Goal: Task Accomplishment & Management: Manage account settings

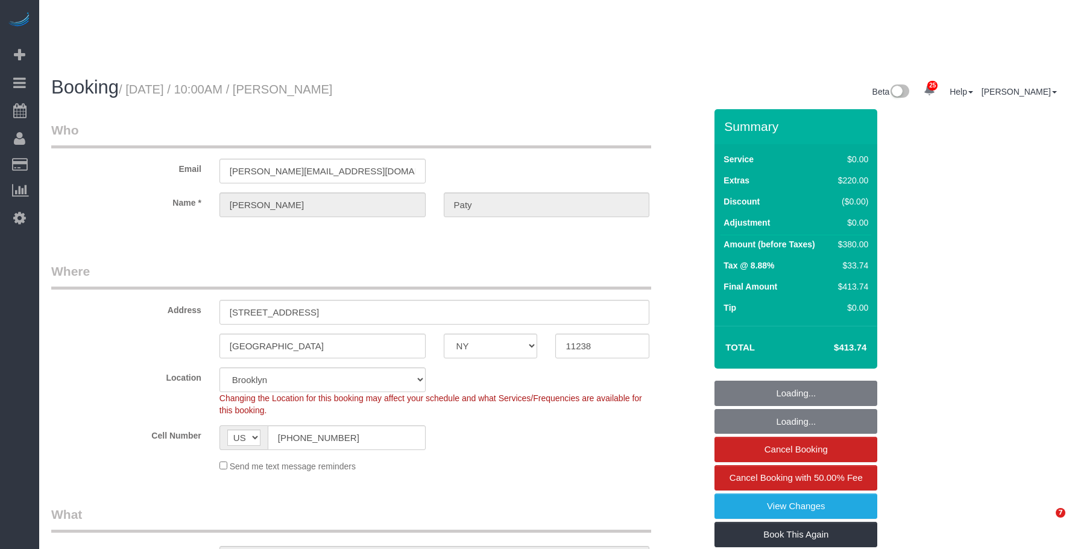
select select "NY"
select select "number:89"
select select "number:90"
select select "number:15"
select select "number:5"
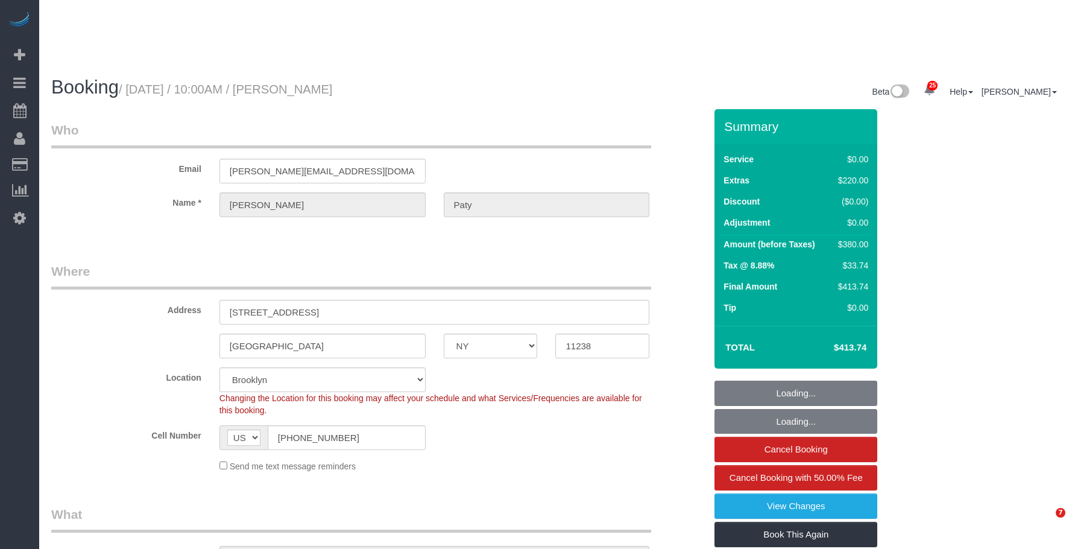
select select "object:1536"
select select "string:stripe-pm_1PtyvG4VGloSiKo7BLZDAN62"
select select "spot6"
select select "1"
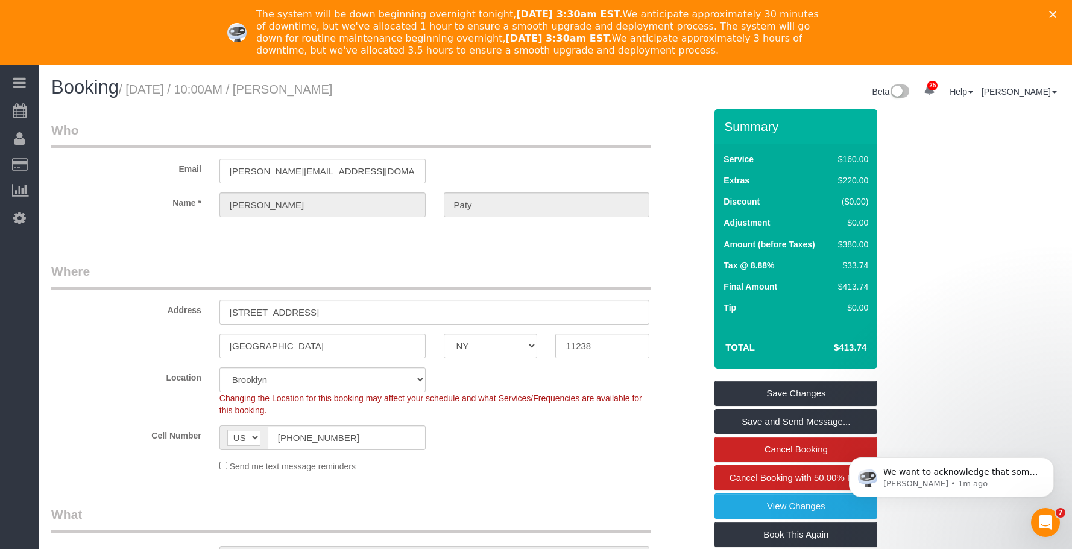
click at [1056, 13] on icon "Close" at bounding box center [1052, 14] width 7 height 7
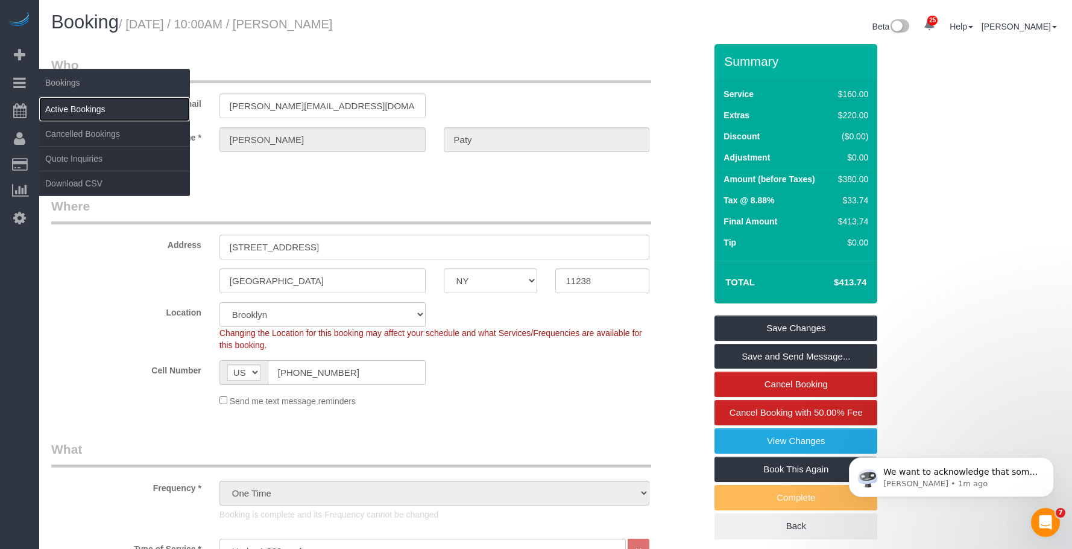
click at [80, 103] on link "Active Bookings" at bounding box center [114, 109] width 151 height 24
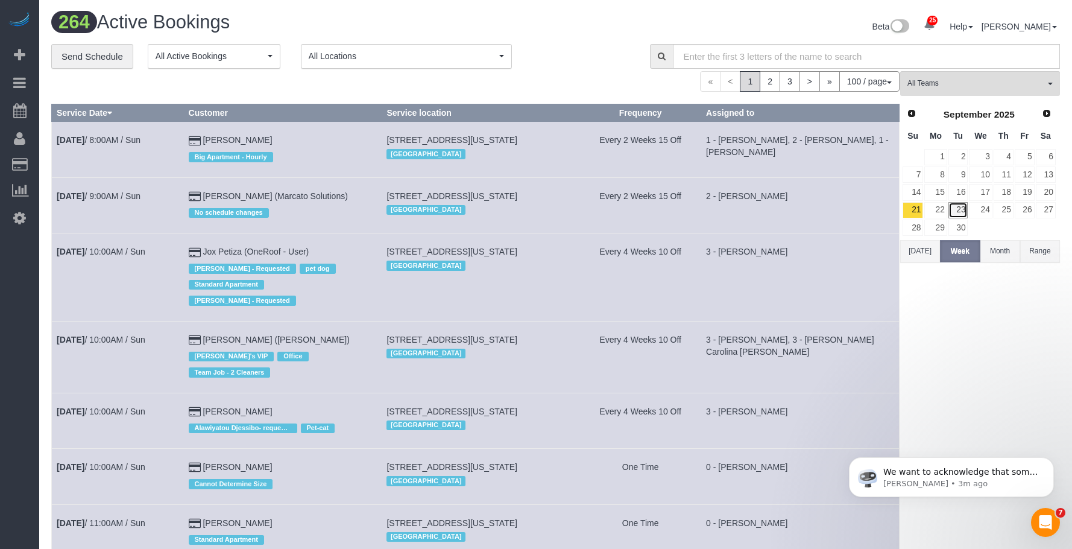
click at [962, 207] on link "23" at bounding box center [958, 210] width 20 height 16
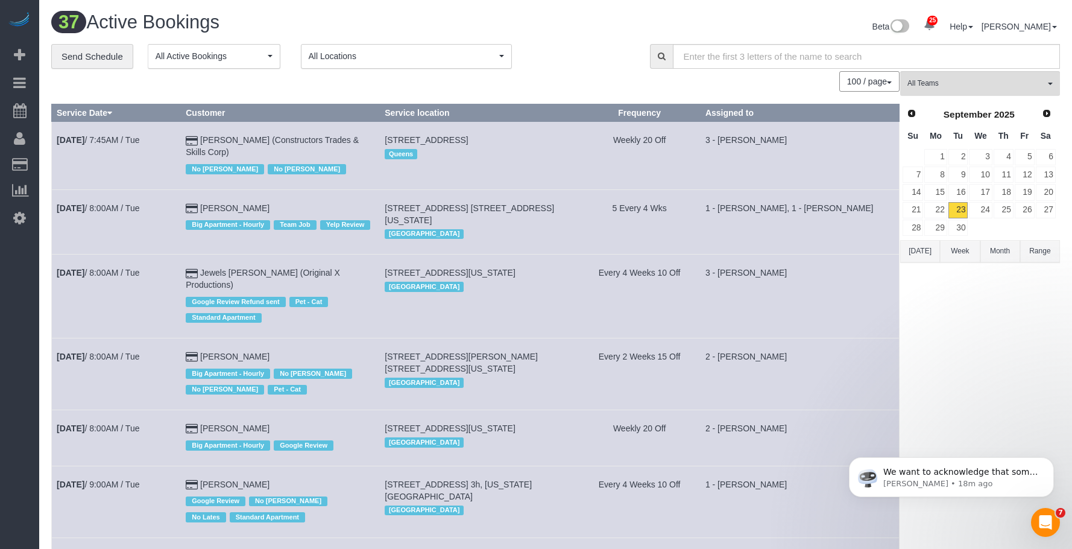
drag, startPoint x: 585, startPoint y: 28, endPoint x: 628, endPoint y: 4, distance: 48.6
click at [585, 28] on div "Beta 25 Your Notifications You have 0 alerts × You have 2 to charge for [DATE] …" at bounding box center [813, 28] width 514 height 32
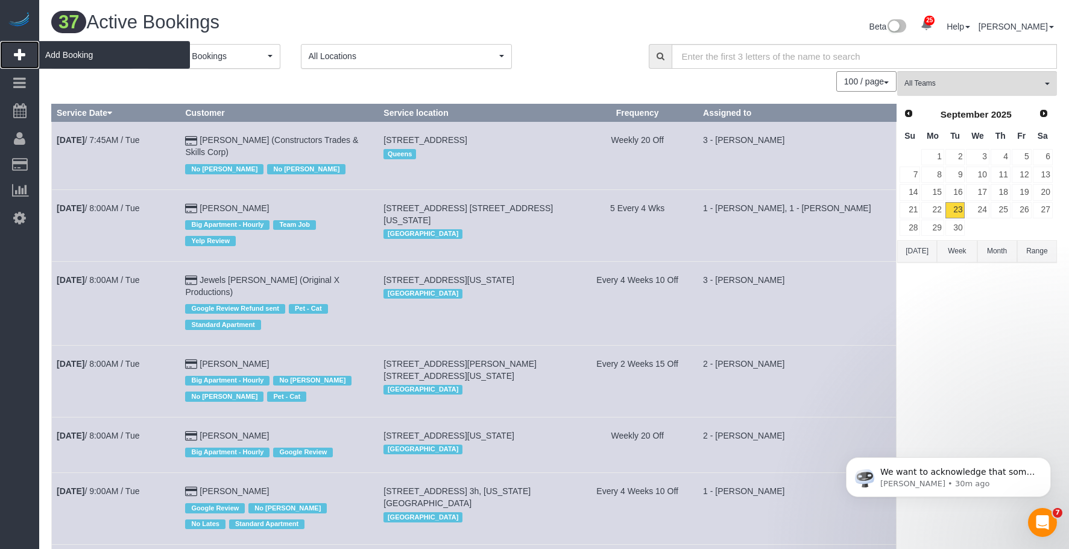
click at [104, 60] on span "Add Booking" at bounding box center [114, 55] width 151 height 28
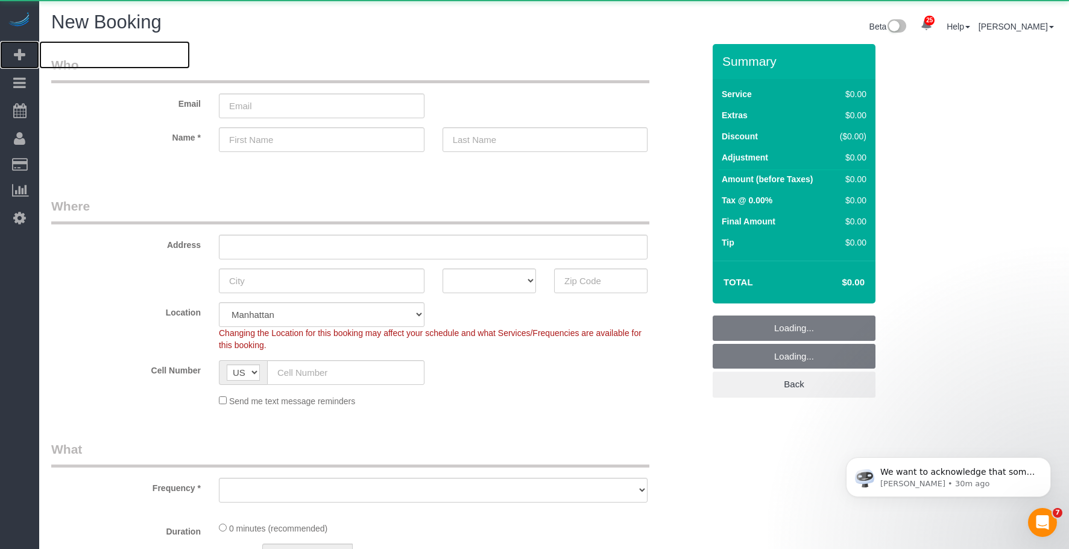
select select "number:89"
select select "number:90"
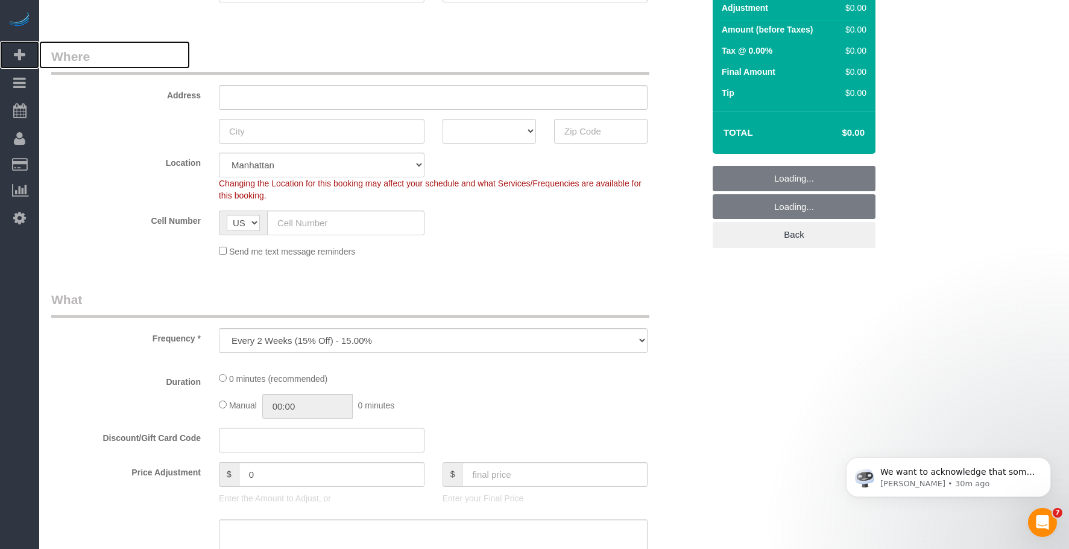
scroll to position [181, 0]
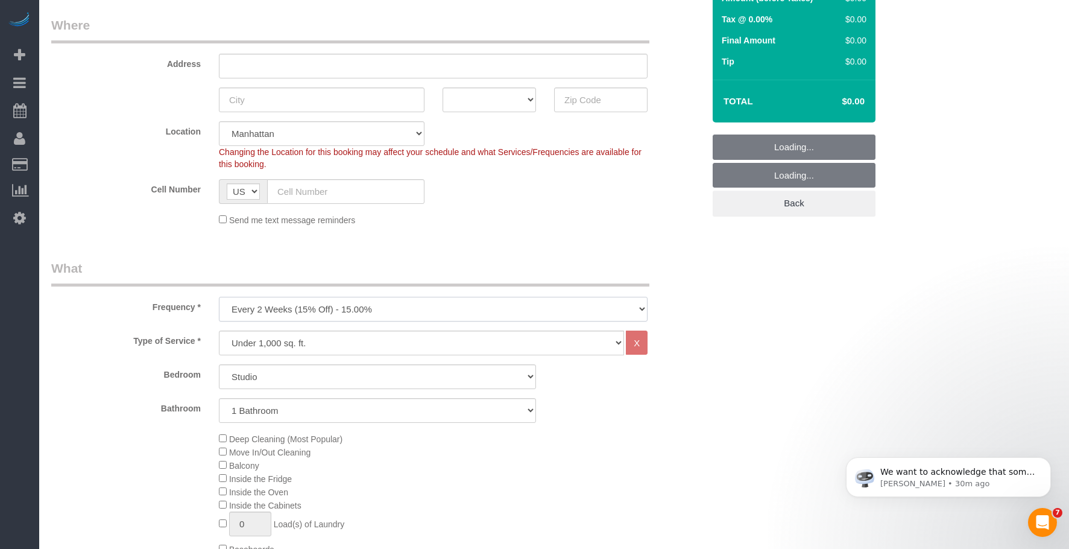
click at [397, 299] on select "One Time Weekly (20% Off) - 20.00% Every 2 Weeks (15% Off) - 15.00% Every 4 Wee…" at bounding box center [433, 309] width 429 height 25
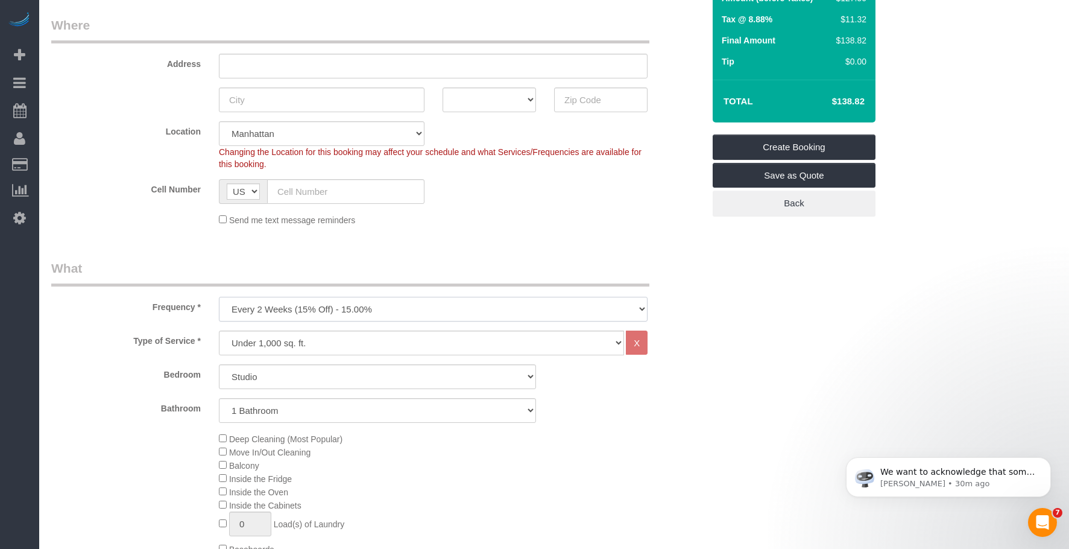
select select "object:5744"
click at [219, 297] on select "One Time Weekly (20% Off) - 20.00% Every 2 Weeks (15% Off) - 15.00% Every 4 Wee…" at bounding box center [433, 309] width 429 height 25
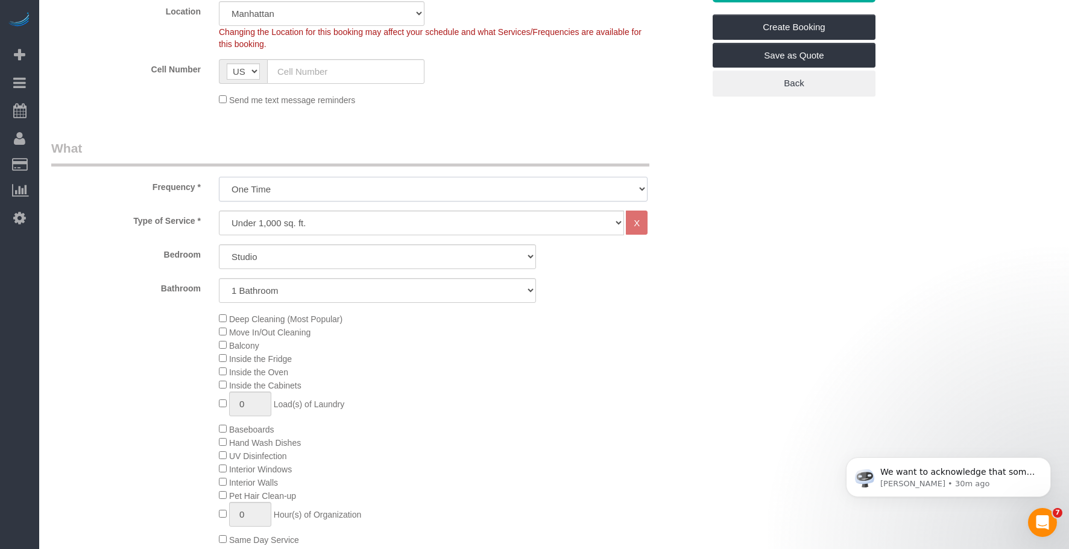
scroll to position [301, 0]
click at [406, 228] on select "Under 1,000 sq. ft. 1,001 - 1,500 sq. ft. 1,500+ sq. ft. Custom Cleaning Office…" at bounding box center [421, 222] width 405 height 25
click at [376, 225] on select "Under 1,000 sq. ft. 1,001 - 1,500 sq. ft. 1,500+ sq. ft. Custom Cleaning Office…" at bounding box center [421, 222] width 405 height 25
select select "213"
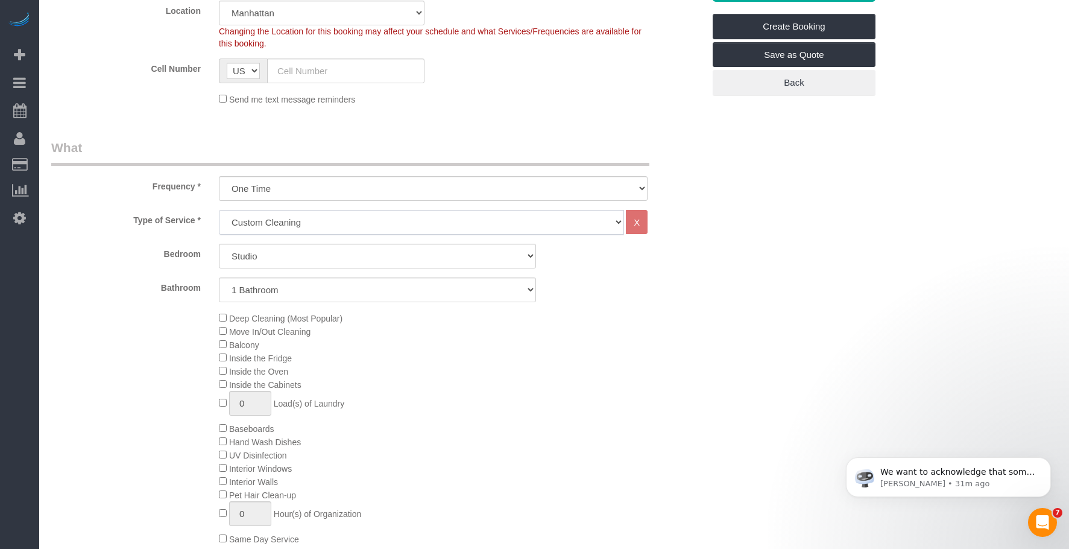
click at [219, 210] on select "Under 1,000 sq. ft. 1,001 - 1,500 sq. ft. 1,500+ sq. ft. Custom Cleaning Office…" at bounding box center [421, 222] width 405 height 25
select select "1"
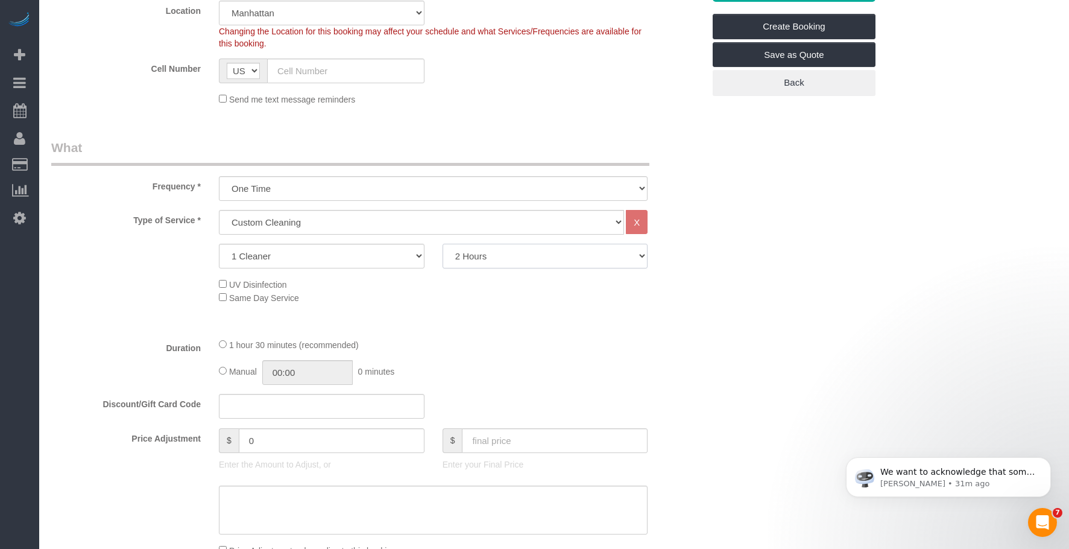
click at [544, 254] on select "2 Hours 2.5 Hours 3 Hours 3.5 Hours 4 Hours 4.5 Hours 5 Hours 5.5 Hours 6 Hours…" at bounding box center [546, 256] width 206 height 25
select select "300"
click at [443, 244] on select "2 Hours 2.5 Hours 3 Hours 3.5 Hours 4 Hours 4.5 Hours 5 Hours 5.5 Hours 6 Hours…" at bounding box center [546, 256] width 206 height 25
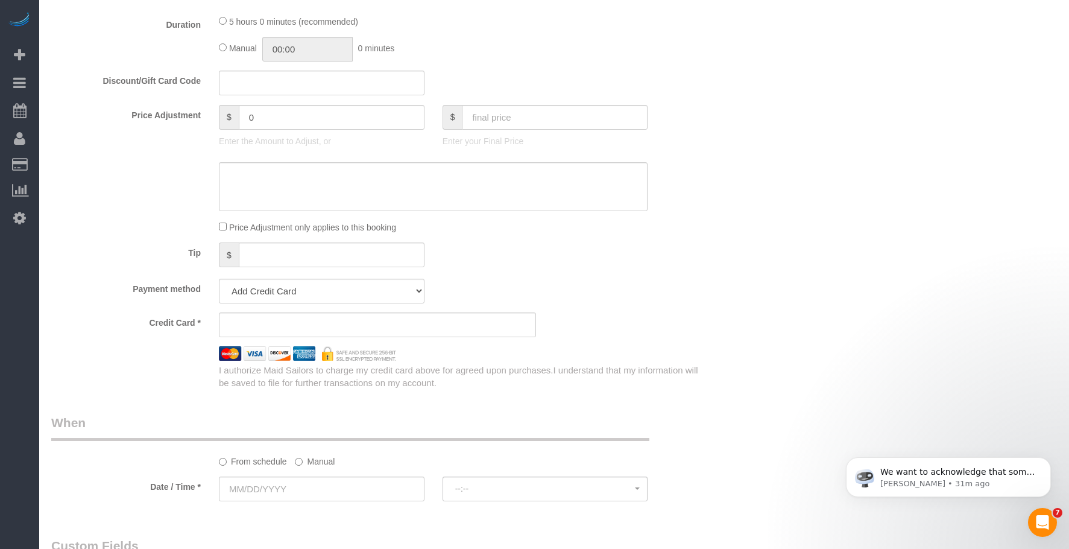
scroll to position [603, 0]
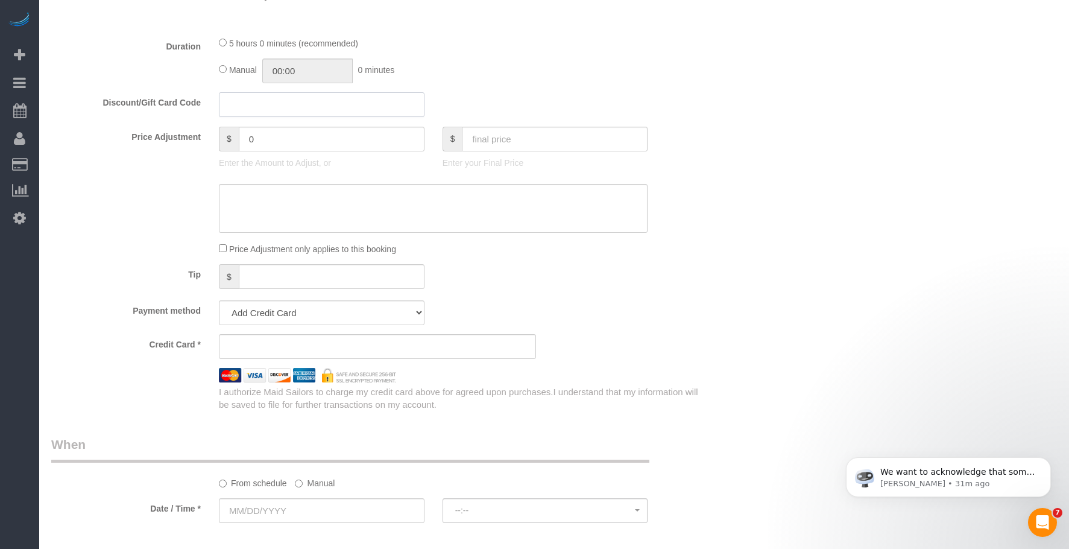
click at [277, 105] on input "text" at bounding box center [322, 104] width 206 height 25
paste input "CAFEMADDY20"
type input "CAFEMADDY20"
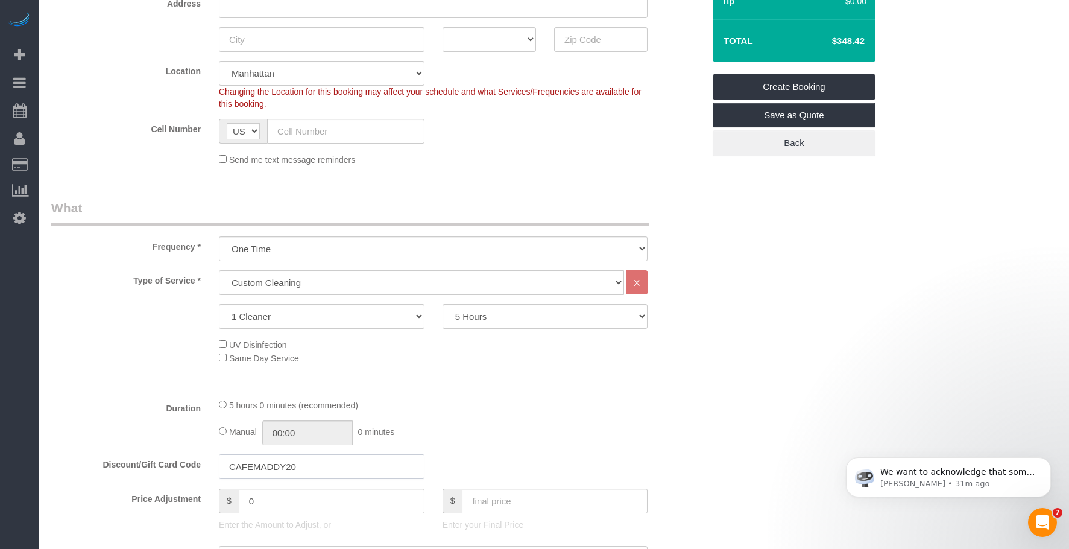
scroll to position [0, 0]
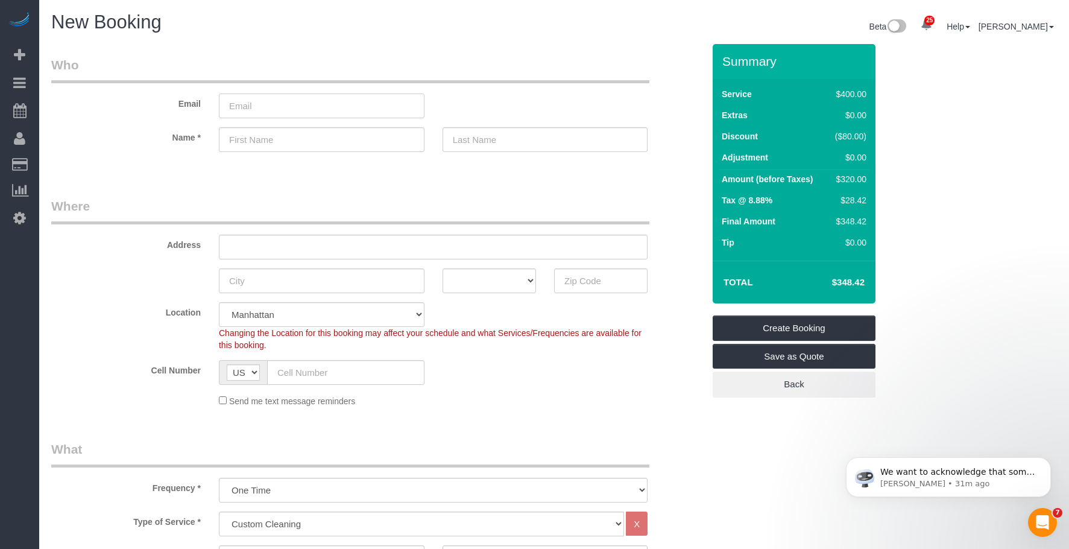
click at [300, 116] on input "email" at bounding box center [322, 105] width 206 height 25
click at [282, 142] on input "text" at bounding box center [322, 139] width 206 height 25
paste input "Carl"
type input "Carl"
click at [495, 144] on input "text" at bounding box center [546, 139] width 206 height 25
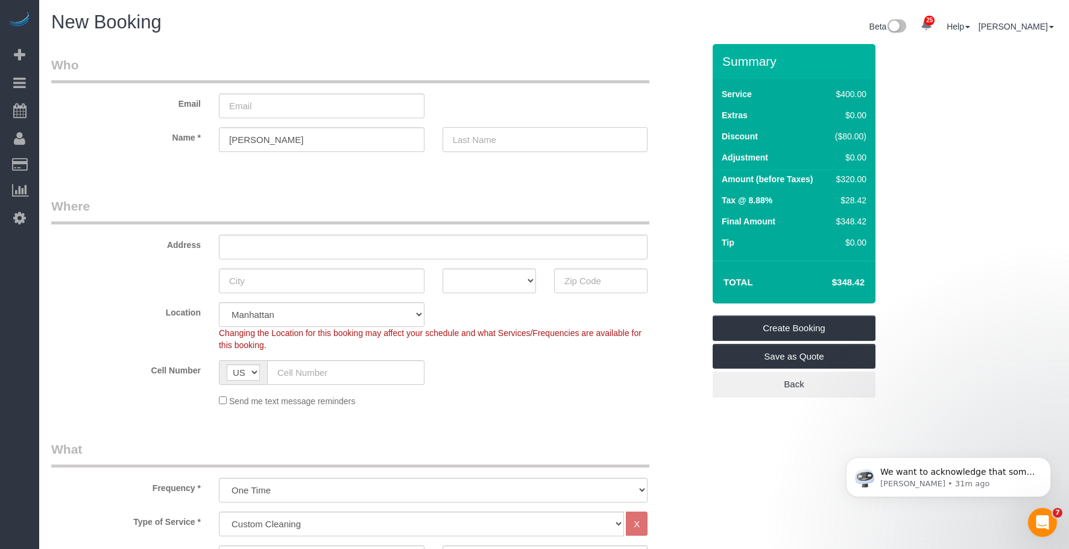
paste input "Fagerstal"
type input "Fagerstal"
click at [356, 371] on input "text" at bounding box center [345, 372] width 157 height 25
paste input "+1 203 536 1872"
type input "+1 203 536 1872"
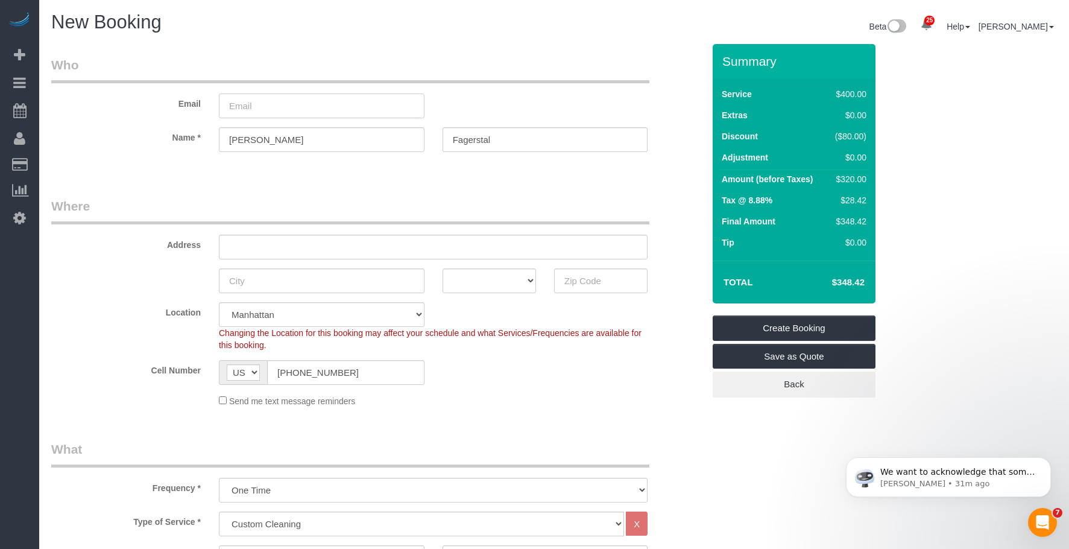
click at [342, 108] on input "email" at bounding box center [322, 105] width 206 height 25
paste input "losbamb24@gmail.com"
type input "losbamb24@gmail.com"
click at [573, 286] on input "text" at bounding box center [600, 280] width 93 height 25
paste input "10018"
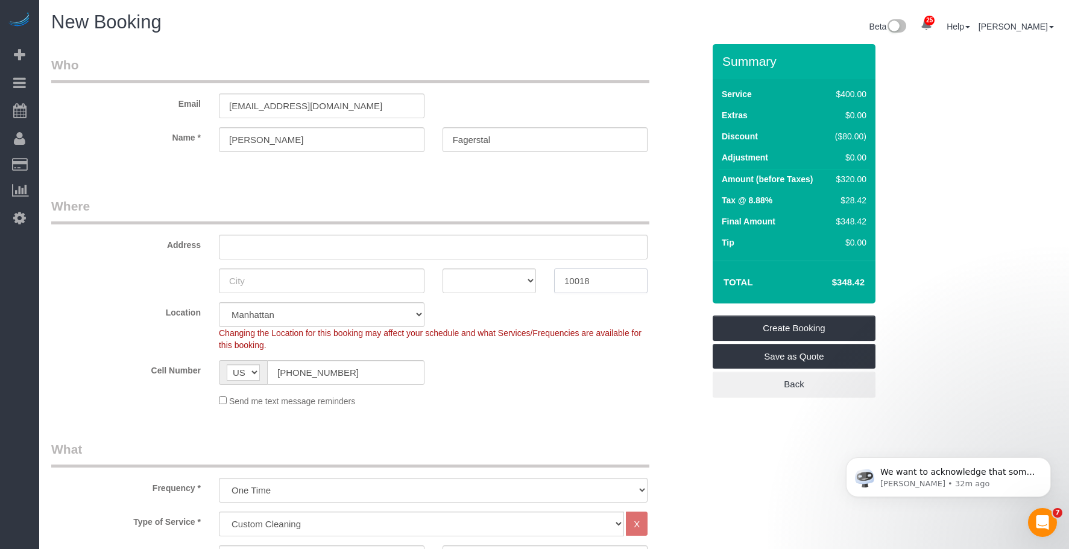
type input "10018"
click at [500, 274] on select "AK AL AR AZ CA CO CT DC DE FL GA HI IA ID IL IN KS KY LA MA MD ME MI MN MO MS M…" at bounding box center [489, 280] width 93 height 25
select select "NY"
click at [443, 268] on select "AK AL AR AZ CA CO CT DC DE FL GA HI IA ID IL IN KS KY LA MA MD ME MI MN MO MS M…" at bounding box center [489, 280] width 93 height 25
click at [362, 244] on input "text" at bounding box center [433, 247] width 429 height 25
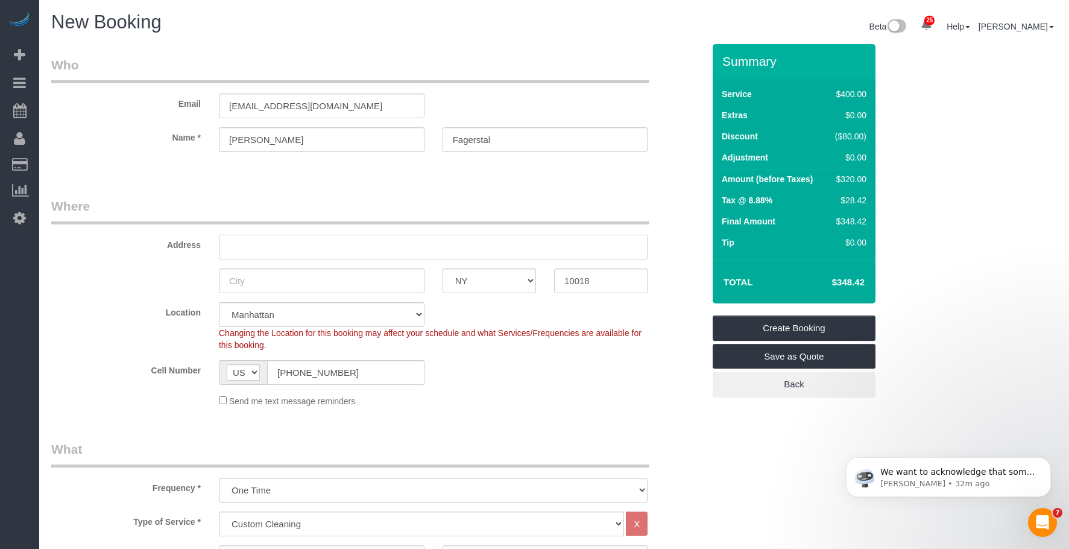
paste input "320 West 38th Street, Apt. 1129"
type input "320 West 38th Street, Apt. 1129"
click at [329, 283] on input "text" at bounding box center [322, 280] width 206 height 25
paste input "[US_STATE]"
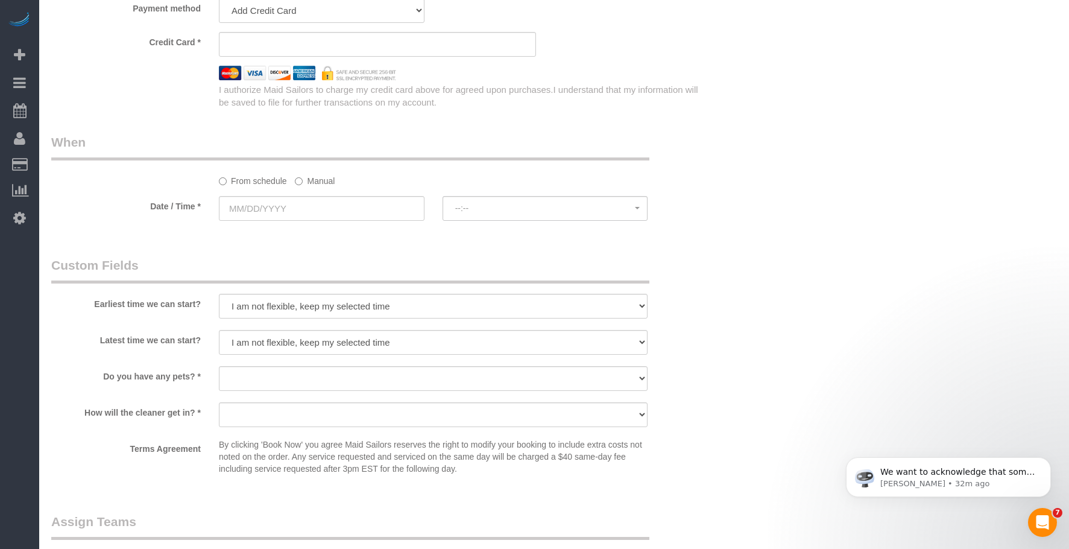
scroll to position [904, 0]
type input "[US_STATE]"
click at [332, 187] on label "Manual" at bounding box center [315, 179] width 40 height 16
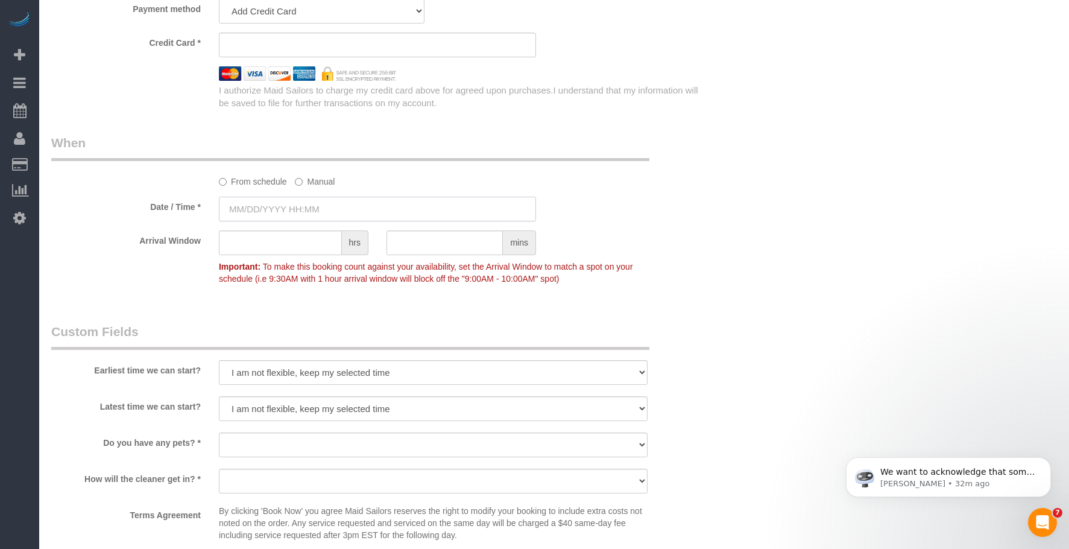
click at [396, 213] on input "text" at bounding box center [377, 209] width 317 height 25
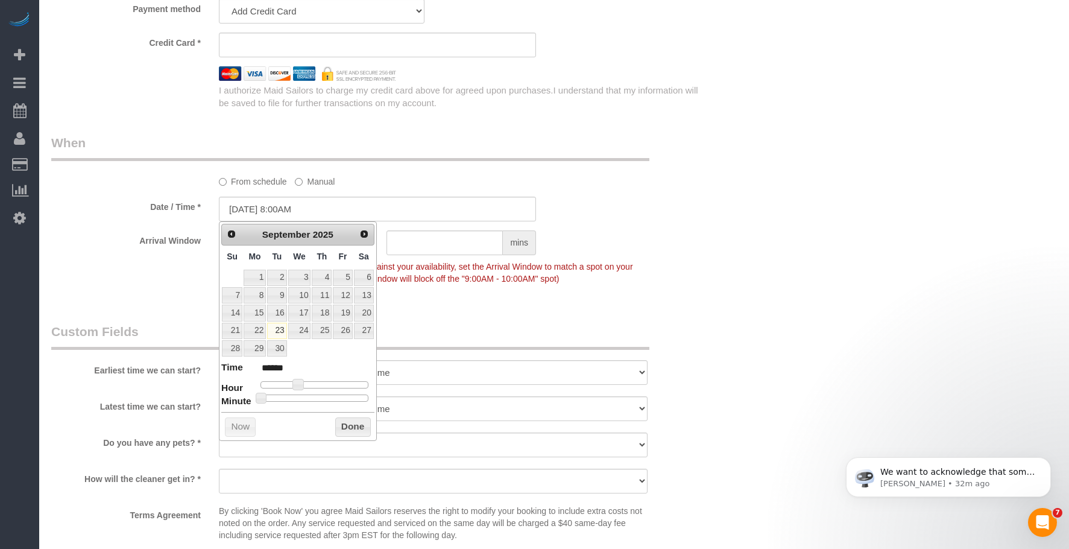
click at [774, 194] on div "Who Email losbamb24@gmail.com Name * Carl Fagerstal Where Address 320 West 38th…" at bounding box center [554, 31] width 1006 height 1782
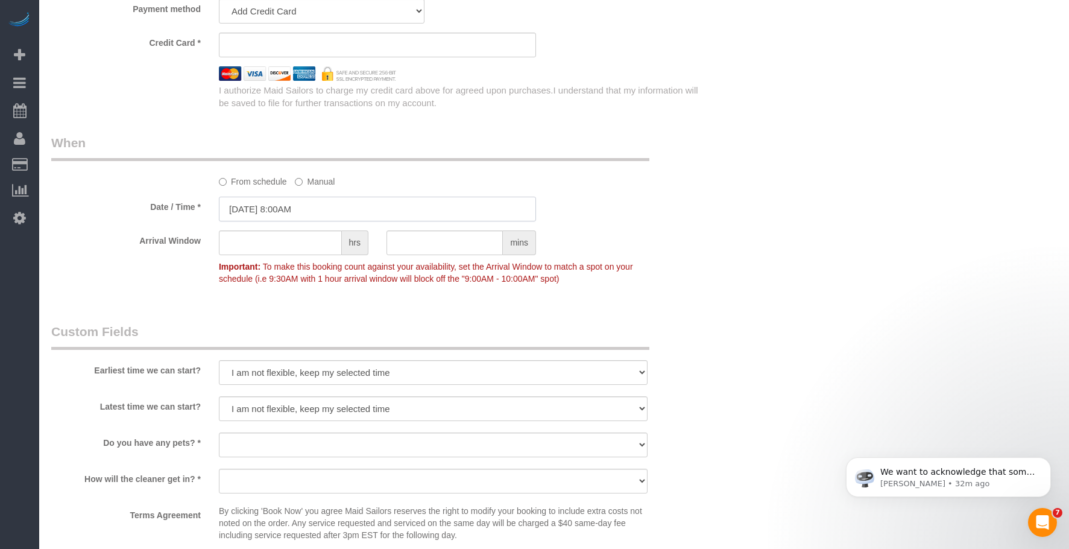
click at [332, 198] on input "09/23/2025 8:00AM" at bounding box center [377, 209] width 317 height 25
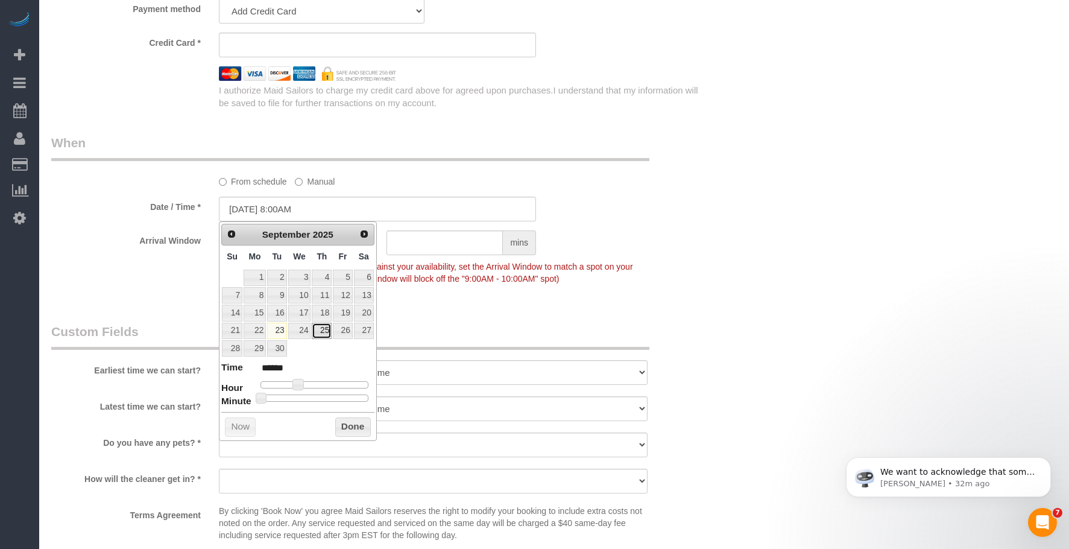
click at [321, 330] on link "25" at bounding box center [322, 331] width 20 height 16
type input "09/25/2025 9:00AM"
type input "******"
click at [306, 382] on span at bounding box center [302, 384] width 11 height 11
click at [818, 212] on div "Who Email losbamb24@gmail.com Name * Carl Fagerstal Where Address 320 West 38th…" at bounding box center [554, 31] width 1006 height 1782
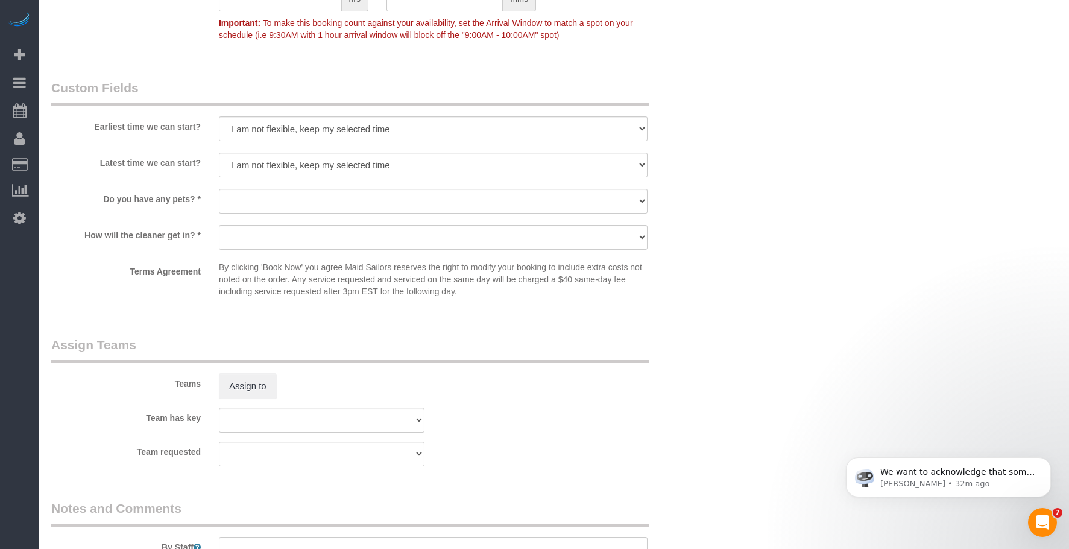
scroll to position [1266, 0]
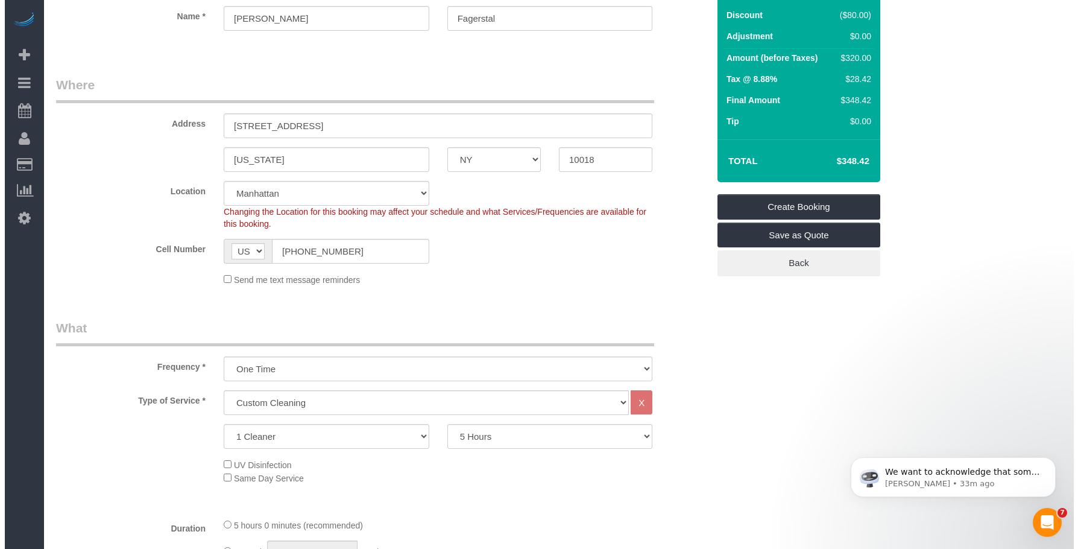
scroll to position [0, 0]
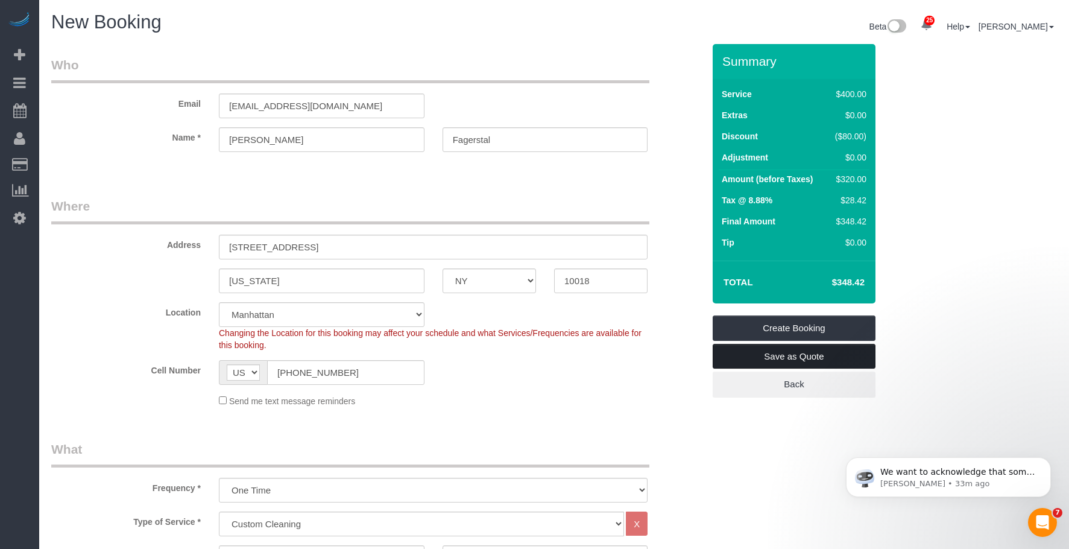
drag, startPoint x: 843, startPoint y: 359, endPoint x: 716, endPoint y: 311, distance: 136.1
click at [843, 359] on link "Save as Quote" at bounding box center [794, 356] width 163 height 25
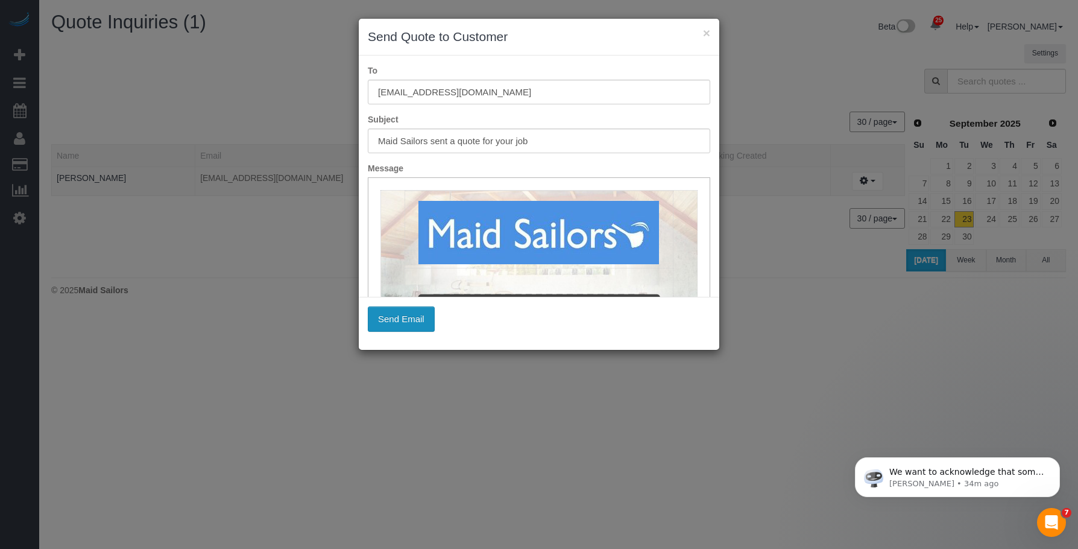
click at [407, 321] on button "Send Email" at bounding box center [401, 318] width 67 height 25
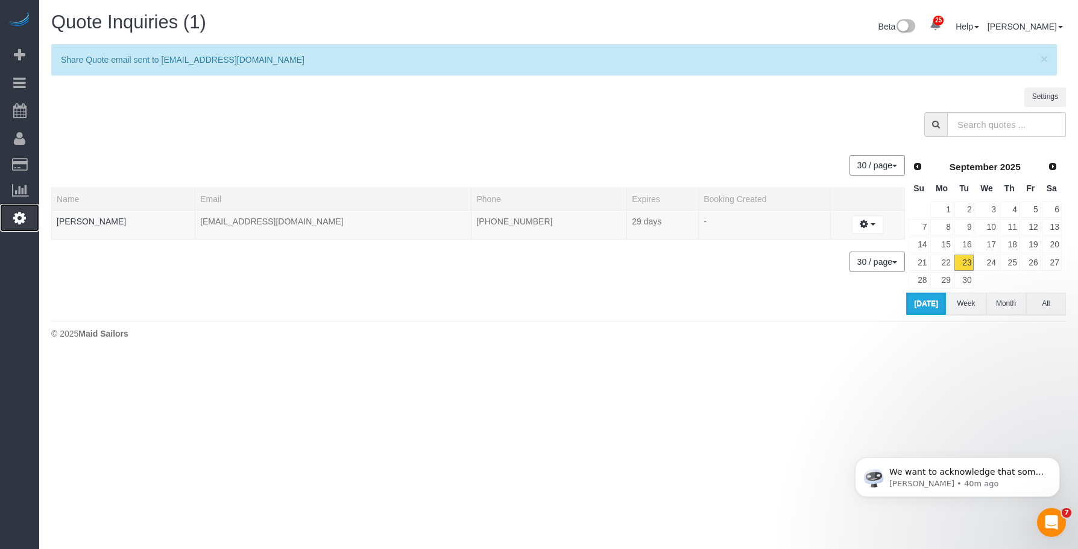
click at [19, 218] on icon at bounding box center [19, 217] width 13 height 14
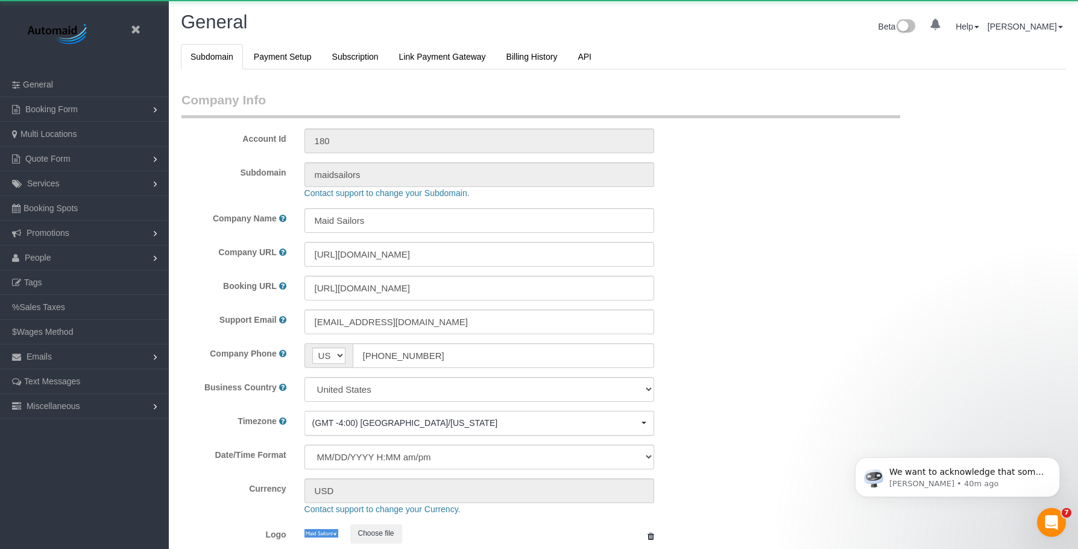
select select "425"
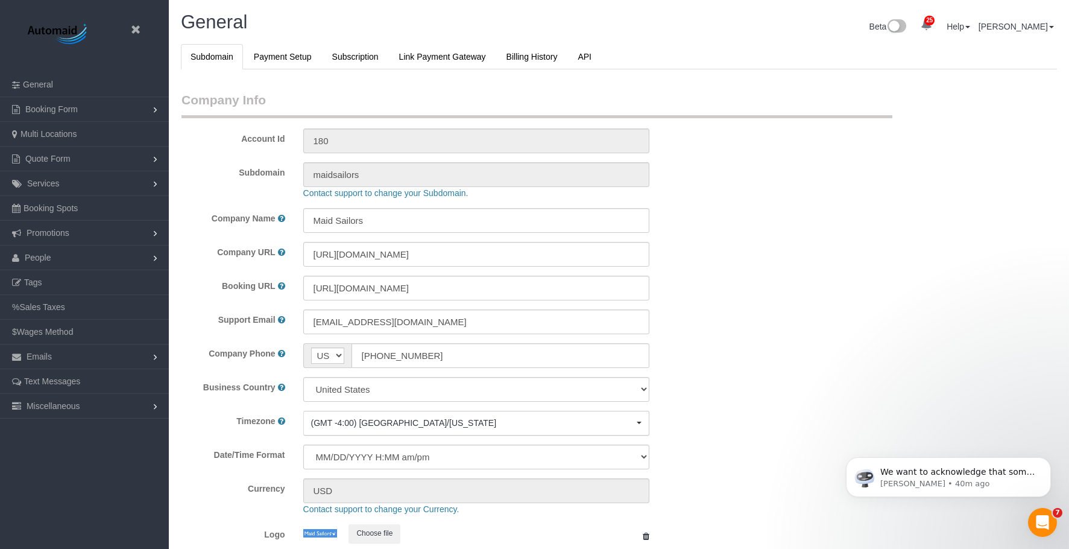
scroll to position [2557, 1069]
drag, startPoint x: 79, startPoint y: 259, endPoint x: 69, endPoint y: 274, distance: 17.9
click at [79, 258] on link "People" at bounding box center [84, 257] width 169 height 24
click at [71, 278] on link "Teams" at bounding box center [84, 282] width 169 height 24
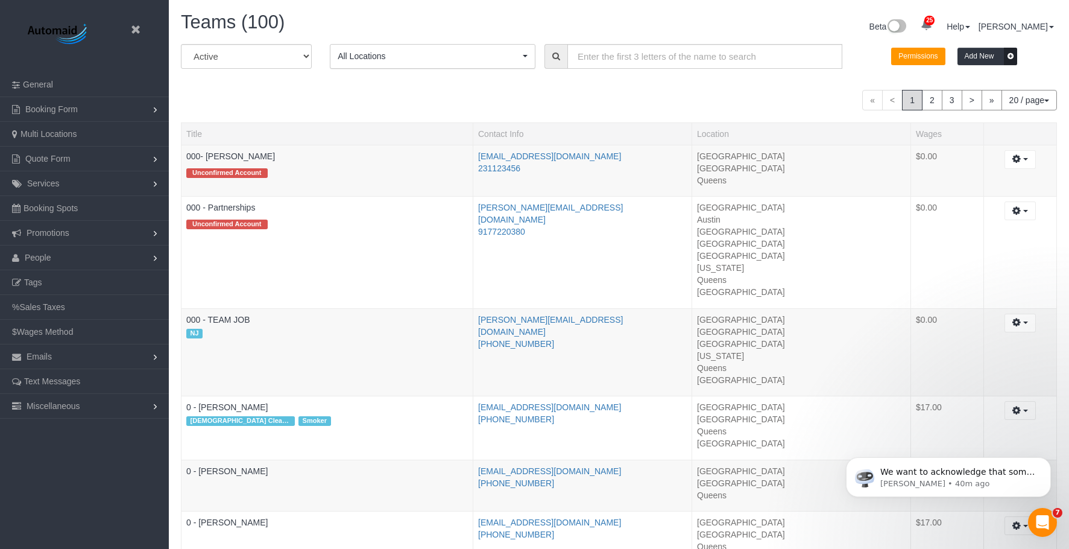
scroll to position [1407, 1069]
click at [629, 60] on input "text" at bounding box center [704, 56] width 275 height 25
paste input "Tamami Konishi"
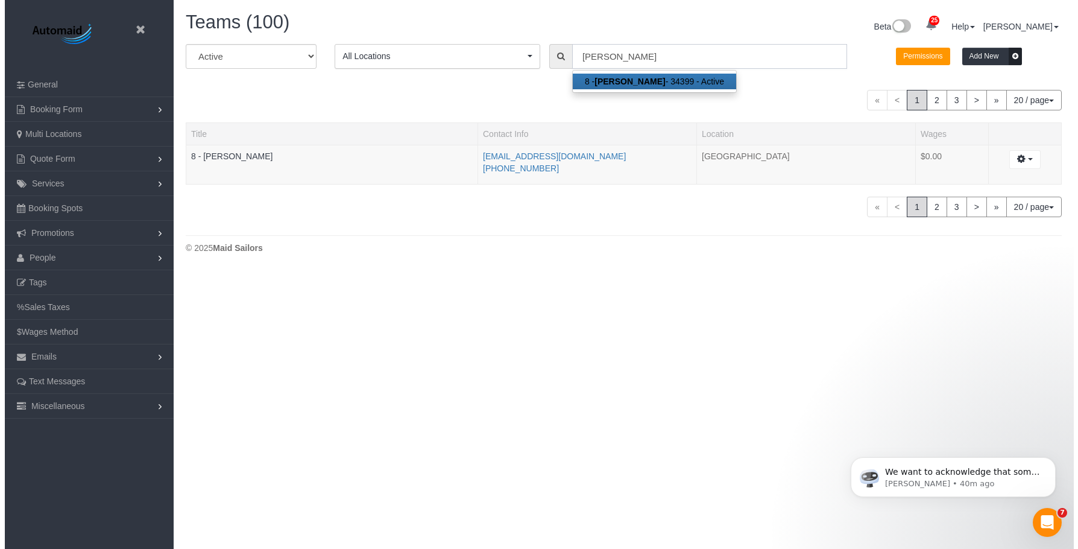
scroll to position [60025, 59219]
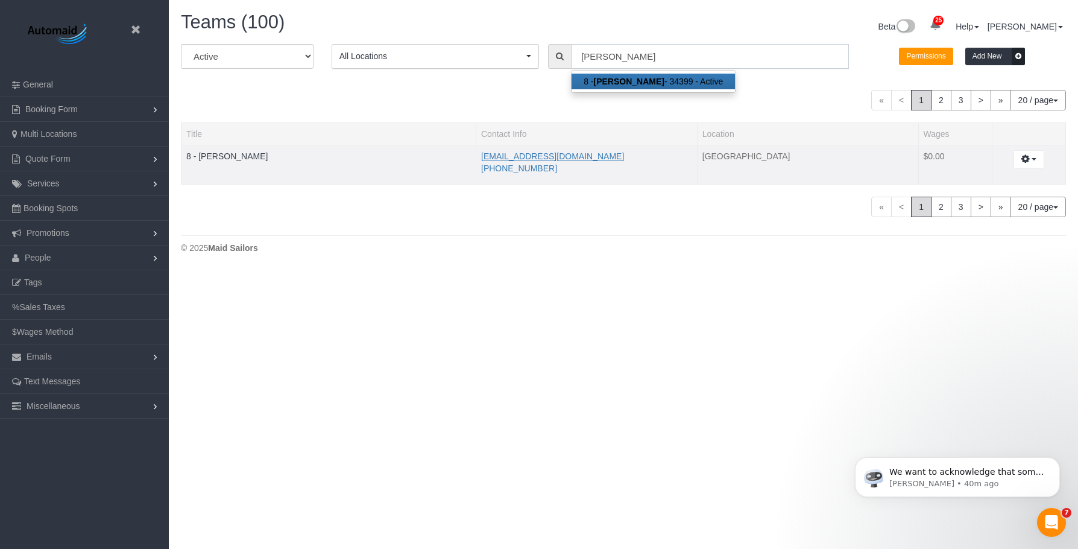
type input "Tamami Konishi"
drag, startPoint x: 522, startPoint y: 157, endPoint x: 479, endPoint y: 158, distance: 42.8
click at [478, 158] on td "yuri.konishi@gmail.com (425) 287-8113" at bounding box center [586, 165] width 221 height 40
copy link "yuri.konishi@gmail.com"
click at [129, 27] on header "Beta" at bounding box center [84, 36] width 169 height 72
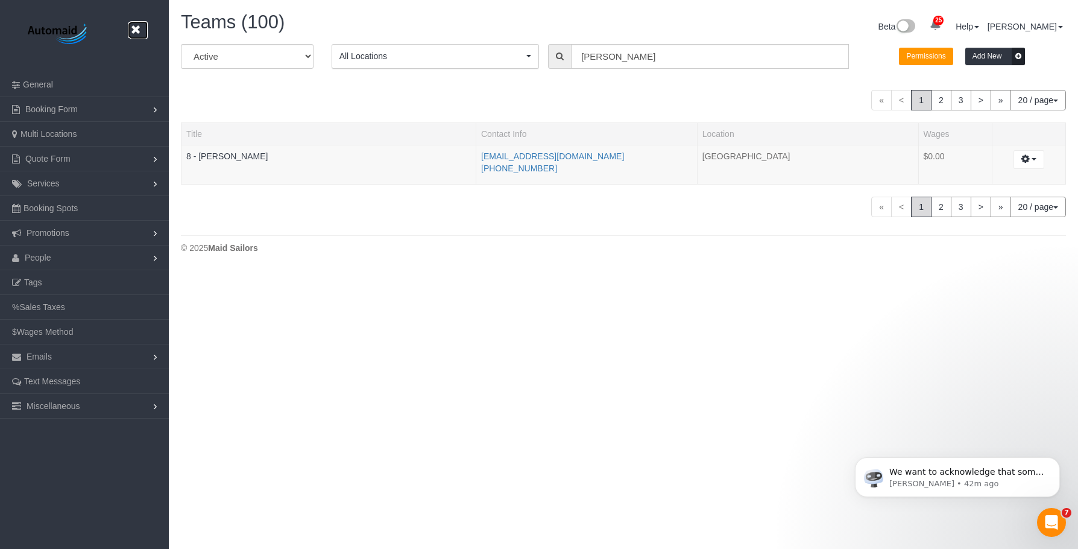
click at [136, 27] on icon at bounding box center [135, 29] width 15 height 15
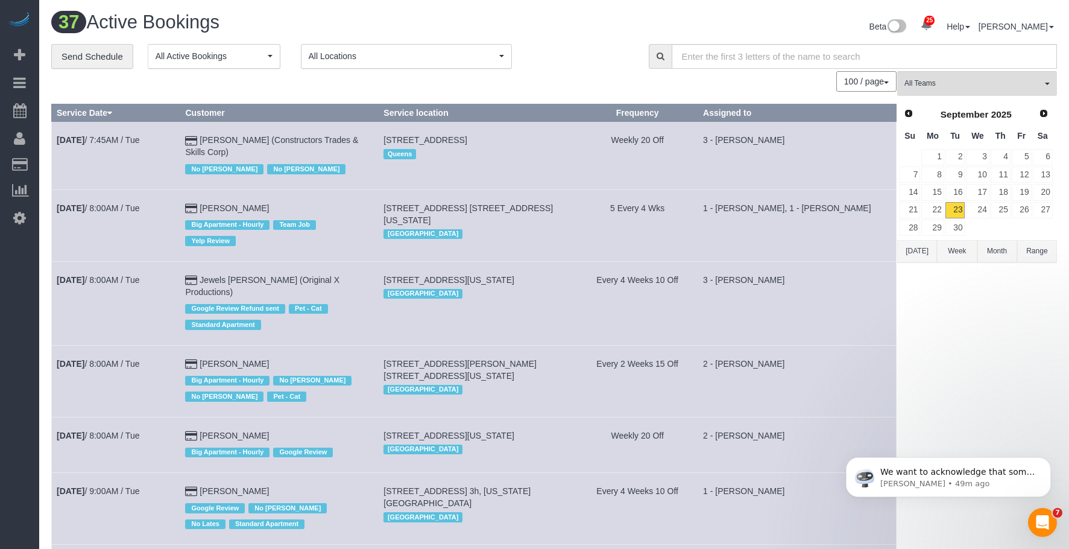
scroll to position [2957, 1069]
click at [999, 89] on span "All Teams" at bounding box center [972, 83] width 137 height 10
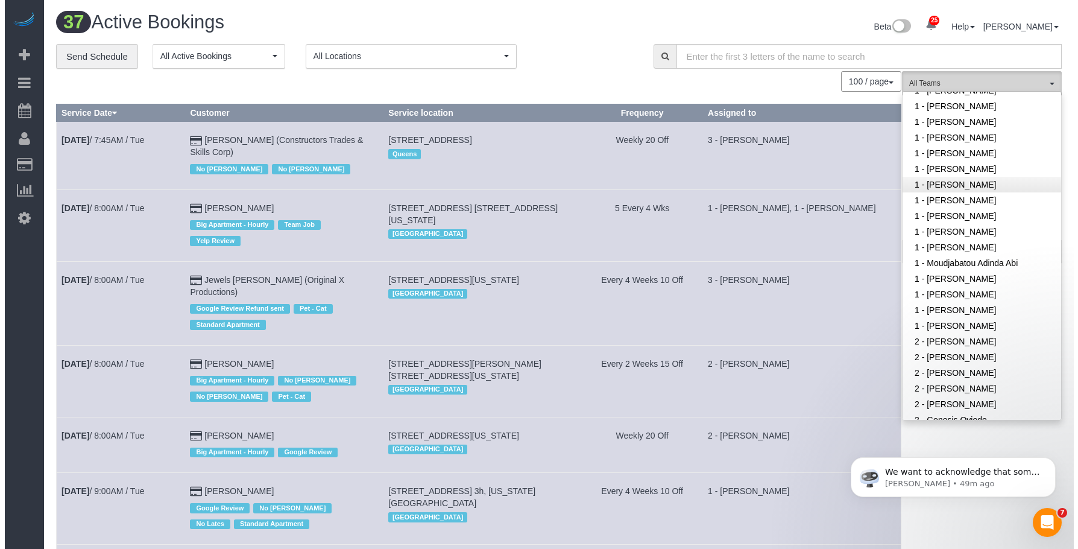
scroll to position [482, 0]
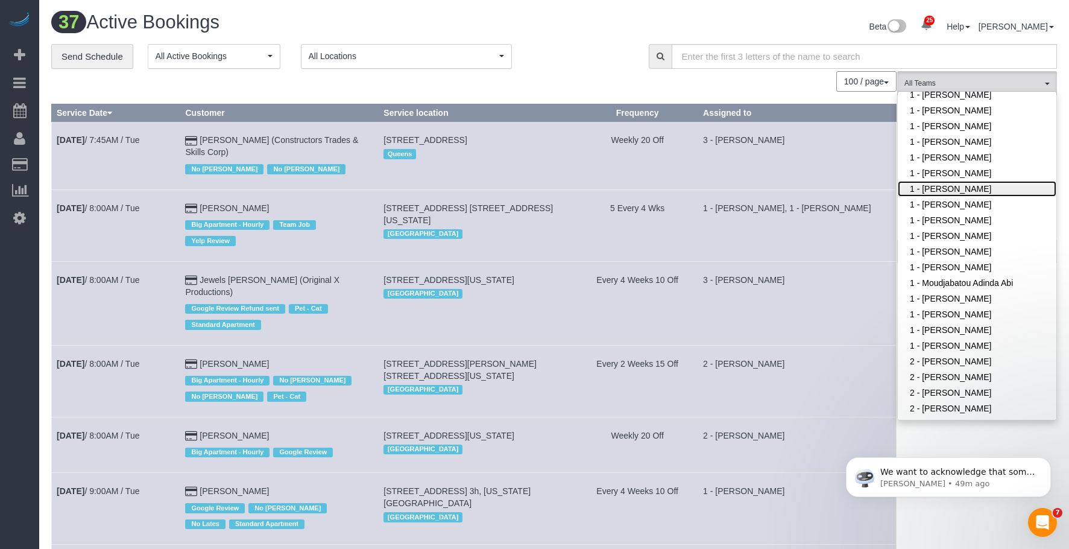
click at [975, 181] on link "1 - [PERSON_NAME]" at bounding box center [977, 189] width 159 height 16
drag, startPoint x: 609, startPoint y: 33, endPoint x: 1003, endPoint y: 208, distance: 430.8
click at [610, 33] on div "Beta 25 Your Notifications You have 0 alerts × You have 2 to charge for 09/22/2…" at bounding box center [810, 28] width 512 height 32
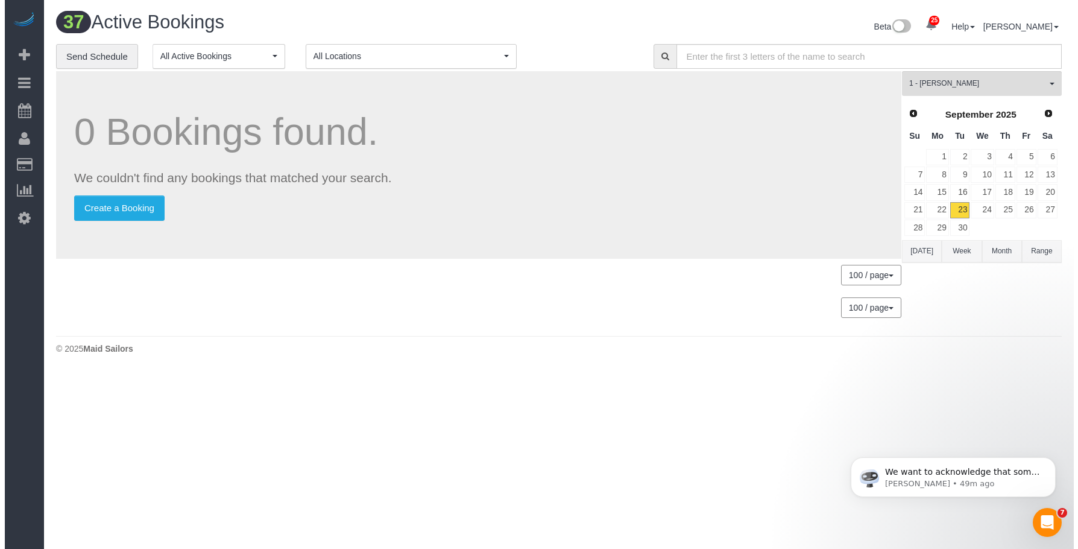
scroll to position [331, 1078]
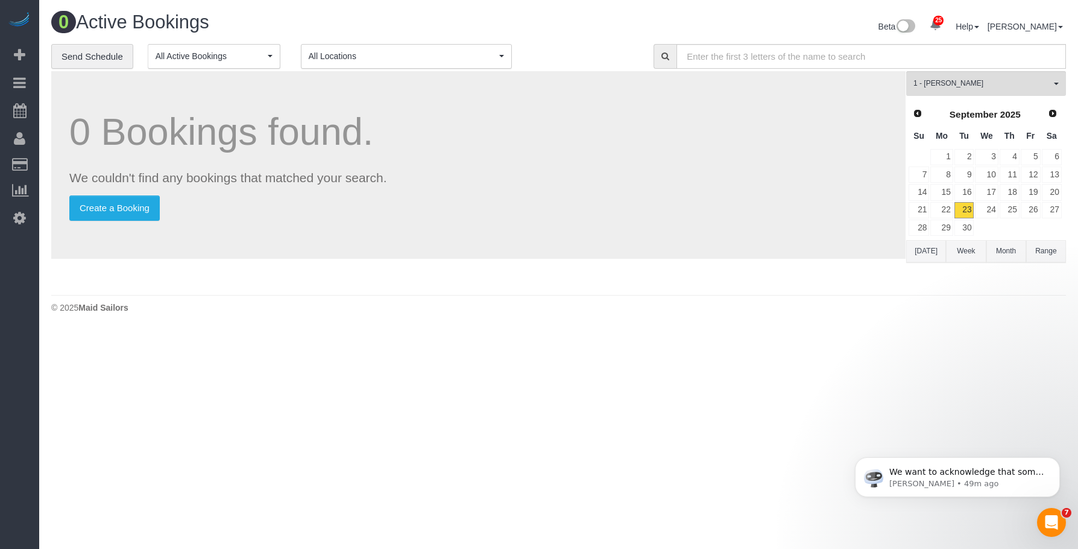
click at [1056, 253] on button "Range" at bounding box center [1046, 251] width 40 height 22
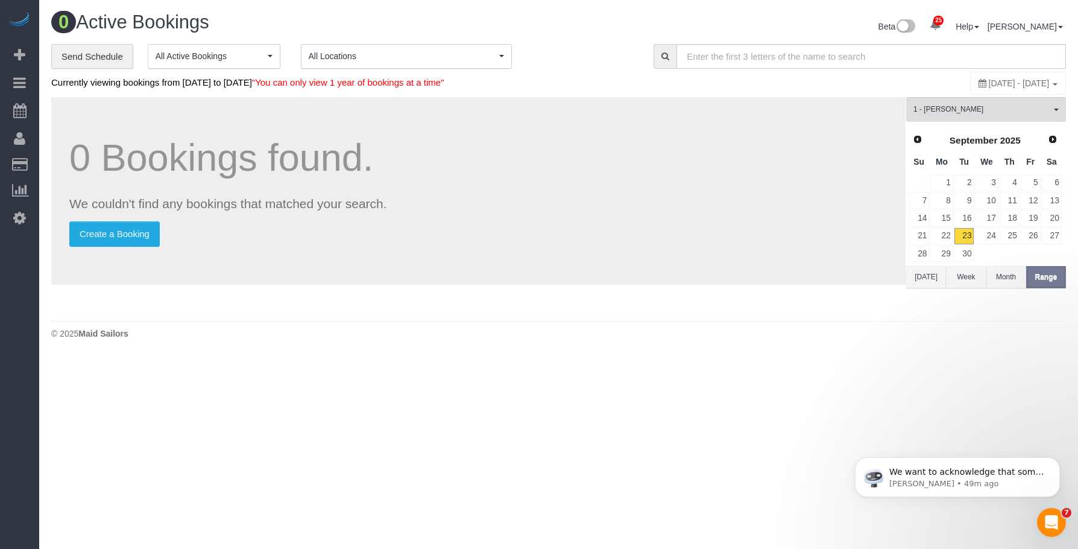
drag, startPoint x: 976, startPoint y: 83, endPoint x: 958, endPoint y: 96, distance: 22.3
click at [989, 85] on span "September 23, 2025 - September 23, 2025" at bounding box center [1019, 83] width 61 height 10
type input "**********"
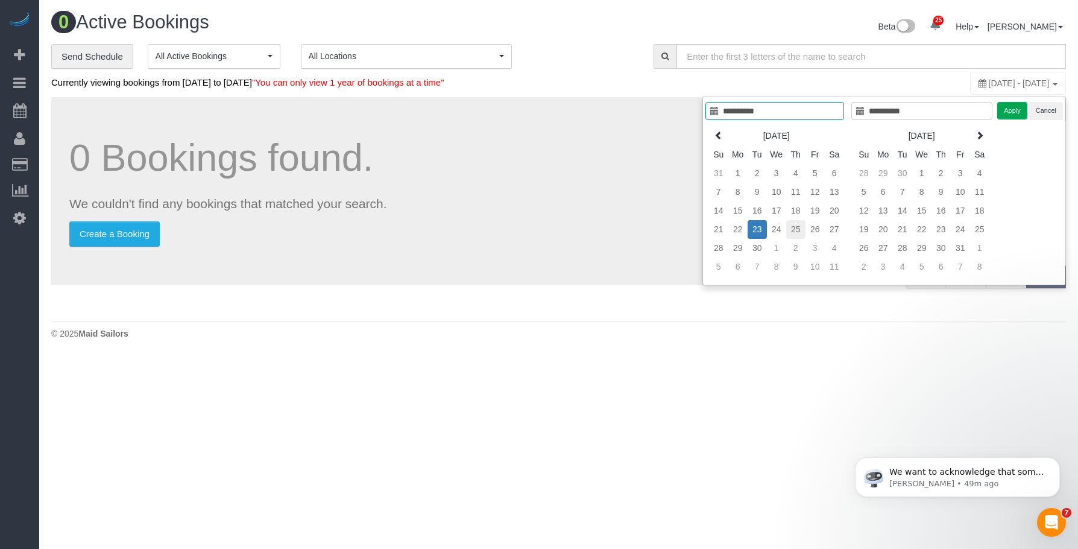
type input "**********"
click at [798, 229] on td "25" at bounding box center [795, 229] width 19 height 19
type input "**********"
click at [721, 245] on td "28" at bounding box center [718, 248] width 19 height 19
type input "**********"
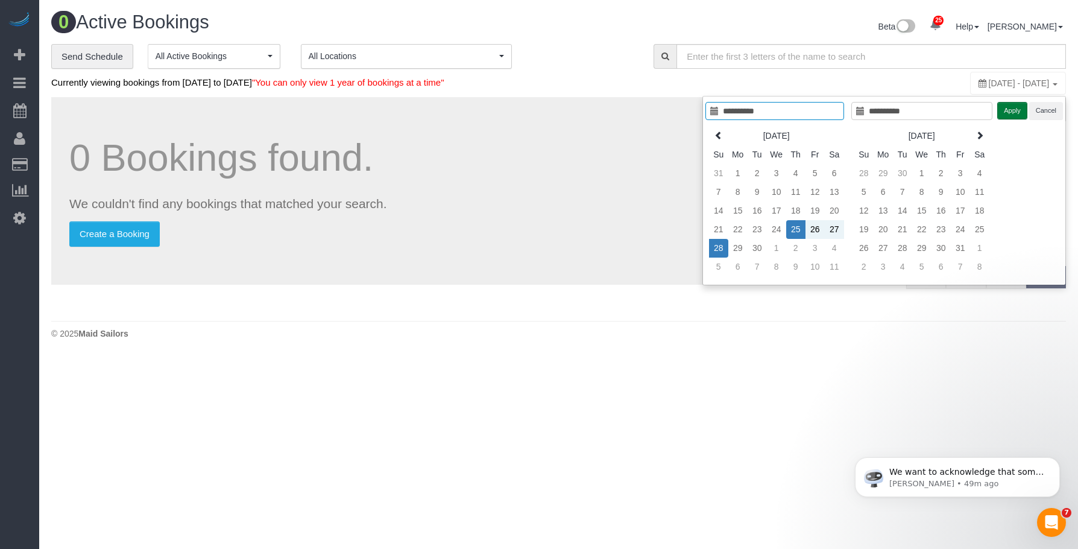
click at [1009, 113] on button "Apply" at bounding box center [1012, 110] width 30 height 17
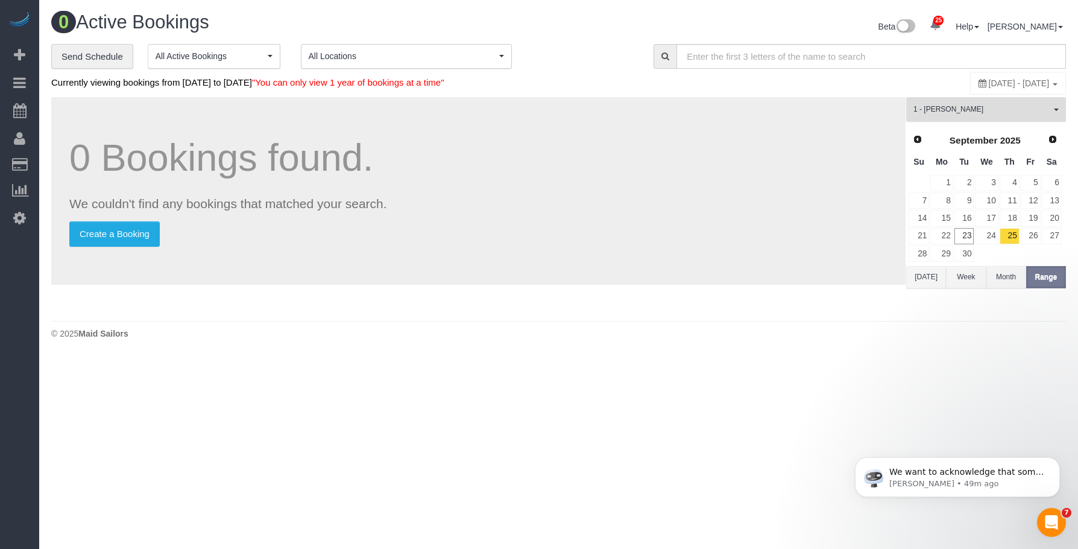
drag, startPoint x: 984, startPoint y: 104, endPoint x: 976, endPoint y: 165, distance: 60.9
click at [984, 106] on button "1 - Julian Talavera All Teams" at bounding box center [986, 109] width 160 height 25
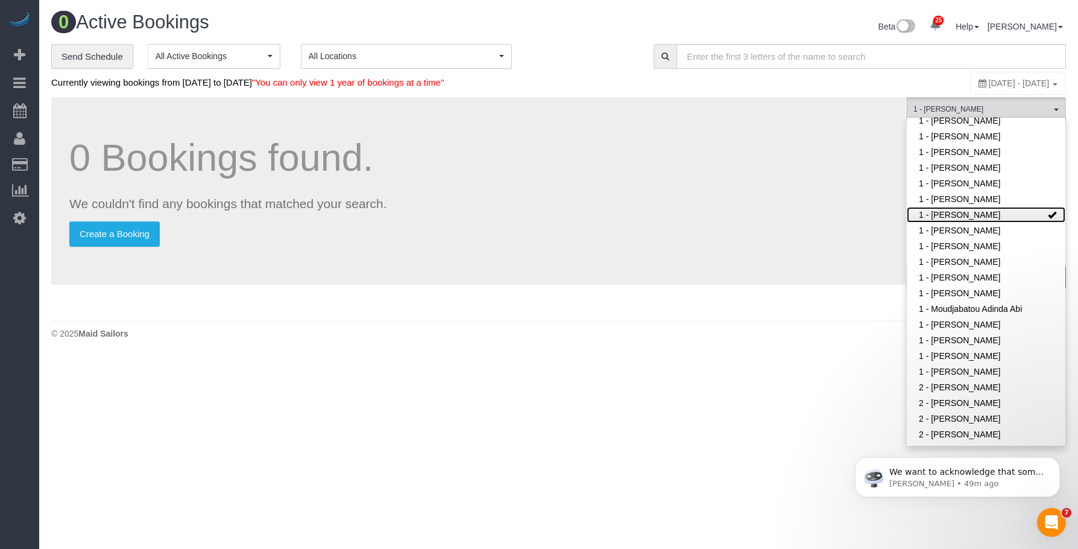
click at [970, 208] on link "1 - [PERSON_NAME]" at bounding box center [986, 215] width 159 height 16
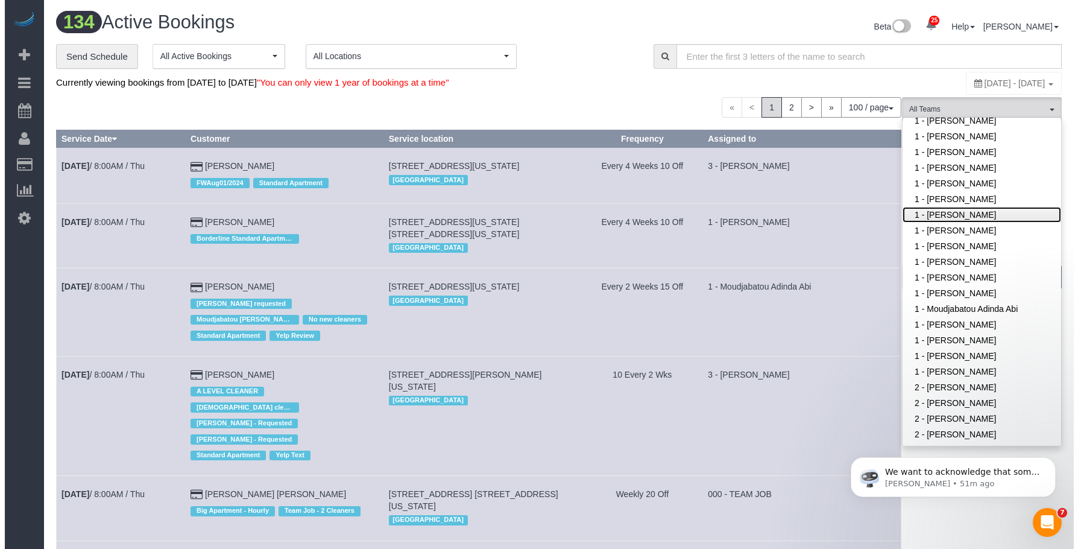
scroll to position [7582, 1069]
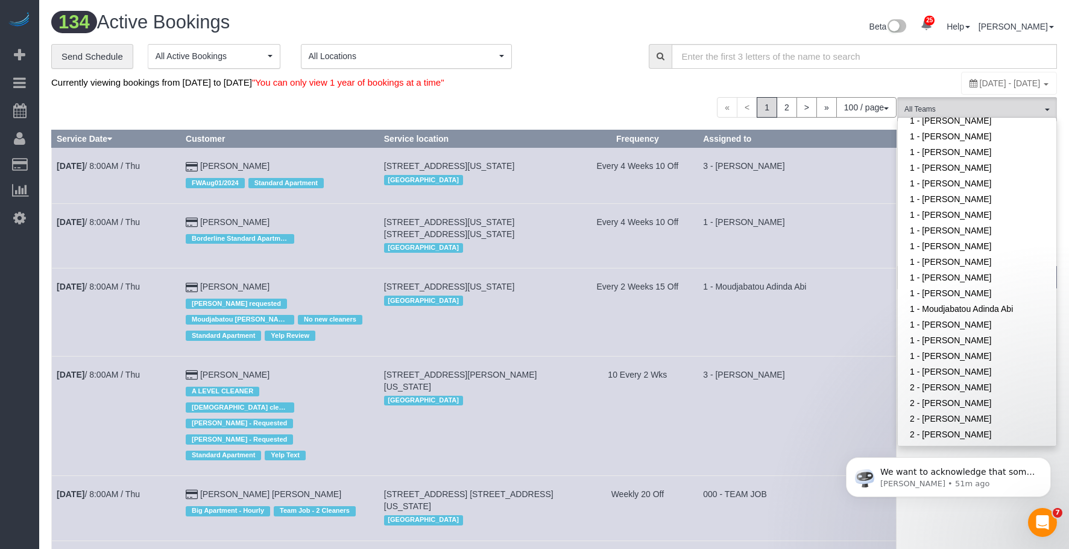
click at [572, 43] on div "Beta 25 Your Notifications You have 0 alerts × You have 2 to charge for [DATE] …" at bounding box center [810, 28] width 512 height 32
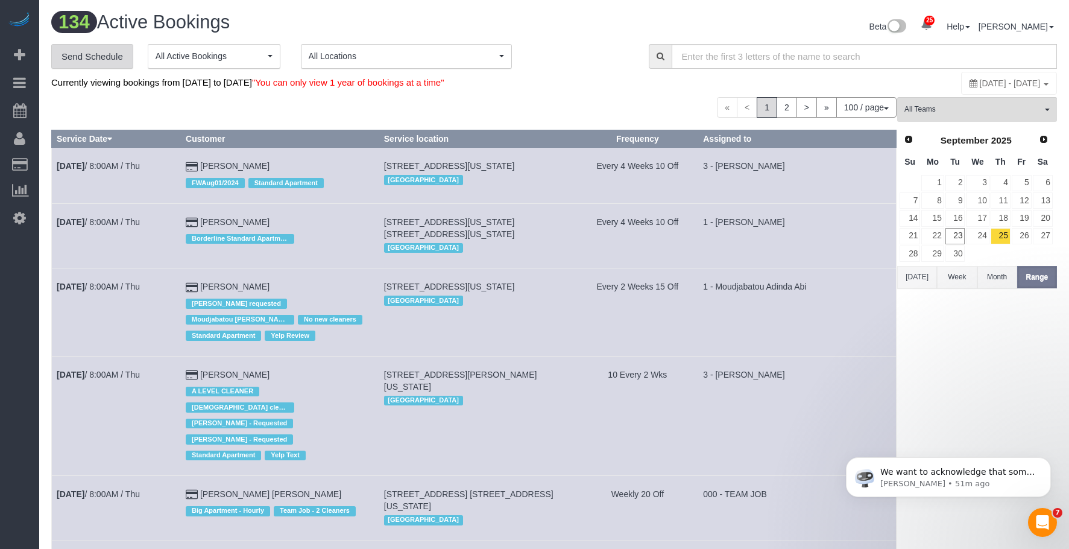
click at [101, 55] on link "Send Schedule" at bounding box center [92, 56] width 82 height 25
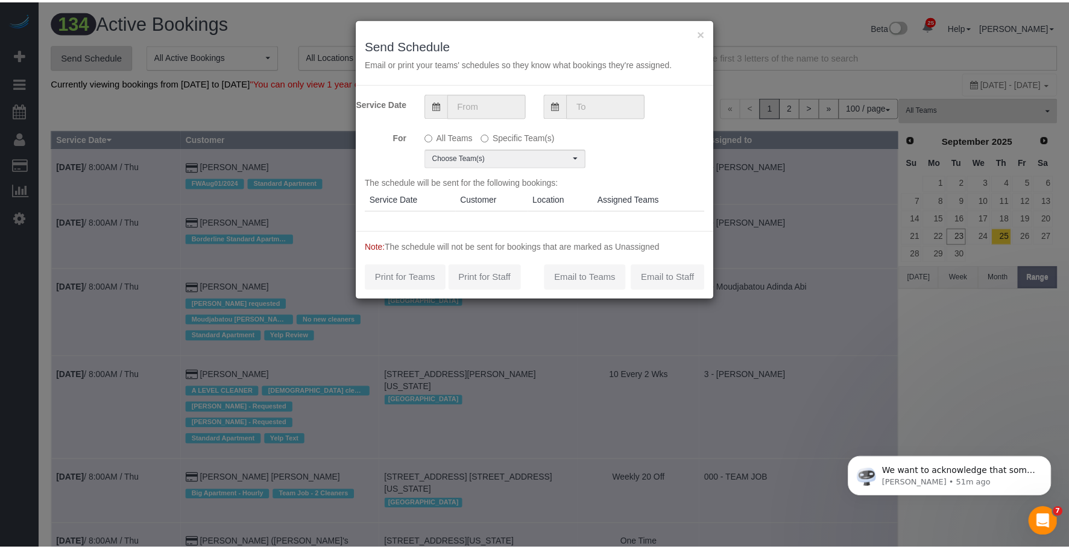
scroll to position [7557, 1078]
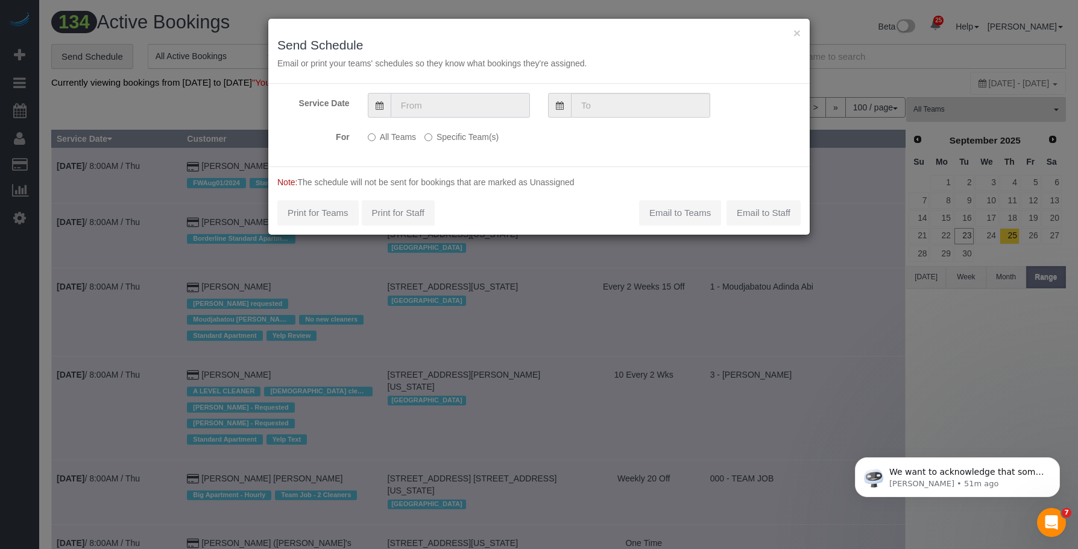
click at [503, 113] on input "text" at bounding box center [460, 105] width 139 height 25
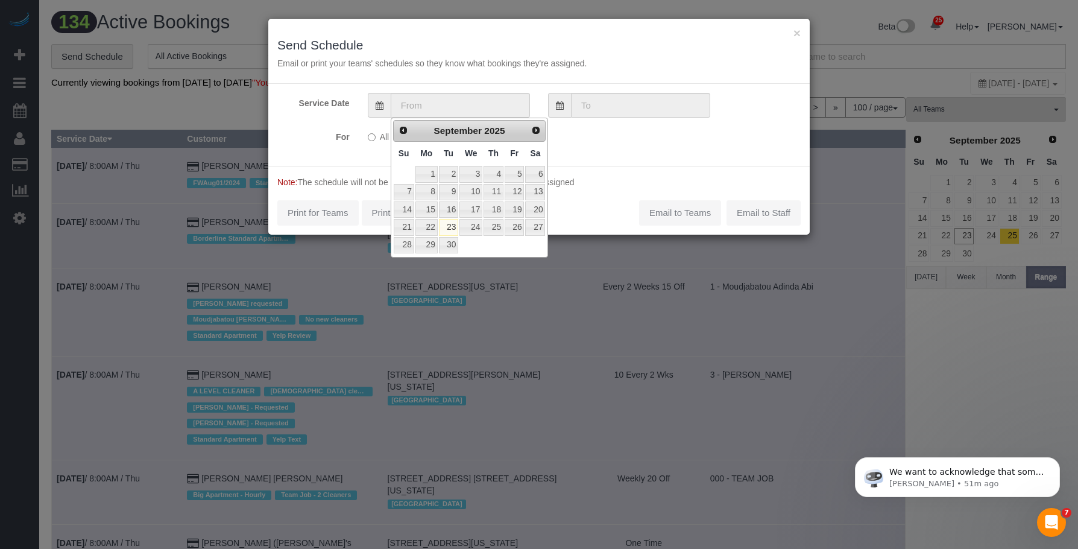
click at [833, 21] on div "× Send Schedule Email or print your teams' schedules so they know what bookings…" at bounding box center [539, 274] width 1078 height 549
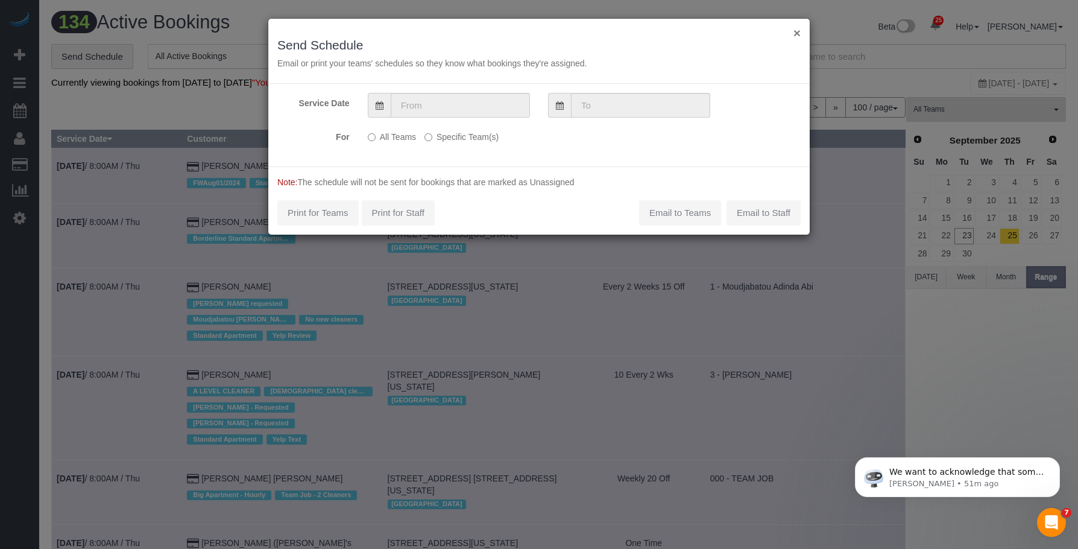
click at [800, 31] on button "×" at bounding box center [797, 33] width 7 height 13
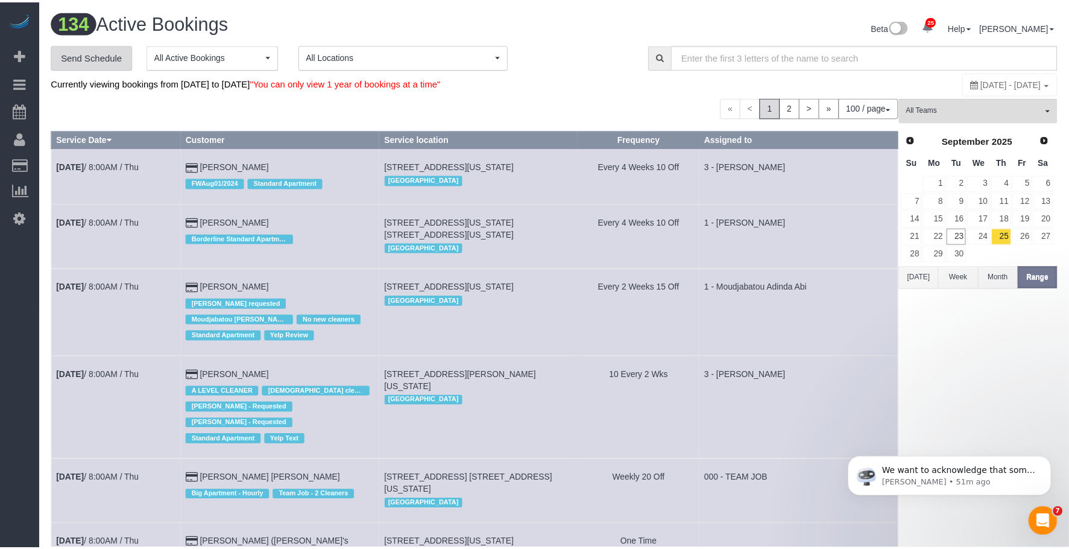
scroll to position [7582, 1069]
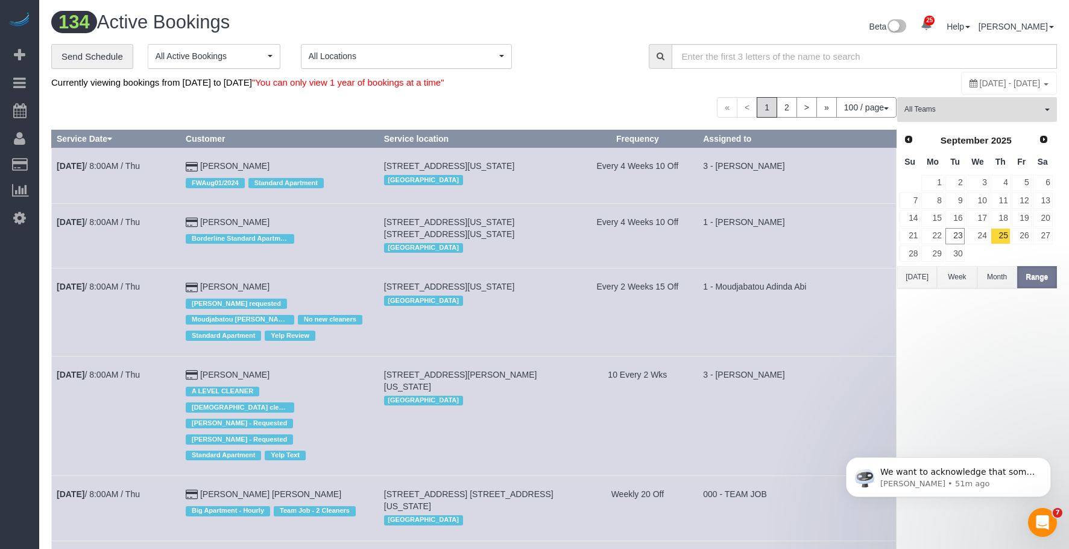
click at [974, 116] on button "All Teams" at bounding box center [977, 109] width 160 height 25
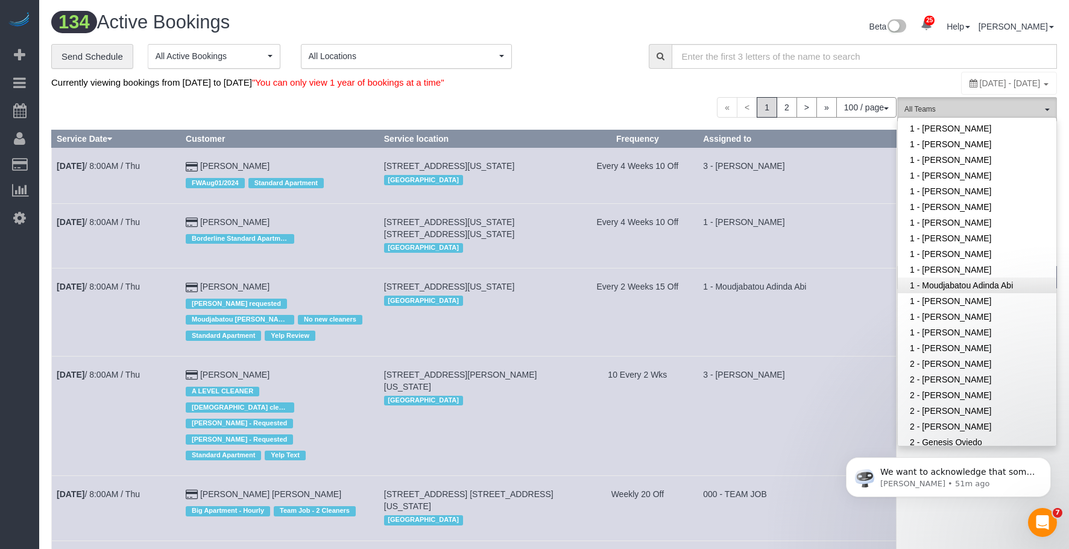
scroll to position [482, 0]
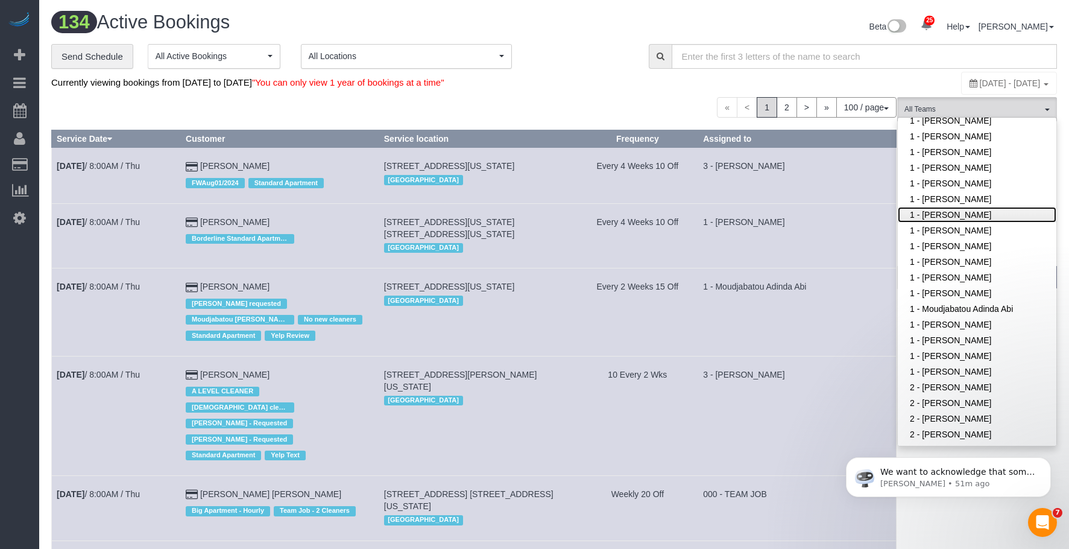
click at [952, 207] on link "1 - [PERSON_NAME]" at bounding box center [977, 215] width 159 height 16
click at [636, 20] on div "Beta 25 Your Notifications You have 0 alerts × You have 2 to charge for 09/22/2…" at bounding box center [810, 28] width 512 height 32
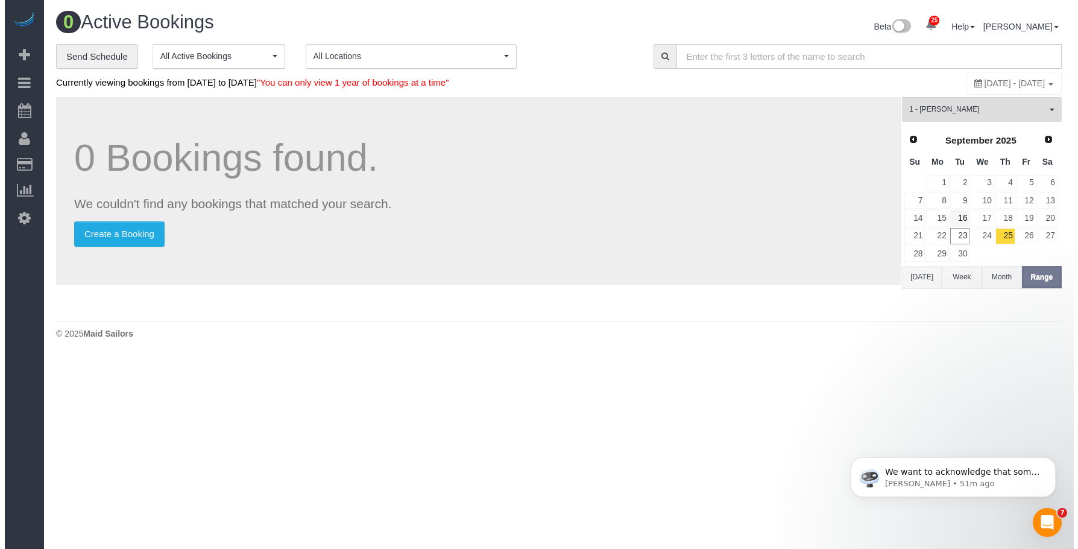
scroll to position [59940, 59219]
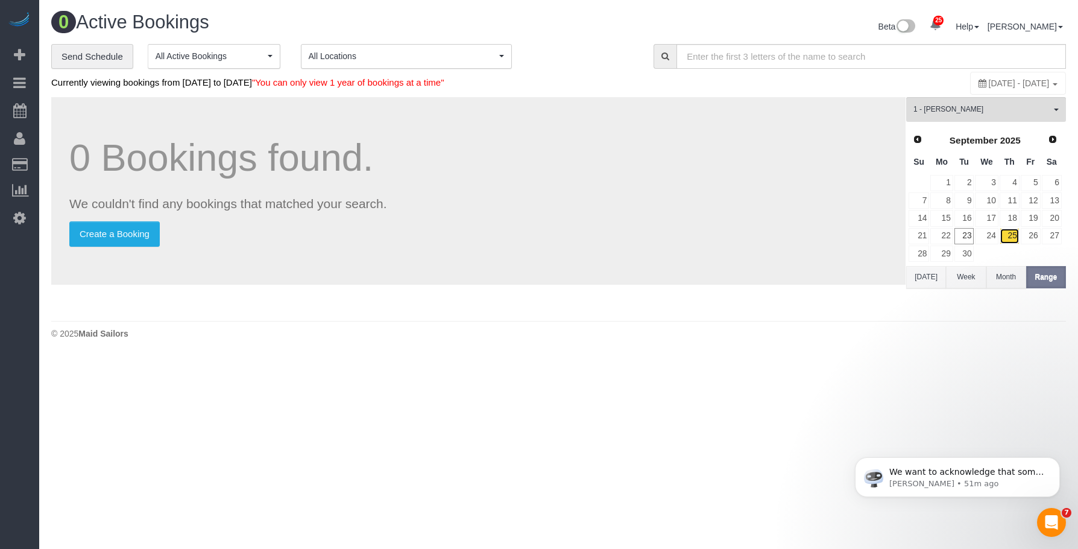
click at [1011, 233] on link "25" at bounding box center [1010, 236] width 20 height 16
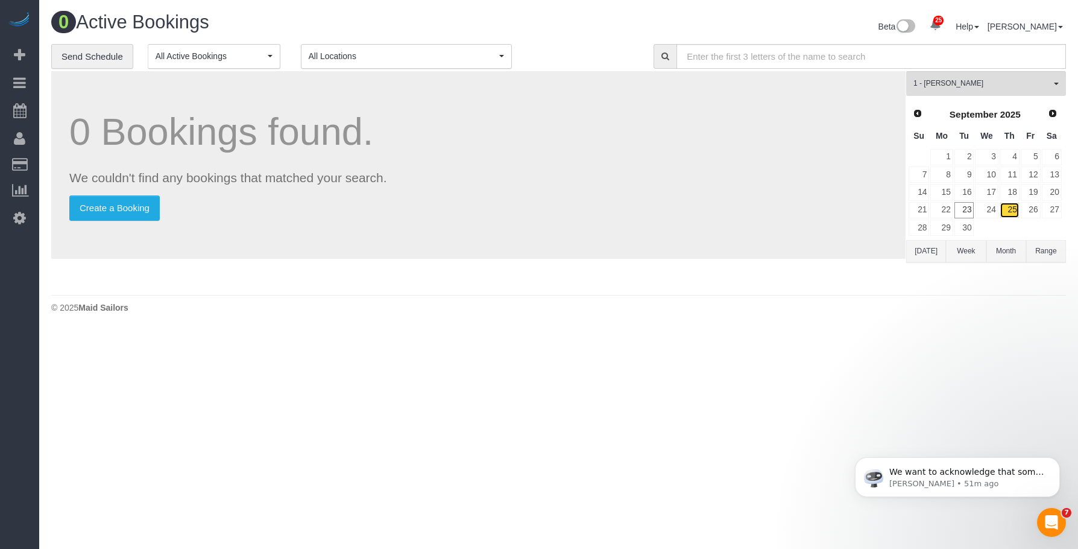
click at [1012, 209] on link "25" at bounding box center [1010, 210] width 20 height 16
click at [917, 224] on link "28" at bounding box center [919, 227] width 21 height 16
click at [1031, 209] on link "26" at bounding box center [1031, 210] width 20 height 16
click at [1050, 208] on link "27" at bounding box center [1052, 210] width 20 height 16
click at [921, 226] on link "28" at bounding box center [919, 227] width 21 height 16
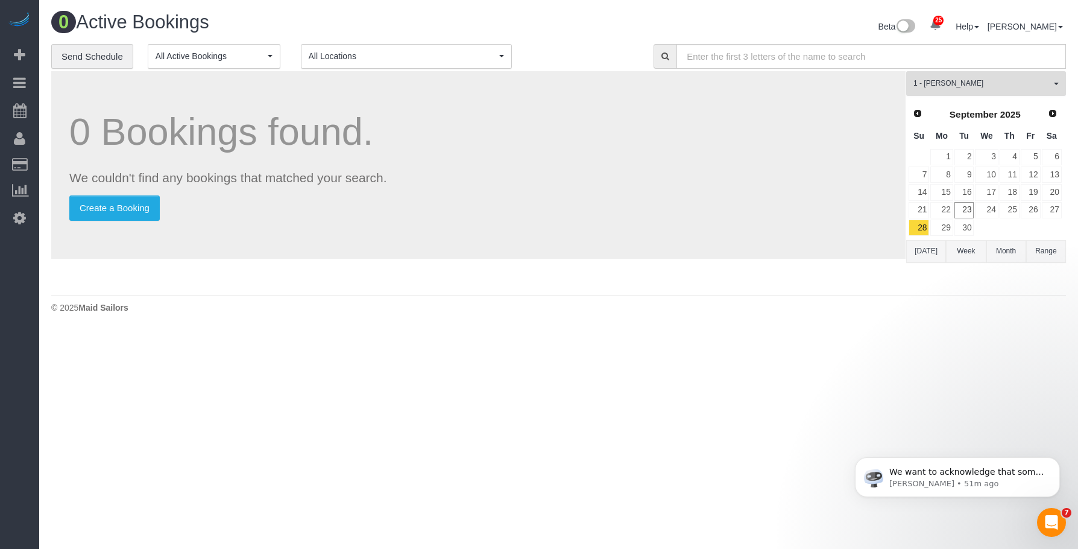
click at [989, 82] on span "1 - [PERSON_NAME]" at bounding box center [981, 83] width 137 height 10
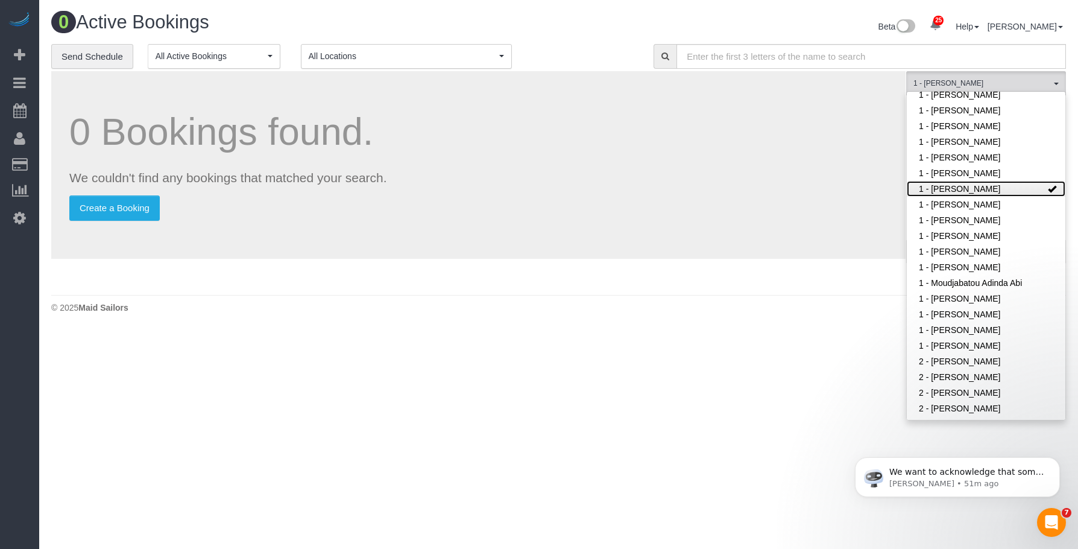
click at [1006, 181] on link "1 - [PERSON_NAME]" at bounding box center [986, 189] width 159 height 16
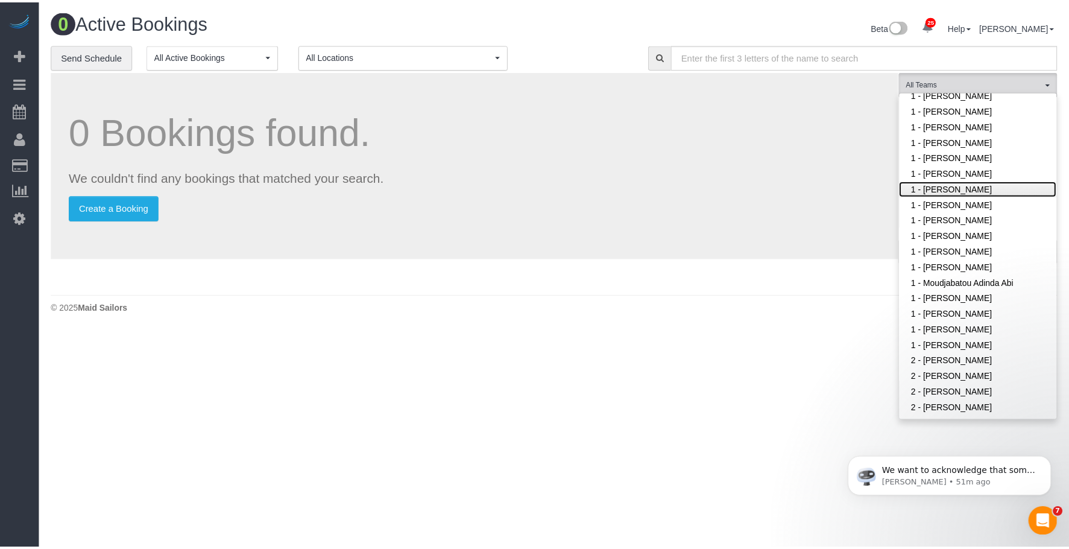
scroll to position [372, 1078]
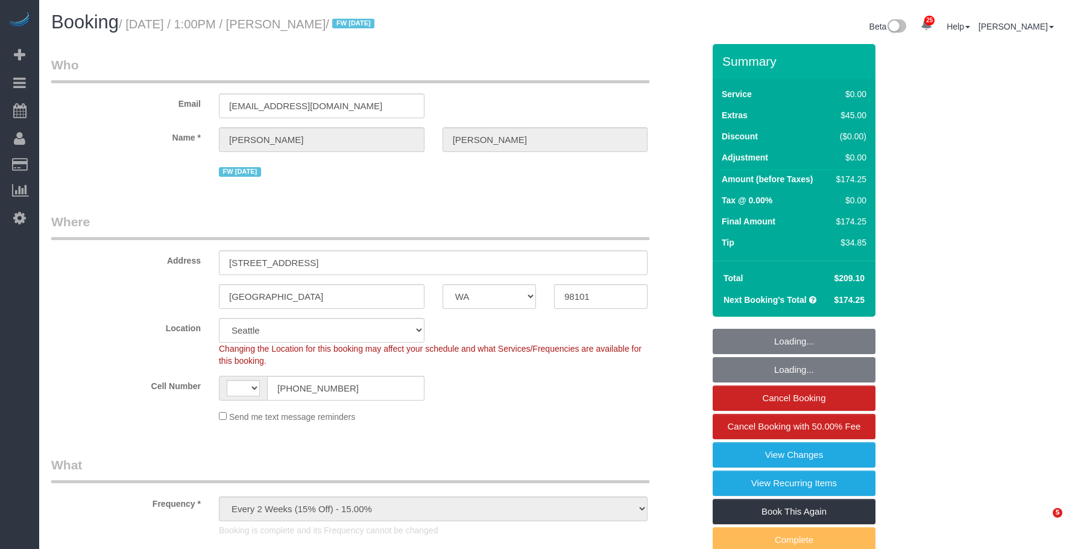
select select "WA"
select select "number:89"
select select "number:90"
select select "number:15"
select select "number:7"
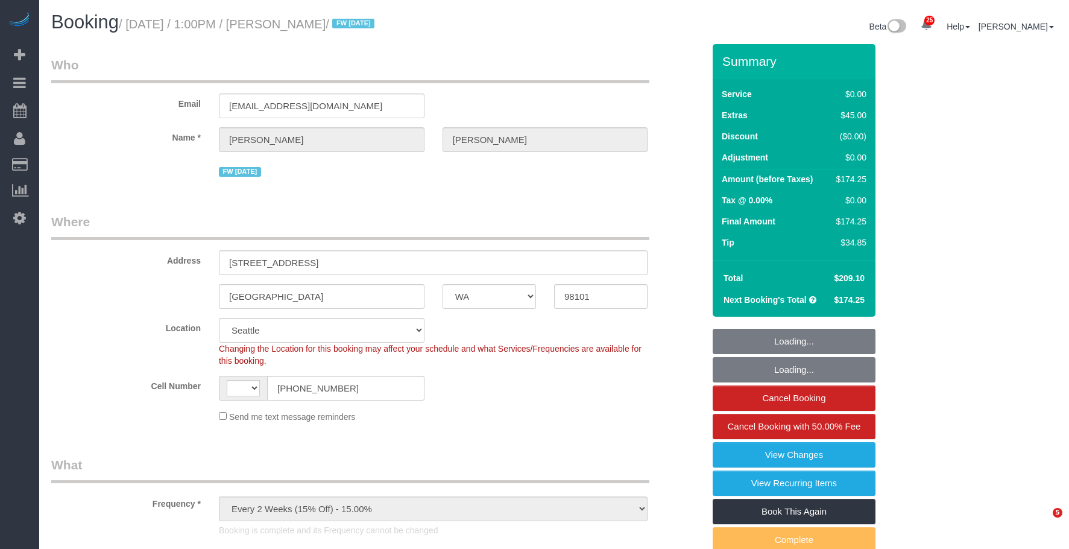
select select "object:1125"
select select "string:US"
select select "string:stripe-pm_1RAycQ4VGloSiKo70Gvyto8T"
select select "1"
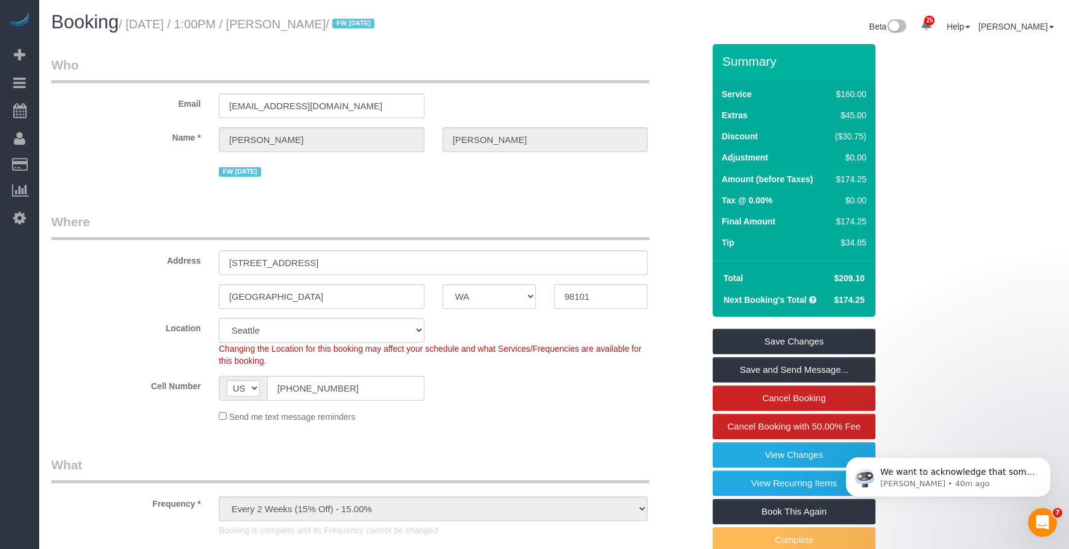
drag, startPoint x: 303, startPoint y: 23, endPoint x: 362, endPoint y: 22, distance: 59.1
click at [362, 22] on small "/ September 22, 2025 / 1:00PM / Jared Allen / FW 08/23/24" at bounding box center [248, 23] width 259 height 13
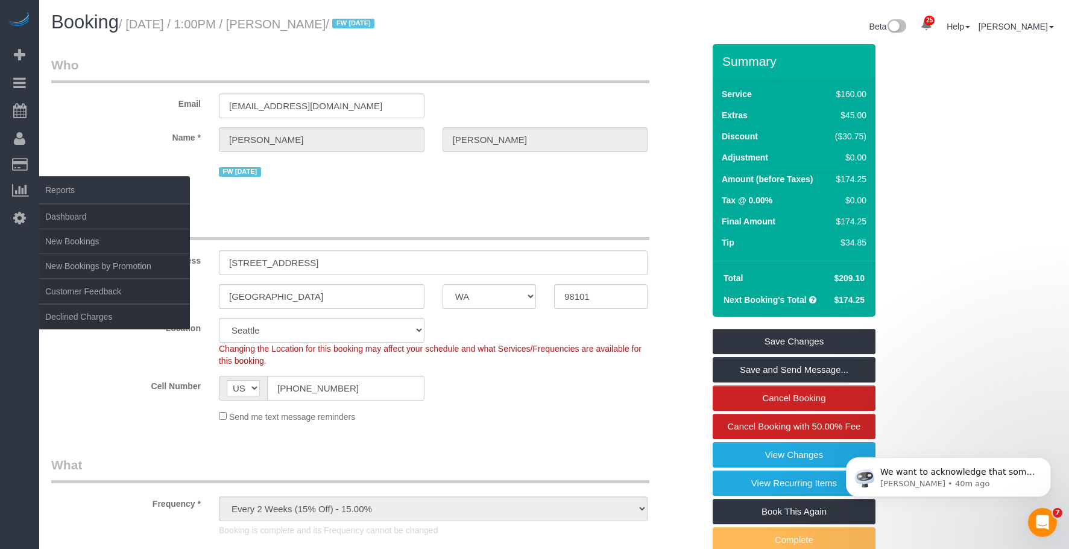
copy small "[PERSON_NAME]"
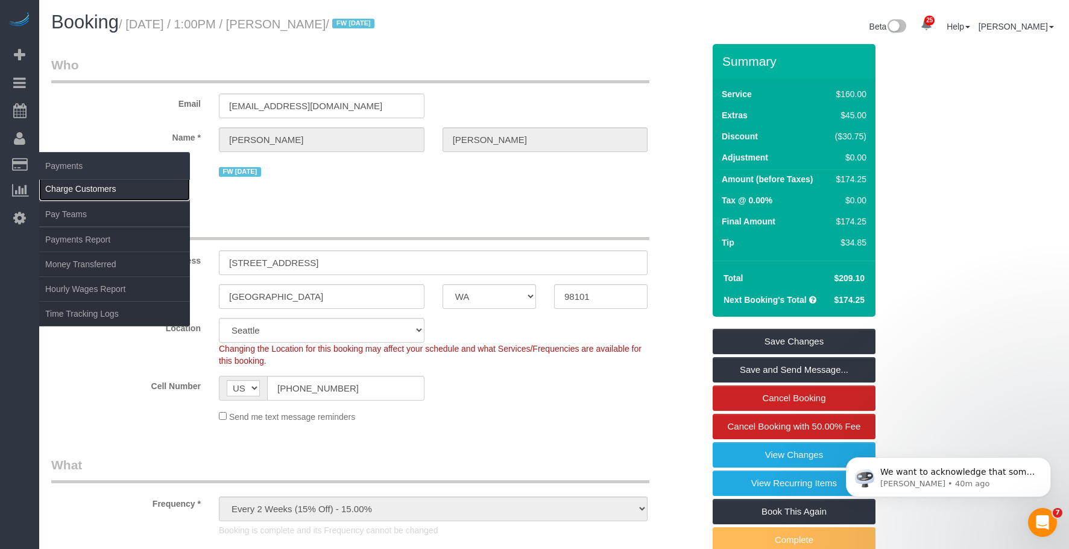
click at [65, 188] on link "Charge Customers" at bounding box center [114, 189] width 151 height 24
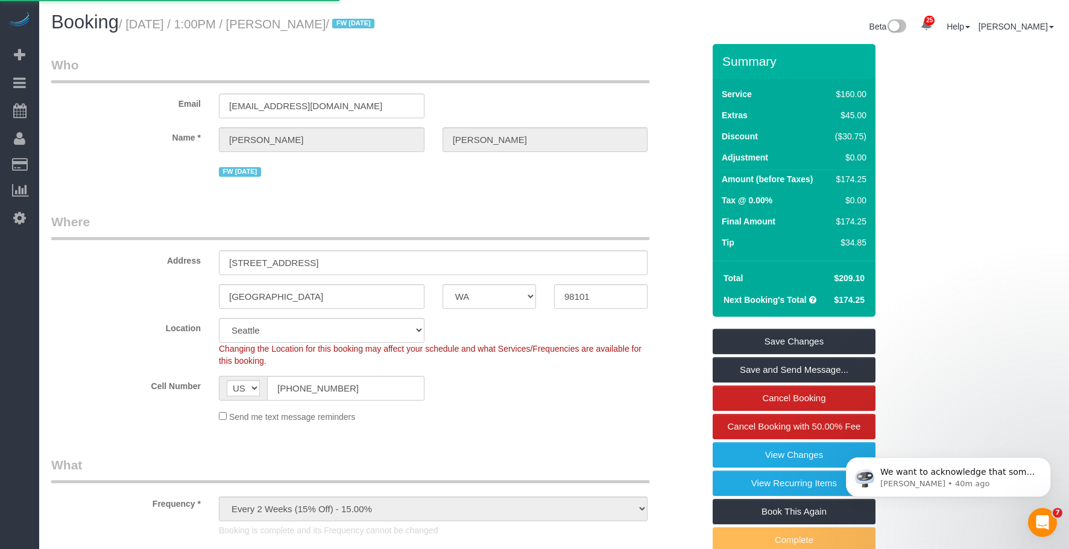
select select
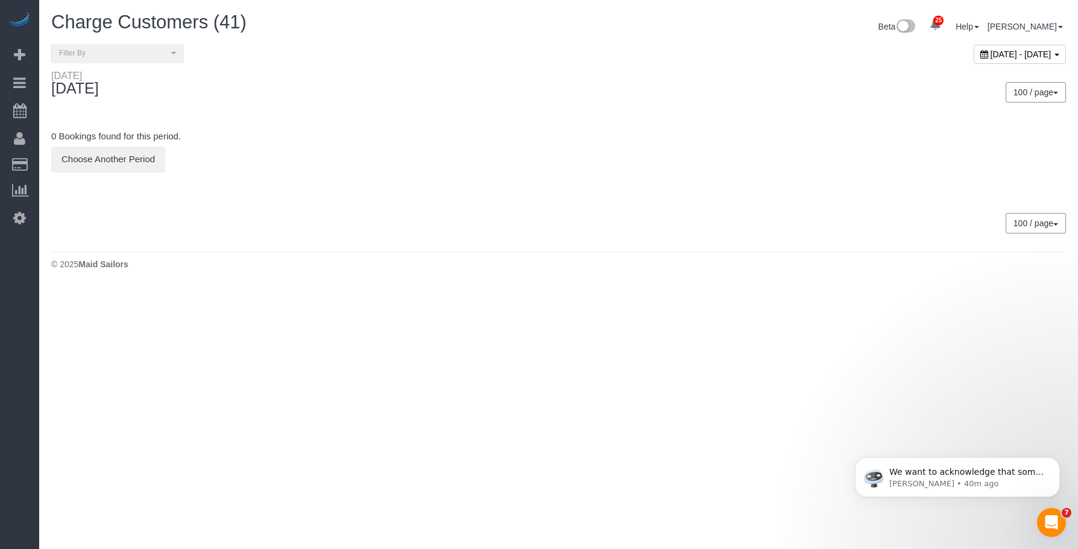
click at [991, 56] on span "[DATE] - [DATE]" at bounding box center [1021, 54] width 61 height 10
type input "**********"
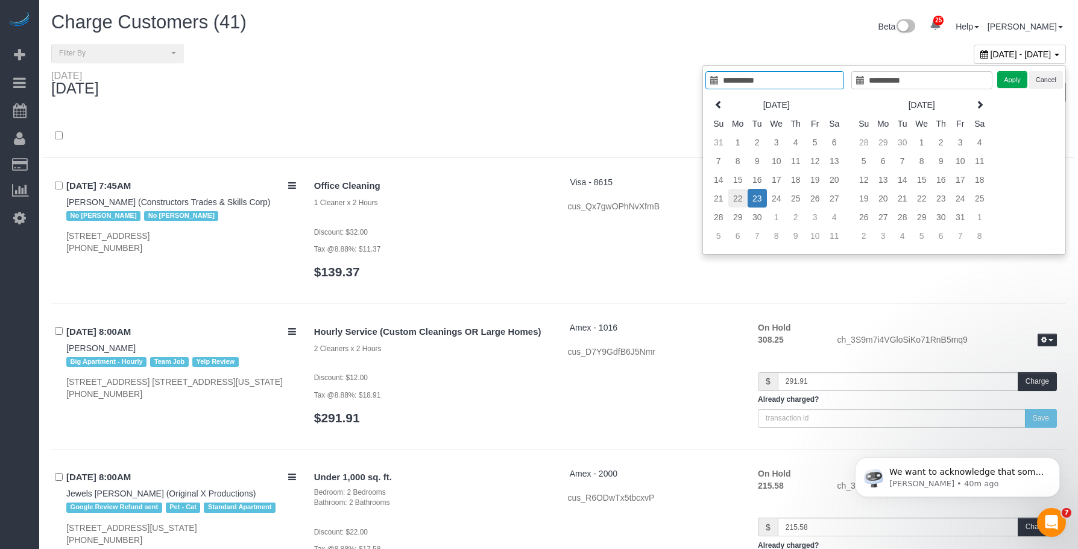
type input "**********"
click at [735, 199] on td "22" at bounding box center [737, 198] width 19 height 19
type input "**********"
click at [1000, 80] on button "Apply" at bounding box center [1003, 79] width 30 height 17
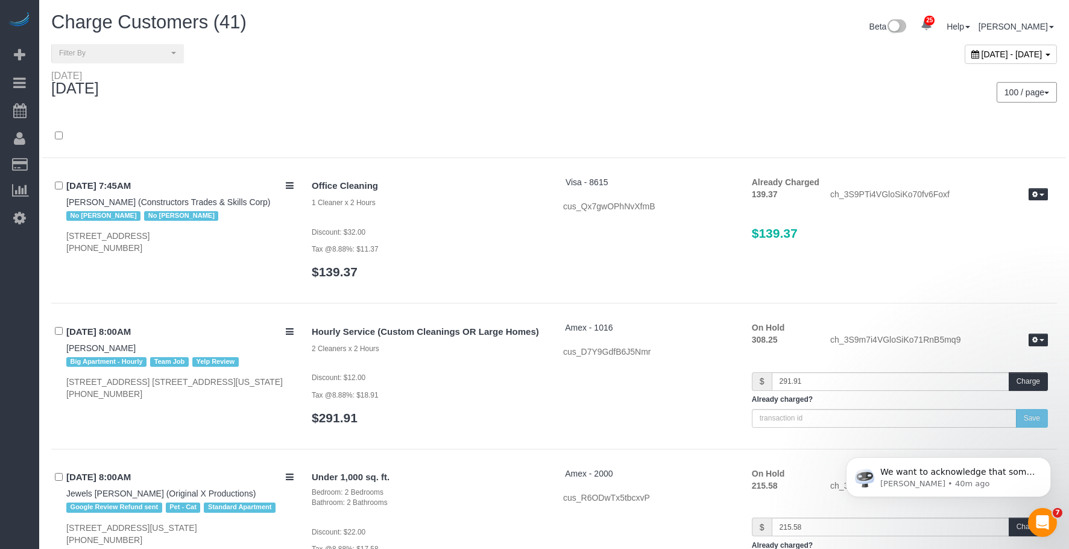
click at [648, 75] on div "100 / page 10 / page 20 / page 30 / page 40 / page 50 / page 100 / page" at bounding box center [810, 92] width 512 height 45
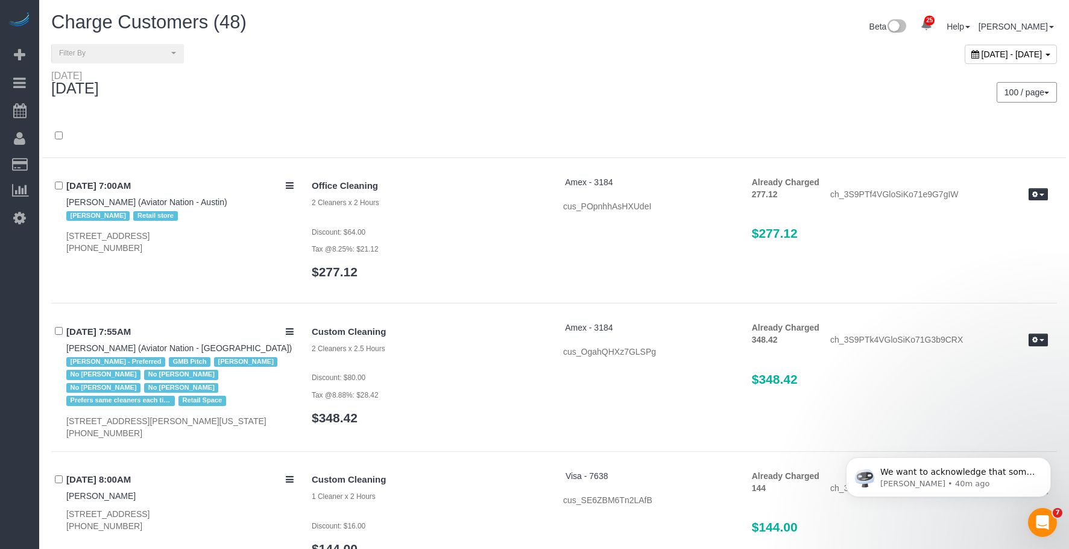
scroll to position [5139, 0]
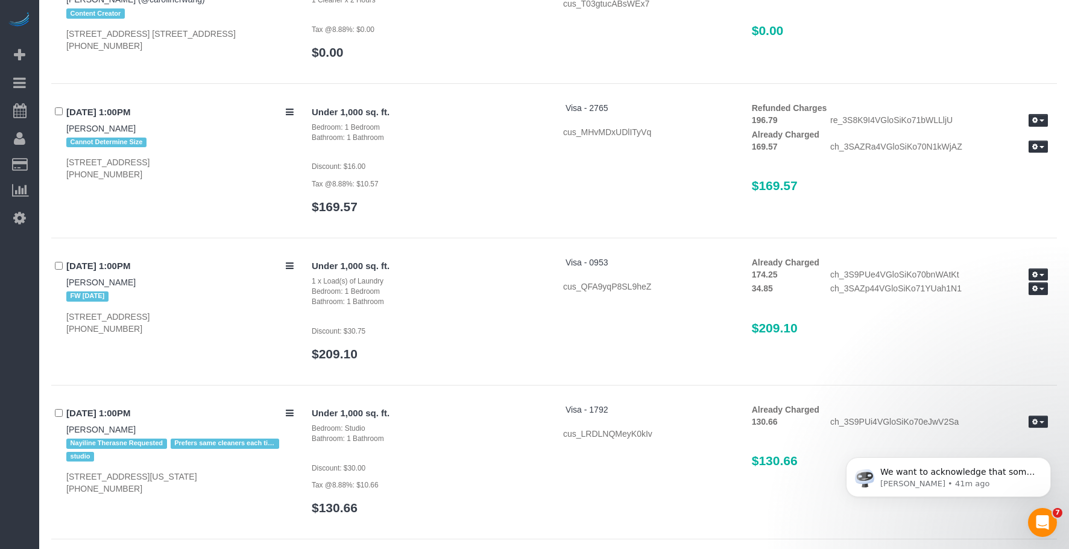
drag, startPoint x: 742, startPoint y: 315, endPoint x: 806, endPoint y: 312, distance: 64.6
click at [806, 312] on div "Under 1,000 sq. ft. 1 x Load(s) of Laundry Bedroom: 1 Bedroom Bathroom: 1 Bathr…" at bounding box center [680, 314] width 754 height 116
click at [660, 320] on div "Under 1,000 sq. ft. 1 x Load(s) of Laundry Bedroom: 1 Bedroom Bathroom: 1 Bathr…" at bounding box center [680, 314] width 754 height 116
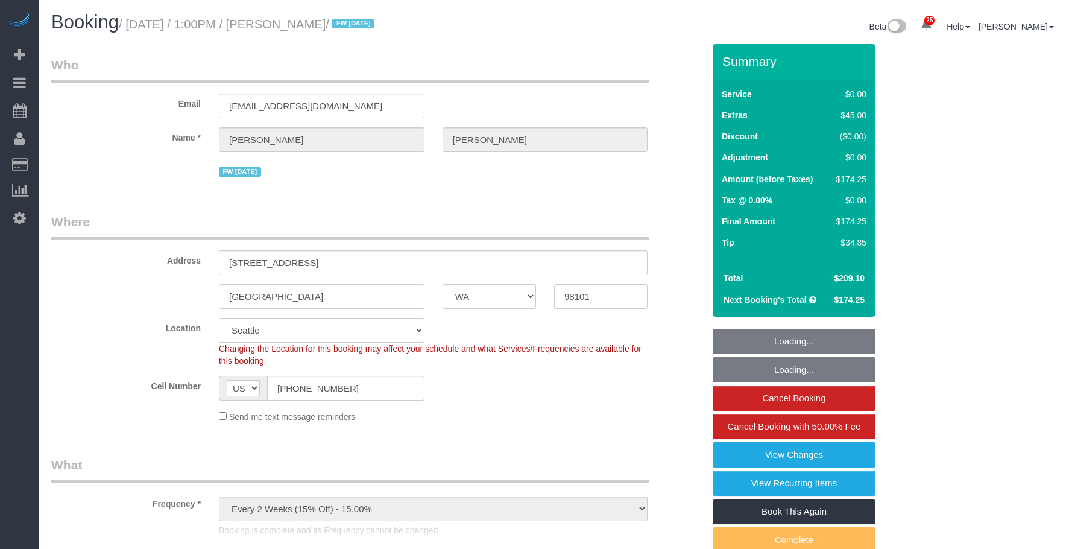
select select "WA"
select select "1"
select select "string:stripe-pm_1RAycQ4VGloSiKo70Gvyto8T"
select select "number:89"
select select "number:90"
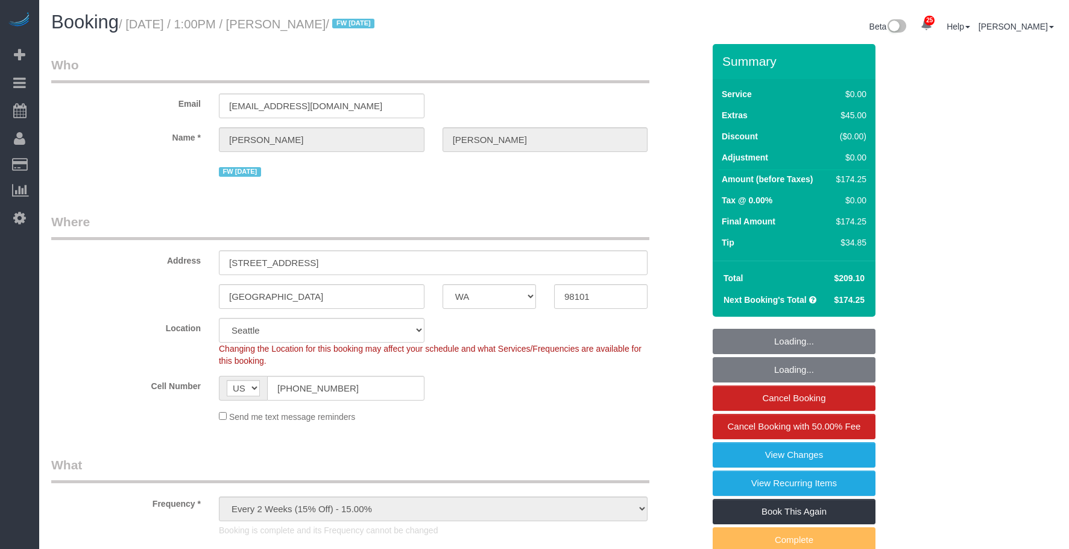
select select "number:15"
select select "number:7"
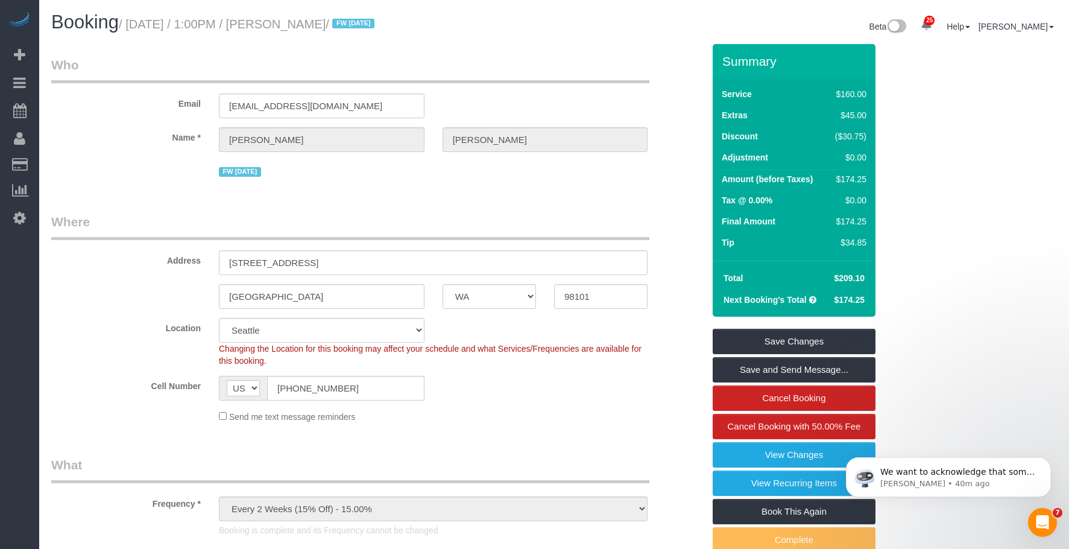
drag, startPoint x: 306, startPoint y: 24, endPoint x: 361, endPoint y: 23, distance: 55.5
click at [361, 23] on small "/ September 22, 2025 / 1:00PM / Jared Allen / FW 08/23/24" at bounding box center [248, 23] width 259 height 13
copy small "[PERSON_NAME]"
click at [542, 80] on legend "Who" at bounding box center [350, 69] width 598 height 27
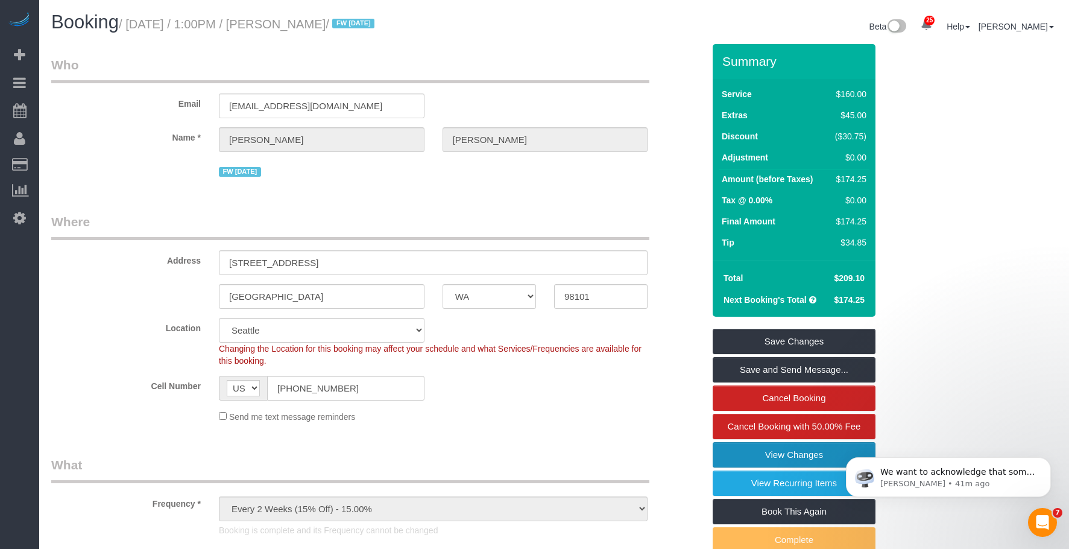
click at [815, 454] on link "View Changes" at bounding box center [794, 454] width 163 height 25
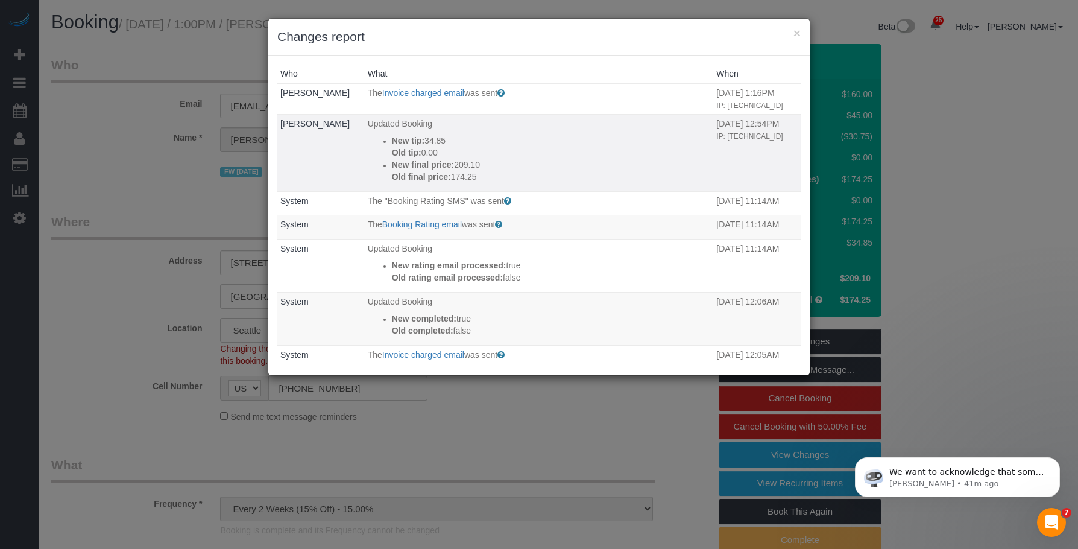
drag, startPoint x: 420, startPoint y: 142, endPoint x: 441, endPoint y: 140, distance: 20.6
click at [441, 140] on p "New tip: 34.85" at bounding box center [551, 140] width 319 height 12
copy p "34.85"
click at [798, 34] on button "×" at bounding box center [797, 33] width 7 height 13
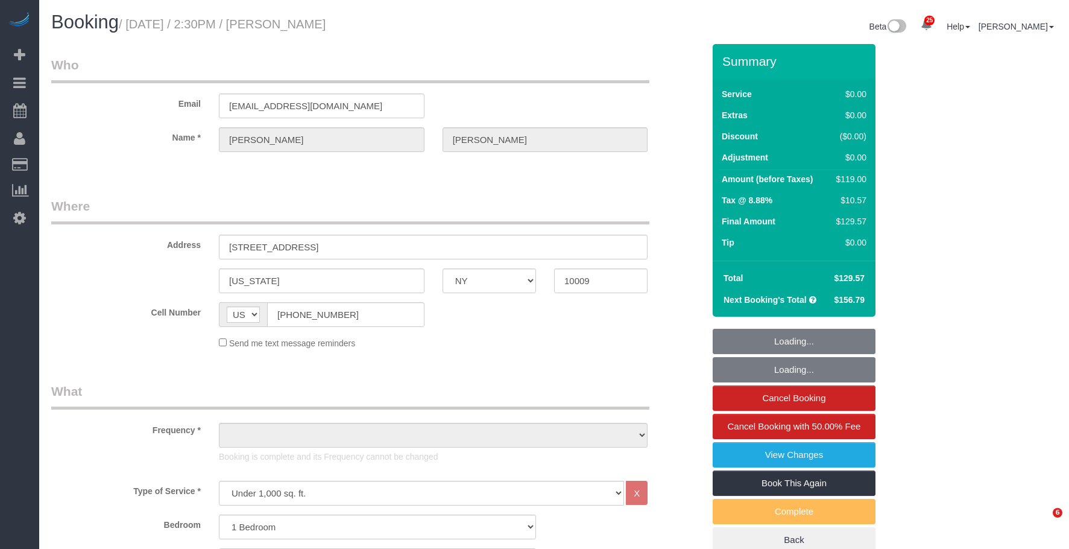
select select "NY"
select select "1"
select select "number:60"
select select "number:72"
select select "number:15"
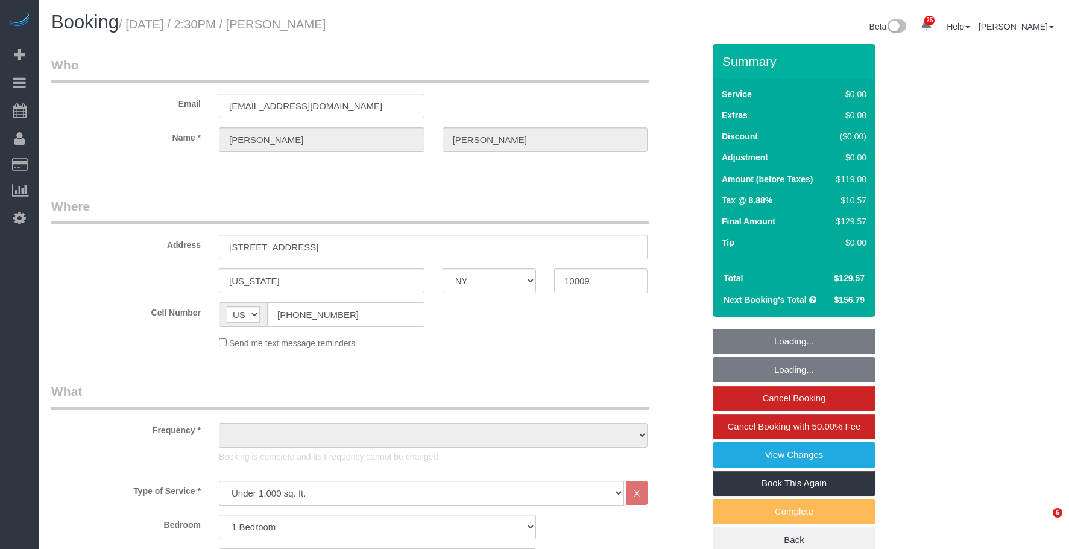
select select "number:5"
select select "object:1068"
select select "string:stripe-pm_1Rvgvv4VGloSiKo7wtwlqj9a"
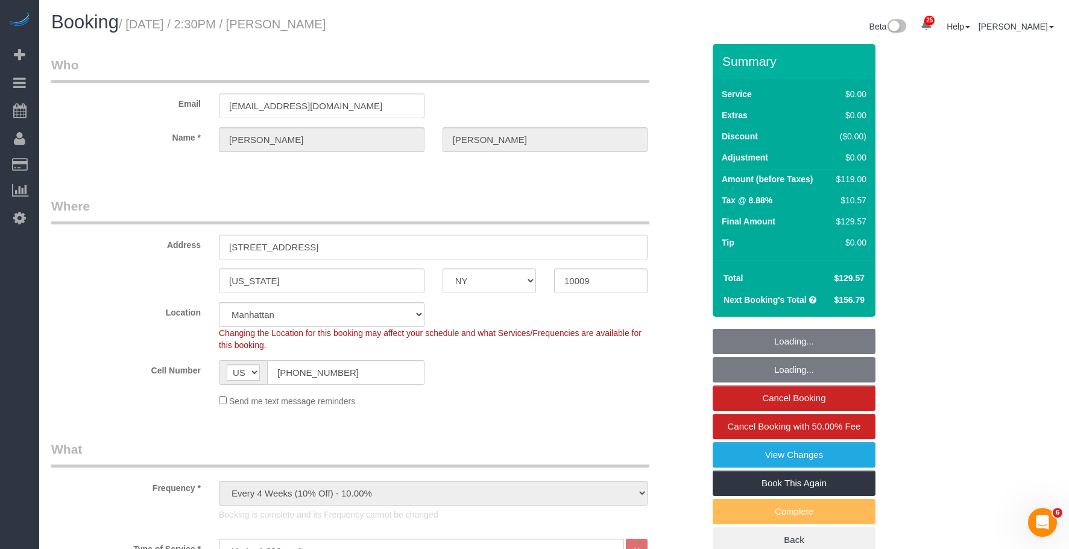
select select "object:1524"
select select "1"
drag, startPoint x: 401, startPoint y: 109, endPoint x: 68, endPoint y: 96, distance: 333.7
click at [68, 96] on div "Email brookethompson994@gmail.com" at bounding box center [377, 87] width 670 height 62
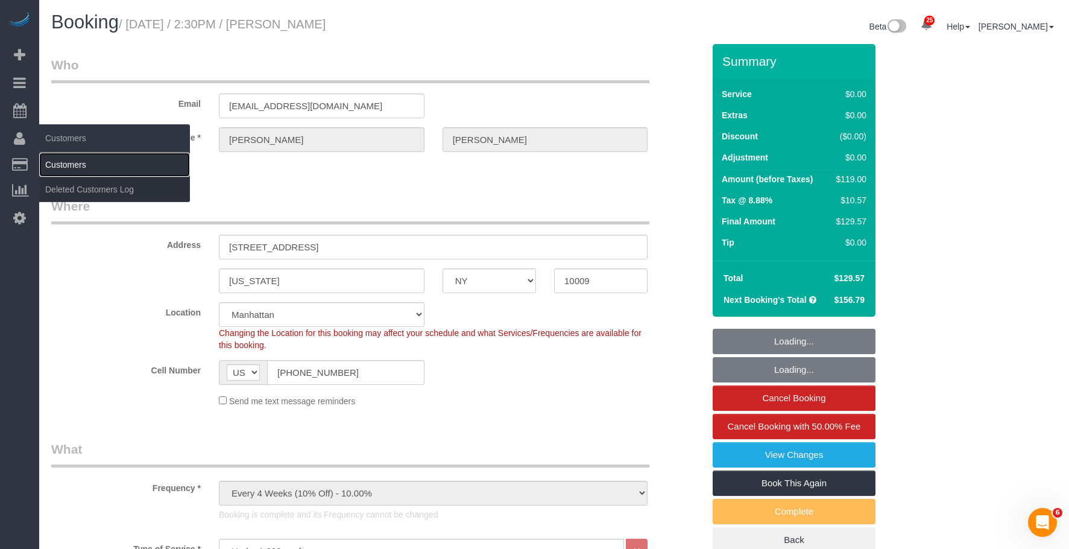
click at [61, 162] on link "Customers" at bounding box center [114, 165] width 151 height 24
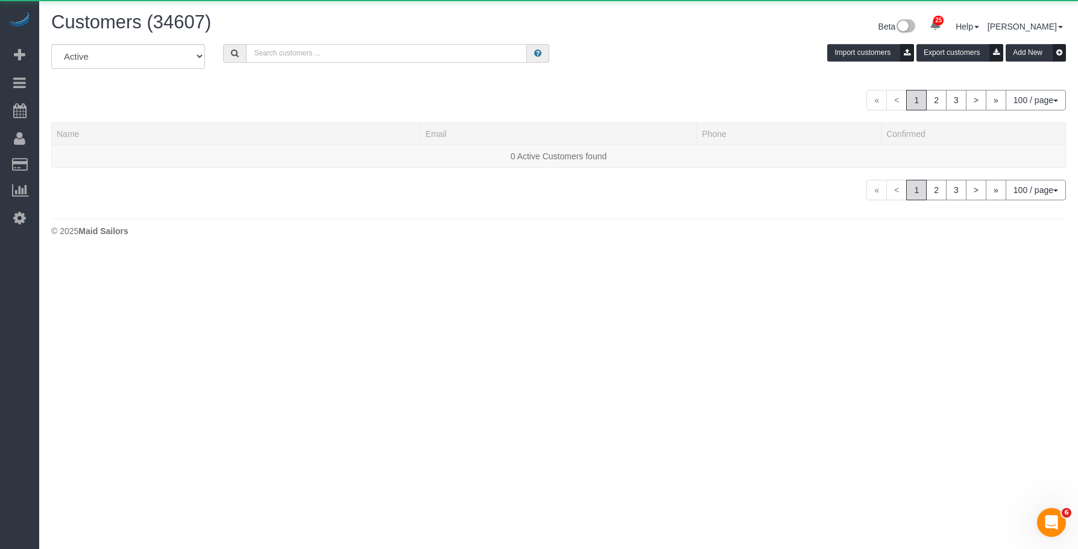
click at [298, 59] on input "text" at bounding box center [386, 53] width 281 height 19
paste input "brookethompson994@gmail.com"
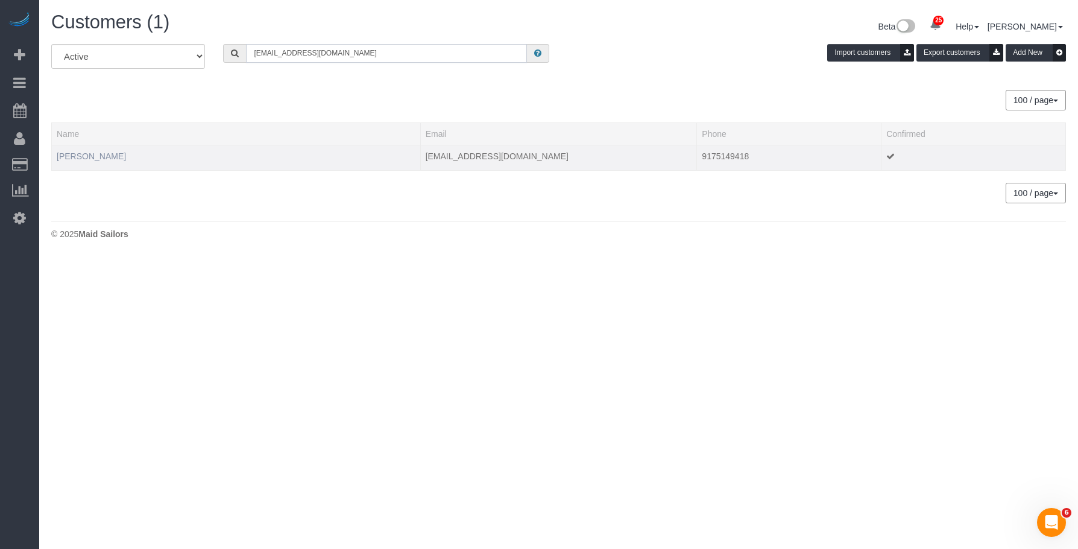
type input "[EMAIL_ADDRESS][DOMAIN_NAME]"
click at [92, 153] on link "[PERSON_NAME]" at bounding box center [91, 156] width 69 height 10
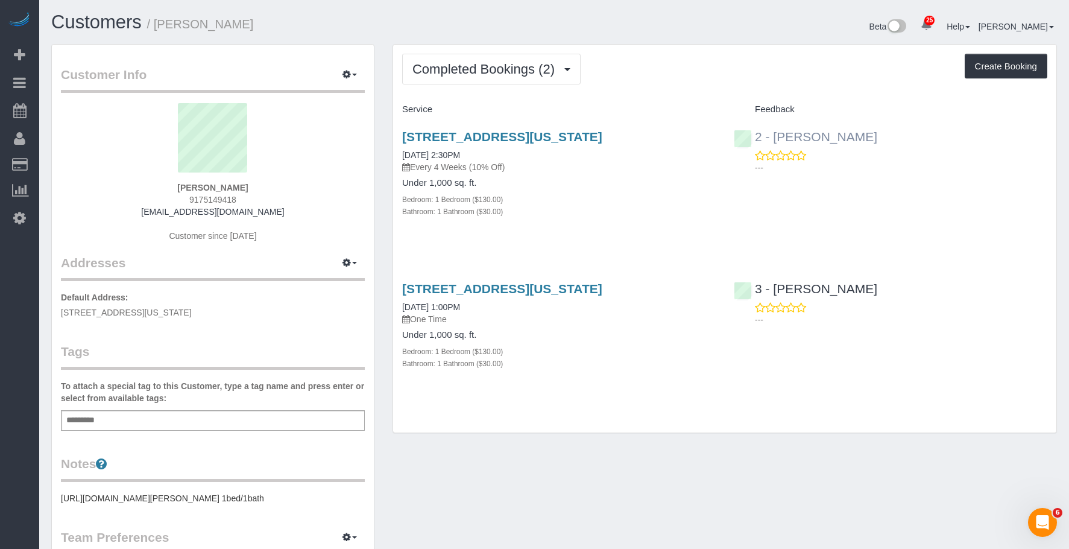
drag, startPoint x: 844, startPoint y: 141, endPoint x: 777, endPoint y: 140, distance: 67.5
click at [777, 140] on div "2 - Katherine Poveda ---" at bounding box center [891, 148] width 332 height 59
copy link "Katherine Poveda"
click at [253, 419] on div "Add a tag" at bounding box center [213, 420] width 304 height 21
paste input "**********"
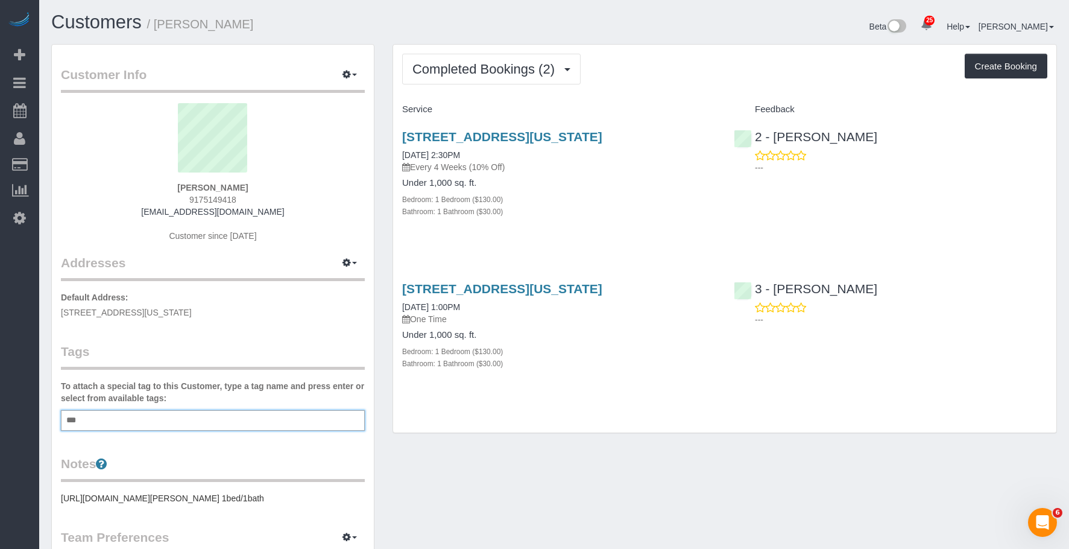
type input "**********"
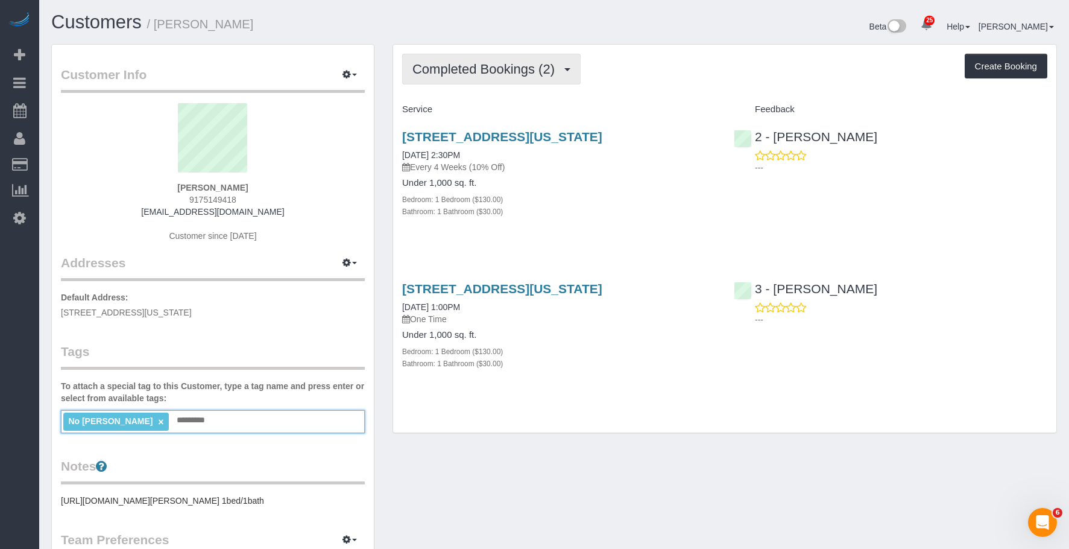
click at [538, 74] on span "Completed Bookings (2)" at bounding box center [486, 69] width 148 height 15
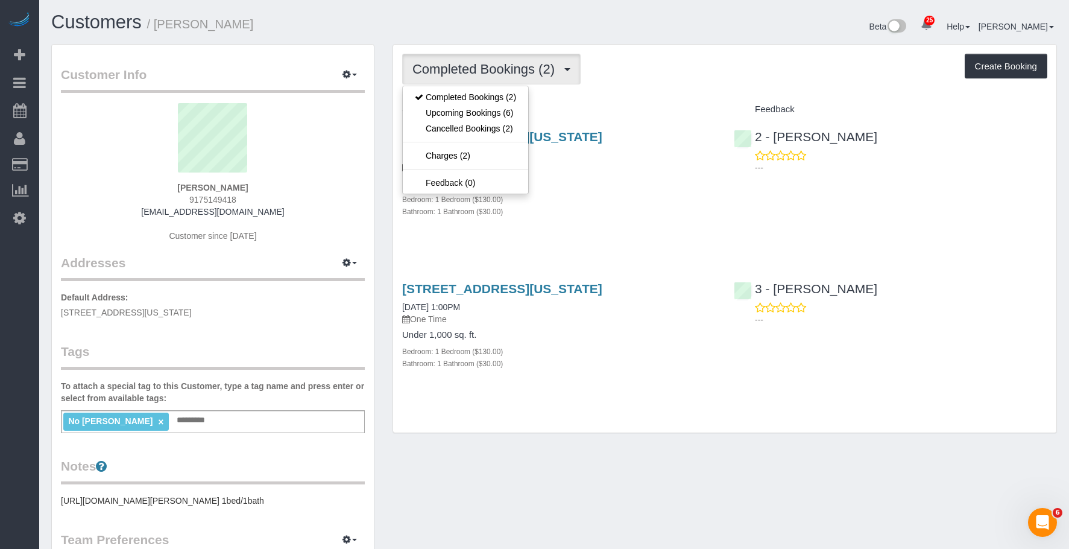
click at [614, 197] on div "Bedroom: 1 Bedroom ($130.00)" at bounding box center [559, 199] width 314 height 12
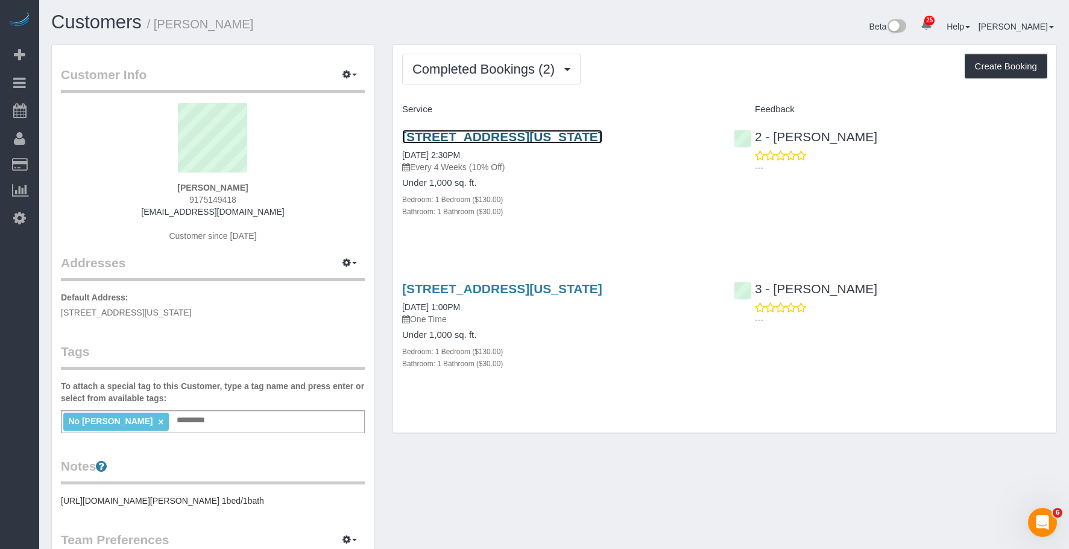
click at [602, 135] on link "[STREET_ADDRESS][US_STATE]" at bounding box center [502, 137] width 200 height 14
click at [627, 197] on div "Bedroom: 1 Bedroom ($130.00)" at bounding box center [559, 199] width 314 height 12
click at [596, 135] on link "[STREET_ADDRESS][US_STATE]" at bounding box center [502, 137] width 200 height 14
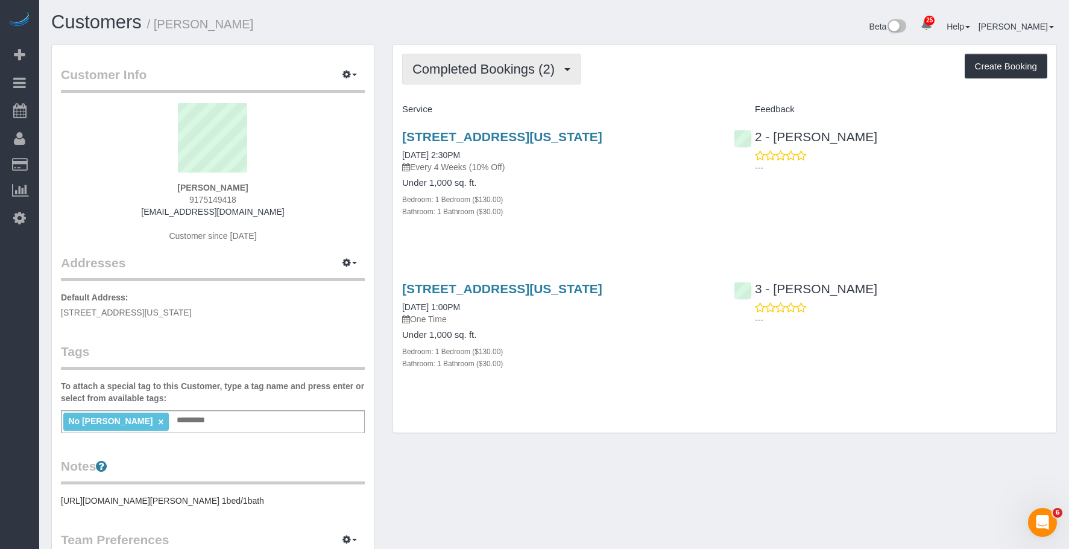
click at [473, 65] on span "Completed Bookings (2)" at bounding box center [486, 69] width 148 height 15
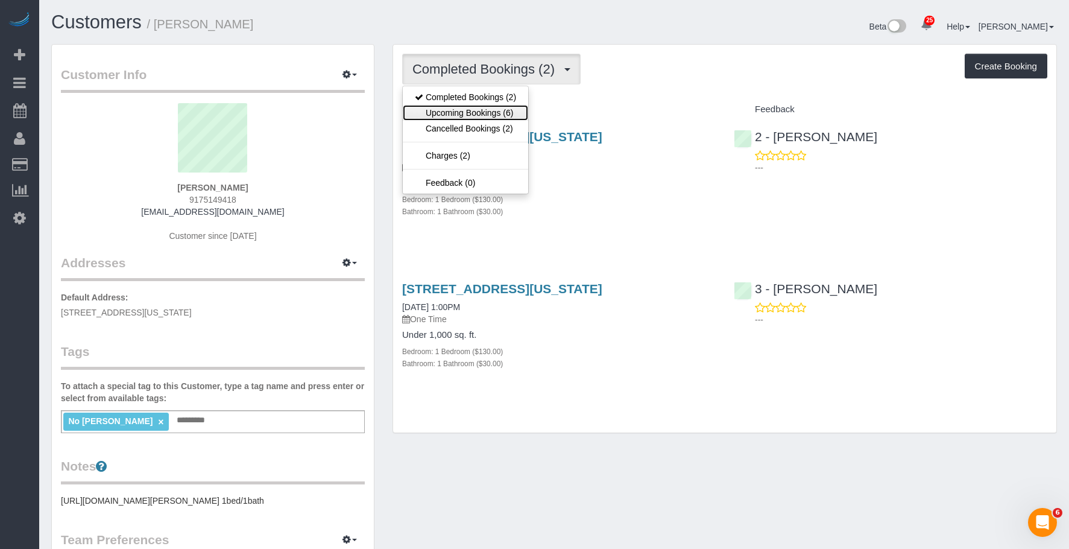
click at [465, 109] on link "Upcoming Bookings (6)" at bounding box center [465, 113] width 125 height 16
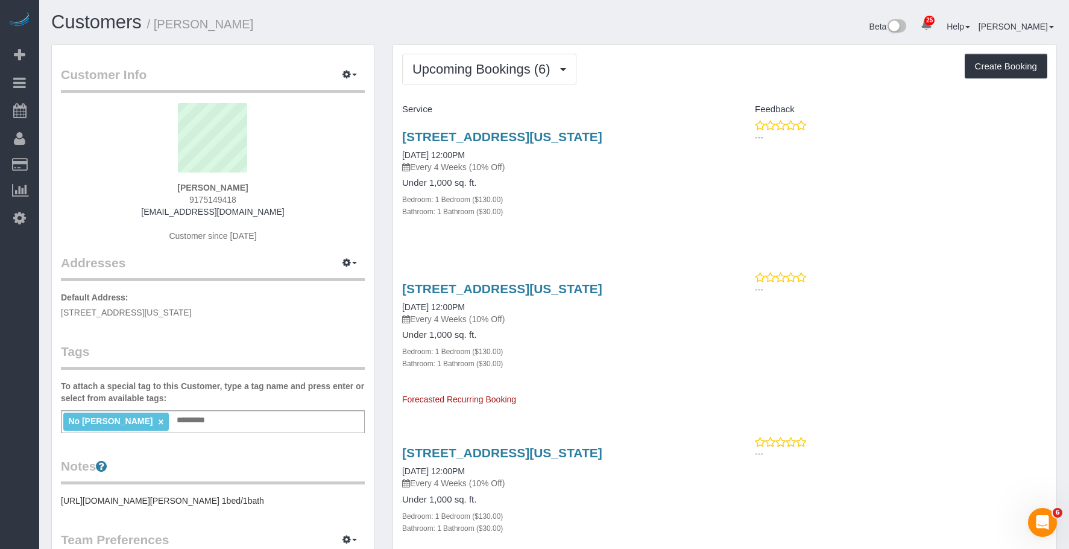
click at [611, 180] on h4 "Under 1,000 sq. ft." at bounding box center [559, 183] width 314 height 10
click at [602, 130] on link "[STREET_ADDRESS][US_STATE]" at bounding box center [502, 137] width 200 height 14
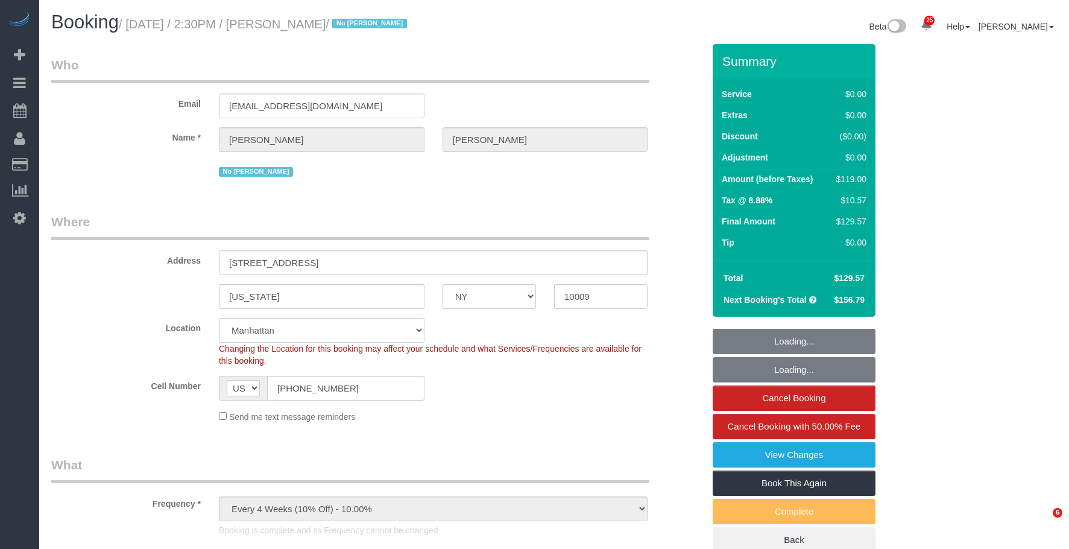
select select "NY"
select select "number:60"
select select "number:72"
select select "number:15"
select select "number:5"
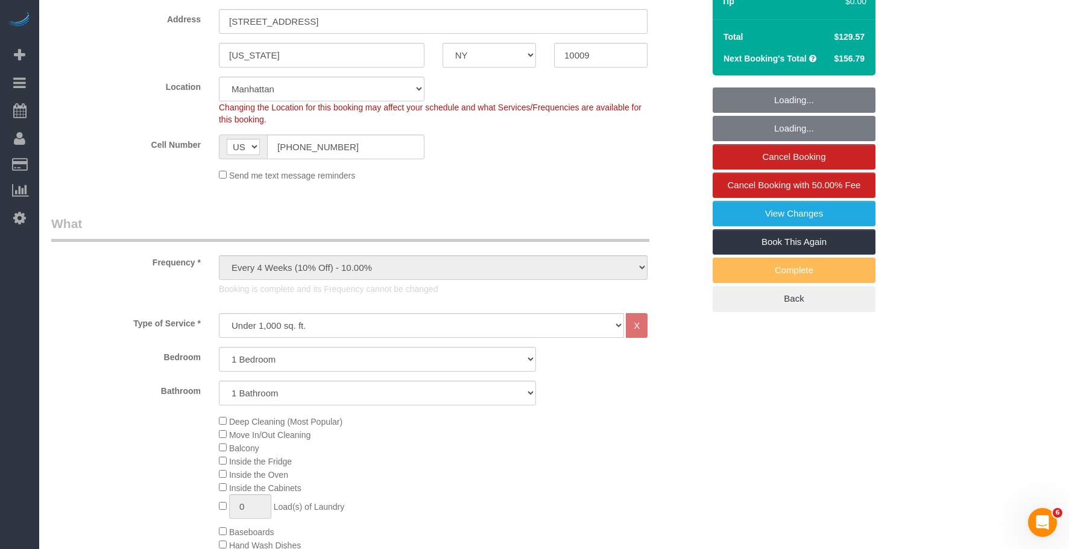
select select "1"
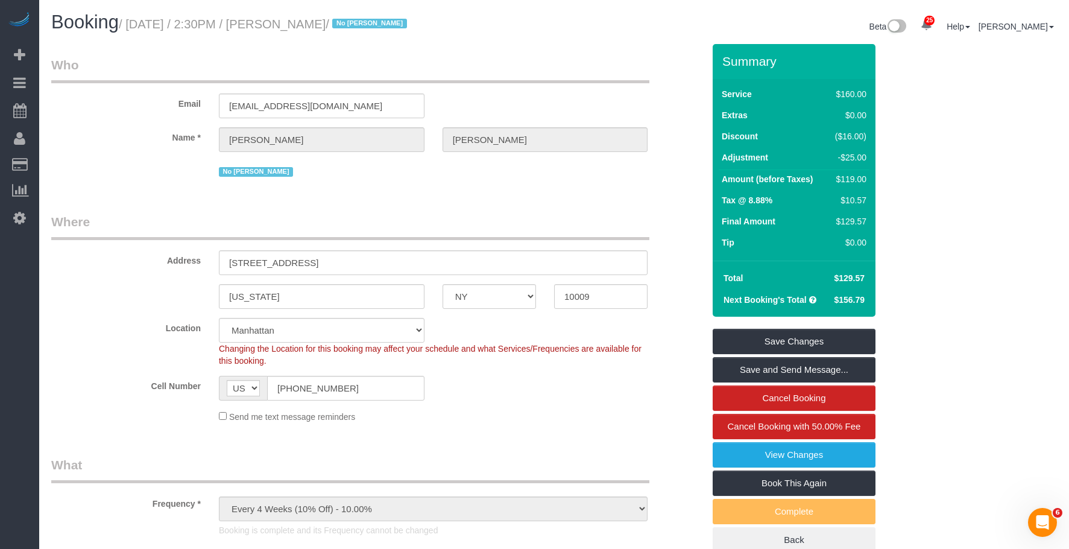
drag, startPoint x: 304, startPoint y: 25, endPoint x: 397, endPoint y: 22, distance: 92.9
click at [397, 22] on small "/ [DATE] / 2:30PM / [PERSON_NAME] / No [PERSON_NAME]" at bounding box center [265, 23] width 292 height 13
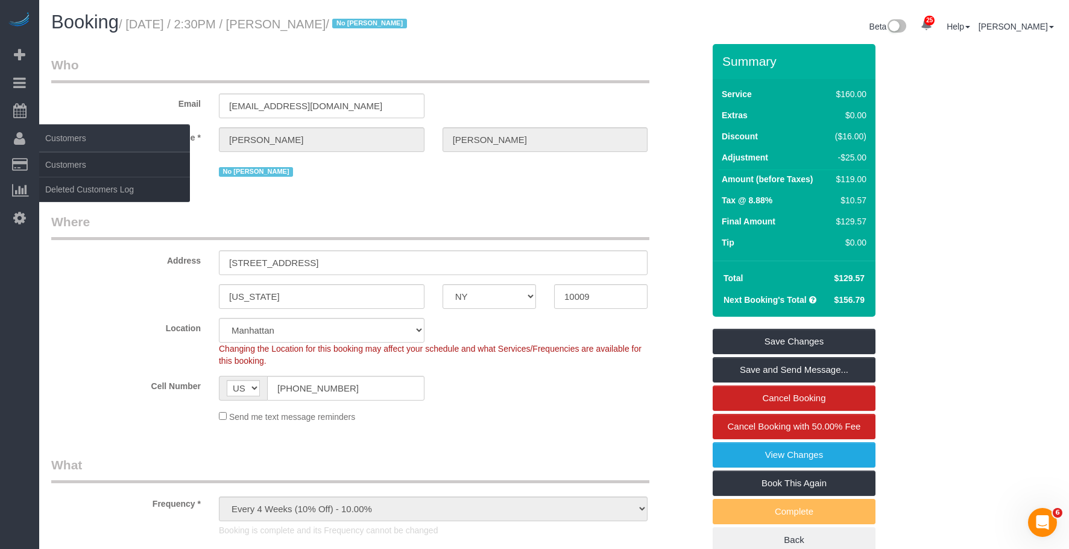
copy small "[PERSON_NAME]"
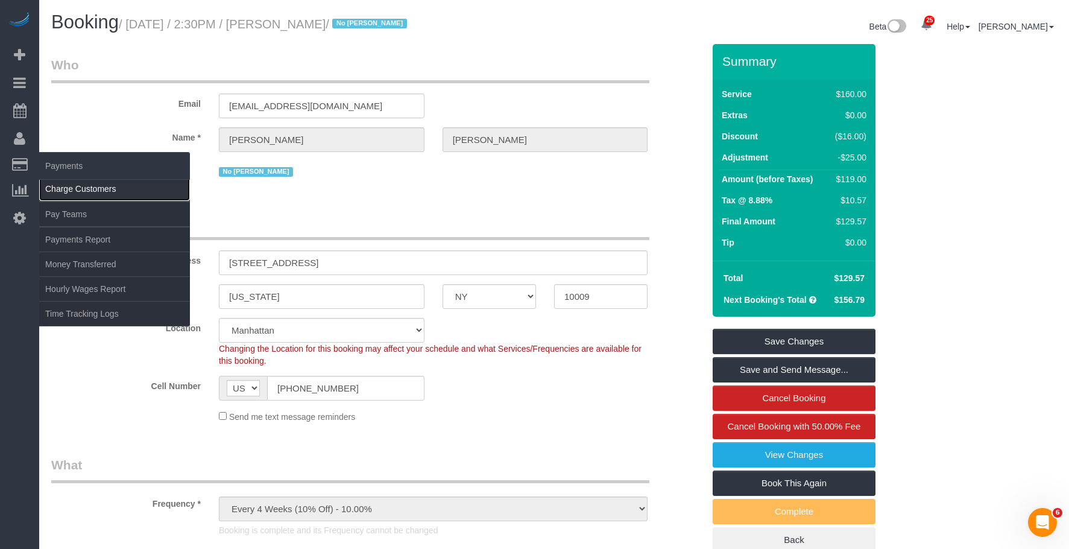
click at [107, 184] on link "Charge Customers" at bounding box center [114, 189] width 151 height 24
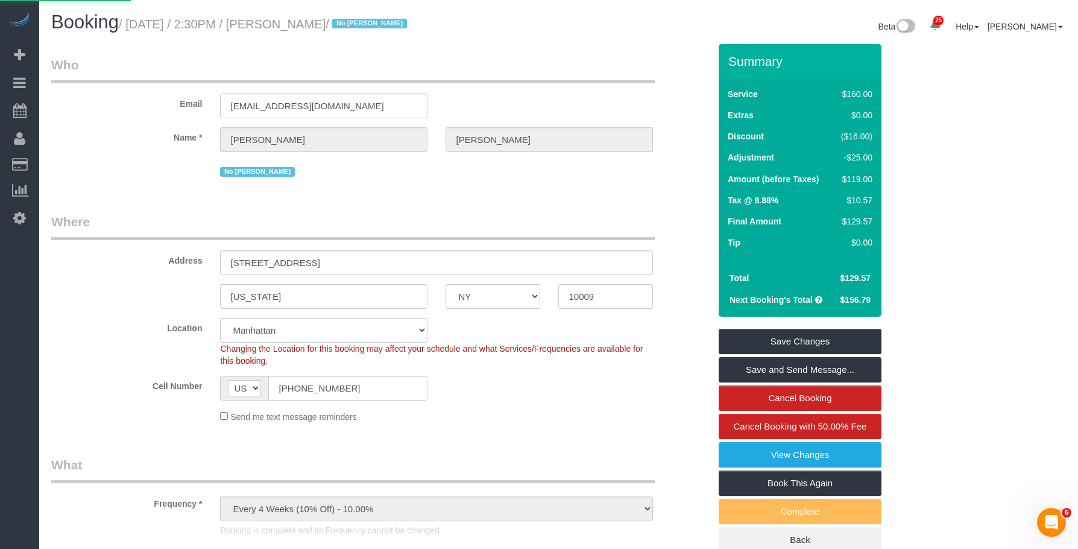
select select
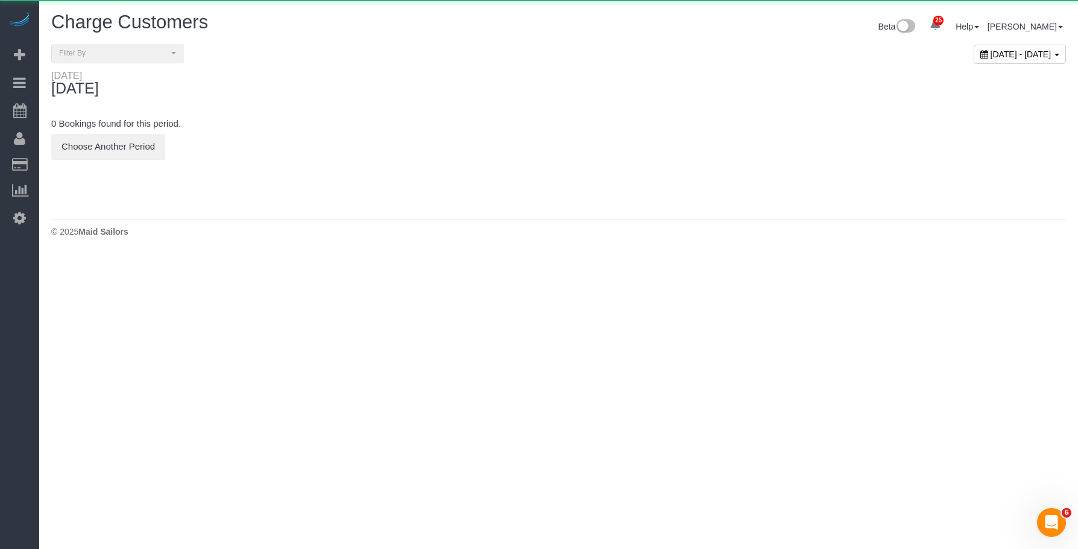
click at [992, 47] on div "[DATE] - [DATE]" at bounding box center [1020, 54] width 92 height 19
type input "**********"
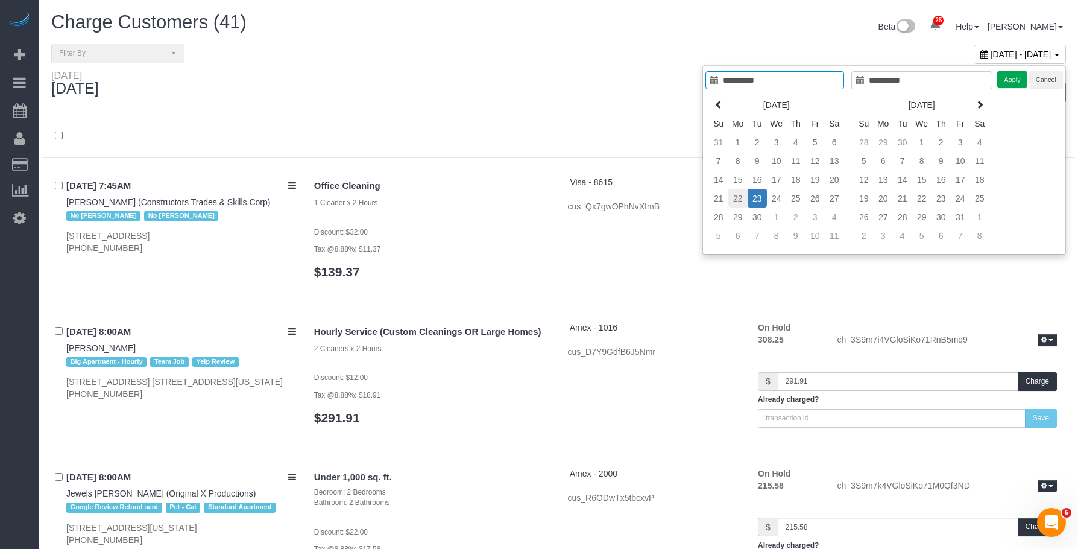
type input "**********"
click at [727, 198] on td "22" at bounding box center [728, 198] width 19 height 19
type input "**********"
click at [1006, 83] on button "Apply" at bounding box center [1003, 79] width 30 height 17
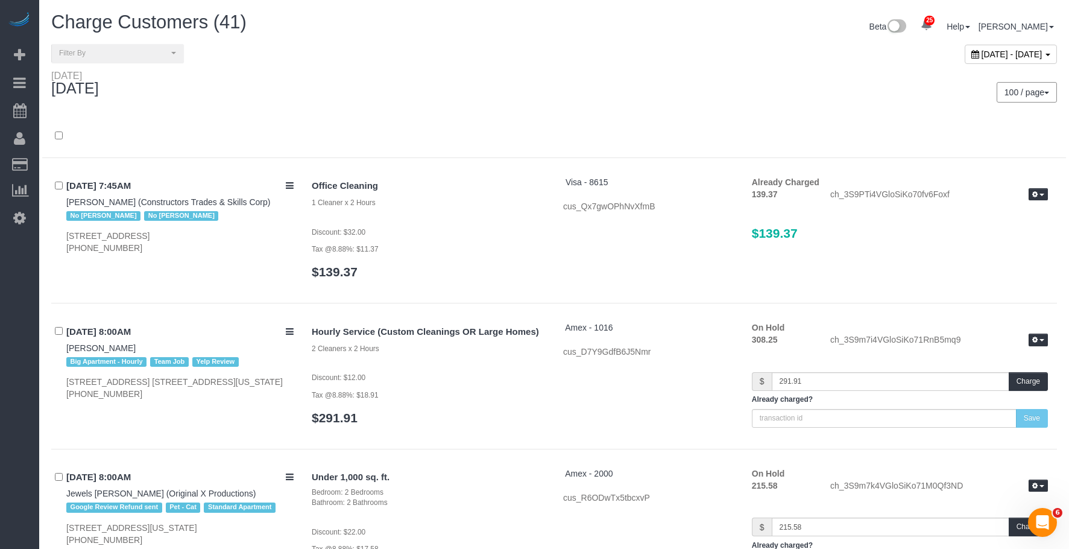
click at [640, 70] on div "100 / page 10 / page 20 / page 30 / page 40 / page 50 / page 100 / page" at bounding box center [810, 92] width 512 height 45
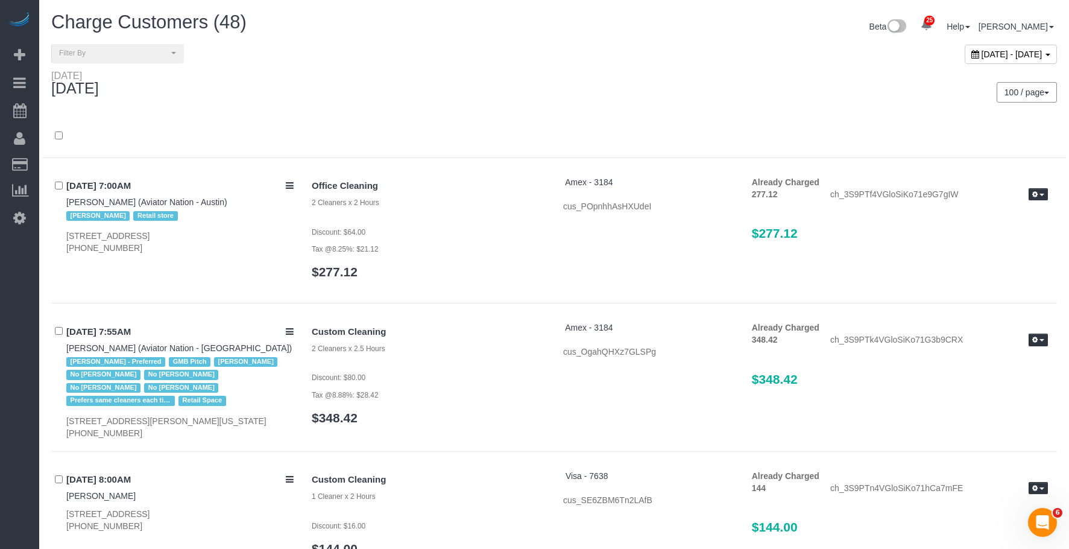
scroll to position [5870, 0]
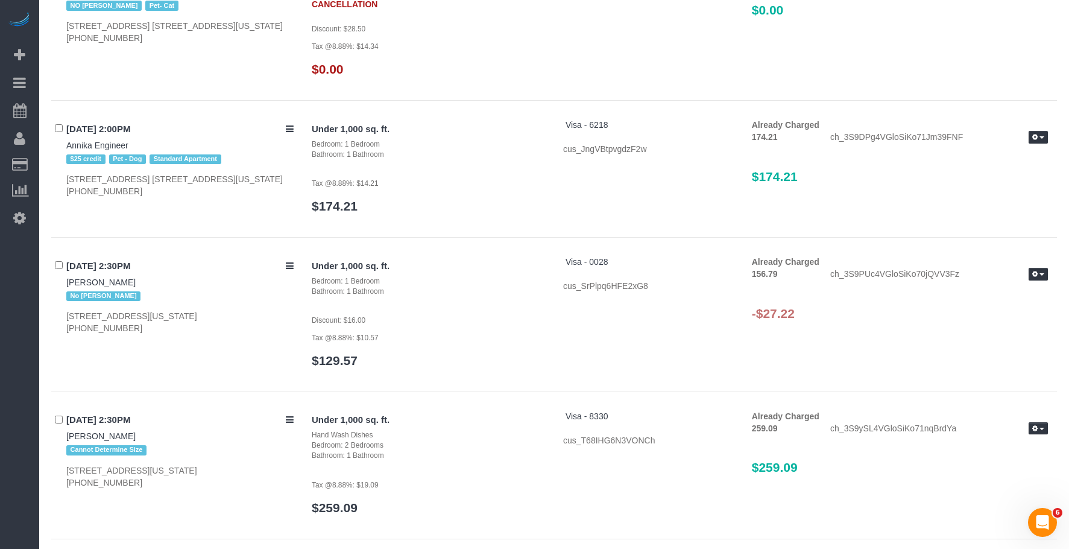
drag, startPoint x: 762, startPoint y: 304, endPoint x: 807, endPoint y: 305, distance: 45.2
click at [807, 306] on h3 "-$27.22" at bounding box center [900, 313] width 296 height 14
copy h3 "27.22"
click at [1039, 268] on button "button" at bounding box center [1038, 274] width 19 height 13
click at [1014, 292] on link "Refund" at bounding box center [999, 295] width 95 height 16
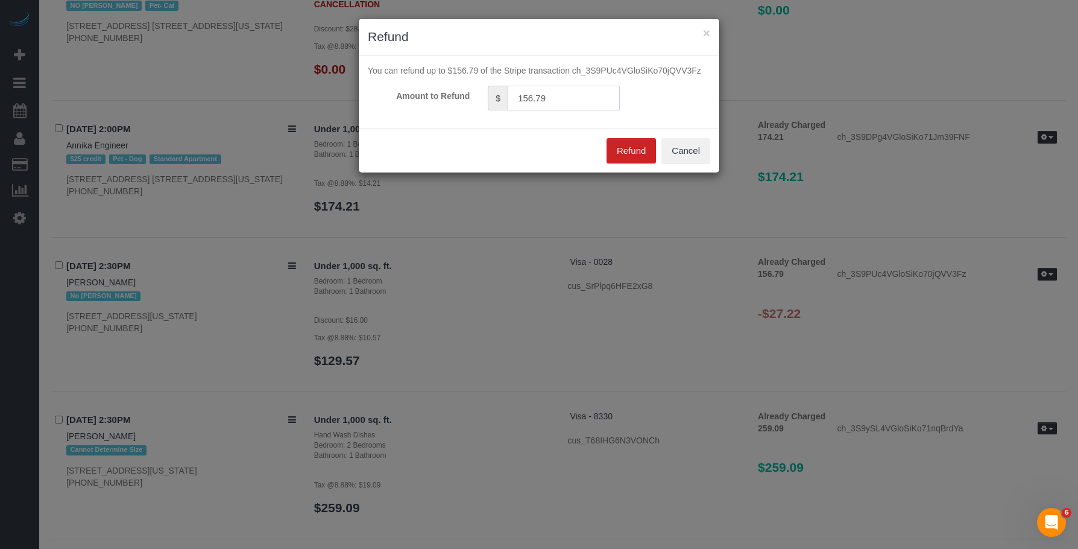
drag, startPoint x: 442, startPoint y: 98, endPoint x: 537, endPoint y: 148, distance: 107.9
click at [441, 98] on div "Amount to Refund $ 156.79" at bounding box center [539, 98] width 361 height 25
paste input "27.22"
type input "27.22"
click at [644, 151] on button "Refund" at bounding box center [631, 150] width 49 height 25
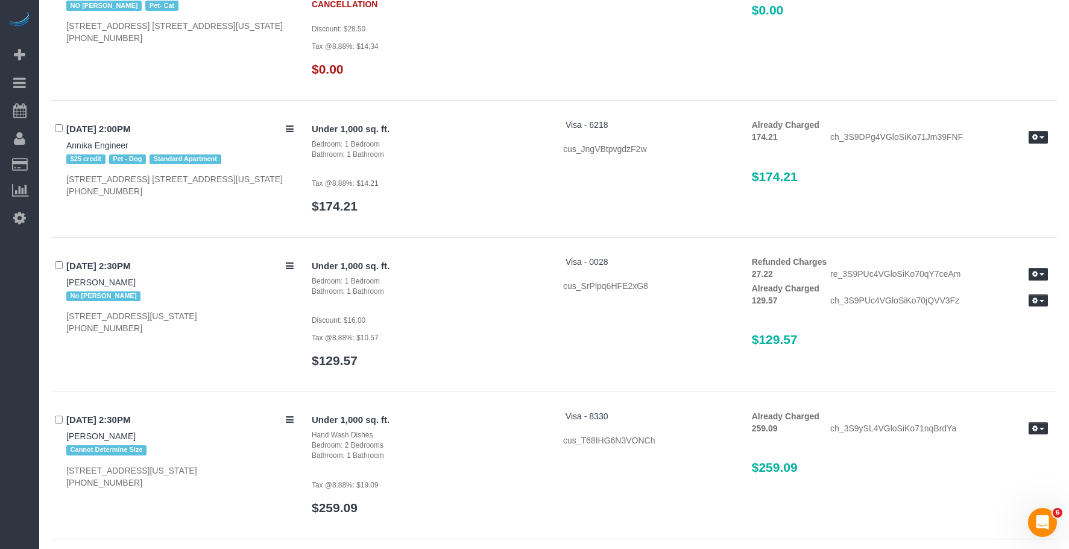
click at [871, 341] on div "Under 1,000 sq. ft. Bedroom: 1 Bedroom Bathroom: 1 Bathroom Discount: $16.00 Ta…" at bounding box center [680, 318] width 754 height 124
click at [640, 299] on div "Under 1,000 sq. ft. Bedroom: 1 Bedroom Bathroom: 1 Bathroom Discount: $16.00 Ta…" at bounding box center [680, 318] width 754 height 124
click at [478, 314] on p "Discount: $16.00" at bounding box center [428, 320] width 233 height 12
drag, startPoint x: 766, startPoint y: 330, endPoint x: 865, endPoint y: 323, distance: 98.5
click at [865, 323] on div "Refunded Charges 27.22 re_3S9PUc4VGloSiKo70qY7ceAm View Details Already Charged…" at bounding box center [900, 307] width 314 height 103
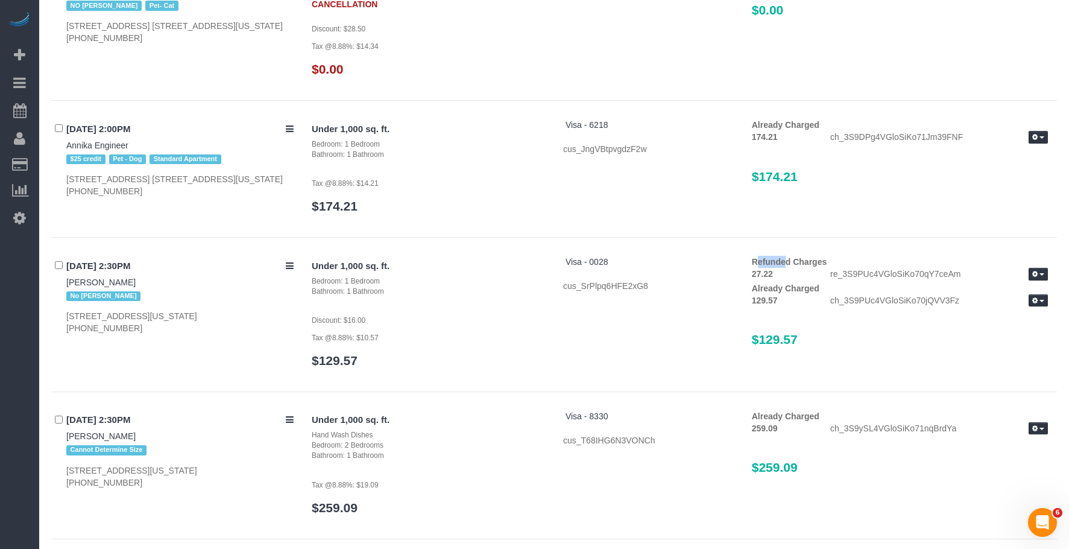
drag, startPoint x: 747, startPoint y: 248, endPoint x: 775, endPoint y: 267, distance: 33.4
click at [779, 259] on div "Refunded Charges 27.22 re_3S9PUc4VGloSiKo70qY7ceAm View Details Already Charged…" at bounding box center [900, 307] width 314 height 103
click at [610, 342] on div "Under 1,000 sq. ft. Bedroom: 1 Bedroom Bathroom: 1 Bathroom Discount: $16.00 Ta…" at bounding box center [680, 318] width 754 height 124
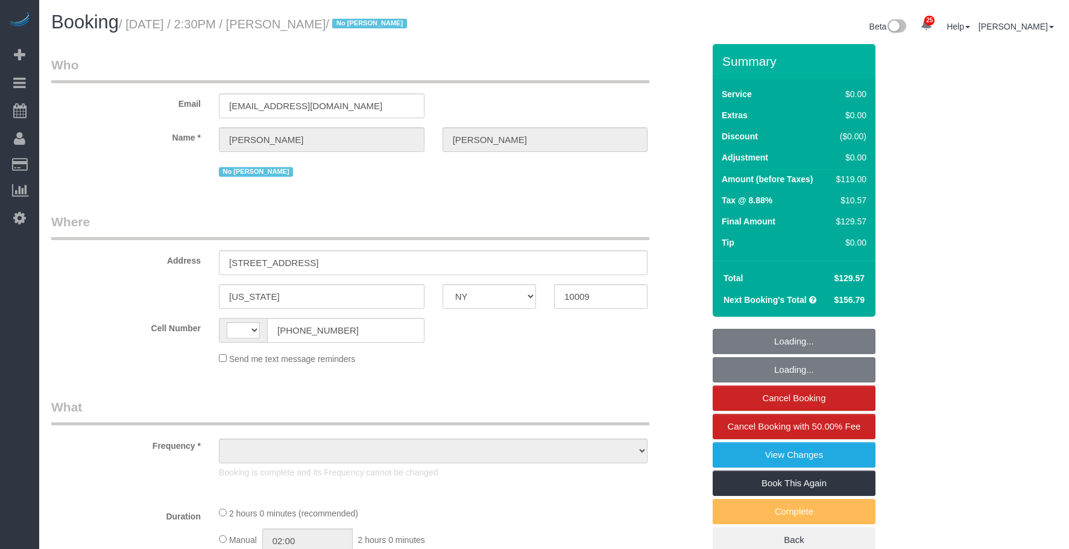
select select "NY"
select select "object:582"
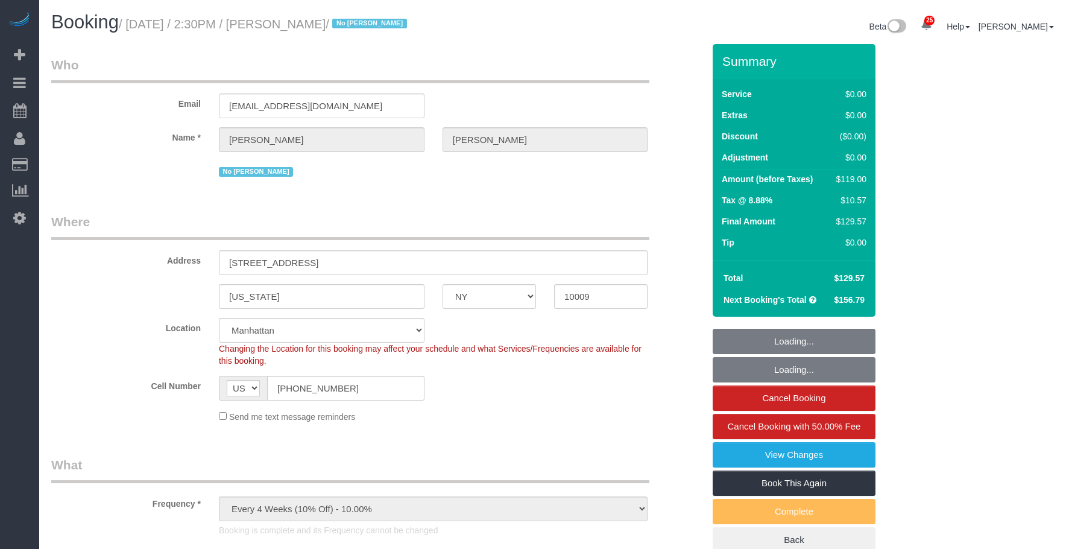
select select "string:US"
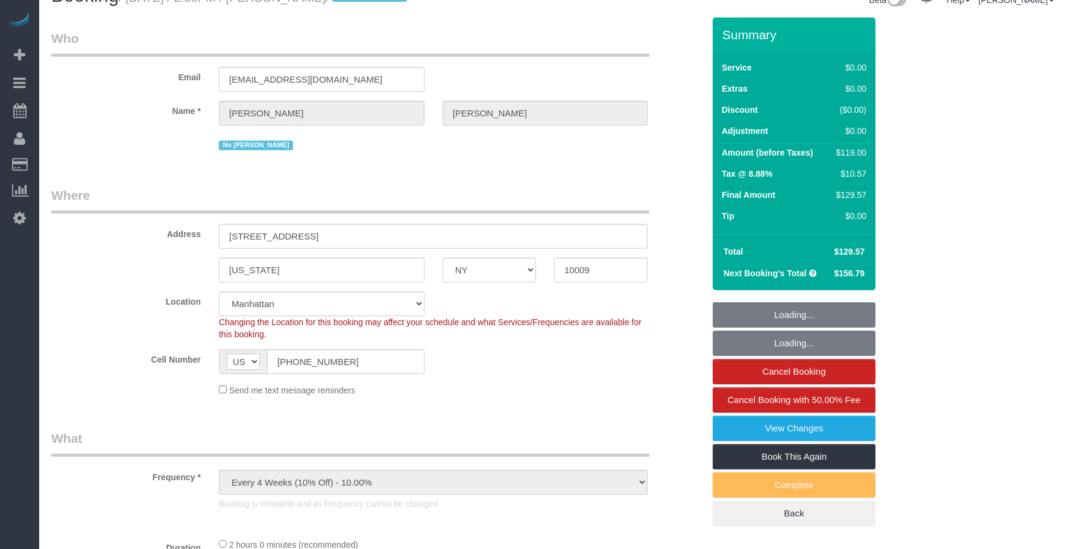
select select "string:stripe-pm_1Rvgvv4VGloSiKo7wtwlqj9a"
select select "number:60"
select select "number:72"
select select "number:15"
select select "number:5"
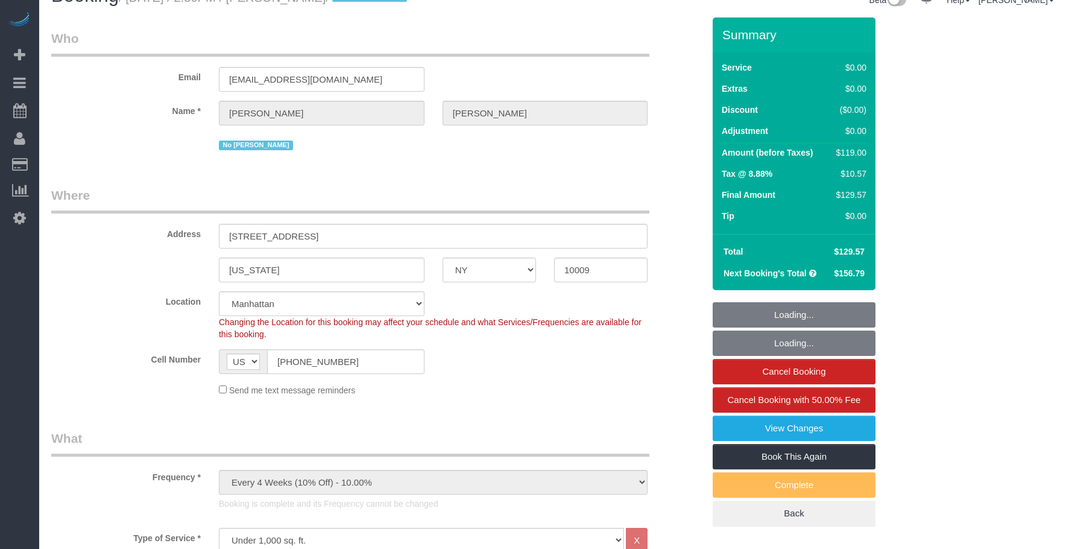
select select "object:1085"
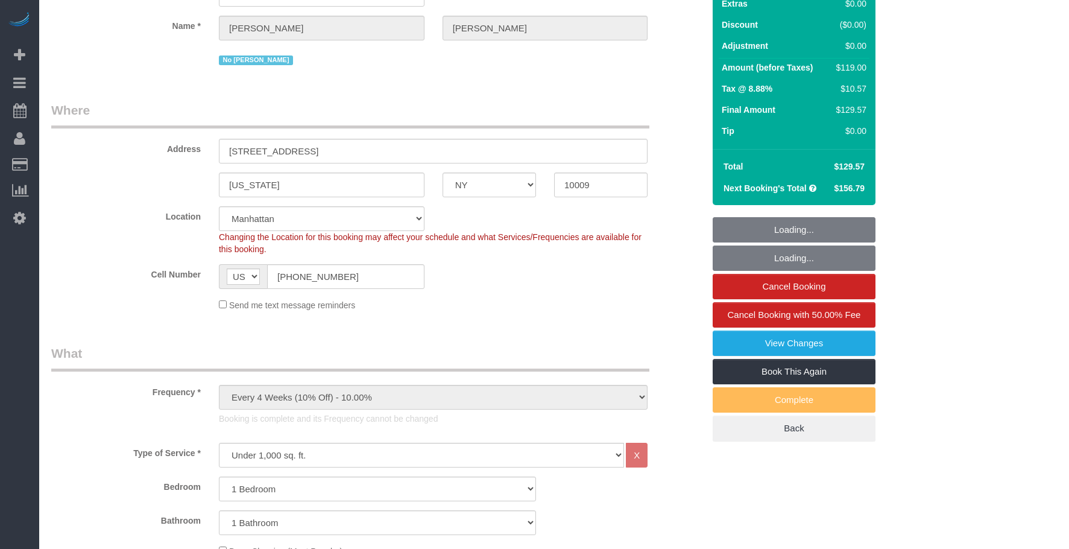
select select "1"
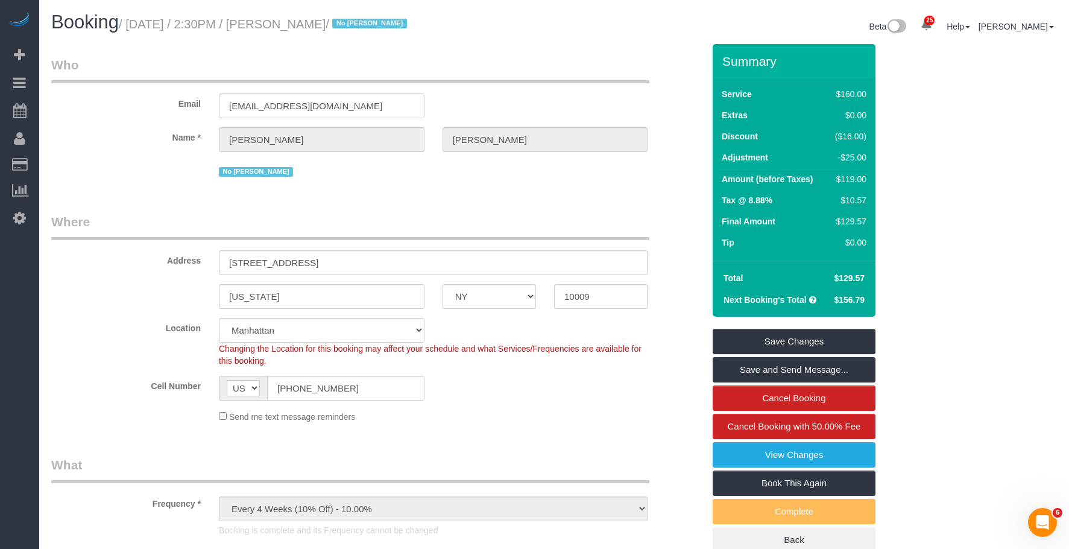
scroll to position [0, 0]
click at [744, 456] on link "View Changes" at bounding box center [794, 454] width 163 height 25
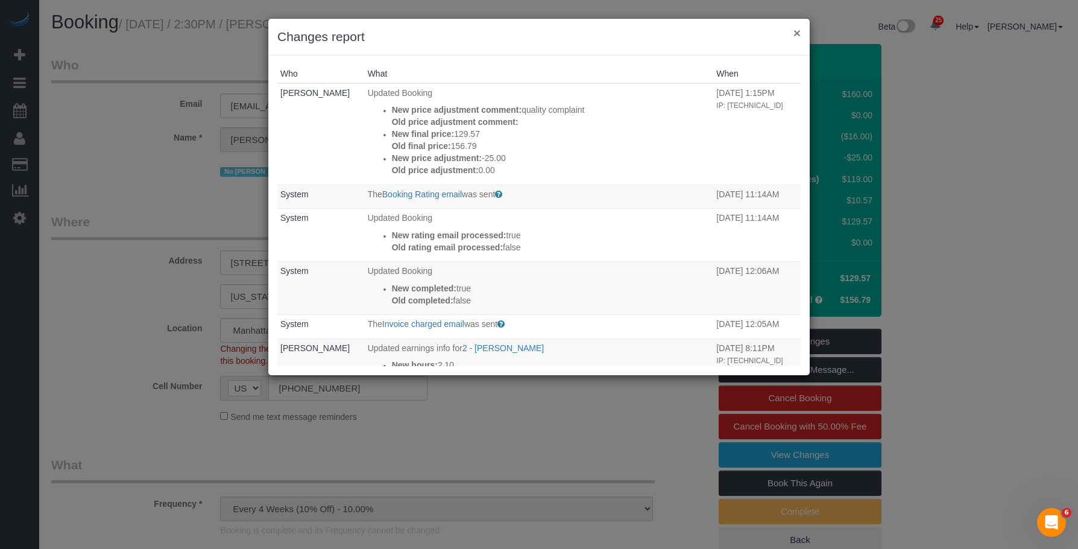
click at [800, 34] on button "×" at bounding box center [797, 33] width 7 height 13
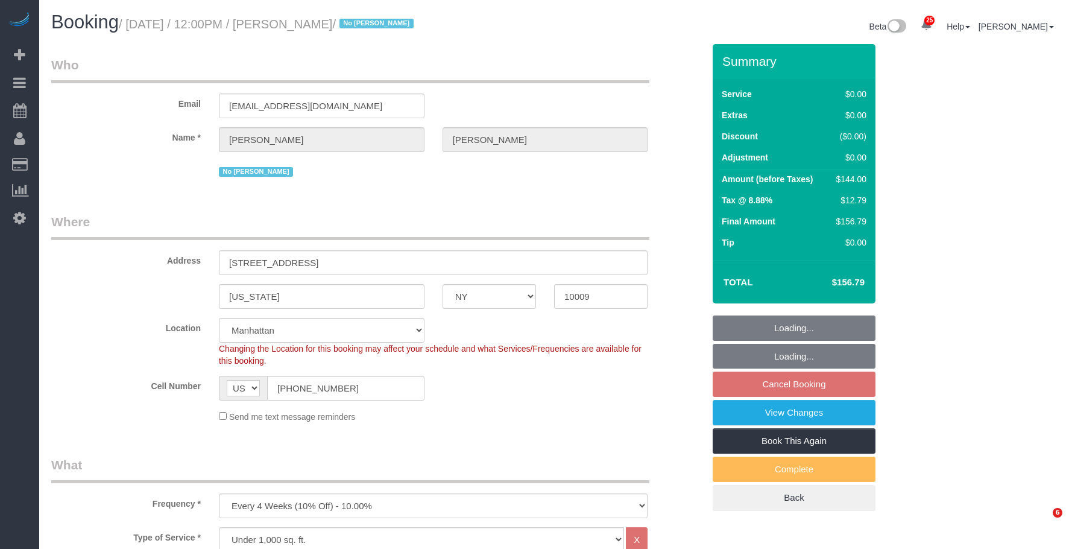
select select "NY"
select select "1"
select select "spot5"
select select "number:60"
select select "number:72"
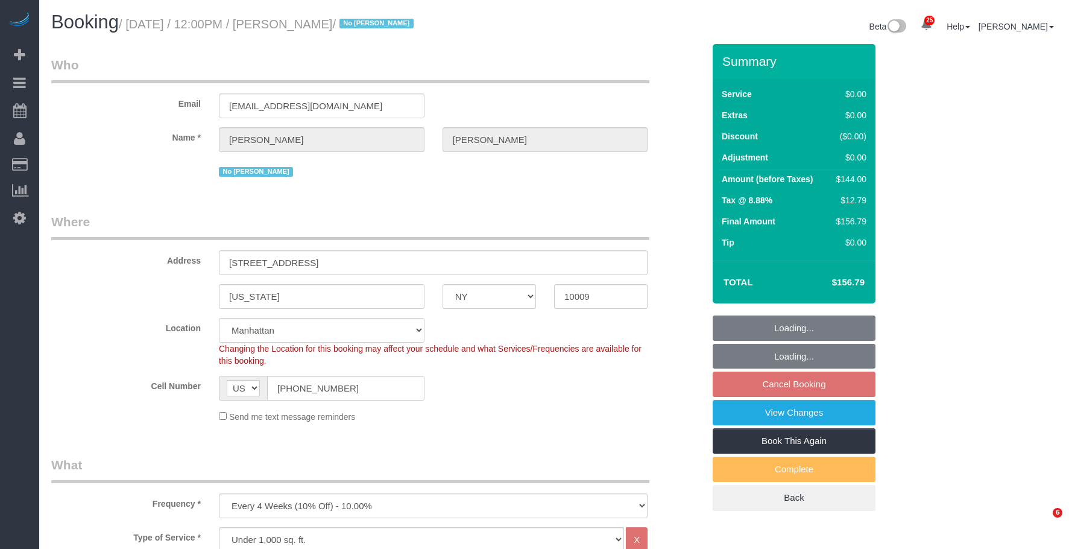
select select "number:15"
select select "number:5"
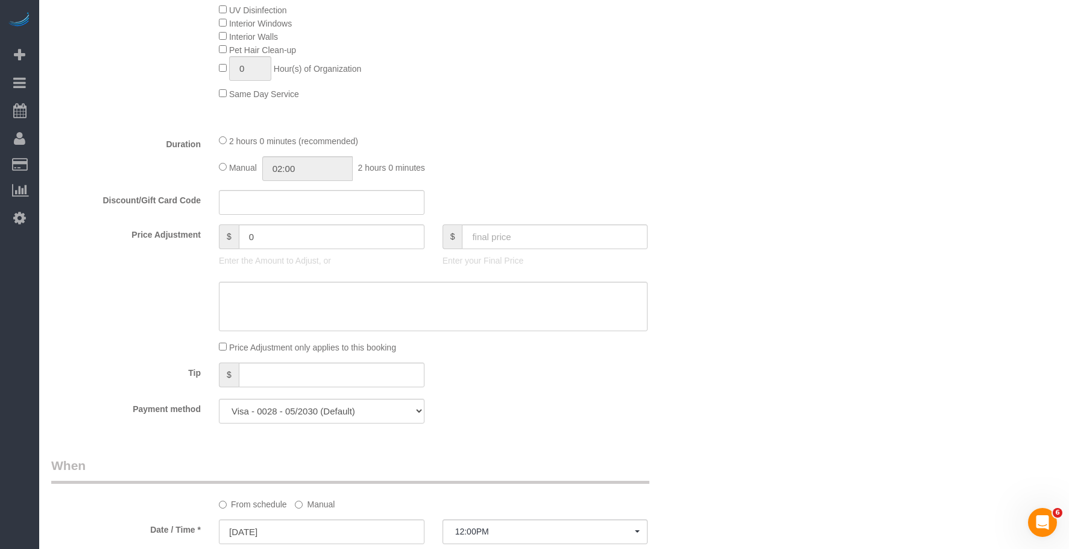
scroll to position [784, 0]
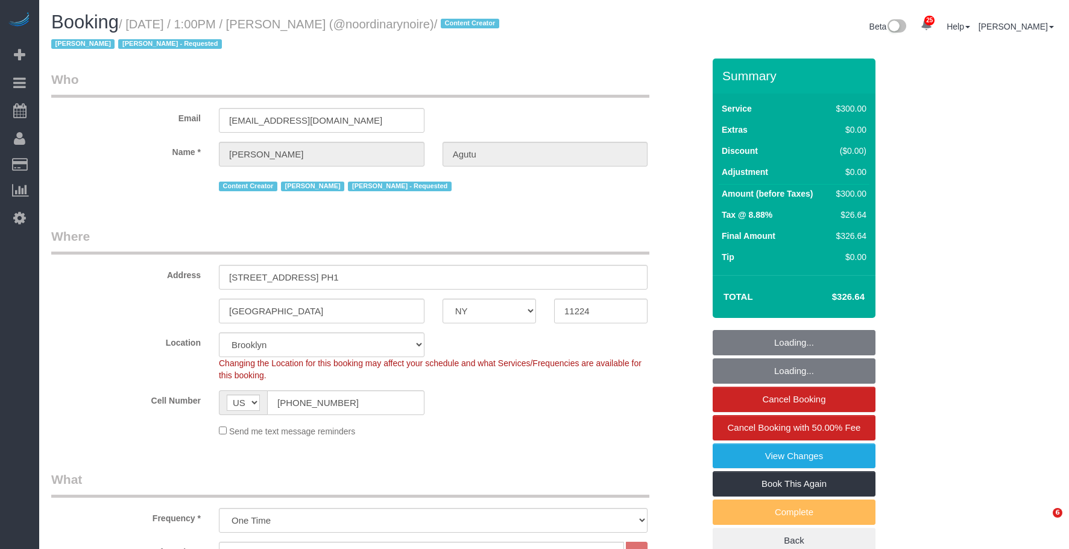
select select "NY"
select select "2"
select select "150"
select select "spot1"
select select "number:61"
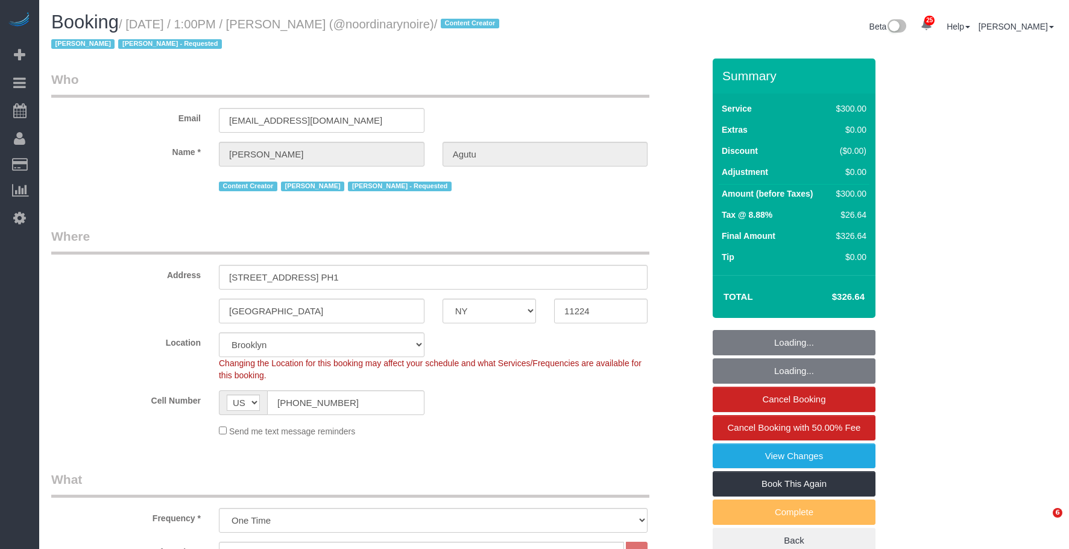
select select "number:74"
select select "number:15"
select select "number:5"
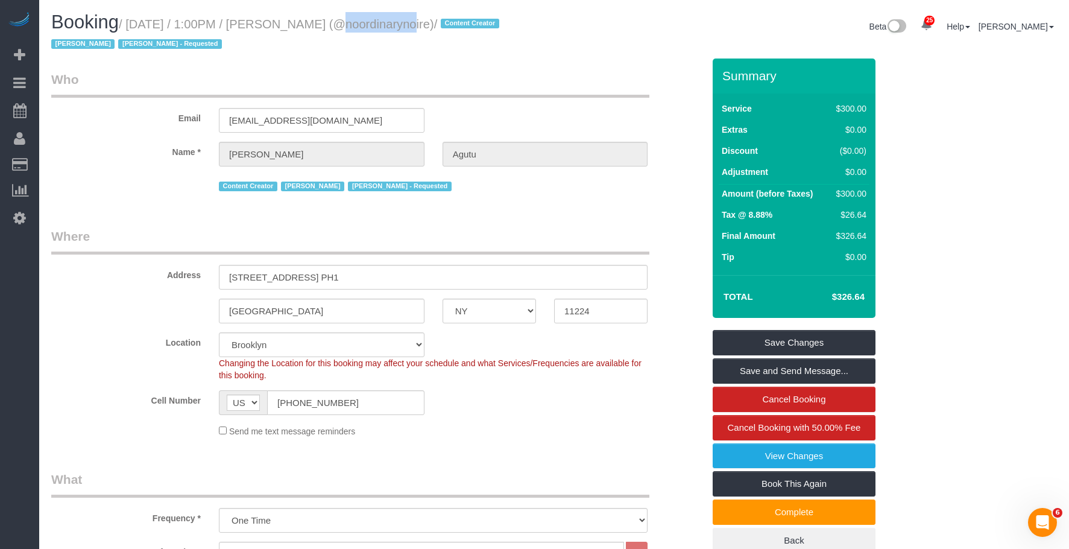
drag, startPoint x: 306, startPoint y: 24, endPoint x: 370, endPoint y: 23, distance: 63.9
click at [370, 23] on small "/ [DATE] / 1:00PM / [PERSON_NAME] (@noordinarynoire) / Content Creator [PERSON_…" at bounding box center [277, 34] width 452 height 34
copy small "[PERSON_NAME]"
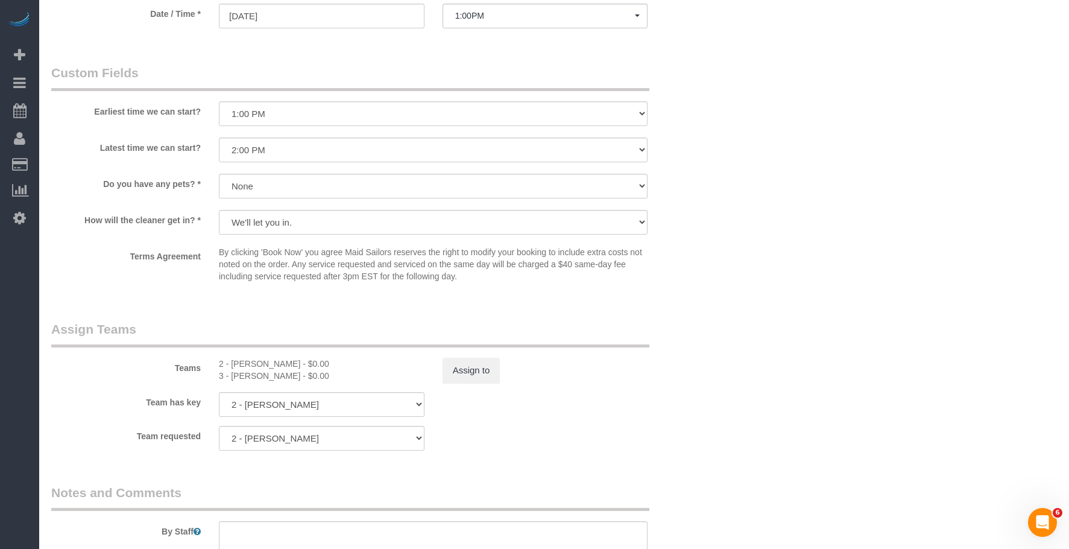
scroll to position [1266, 0]
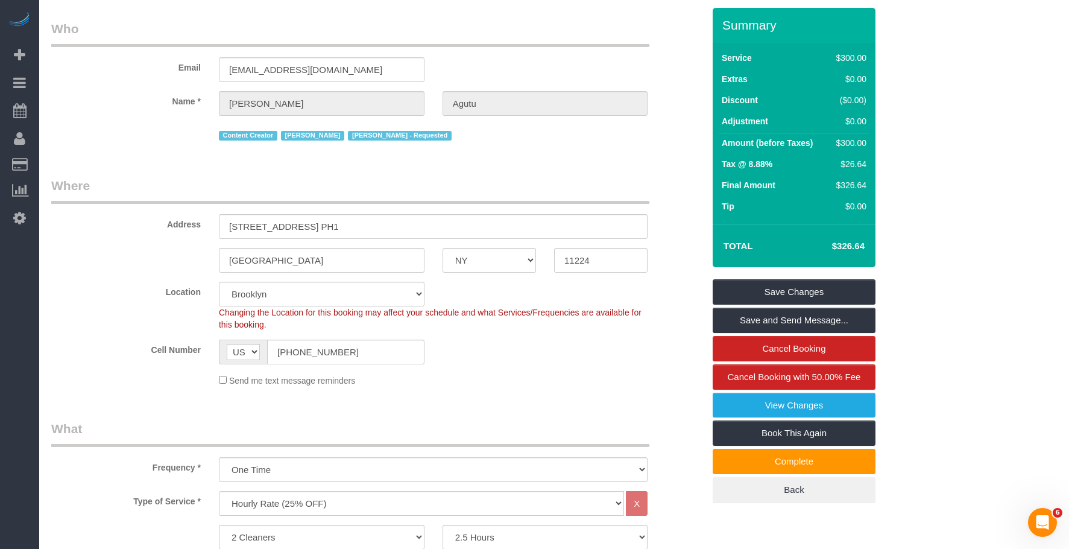
scroll to position [0, 0]
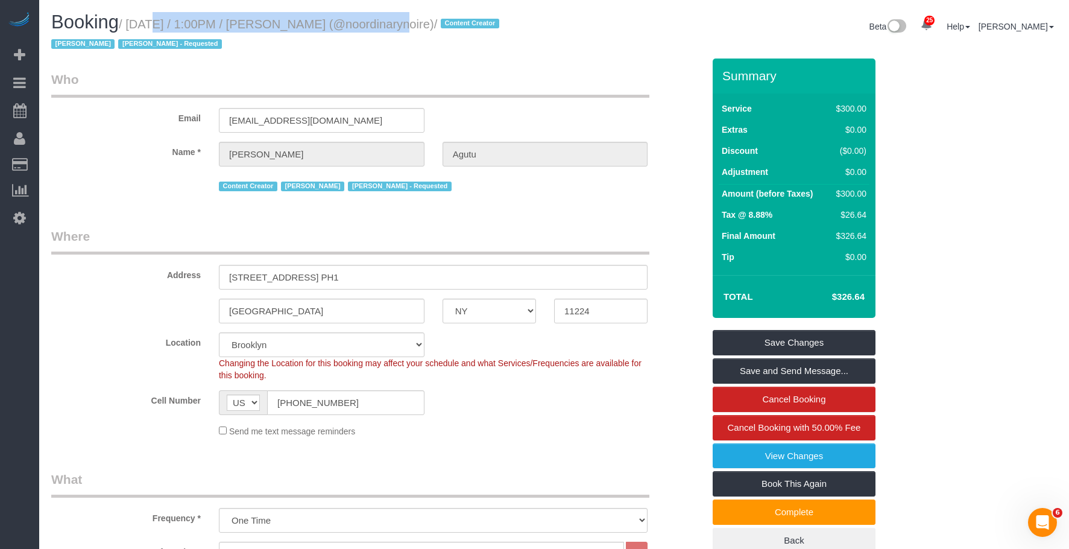
drag, startPoint x: 131, startPoint y: 22, endPoint x: 368, endPoint y: 31, distance: 237.7
click at [368, 31] on h1 "Booking / [DATE] / 1:00PM / [PERSON_NAME] (@noordinarynoire) / Content Creator …" at bounding box center [298, 32] width 494 height 41
copy small "[DATE] / 1:00PM / [PERSON_NAME]"
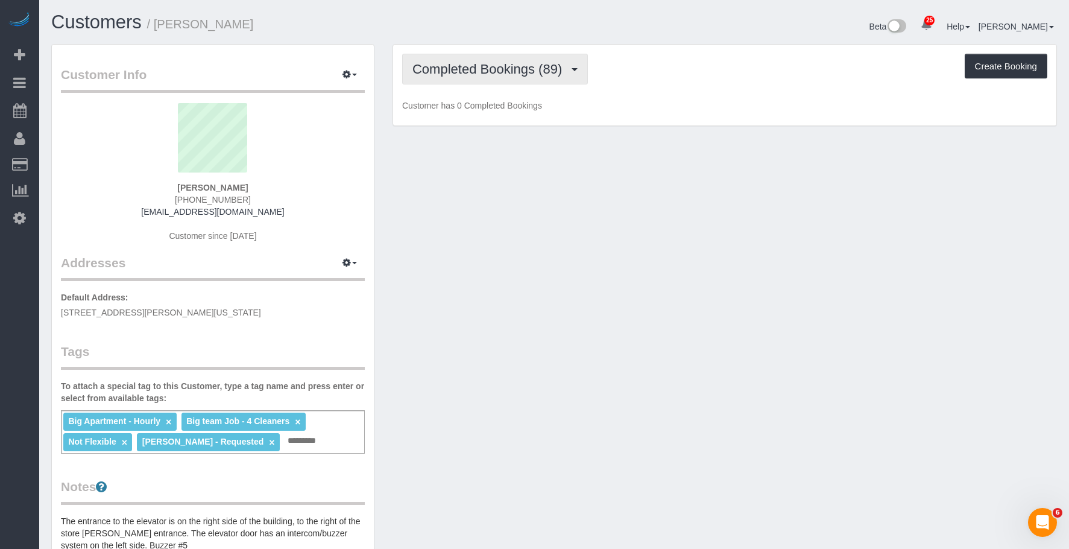
click at [476, 65] on span "Completed Bookings (89)" at bounding box center [490, 69] width 156 height 15
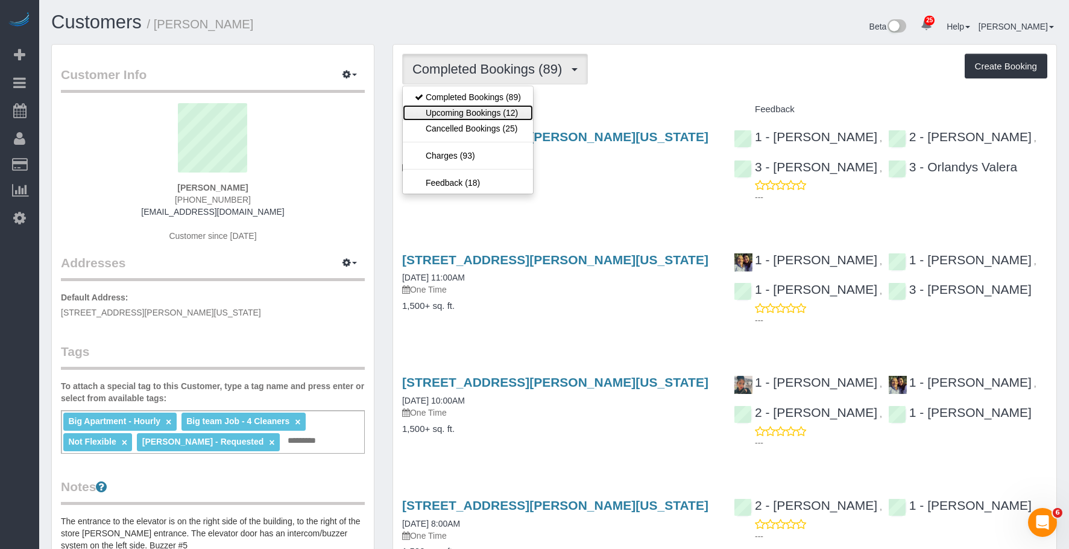
click at [454, 110] on link "Upcoming Bookings (12)" at bounding box center [468, 113] width 130 height 16
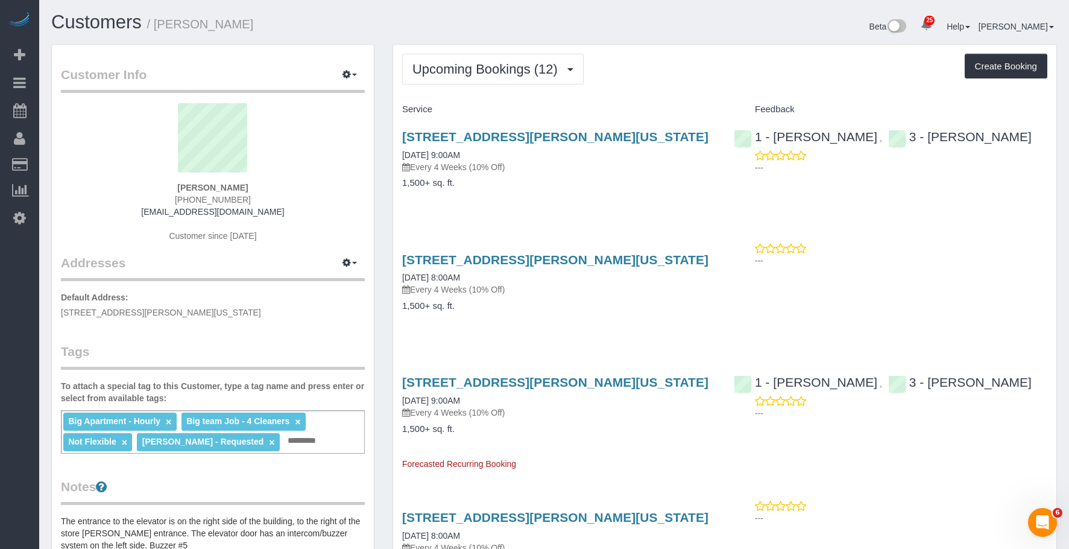
click at [675, 201] on div "112 Greene Street, Apt. 5, New York, NY 10012 09/24/2025 9:00AM Every 4 Weeks (…" at bounding box center [559, 165] width 332 height 93
drag, startPoint x: 471, startPoint y: 57, endPoint x: 451, endPoint y: 106, distance: 52.7
click at [470, 58] on button "Upcoming Bookings (12)" at bounding box center [492, 69] width 181 height 31
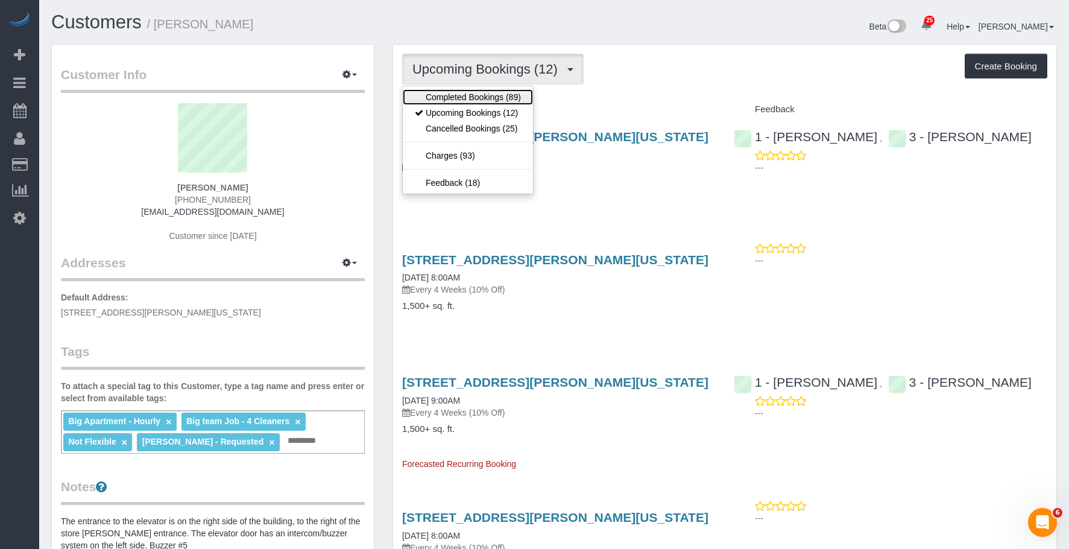
click at [460, 92] on link "Completed Bookings (89)" at bounding box center [468, 97] width 130 height 16
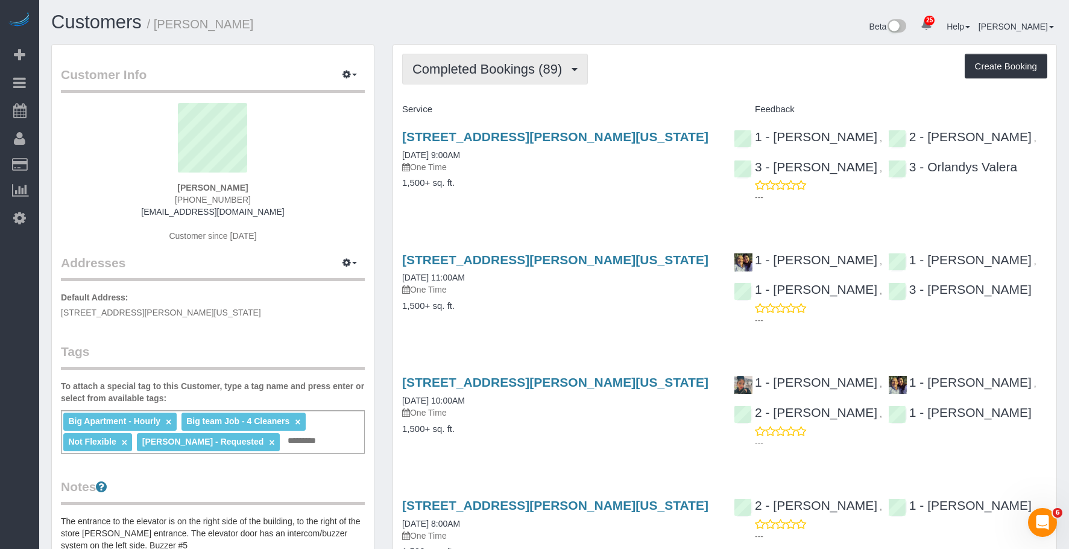
click at [455, 55] on button "Completed Bookings (89)" at bounding box center [495, 69] width 186 height 31
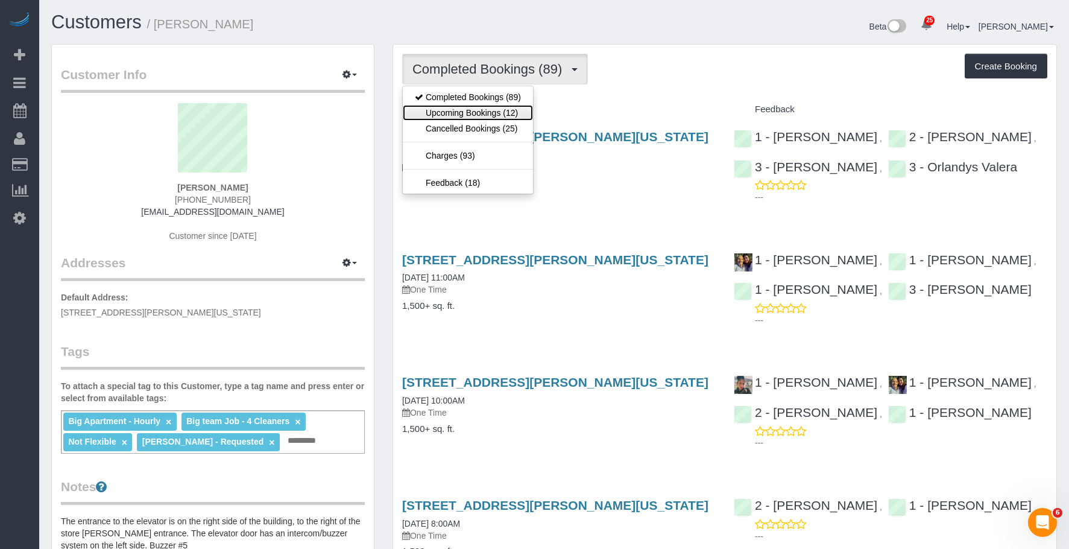
click at [441, 110] on link "Upcoming Bookings (12)" at bounding box center [468, 113] width 130 height 16
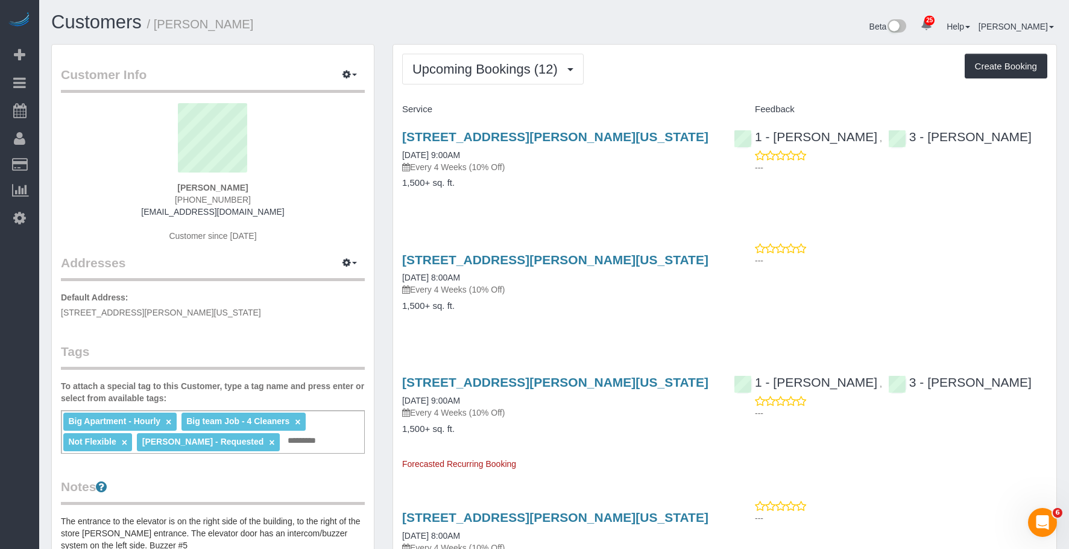
drag, startPoint x: 156, startPoint y: 22, endPoint x: 250, endPoint y: 28, distance: 94.3
click at [250, 28] on h1 "Customers / Leslie Sutton" at bounding box center [298, 22] width 494 height 21
copy small "Leslie Sutton"
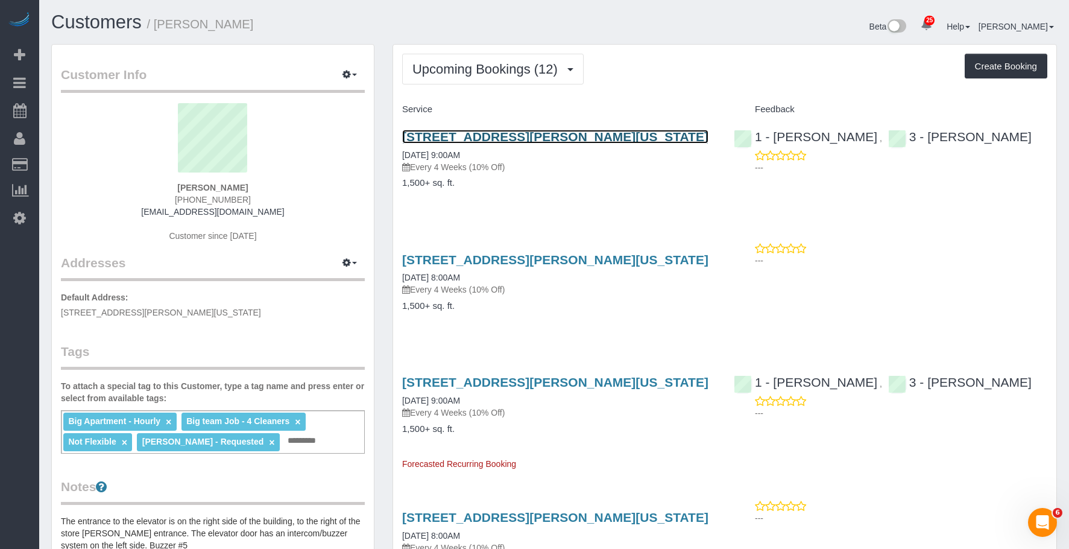
click at [519, 134] on link "112 Greene Street, Apt. 5, New York, NY 10012" at bounding box center [555, 137] width 306 height 14
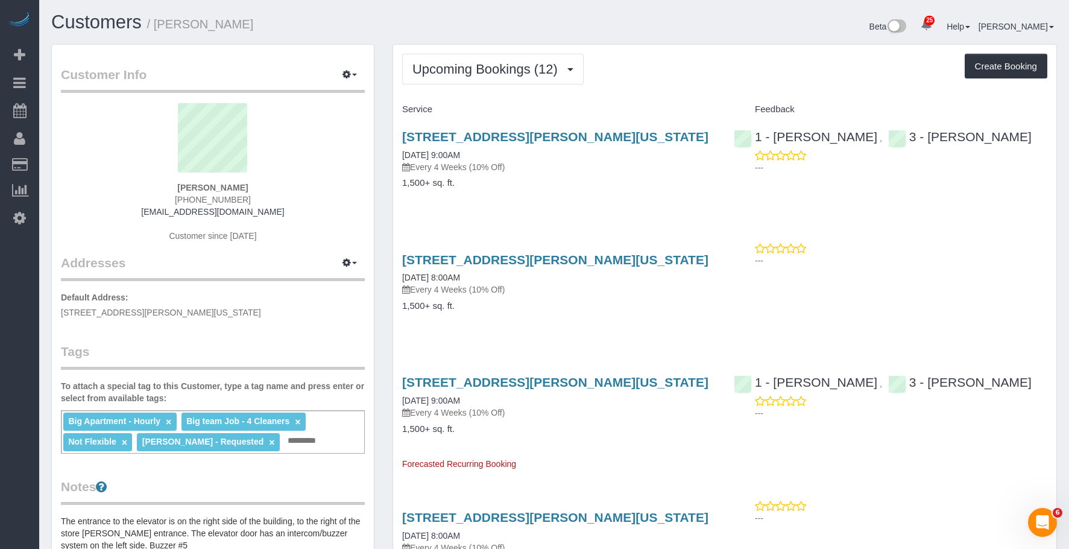
drag, startPoint x: 547, startPoint y: 190, endPoint x: 549, endPoint y: 209, distance: 18.8
click at [547, 190] on div "112 Greene Street, Apt. 5, New York, NY 10012 09/24/2025 9:00AM Every 4 Weeks (…" at bounding box center [559, 165] width 332 height 93
click at [552, 255] on link "[STREET_ADDRESS][PERSON_NAME][US_STATE]" at bounding box center [555, 260] width 306 height 14
click at [441, 69] on span "Upcoming Bookings (12)" at bounding box center [487, 69] width 151 height 15
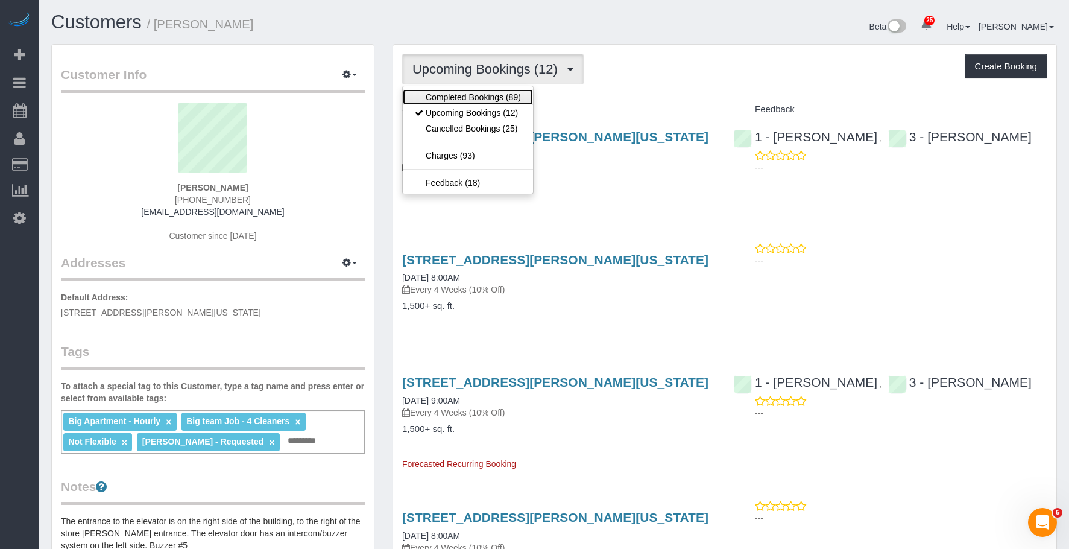
click at [439, 94] on link "Completed Bookings (89)" at bounding box center [468, 97] width 130 height 16
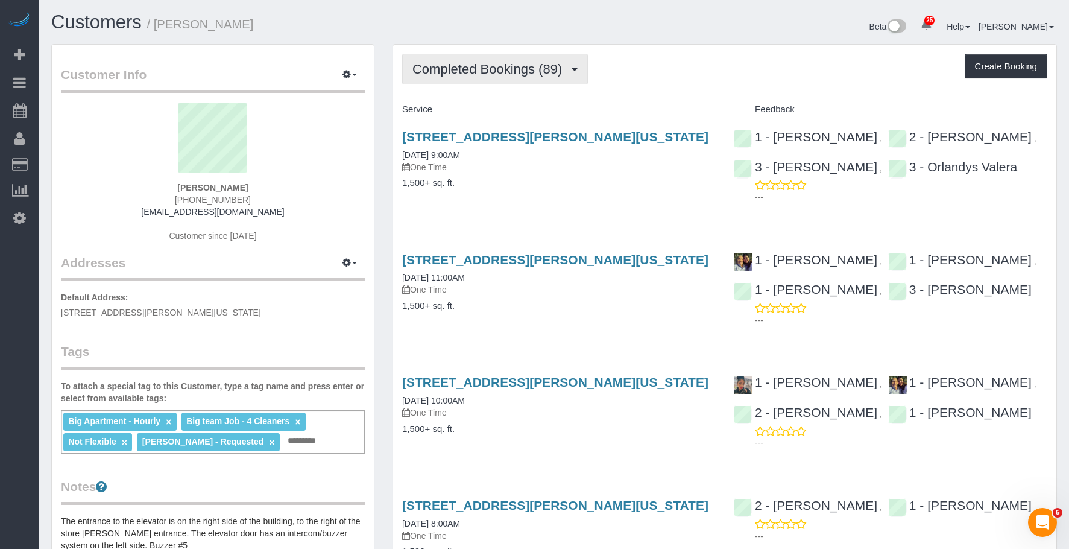
click at [459, 69] on span "Completed Bookings (89)" at bounding box center [490, 69] width 156 height 15
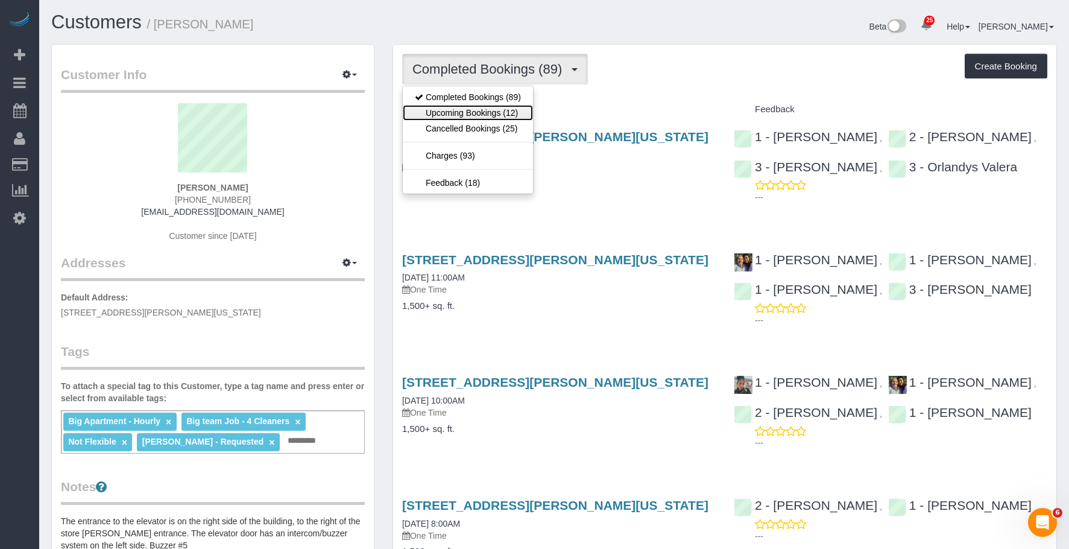
click at [443, 115] on link "Upcoming Bookings (12)" at bounding box center [468, 113] width 130 height 16
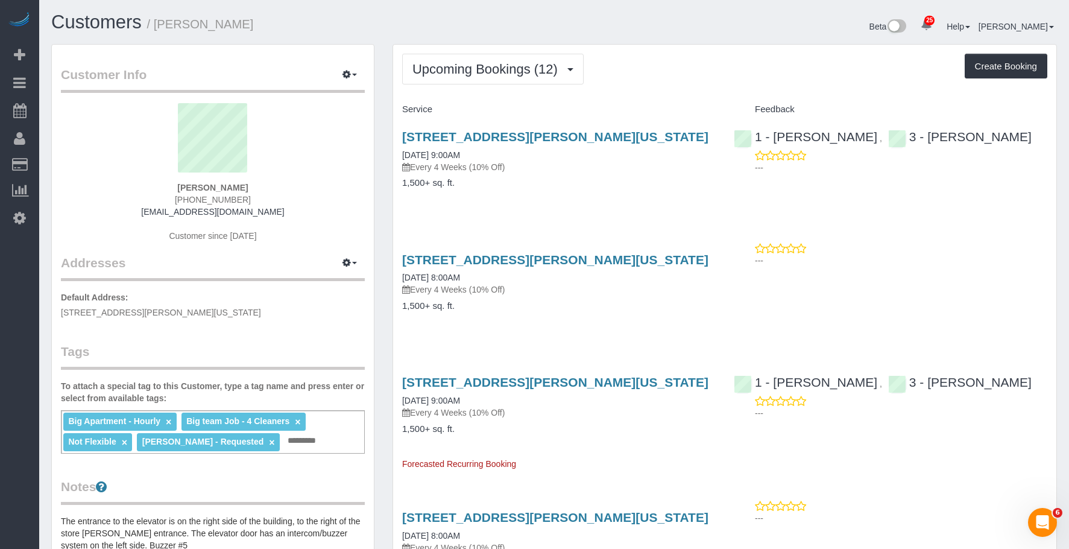
click at [587, 198] on div "112 Greene Street, Apt. 5, New York, NY 10012 09/24/2025 9:00AM Every 4 Weeks (…" at bounding box center [559, 165] width 332 height 93
click at [567, 172] on p "Every 4 Weeks (10% Off)" at bounding box center [559, 167] width 314 height 12
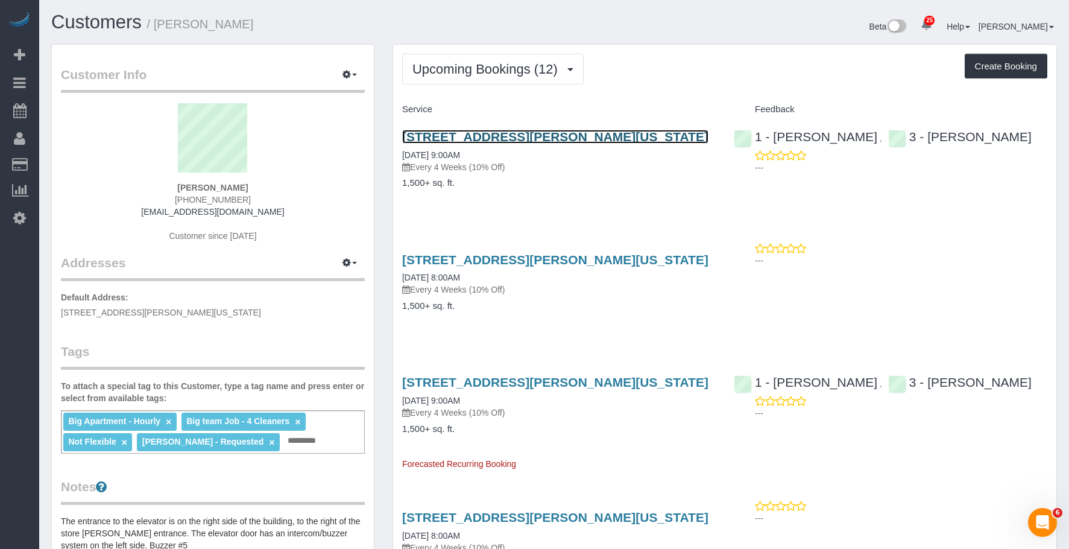
click at [585, 133] on link "112 Greene Street, Apt. 5, New York, NY 10012" at bounding box center [555, 137] width 306 height 14
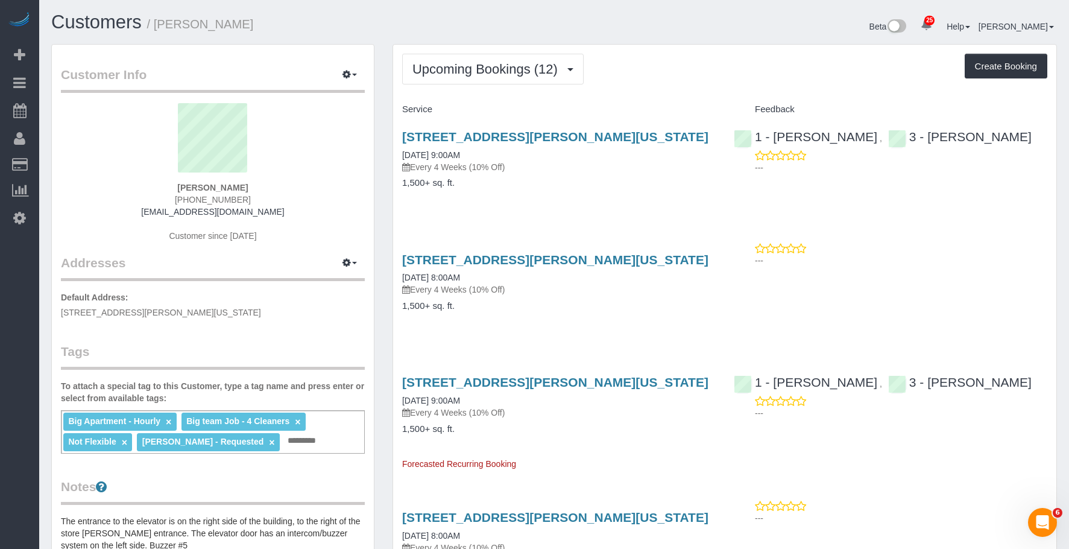
drag, startPoint x: 389, startPoint y: 139, endPoint x: 698, endPoint y: 137, distance: 309.3
copy link "112 Greene Street, Apt. 5, New York, NY 10012"
drag, startPoint x: 417, startPoint y: 64, endPoint x: 421, endPoint y: 97, distance: 33.5
click at [417, 64] on span "Upcoming Bookings (12)" at bounding box center [487, 69] width 151 height 15
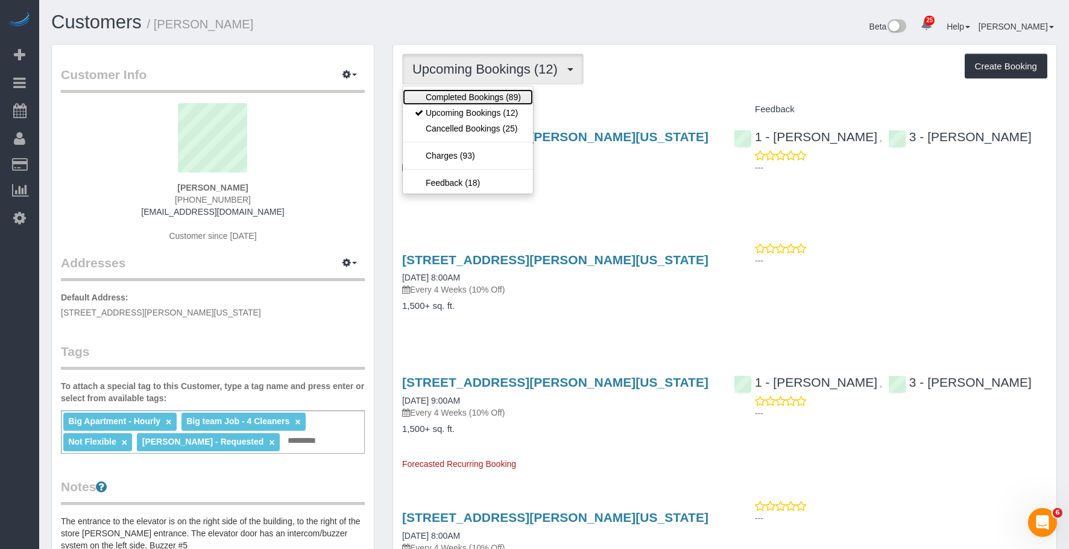
click at [442, 98] on link "Completed Bookings (89)" at bounding box center [468, 97] width 130 height 16
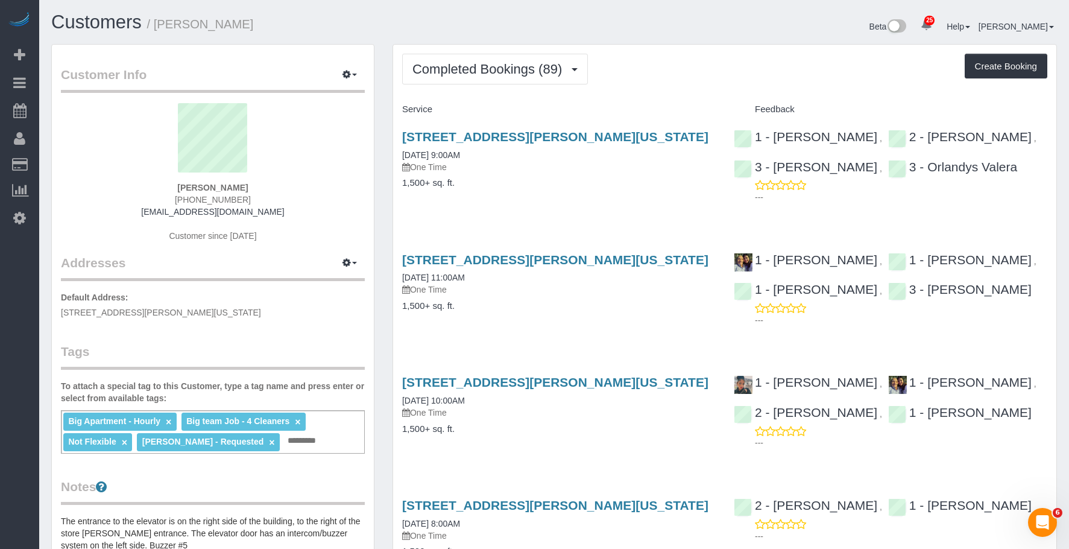
click at [579, 174] on div "112 Greene Street, Apt. 5, New York, NY 10012 07/09/2025 9:00AM One Time 1,500+…" at bounding box center [559, 165] width 332 height 93
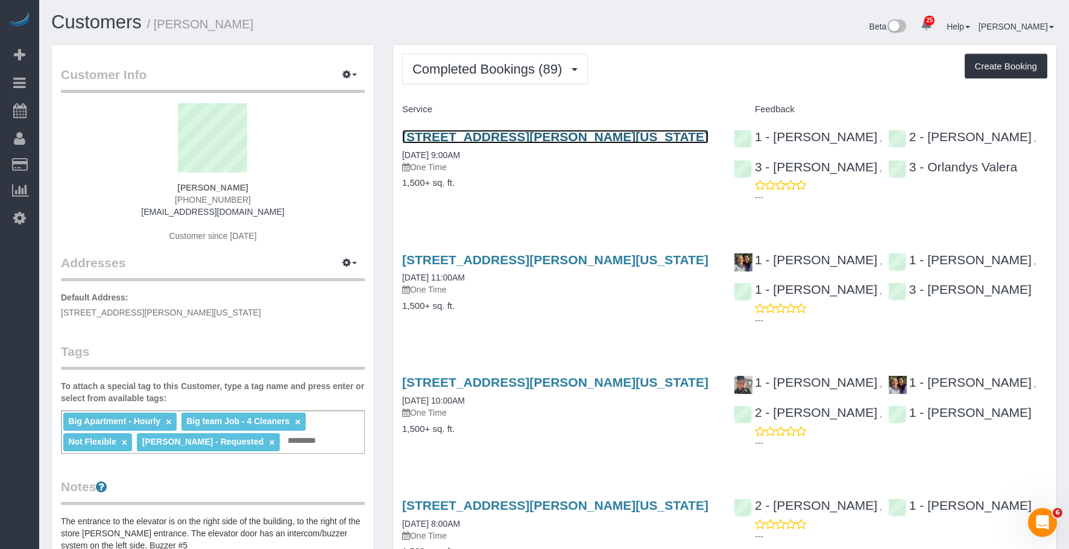
click at [580, 135] on link "112 Greene Street, Apt. 5, New York, NY 10012" at bounding box center [555, 137] width 306 height 14
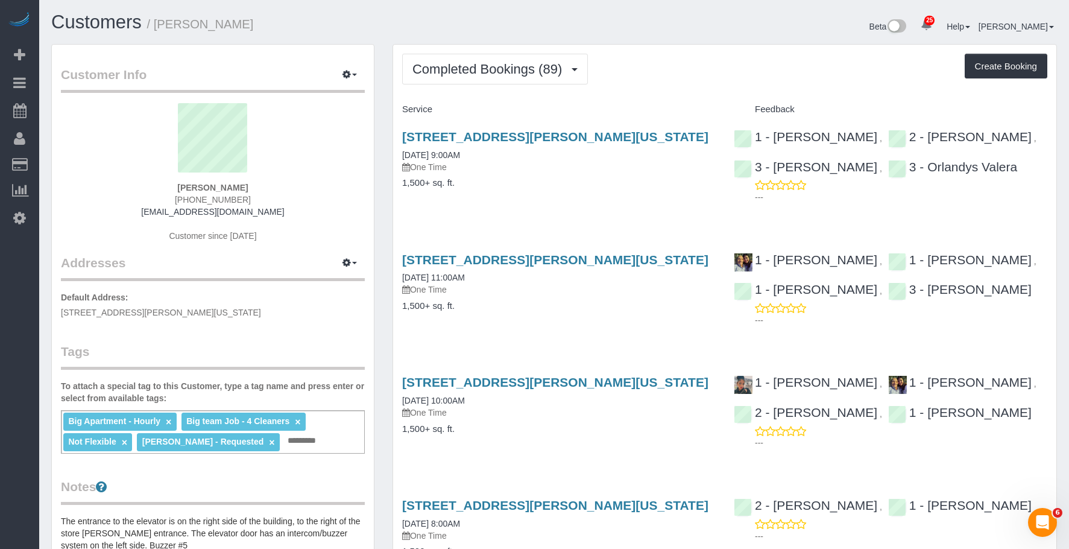
click at [604, 173] on div "112 Greene Street, Apt. 5, New York, NY 10012 07/09/2025 9:00AM One Time 1,500+…" at bounding box center [559, 165] width 332 height 93
click at [517, 295] on p "One Time" at bounding box center [559, 289] width 314 height 12
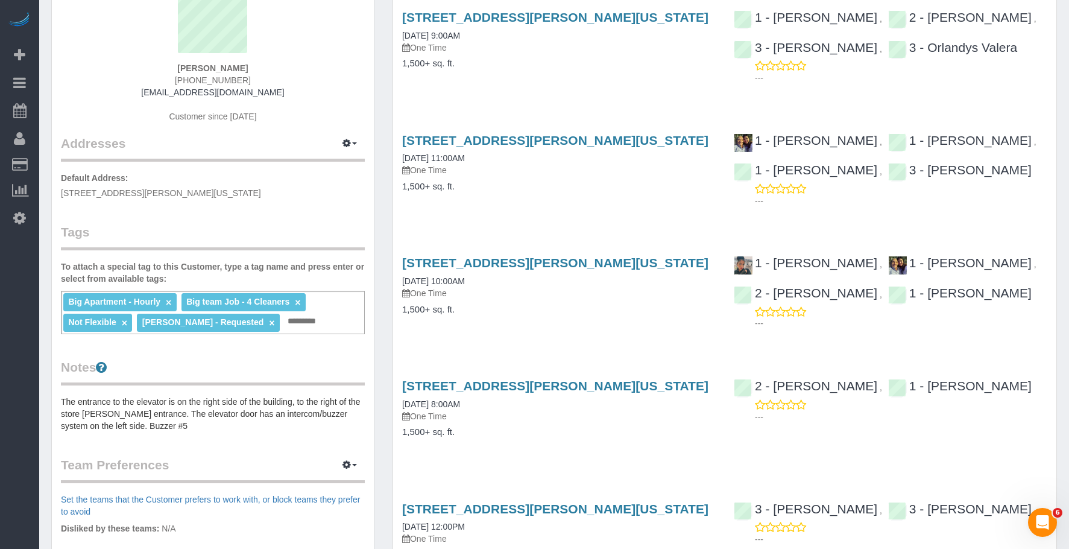
scroll to position [121, 0]
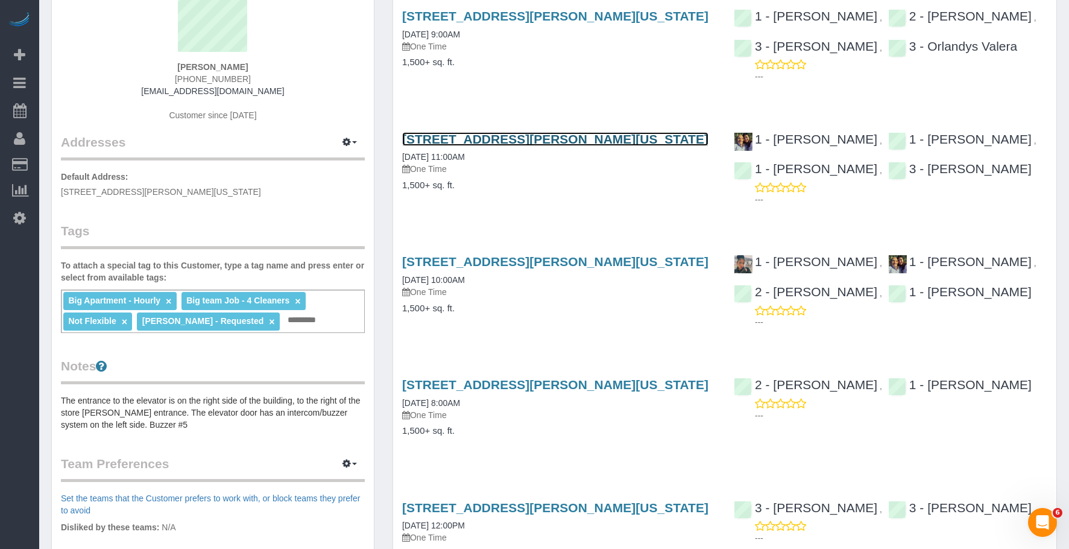
click at [534, 140] on link "112 Greene Street, Apt. 5, New York, NY 10012" at bounding box center [555, 139] width 306 height 14
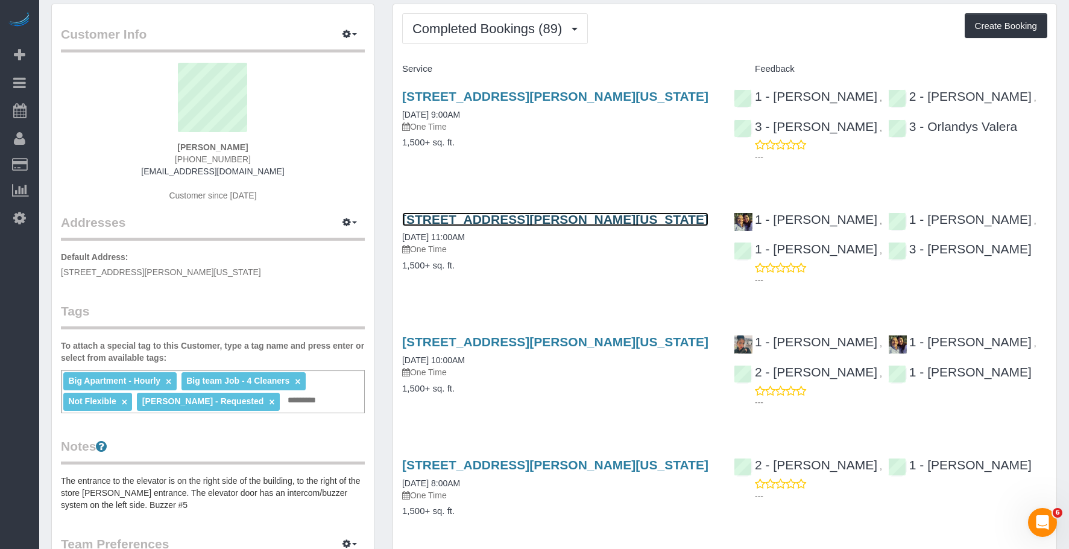
scroll to position [0, 0]
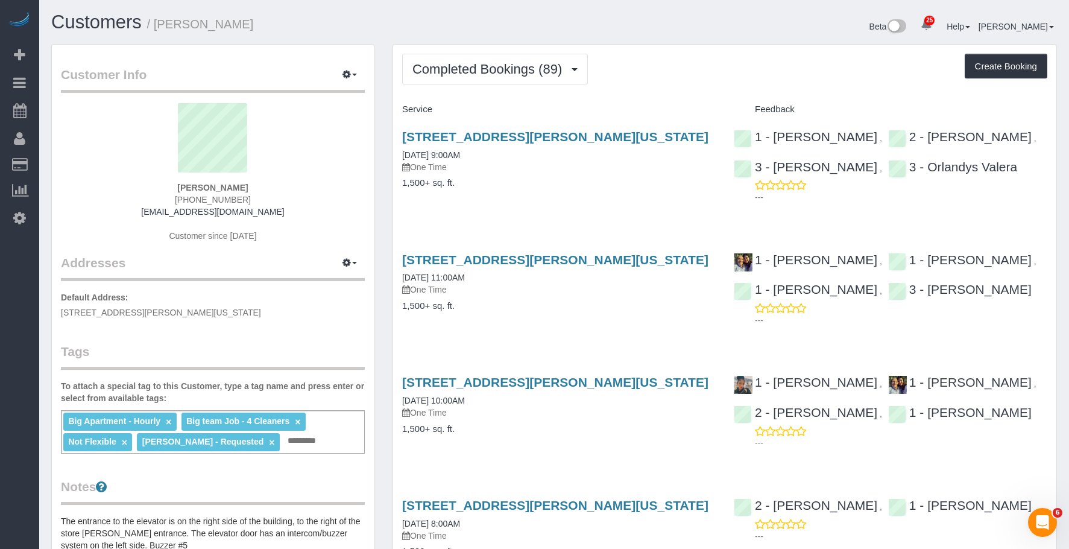
drag, startPoint x: 159, startPoint y: 25, endPoint x: 238, endPoint y: 24, distance: 78.4
click at [238, 24] on h1 "Customers / Leslie Sutton" at bounding box center [298, 22] width 494 height 21
copy small "Leslie Sutton"
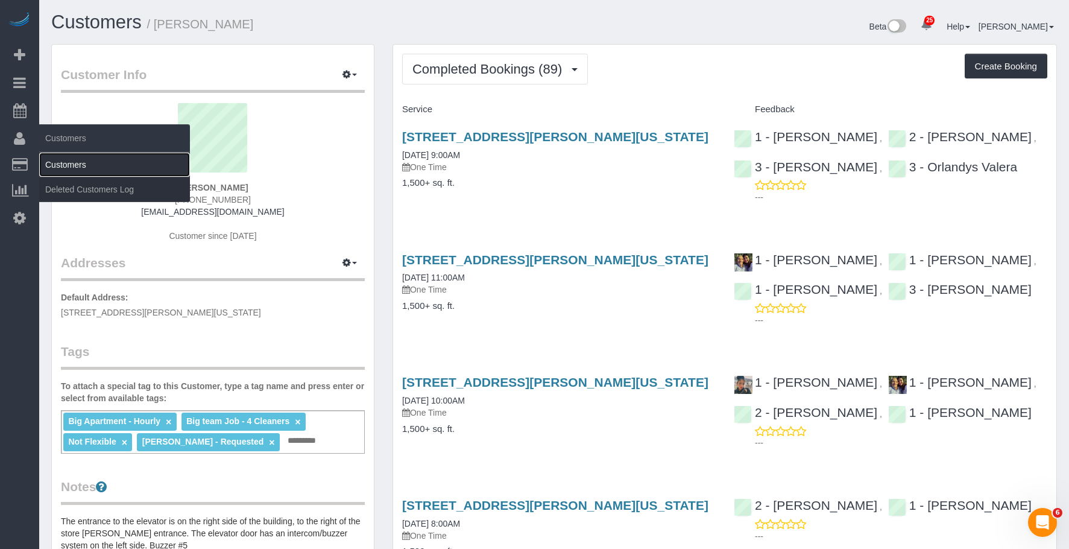
click at [86, 157] on link "Customers" at bounding box center [114, 165] width 151 height 24
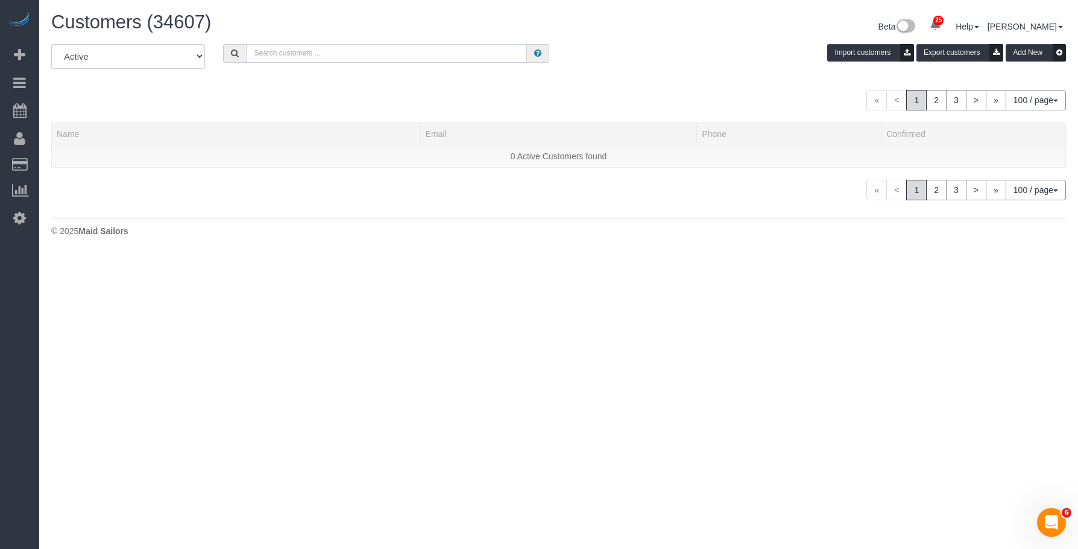
click at [355, 51] on input "text" at bounding box center [386, 53] width 281 height 19
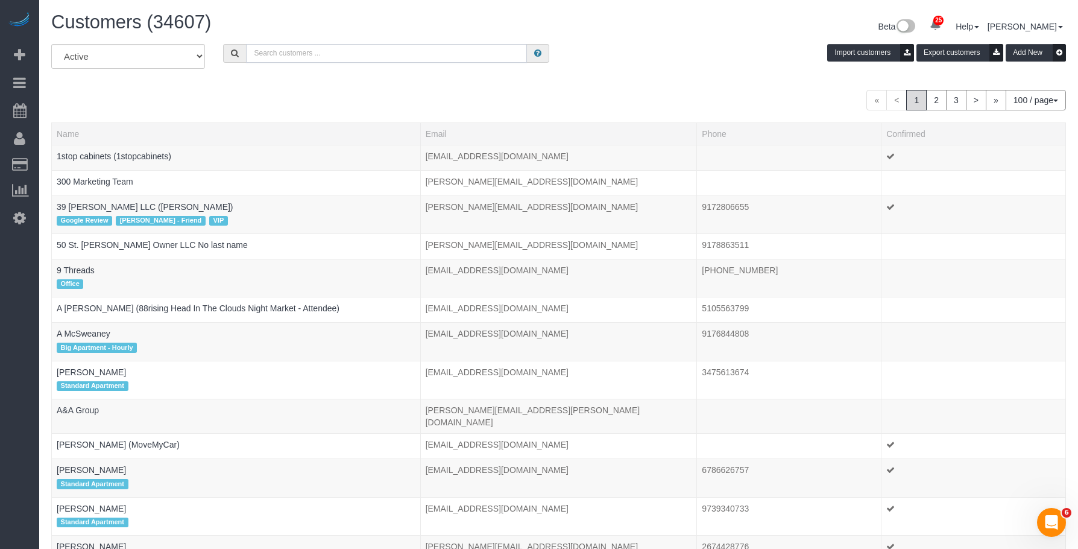
paste input "Cheryl-Rose Cruz"
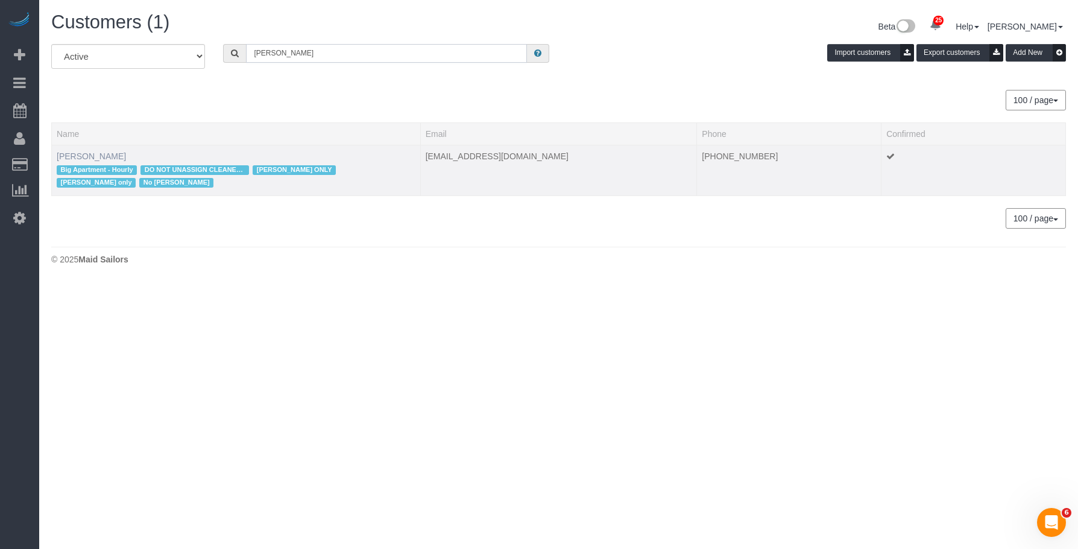
type input "Cheryl-Rose Cruz"
click at [95, 154] on link "Cheryl-Rose Cruz" at bounding box center [91, 156] width 69 height 10
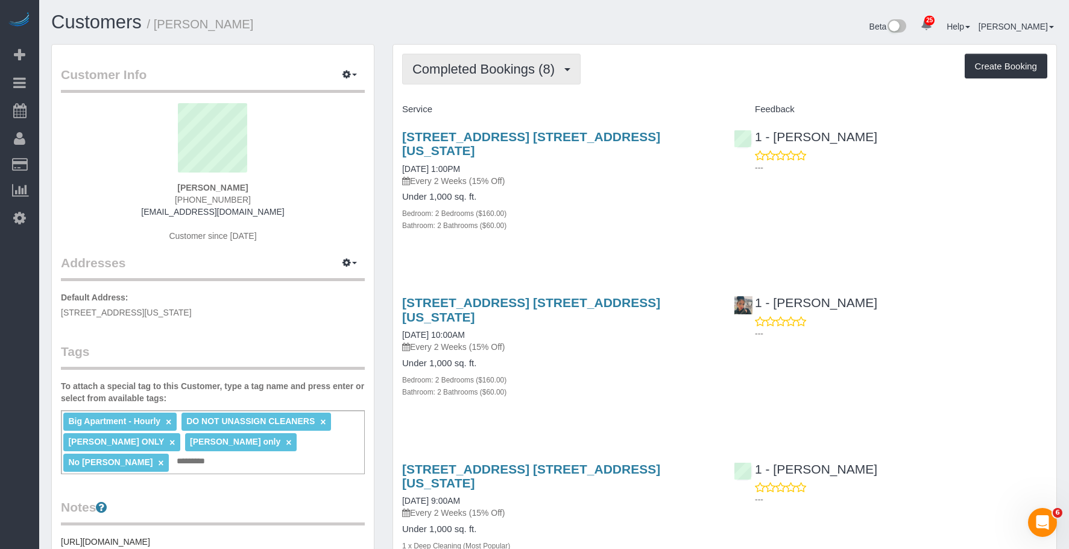
drag, startPoint x: 497, startPoint y: 73, endPoint x: 490, endPoint y: 103, distance: 30.6
click at [497, 73] on span "Completed Bookings (8)" at bounding box center [486, 69] width 148 height 15
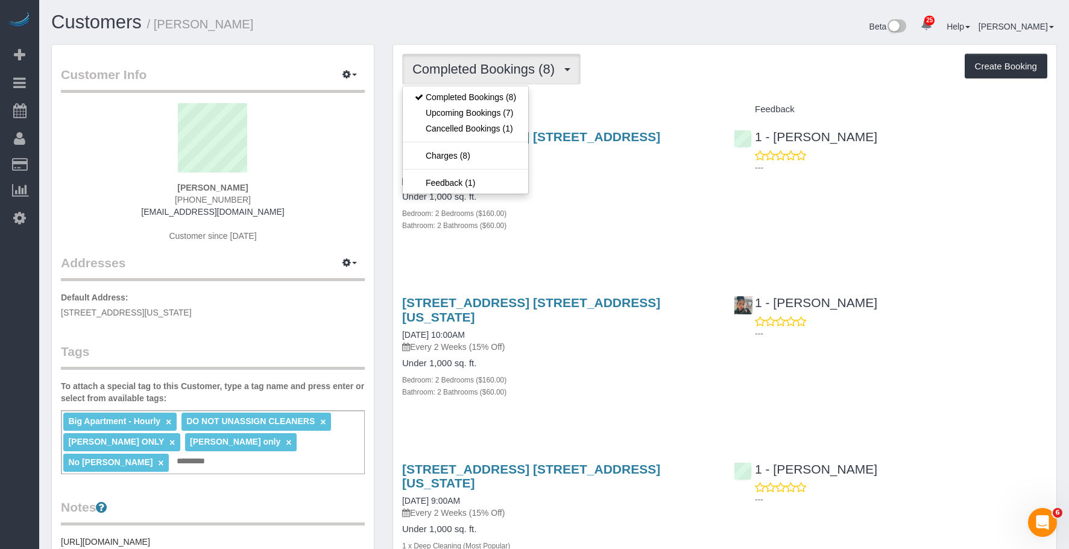
drag, startPoint x: 677, startPoint y: 210, endPoint x: 506, endPoint y: 66, distance: 223.3
click at [677, 219] on div "Bathroom: 2 Bathrooms ($60.00)" at bounding box center [559, 225] width 314 height 12
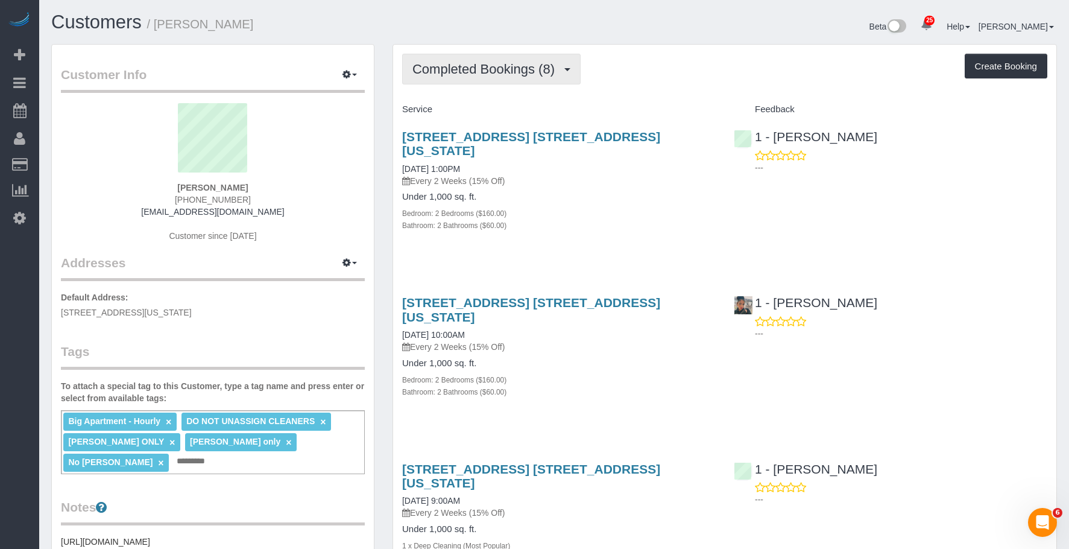
click at [491, 77] on button "Completed Bookings (8)" at bounding box center [491, 69] width 178 height 31
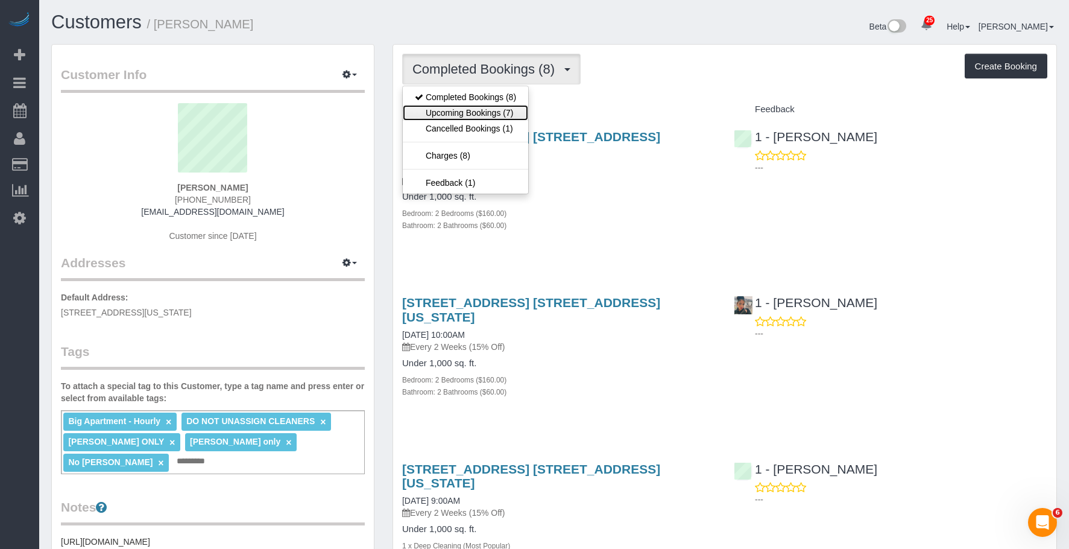
click at [499, 114] on link "Upcoming Bookings (7)" at bounding box center [465, 113] width 125 height 16
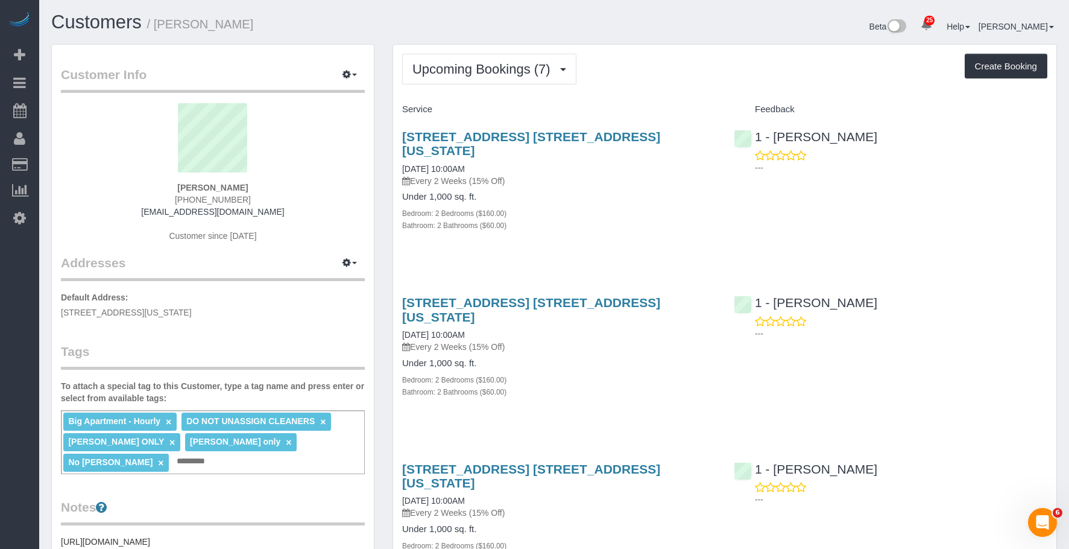
drag, startPoint x: 158, startPoint y: 24, endPoint x: 270, endPoint y: 25, distance: 112.2
click at [270, 25] on h1 "Customers / Cheryl-Rose Cruz" at bounding box center [298, 22] width 494 height 21
copy small "Cheryl-Rose Cruz"
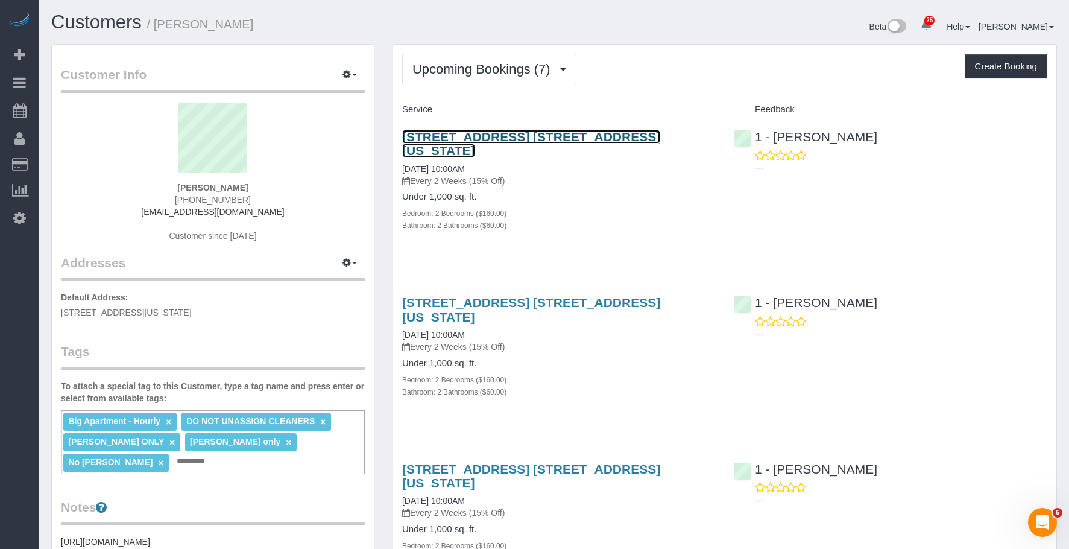
click at [502, 134] on link "215 W 28th Street, Apt. 10a, New York, NY 10001" at bounding box center [531, 144] width 258 height 28
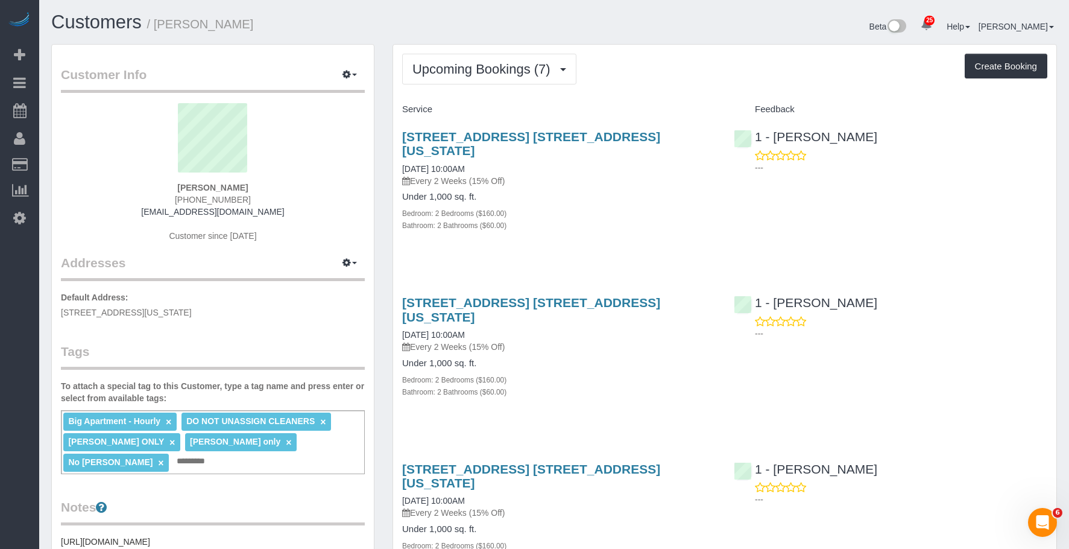
click at [671, 54] on div "Upcoming Bookings (7) Completed Bookings (8) Upcoming Bookings (7) Cancelled Bo…" at bounding box center [724, 69] width 645 height 31
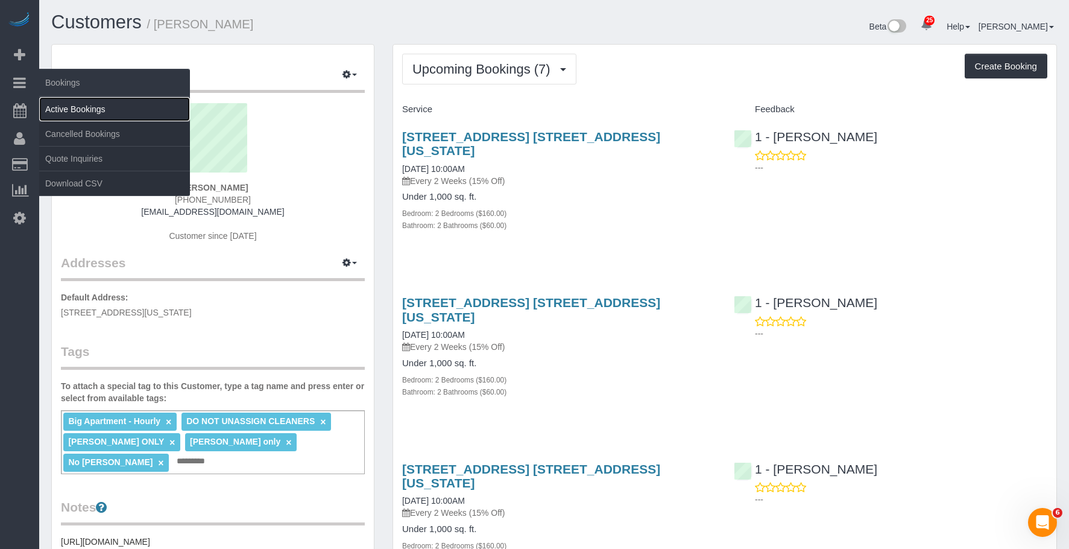
click at [80, 104] on link "Active Bookings" at bounding box center [114, 109] width 151 height 24
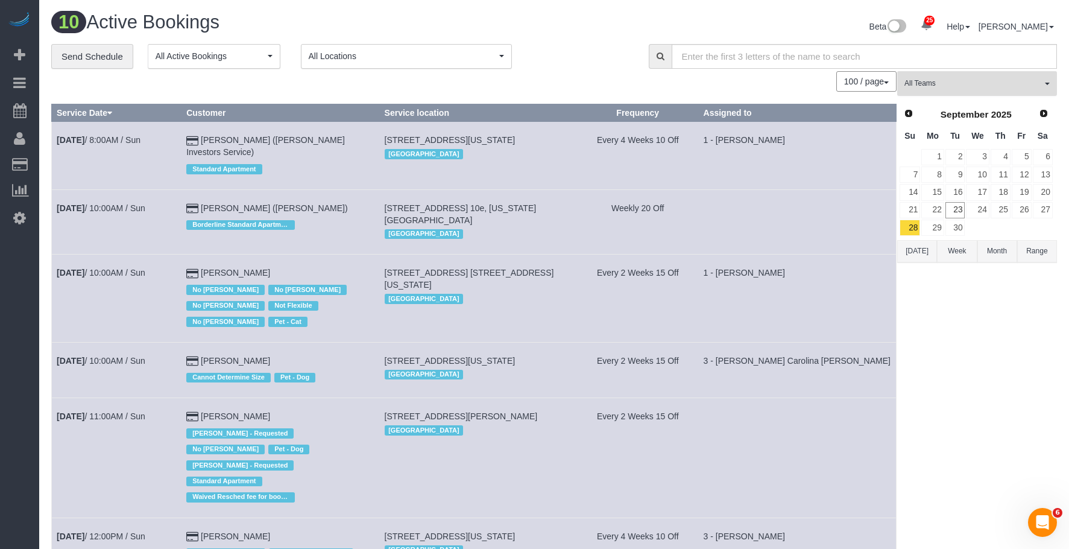
click at [994, 83] on span "All Teams" at bounding box center [972, 83] width 137 height 10
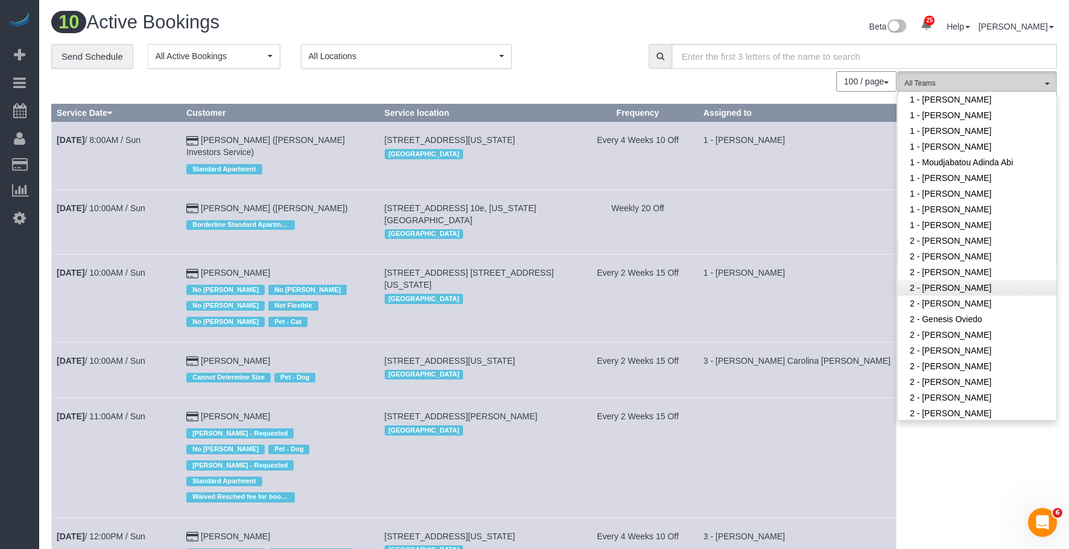
scroll to position [663, 0]
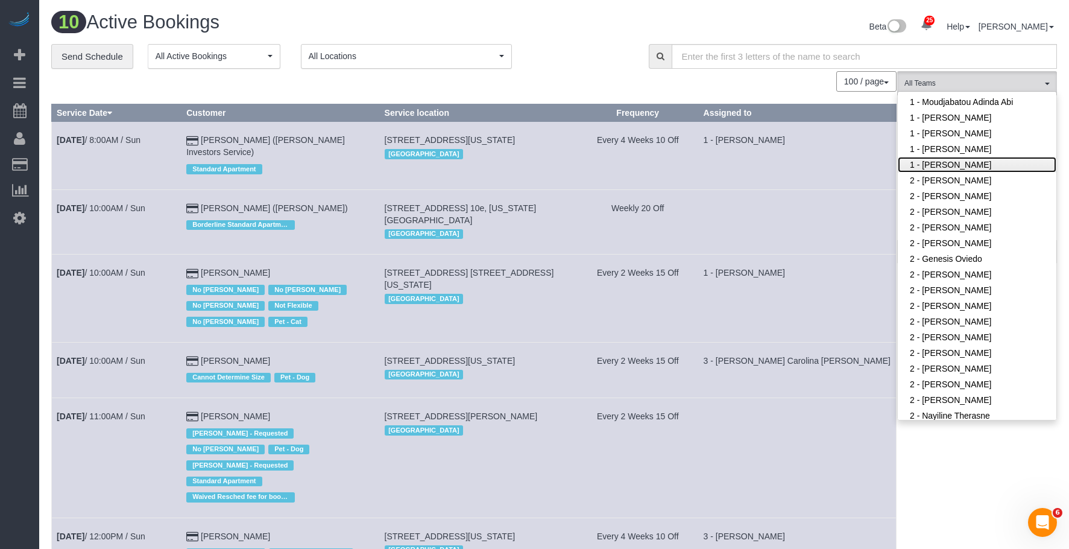
click at [969, 157] on link "1 - [PERSON_NAME]" at bounding box center [977, 165] width 159 height 16
drag, startPoint x: 595, startPoint y: 37, endPoint x: 736, endPoint y: 83, distance: 148.2
click at [595, 37] on div "Beta 25 Your Notifications You have 0 alerts × You have 2 to charge for 09/22/2…" at bounding box center [810, 28] width 512 height 32
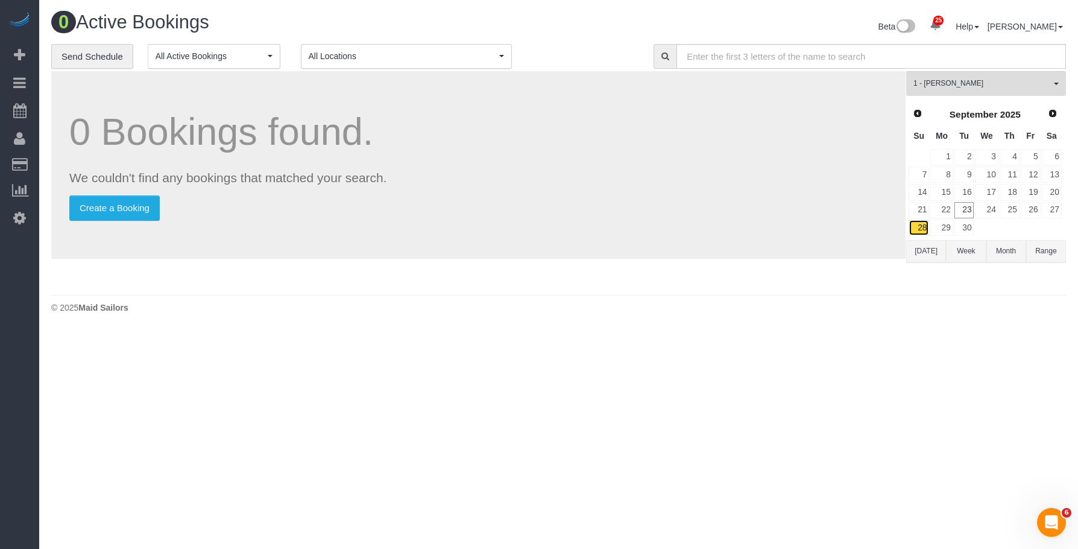
click at [925, 227] on link "28" at bounding box center [919, 227] width 21 height 16
click at [991, 71] on div "**********" at bounding box center [558, 166] width 1015 height 245
click at [990, 78] on button "1 - Yeisan Yepez All Teams" at bounding box center [986, 83] width 160 height 25
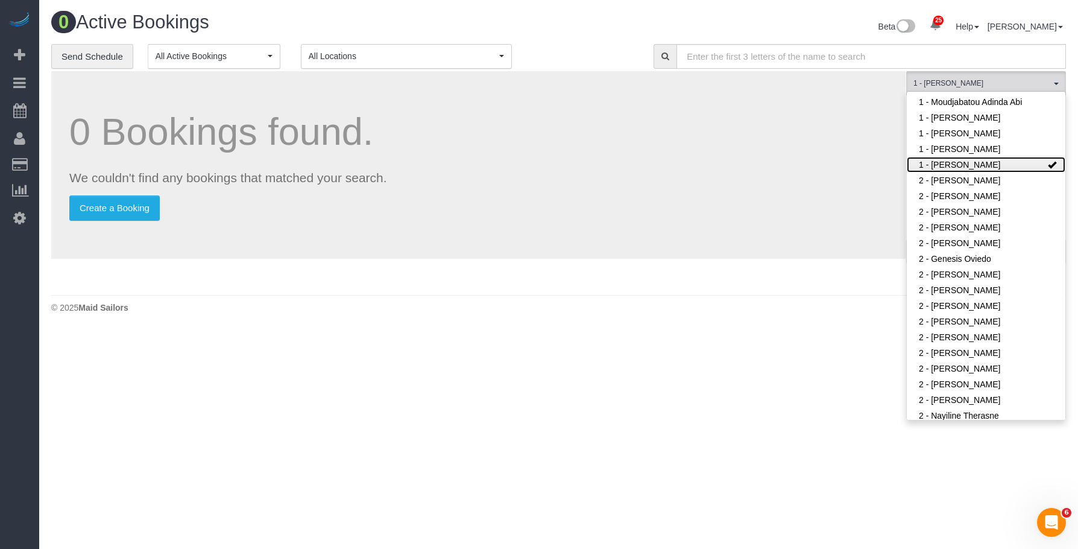
drag, startPoint x: 1001, startPoint y: 152, endPoint x: 508, endPoint y: 25, distance: 509.2
click at [1000, 157] on link "1 - [PERSON_NAME]" at bounding box center [986, 165] width 159 height 16
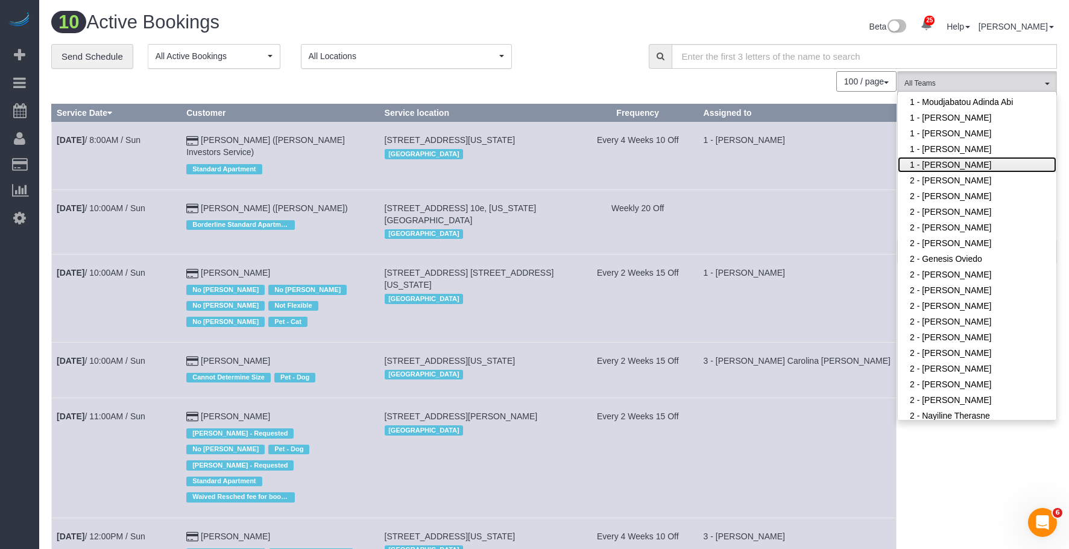
click at [993, 157] on link "1 - [PERSON_NAME]" at bounding box center [977, 165] width 159 height 16
click at [556, 40] on div "Beta 25 Your Notifications You have 0 alerts × You have 2 to charge for 09/22/2…" at bounding box center [810, 28] width 512 height 32
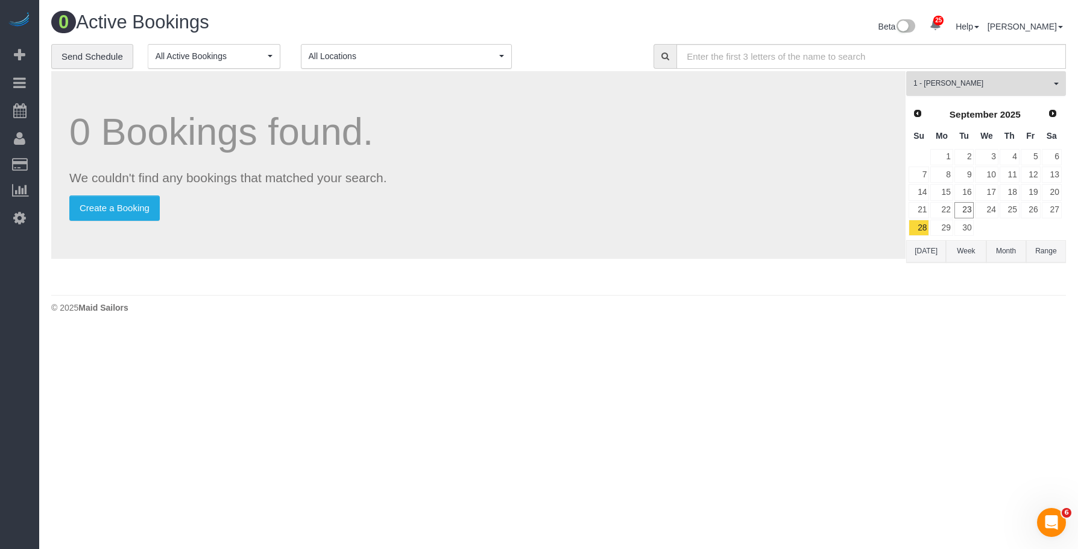
click at [967, 79] on span "1 - [PERSON_NAME]" at bounding box center [981, 83] width 137 height 10
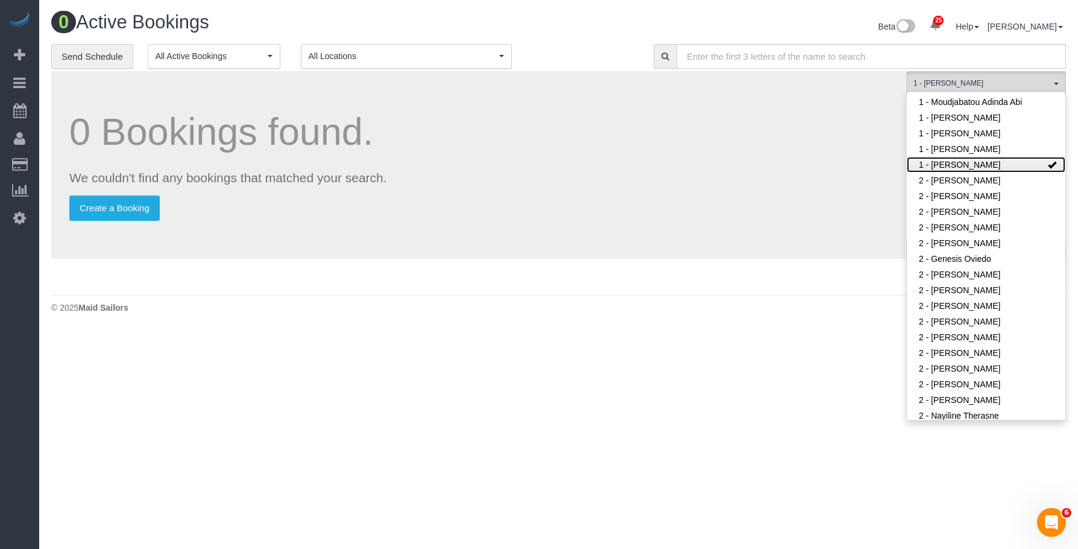
drag, startPoint x: 988, startPoint y: 151, endPoint x: 718, endPoint y: 91, distance: 276.1
click at [984, 157] on link "1 - [PERSON_NAME]" at bounding box center [986, 165] width 159 height 16
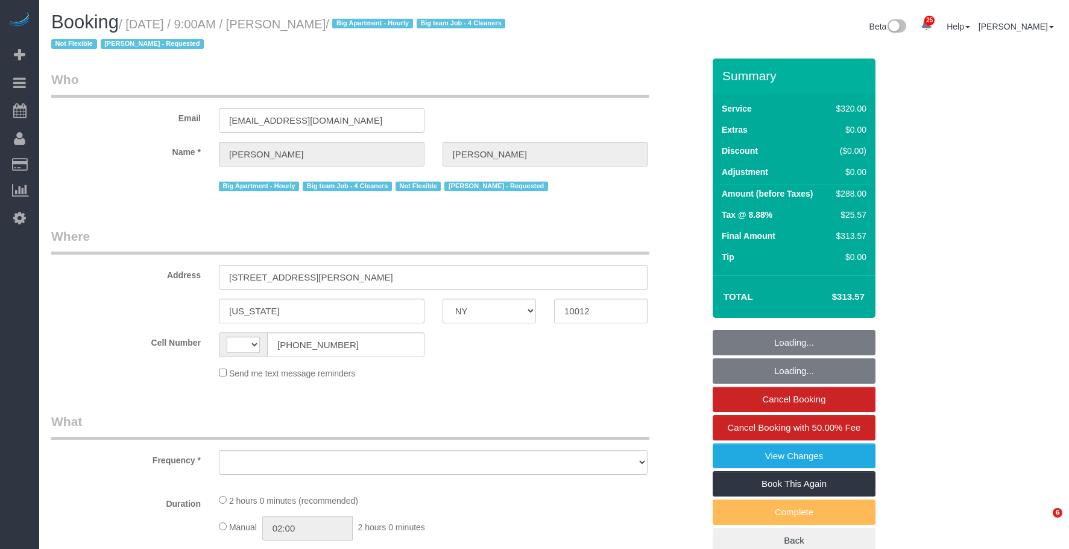
select select "NY"
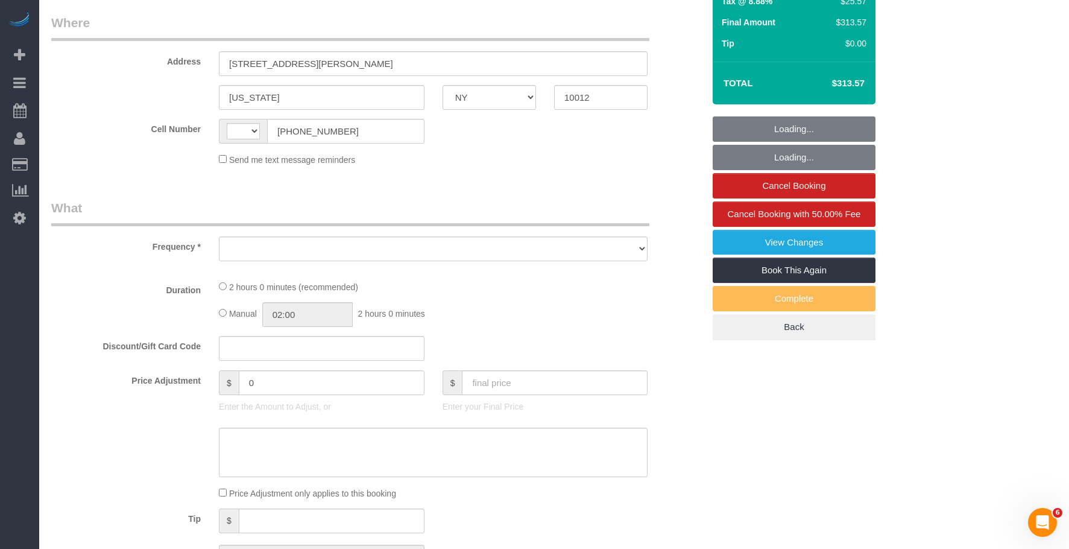
scroll to position [241, 0]
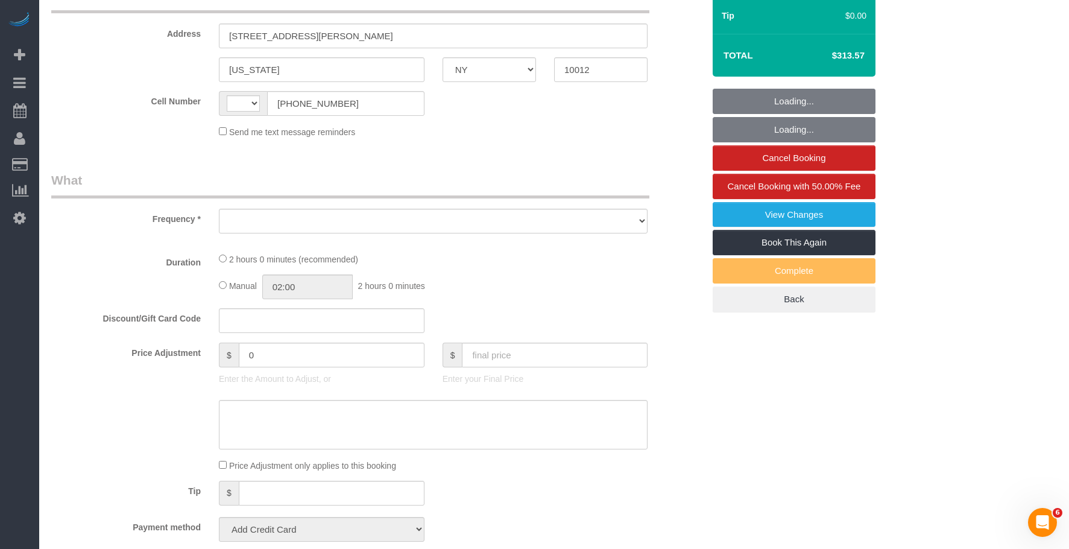
select select "object:590"
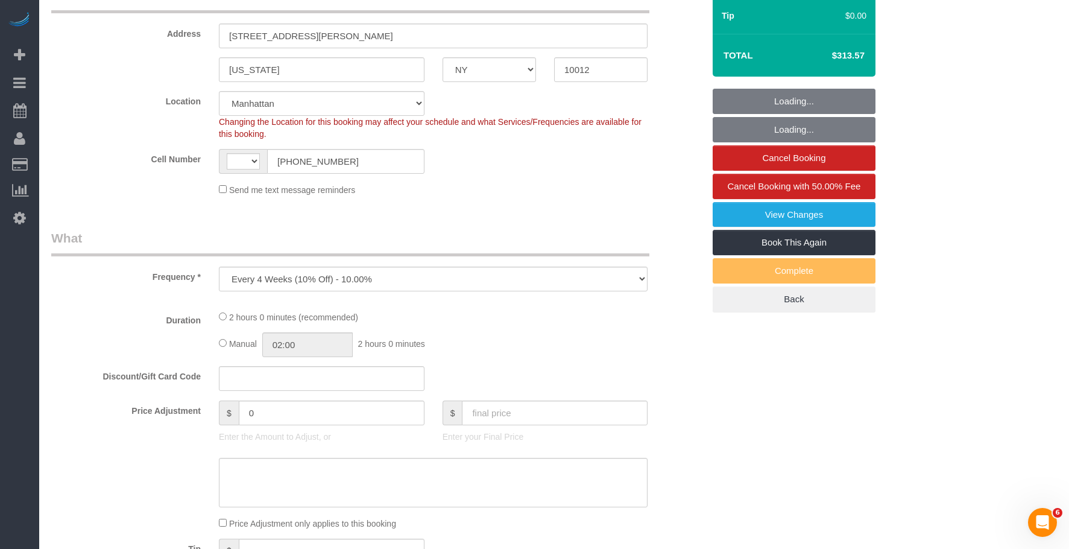
select select "string:[GEOGRAPHIC_DATA]"
select select "string:stripe-pm_1O06dr4VGloSiKo7iGTRLKLD"
select select "number:56"
select select "number:69"
select select "number:15"
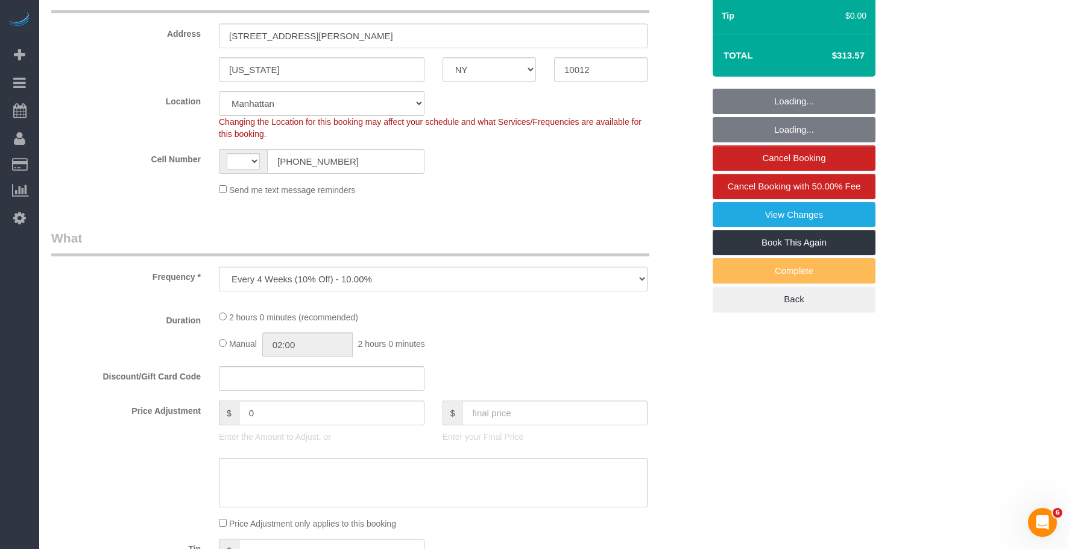
select select "number:5"
select select "object:986"
select select "spot1"
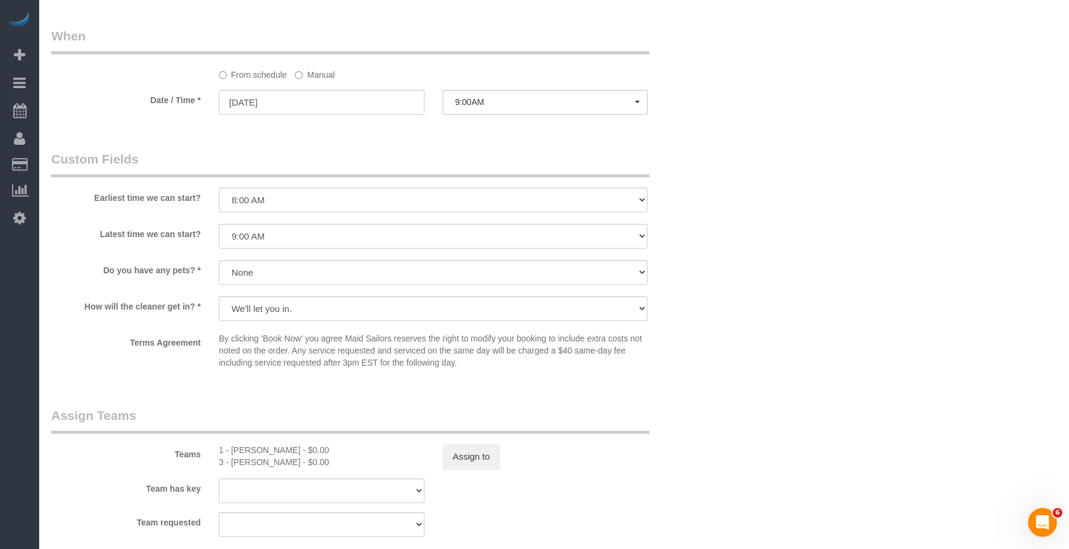
scroll to position [1206, 0]
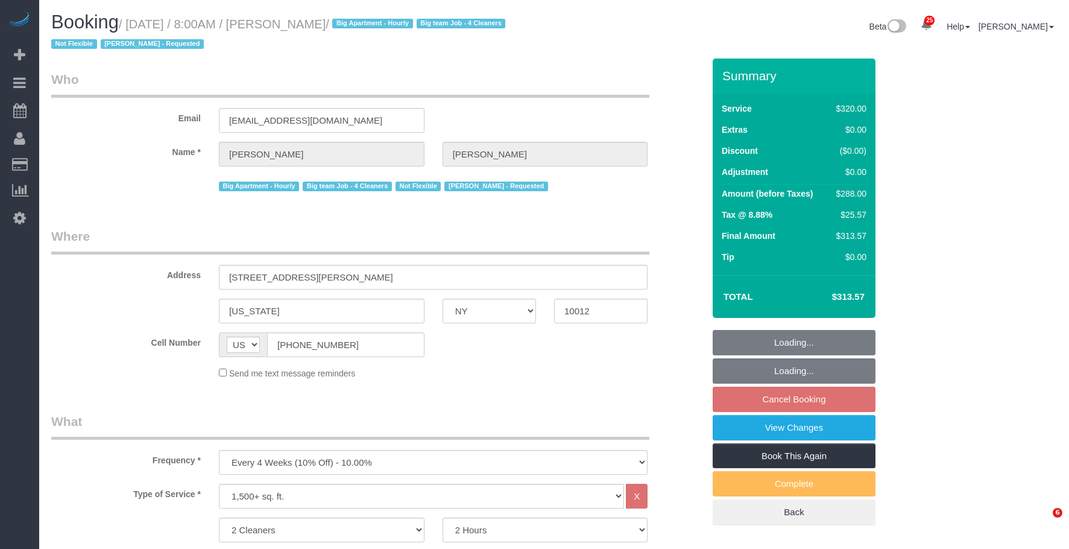
select select "NY"
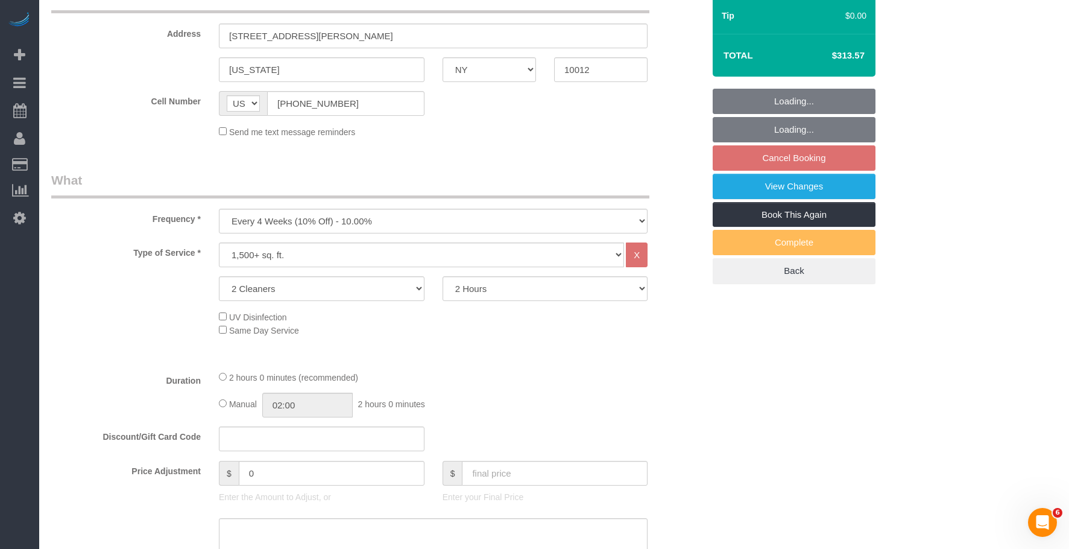
select select "number:56"
select select "number:69"
select select "number:15"
select select "number:5"
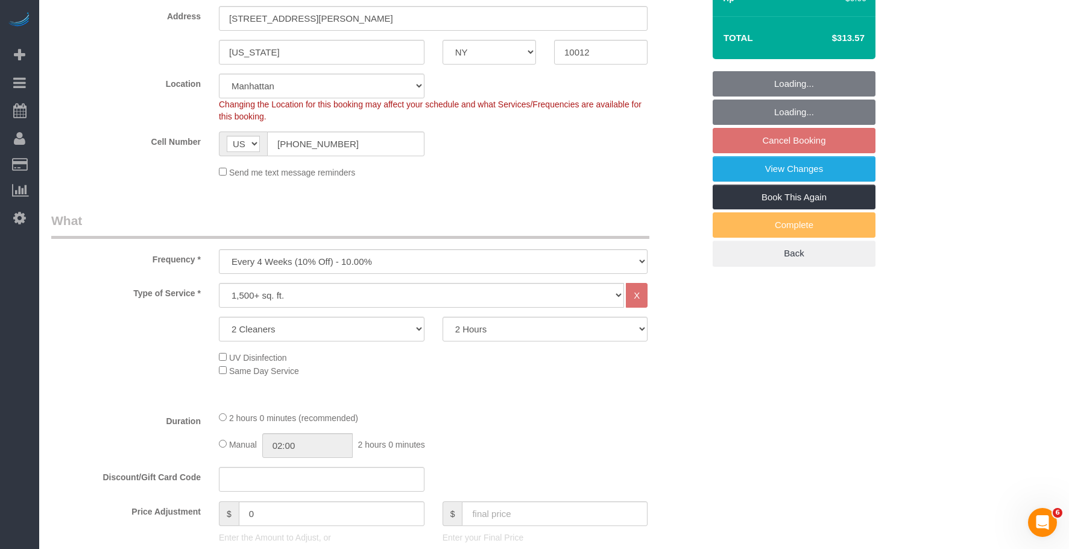
scroll to position [393, 0]
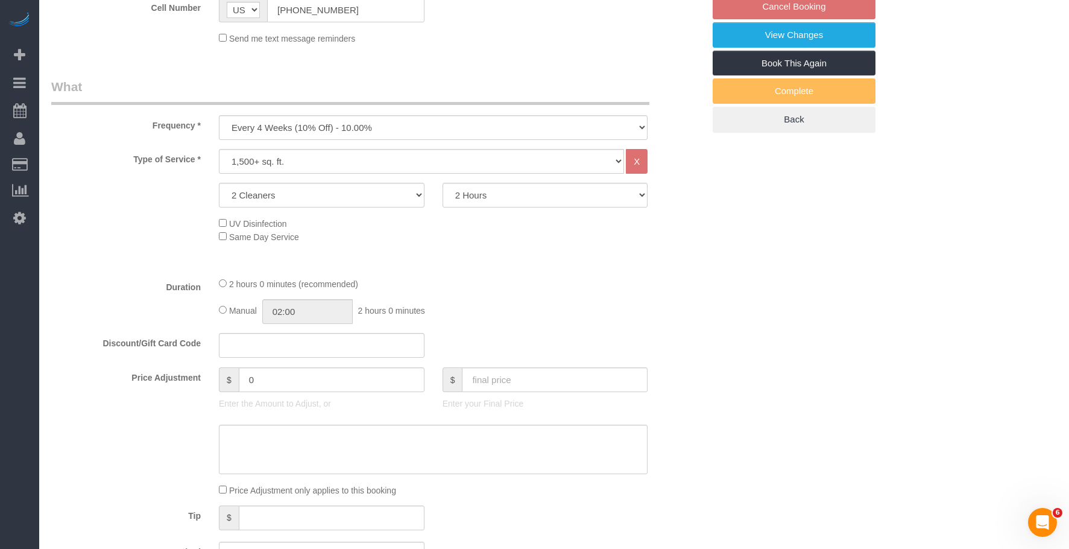
select select "object:1499"
select select "spot1"
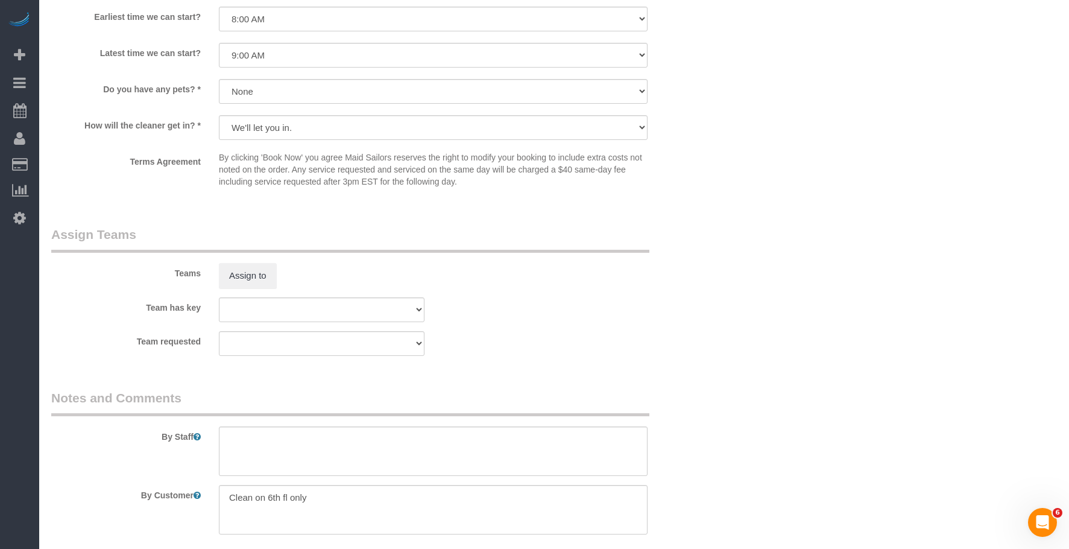
scroll to position [1328, 0]
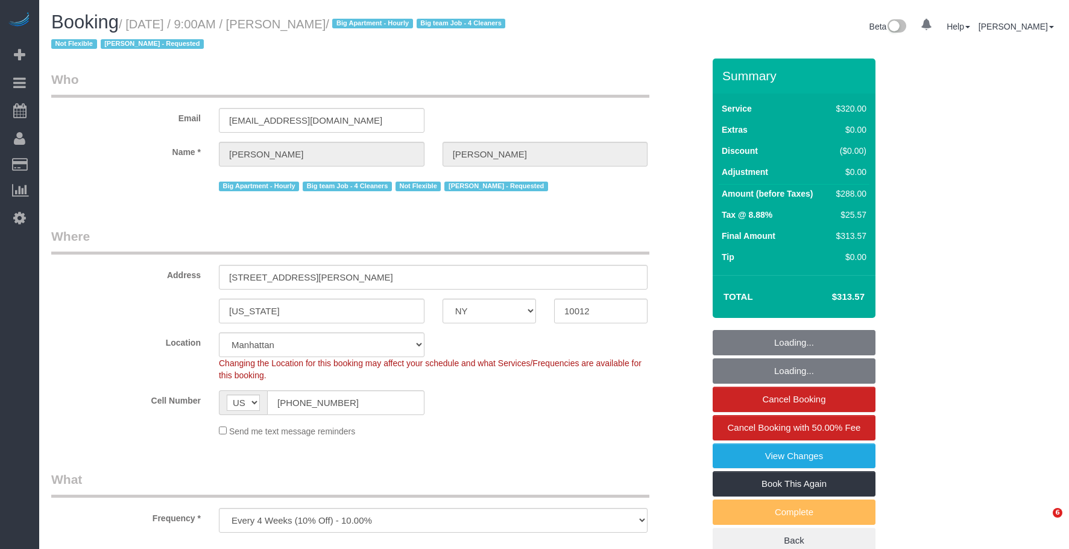
select select "NY"
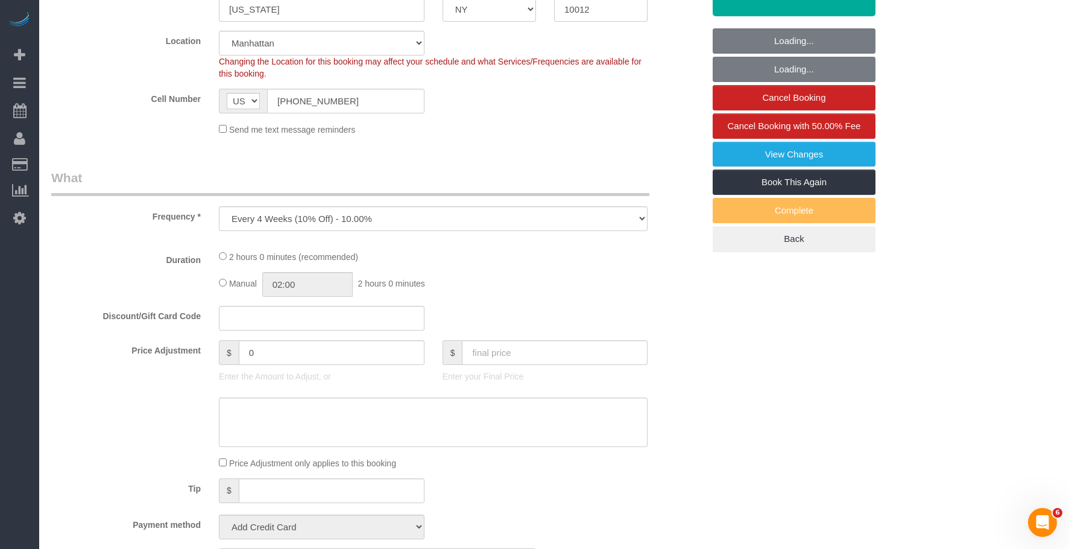
select select "string:stripe-pm_1O06dr4VGloSiKo7iGTRLKLD"
select select "number:56"
select select "number:69"
select select "number:15"
select select "number:5"
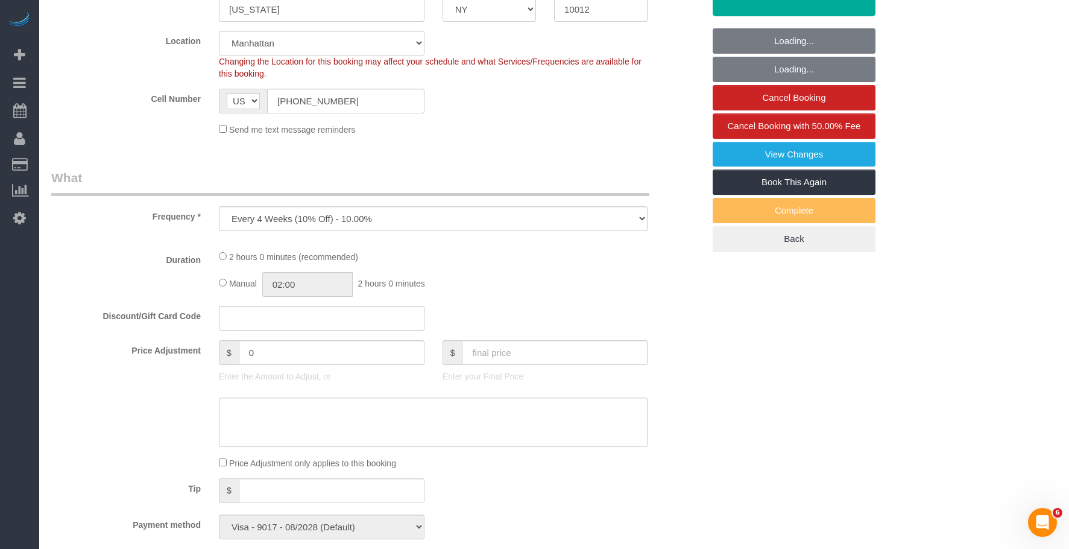
select select "object:986"
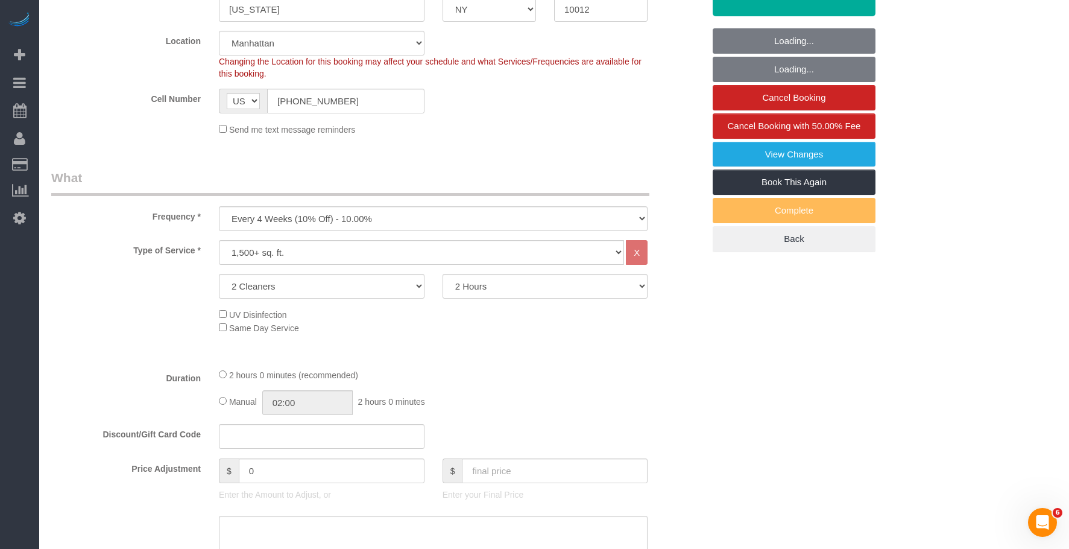
select select "spot1"
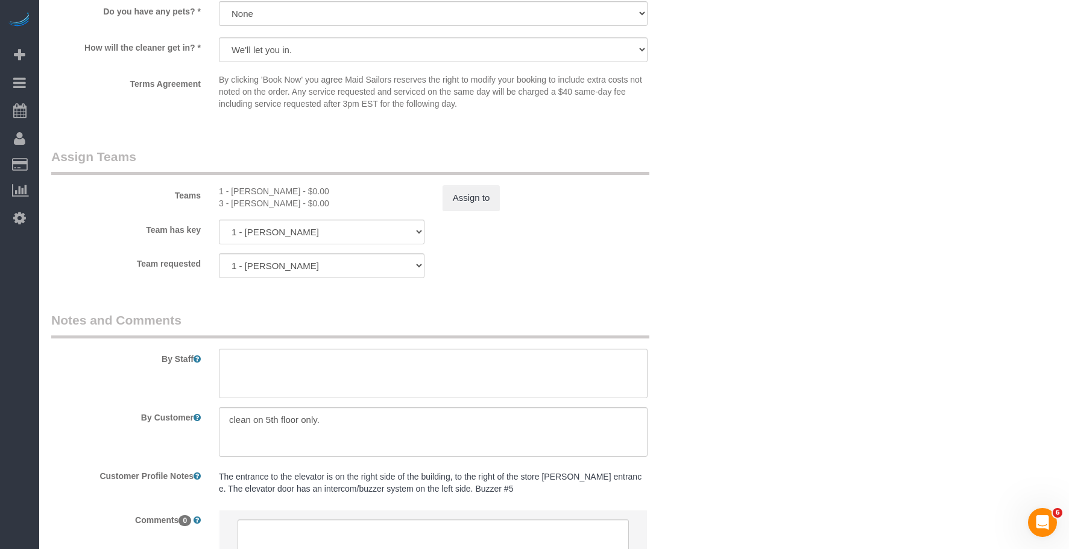
scroll to position [1266, 0]
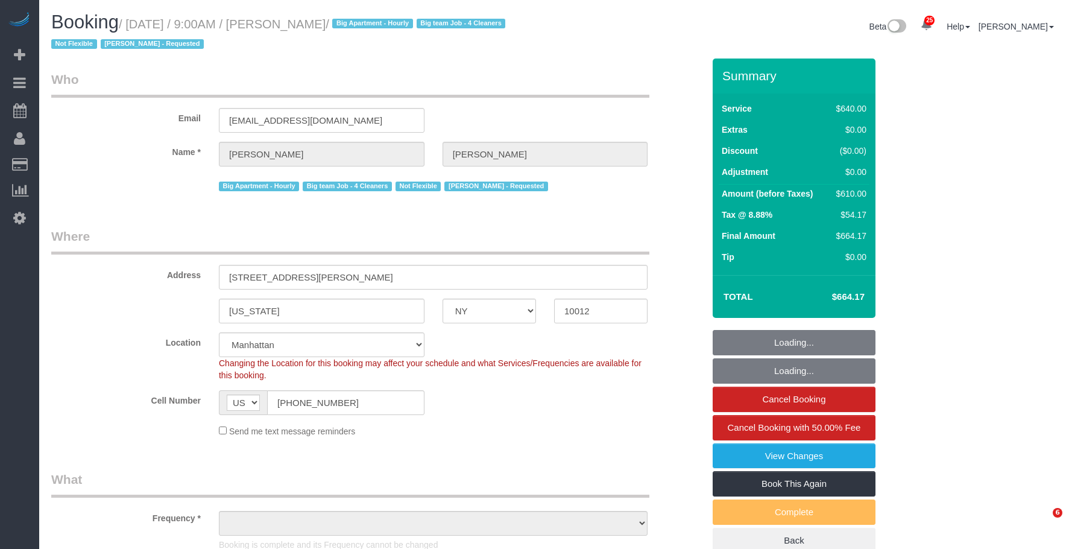
select select "NY"
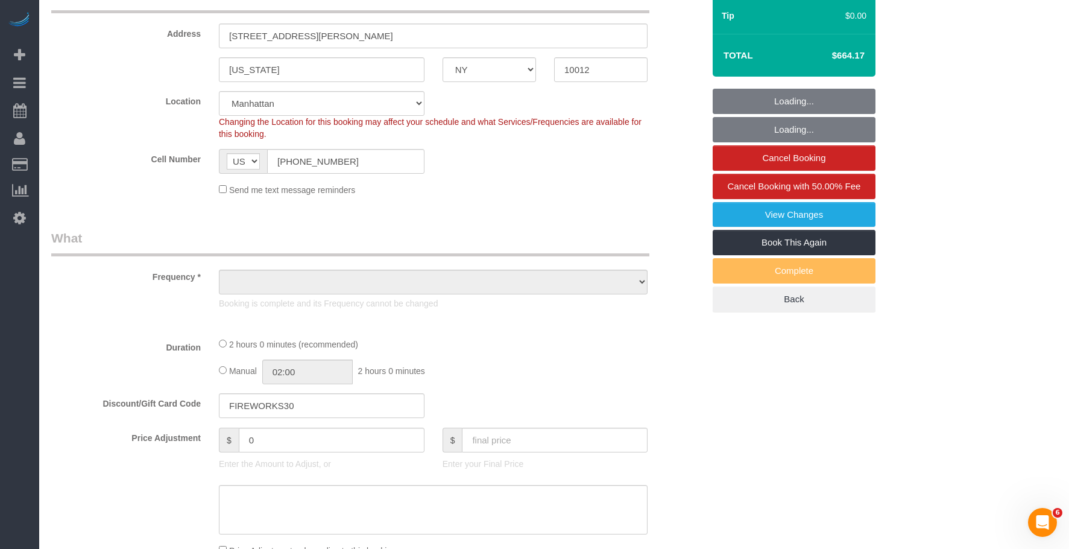
select select "number:56"
select select "number:70"
select select "number:15"
select select "number:5"
select select "object:1002"
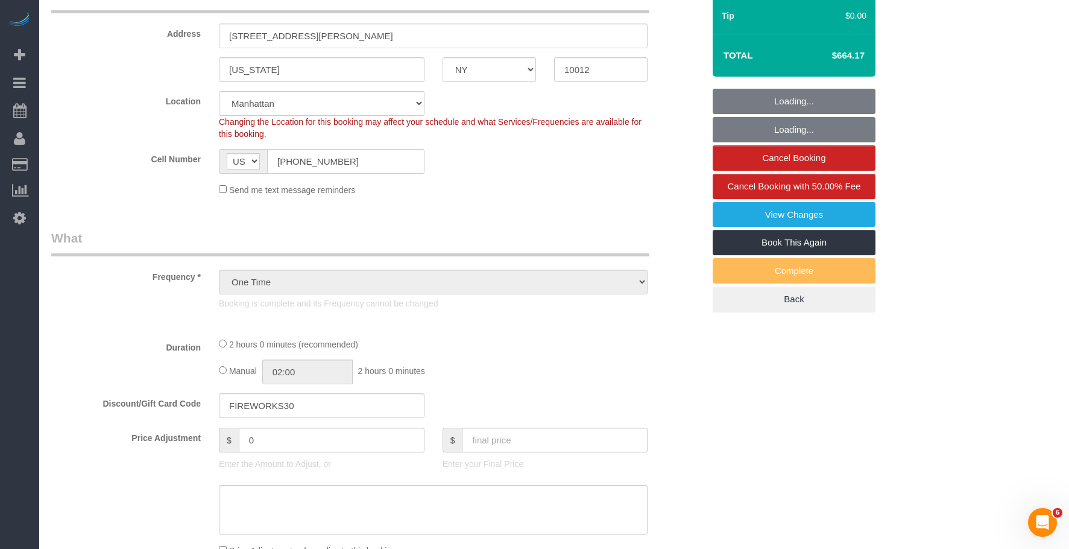
select select "spot1"
select select "4"
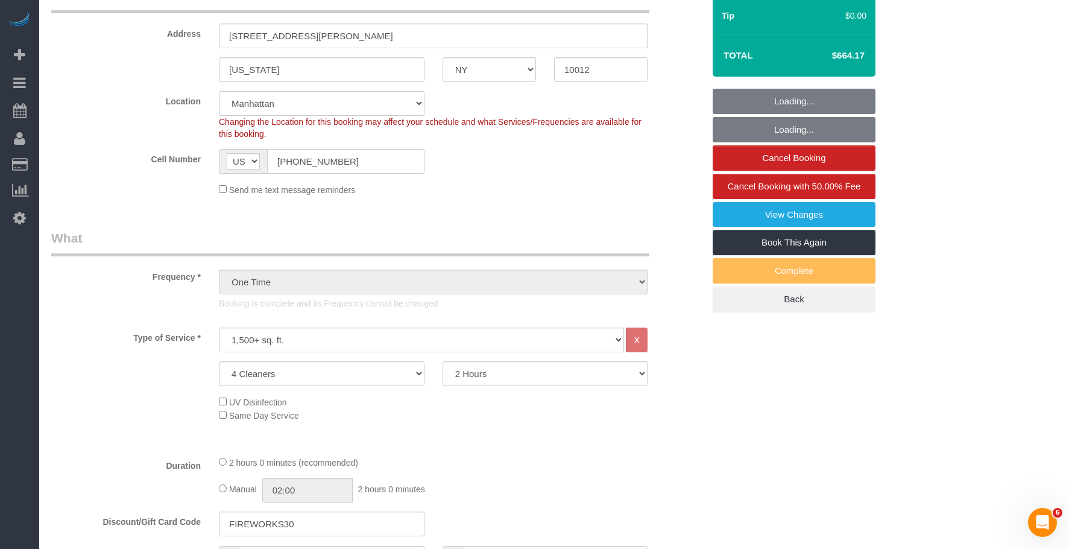
select select "object:1536"
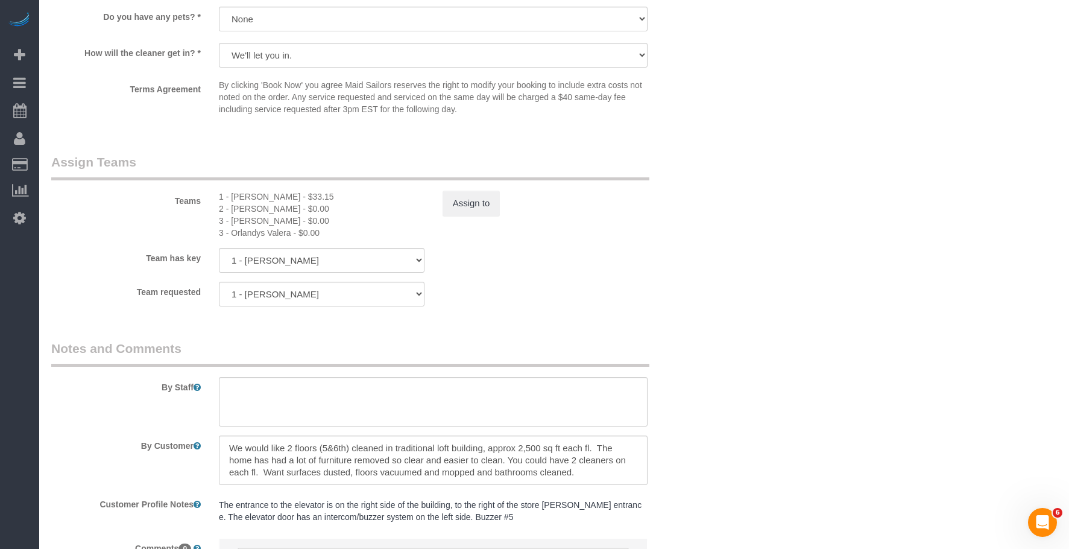
scroll to position [1399, 0]
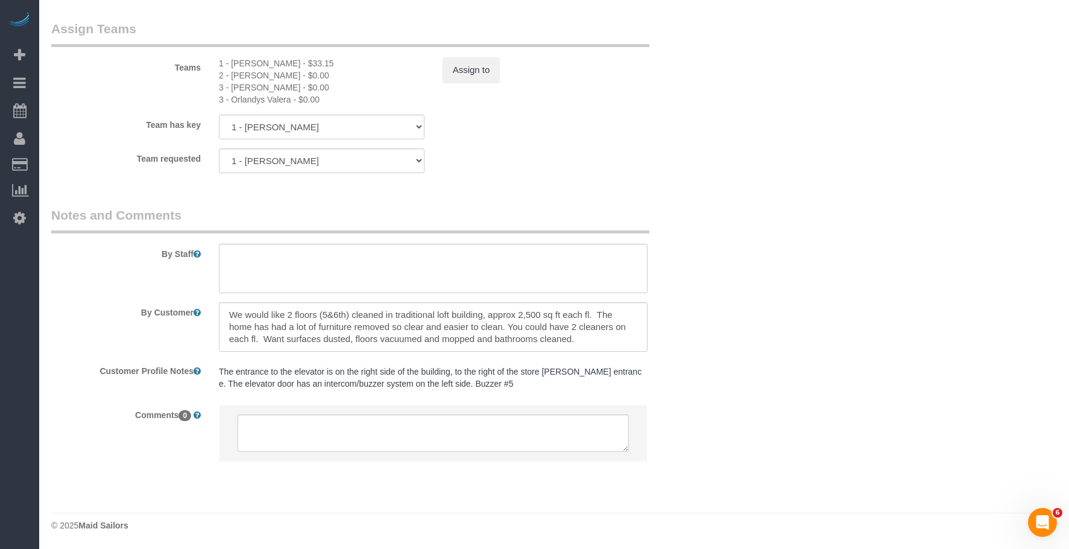
click at [623, 119] on div "Team has key 1 - [PERSON_NAME] 2 - [PERSON_NAME] 3 - [PERSON_NAME] 3 - Orlandys…" at bounding box center [377, 127] width 670 height 25
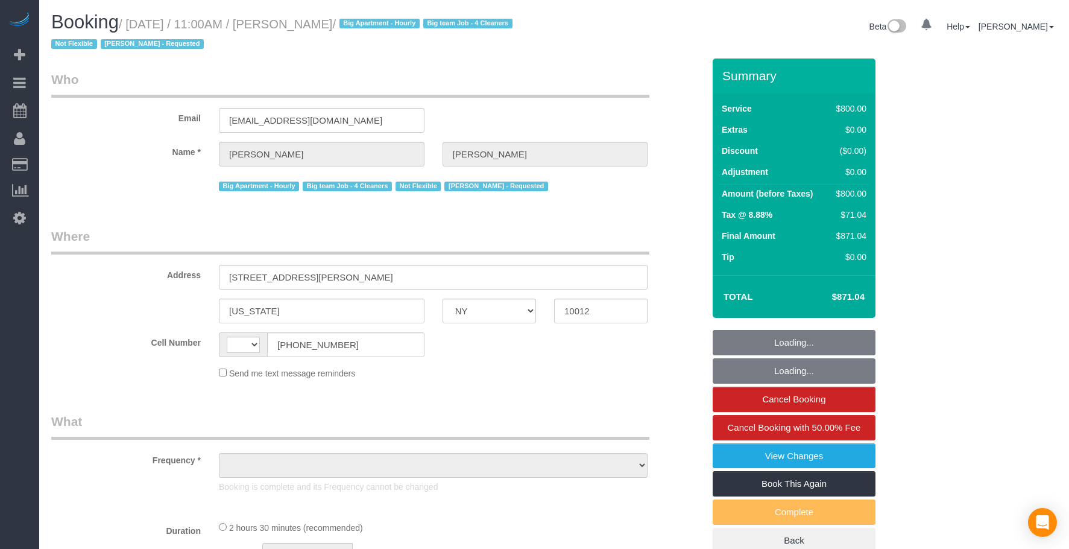
select select "NY"
select select "string:US"
select select "number:89"
select select "number:90"
select select "number:15"
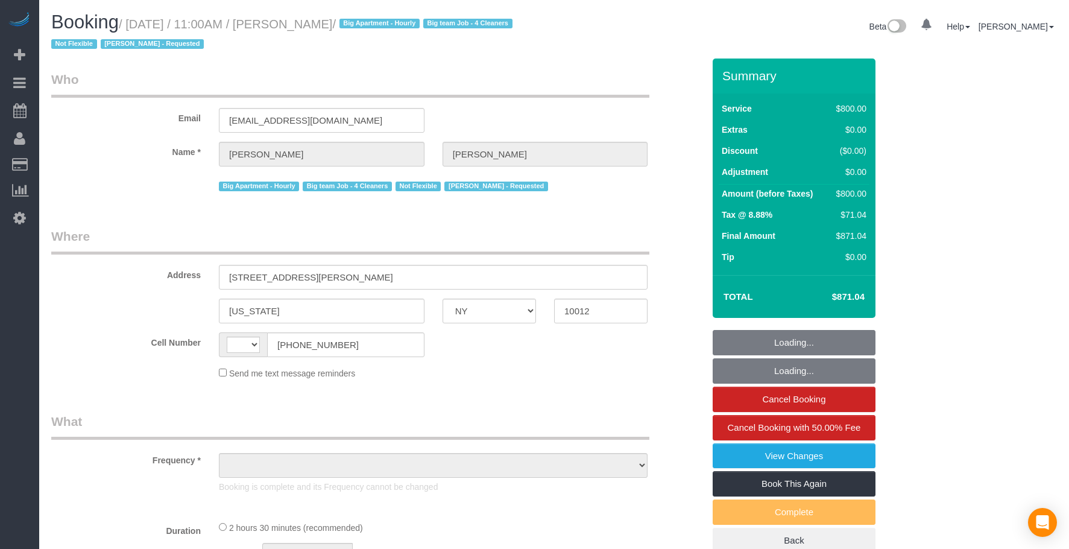
select select "number:7"
select select "string:stripe-pm_1O06dr4VGloSiKo7iGTRLKLD"
select select "4"
select select "150"
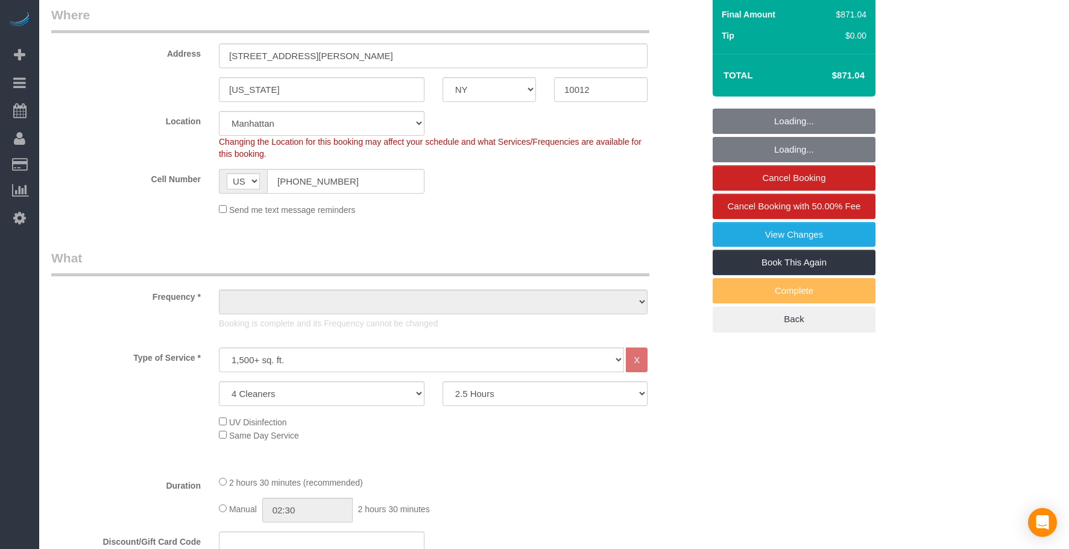
select select "object:1086"
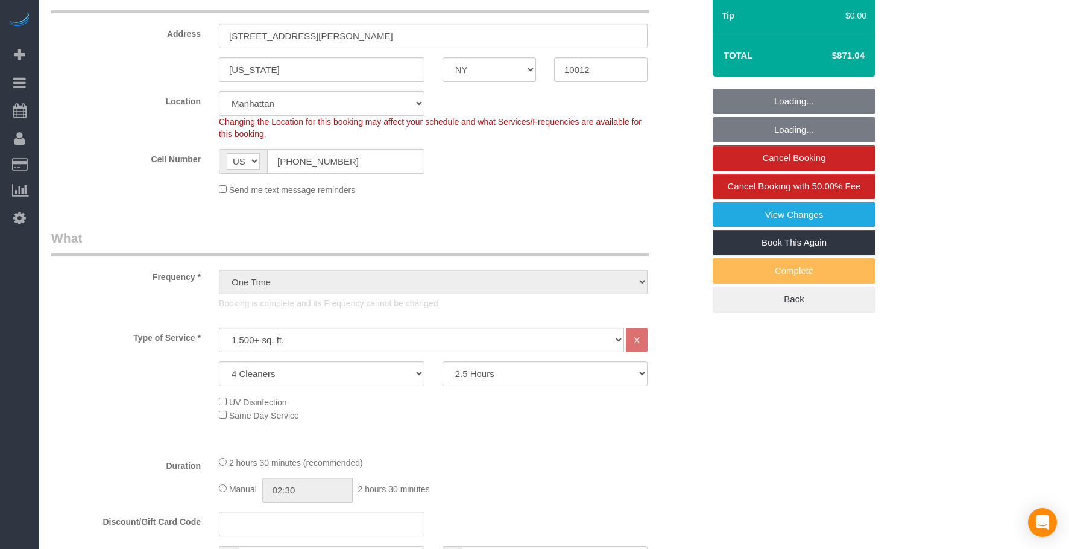
select select "spot1"
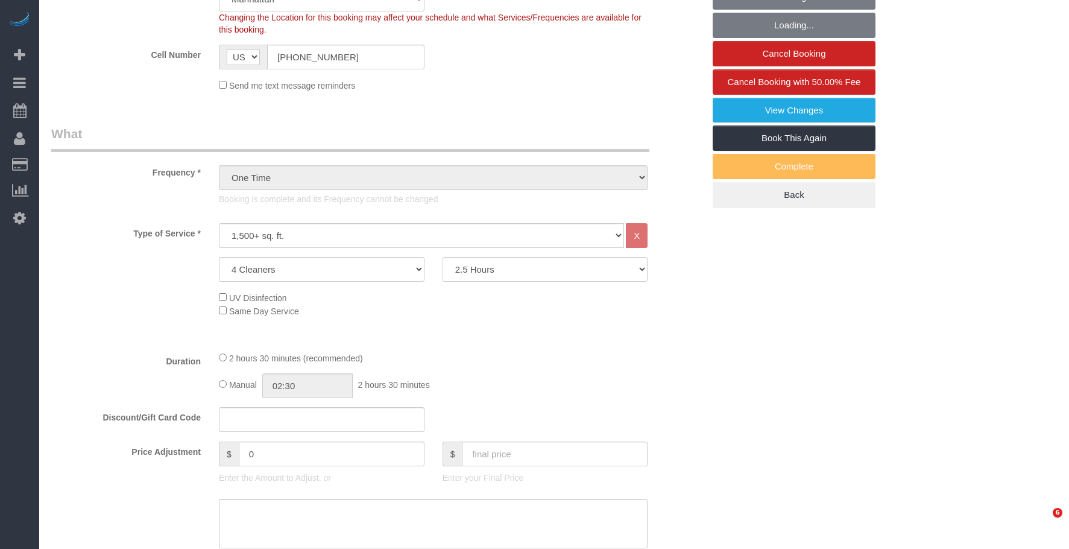
scroll to position [482, 0]
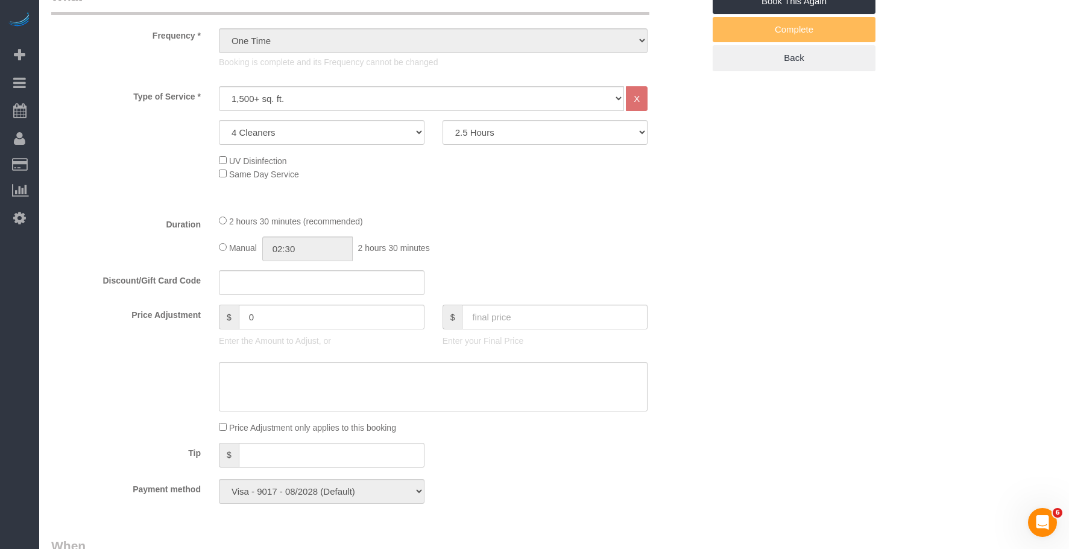
select select "object:1541"
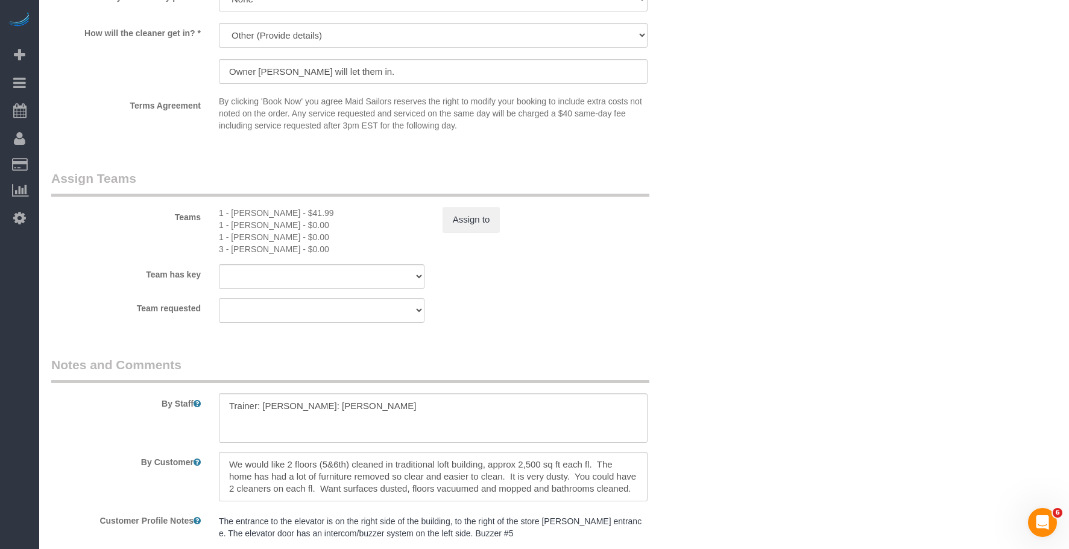
scroll to position [1387, 0]
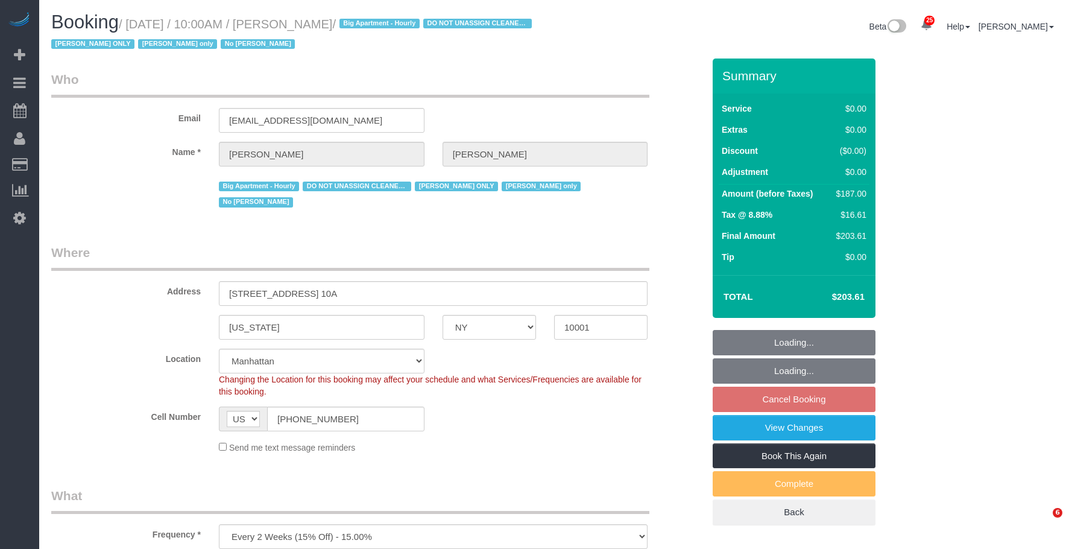
select select "NY"
select select "2"
select select "string:stripe-pm_1RRmor4VGloSiKo75q03orw4"
select select "spot3"
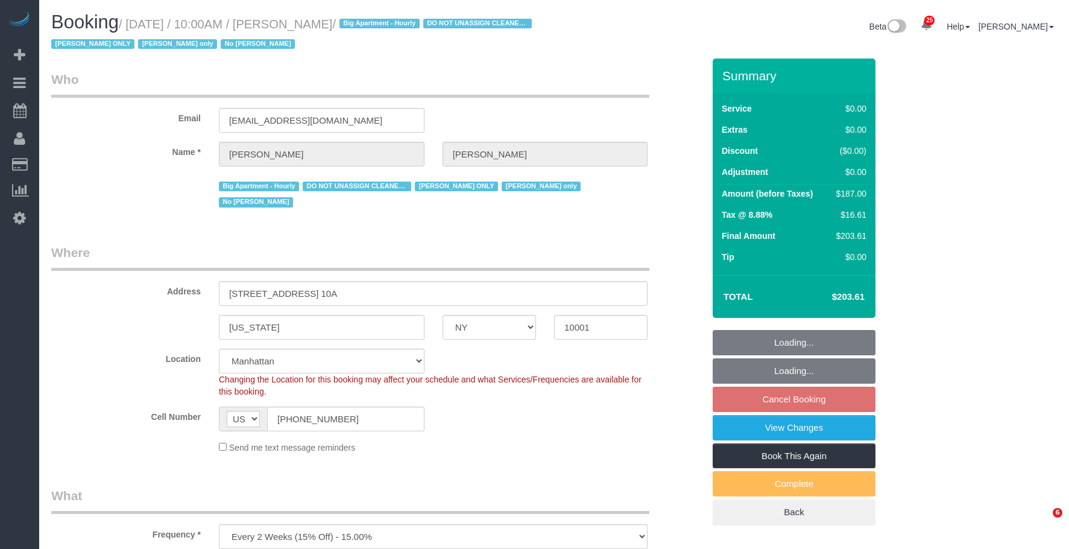
select select "number:89"
select select "number:73"
select select "number:15"
select select "number:5"
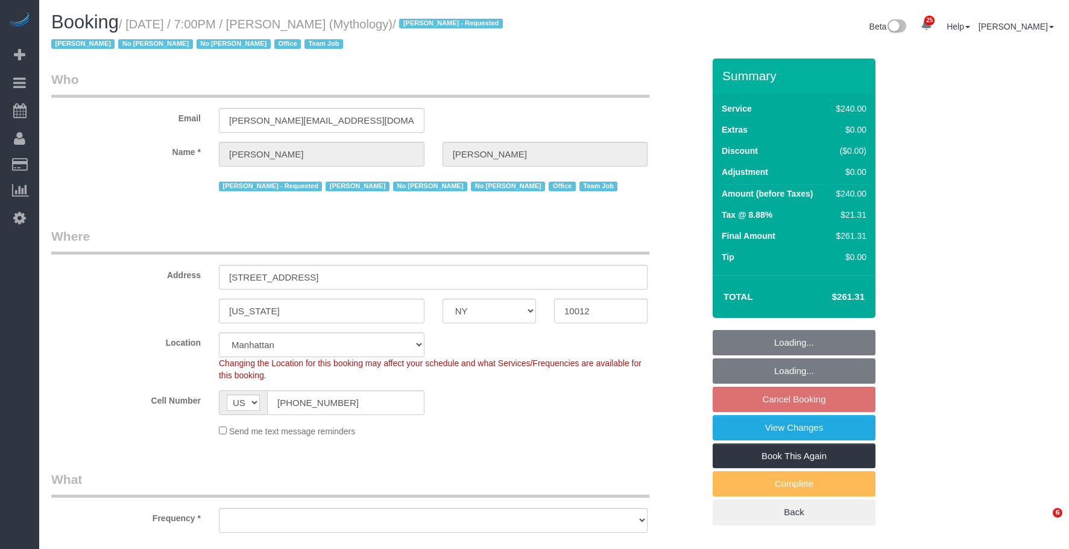
select select "NY"
select select "object:995"
select select "spot3"
select select "number:89"
select select "number:90"
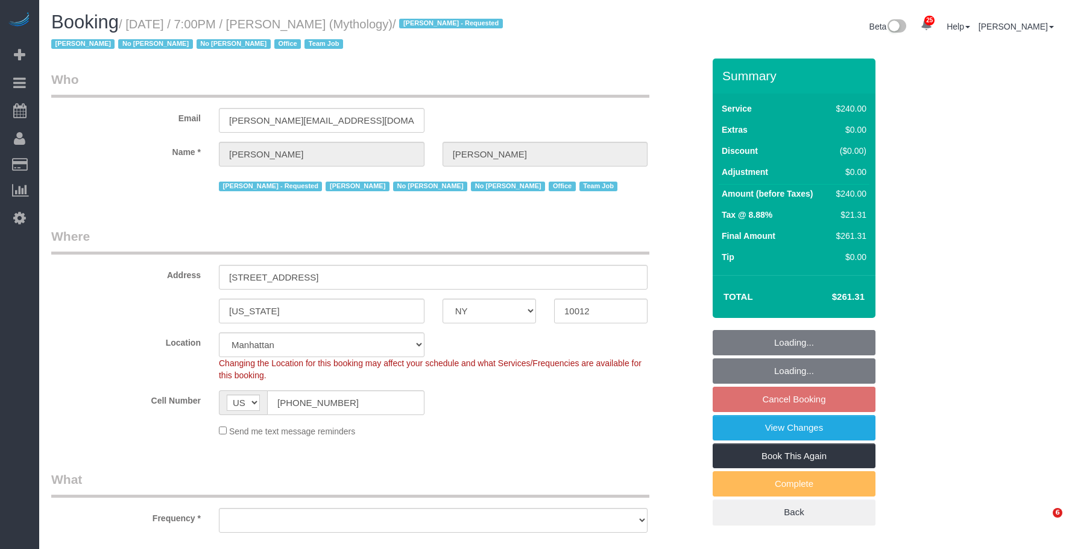
select select "number:15"
select select "number:7"
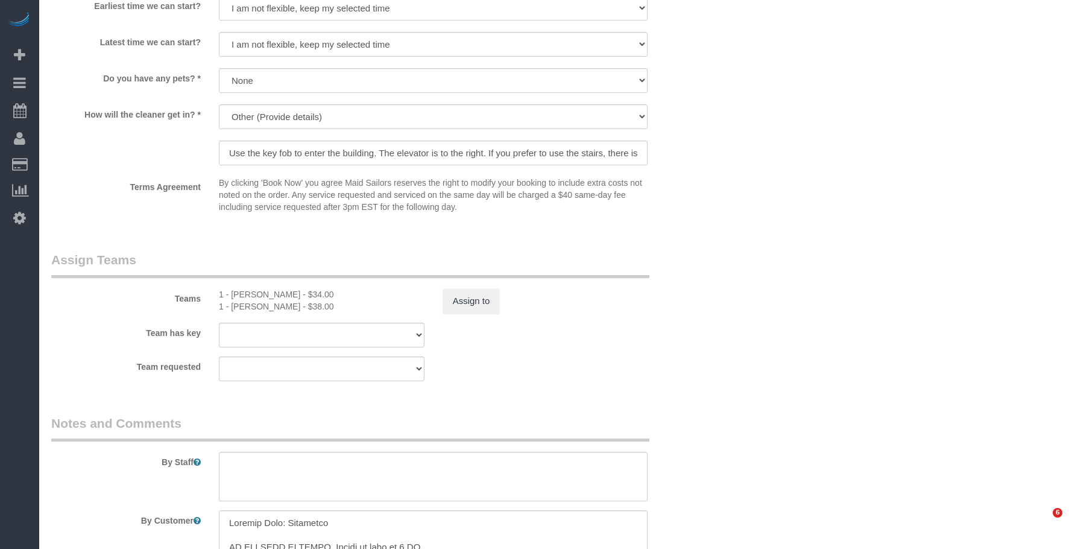
select select "2"
select select "120"
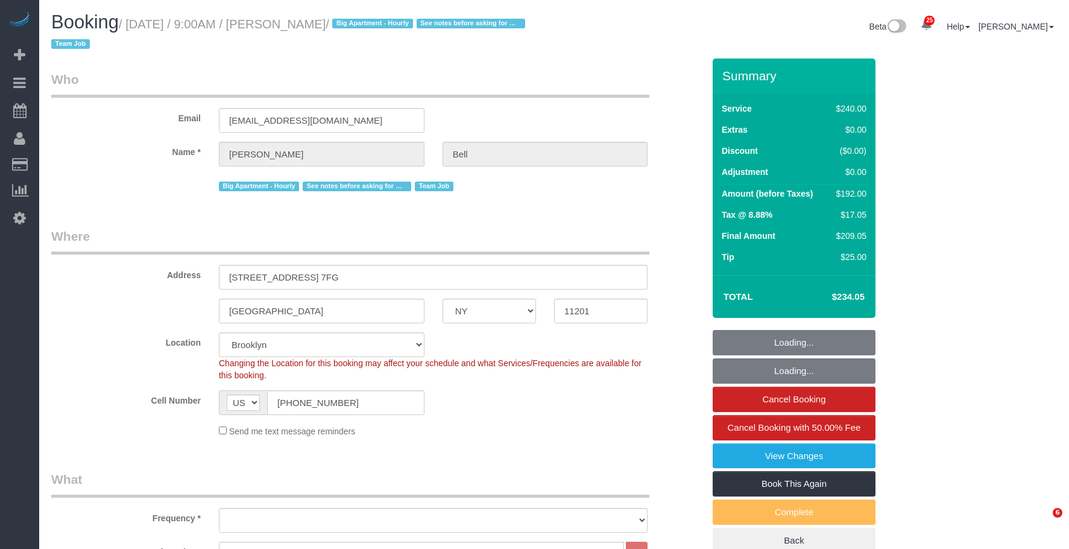
select select "NY"
select select "180"
select select "number:89"
select select "number:90"
select select "number:15"
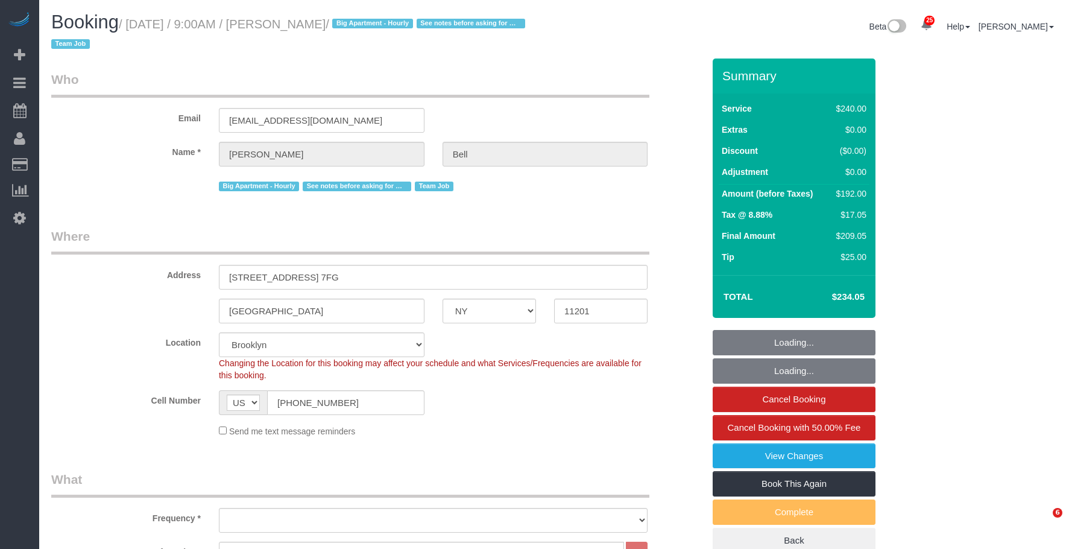
select select "number:5"
select select "object:1454"
select select "spot1"
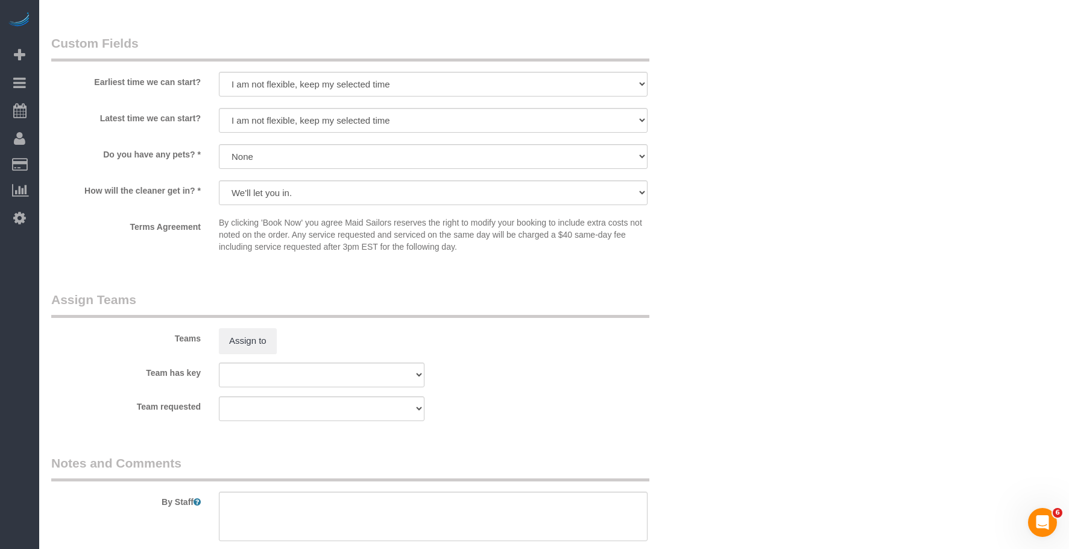
scroll to position [965, 0]
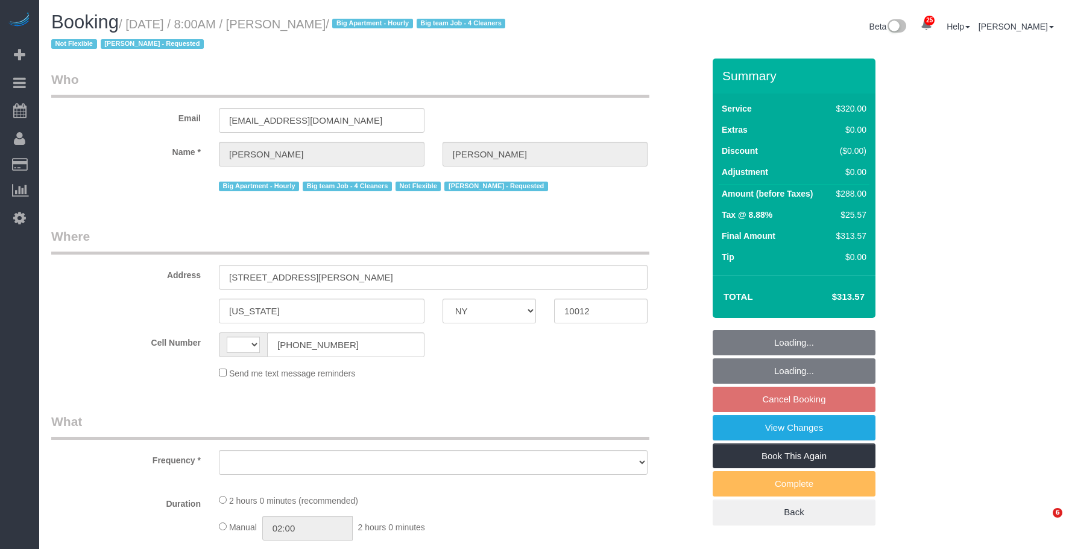
select select "NY"
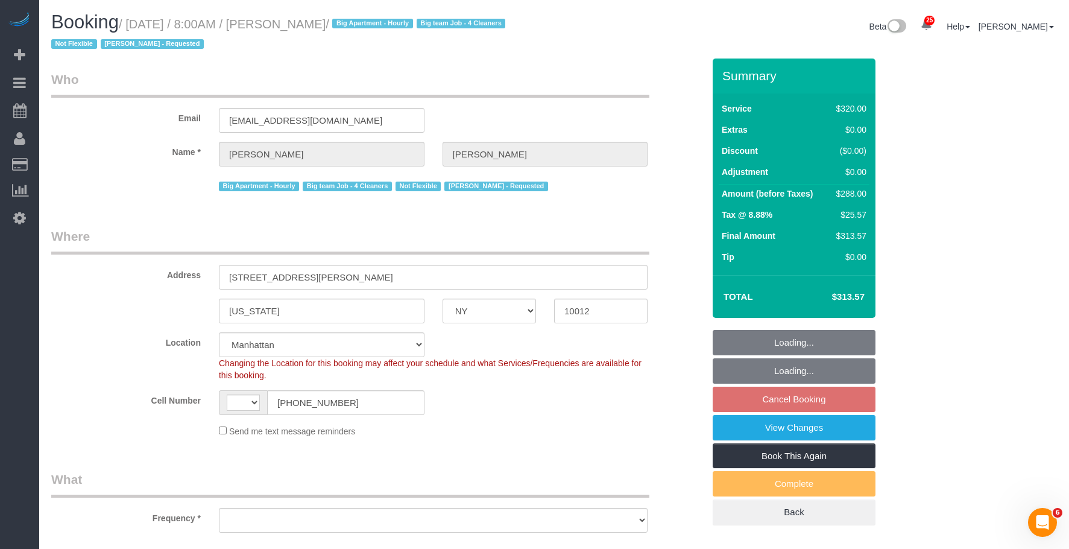
select select "string:[GEOGRAPHIC_DATA]"
select select "string:stripe-pm_1O06dr4VGloSiKo7iGTRLKLD"
select select "object:1059"
select select "number:56"
select select "number:69"
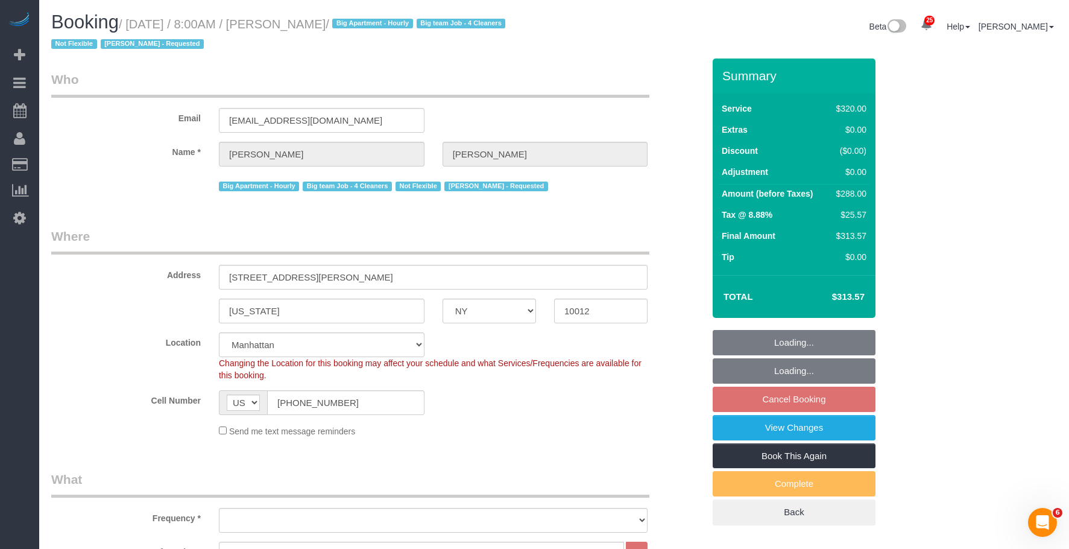
select select "number:15"
select select "number:5"
select select "object:1499"
select select "spot1"
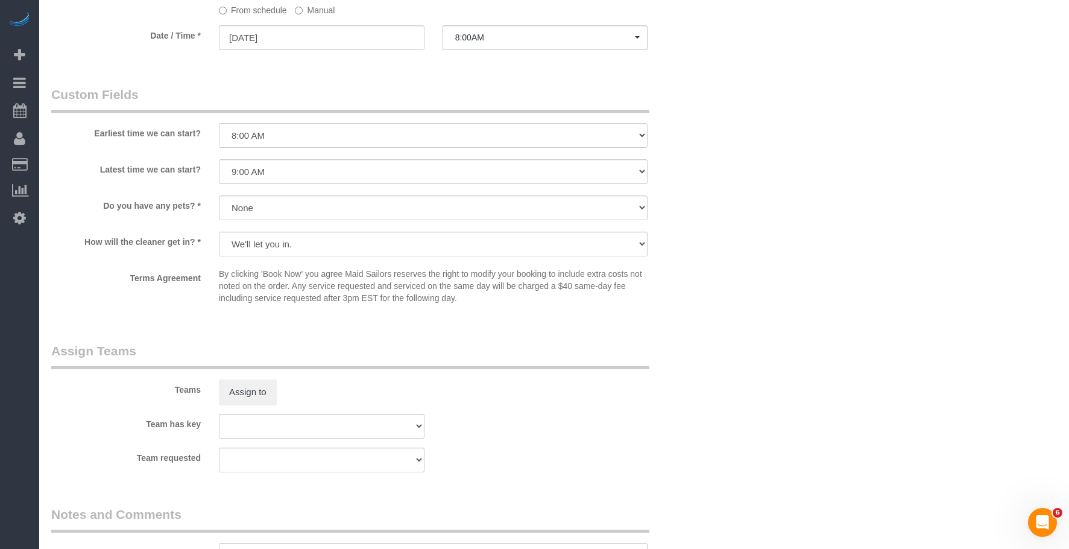
scroll to position [1206, 0]
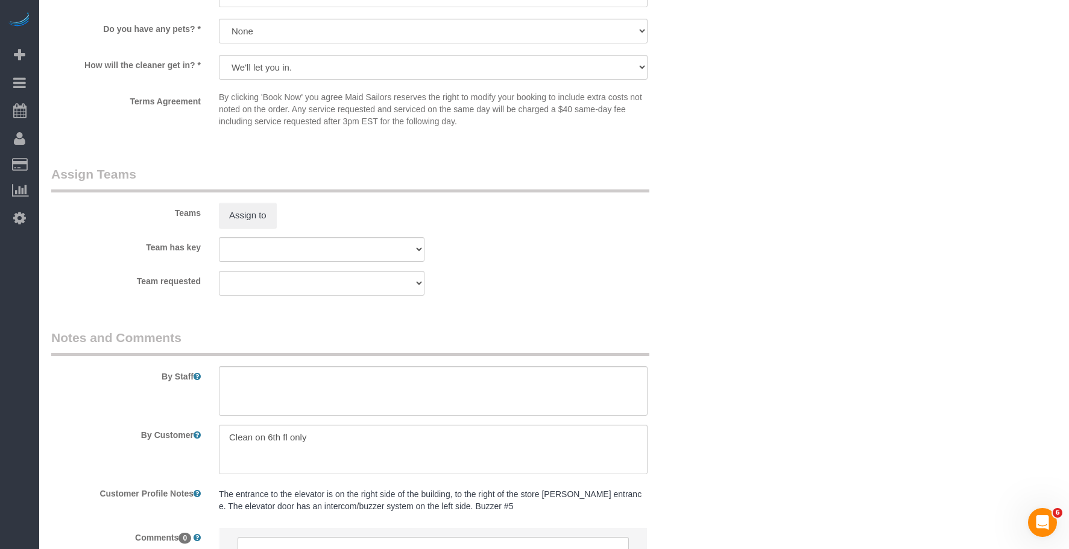
click at [252, 209] on button "Assign to" at bounding box center [248, 215] width 58 height 25
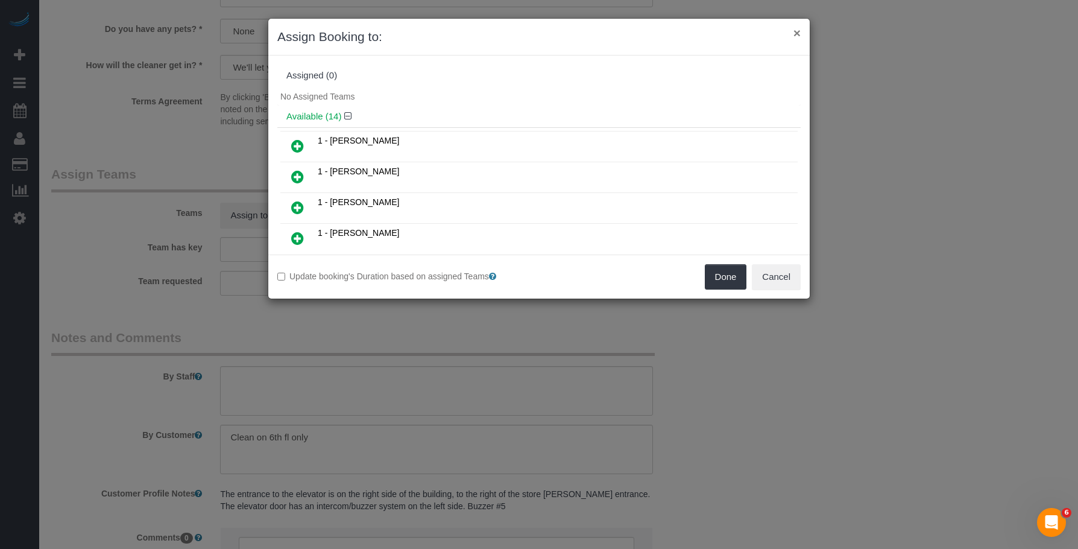
click at [798, 32] on button "×" at bounding box center [797, 33] width 7 height 13
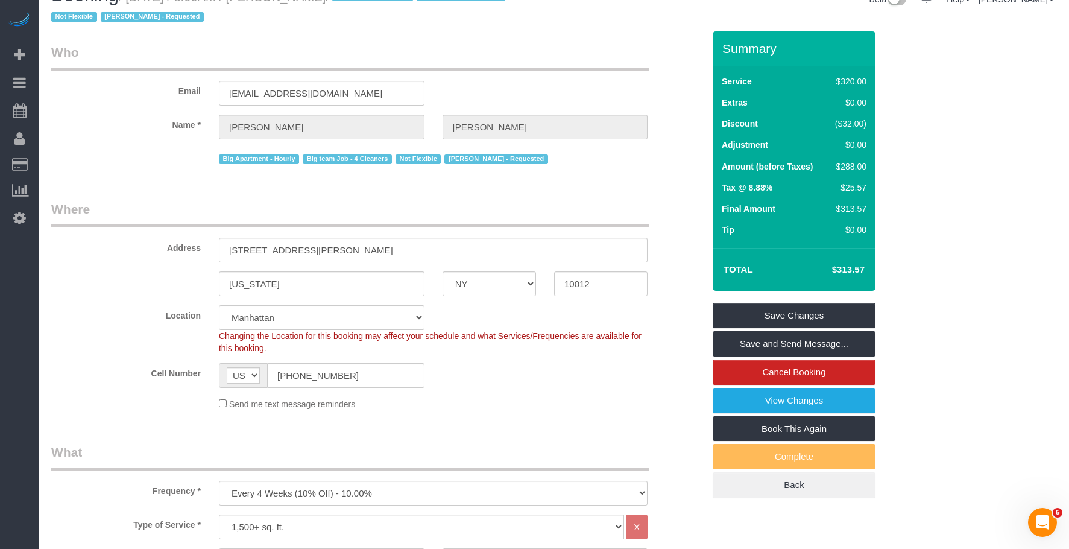
scroll to position [0, 0]
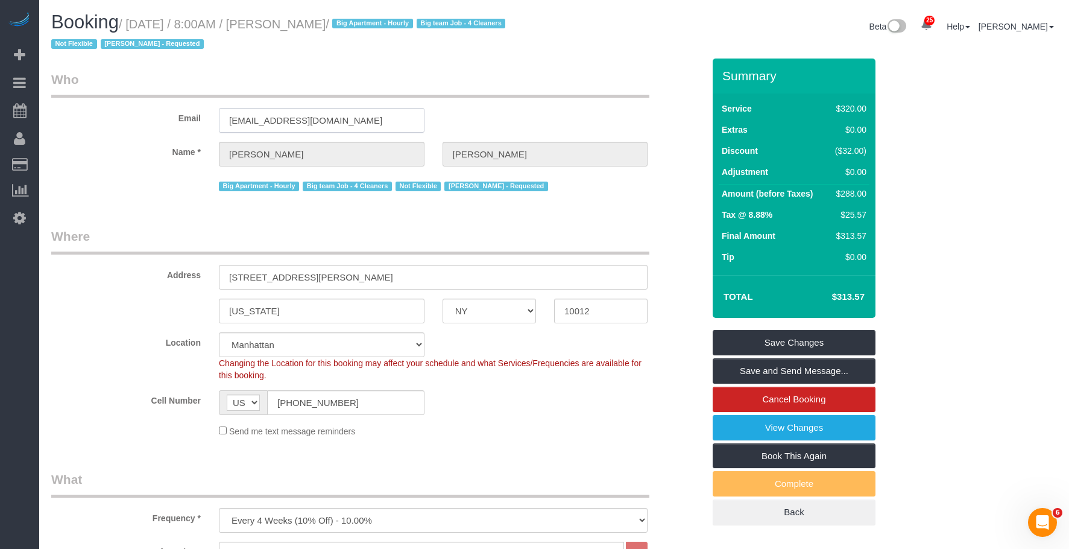
drag, startPoint x: 236, startPoint y: 117, endPoint x: 151, endPoint y: 117, distance: 85.0
click at [151, 117] on div "Email [EMAIL_ADDRESS][DOMAIN_NAME]" at bounding box center [377, 102] width 670 height 62
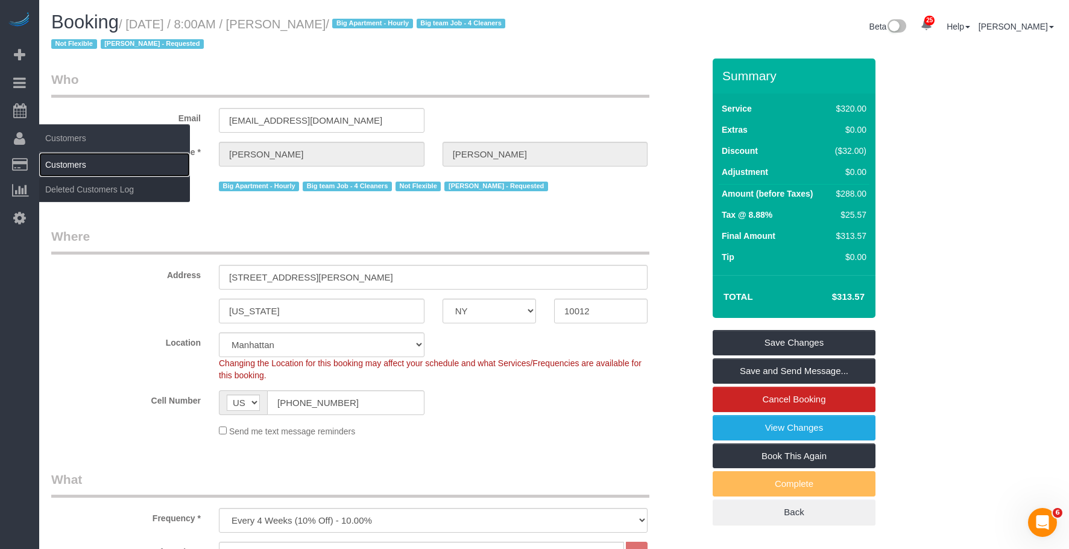
click at [76, 164] on link "Customers" at bounding box center [114, 165] width 151 height 24
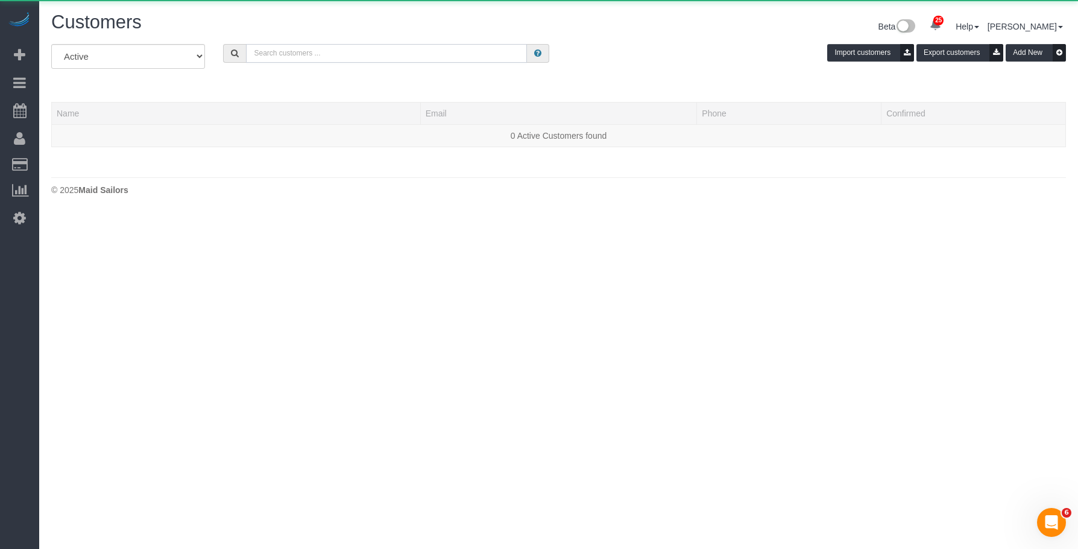
click at [428, 57] on input "text" at bounding box center [386, 53] width 281 height 19
paste input "[EMAIL_ADDRESS][DOMAIN_NAME]"
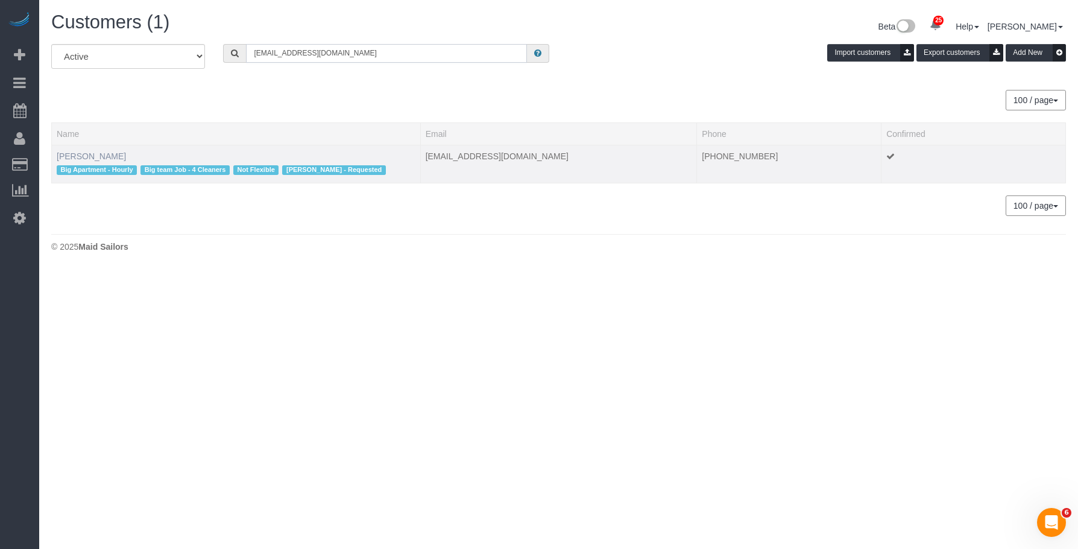
type input "[EMAIL_ADDRESS][DOMAIN_NAME]"
click at [84, 154] on link "[PERSON_NAME]" at bounding box center [91, 156] width 69 height 10
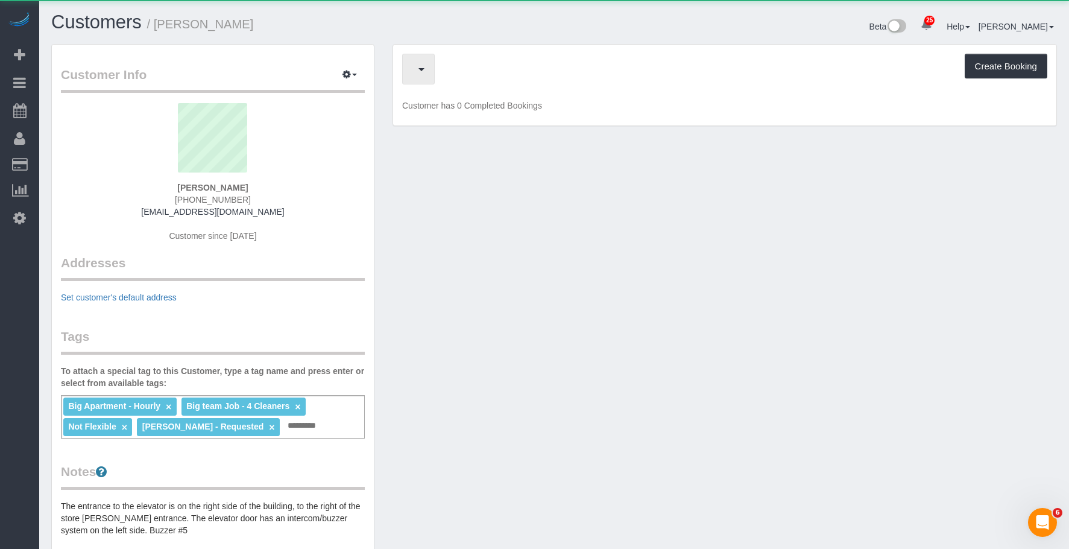
click at [435, 76] on button "button" at bounding box center [418, 69] width 33 height 31
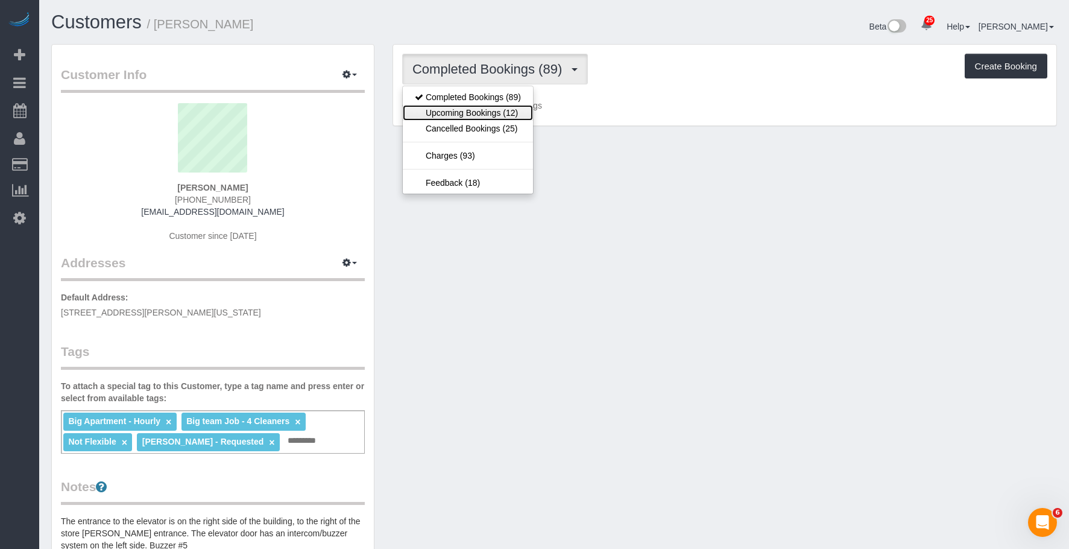
click at [474, 115] on link "Upcoming Bookings (12)" at bounding box center [468, 113] width 130 height 16
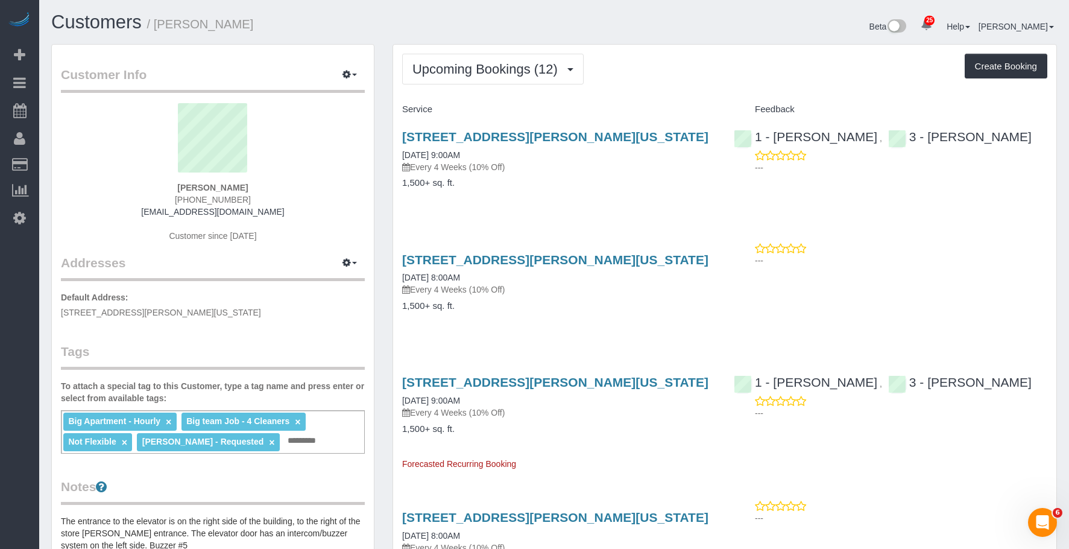
click at [573, 172] on p "Every 4 Weeks (10% Off)" at bounding box center [559, 167] width 314 height 12
click at [575, 168] on p "Every 4 Weeks (10% Off)" at bounding box center [559, 167] width 314 height 12
click at [541, 299] on div "[STREET_ADDRESS][PERSON_NAME][US_STATE] [DATE] 8:00AM Every 4 Weeks (10% Off) 1…" at bounding box center [559, 288] width 332 height 93
click at [568, 257] on link "[STREET_ADDRESS][PERSON_NAME][US_STATE]" at bounding box center [555, 260] width 306 height 14
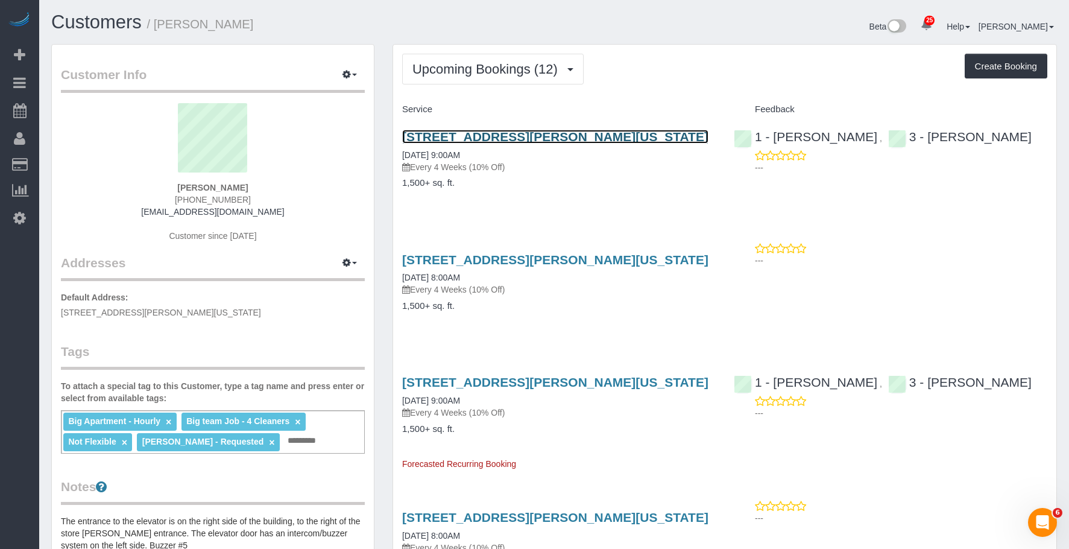
click at [528, 136] on link "[STREET_ADDRESS][PERSON_NAME][US_STATE]" at bounding box center [555, 137] width 306 height 14
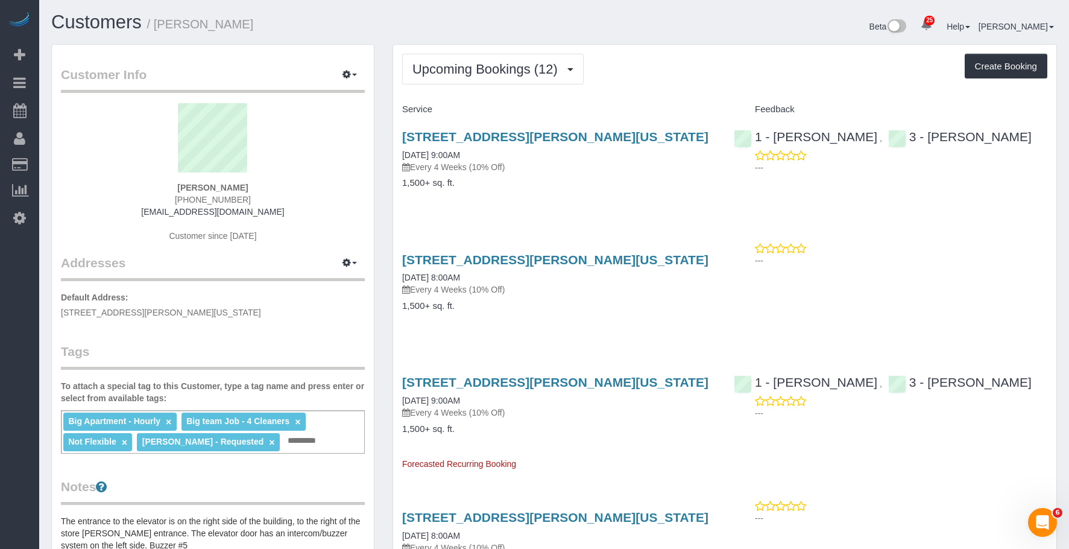
drag, startPoint x: 518, startPoint y: 215, endPoint x: 517, endPoint y: 244, distance: 29.6
click at [592, 297] on div "112 Greene Street, Apt. 5, New York, NY 10012 09/25/2025 8:00AM Every 4 Weeks (…" at bounding box center [559, 288] width 332 height 93
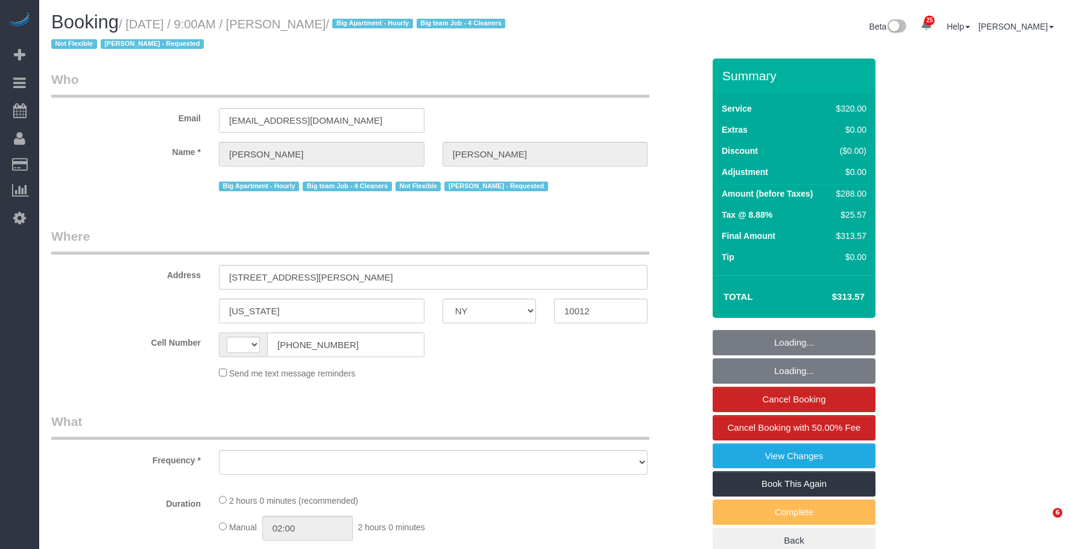
select select "NY"
select select "string:US"
select select "object:980"
select select "spot1"
select select "number:56"
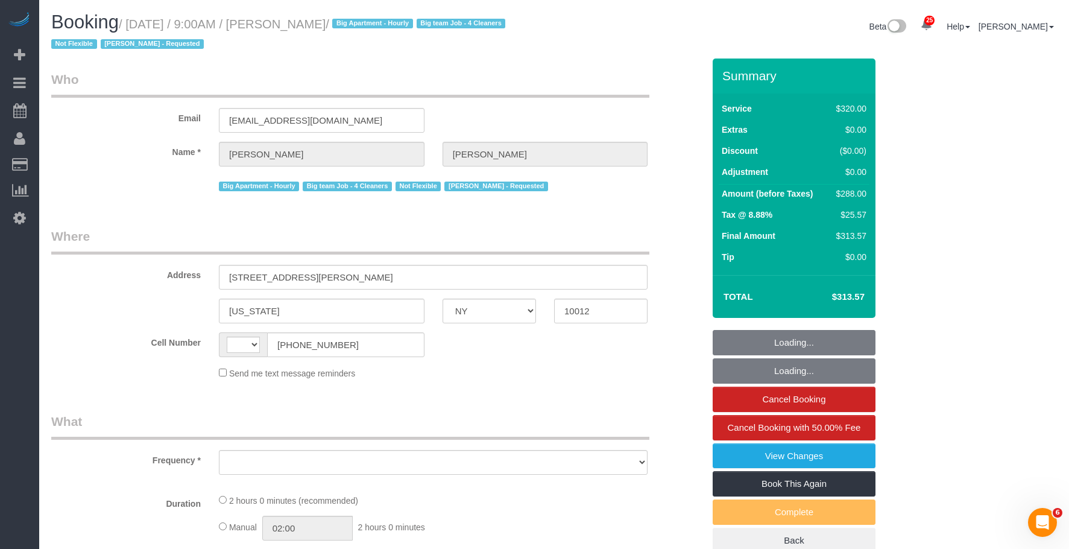
select select "number:69"
select select "number:15"
select select "number:5"
select select "string:stripe-pm_1O06dr4VGloSiKo7iGTRLKLD"
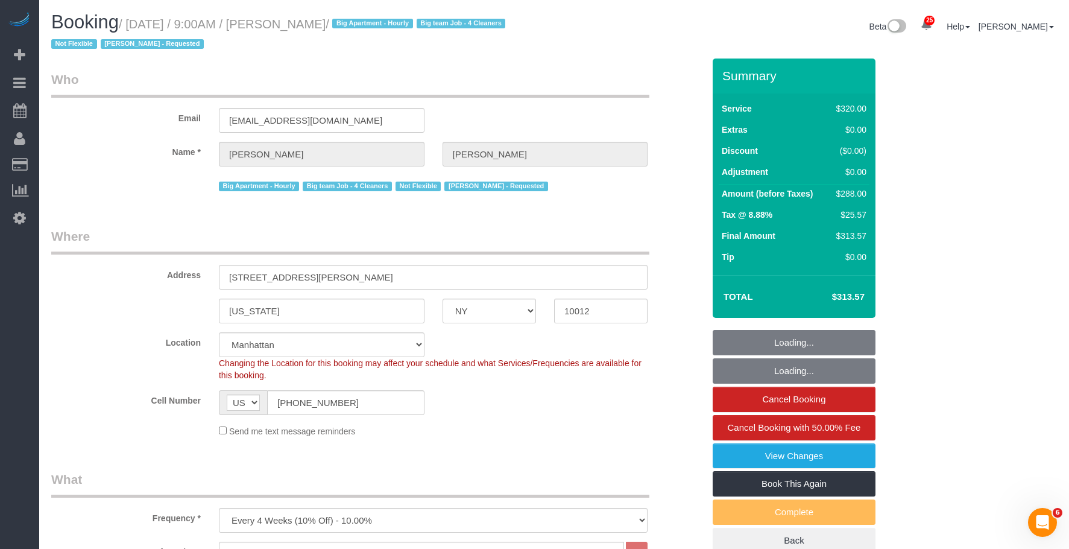
select select "object:1517"
select select "spot53"
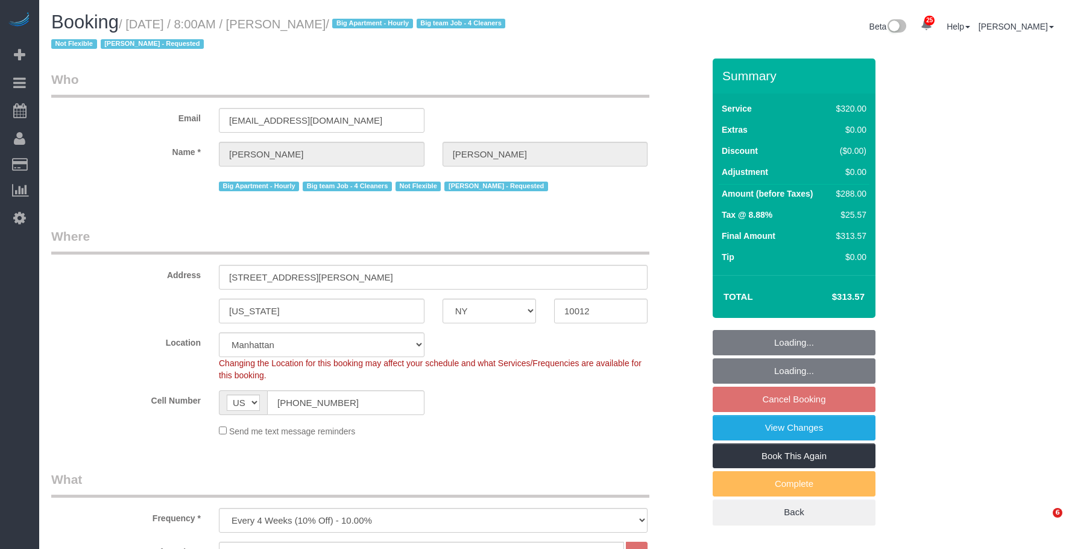
select select "NY"
select select "number:56"
select select "number:69"
select select "number:15"
select select "number:5"
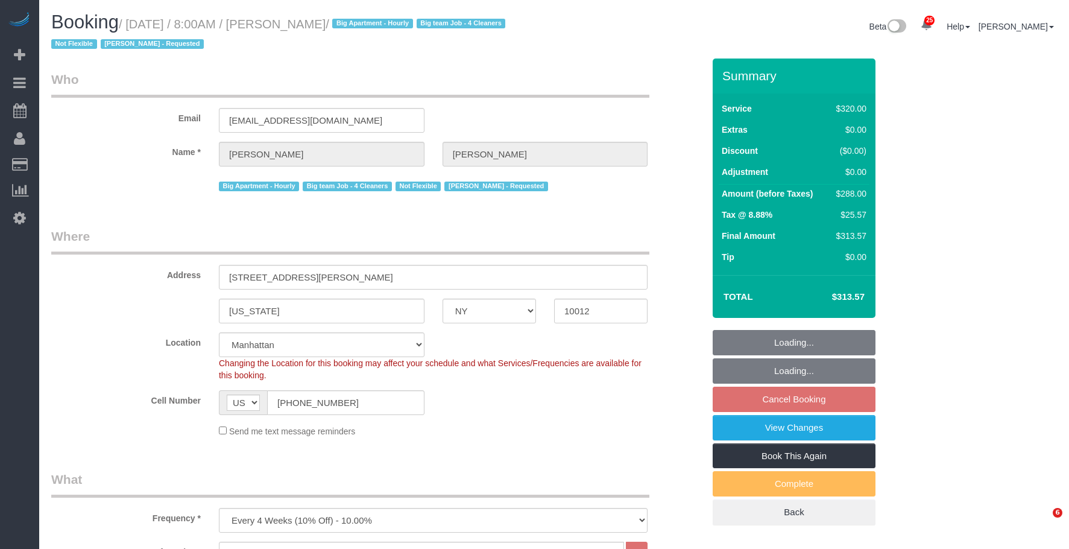
select select "spot1"
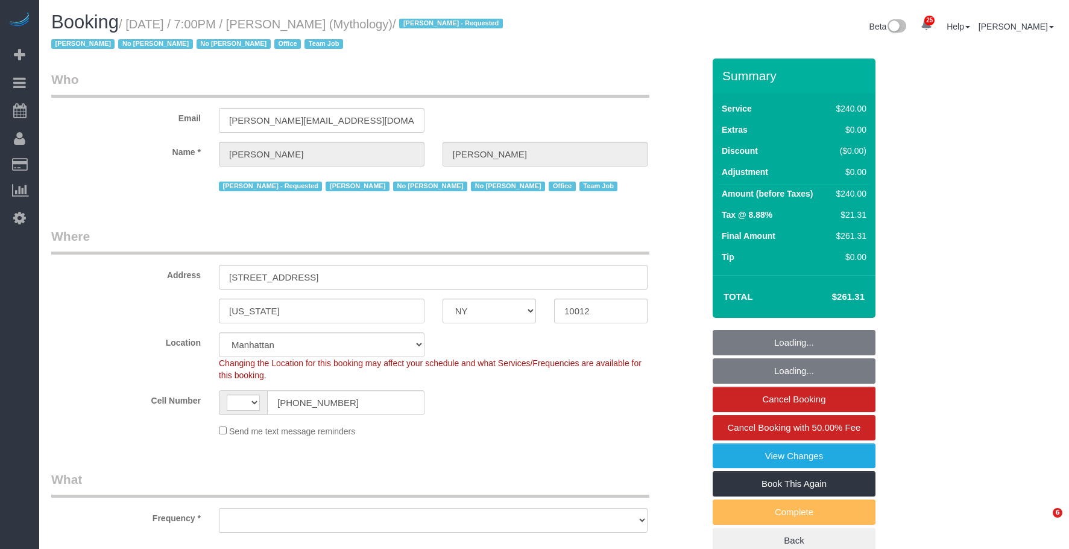
select select "NY"
select select "string:[GEOGRAPHIC_DATA]"
select select "object:994"
select select "string:stripe-card_1F0CXe4VGloSiKo7V7BiKmvB"
select select "2"
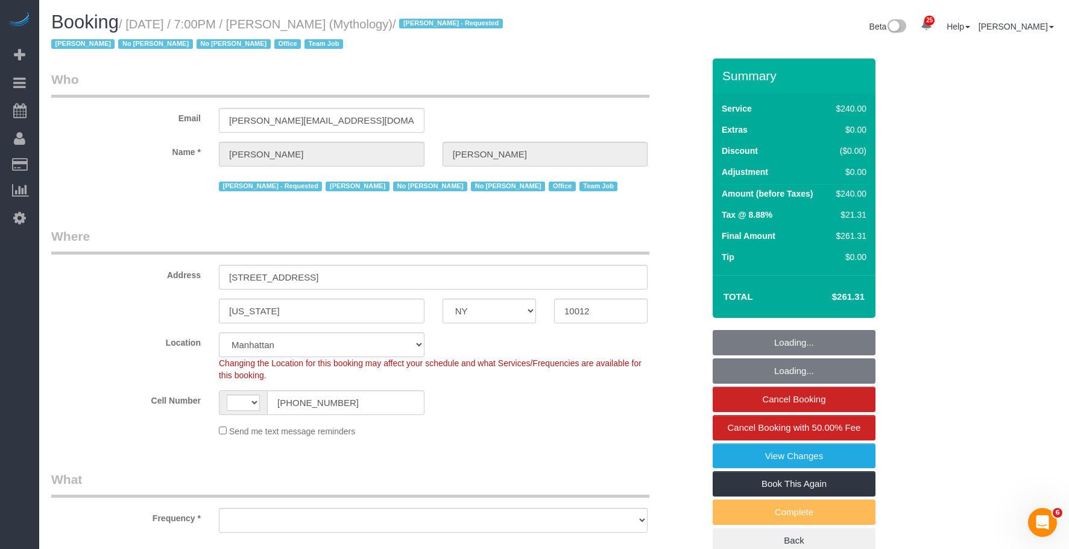
select select "120"
select select "number:89"
select select "number:90"
select select "number:15"
select select "number:7"
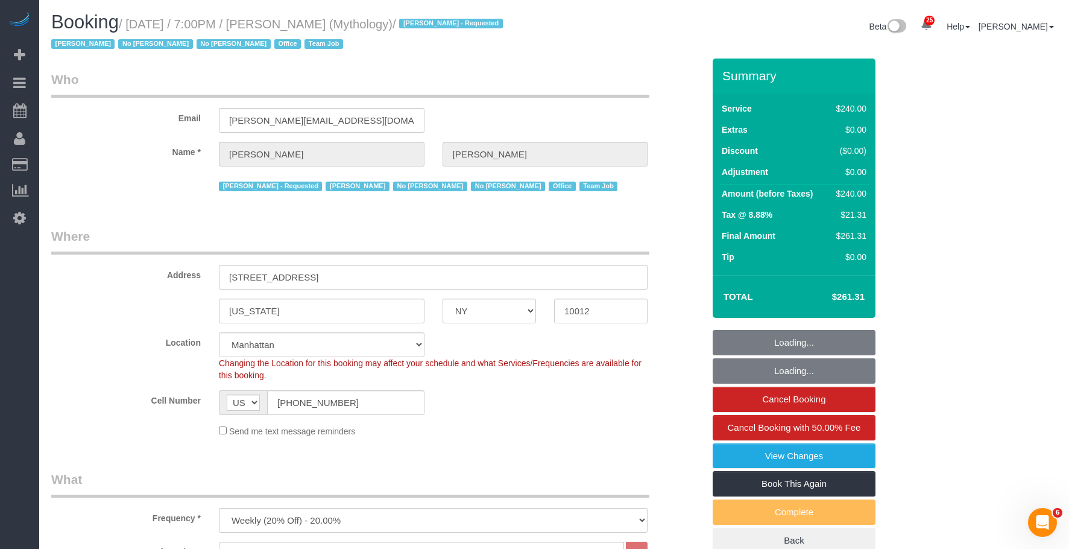
select select "object:1754"
select select "spot1"
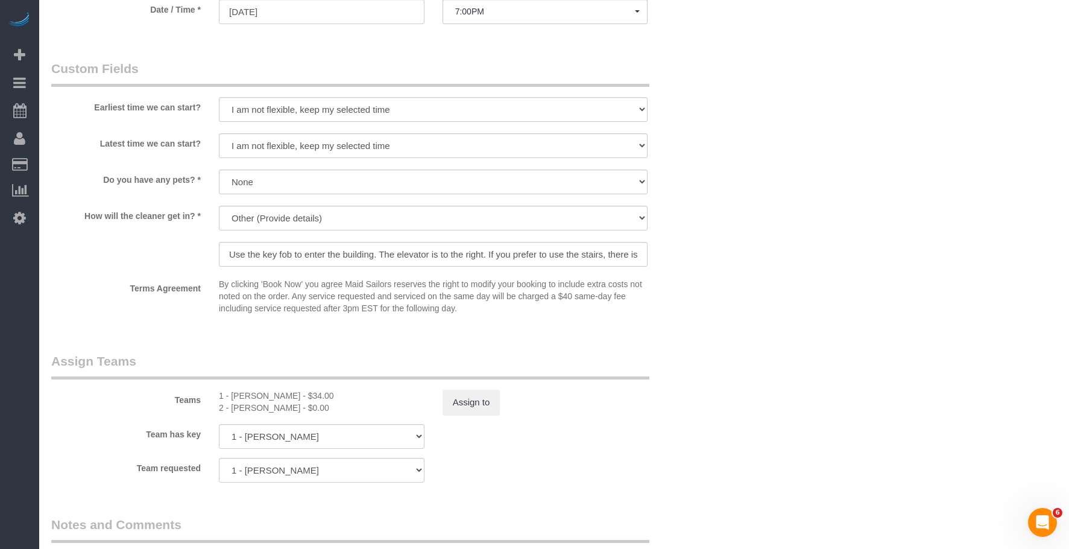
scroll to position [1146, 0]
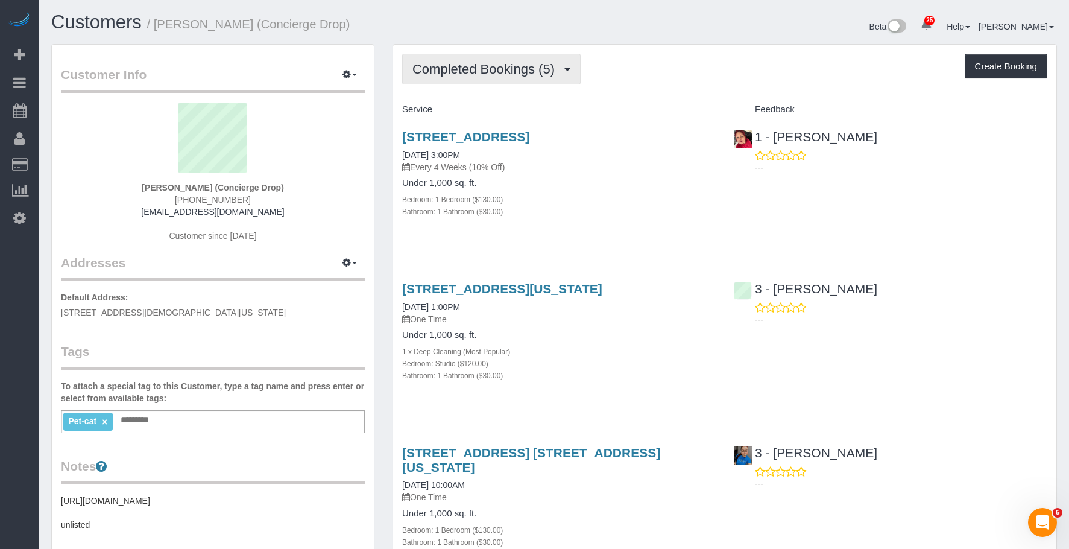
click at [488, 73] on span "Completed Bookings (5)" at bounding box center [486, 69] width 148 height 15
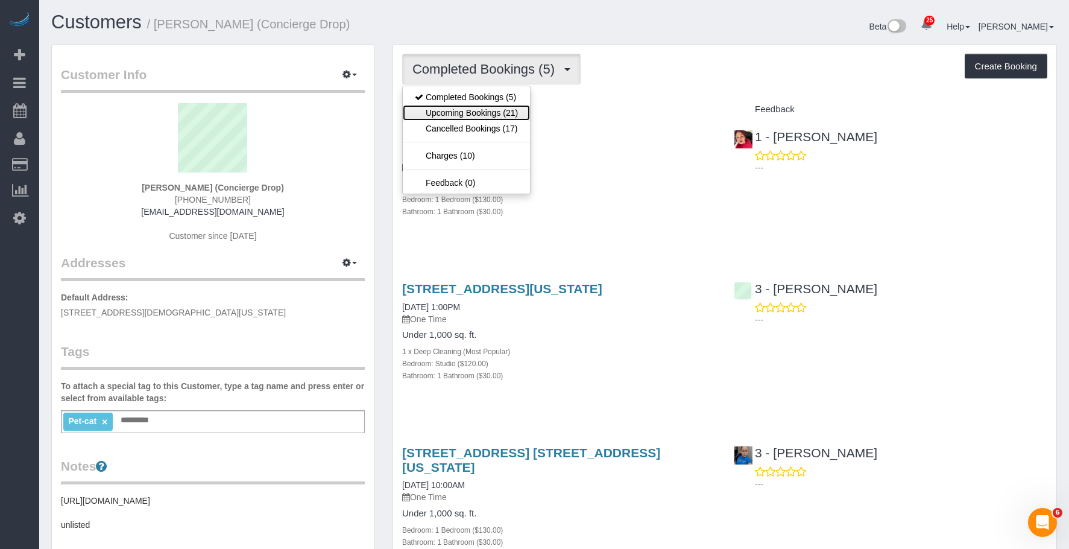
click at [477, 110] on link "Upcoming Bookings (21)" at bounding box center [466, 113] width 127 height 16
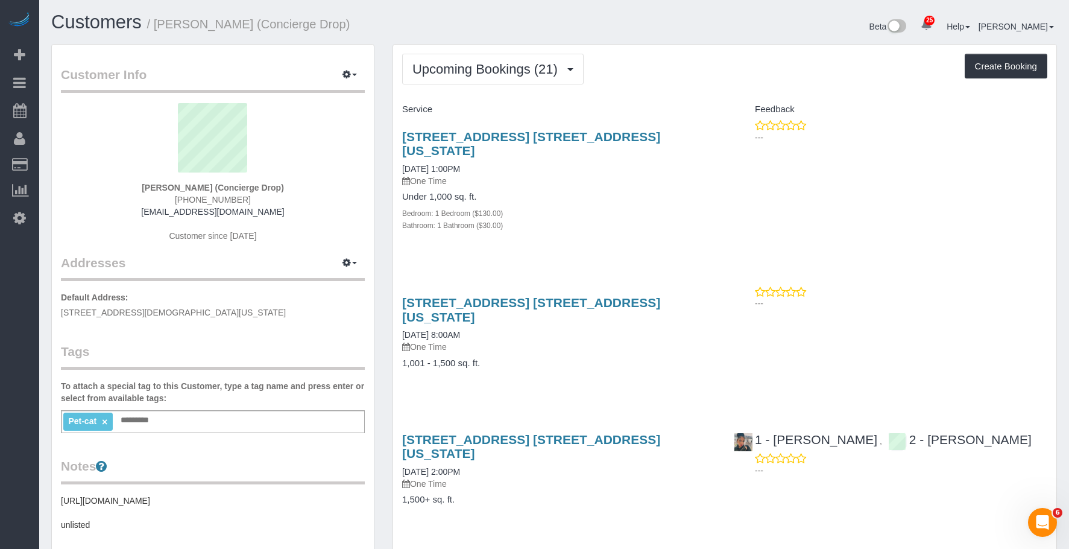
click at [626, 192] on div "Under 1,000 sq. ft. Bedroom: 1 Bedroom ($130.00) Bathroom: 1 Bathroom ($30.00)" at bounding box center [559, 211] width 314 height 39
click at [629, 192] on div "Under 1,000 sq. ft. Bedroom: 1 Bedroom ($130.00) Bathroom: 1 Bathroom ($30.00)" at bounding box center [559, 211] width 314 height 39
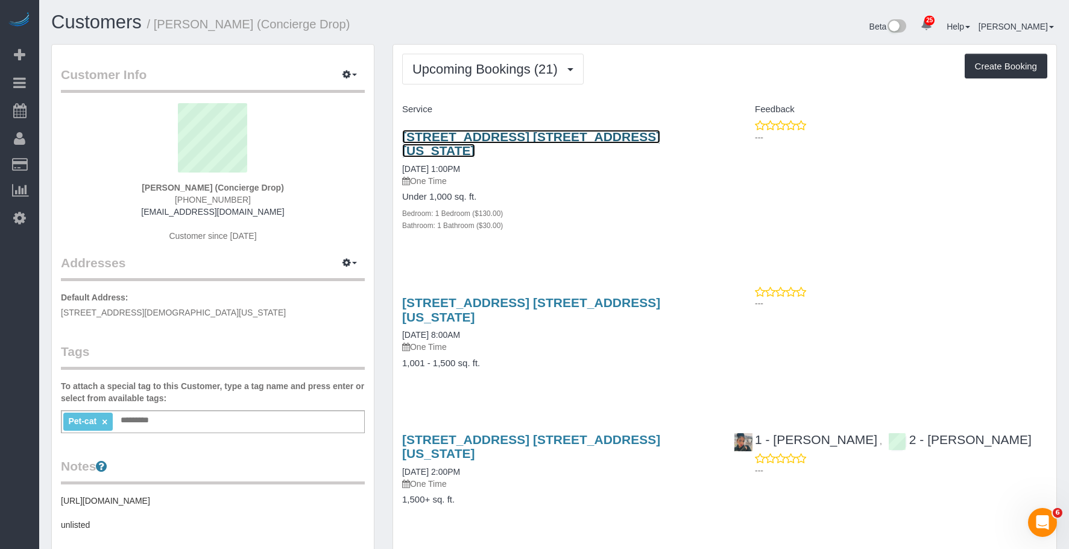
click at [629, 139] on link "[STREET_ADDRESS] [STREET_ADDRESS][US_STATE]" at bounding box center [531, 144] width 258 height 28
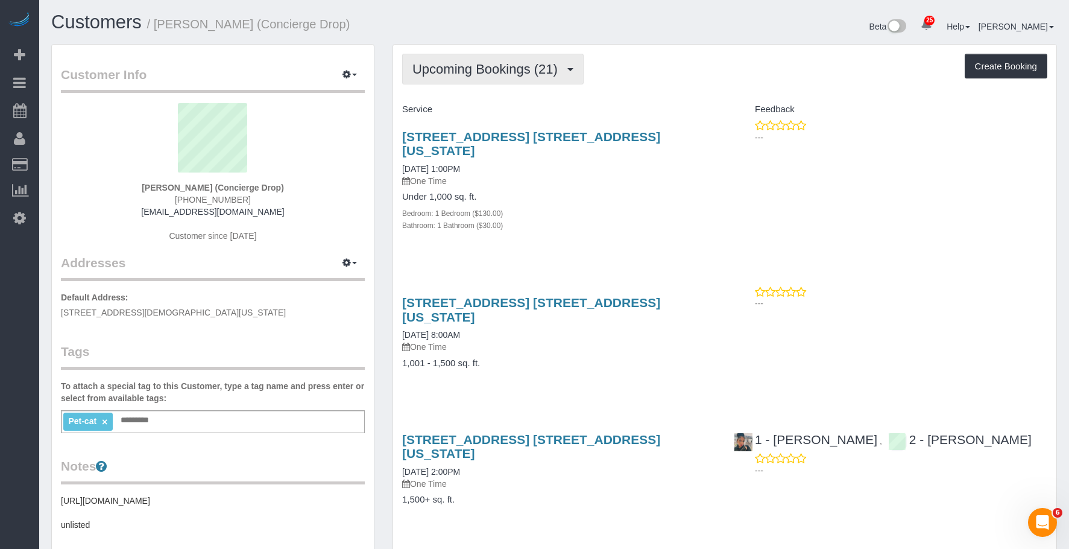
click at [457, 76] on button "Upcoming Bookings (21)" at bounding box center [492, 69] width 181 height 31
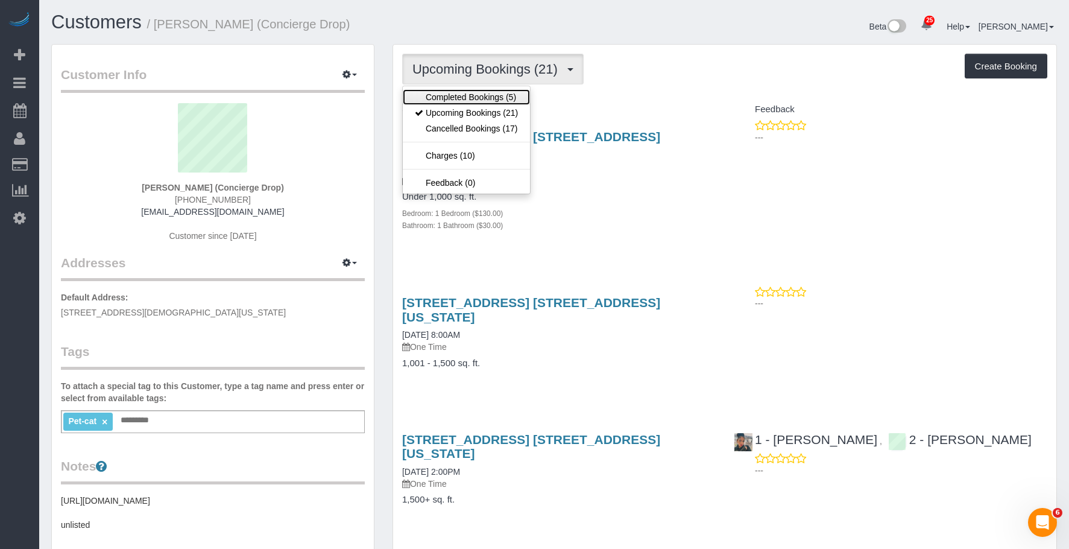
click at [445, 91] on link "Completed Bookings (5)" at bounding box center [466, 97] width 127 height 16
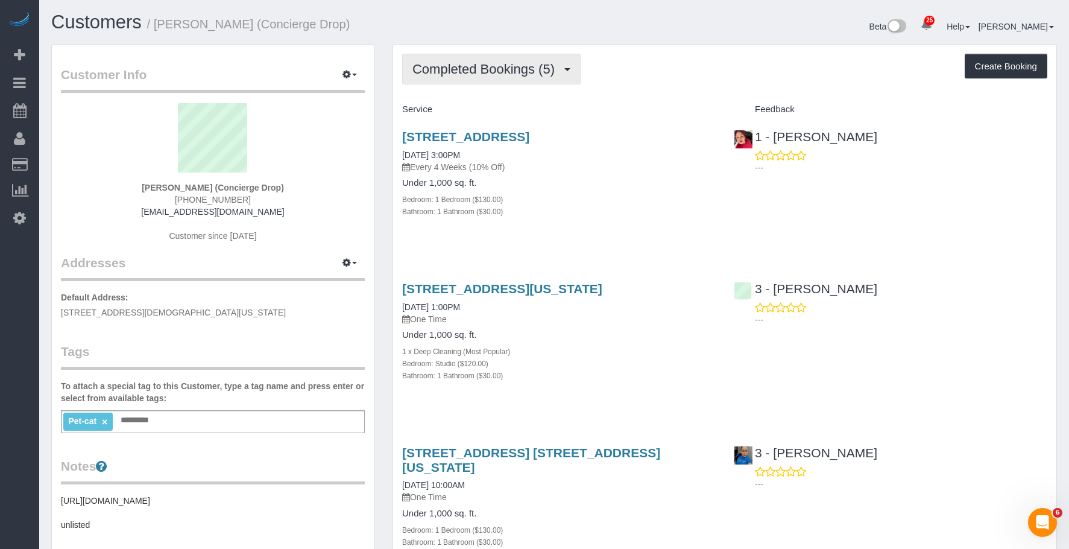
click at [461, 68] on span "Completed Bookings (5)" at bounding box center [486, 69] width 148 height 15
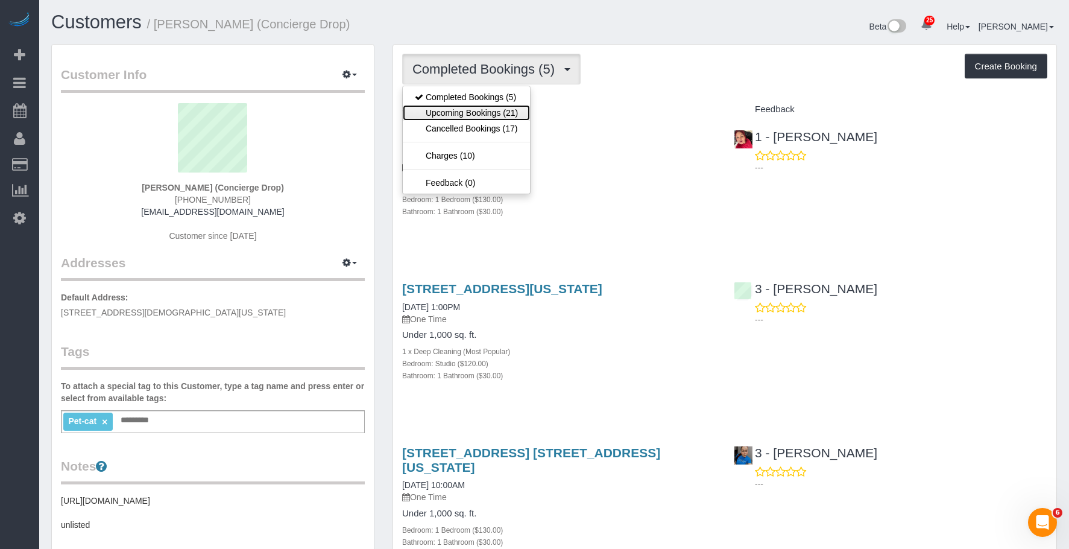
click at [458, 112] on link "Upcoming Bookings (21)" at bounding box center [466, 113] width 127 height 16
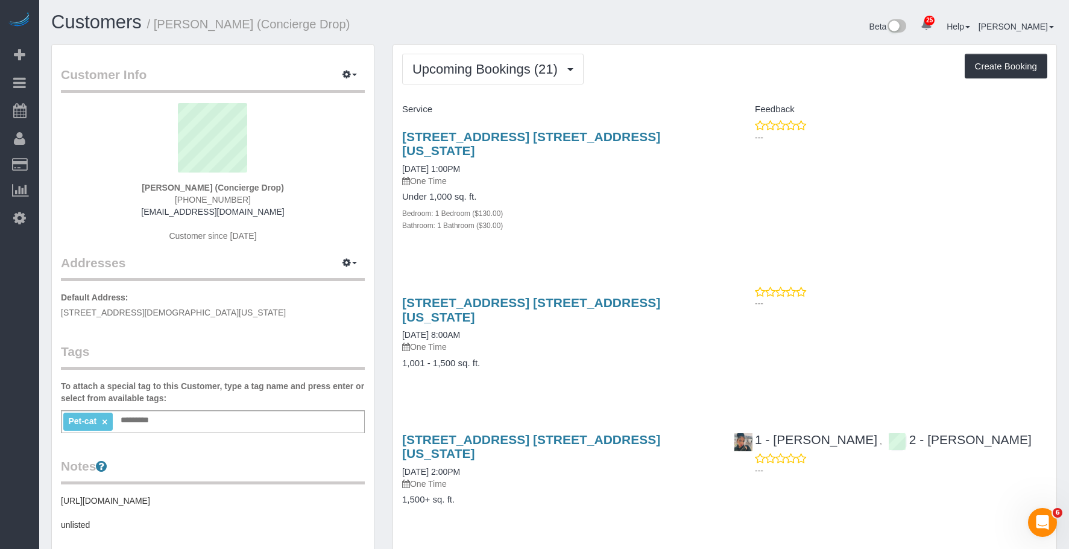
drag, startPoint x: 396, startPoint y: 133, endPoint x: 703, endPoint y: 134, distance: 306.9
click at [703, 134] on div "225 Cherry Street, Apt. 45n, New York, NY 10002 09/24/2025 1:00PM One Time Unde…" at bounding box center [559, 187] width 332 height 136
copy link "225 Cherry Street, Apt. 45n, New York, NY 10002"
click at [655, 62] on div "Upcoming Bookings (21) Completed Bookings (5) Upcoming Bookings (21) Cancelled …" at bounding box center [724, 69] width 645 height 31
drag, startPoint x: 388, startPoint y: 131, endPoint x: 704, endPoint y: 127, distance: 316.0
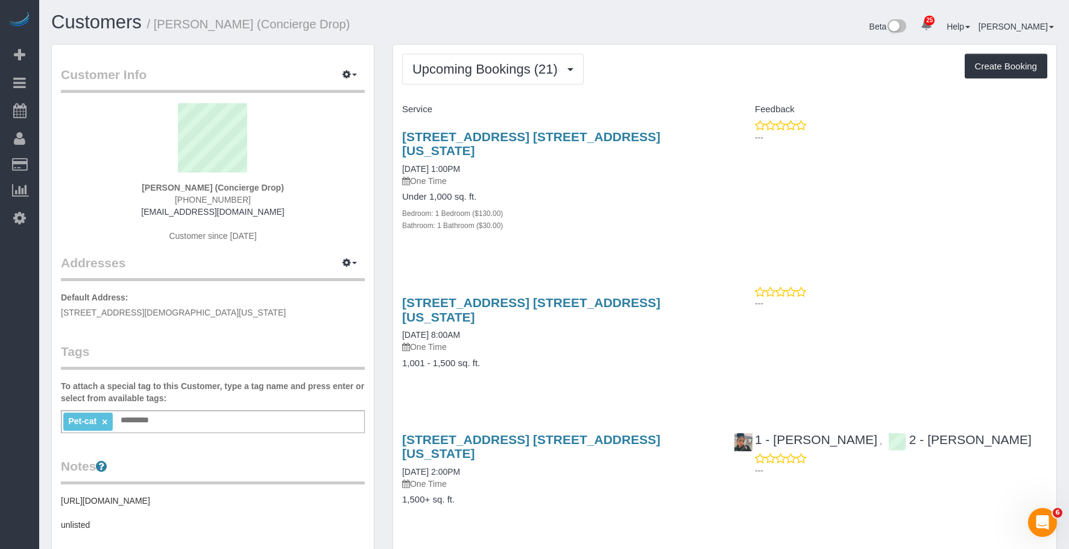
copy link "225 Cherry Street, Apt. 45n, New York, NY 10002"
click at [488, 71] on span "Upcoming Bookings (21)" at bounding box center [487, 69] width 151 height 15
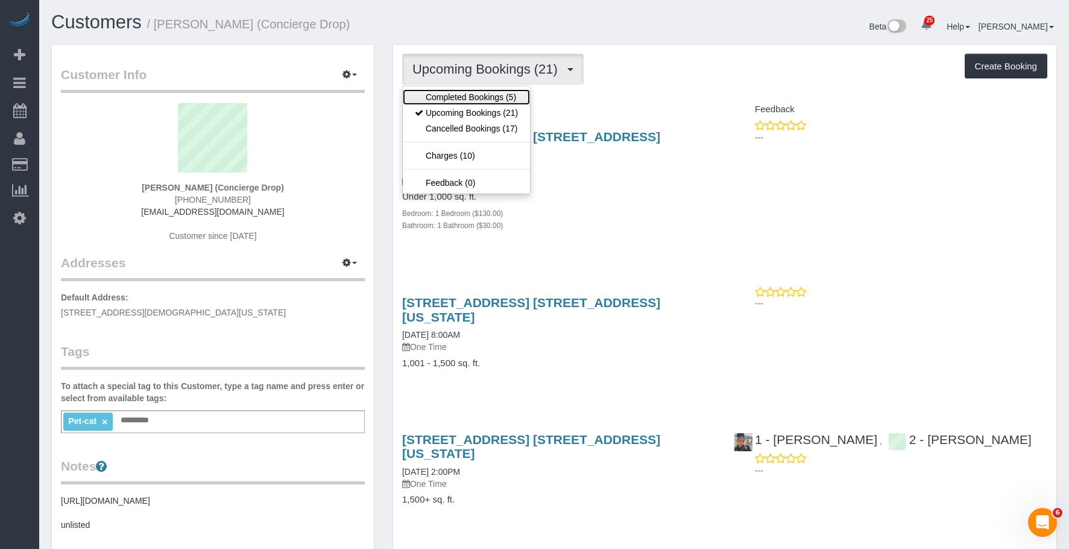
click at [484, 92] on link "Completed Bookings (5)" at bounding box center [466, 97] width 127 height 16
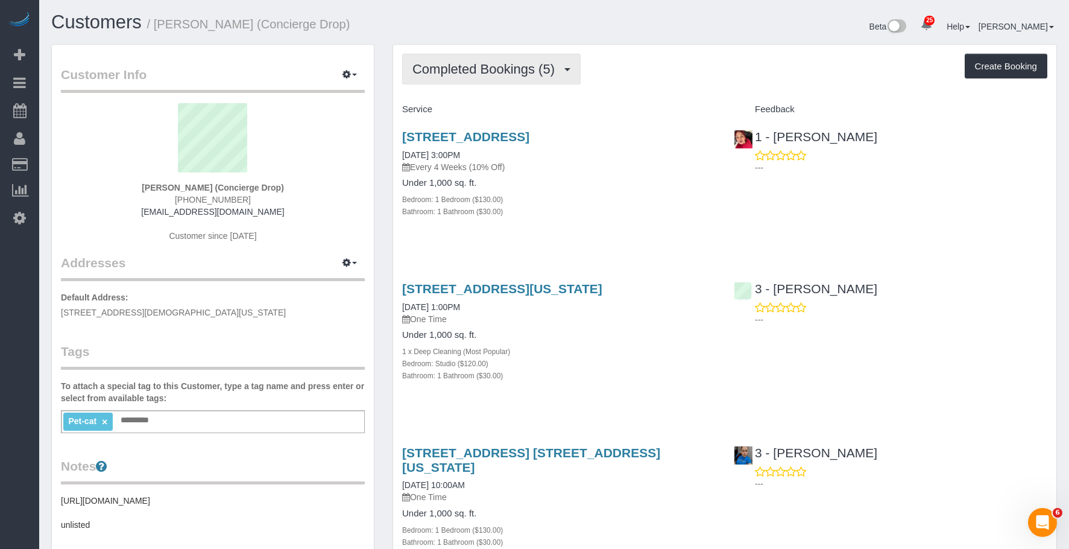
drag, startPoint x: 477, startPoint y: 64, endPoint x: 472, endPoint y: 87, distance: 24.1
click at [477, 64] on span "Completed Bookings (5)" at bounding box center [486, 69] width 148 height 15
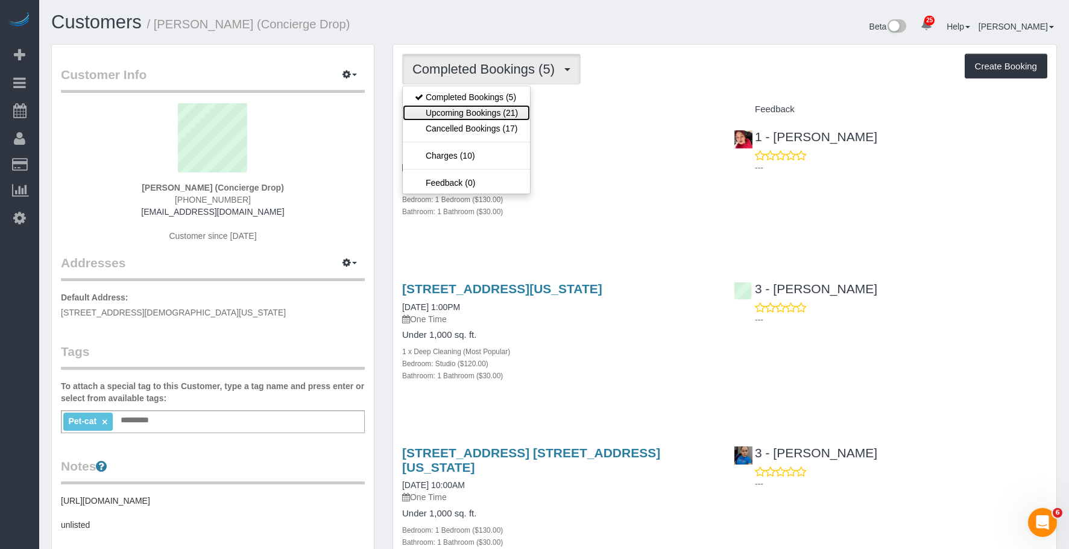
click at [465, 112] on link "Upcoming Bookings (21)" at bounding box center [466, 113] width 127 height 16
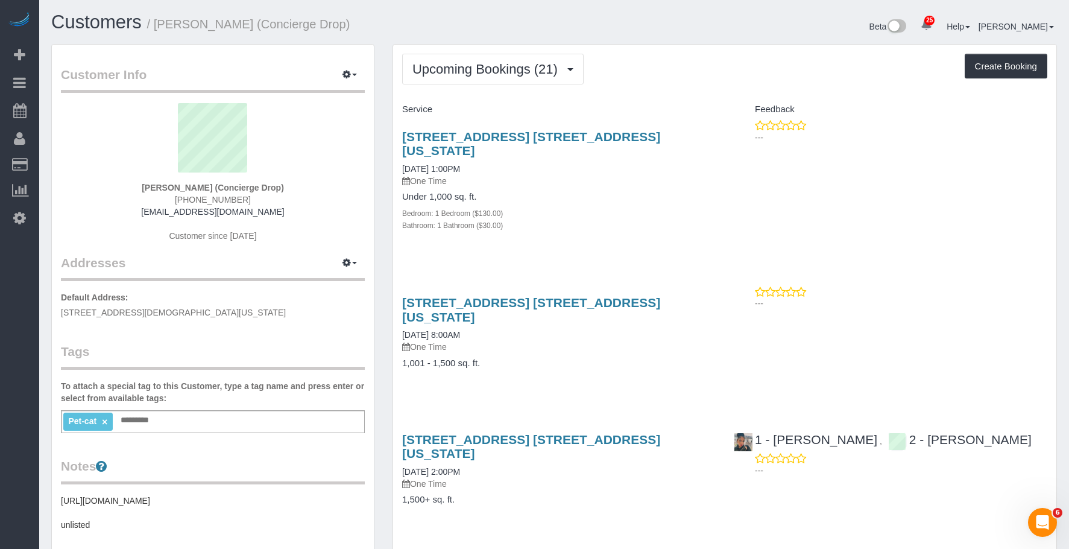
drag, startPoint x: 458, startPoint y: 130, endPoint x: 699, endPoint y: 126, distance: 241.2
click at [699, 126] on div "225 Cherry Street, Apt. 45n, New York, NY 10002 09/24/2025 1:00PM One Time Unde…" at bounding box center [559, 187] width 332 height 136
copy link "225 Cherry Street, Apt. 45n, New York, NY 10002"
click at [514, 219] on div "Bathroom: 1 Bathroom ($30.00)" at bounding box center [559, 225] width 314 height 12
click at [496, 67] on span "Upcoming Bookings (21)" at bounding box center [487, 69] width 151 height 15
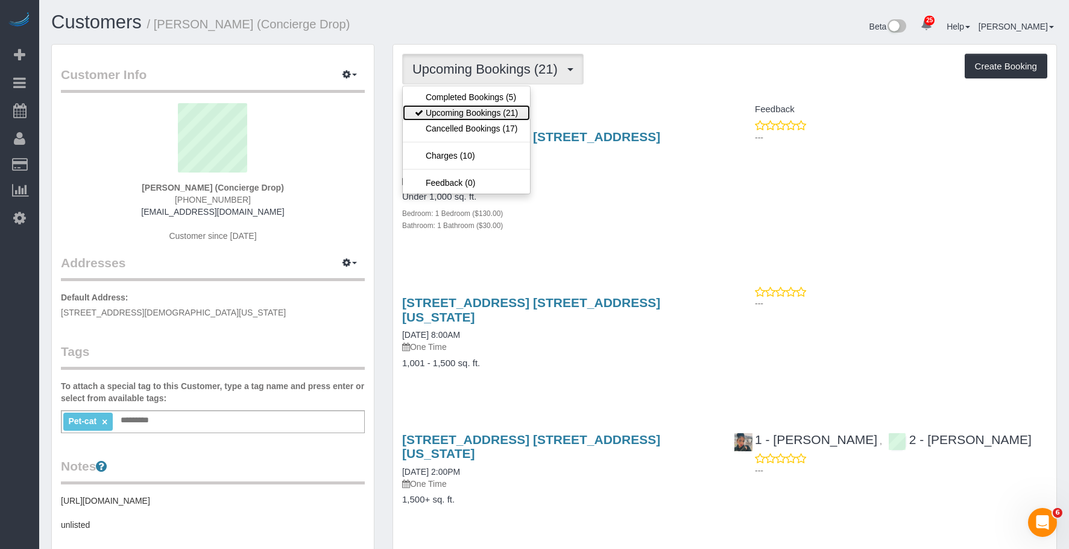
click at [486, 107] on link "Upcoming Bookings (21)" at bounding box center [466, 113] width 127 height 16
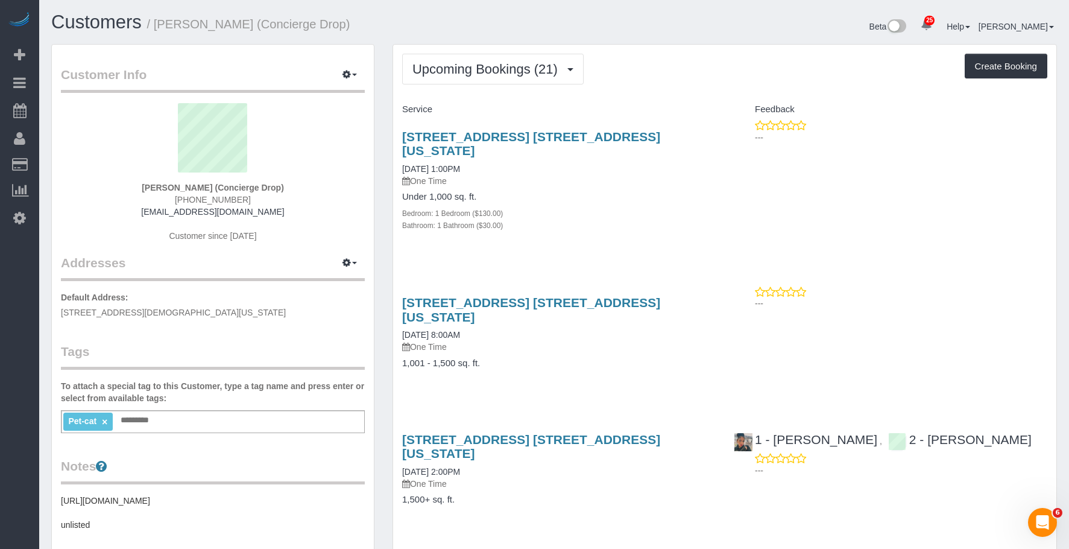
click at [587, 219] on div "Bathroom: 1 Bathroom ($30.00)" at bounding box center [559, 225] width 314 height 12
drag, startPoint x: 388, startPoint y: 125, endPoint x: 708, endPoint y: 131, distance: 320.2
copy link "225 Cherry Street, Apt. 45n, New York, NY 10002"
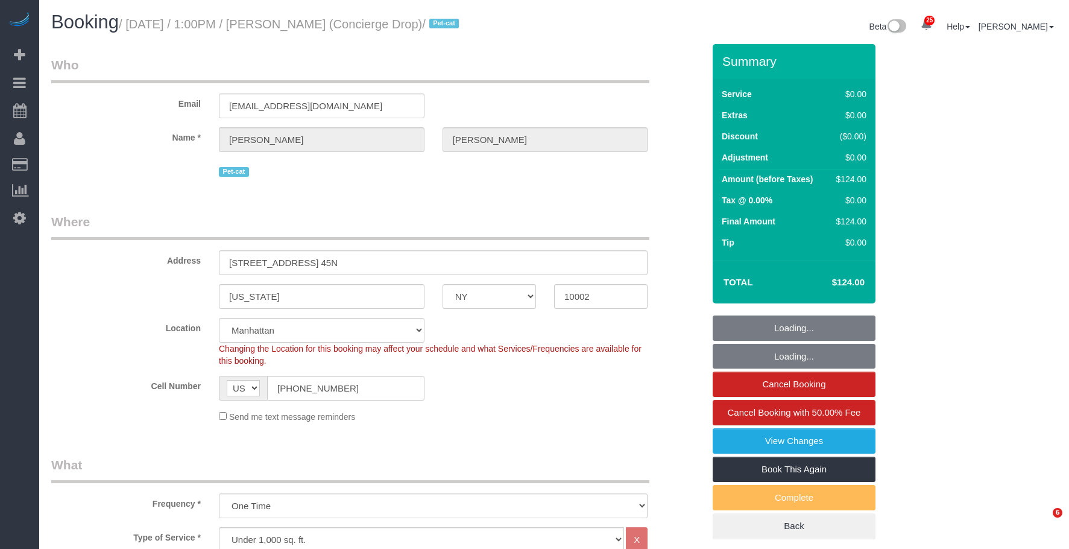
select select "NY"
select select "1"
select select "spot1"
select select "number:89"
select select "number:90"
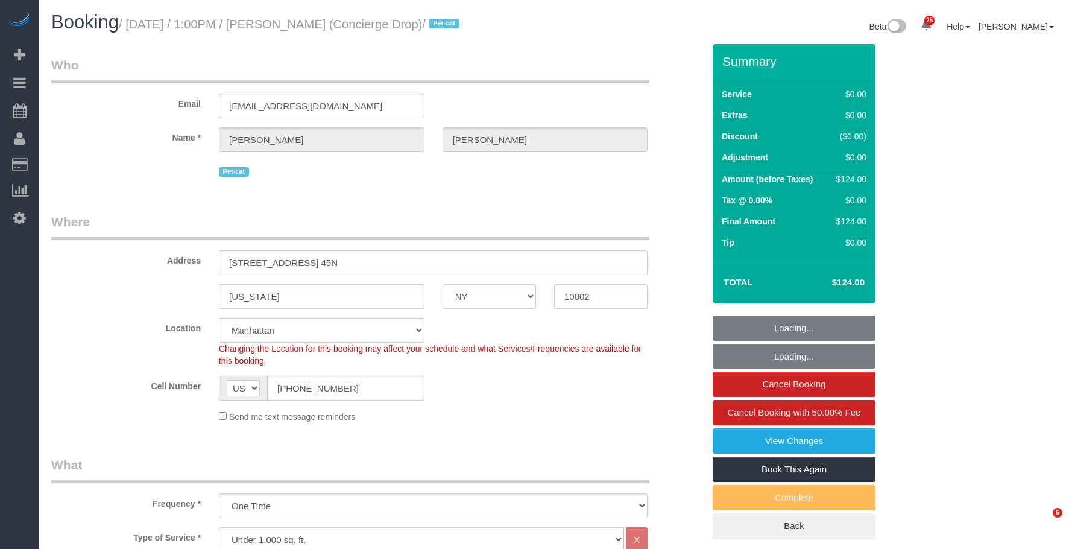
select select "number:15"
select select "number:6"
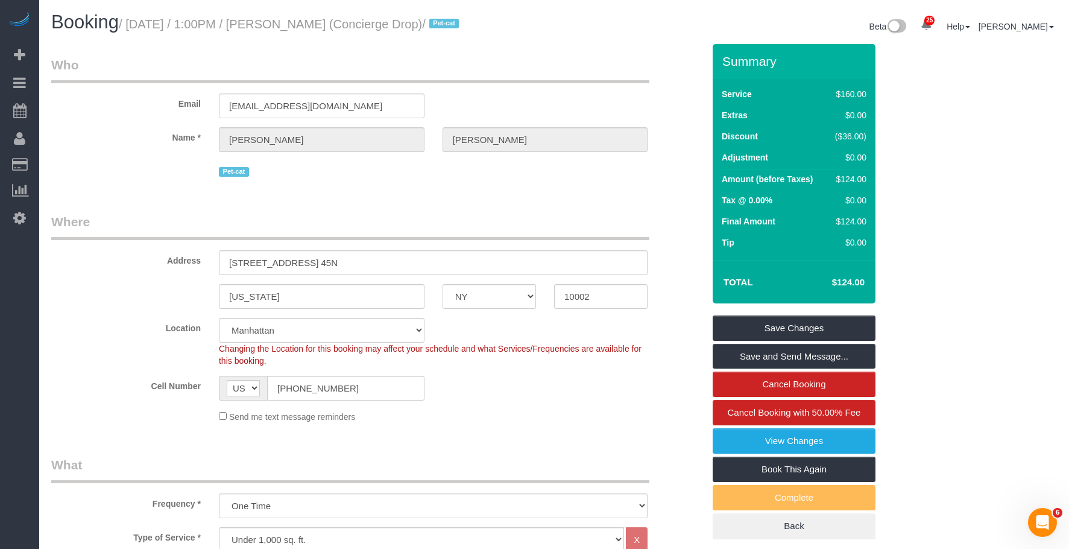
drag, startPoint x: 155, startPoint y: 24, endPoint x: 507, endPoint y: 22, distance: 352.1
click at [462, 22] on small "/ [DATE] / 1:00PM / [PERSON_NAME] (Concierge Drop) / Pet-cat" at bounding box center [291, 23] width 344 height 13
copy small "[DATE] / 1:00PM / [PERSON_NAME] (Concierge Drop)"
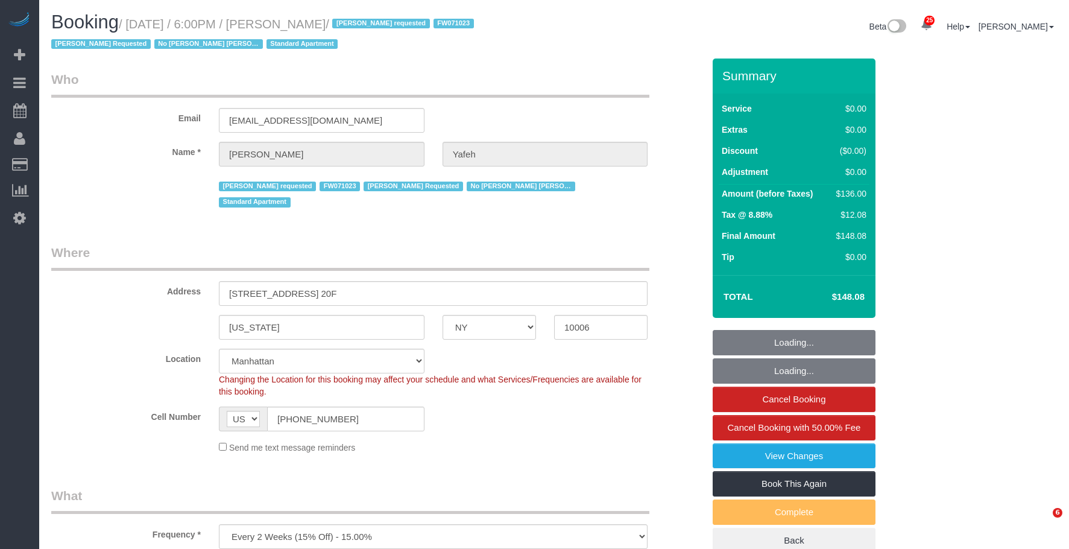
select select "NY"
select select "number:58"
select select "number:72"
select select "number:15"
select select "number:6"
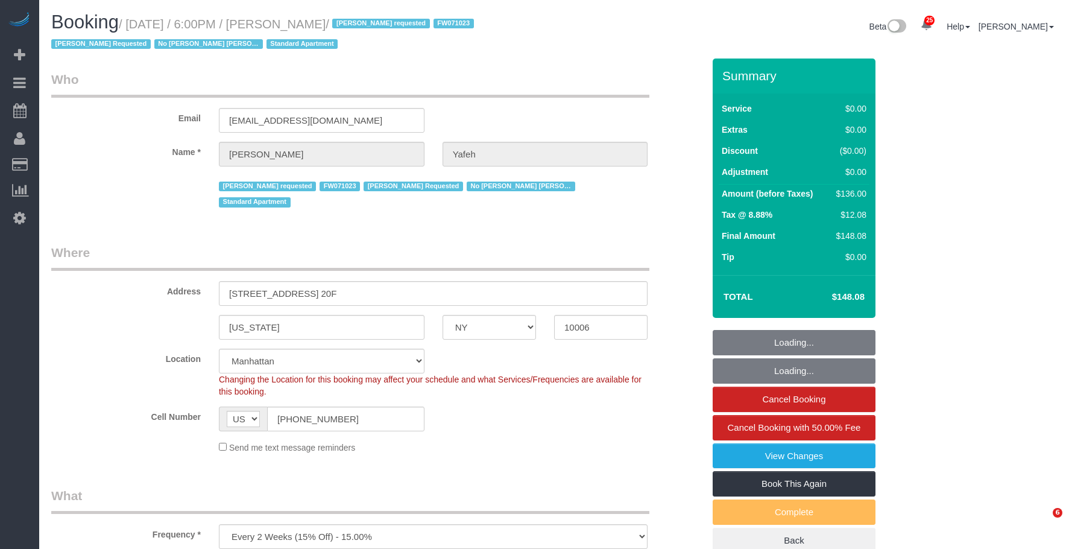
select select "object:1530"
select select "spot1"
select select "1"
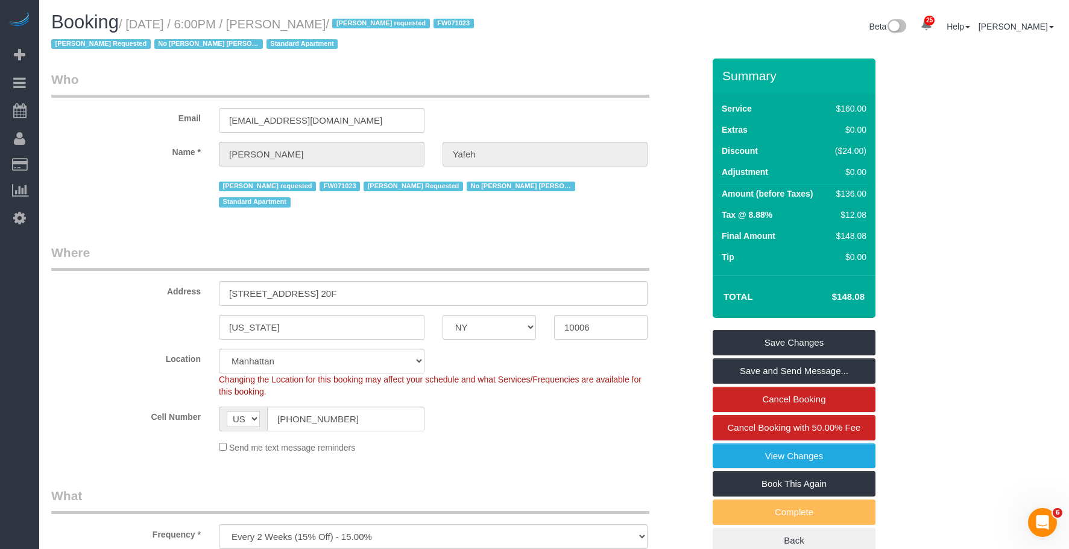
drag, startPoint x: 132, startPoint y: 23, endPoint x: 360, endPoint y: 31, distance: 228.1
click at [360, 31] on h1 "Booking / September 23, 2025 / 6:00PM / Stephanie Yafeh / Darrian Thompson requ…" at bounding box center [298, 32] width 494 height 41
click at [330, 18] on small "/ September 23, 2025 / 6:00PM / Stephanie Yafeh / Darrian Thompson requested FW…" at bounding box center [264, 34] width 426 height 34
drag, startPoint x: 304, startPoint y: 22, endPoint x: 395, endPoint y: 24, distance: 90.5
click at [395, 24] on small "/ September 23, 2025 / 6:00PM / Stephanie Yafeh / Darrian Thompson requested FW…" at bounding box center [264, 34] width 426 height 34
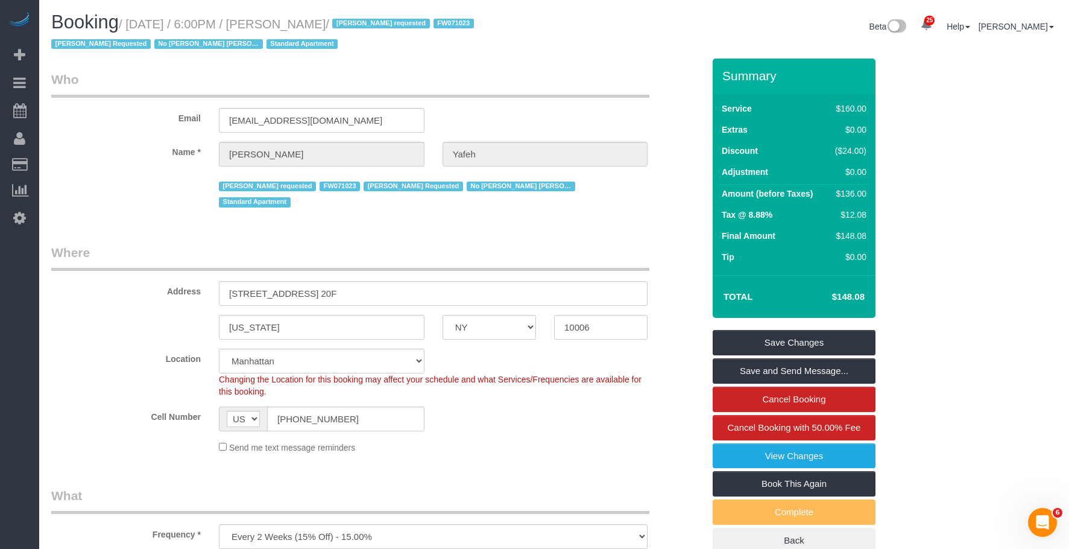
copy small "Stephanie Yafeh"
click at [532, 34] on h1 "Booking / September 23, 2025 / 6:00PM / Stephanie Yafeh / Darrian Thompson requ…" at bounding box center [298, 32] width 494 height 41
drag, startPoint x: 132, startPoint y: 25, endPoint x: 391, endPoint y: 22, distance: 258.7
click at [391, 22] on small "/ September 23, 2025 / 6:00PM / Stephanie Yafeh / Darrian Thompson requested FW…" at bounding box center [264, 34] width 426 height 34
copy small "September 23, 2025 / 6:00PM / Stephanie Yafeh"
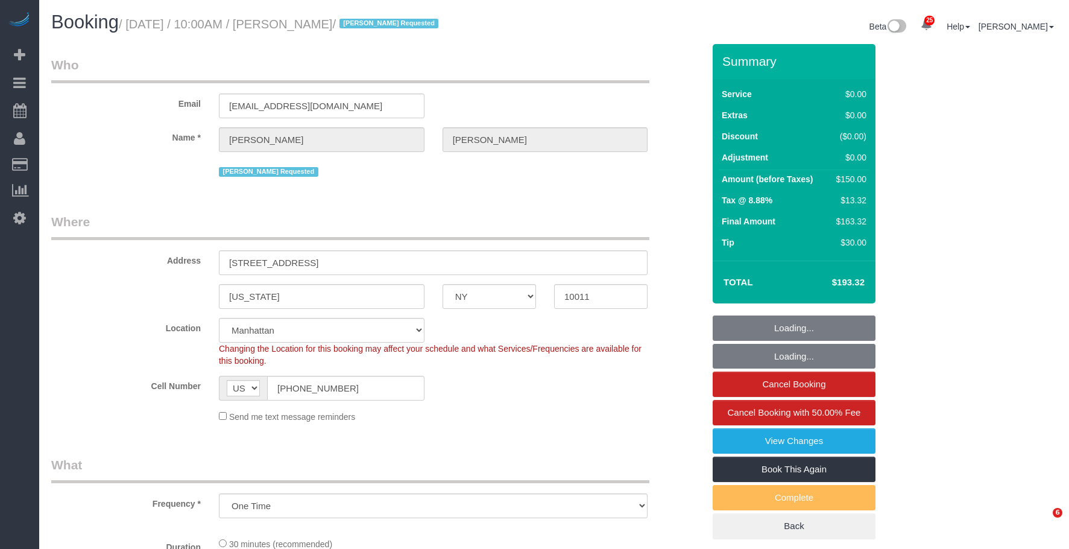
select select "NY"
select select "number:89"
select select "number:71"
select select "number:15"
select select "number:5"
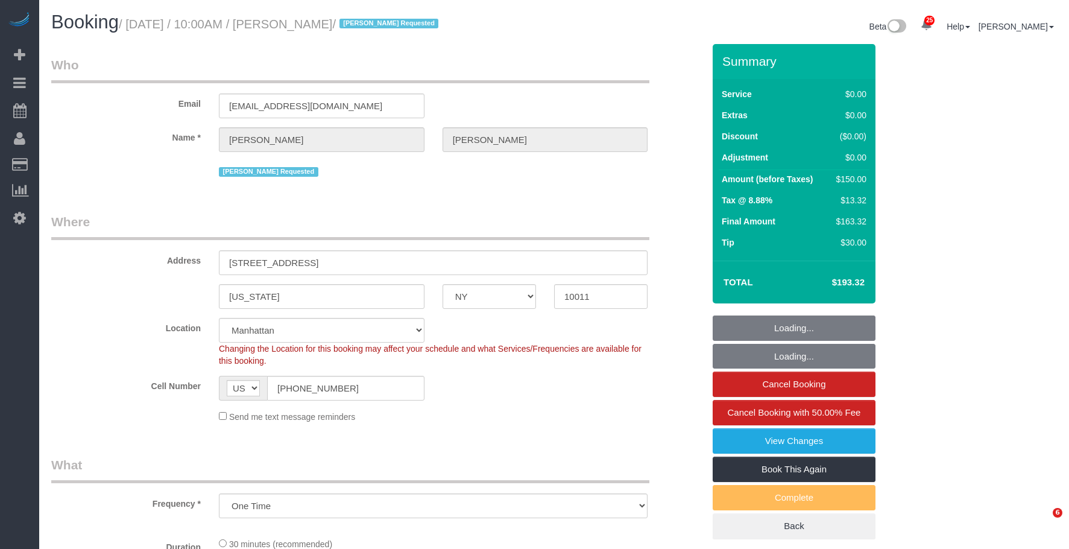
select select "object:1571"
select select "spot1"
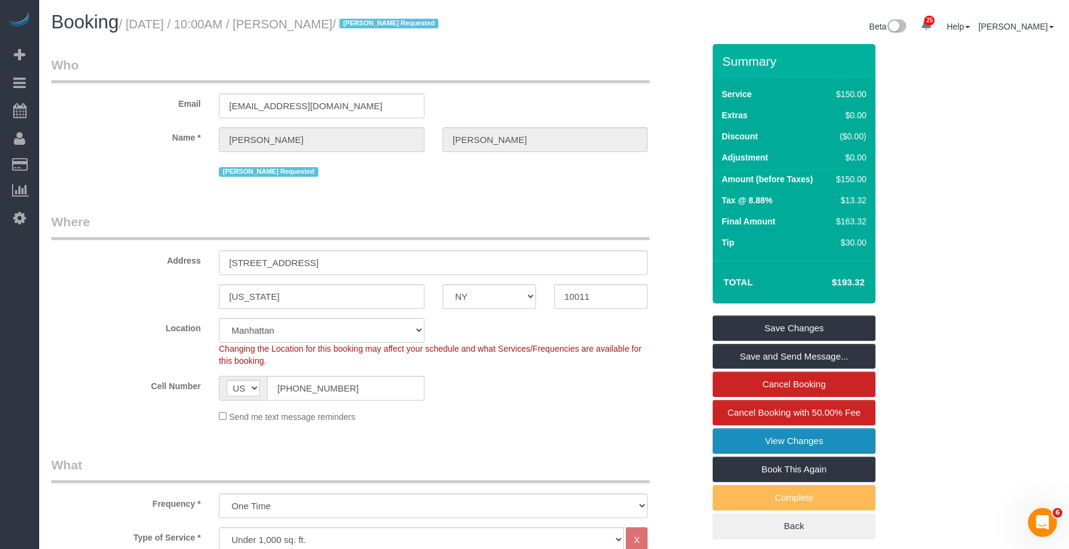
click at [731, 441] on link "View Changes" at bounding box center [794, 440] width 163 height 25
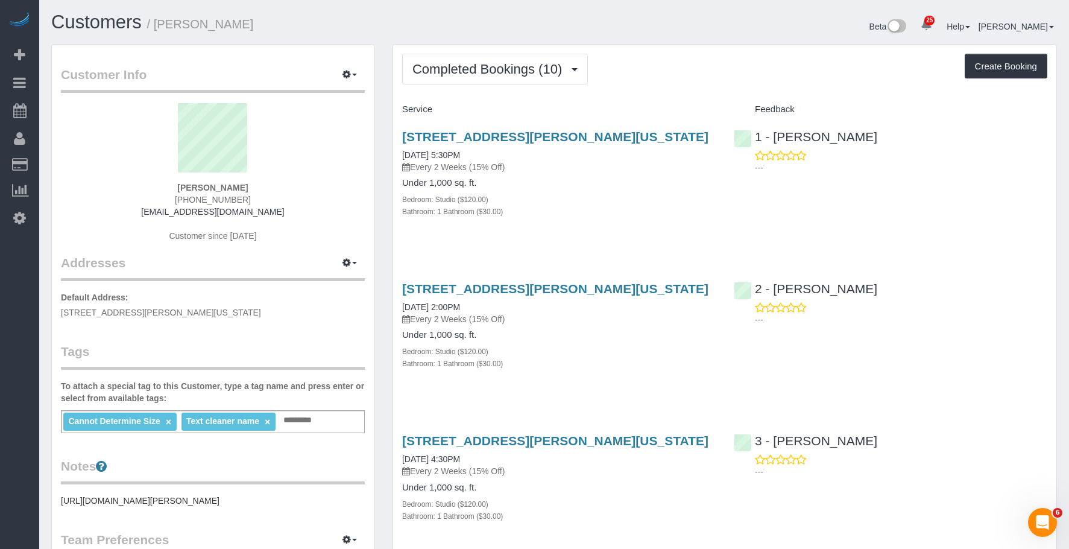
drag, startPoint x: 157, startPoint y: 25, endPoint x: 260, endPoint y: 25, distance: 103.1
click at [260, 25] on h1 "Customers / [PERSON_NAME]" at bounding box center [298, 22] width 494 height 21
copy small "[PERSON_NAME]"
click at [492, 69] on span "Completed Bookings (10)" at bounding box center [490, 69] width 156 height 15
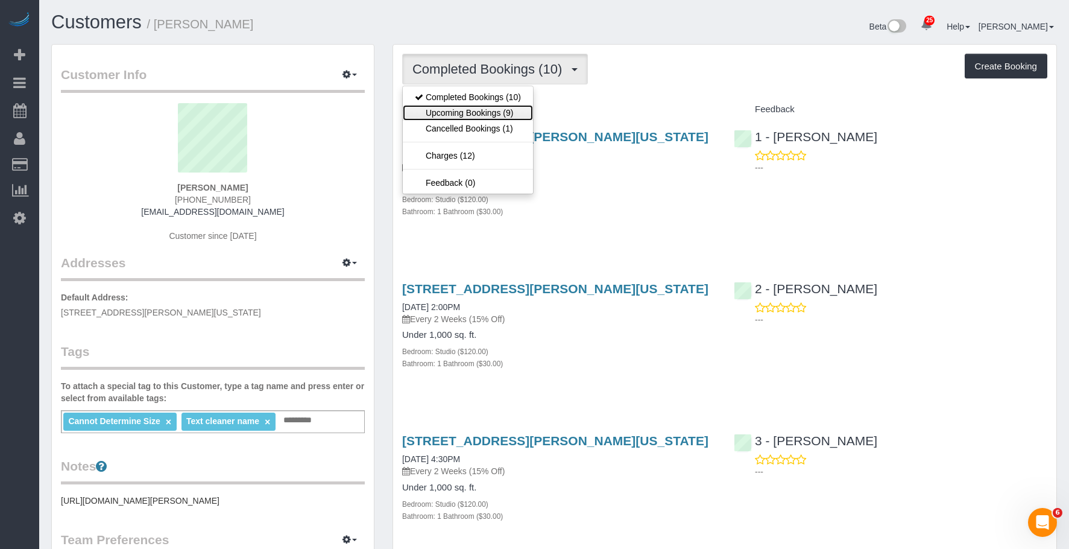
click at [467, 112] on link "Upcoming Bookings (9)" at bounding box center [468, 113] width 130 height 16
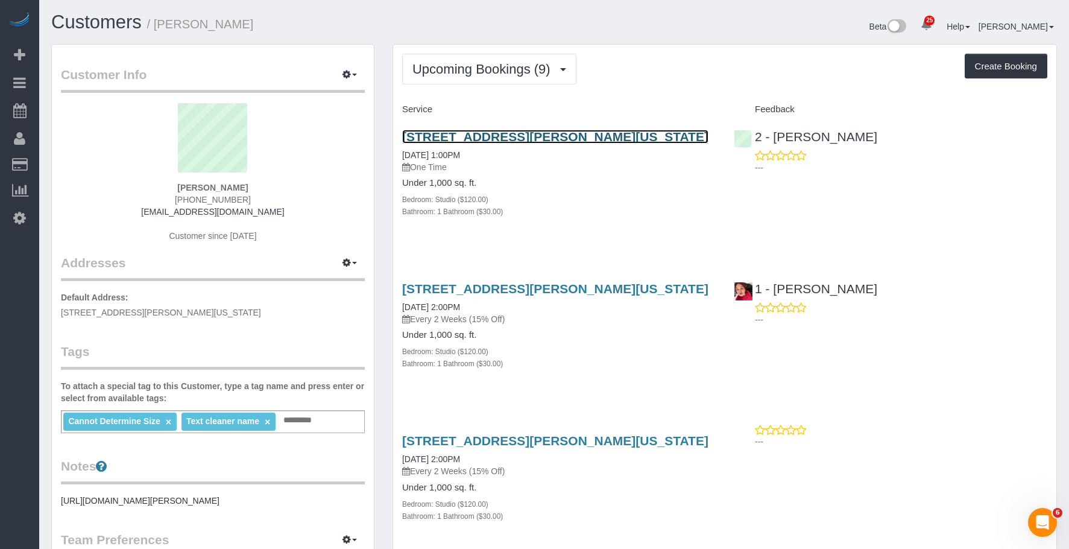
click at [607, 132] on link "[STREET_ADDRESS][PERSON_NAME][US_STATE]" at bounding box center [555, 137] width 306 height 14
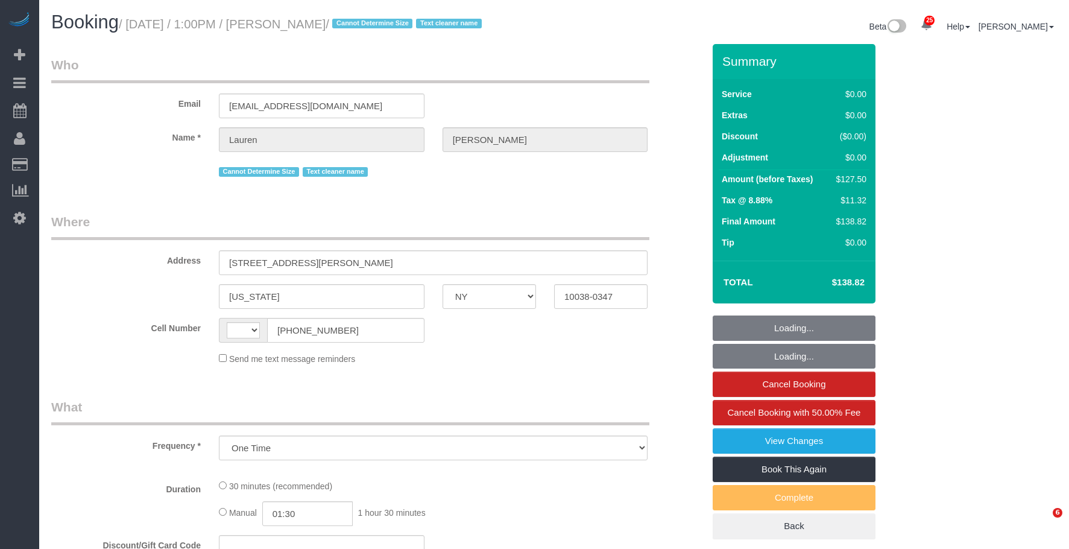
select select "NY"
select select "string:[GEOGRAPHIC_DATA]"
select select "string:stripe-pm_1REMk24VGloSiKo7t1T9C341"
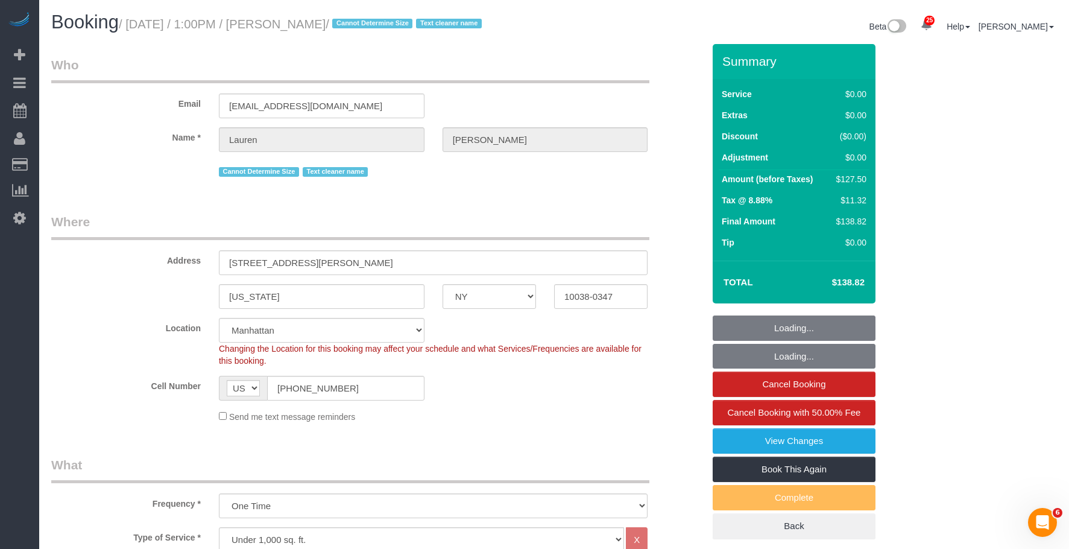
select select "object:932"
select select "spot1"
select select "number:89"
select select "number:90"
select select "number:15"
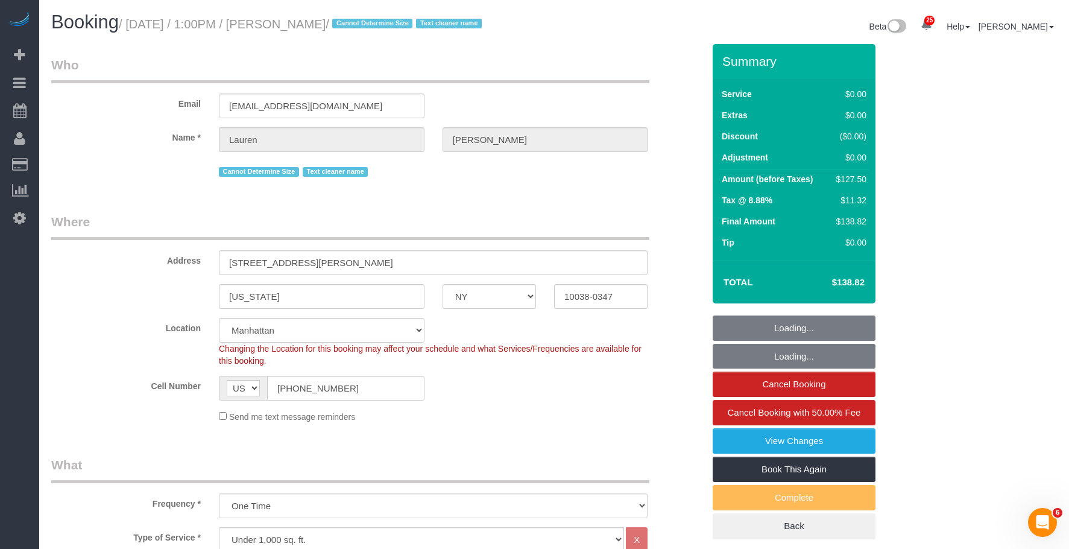
select select "number:5"
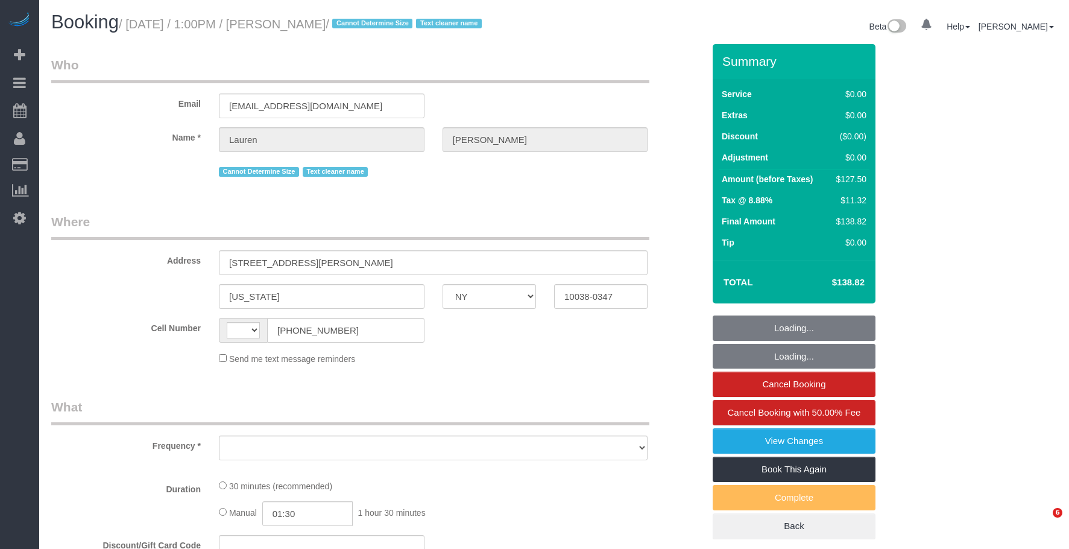
select select "NY"
select select "object:576"
select select "number:89"
select select "number:90"
select select "number:15"
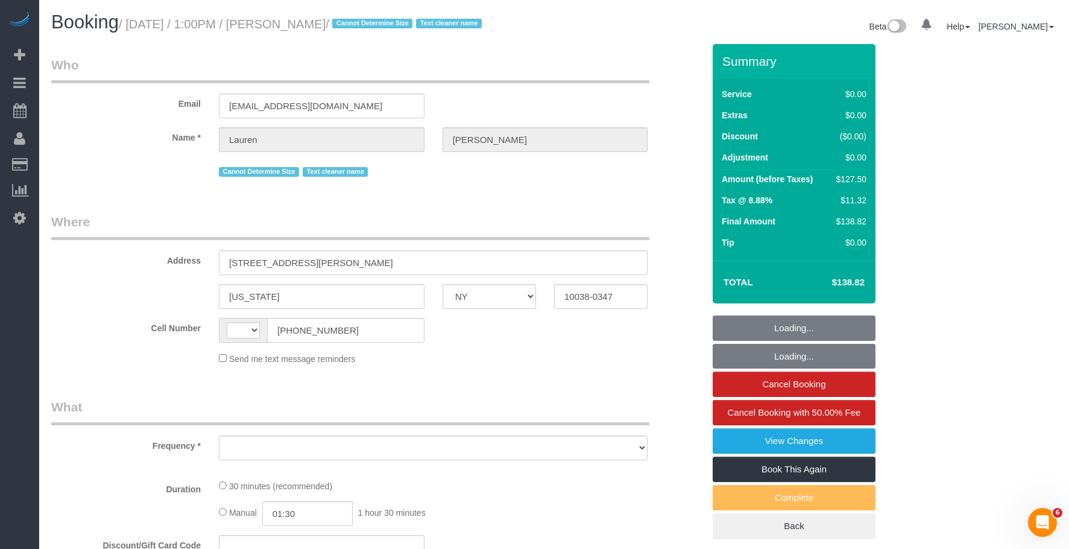
select select "number:5"
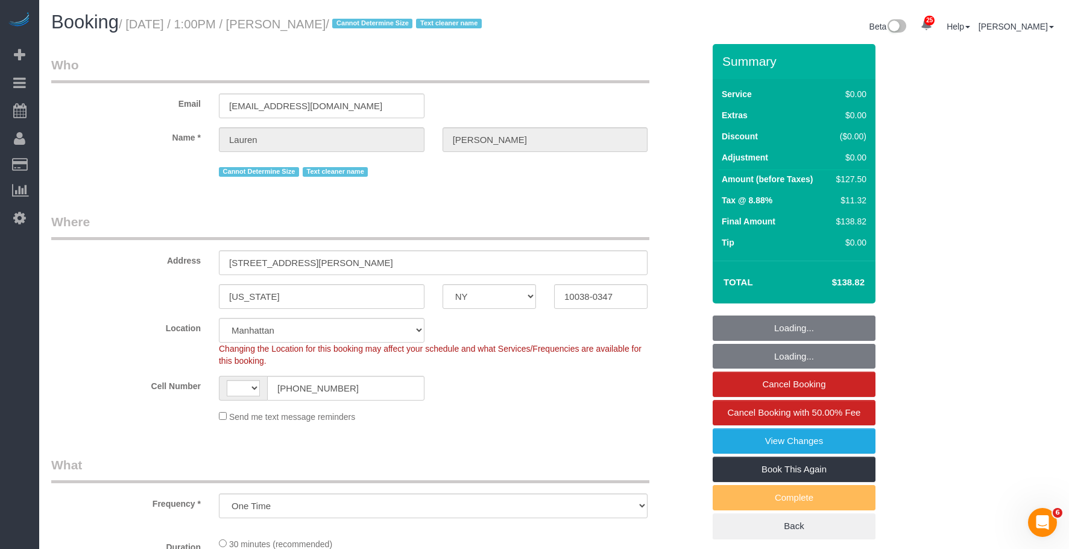
select select "string:stripe-pm_1REMk24VGloSiKo7t1T9C341"
select select "object:974"
select select "string:US"
select select "spot1"
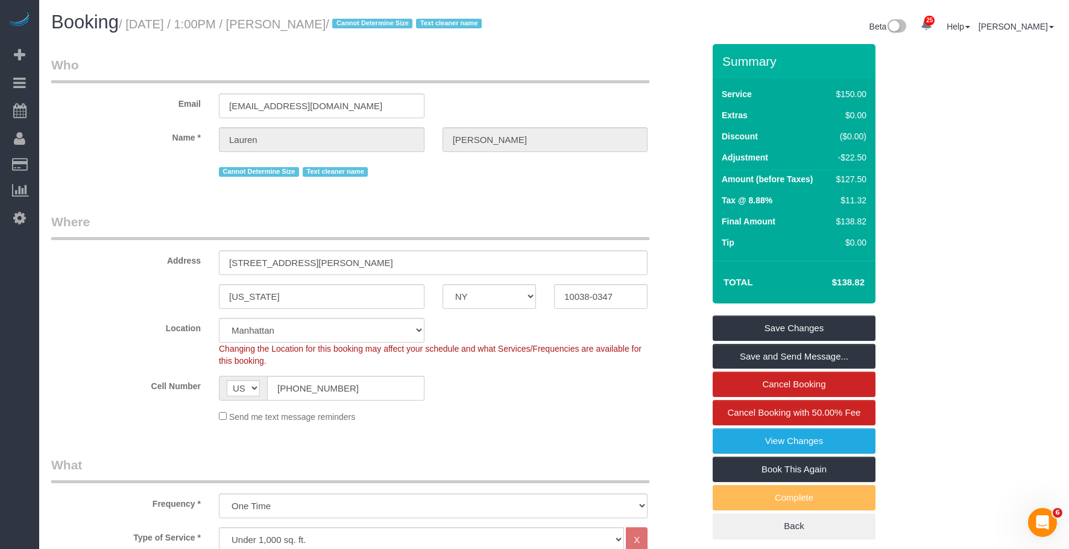
drag, startPoint x: 195, startPoint y: 17, endPoint x: 371, endPoint y: 24, distance: 176.2
click at [371, 24] on small "/ September 24, 2025 / 1:00PM / Lauren Dana / Cannot Determine Size Text cleane…" at bounding box center [302, 23] width 367 height 13
copy small "September 24, 2025 / 1:00PM / Lauren Dana"
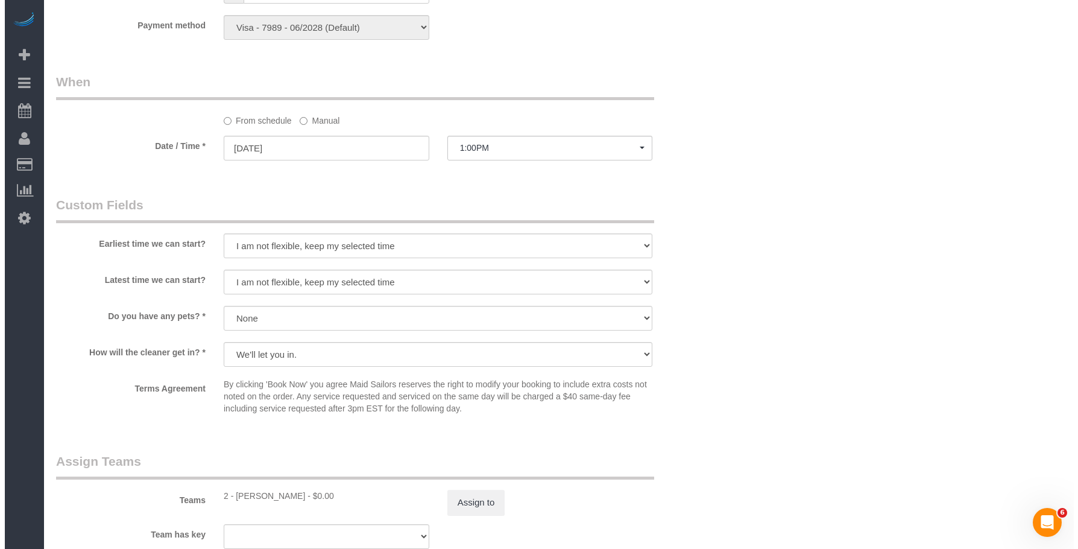
scroll to position [1327, 0]
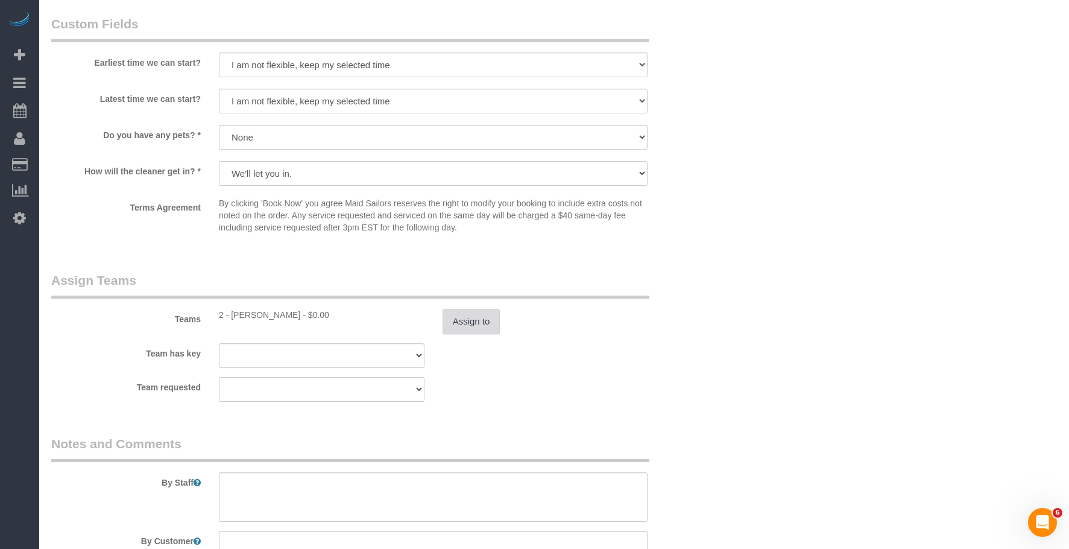
click at [455, 333] on button "Assign to" at bounding box center [472, 321] width 58 height 25
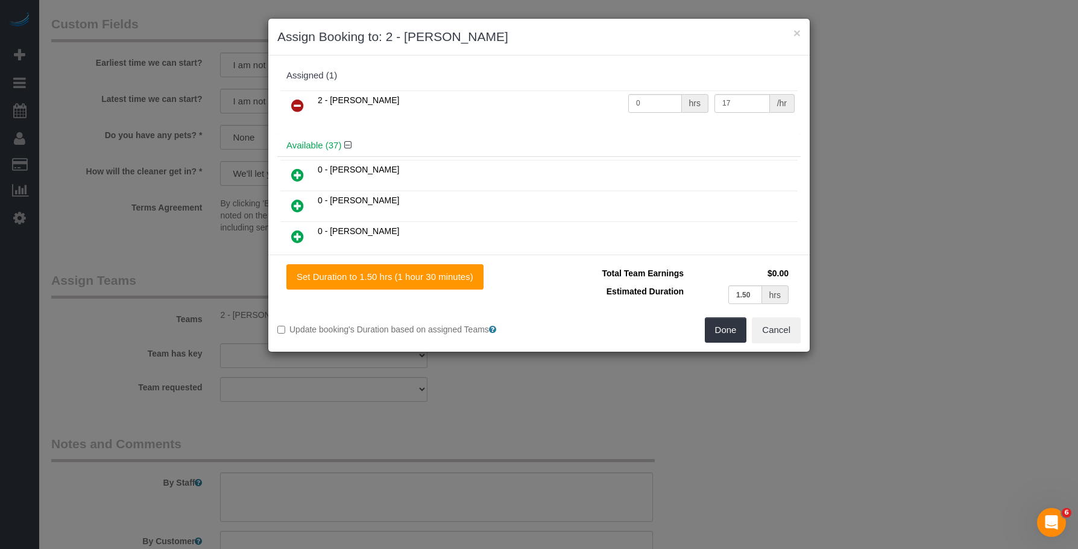
click at [296, 99] on icon at bounding box center [297, 105] width 13 height 14
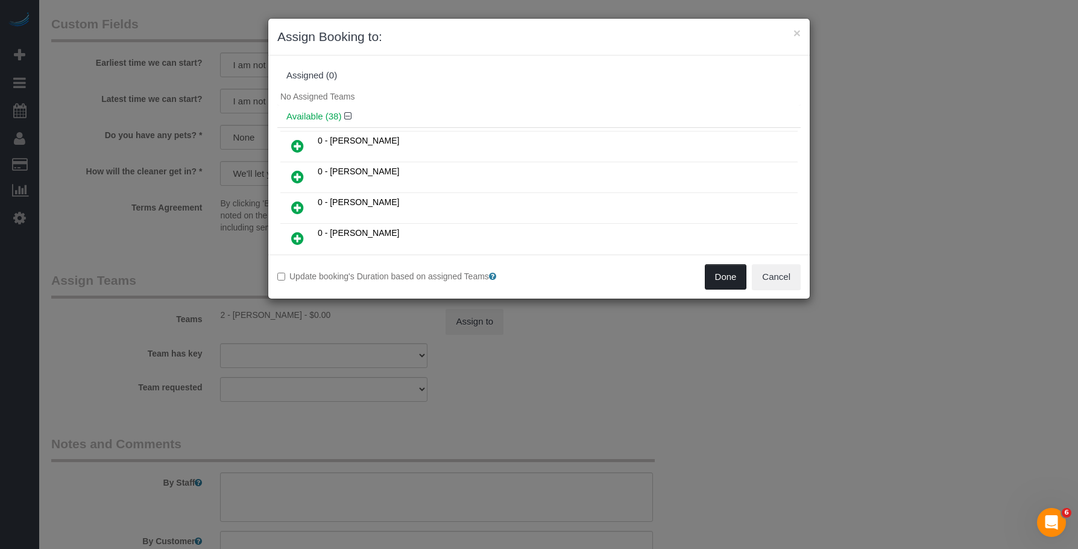
click at [722, 271] on button "Done" at bounding box center [726, 276] width 42 height 25
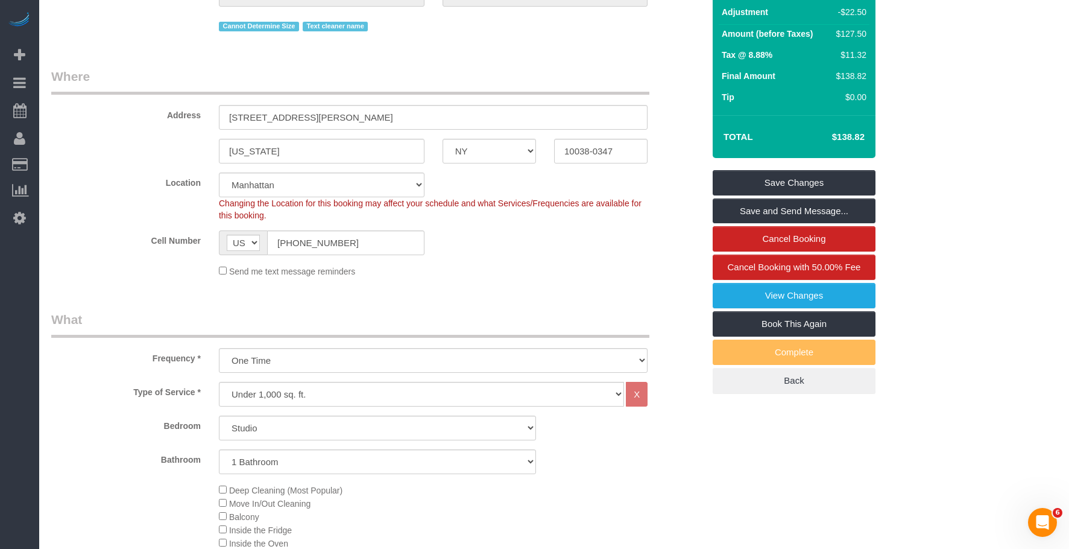
scroll to position [0, 0]
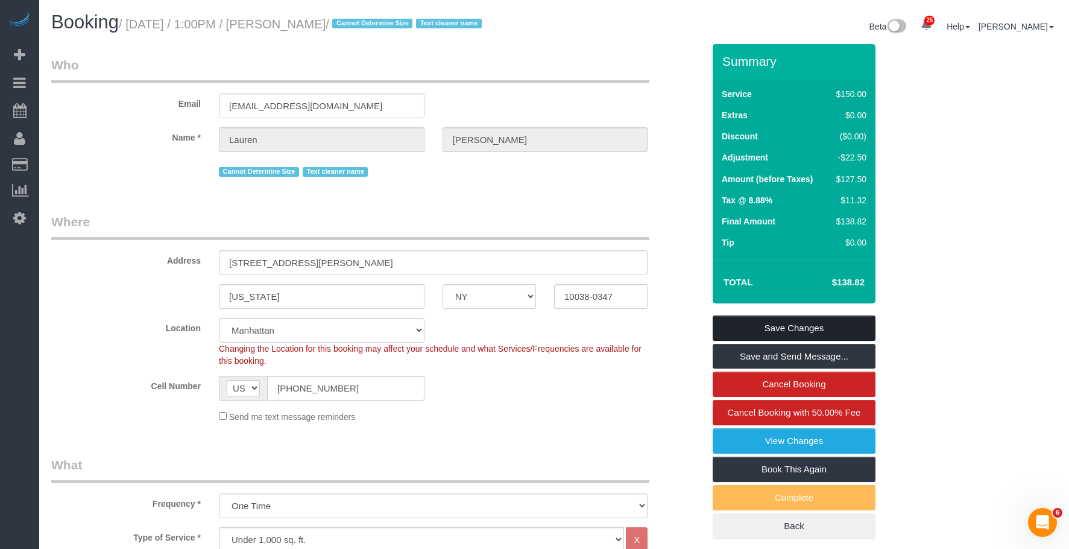
click at [859, 322] on link "Save Changes" at bounding box center [794, 327] width 163 height 25
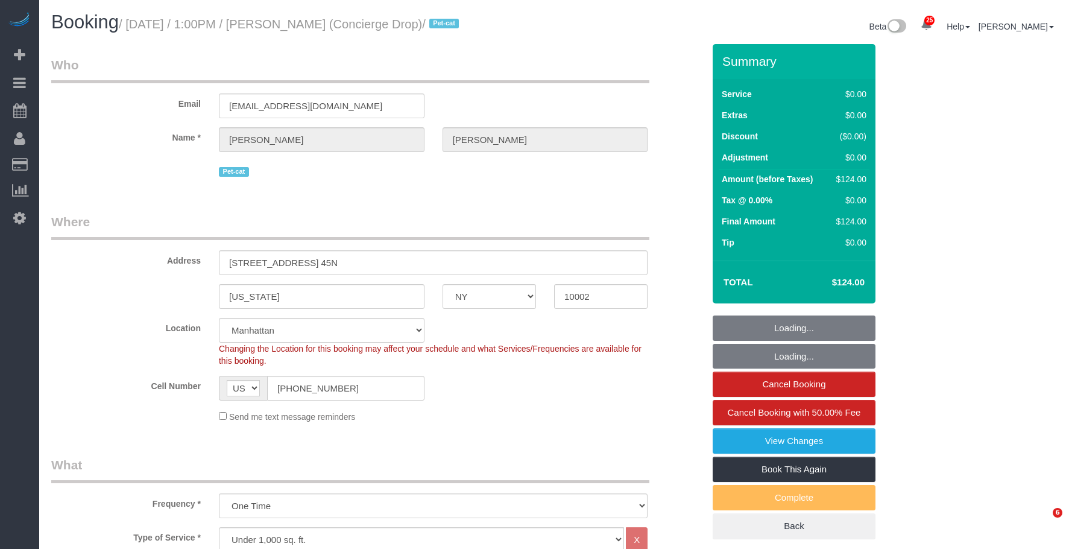
select select "NY"
select select "1"
select select "spot1"
select select "number:89"
select select "number:90"
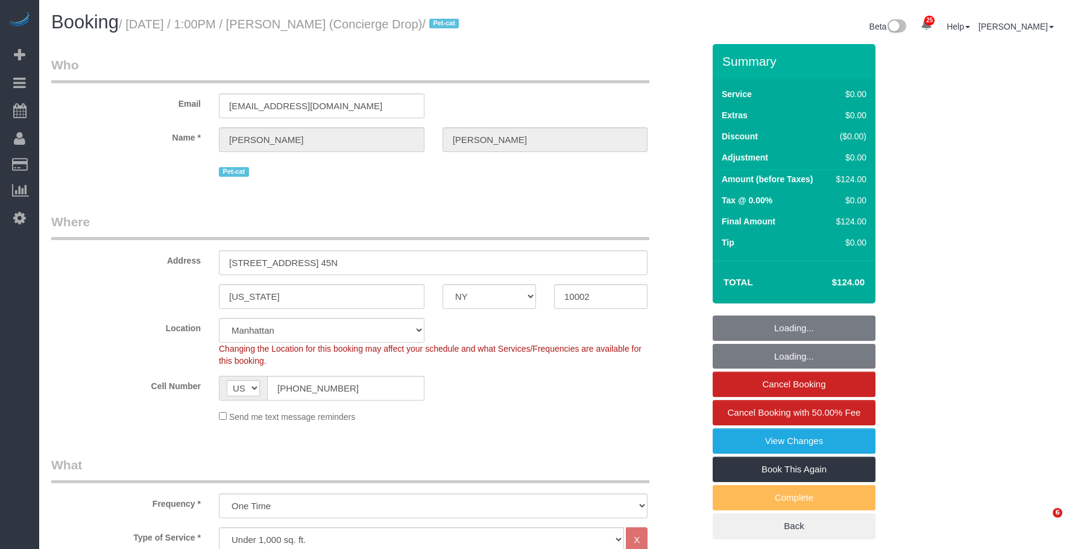
select select "number:15"
select select "number:6"
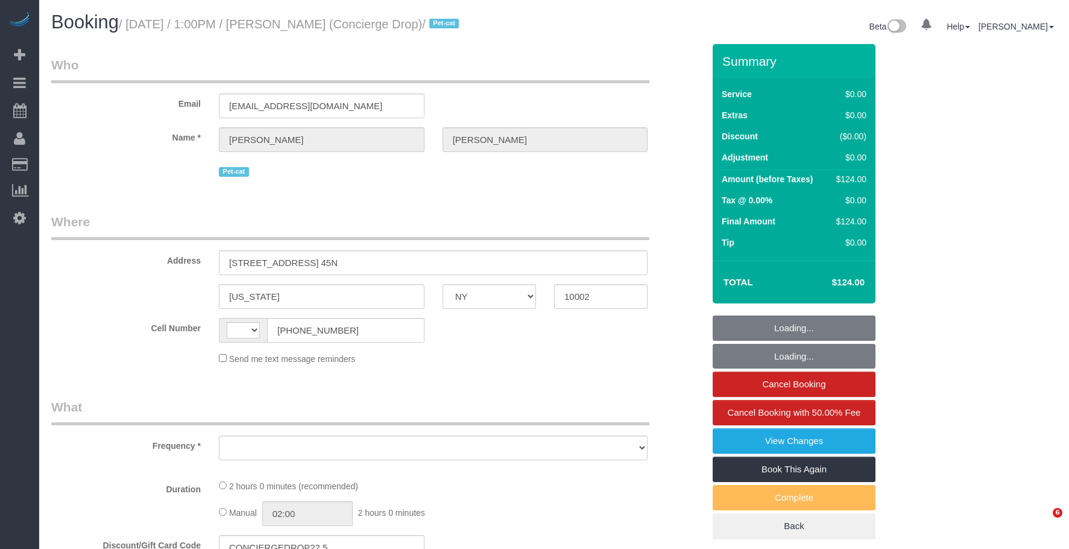
select select "NY"
drag, startPoint x: 593, startPoint y: 71, endPoint x: 582, endPoint y: 86, distance: 18.6
click at [593, 71] on legend "Who" at bounding box center [350, 69] width 598 height 27
select select "string:[GEOGRAPHIC_DATA]"
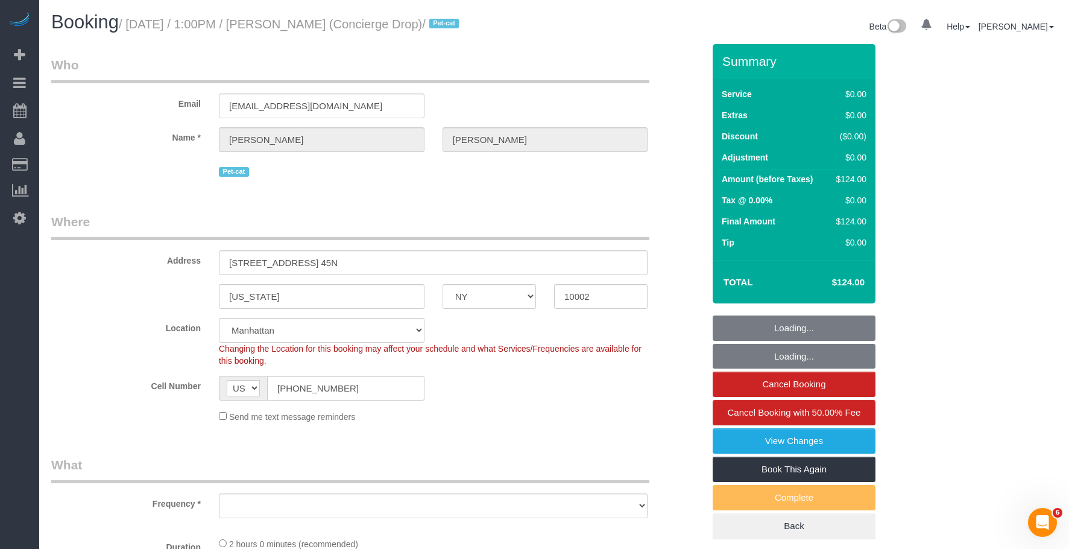
select select "string:stripe-pm_1RaQn24VGloSiKo7zeOF73Wj"
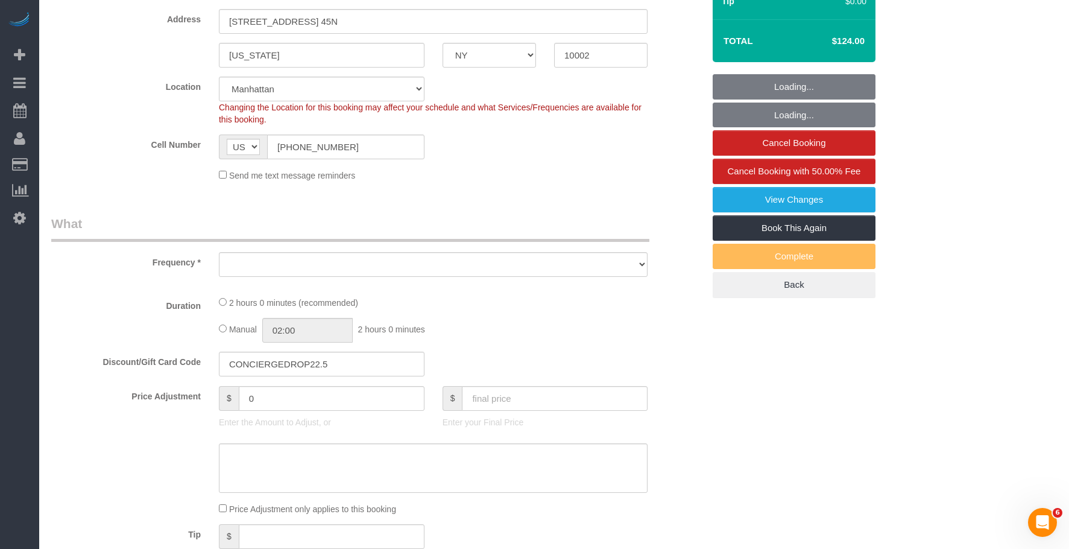
select select "object:815"
select select "1"
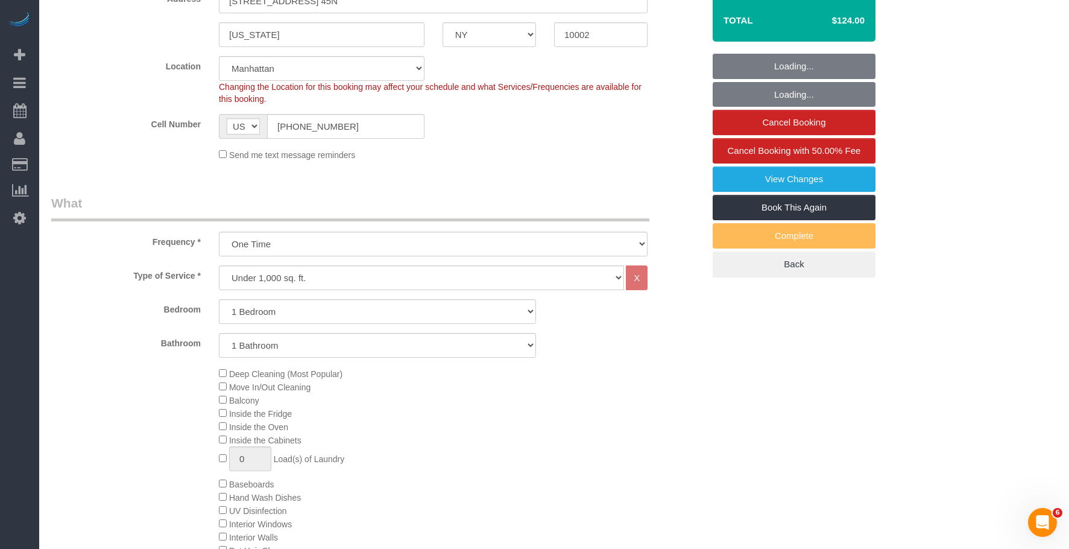
select select "spot1"
select select "number:89"
select select "number:90"
select select "number:15"
select select "number:6"
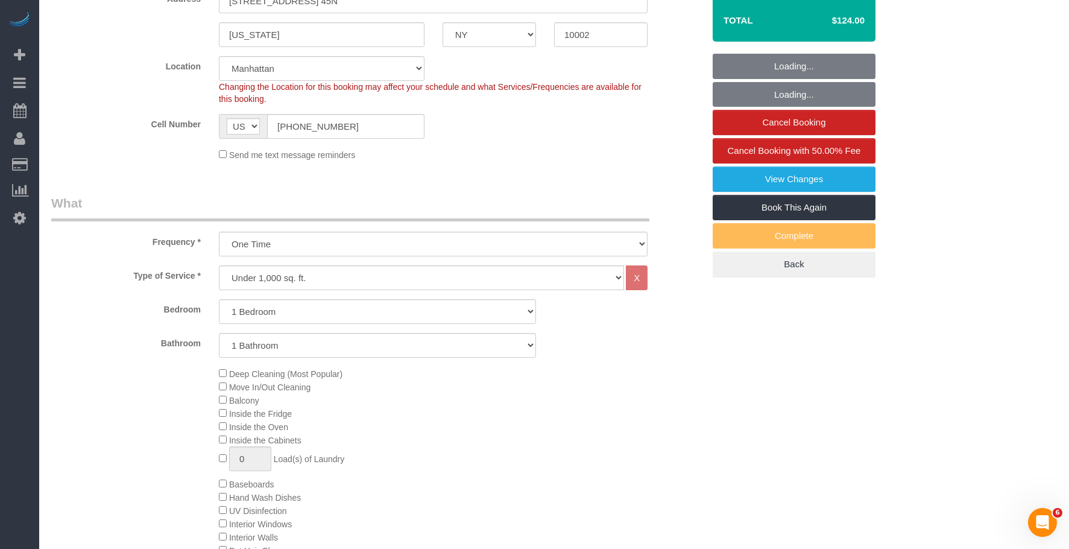
select select "object:1503"
select select "1"
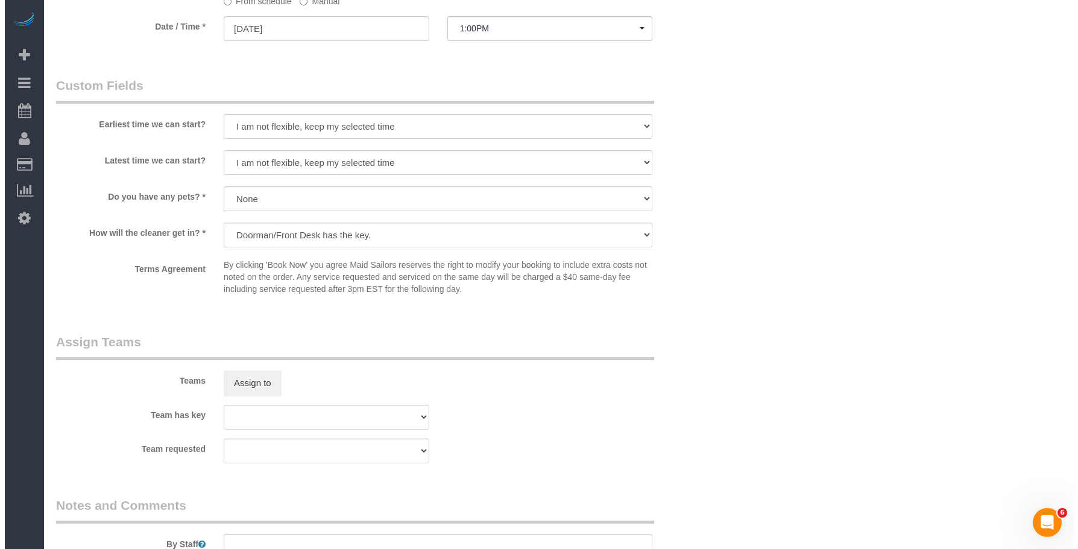
scroll to position [1266, 0]
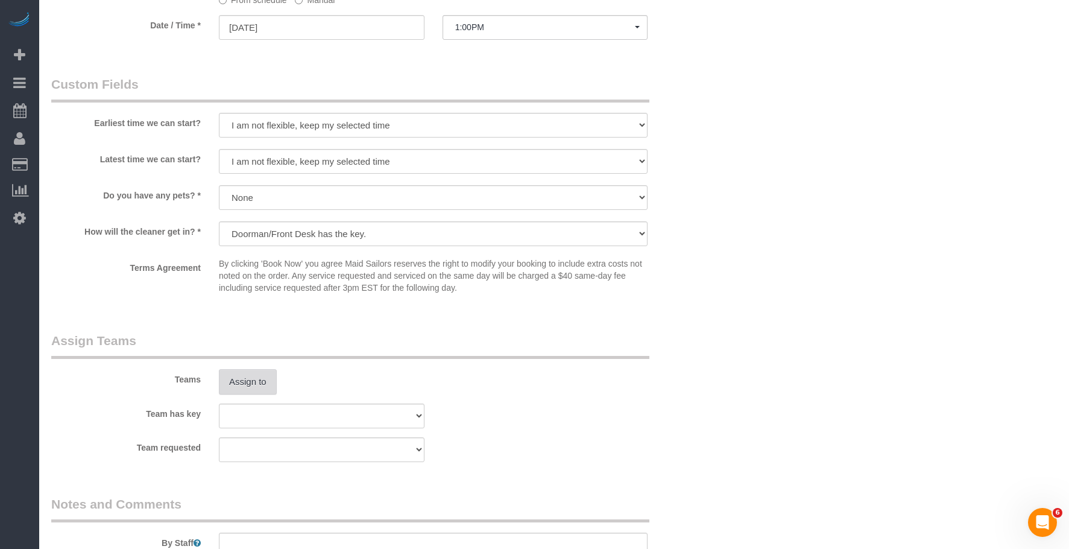
click at [247, 390] on button "Assign to" at bounding box center [248, 381] width 58 height 25
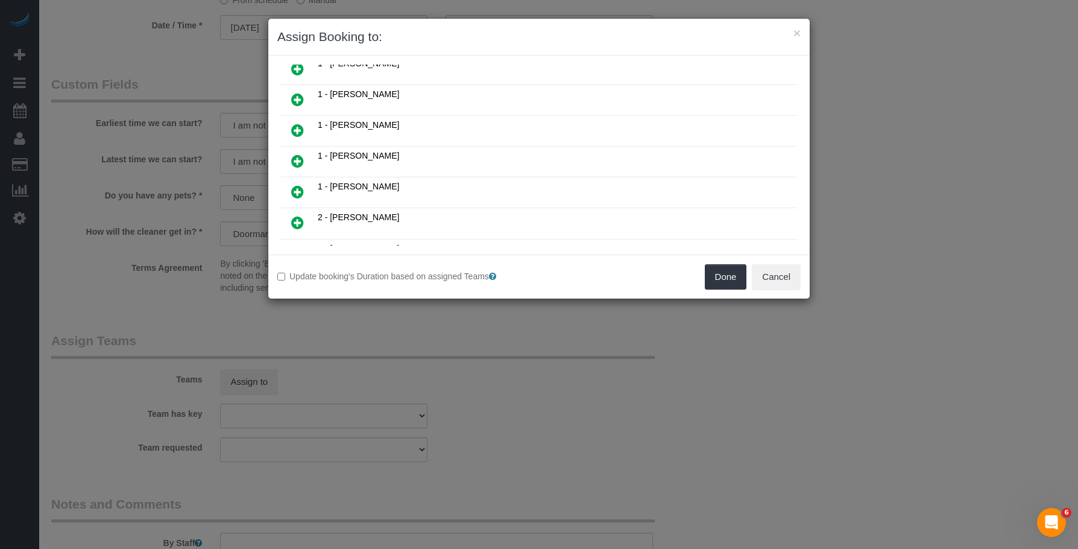
scroll to position [784, 0]
drag, startPoint x: 298, startPoint y: 189, endPoint x: 364, endPoint y: 229, distance: 76.8
click at [298, 189] on icon at bounding box center [297, 195] width 13 height 14
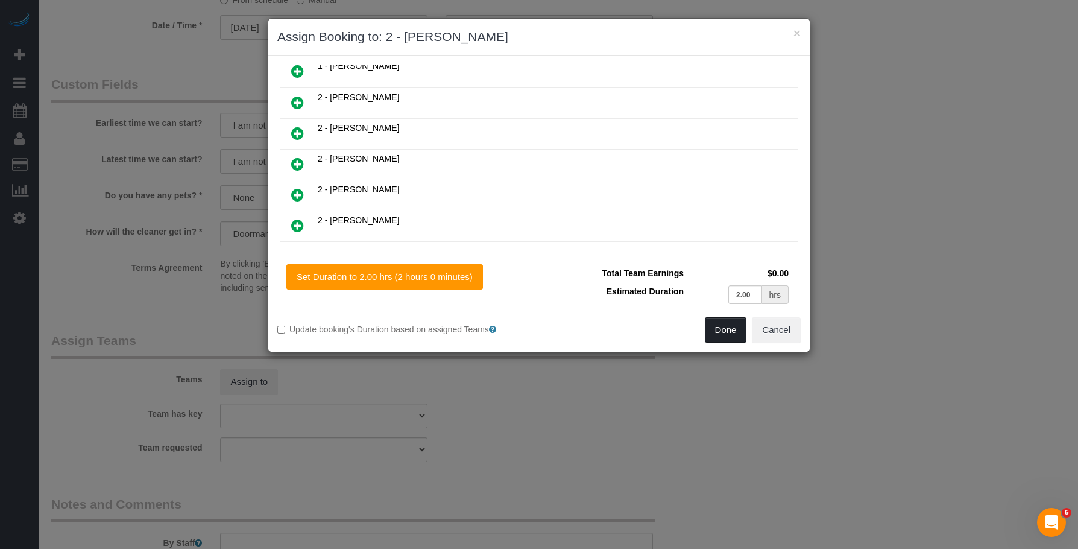
click at [724, 331] on button "Done" at bounding box center [726, 329] width 42 height 25
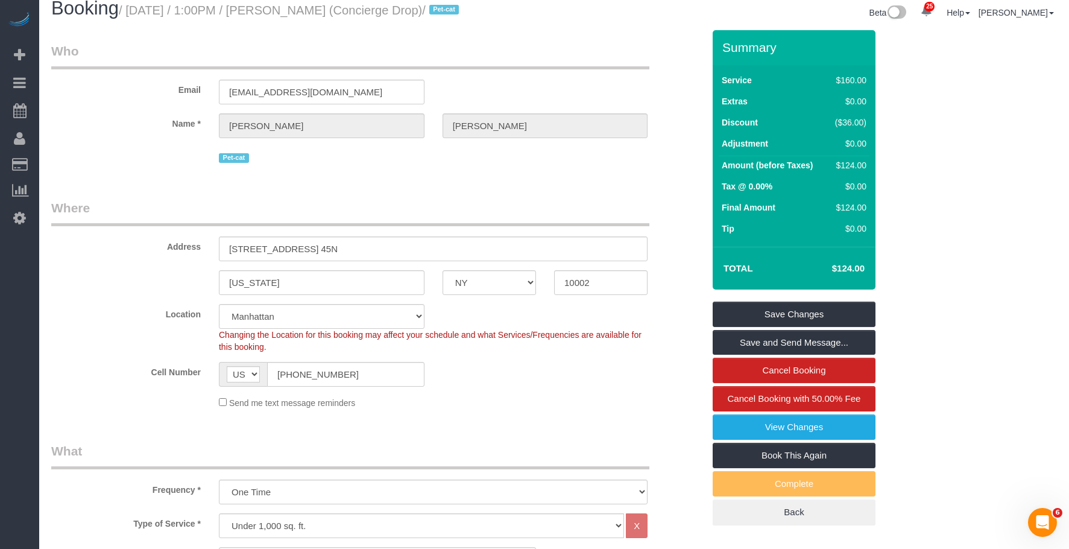
scroll to position [0, 0]
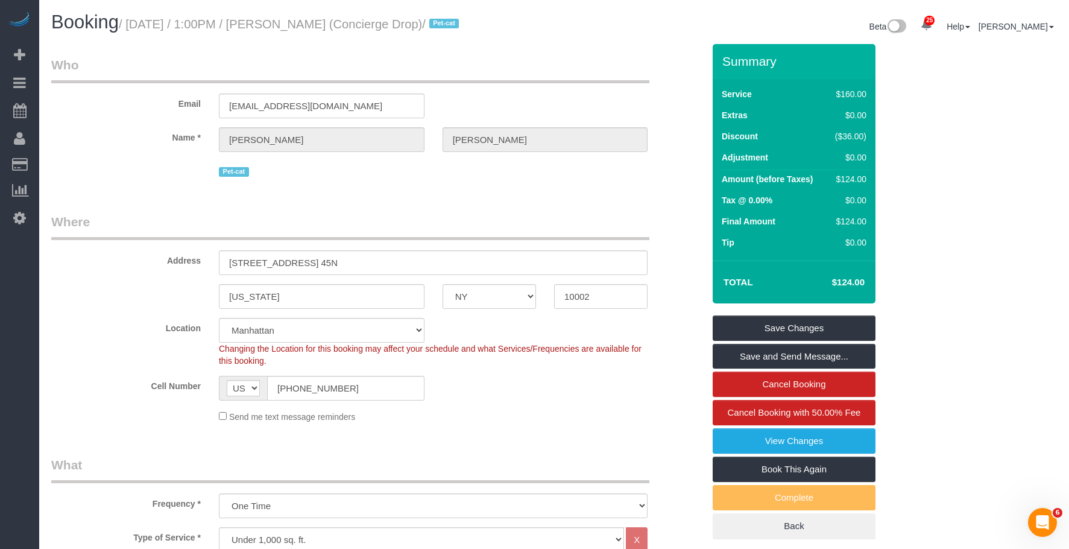
click at [795, 341] on link "Save Changes" at bounding box center [794, 327] width 163 height 25
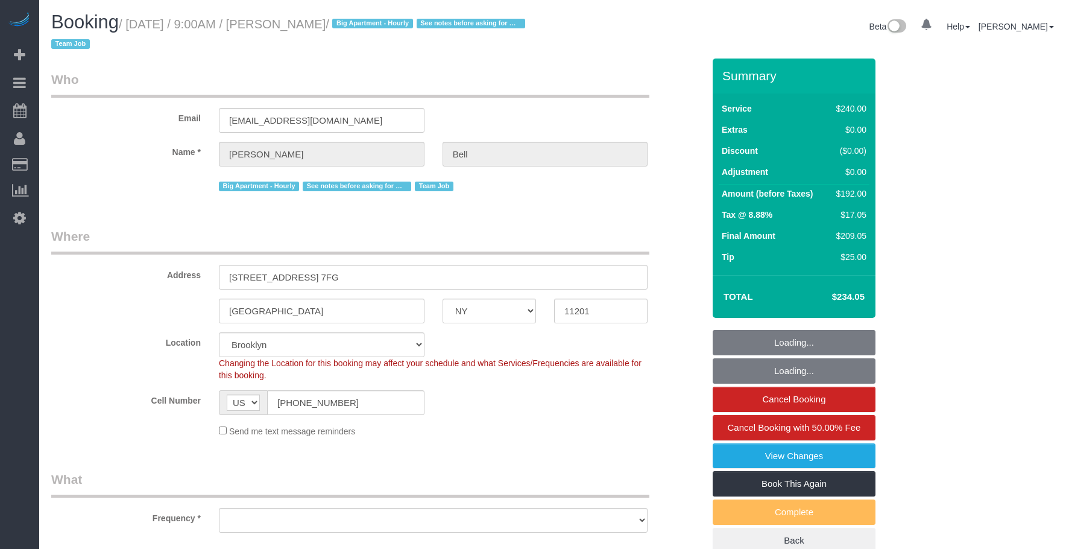
select select "NY"
select select "180"
select select "number:89"
select select "number:90"
select select "number:15"
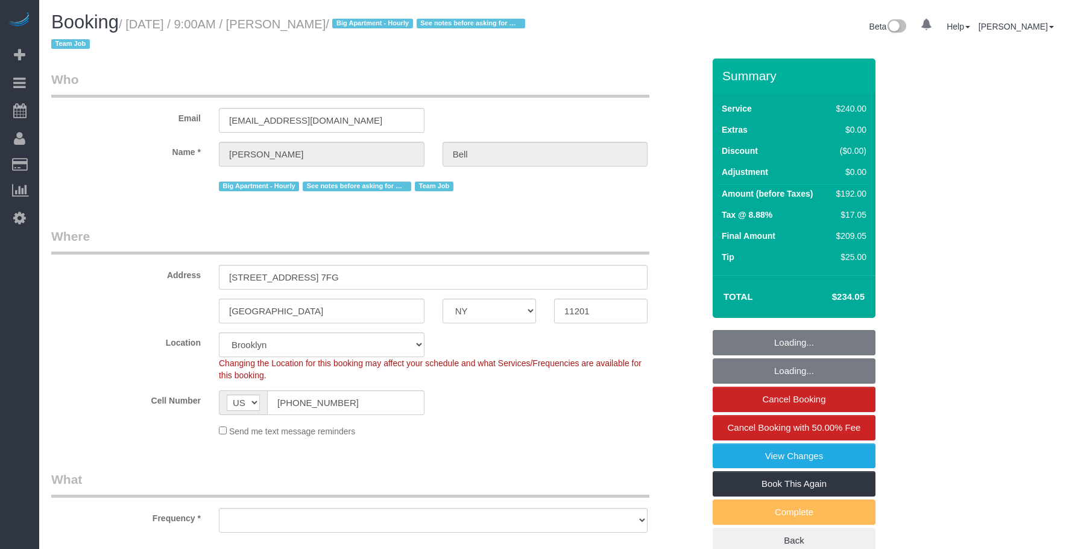
select select "number:5"
select select "object:1462"
select select "spot1"
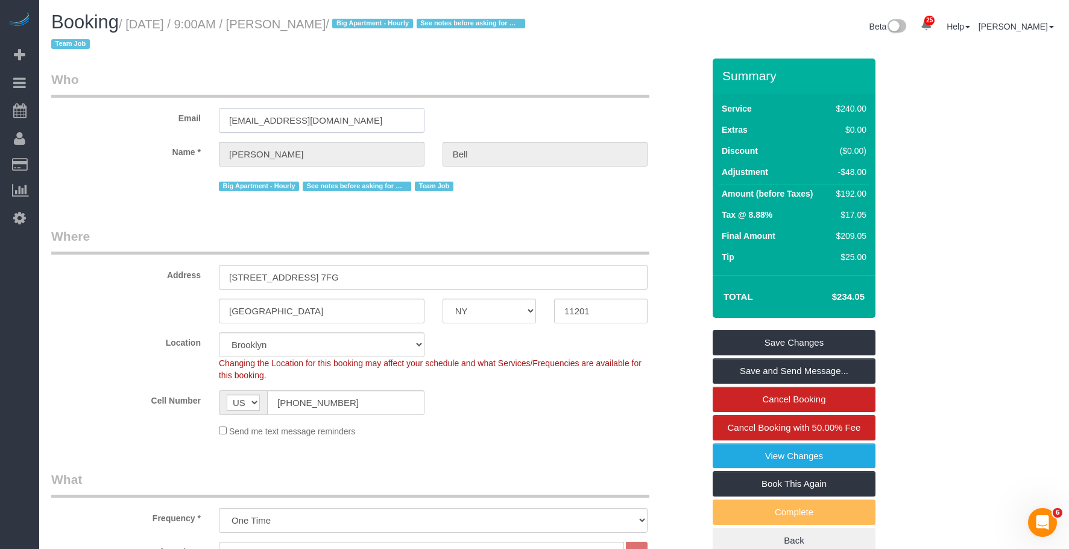
drag, startPoint x: 345, startPoint y: 125, endPoint x: 140, endPoint y: 150, distance: 206.5
click at [116, 127] on div "Email michelledwbell@gmail.com" at bounding box center [377, 102] width 670 height 62
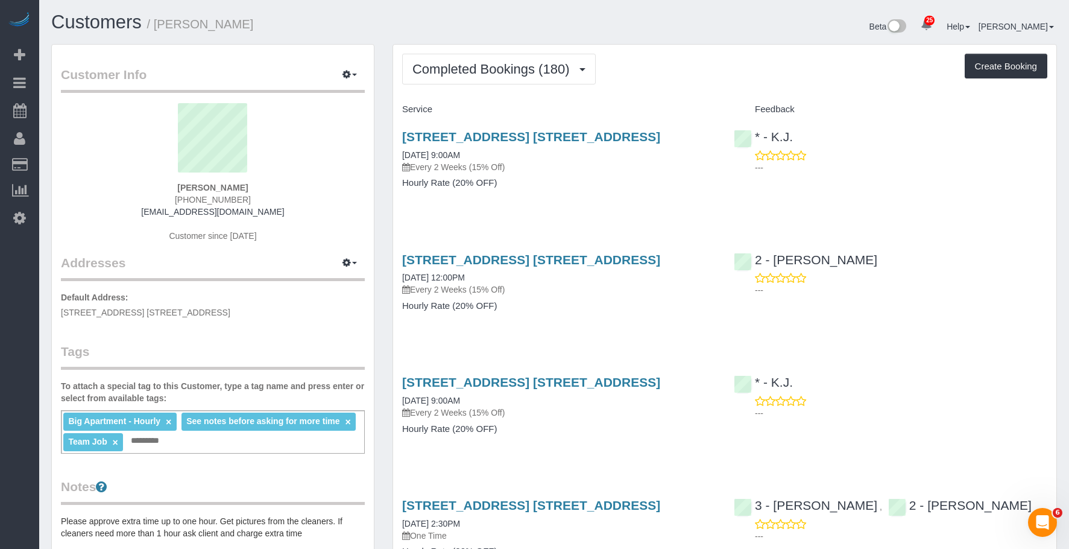
click at [691, 60] on div "Completed Bookings (180) Completed Bookings (180) Upcoming Bookings (14) Cancel…" at bounding box center [724, 69] width 645 height 31
click at [465, 66] on span "Completed Bookings (180)" at bounding box center [493, 69] width 163 height 15
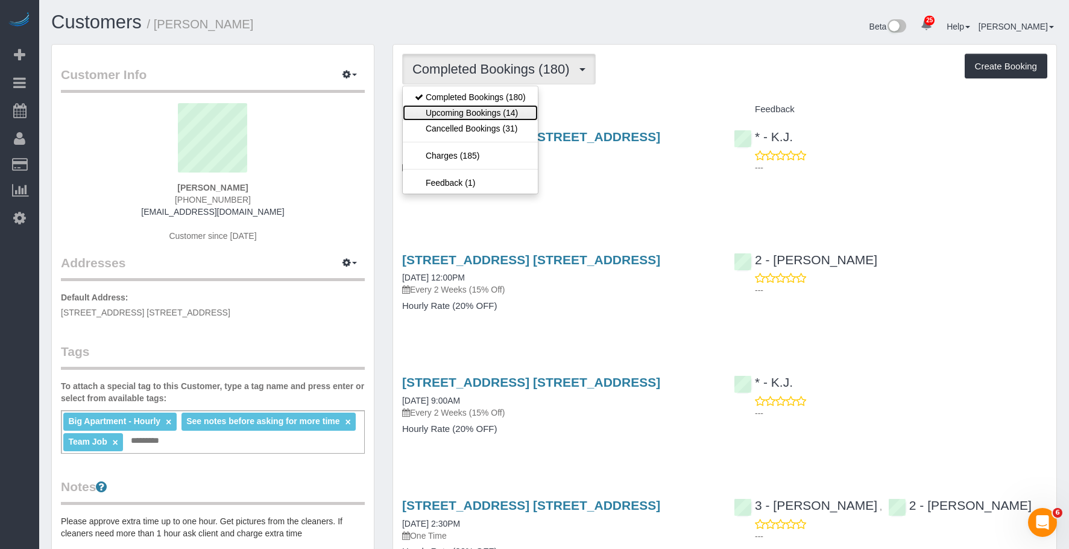
click at [457, 115] on link "Upcoming Bookings (14)" at bounding box center [470, 113] width 135 height 16
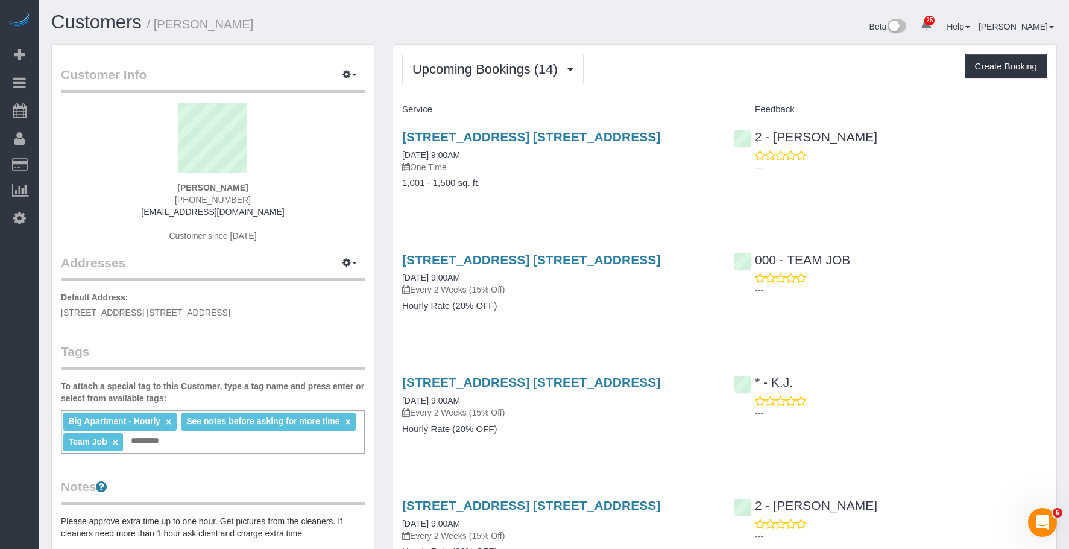
drag, startPoint x: 161, startPoint y: 23, endPoint x: 269, endPoint y: 20, distance: 108.0
click at [269, 20] on h1 "Customers / Michelle Bell" at bounding box center [298, 22] width 494 height 21
copy small "Michelle Bell"
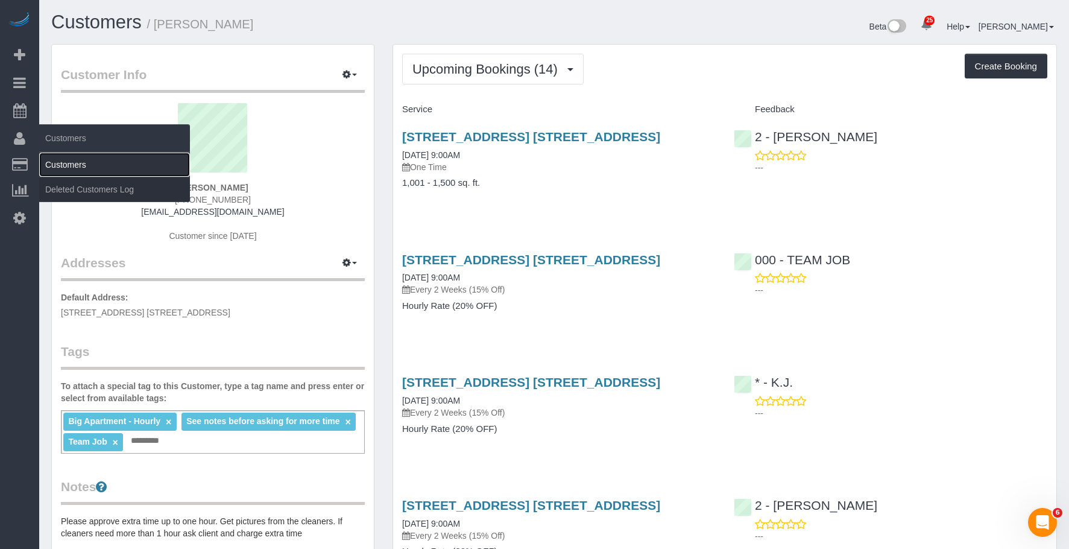
click at [62, 164] on link "Customers" at bounding box center [114, 165] width 151 height 24
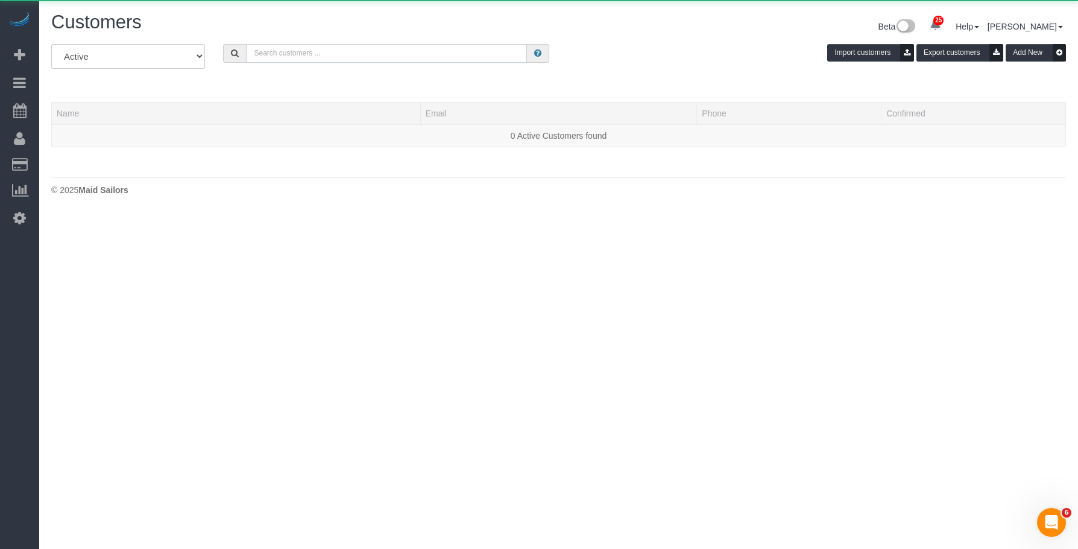
click at [301, 54] on input "text" at bounding box center [386, 53] width 281 height 19
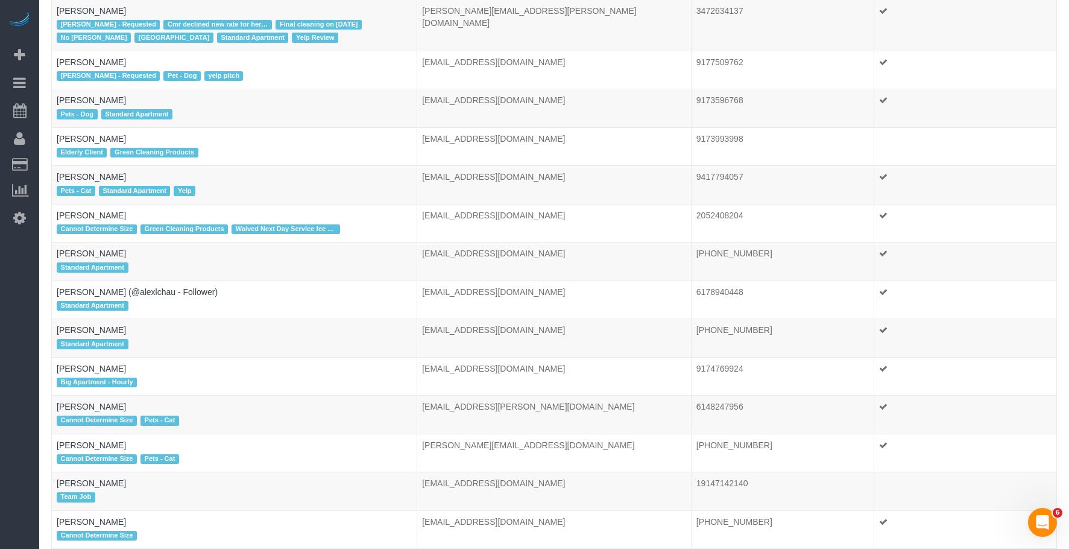
scroll to position [60, 0]
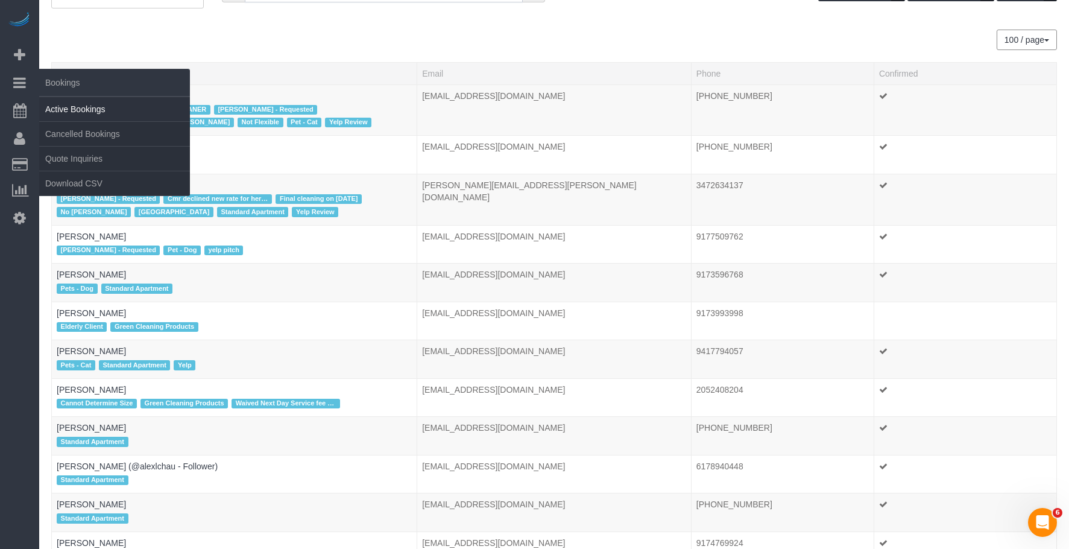
type input "elaine"
click at [69, 112] on link "Active Bookings" at bounding box center [114, 109] width 151 height 24
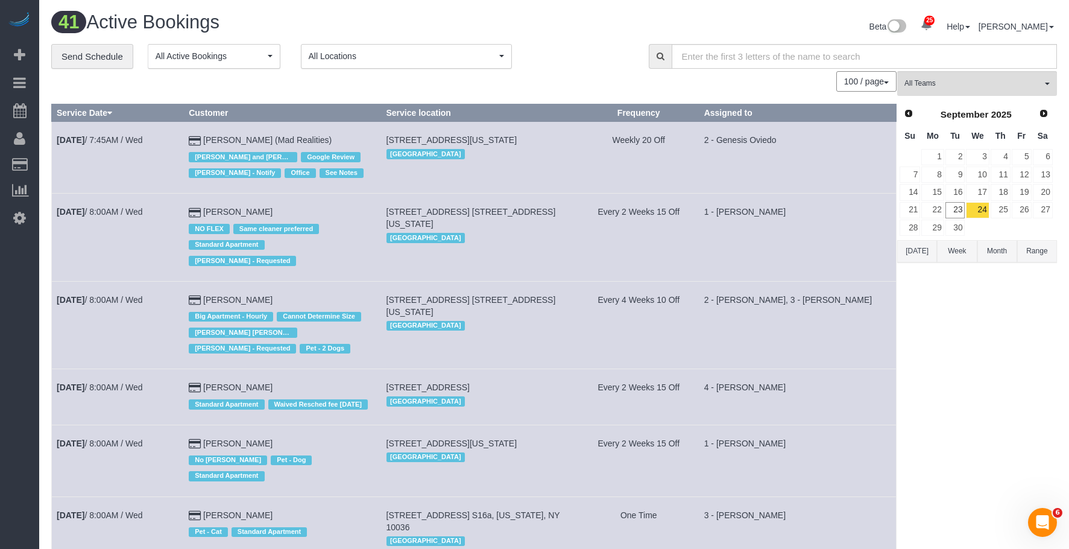
click at [557, 28] on div "Beta 25 Your Notifications You have 0 alerts × You have 2 to charge for 09/22/2…" at bounding box center [810, 28] width 512 height 32
click at [959, 207] on link "23" at bounding box center [955, 210] width 20 height 16
click at [768, 53] on input "text" at bounding box center [865, 56] width 386 height 25
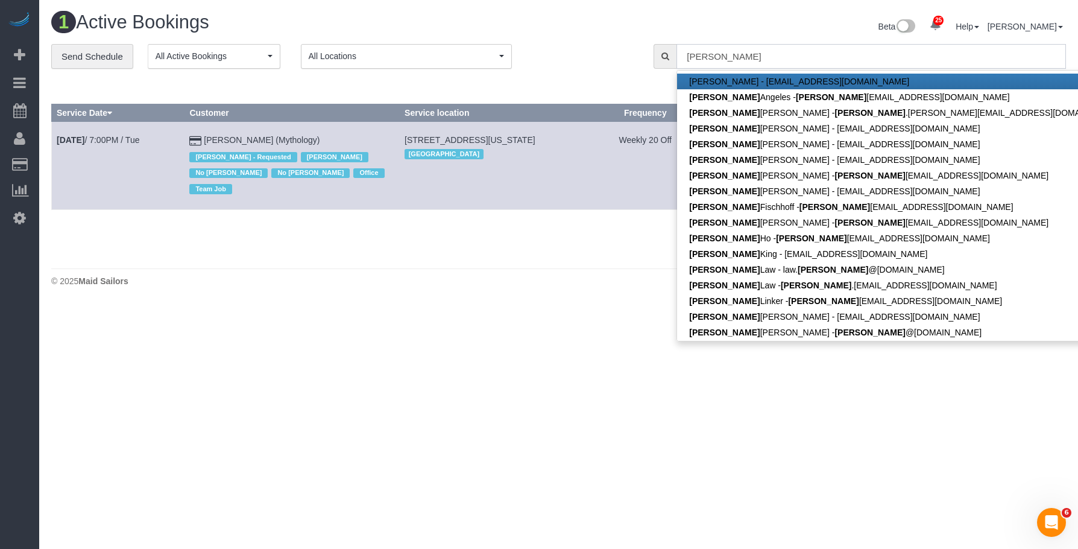
type input "elaine"
click at [426, 300] on div "1 Active Bookings Beta 25 Your Notifications You have 0 alerts × You have 2 to …" at bounding box center [558, 152] width 1039 height 304
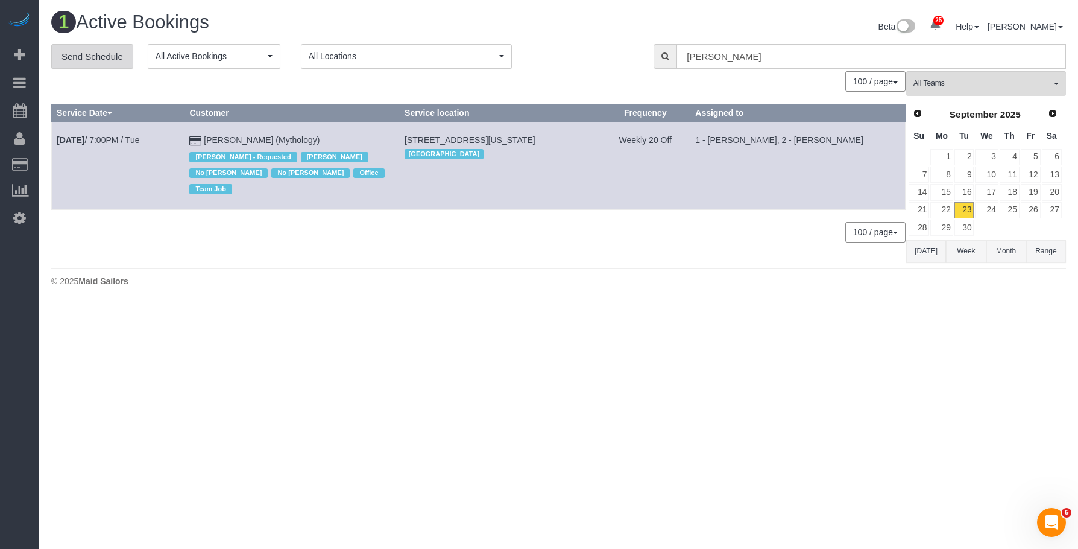
click at [103, 53] on link "Send Schedule" at bounding box center [92, 56] width 82 height 25
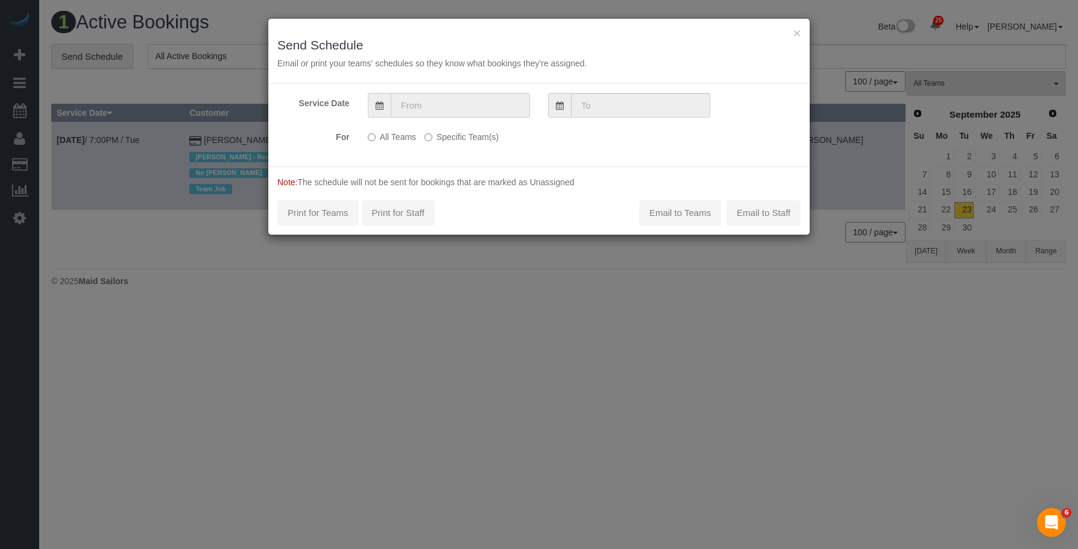
click at [440, 112] on input "text" at bounding box center [460, 105] width 139 height 25
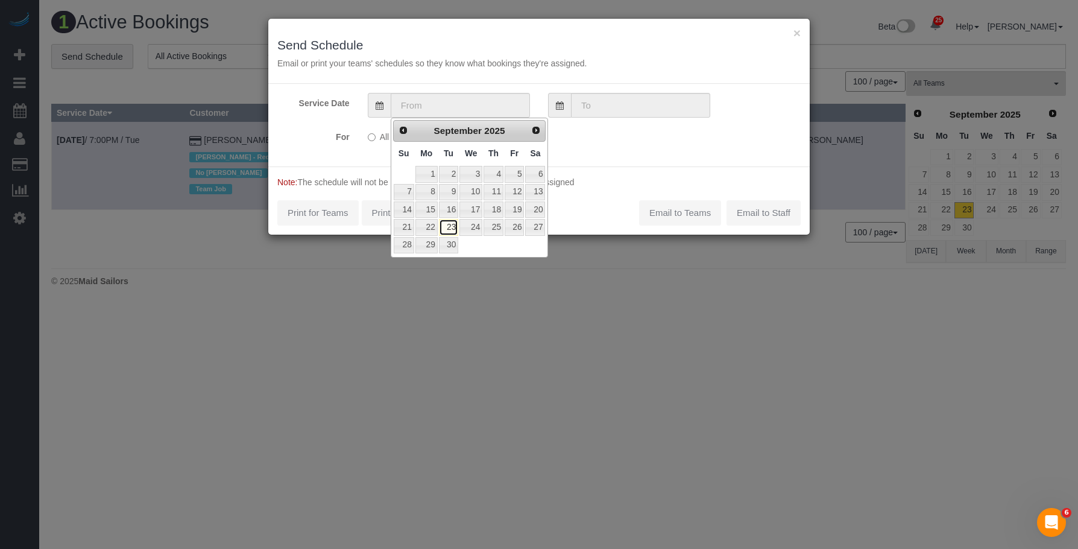
drag, startPoint x: 452, startPoint y: 227, endPoint x: 448, endPoint y: 190, distance: 37.6
click at [452, 226] on link "23" at bounding box center [448, 227] width 19 height 16
type input "09/23/2025"
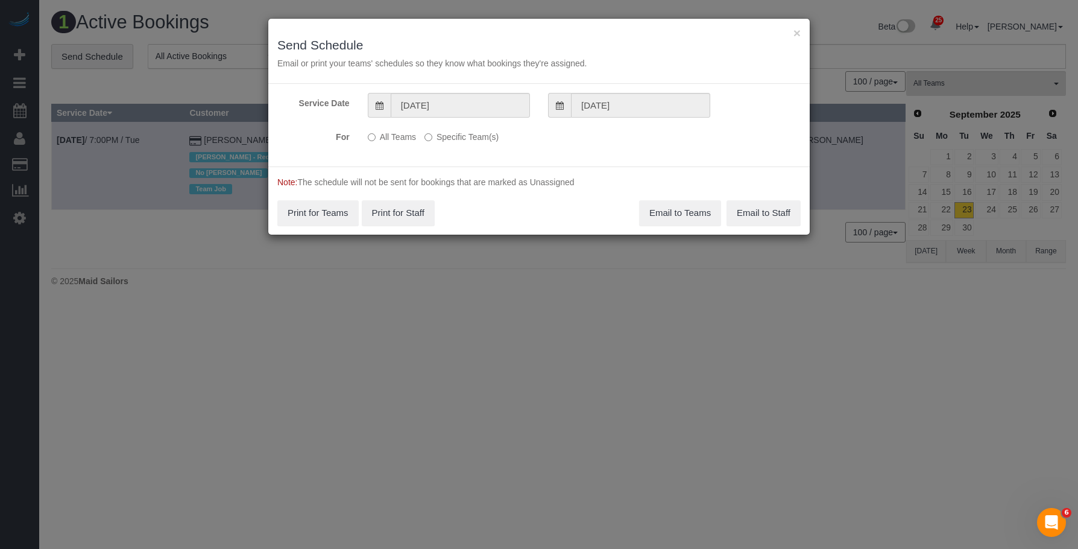
click at [459, 134] on label "Specific Team(s)" at bounding box center [461, 135] width 74 height 16
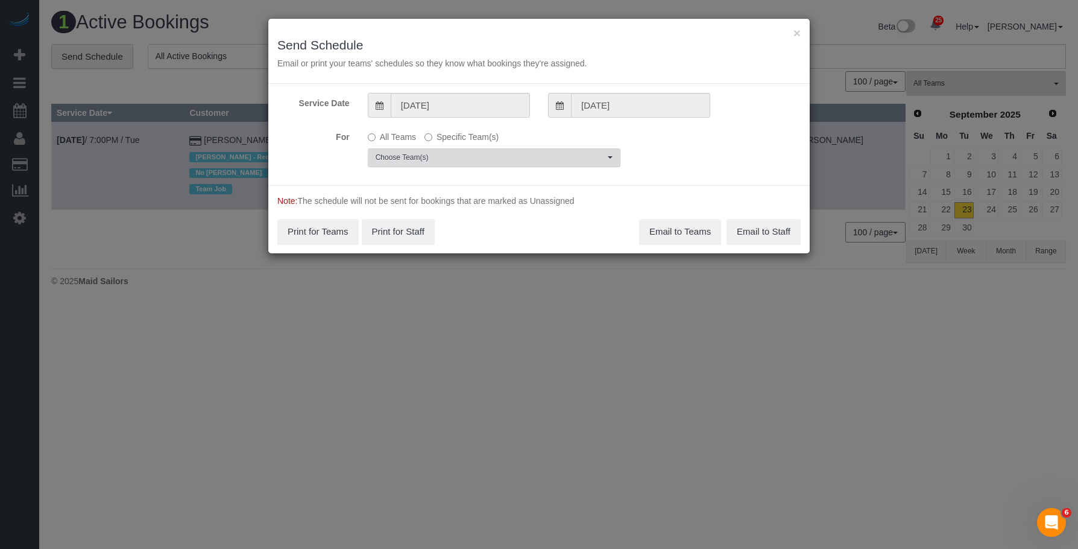
click at [499, 153] on span "Choose Team(s)" at bounding box center [490, 158] width 229 height 10
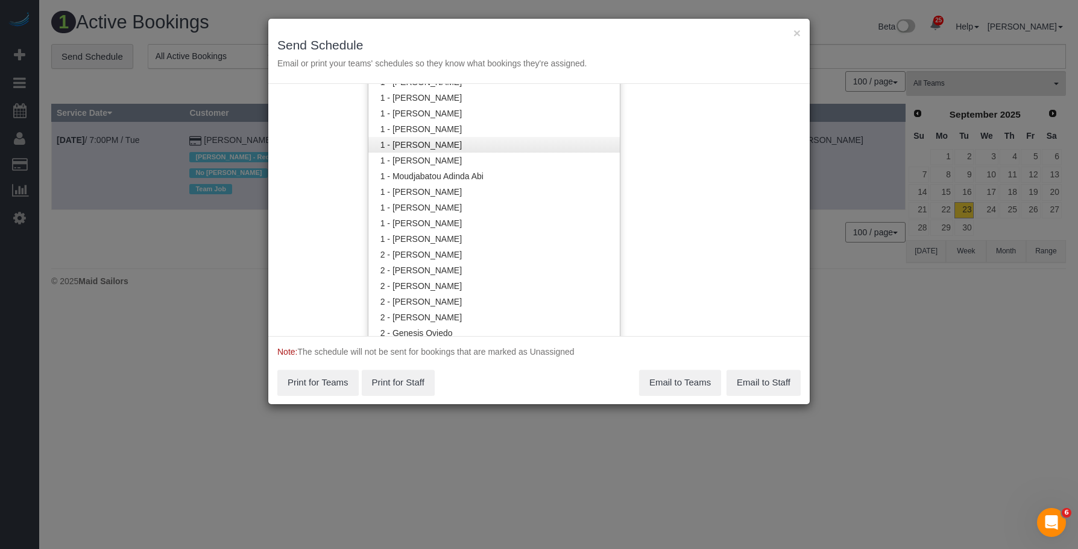
scroll to position [605, 0]
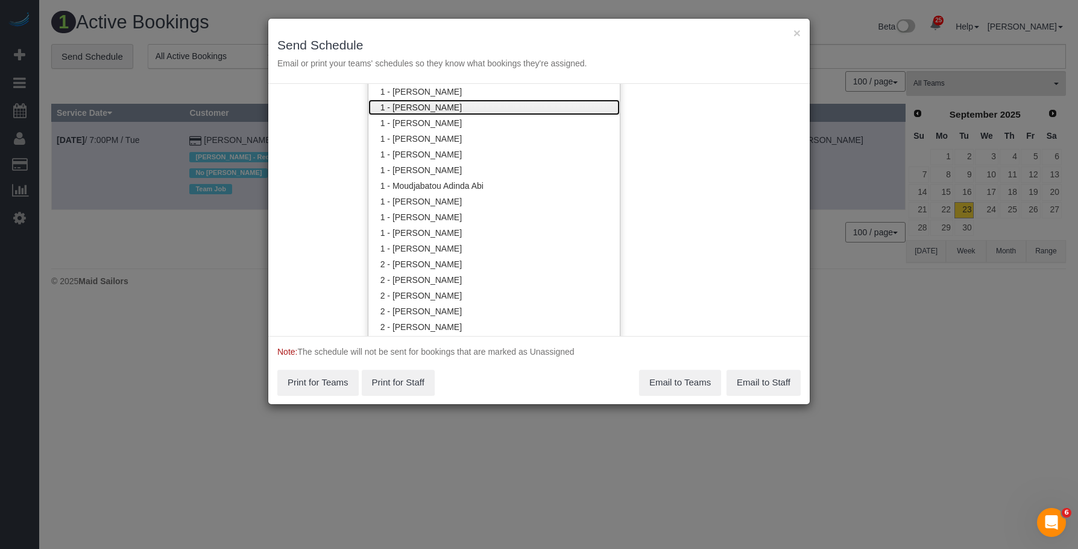
drag, startPoint x: 424, startPoint y: 105, endPoint x: 457, endPoint y: 45, distance: 68.5
click at [426, 104] on link "1 - [PERSON_NAME]" at bounding box center [493, 107] width 251 height 16
click at [459, 40] on h3 "Send Schedule" at bounding box center [538, 45] width 523 height 14
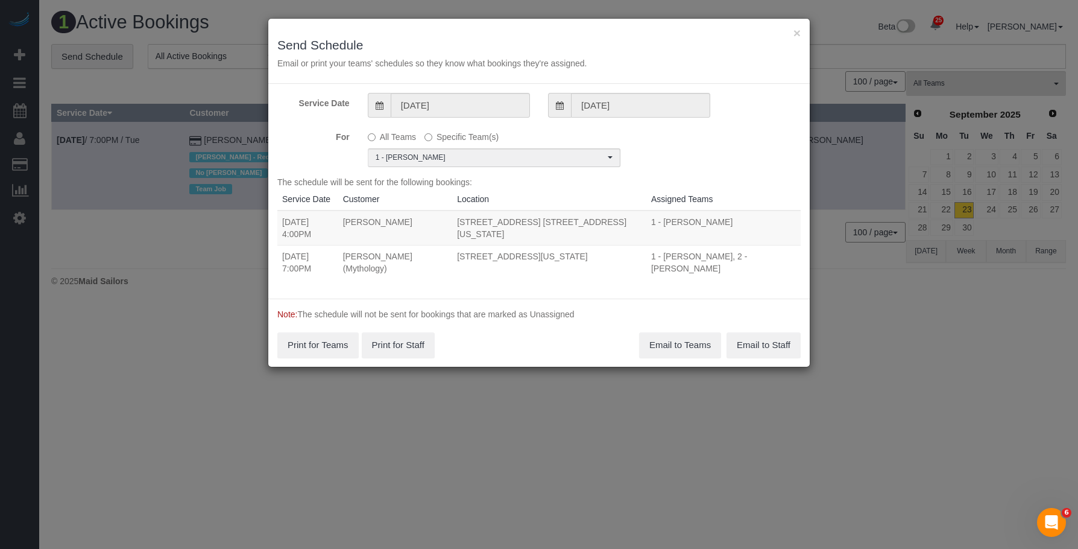
drag, startPoint x: 280, startPoint y: 261, endPoint x: 519, endPoint y: 268, distance: 239.5
click at [519, 268] on tr "09/23/2025 7:00PM Elaine Pugsley (Mythology) 324 Lafayette Street, 2nd Floor, N…" at bounding box center [538, 262] width 523 height 34
copy tr "09/23/2025 7:00PM Elaine Pugsley (Mythology) 324 Lafayette Street, 2nd Floor, N…"
click at [799, 33] on button "×" at bounding box center [797, 33] width 7 height 13
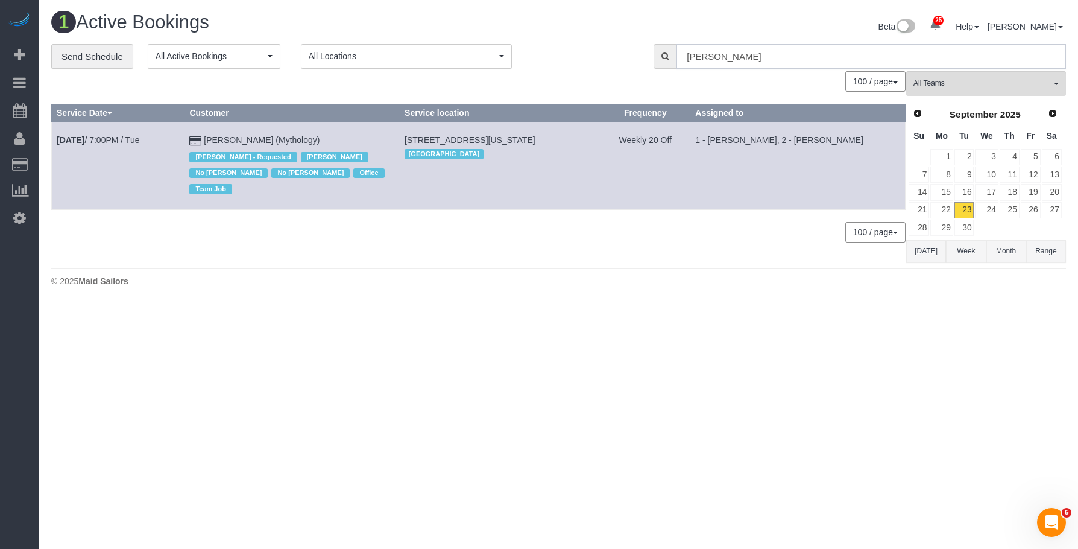
drag, startPoint x: 735, startPoint y: 60, endPoint x: 591, endPoint y: 59, distance: 144.1
click at [591, 59] on div "**********" at bounding box center [558, 56] width 1033 height 25
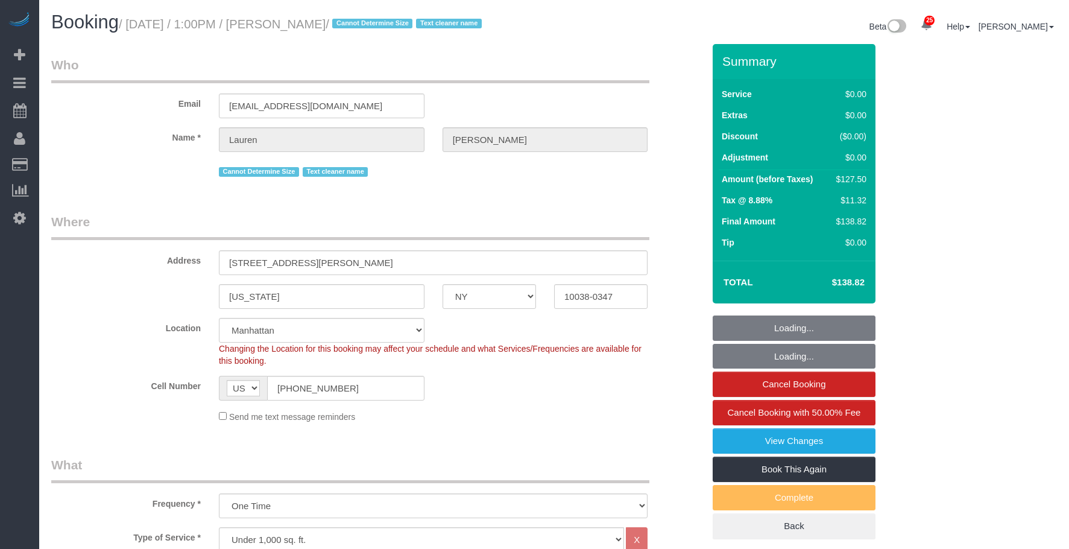
select select "NY"
select select "number:89"
select select "number:90"
select select "number:15"
select select "number:5"
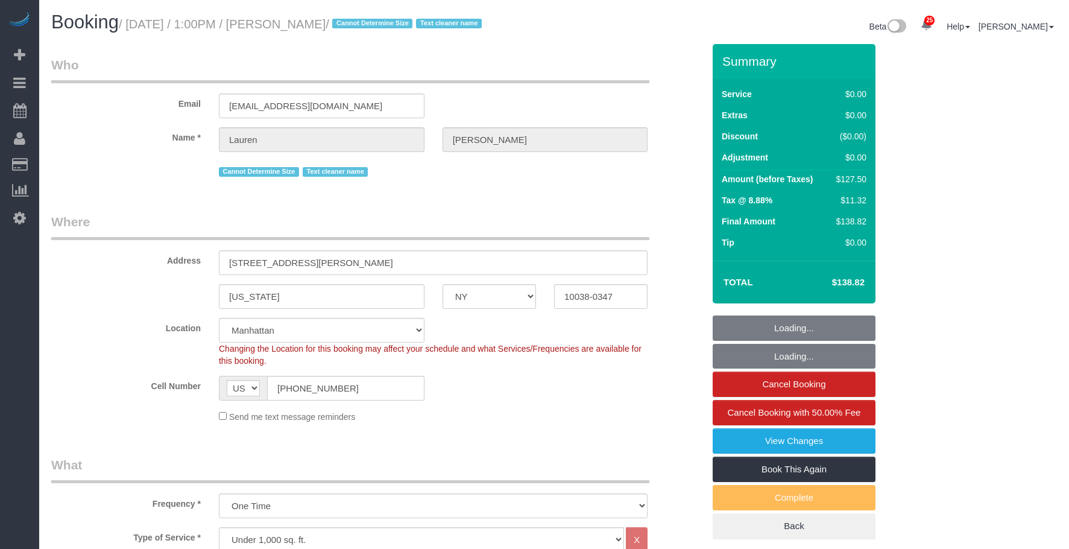
select select "spot1"
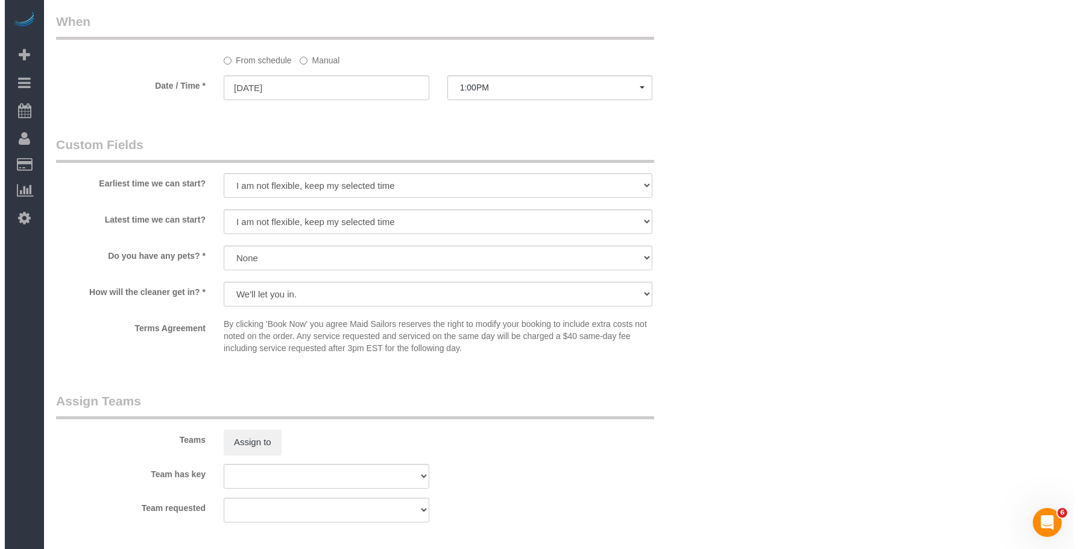
scroll to position [1327, 0]
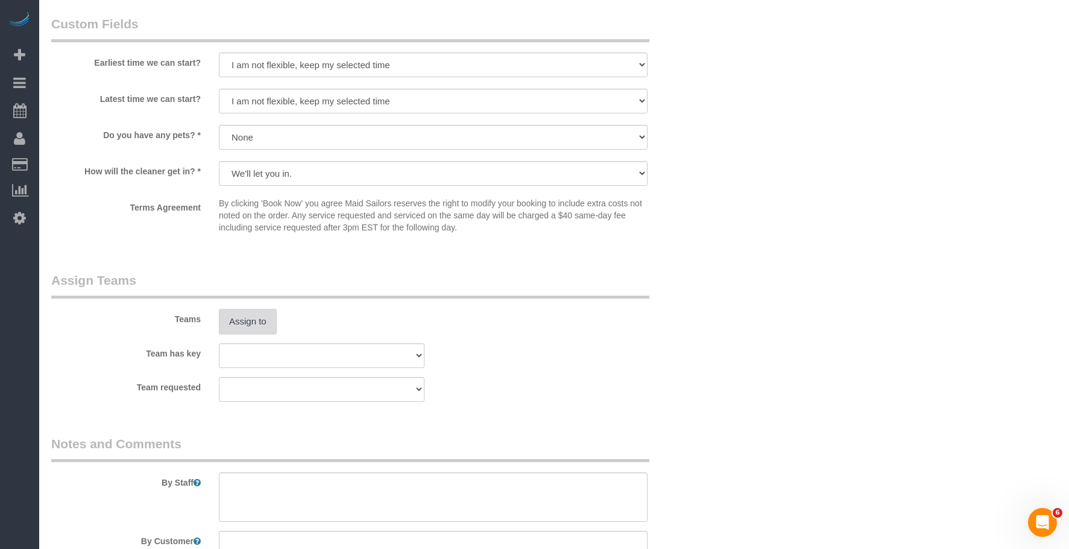
click at [250, 329] on button "Assign to" at bounding box center [248, 321] width 58 height 25
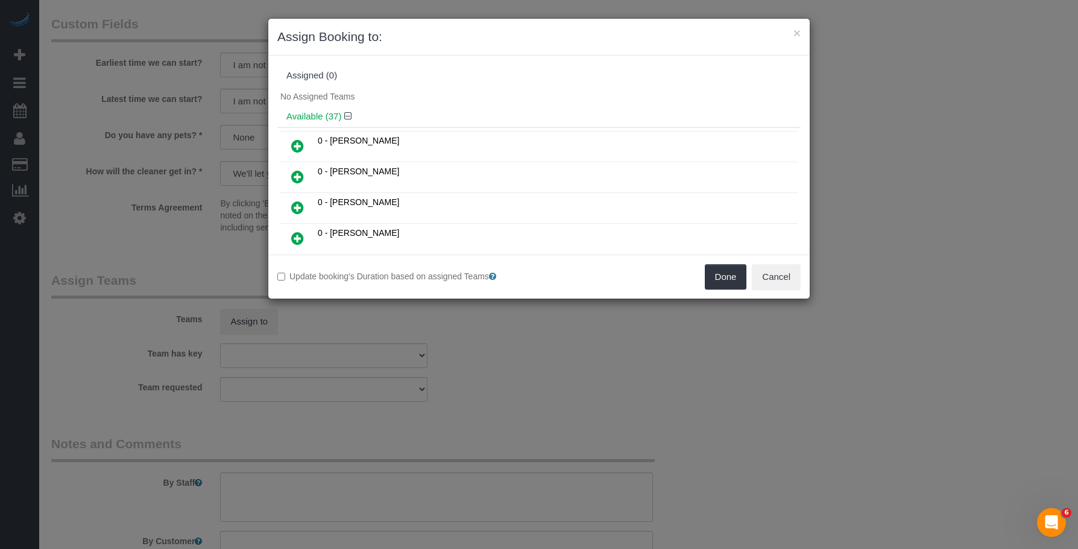
click at [297, 210] on icon at bounding box center [297, 207] width 13 height 14
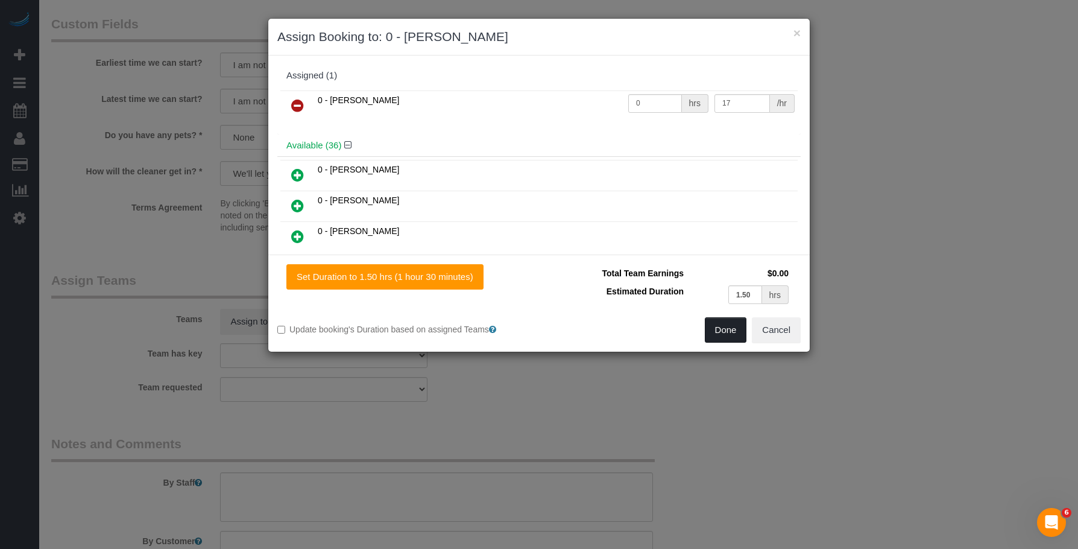
click at [728, 324] on button "Done" at bounding box center [726, 329] width 42 height 25
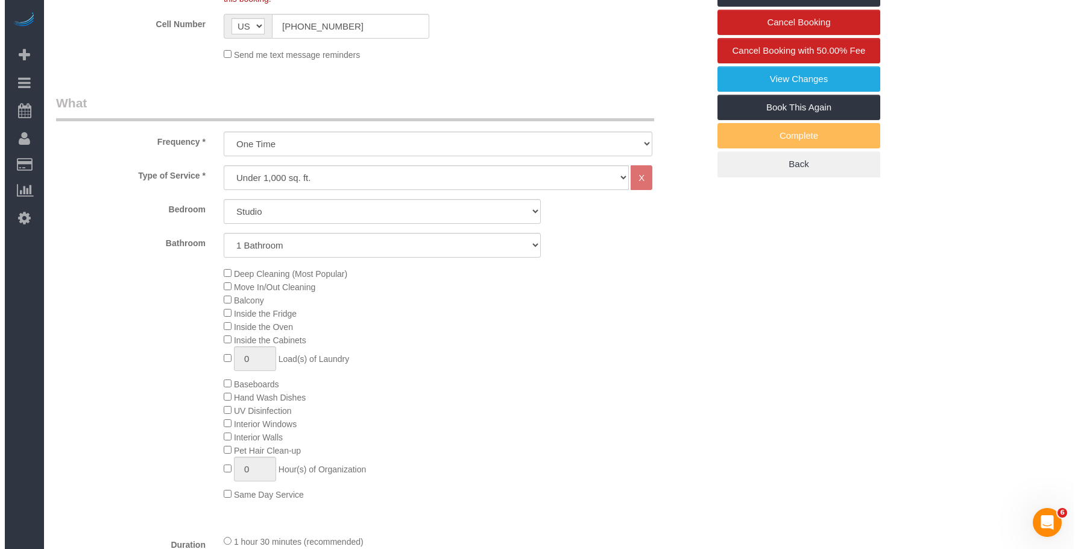
scroll to position [0, 0]
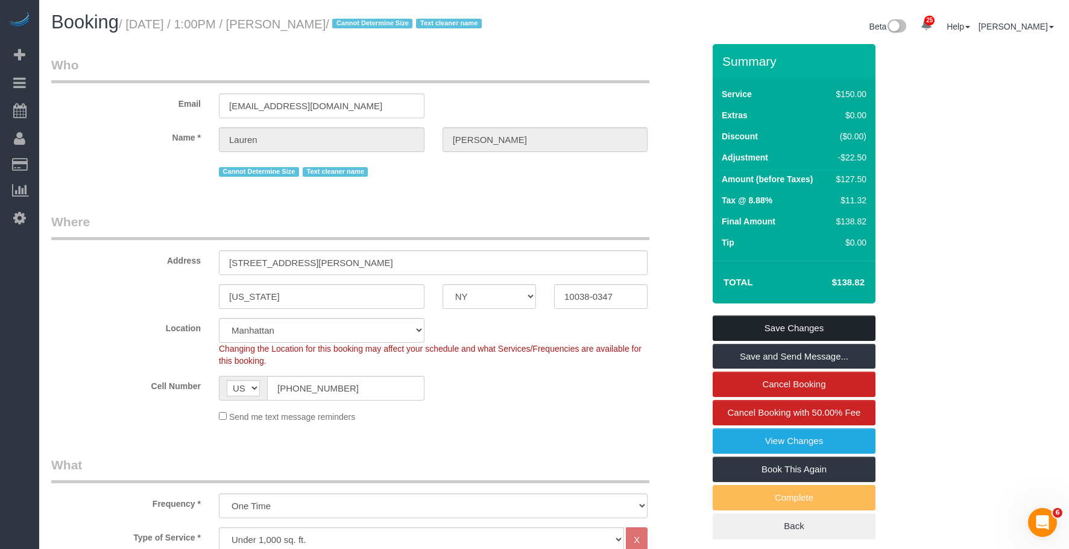
click at [812, 327] on link "Save Changes" at bounding box center [794, 327] width 163 height 25
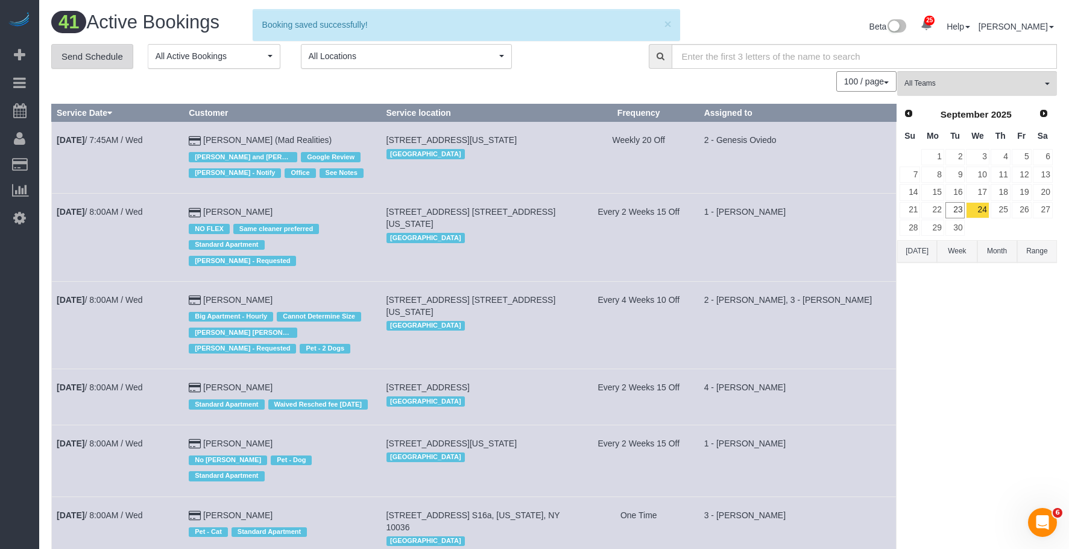
click at [113, 57] on link "Send Schedule" at bounding box center [92, 56] width 82 height 25
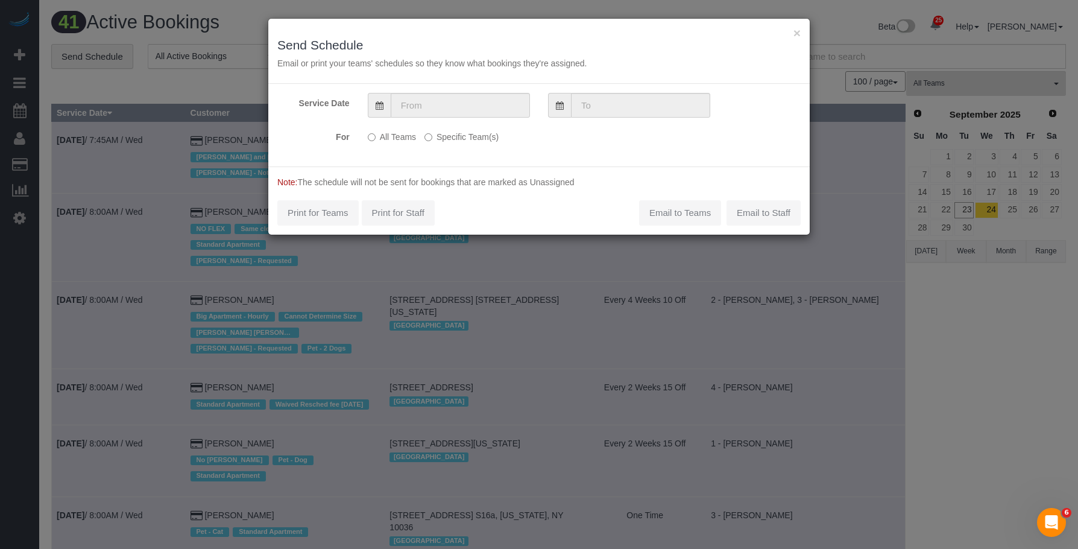
click at [463, 118] on div "Service Date For All Teams Specific Team(s) Choose Team(s) * - K.J. *[PERSON_NA…" at bounding box center [538, 125] width 541 height 83
click at [489, 109] on input "text" at bounding box center [460, 105] width 139 height 25
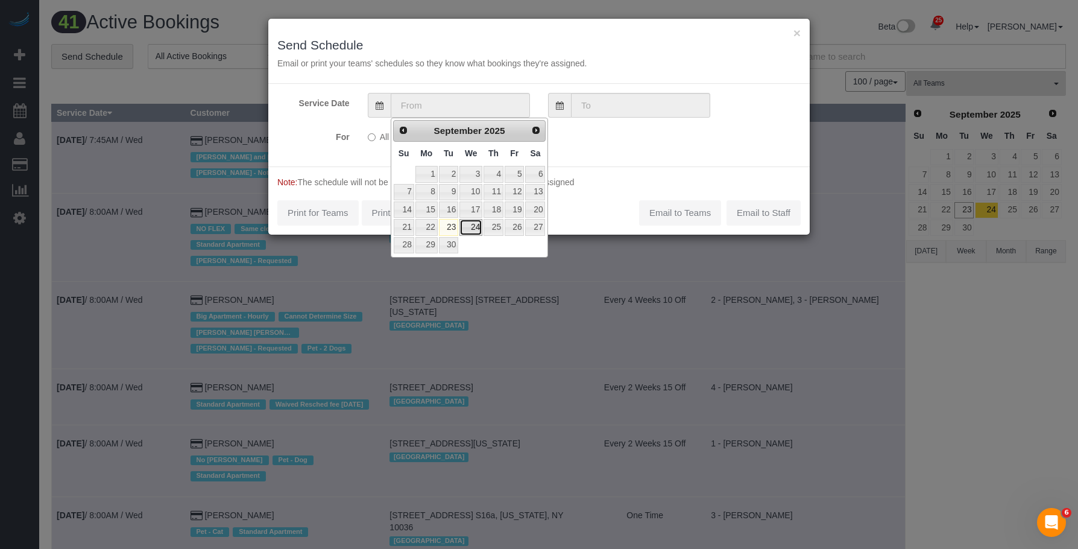
click at [473, 226] on link "24" at bounding box center [470, 227] width 23 height 16
type input "[DATE]"
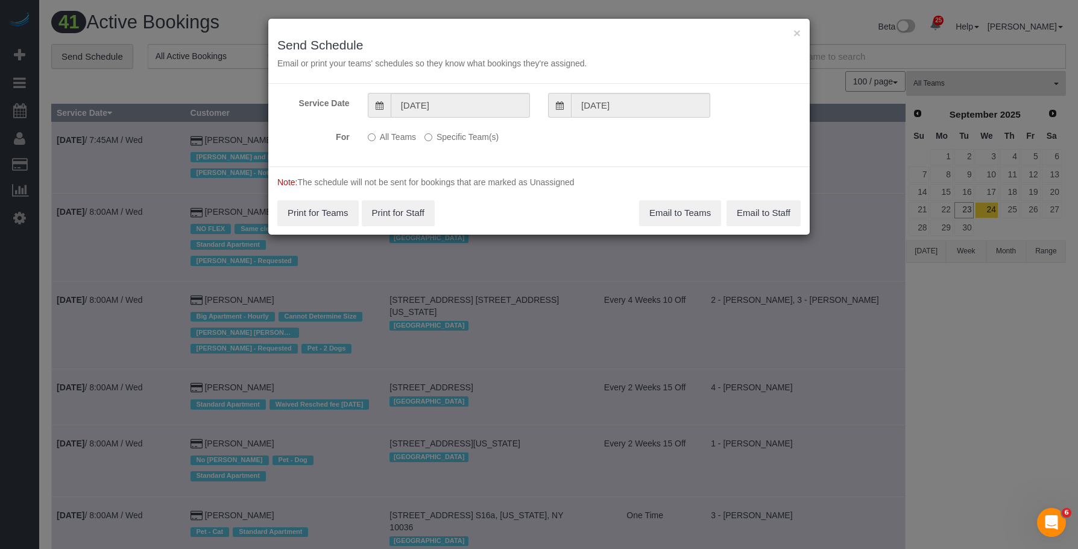
click at [479, 137] on label "Specific Team(s)" at bounding box center [461, 135] width 74 height 16
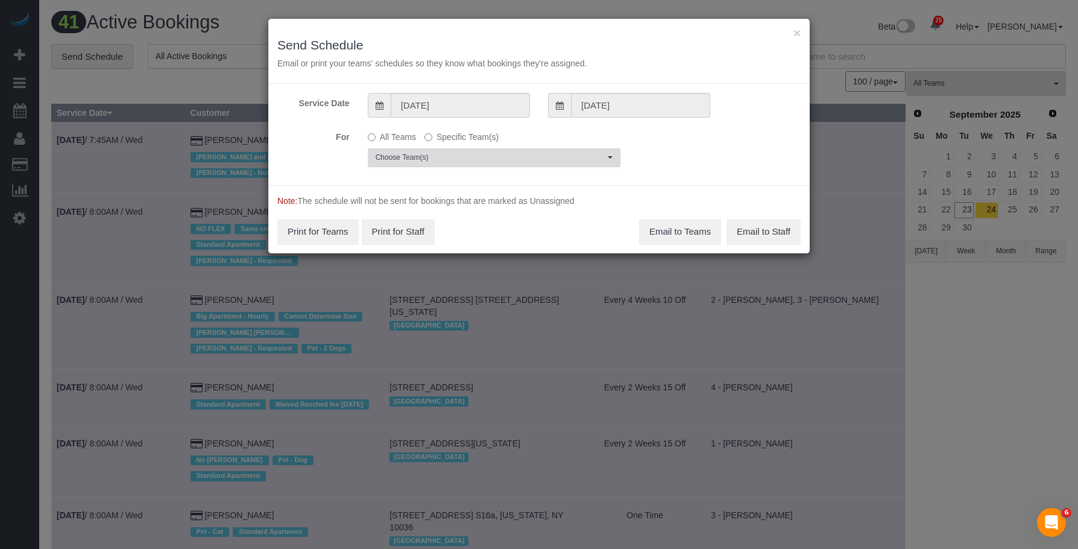
click at [513, 160] on span "Choose Team(s)" at bounding box center [490, 158] width 229 height 10
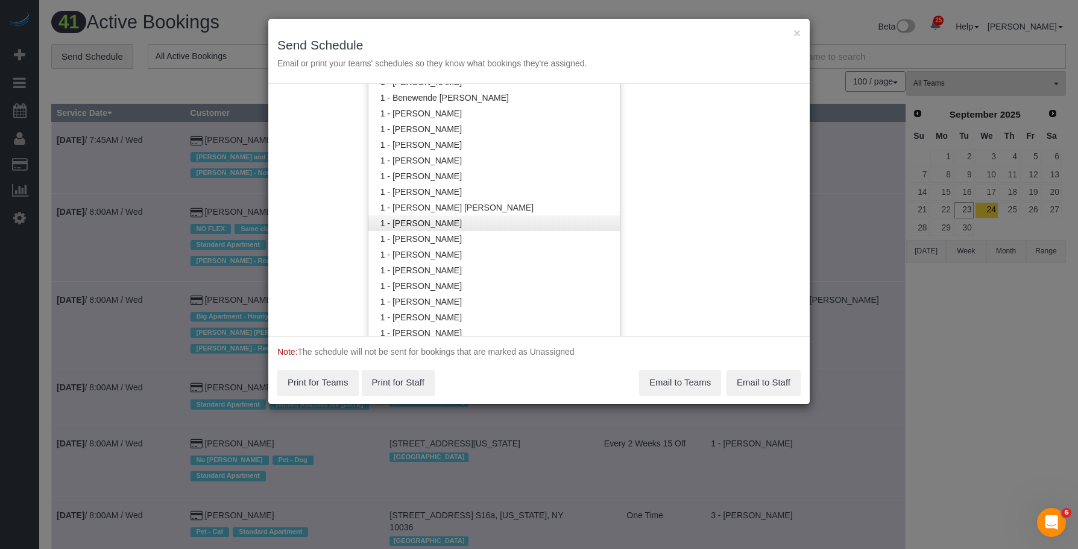
scroll to position [123, 0]
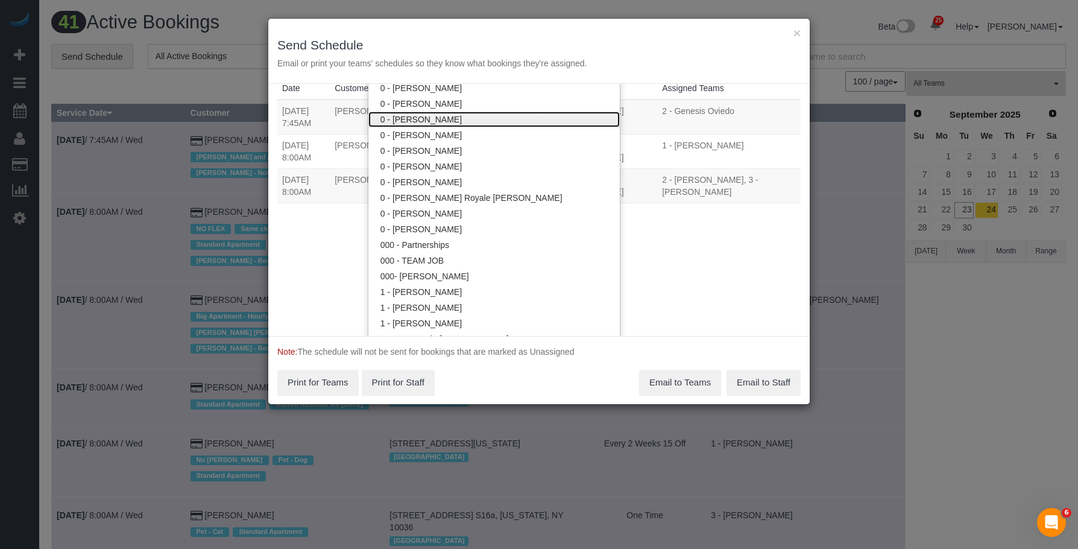
click at [429, 119] on link "0 - [PERSON_NAME]" at bounding box center [493, 120] width 251 height 16
click at [494, 46] on h3 "Send Schedule" at bounding box center [538, 45] width 523 height 14
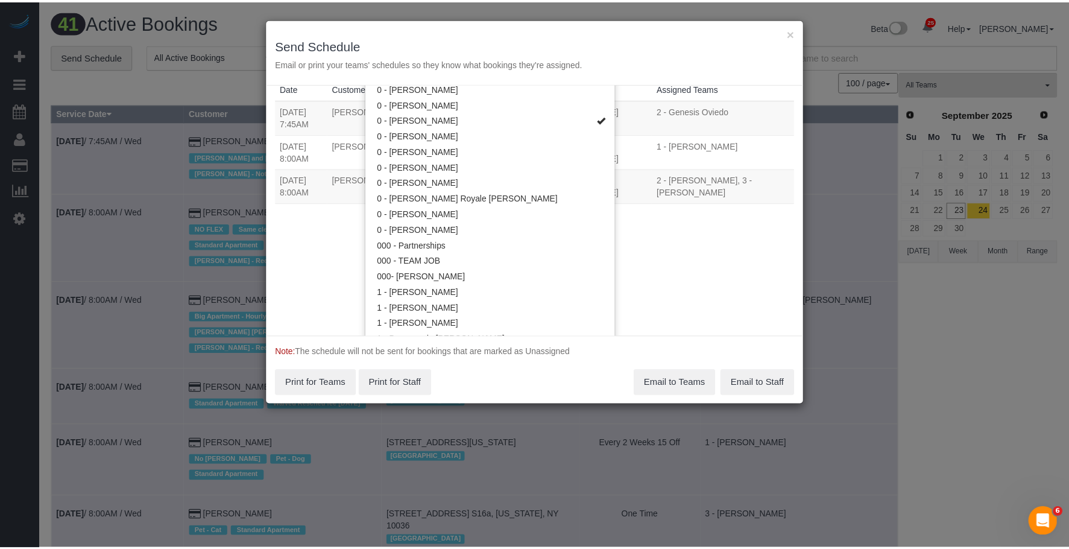
scroll to position [0, 0]
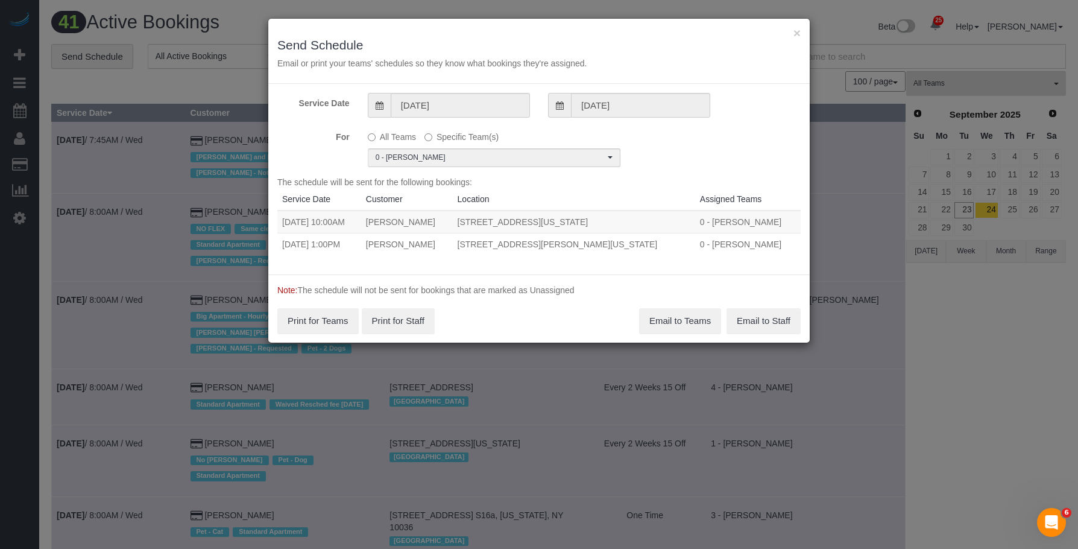
drag, startPoint x: 329, startPoint y: 221, endPoint x: 666, endPoint y: 228, distance: 337.1
click at [666, 228] on tr "09/24/2025 10:00AM Nishir Shelat 208 West 23rd Street, Apt. 1218, New York, NY …" at bounding box center [538, 221] width 523 height 23
click at [361, 216] on td "[DATE] 10:00AM" at bounding box center [319, 221] width 84 height 23
drag, startPoint x: 327, startPoint y: 221, endPoint x: 670, endPoint y: 218, distance: 342.5
click at [670, 218] on tr "09/24/2025 10:00AM Nishir Shelat 208 West 23rd Street, Apt. 1218, New York, NY …" at bounding box center [538, 221] width 523 height 23
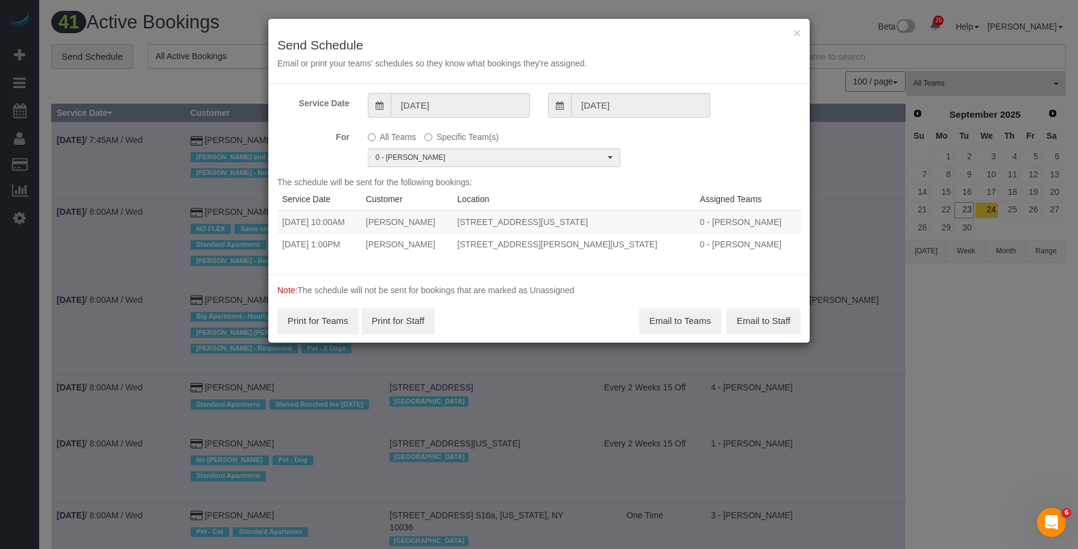
copy tr "10:00AM Nishir Shelat 208 West 23rd Street, Apt. 1218, New York, NY 10011"
drag, startPoint x: 329, startPoint y: 243, endPoint x: 629, endPoint y: 239, distance: 299.7
click at [629, 239] on tr "09/24/2025 1:00PM Lauren Dana 84 William Street, Apt 703, New York, NY 10038-03…" at bounding box center [538, 244] width 523 height 22
click at [330, 247] on td "[DATE] 1:00PM" at bounding box center [319, 244] width 84 height 22
drag, startPoint x: 328, startPoint y: 244, endPoint x: 675, endPoint y: 235, distance: 347.4
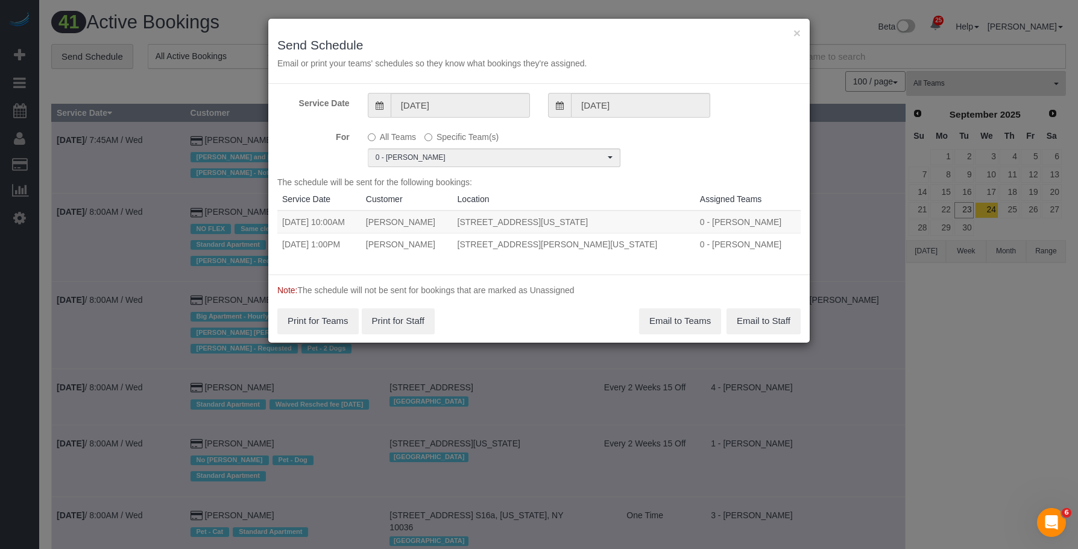
click at [675, 235] on tr "09/24/2025 1:00PM Lauren Dana 84 William Street, Apt 703, New York, NY 10038-03…" at bounding box center [538, 244] width 523 height 22
copy tr "1:00PM Lauren Dana 84 William Street, Apt 703, New York, NY 10038-0347"
click at [667, 319] on button "Email to Teams" at bounding box center [680, 320] width 82 height 25
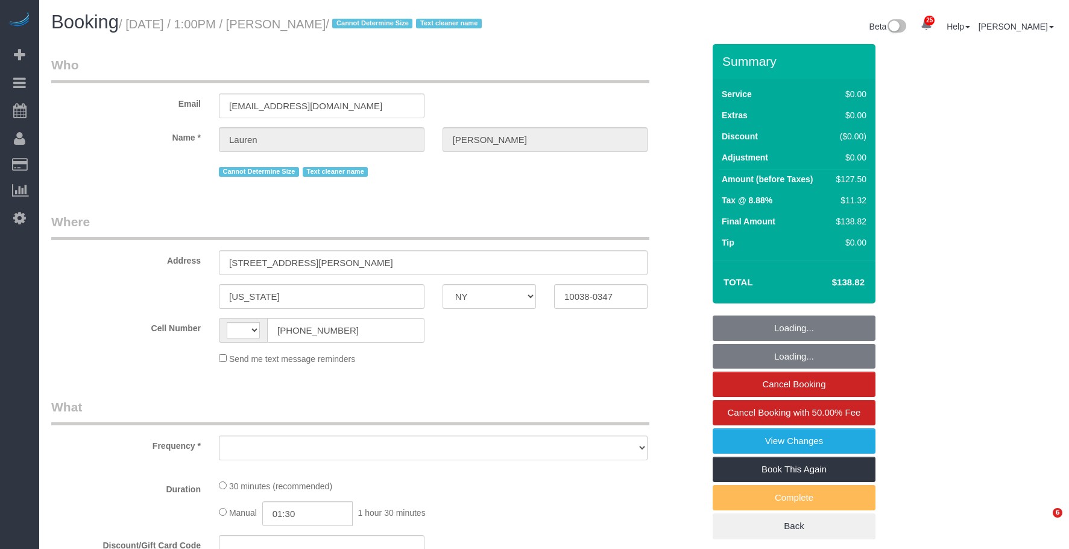
select select "NY"
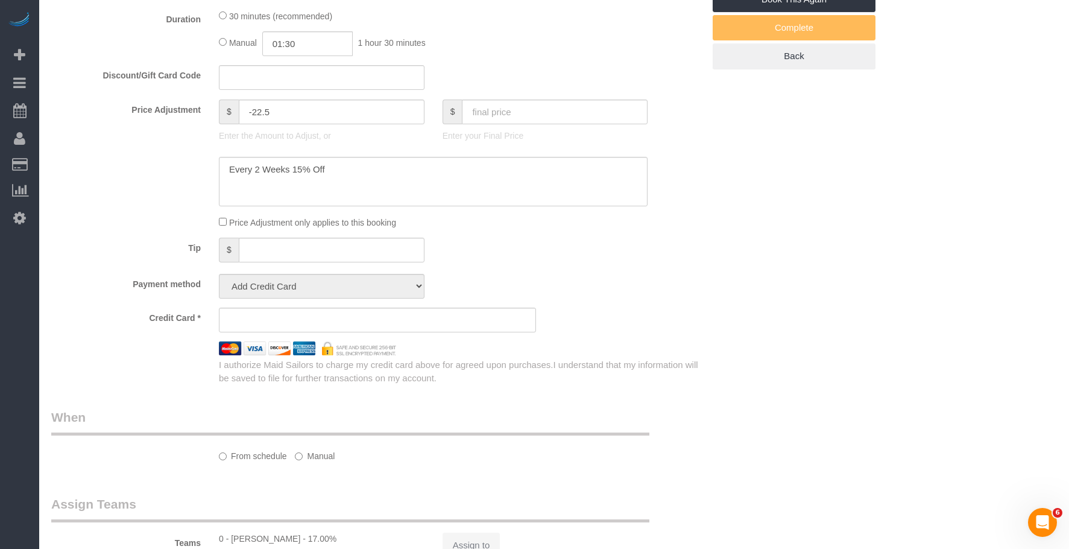
select select "string:[GEOGRAPHIC_DATA]"
select select "object:968"
select select "number:89"
select select "number:90"
select select "number:15"
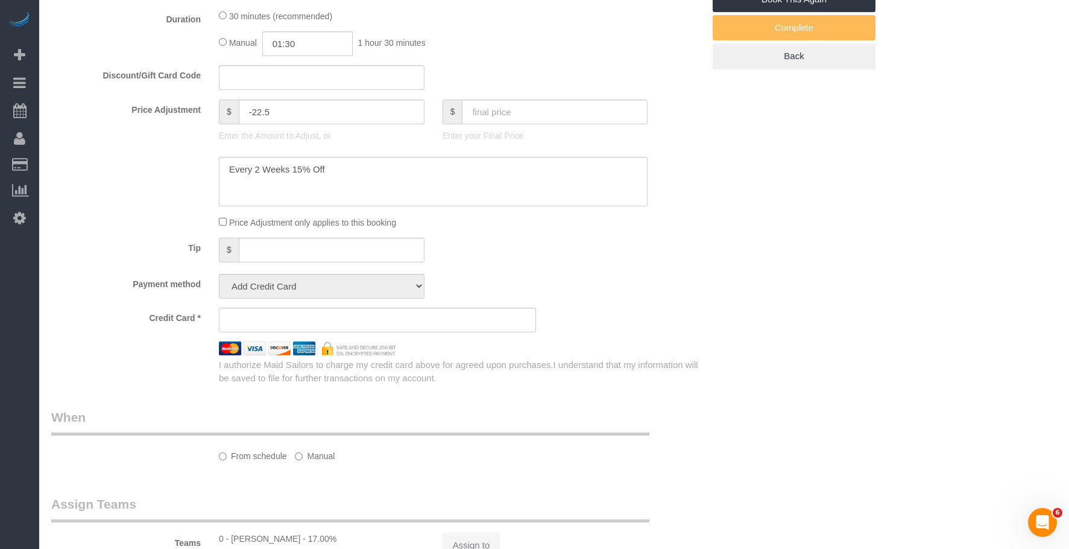
select select "number:5"
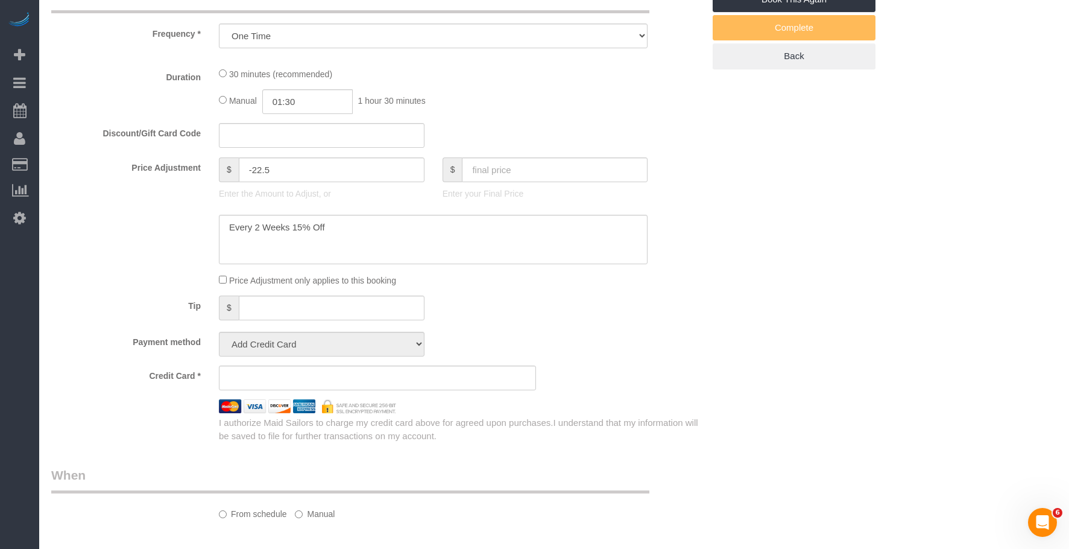
scroll to position [721, 0]
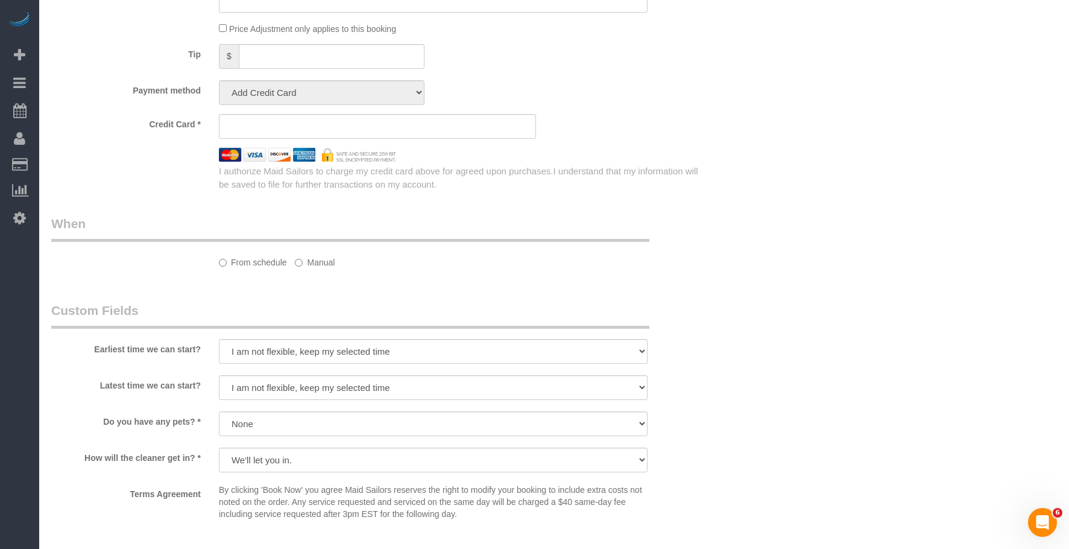
select select "string:stripe-pm_1REMk24VGloSiKo7t1T9C341"
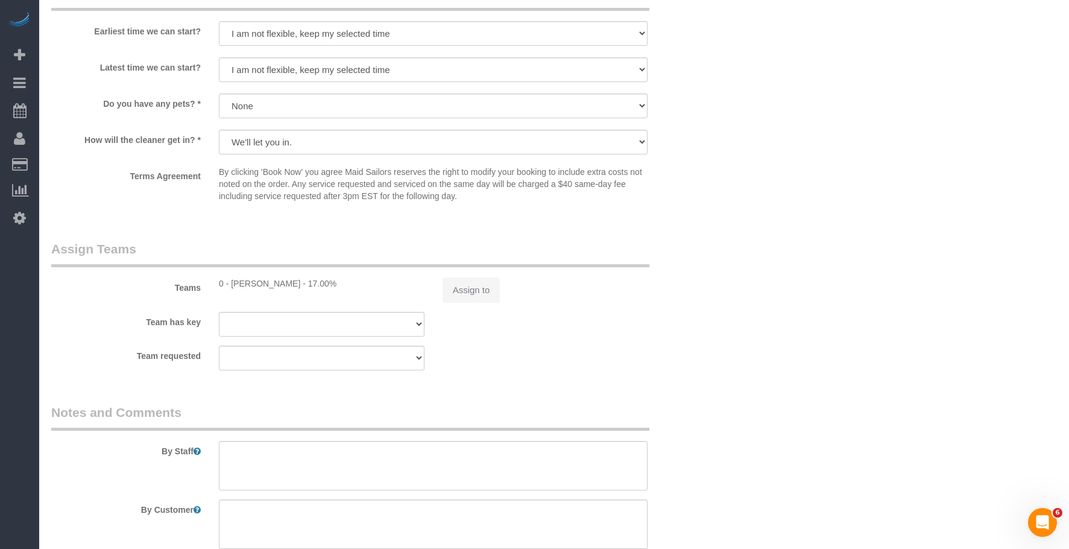
select select "object:974"
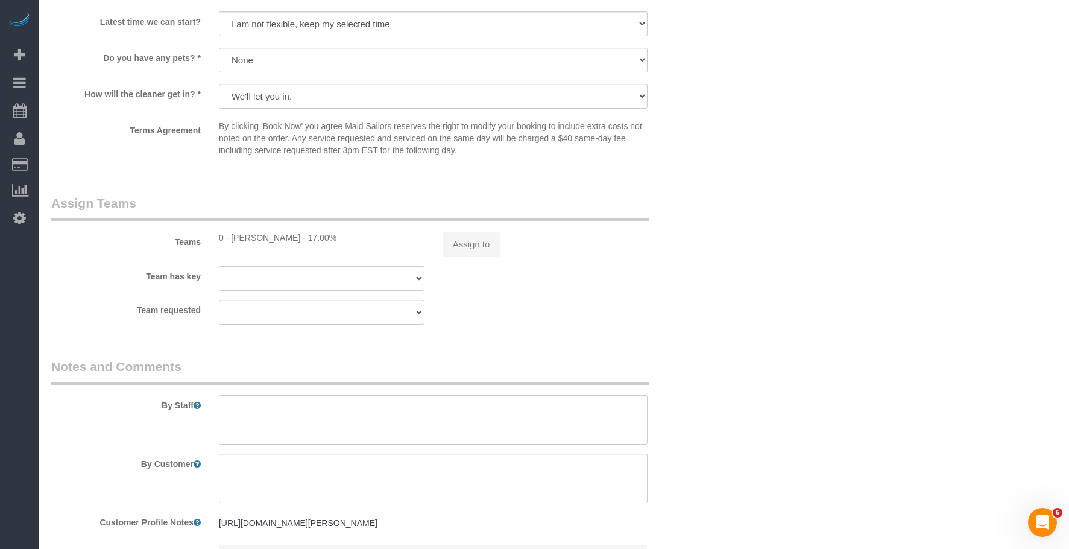
select select "spot1"
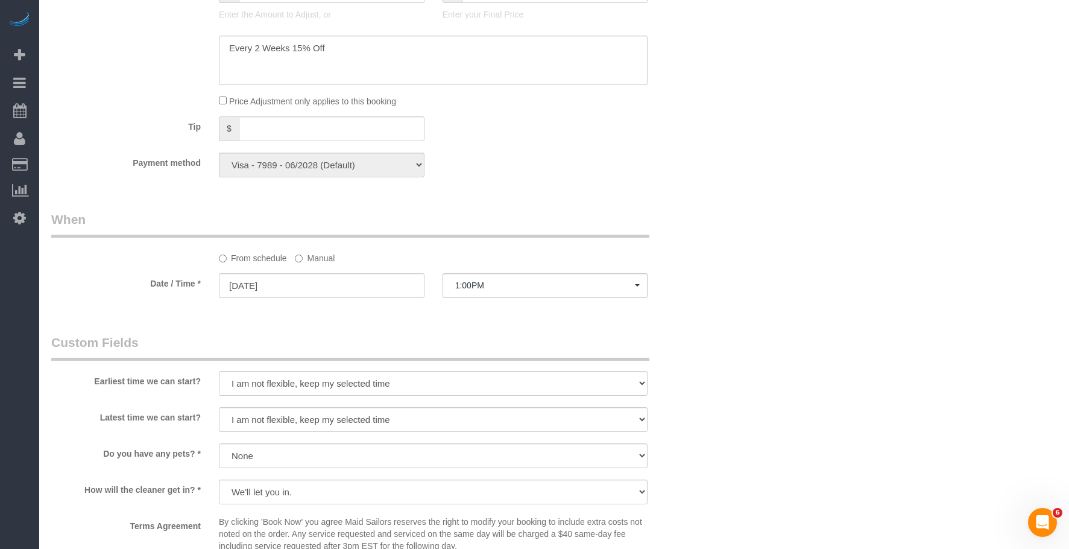
scroll to position [1237, 0]
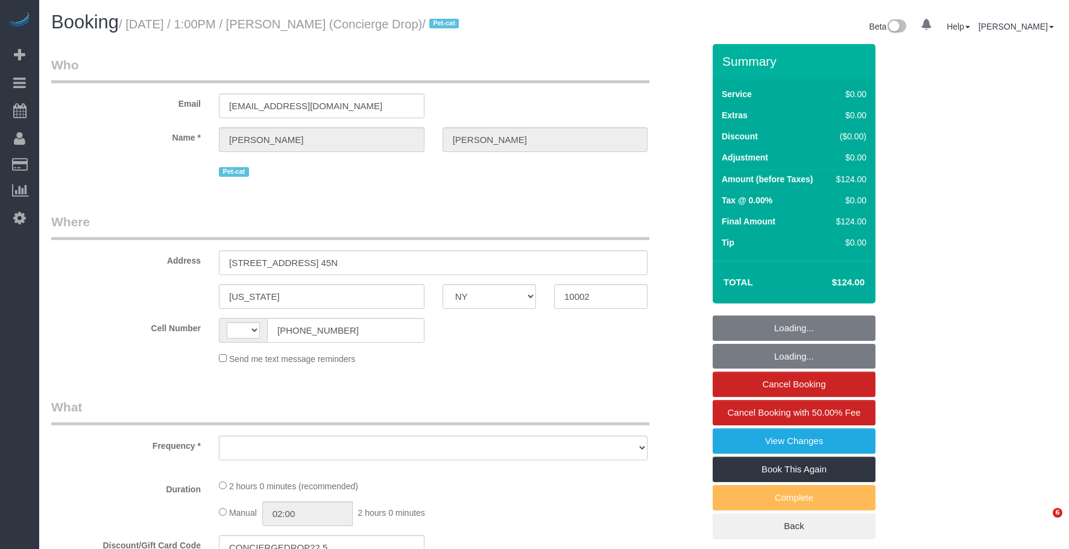
select select "NY"
select select "number:89"
select select "number:90"
select select "number:15"
select select "number:6"
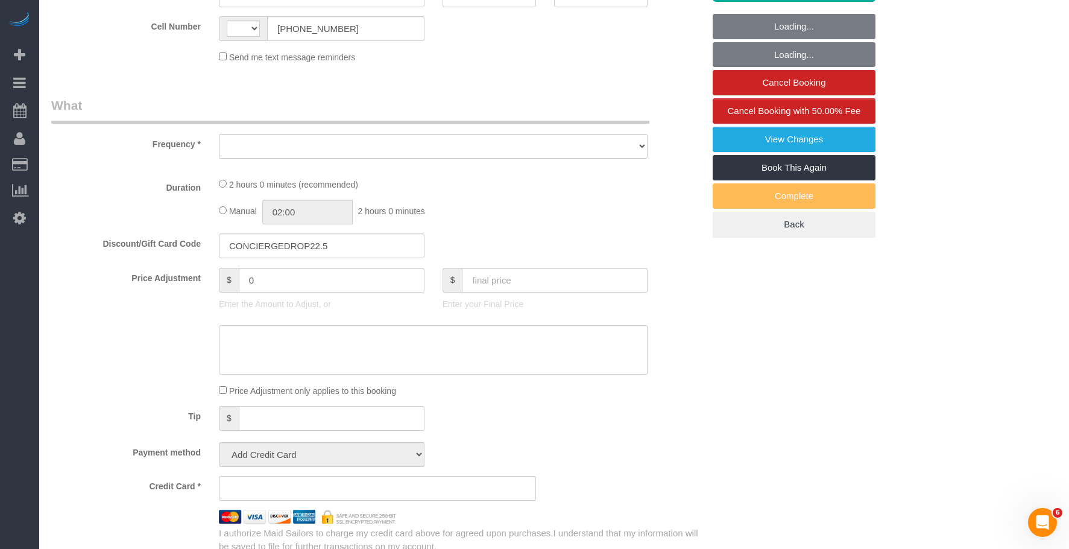
select select "string:stripe-pm_1RaQn24VGloSiKo7zeOF73Wj"
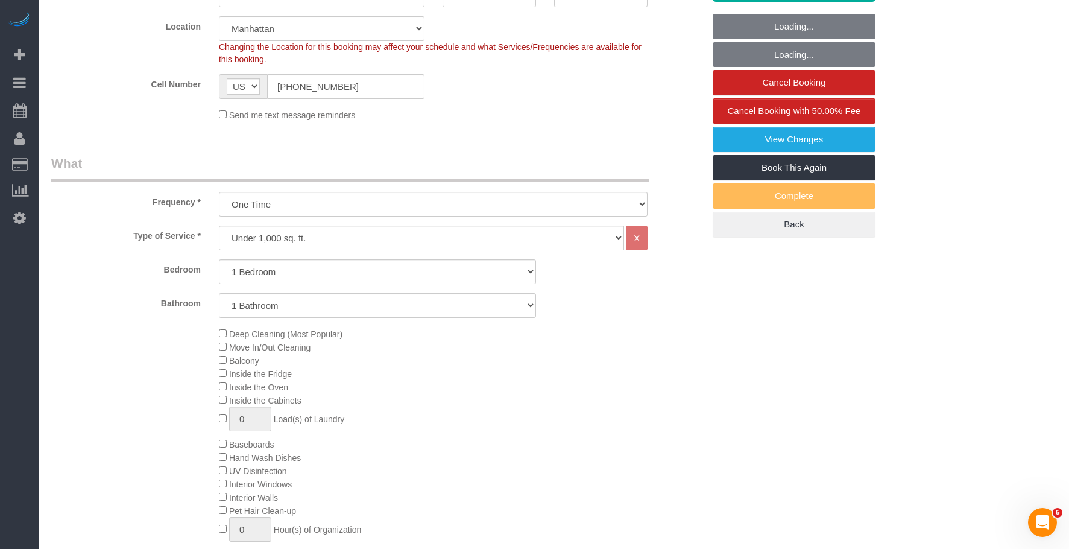
select select "string:[GEOGRAPHIC_DATA]"
select select "object:822"
select select "spot1"
select select "1"
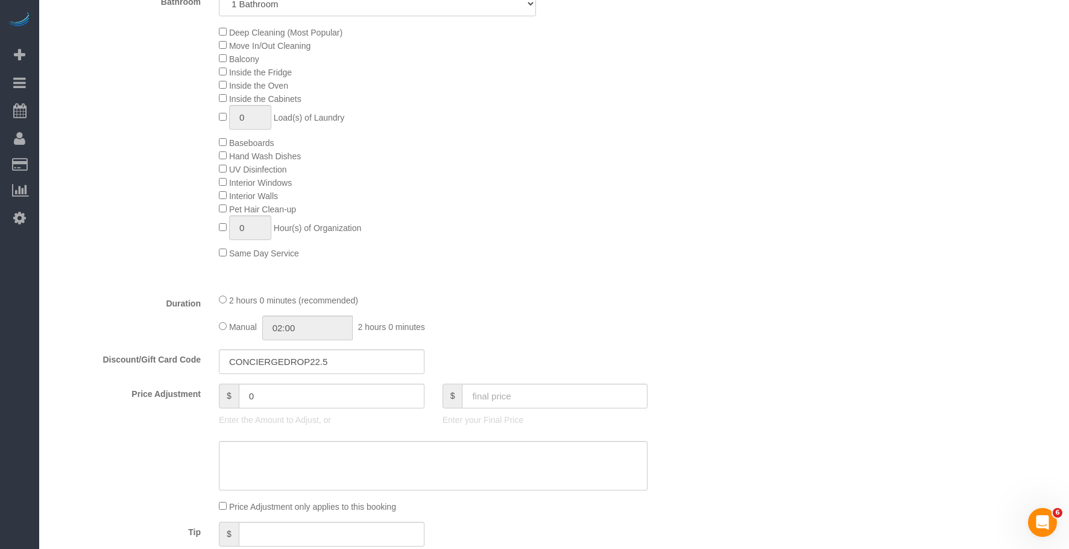
select select "object:1547"
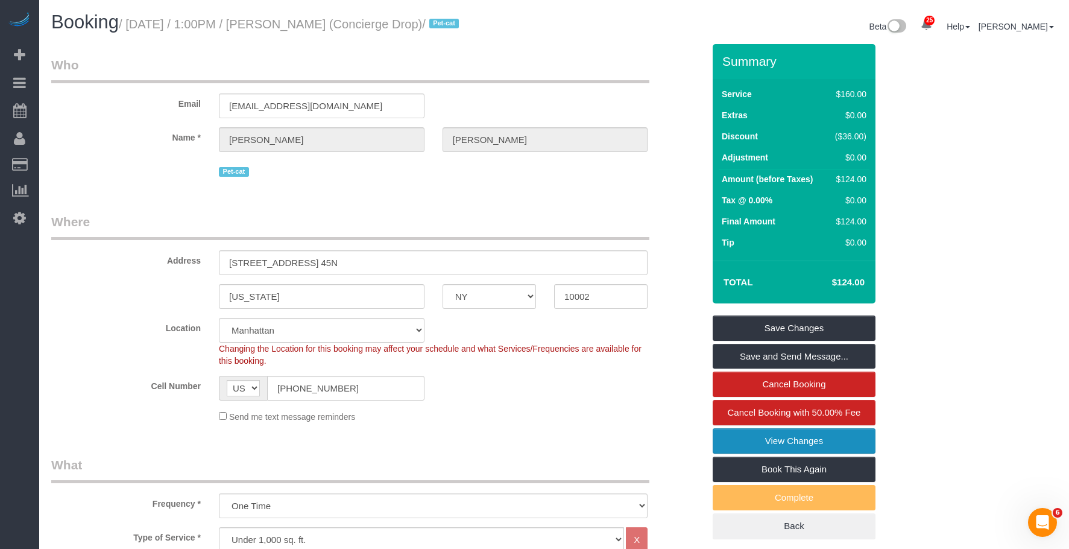
click at [723, 453] on link "View Changes" at bounding box center [794, 440] width 163 height 25
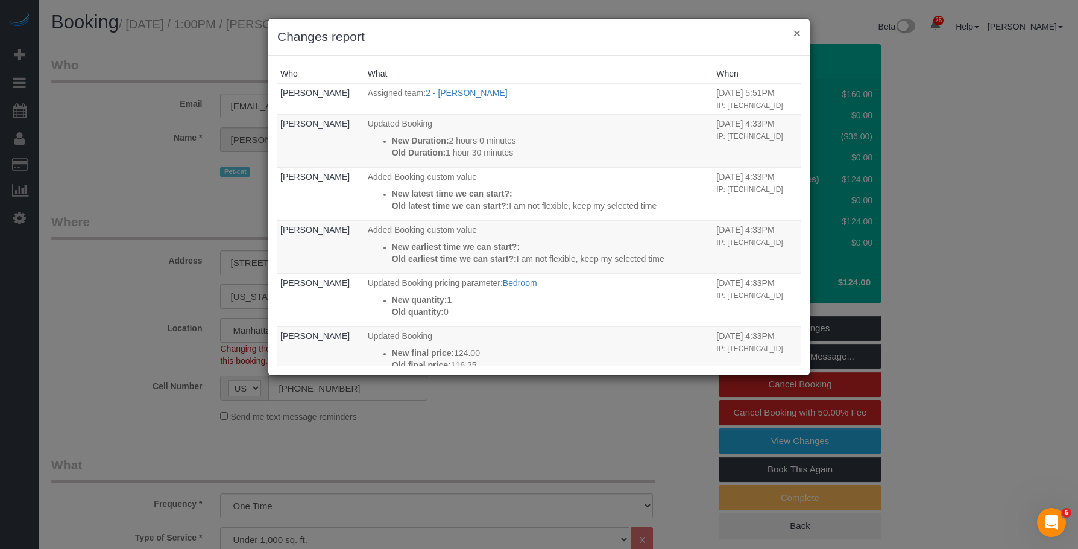
click at [800, 34] on button "×" at bounding box center [797, 33] width 7 height 13
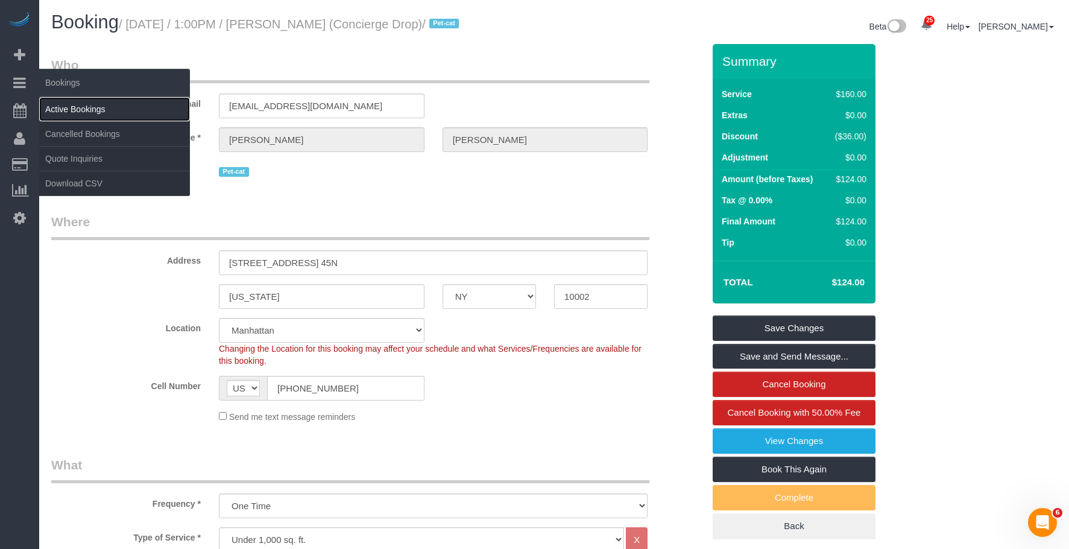
click at [89, 110] on link "Active Bookings" at bounding box center [114, 109] width 151 height 24
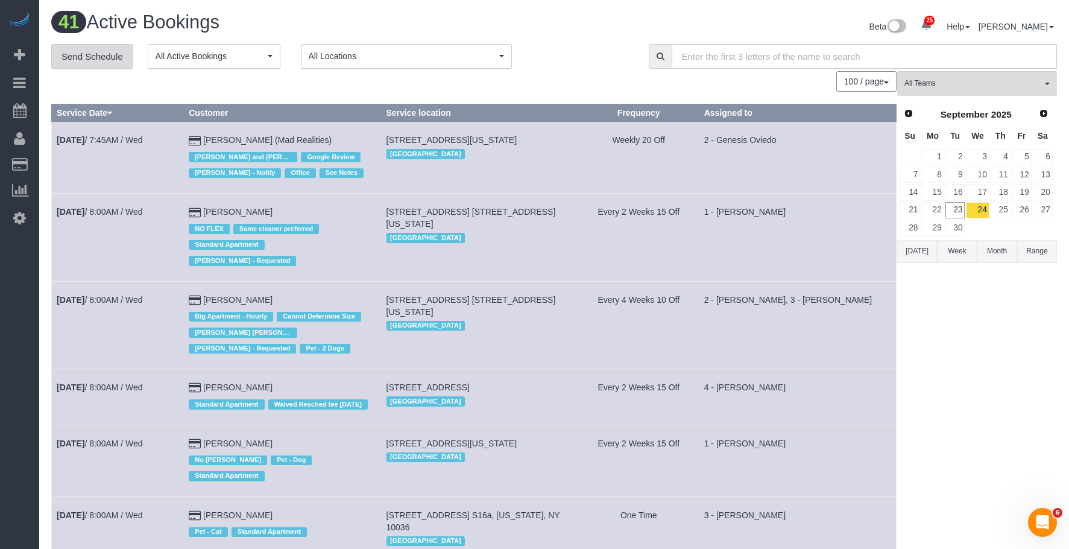
click at [101, 67] on link "Send Schedule" at bounding box center [92, 56] width 82 height 25
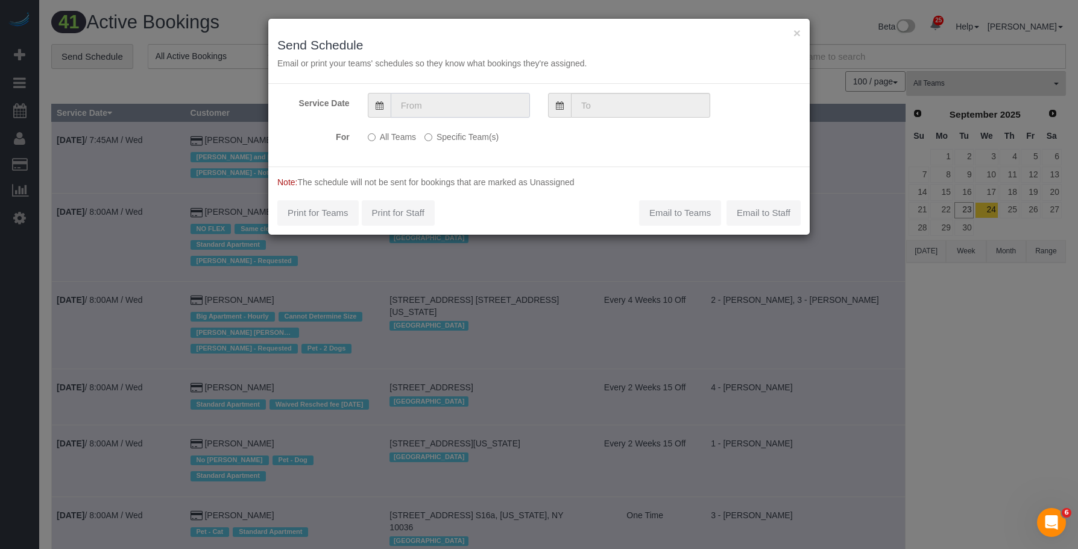
click at [476, 110] on input "text" at bounding box center [460, 105] width 139 height 25
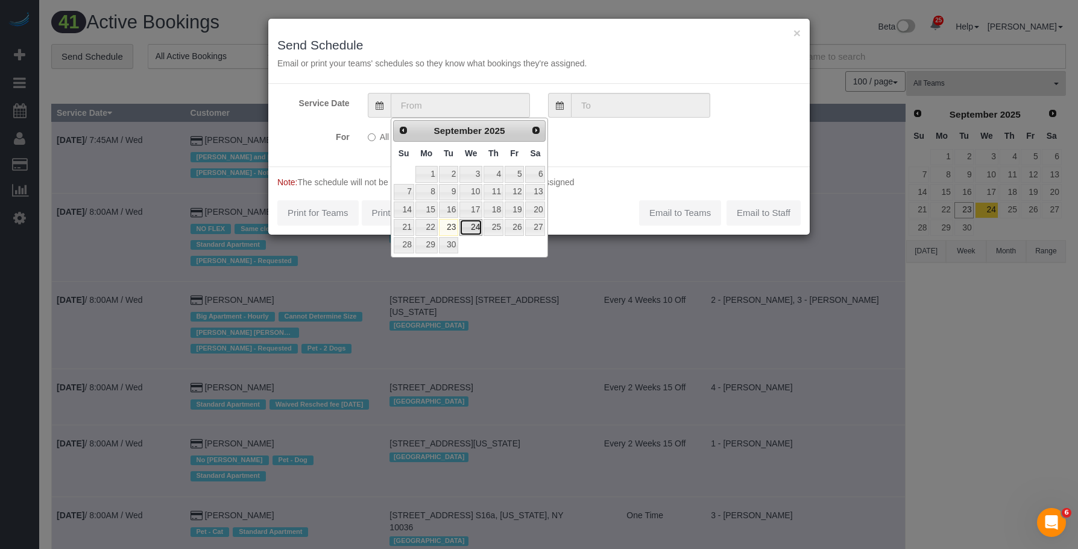
click at [473, 231] on link "24" at bounding box center [470, 227] width 23 height 16
type input "[DATE]"
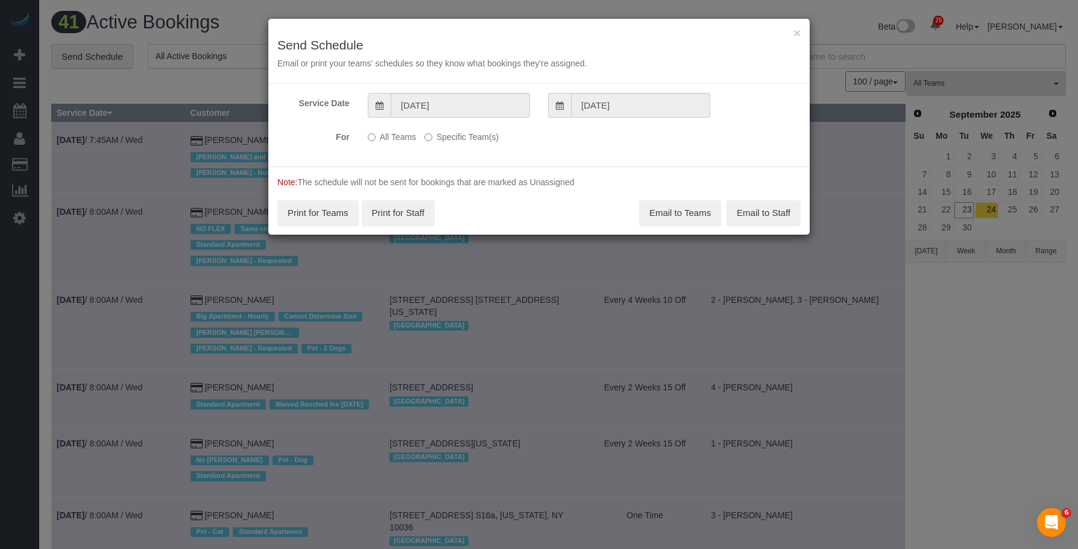
drag, startPoint x: 478, startPoint y: 140, endPoint x: 531, endPoint y: 147, distance: 52.9
click at [480, 139] on label "Specific Team(s)" at bounding box center [461, 135] width 74 height 16
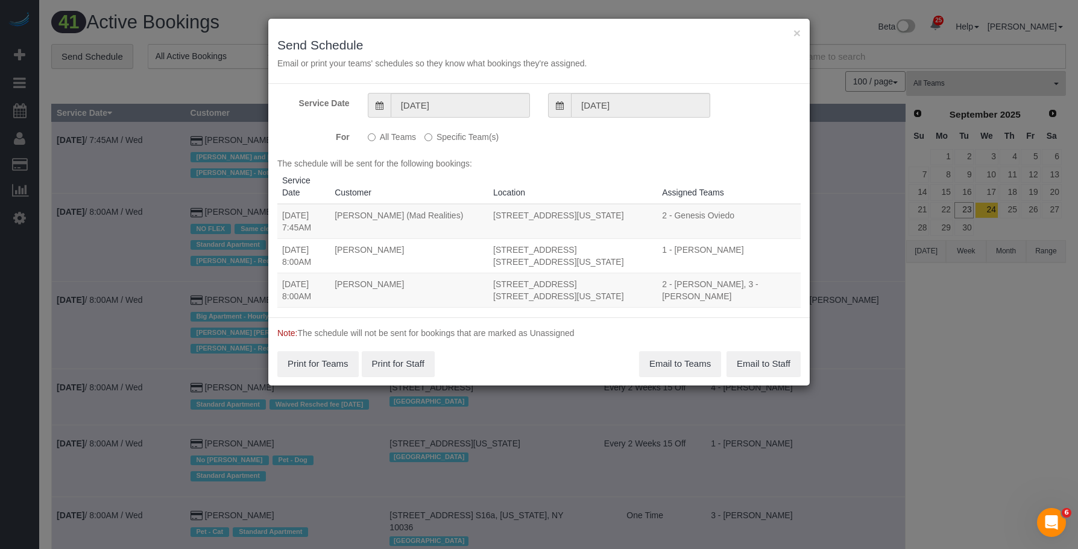
click at [478, 137] on label "Specific Team(s)" at bounding box center [461, 135] width 74 height 16
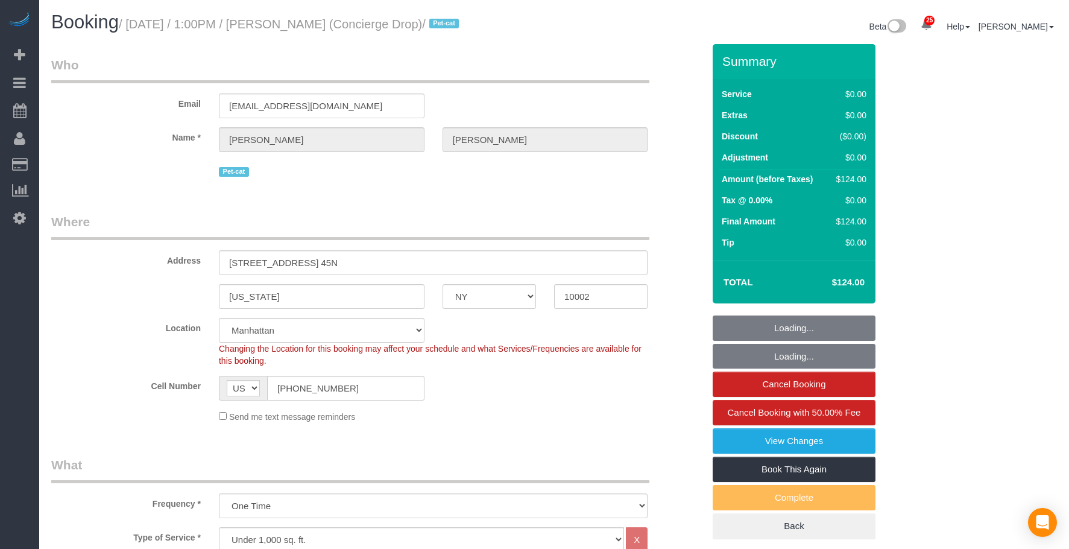
select select "NY"
select select "1"
select select "spot1"
select select "number:89"
select select "number:90"
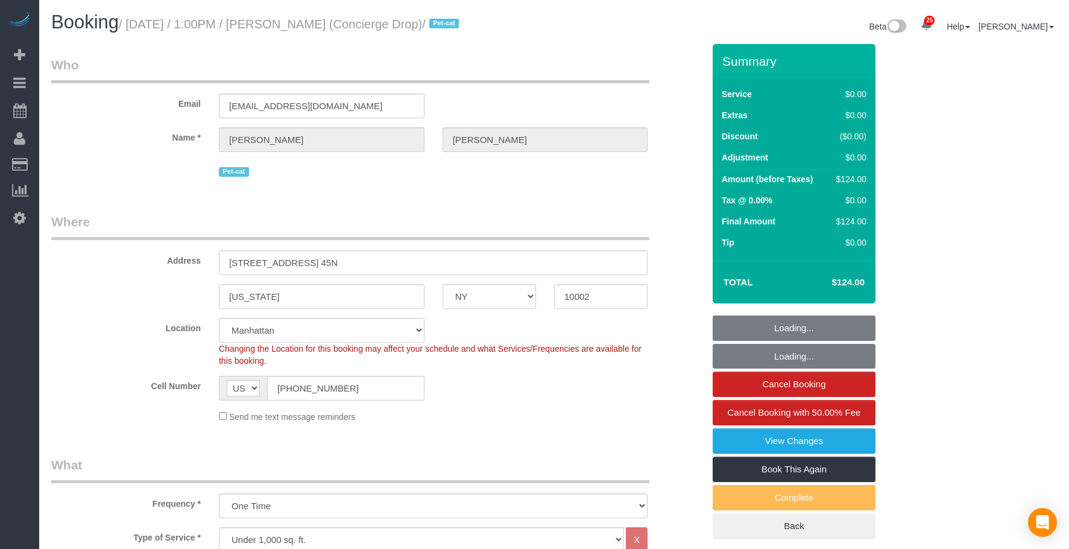
select select "number:15"
select select "number:6"
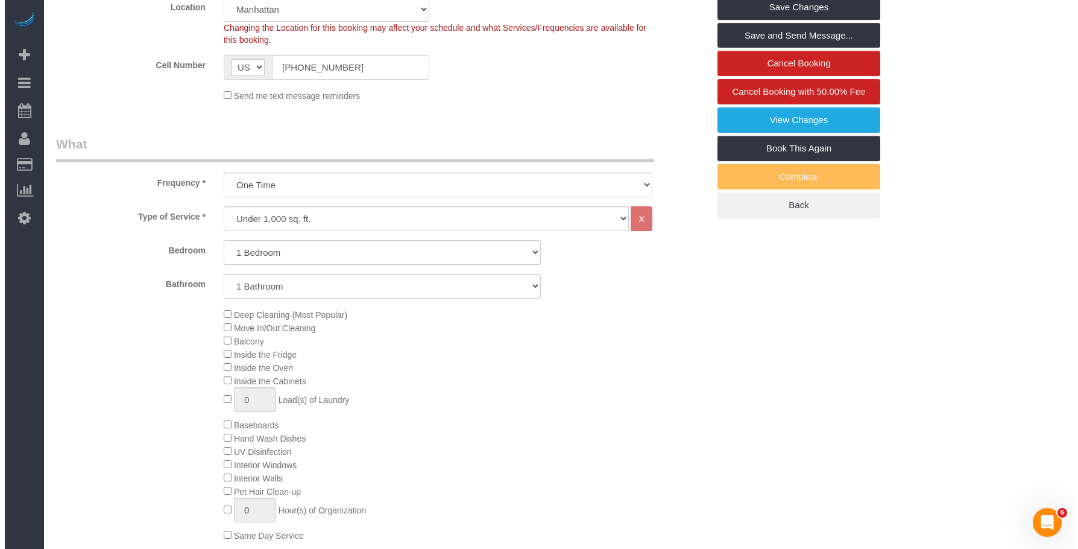
scroll to position [195, 0]
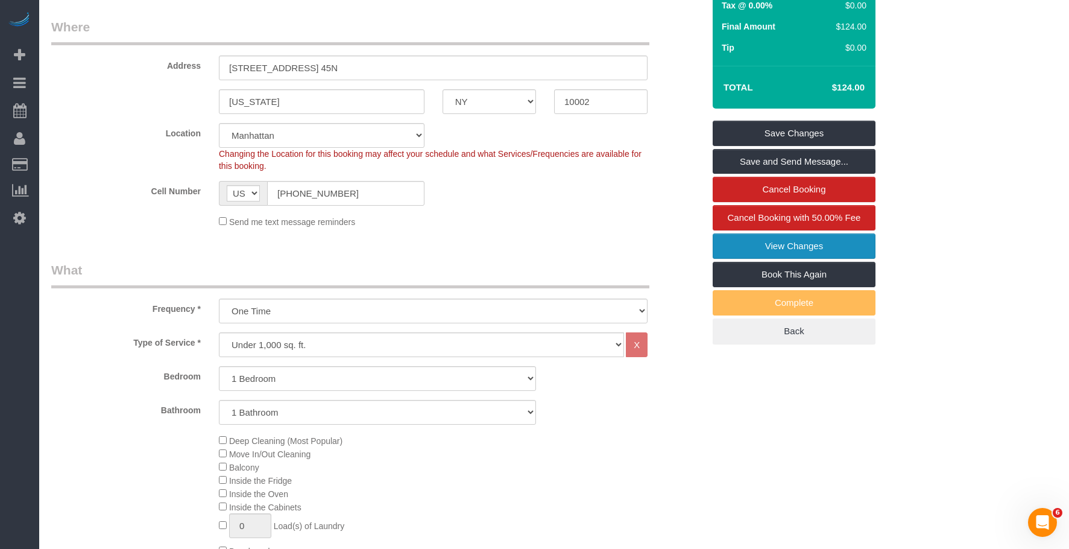
click at [768, 259] on link "View Changes" at bounding box center [794, 245] width 163 height 25
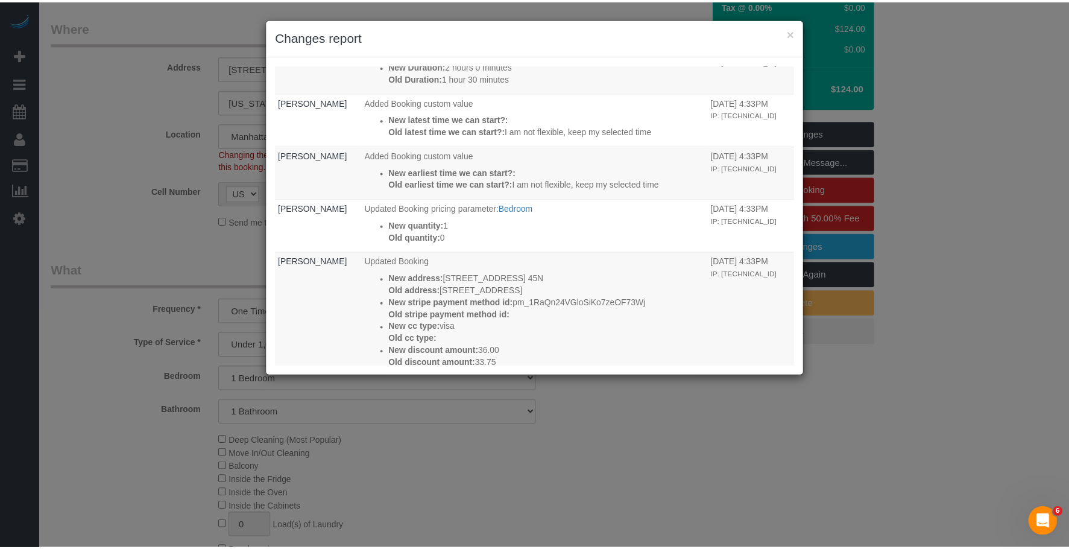
scroll to position [0, 0]
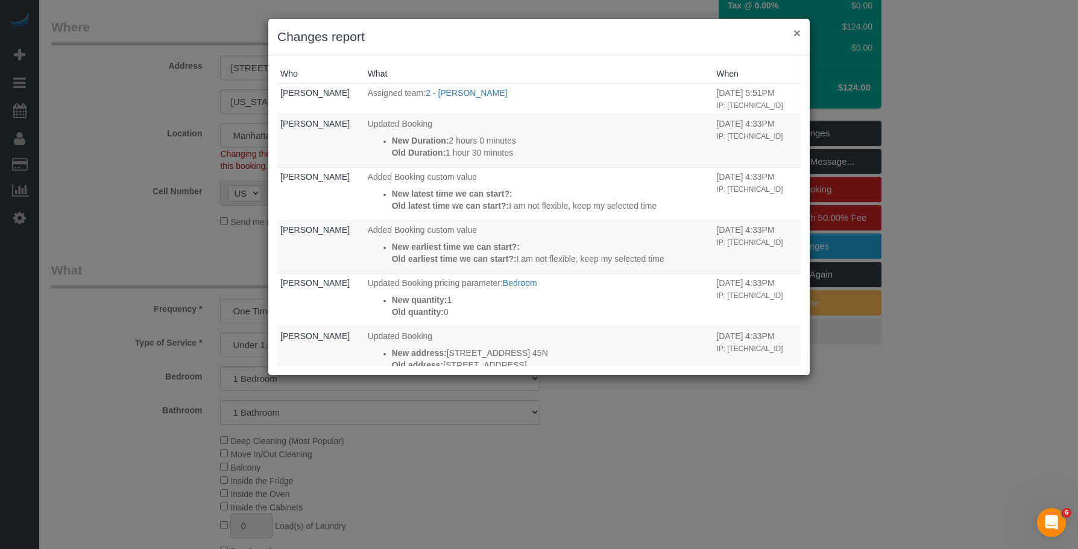
click at [795, 31] on button "×" at bounding box center [797, 33] width 7 height 13
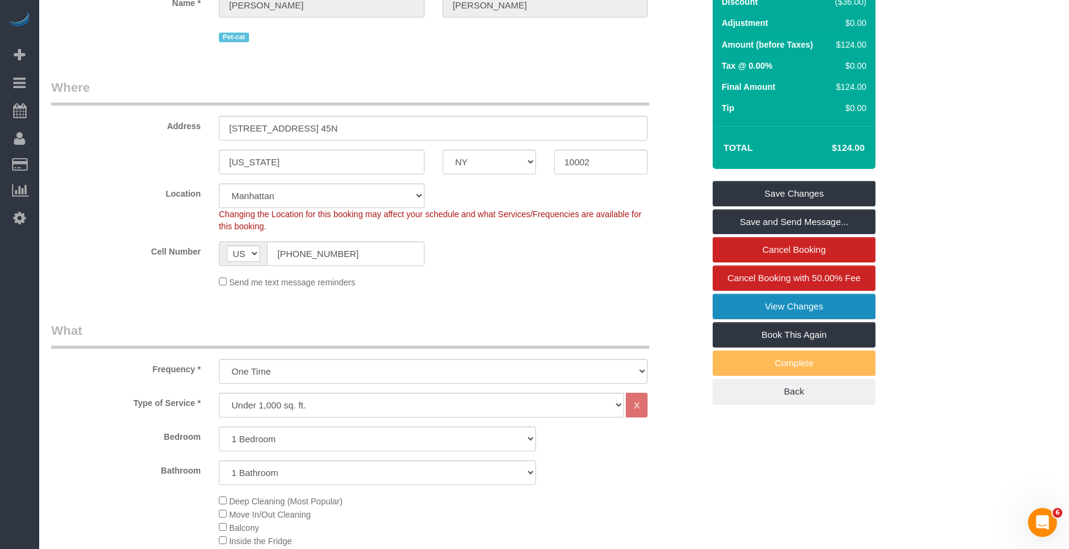
scroll to position [14, 0]
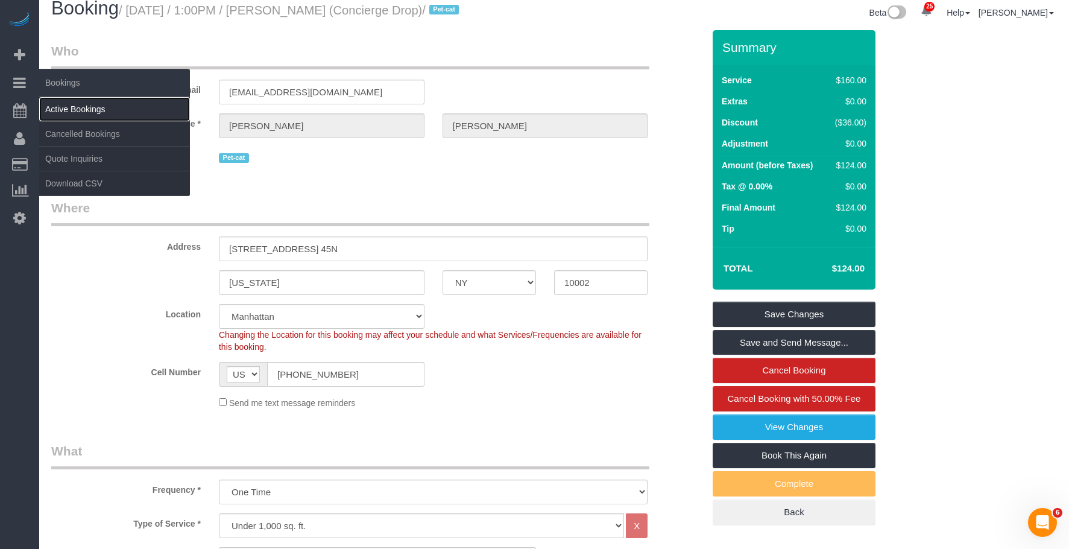
click at [68, 104] on link "Active Bookings" at bounding box center [114, 109] width 151 height 24
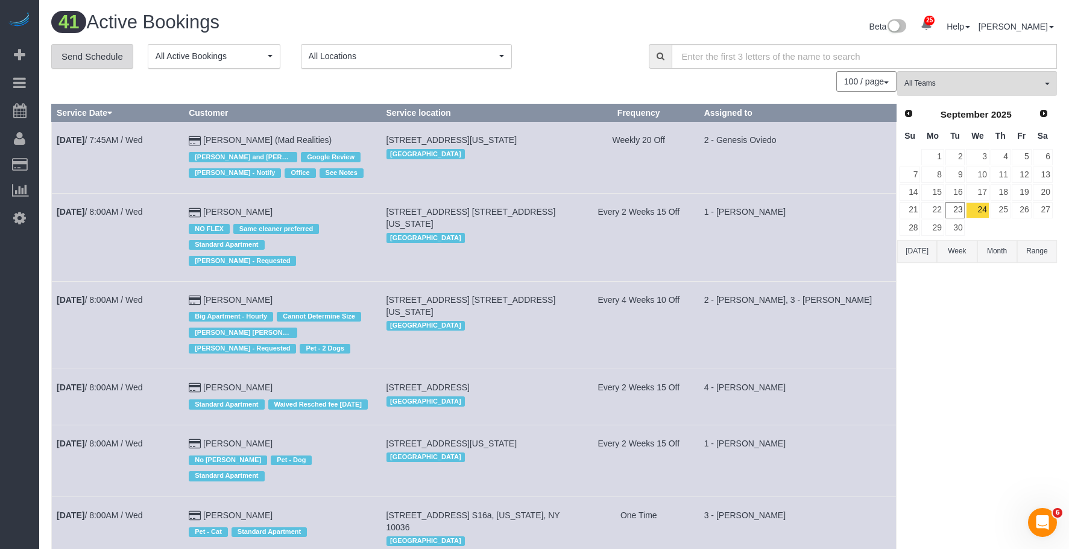
click at [110, 53] on link "Send Schedule" at bounding box center [92, 56] width 82 height 25
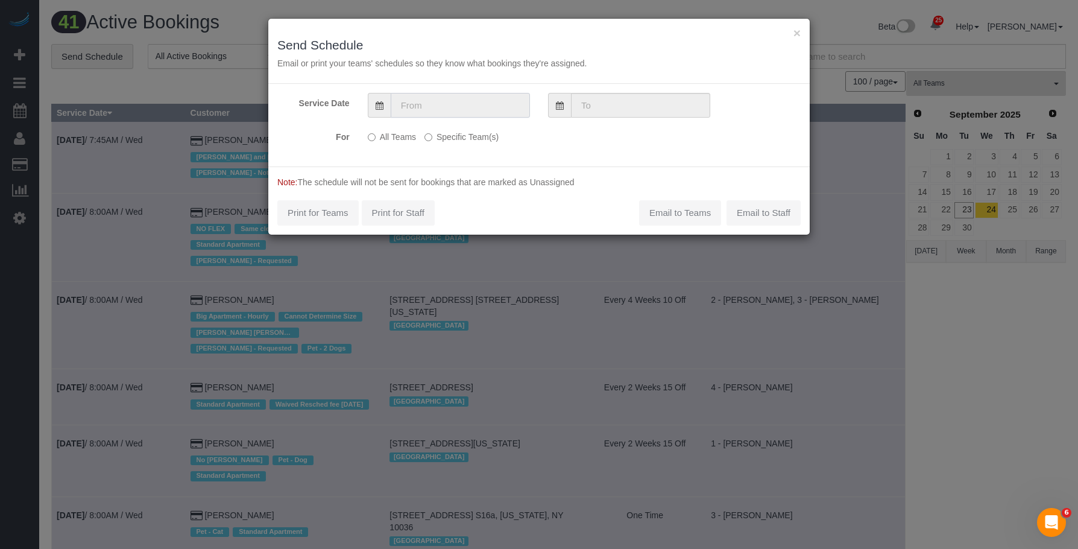
click at [469, 103] on input "text" at bounding box center [460, 105] width 139 height 25
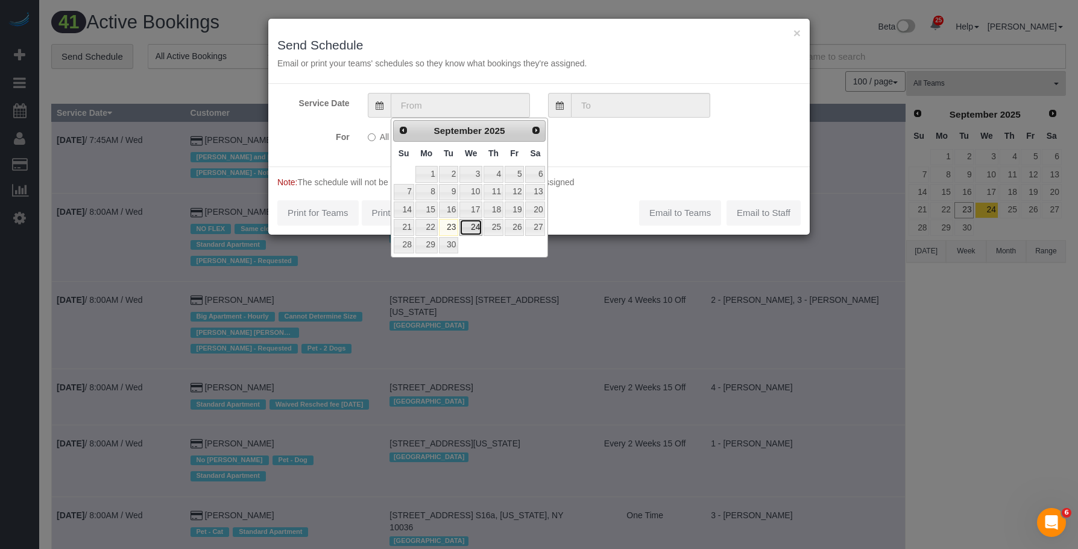
click at [475, 227] on link "24" at bounding box center [470, 227] width 23 height 16
type input "09/24/2025"
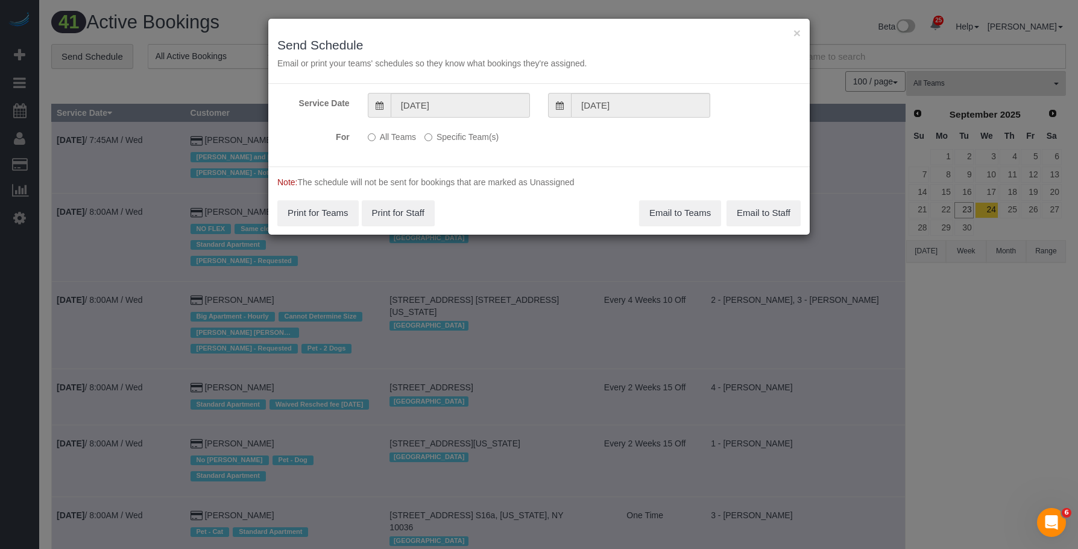
click at [466, 132] on label "Specific Team(s)" at bounding box center [461, 135] width 74 height 16
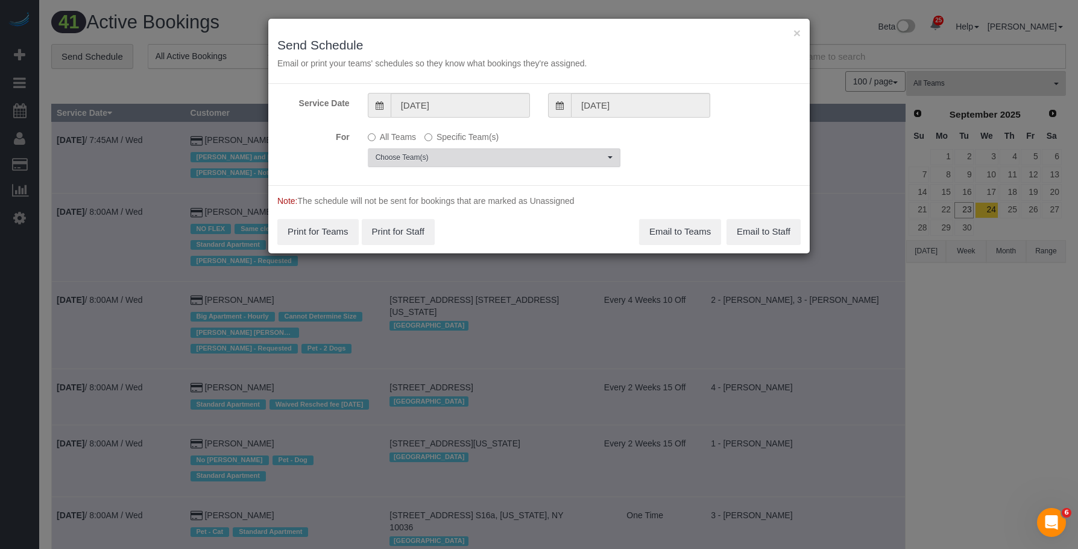
click at [539, 156] on span "Choose Team(s)" at bounding box center [490, 158] width 229 height 10
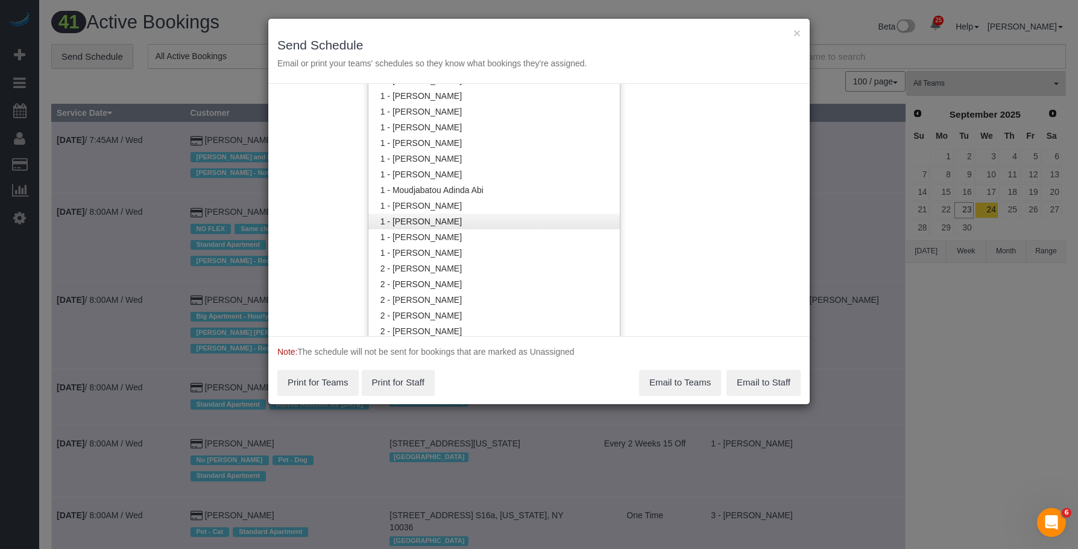
scroll to position [666, 0]
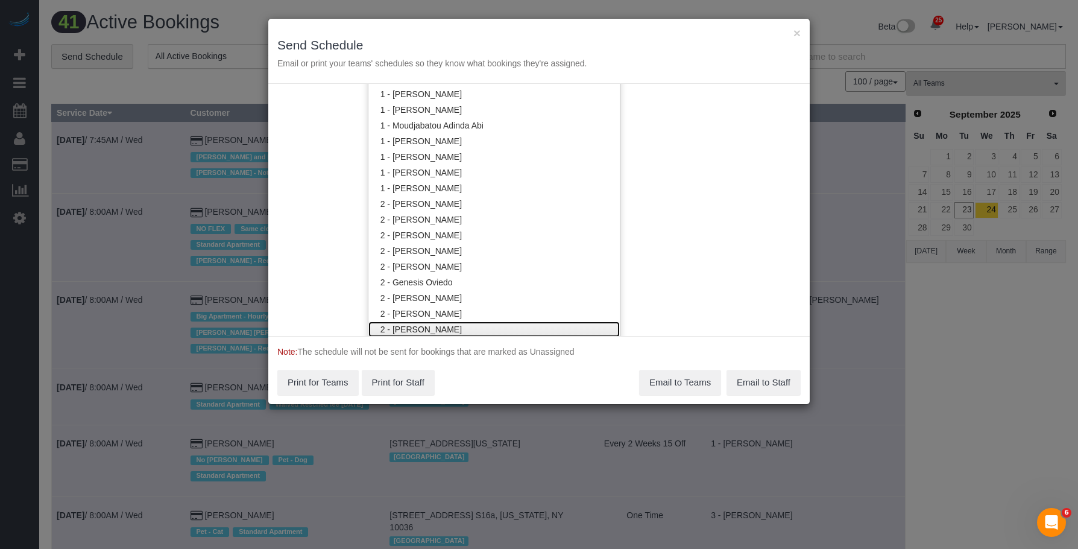
click at [429, 329] on link "2 - [PERSON_NAME]" at bounding box center [493, 329] width 251 height 16
click at [543, 27] on div "× Send Schedule Email or print your teams' schedules so they know what bookings…" at bounding box center [538, 51] width 541 height 65
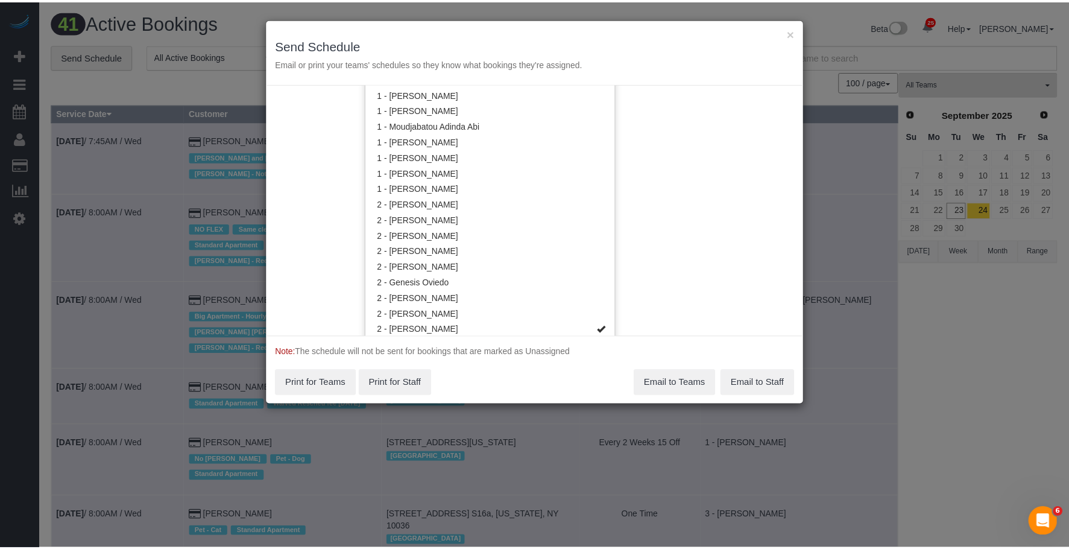
scroll to position [0, 0]
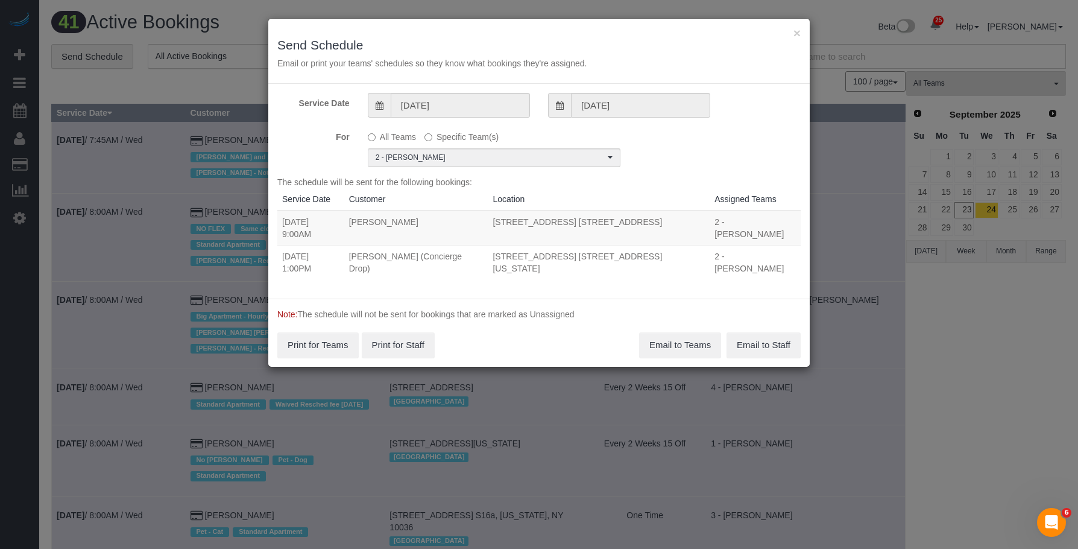
drag, startPoint x: 327, startPoint y: 223, endPoint x: 719, endPoint y: 225, distance: 392.5
click at [719, 225] on tr "09/24/2025 9:00AM Michelle Bell 205 Water Street, Apt. 7fg, Brooklyn, NY 11201 …" at bounding box center [538, 227] width 523 height 35
copy tr "9:00AM Michelle Bell 205 Water Street, Apt. 7fg, Brooklyn, NY 11201"
drag, startPoint x: 327, startPoint y: 245, endPoint x: 724, endPoint y: 240, distance: 396.8
click at [724, 245] on tr "09/24/2025 1:00PM Benjamin Rudnitsky (Concierge Drop) 225 Cherry Street, Apt. 4…" at bounding box center [538, 262] width 523 height 34
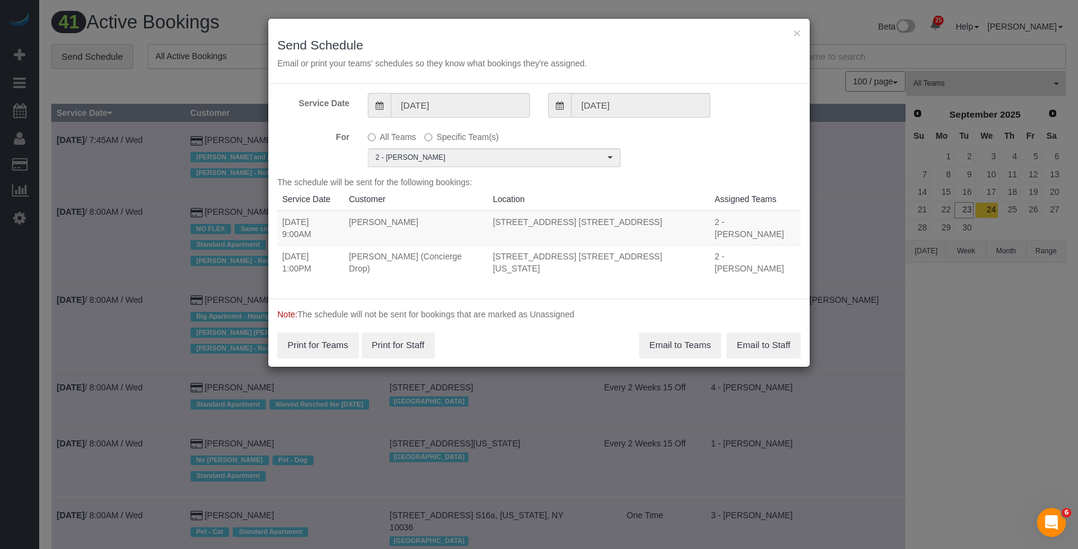
copy tr "1:00PM Benjamin Rudnitsky (Concierge Drop) 225 Cherry Street, Apt. 45n, New Yor…"
click at [669, 332] on button "Email to Teams" at bounding box center [680, 344] width 82 height 25
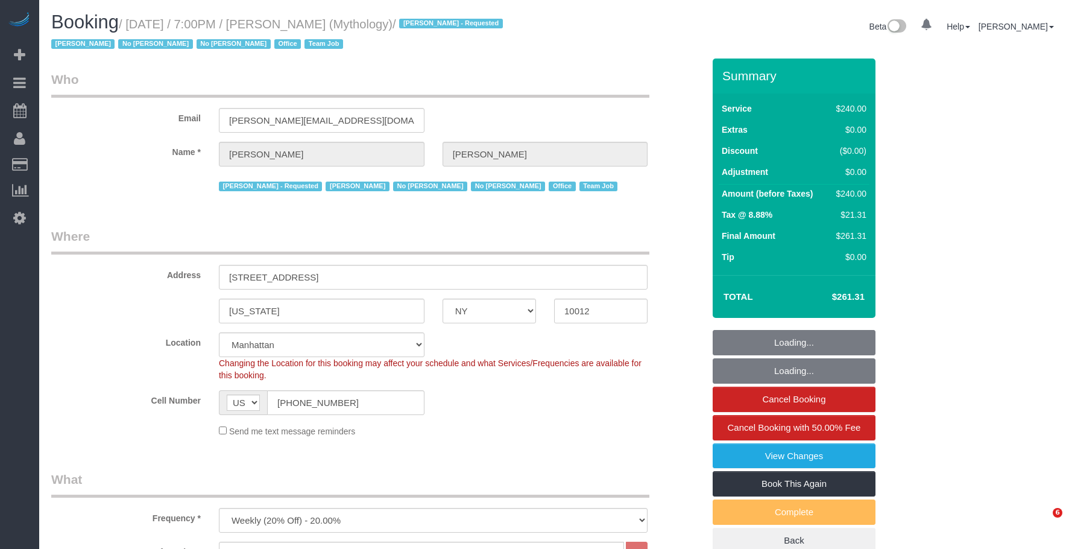
select select "NY"
select select "2"
select select "120"
select select "spot1"
select select "number:89"
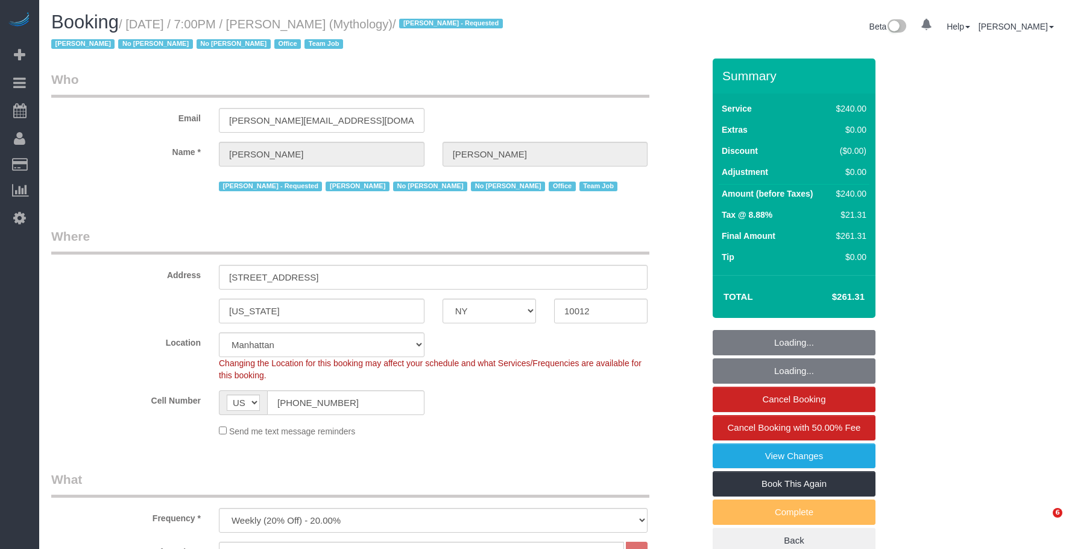
select select "number:90"
select select "number:15"
select select "number:7"
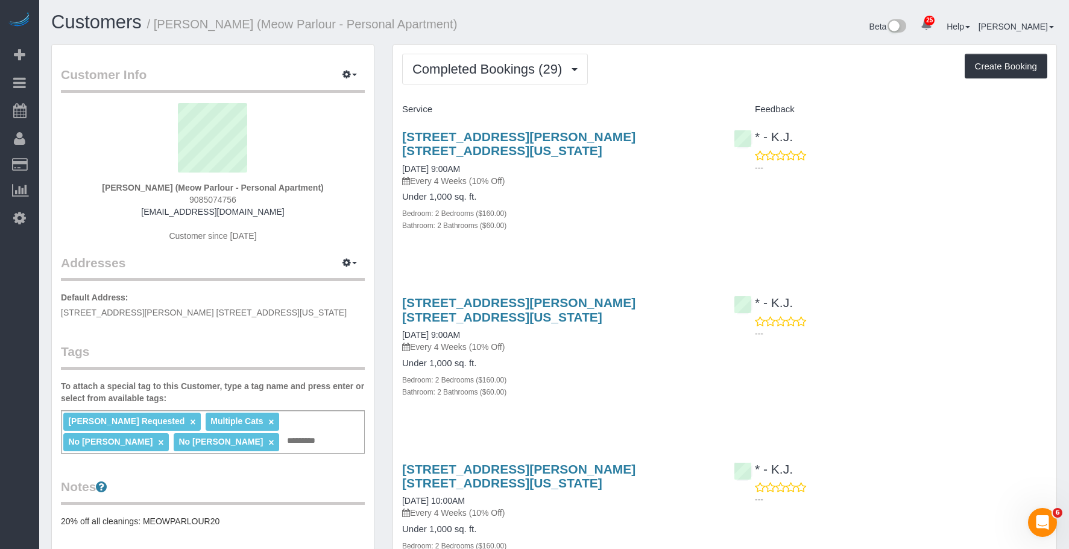
click at [660, 60] on div "Completed Bookings (29) Completed Bookings (29) Upcoming Bookings (6) Cancelled…" at bounding box center [724, 69] width 645 height 31
drag, startPoint x: 473, startPoint y: 57, endPoint x: 458, endPoint y: 118, distance: 62.6
click at [472, 57] on button "Completed Bookings (29)" at bounding box center [495, 69] width 186 height 31
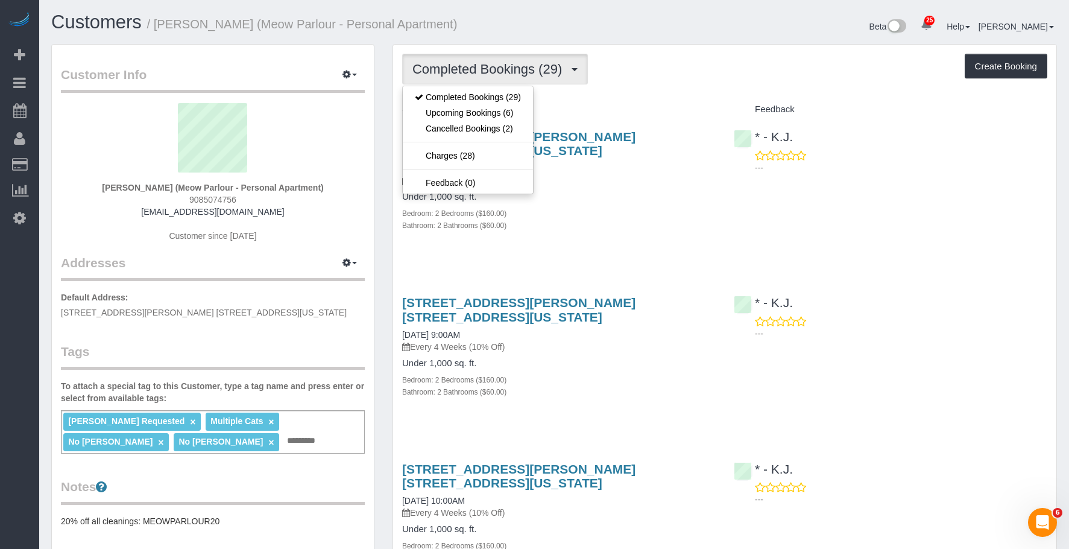
drag, startPoint x: 614, startPoint y: 206, endPoint x: 584, endPoint y: 151, distance: 62.6
click at [616, 219] on div "Bathroom: 2 Bathrooms ($60.00)" at bounding box center [559, 225] width 314 height 12
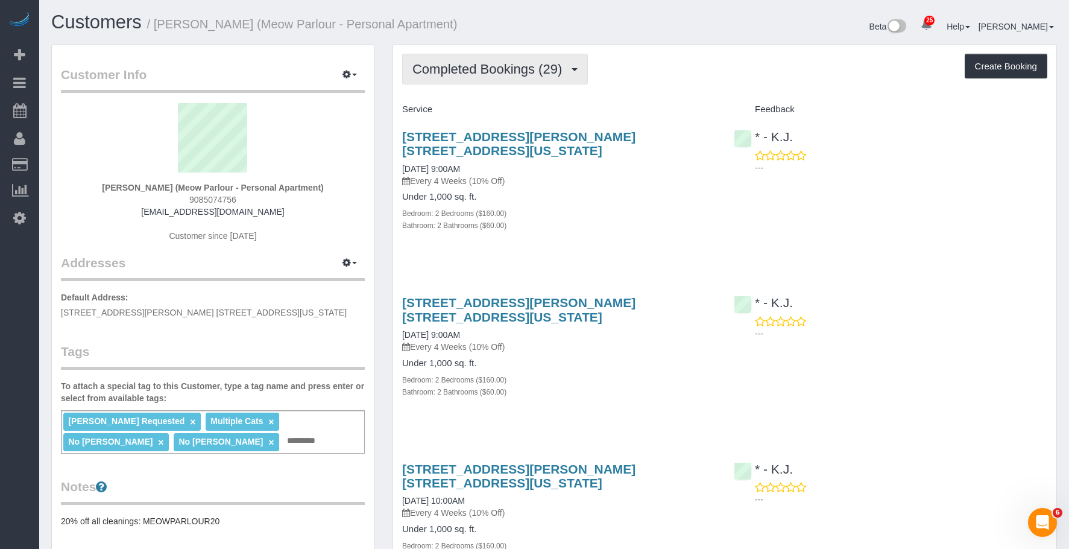
click at [505, 66] on span "Completed Bookings (29)" at bounding box center [490, 69] width 156 height 15
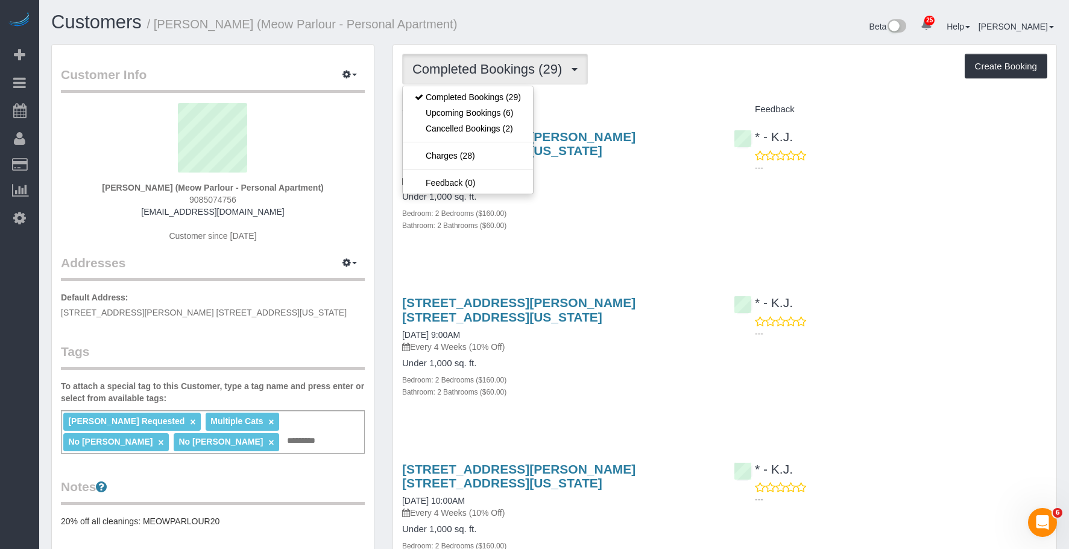
click at [601, 175] on div "[STREET_ADDRESS][PERSON_NAME] [STREET_ADDRESS][US_STATE] [DATE] 9:00AM Every 4 …" at bounding box center [559, 187] width 332 height 136
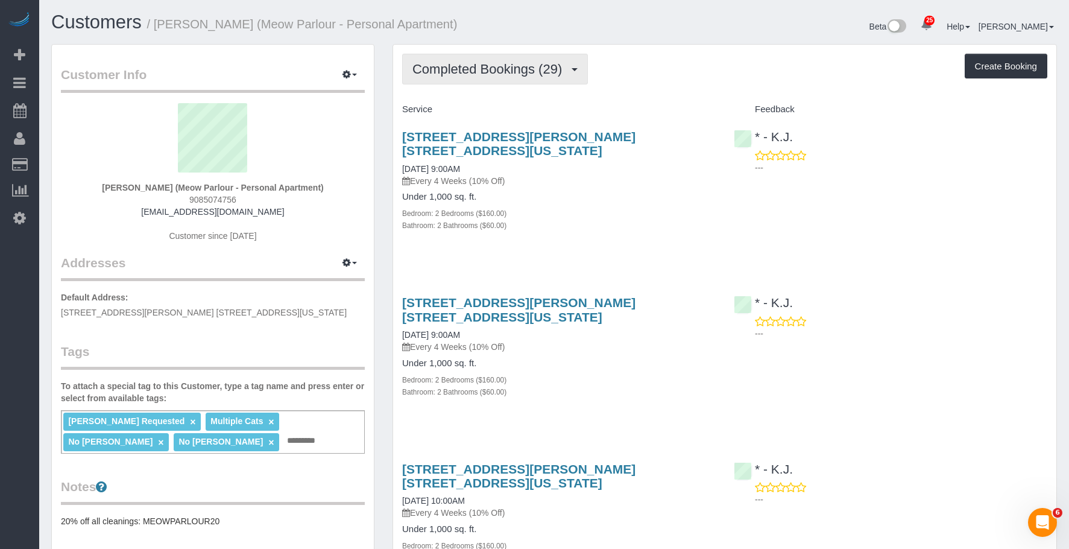
drag, startPoint x: 503, startPoint y: 62, endPoint x: 470, endPoint y: 92, distance: 44.8
click at [502, 62] on span "Completed Bookings (29)" at bounding box center [490, 69] width 156 height 15
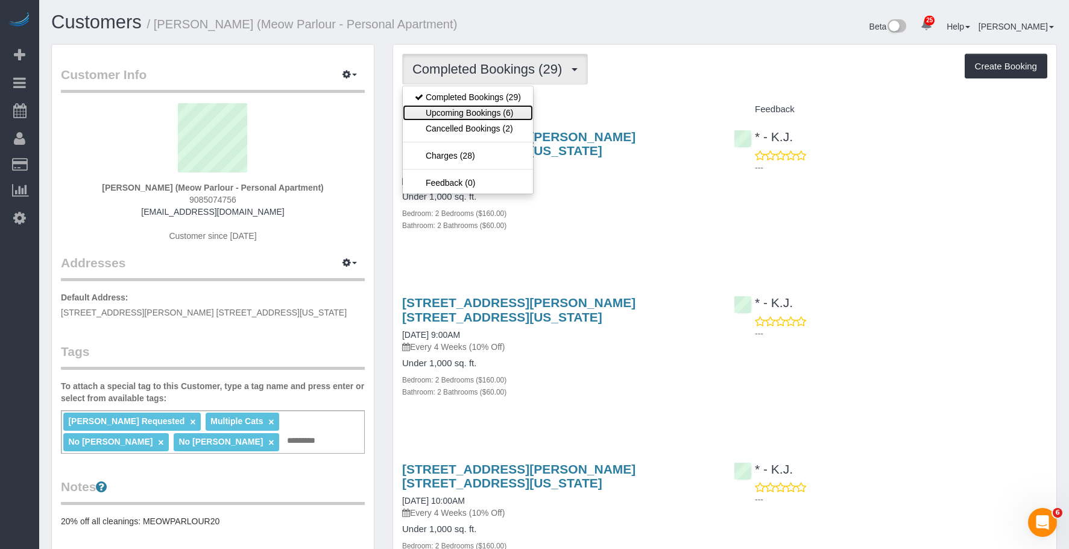
click at [464, 109] on link "Upcoming Bookings (6)" at bounding box center [468, 113] width 130 height 16
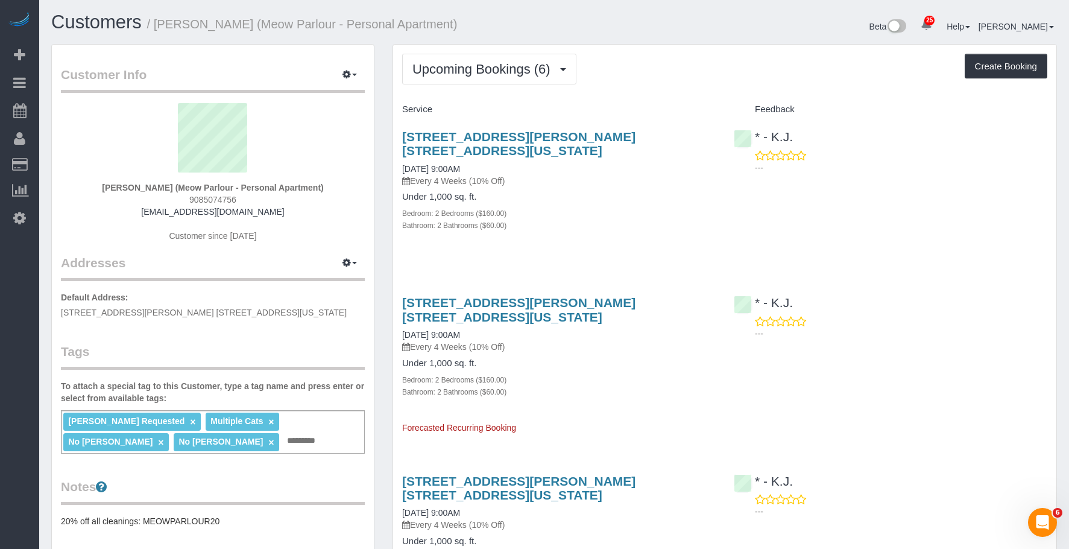
drag, startPoint x: 608, startPoint y: 198, endPoint x: 588, endPoint y: 200, distance: 19.4
click at [607, 207] on div "Bedroom: 2 Bedrooms ($160.00)" at bounding box center [559, 213] width 314 height 12
click at [470, 72] on span "Upcoming Bookings (6)" at bounding box center [484, 69] width 144 height 15
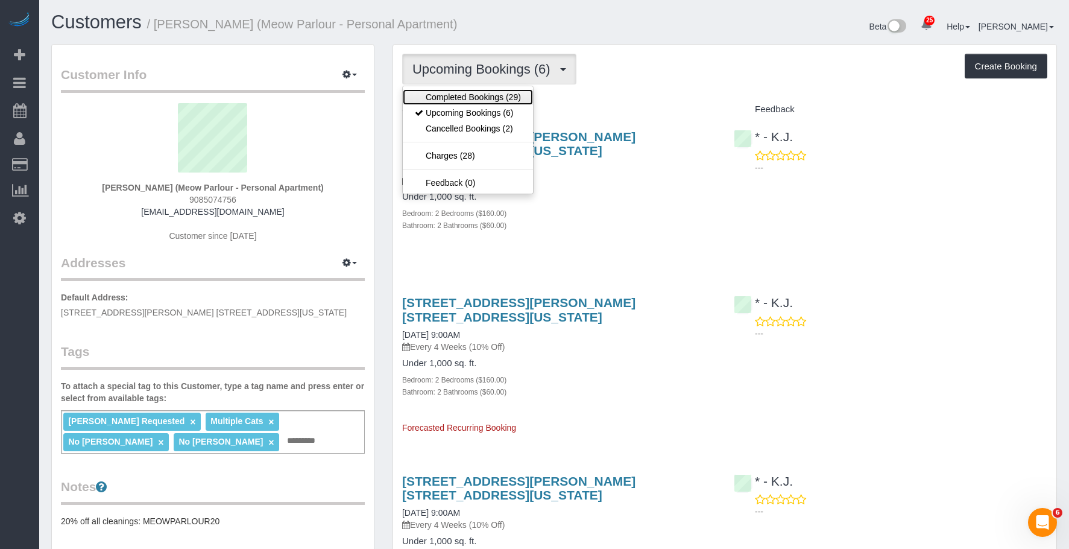
click at [455, 102] on link "Completed Bookings (29)" at bounding box center [468, 97] width 130 height 16
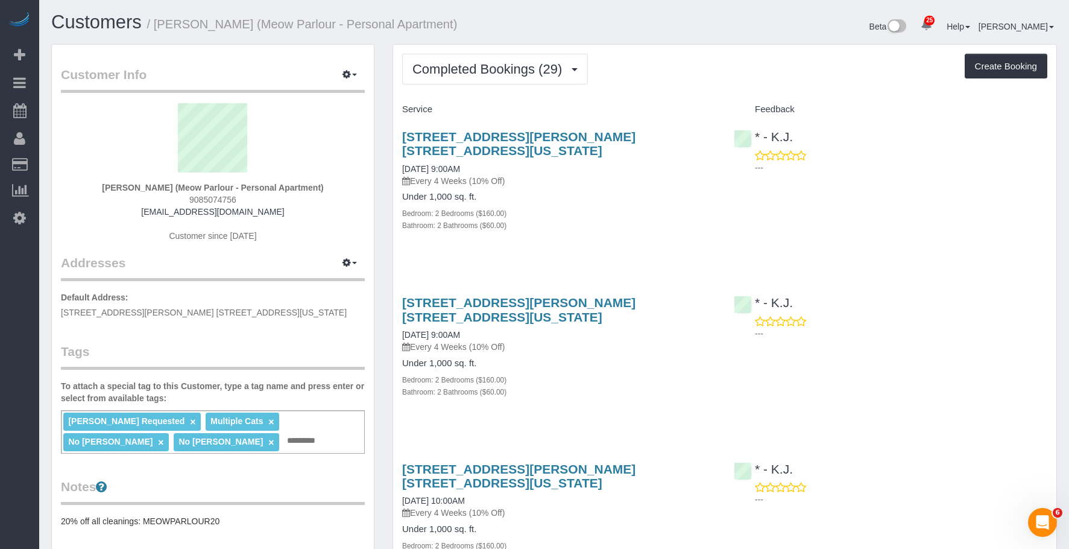
click at [576, 192] on h4 "Under 1,000 sq. ft." at bounding box center [559, 197] width 314 height 10
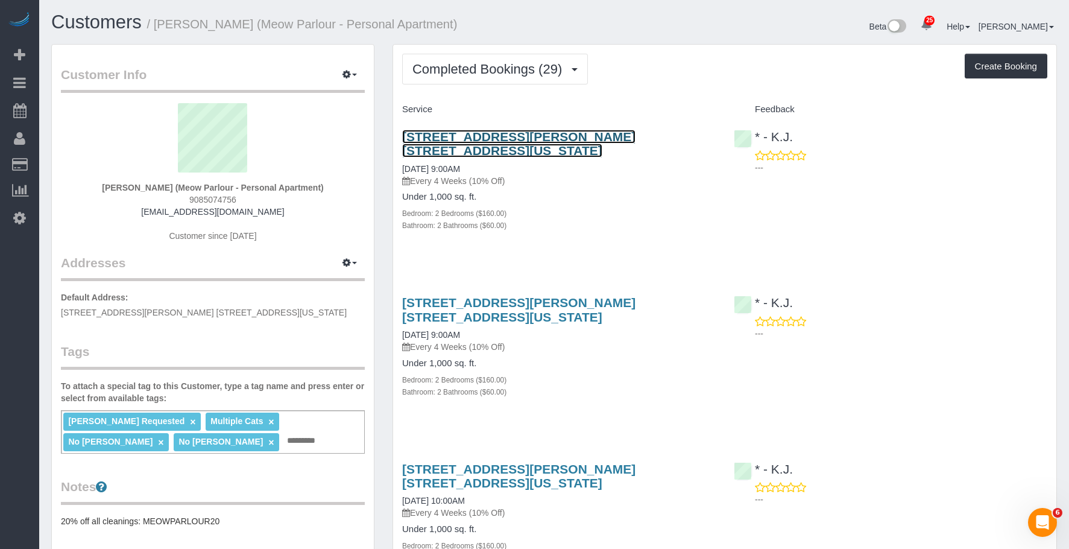
click at [589, 133] on link "60 Henry Street, Apt. 15f, New York, NY 10002" at bounding box center [518, 144] width 233 height 28
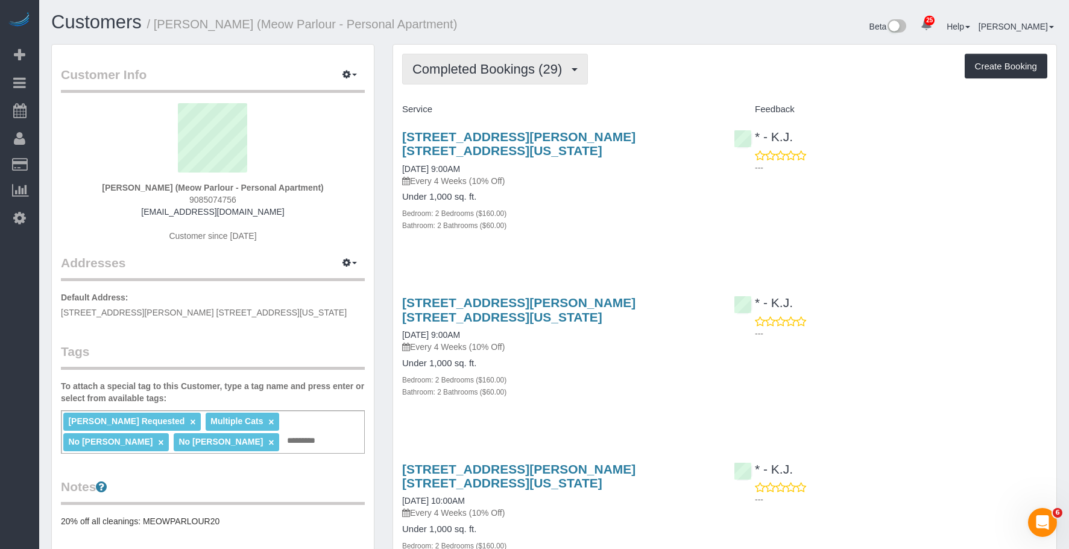
click at [470, 71] on span "Completed Bookings (29)" at bounding box center [490, 69] width 156 height 15
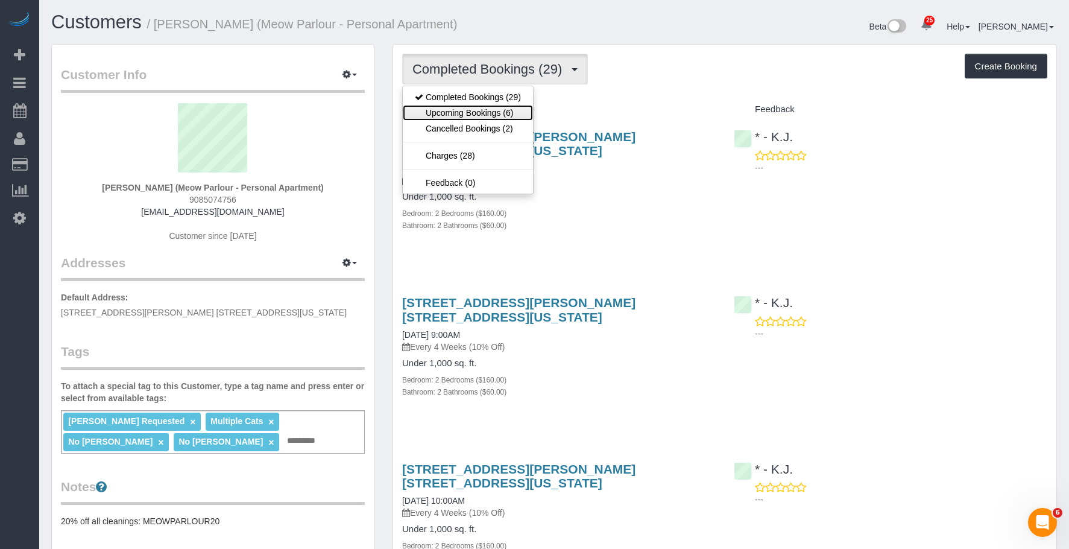
click at [448, 107] on link "Upcoming Bookings (6)" at bounding box center [468, 113] width 130 height 16
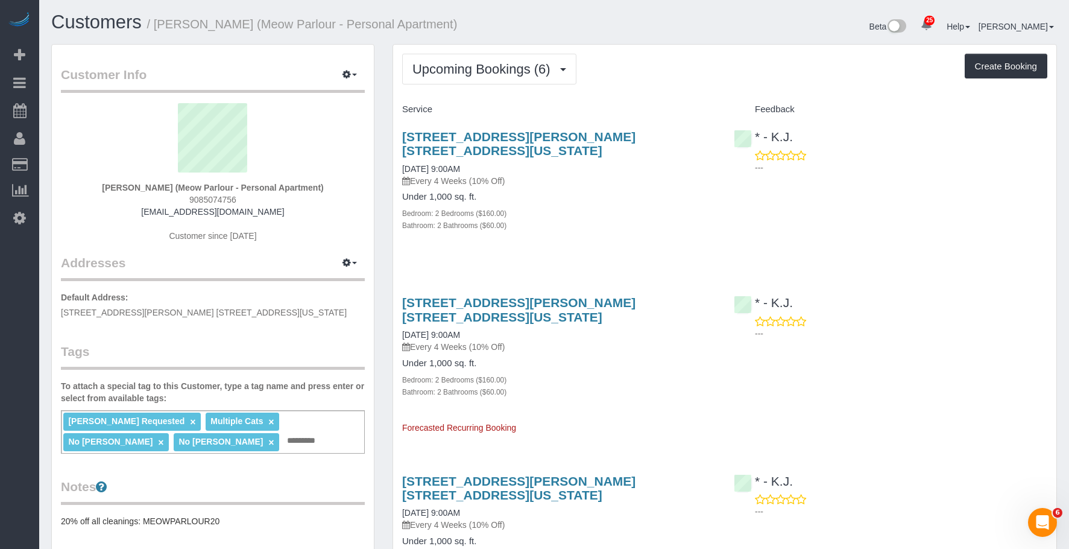
drag, startPoint x: 394, startPoint y: 135, endPoint x: 688, endPoint y: 131, distance: 293.7
click at [688, 131] on div "60 Henry Street, Apt. 15f, New York, NY 10002 10/14/2025 9:00AM Every 4 Weeks (…" at bounding box center [559, 187] width 332 height 136
copy link "60 Henry Street, Apt. 15f, New York, NY 10002"
click at [444, 62] on span "Upcoming Bookings (6)" at bounding box center [484, 69] width 144 height 15
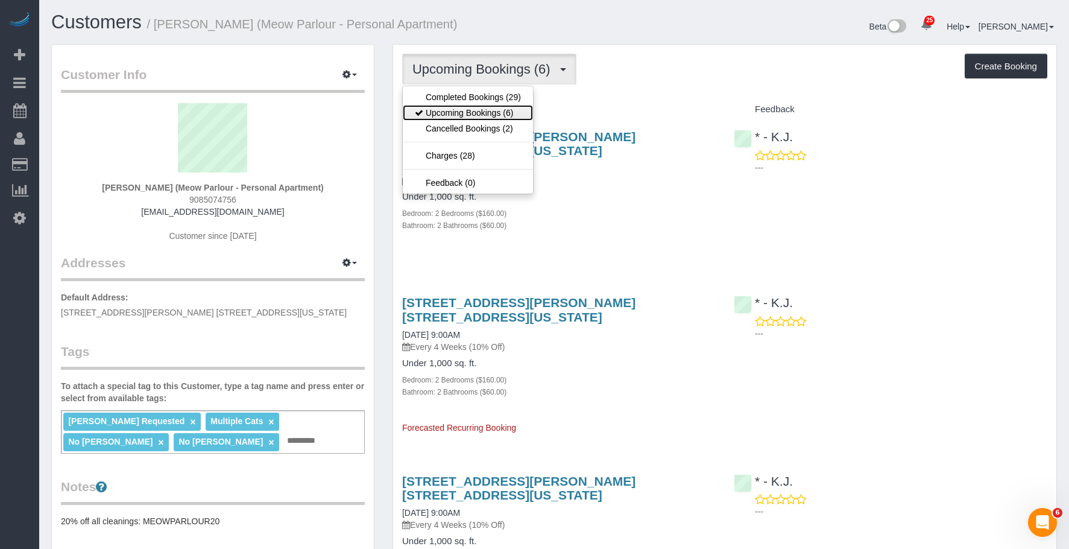
drag, startPoint x: 439, startPoint y: 112, endPoint x: 446, endPoint y: 118, distance: 9.0
click at [439, 112] on link "Upcoming Bookings (6)" at bounding box center [468, 113] width 130 height 16
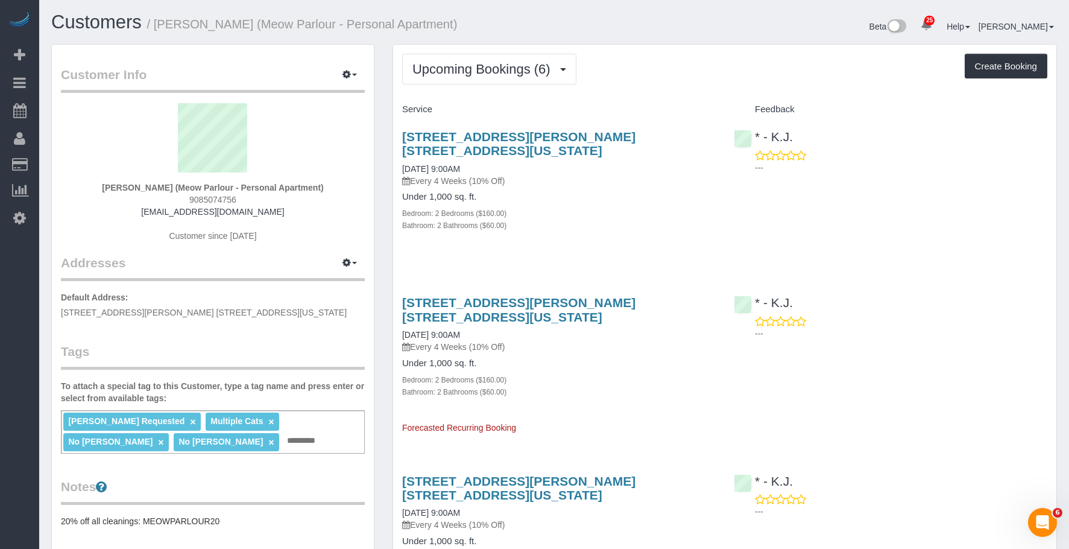
click at [582, 175] on p "Every 4 Weeks (10% Off)" at bounding box center [559, 181] width 314 height 12
click at [687, 66] on div "Upcoming Bookings (6) Completed Bookings (29) Upcoming Bookings (6) Cancelled B…" at bounding box center [724, 69] width 645 height 31
click at [615, 219] on div "Bathroom: 2 Bathrooms ($60.00)" at bounding box center [559, 225] width 314 height 12
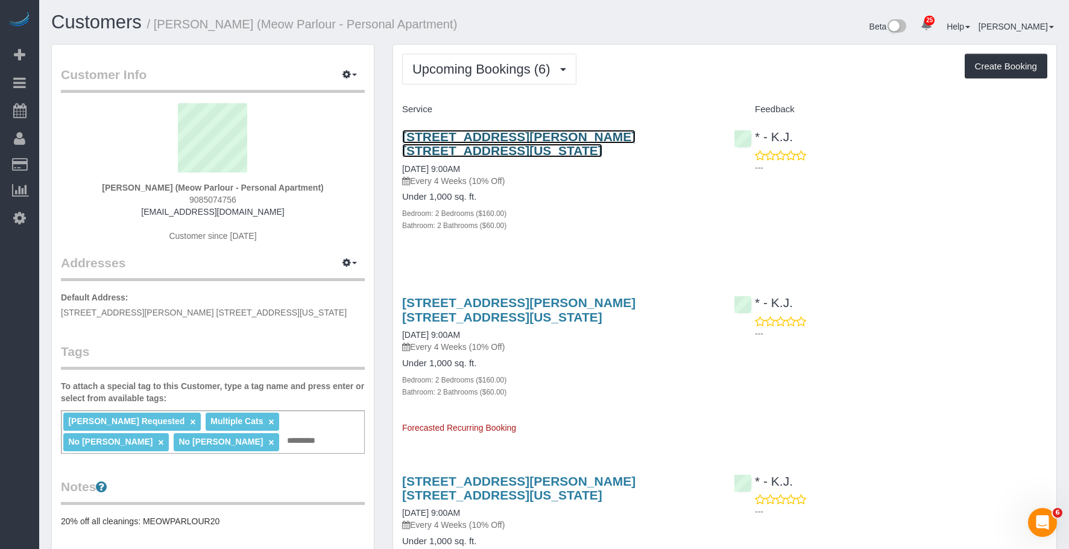
click at [608, 134] on link "60 Henry Street, Apt. 15f, New York, NY 10002" at bounding box center [518, 144] width 233 height 28
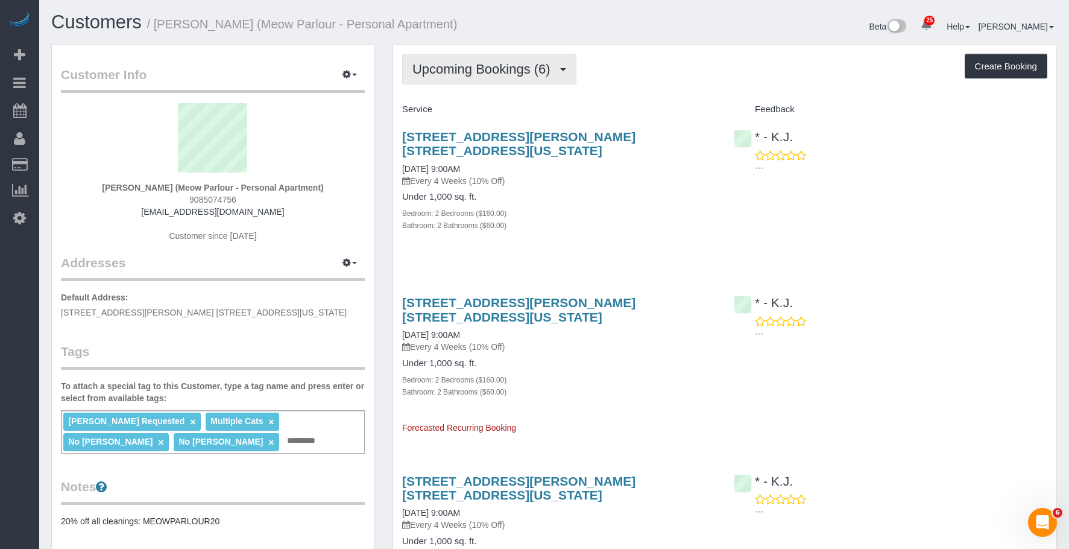
click at [465, 77] on button "Upcoming Bookings (6)" at bounding box center [489, 69] width 174 height 31
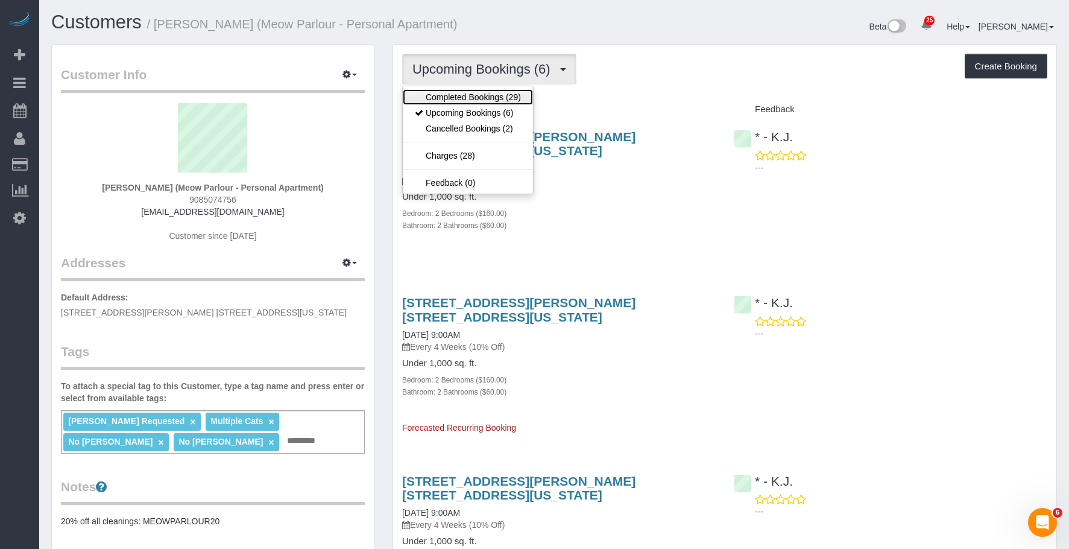
click at [462, 97] on link "Completed Bookings (29)" at bounding box center [468, 97] width 130 height 16
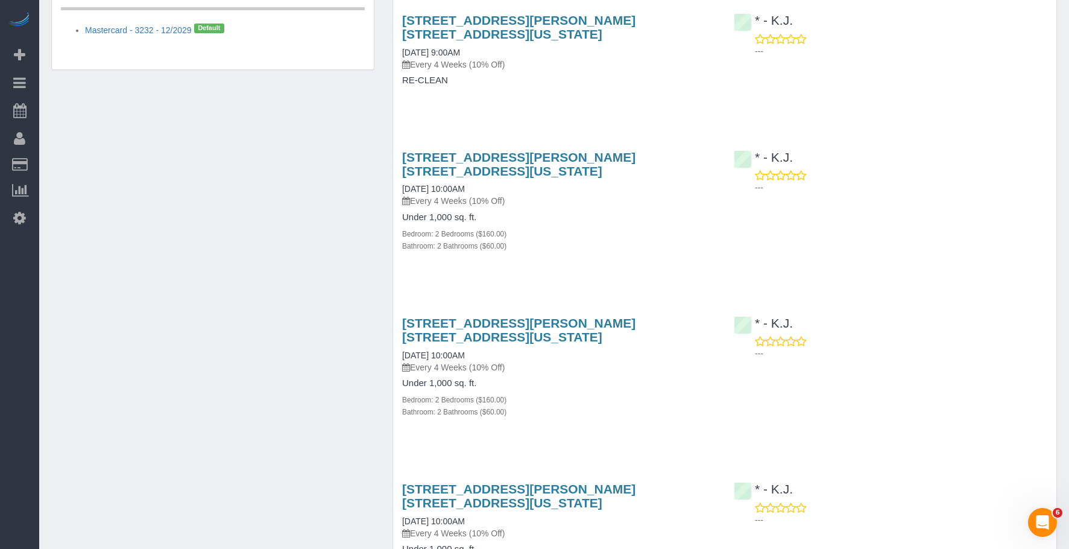
scroll to position [784, 0]
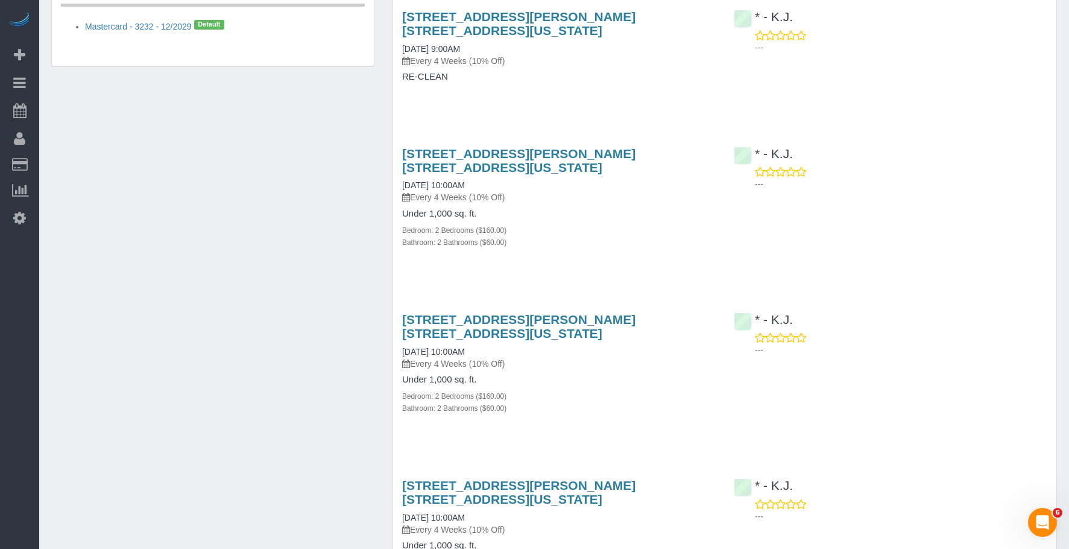
click at [629, 390] on div "Bedroom: 2 Bedrooms ($160.00)" at bounding box center [559, 396] width 314 height 12
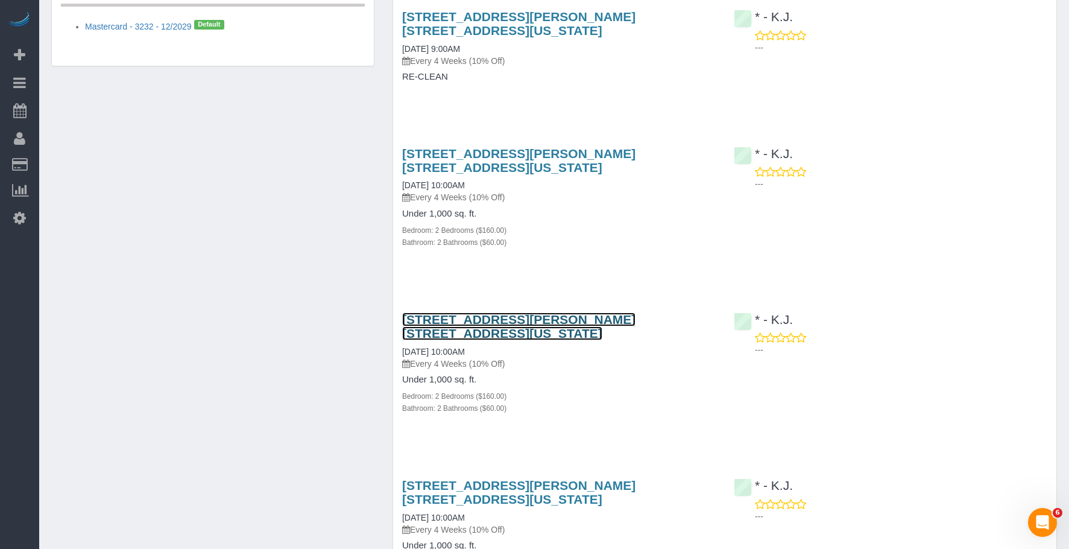
click at [608, 312] on link "60 Henry Street, Apt. 15f, New York, NY 10002" at bounding box center [518, 326] width 233 height 28
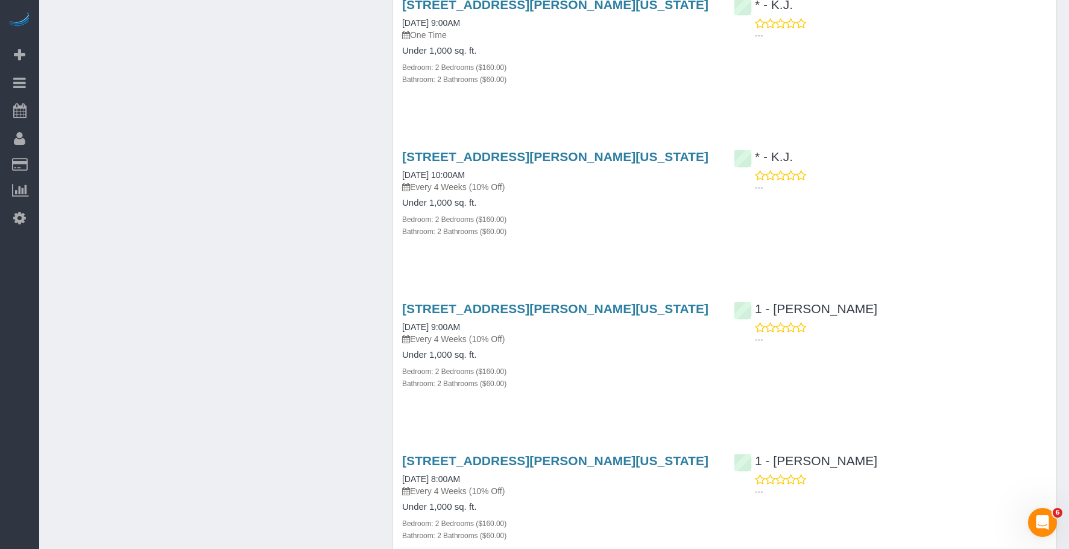
scroll to position [3075, 0]
click at [614, 365] on div "Bedroom: 2 Bedrooms ($160.00)" at bounding box center [559, 371] width 314 height 12
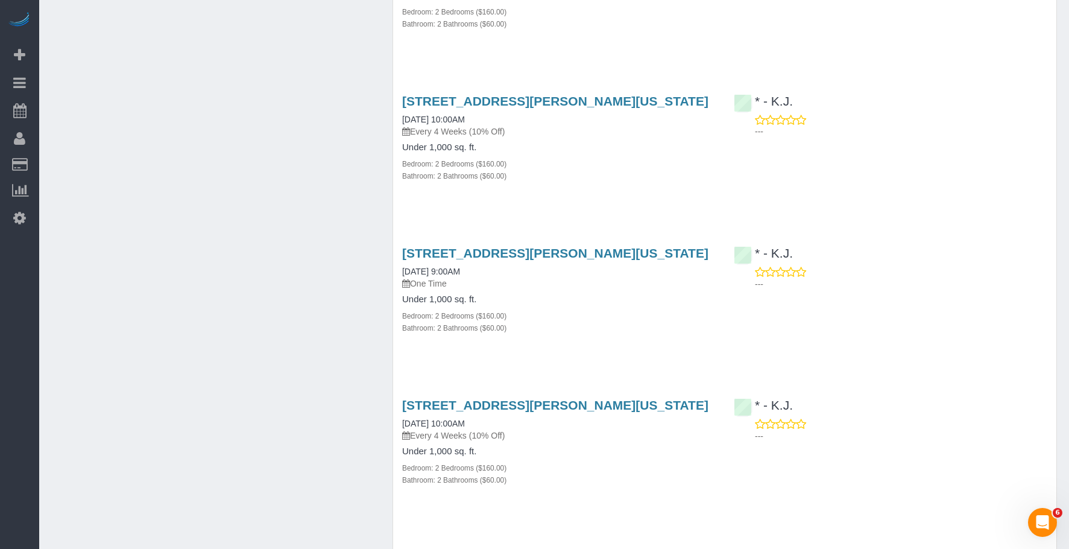
scroll to position [2713, 0]
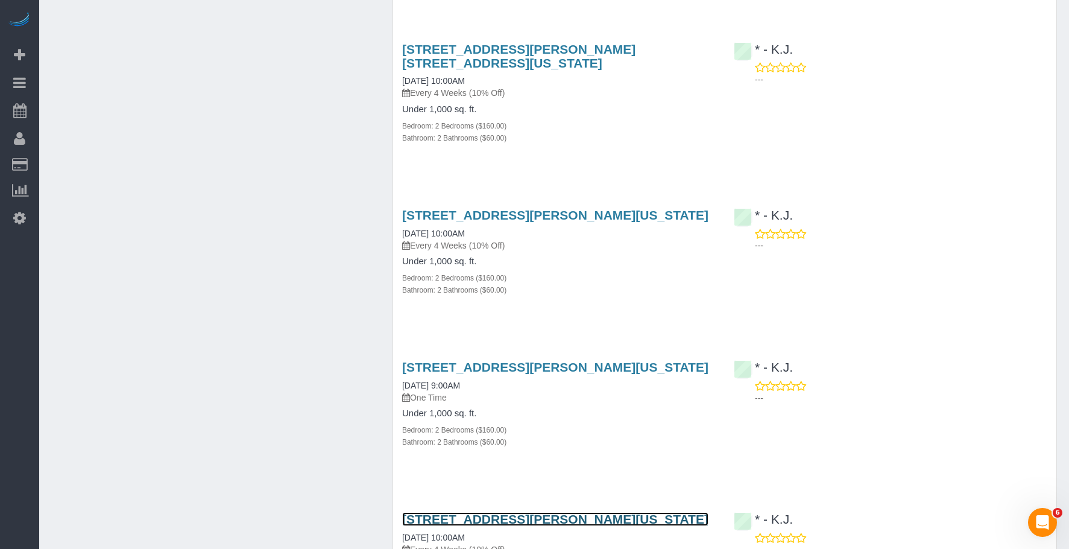
click at [571, 512] on link "60 Henry Street, Apt.15f, New York, NY 10002" at bounding box center [555, 519] width 306 height 14
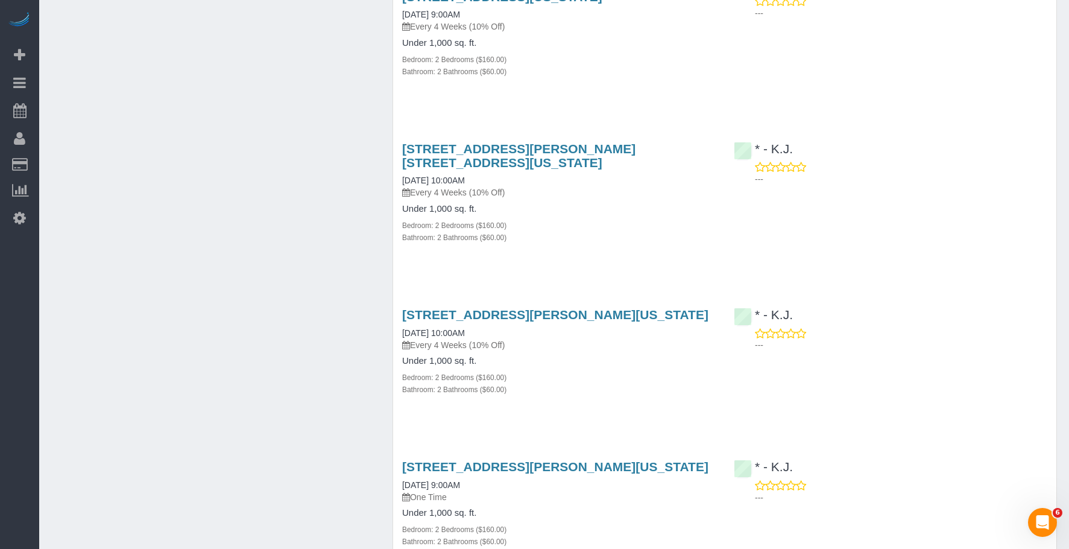
scroll to position [2593, 0]
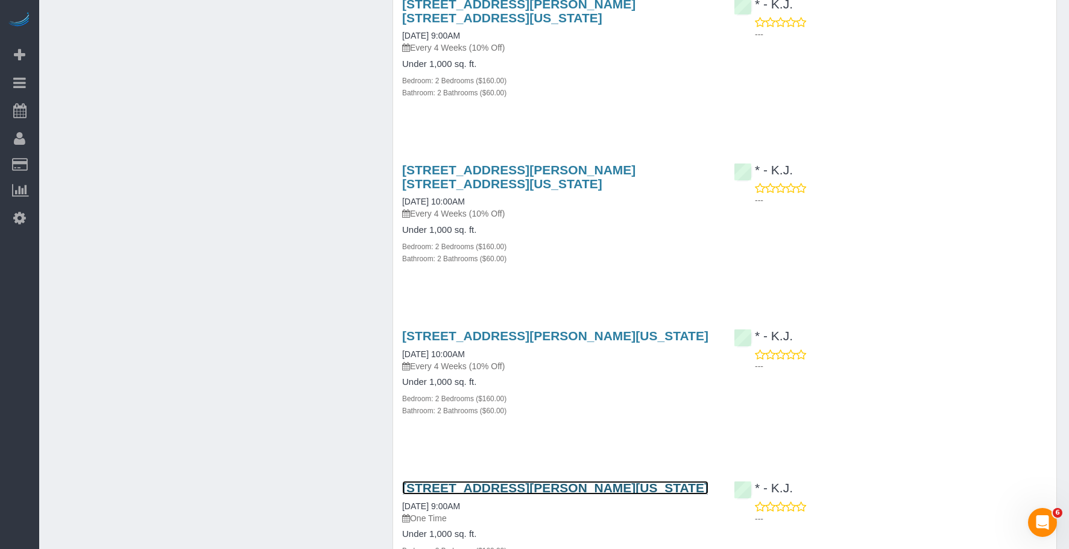
click at [583, 481] on link "60 Henry Street, Apt.15f, New York, NY 10002" at bounding box center [555, 488] width 306 height 14
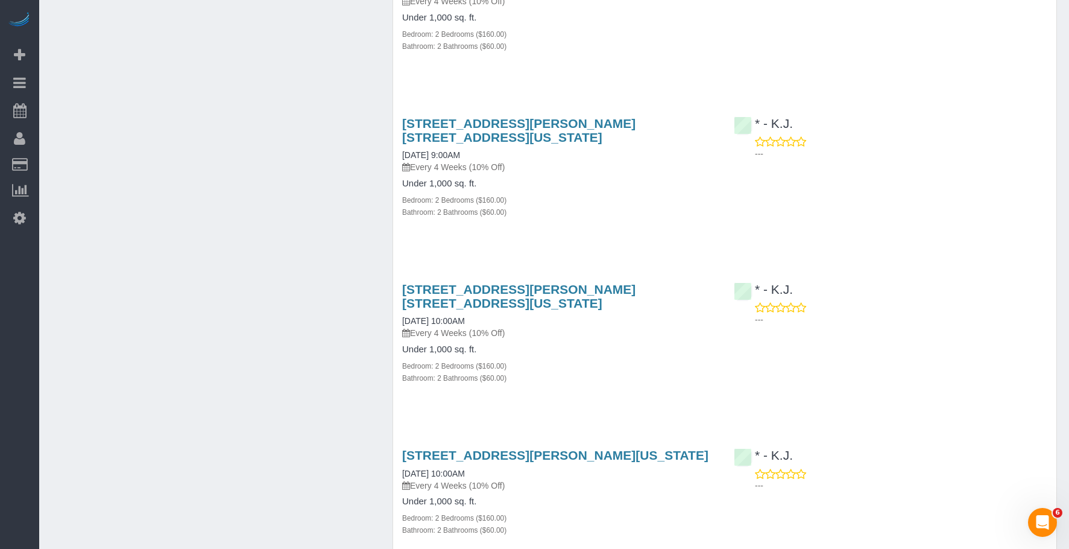
scroll to position [2472, 0]
click at [601, 525] on div "Bathroom: 2 Bathrooms ($60.00)" at bounding box center [559, 531] width 314 height 12
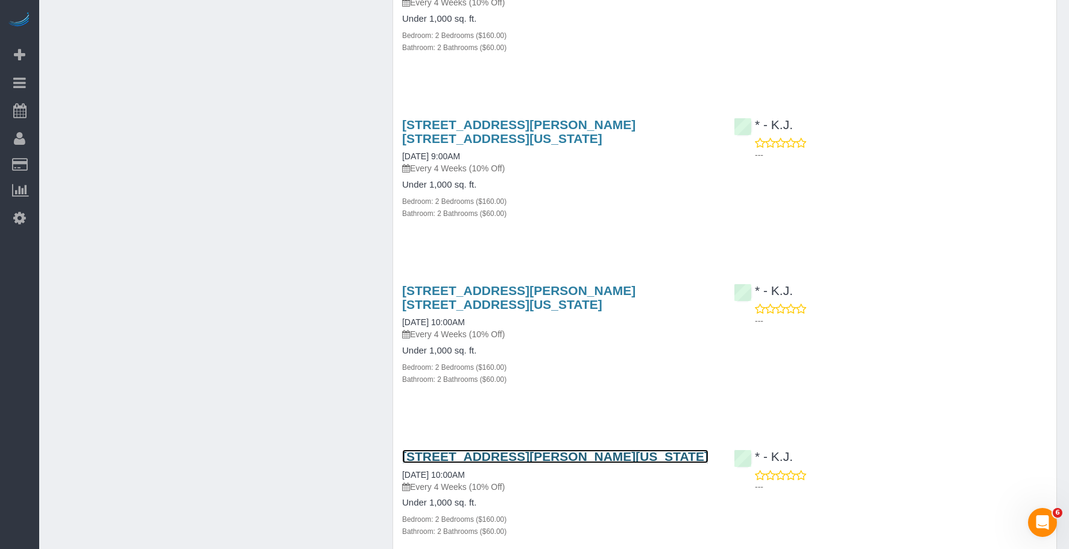
click at [585, 449] on link "60 Henry Street, Apt.15f, New York, NY 10002" at bounding box center [555, 456] width 306 height 14
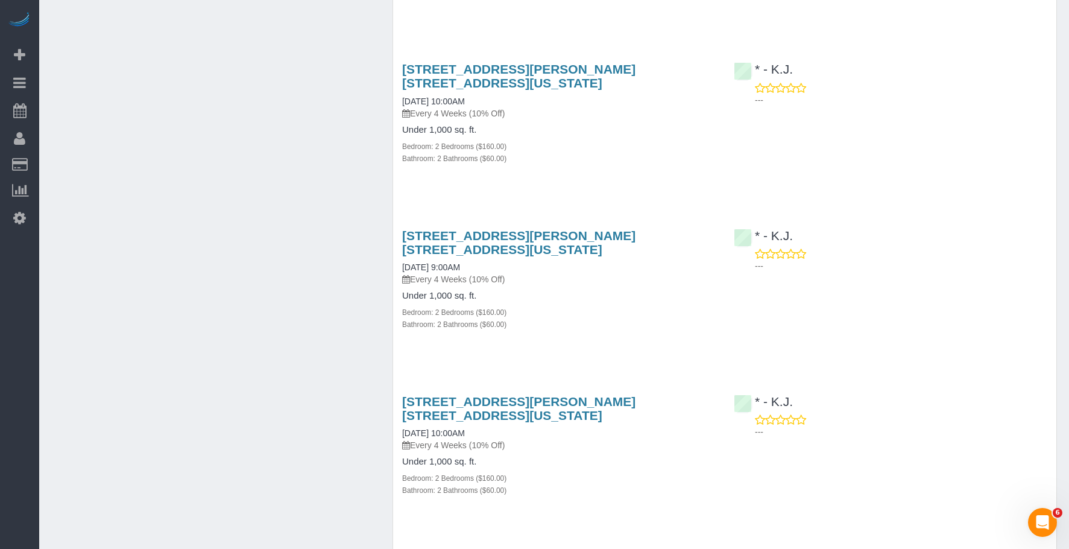
scroll to position [2352, 0]
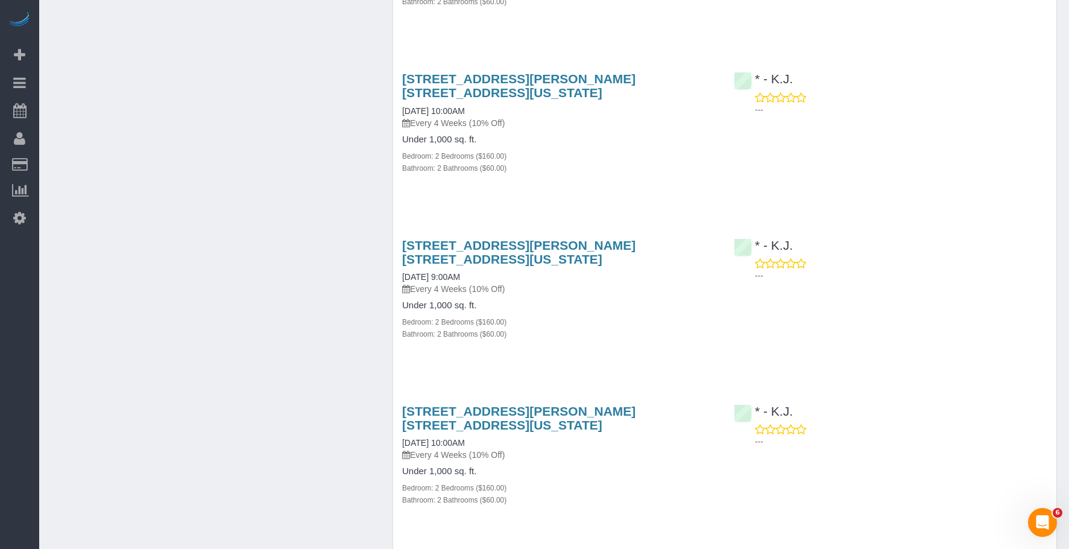
click at [580, 466] on h4 "Under 1,000 sq. ft." at bounding box center [559, 471] width 314 height 10
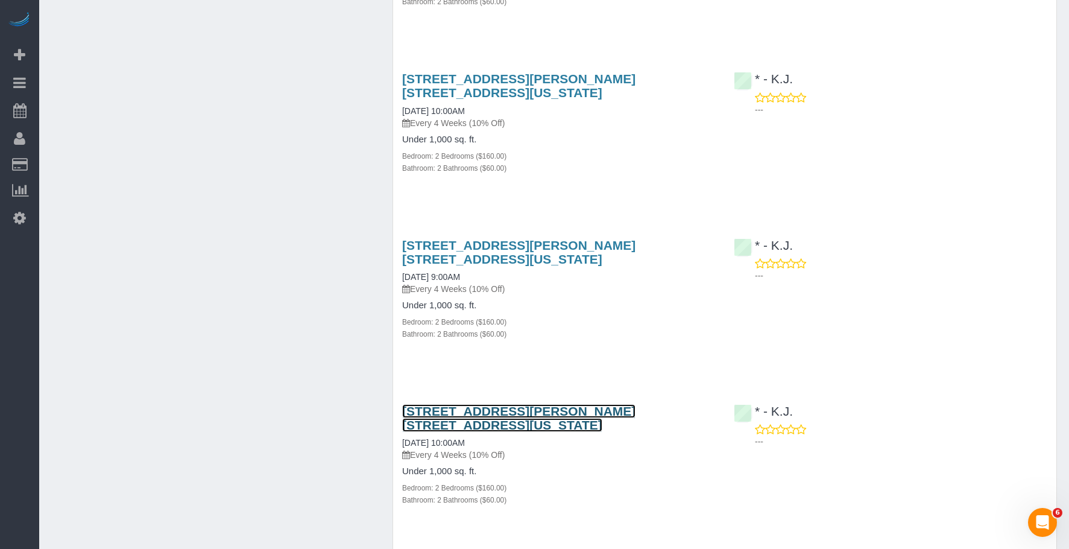
click at [572, 404] on link "60 Henry Street, Apt. 15f, New York, NY 10002" at bounding box center [518, 418] width 233 height 28
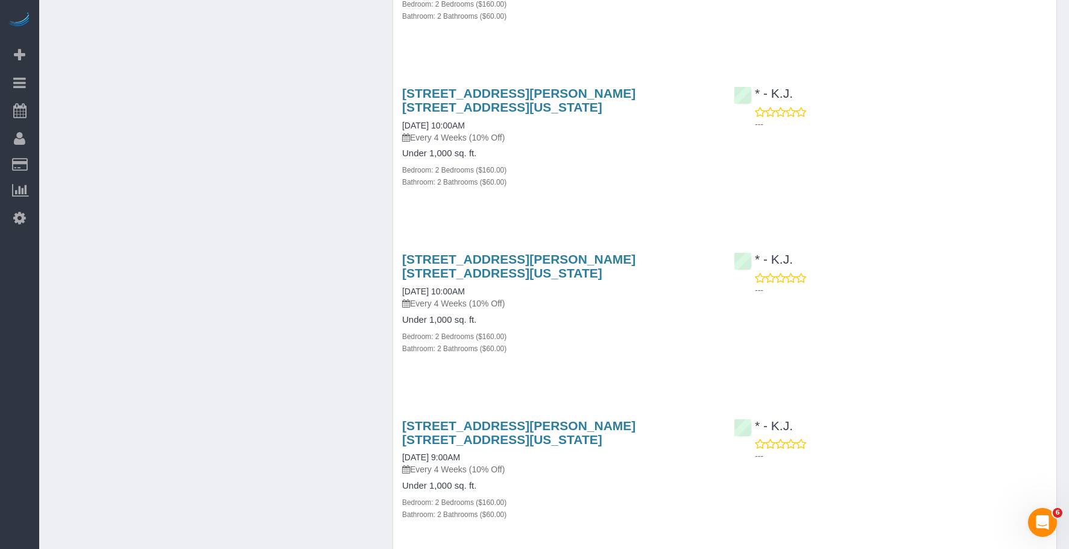
scroll to position [2171, 0]
click at [546, 481] on h4 "Under 1,000 sq. ft." at bounding box center [559, 486] width 314 height 10
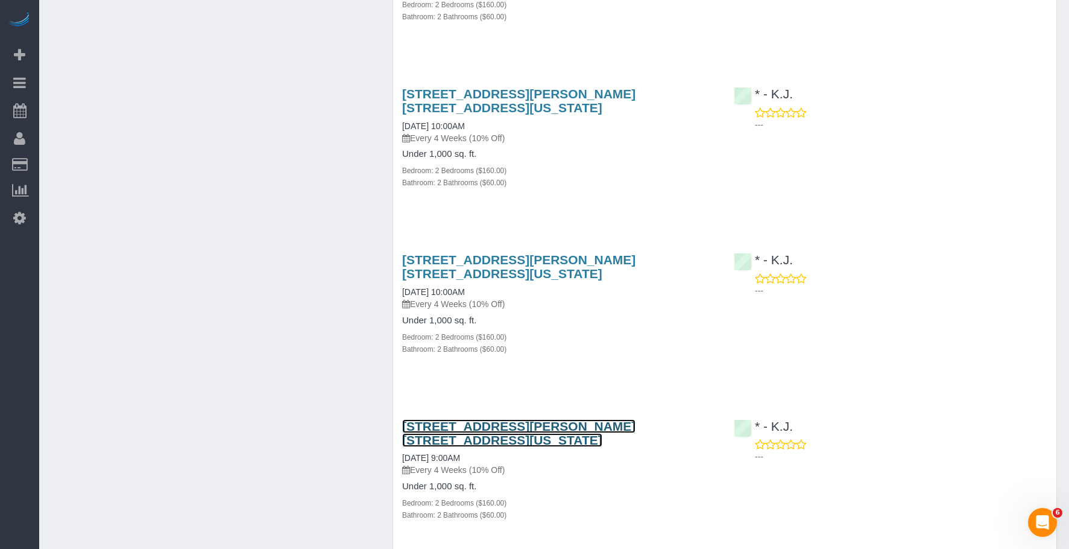
click at [566, 419] on link "60 Henry Street, Apt. 15f, New York, NY 10002" at bounding box center [518, 433] width 233 height 28
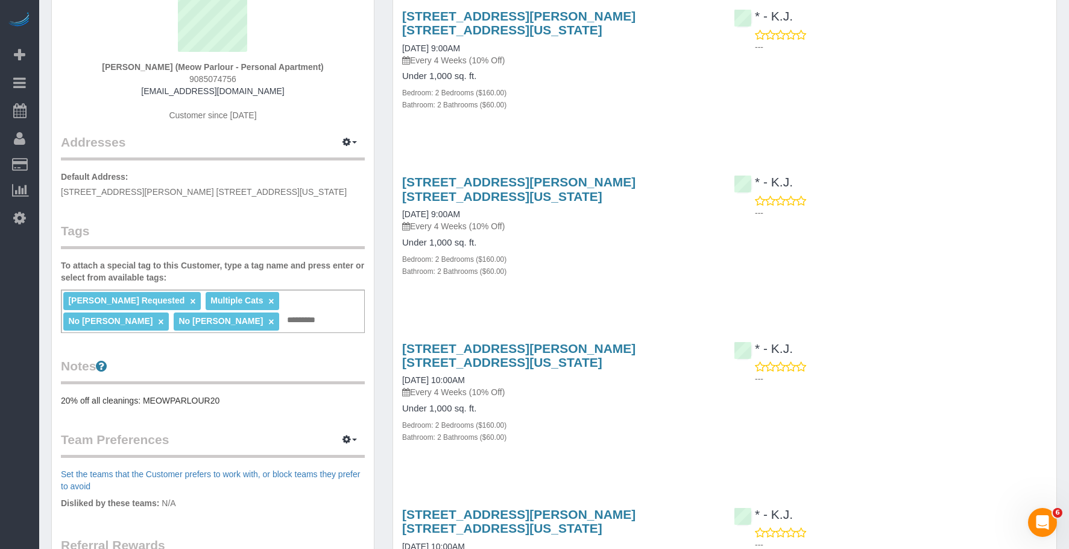
scroll to position [0, 0]
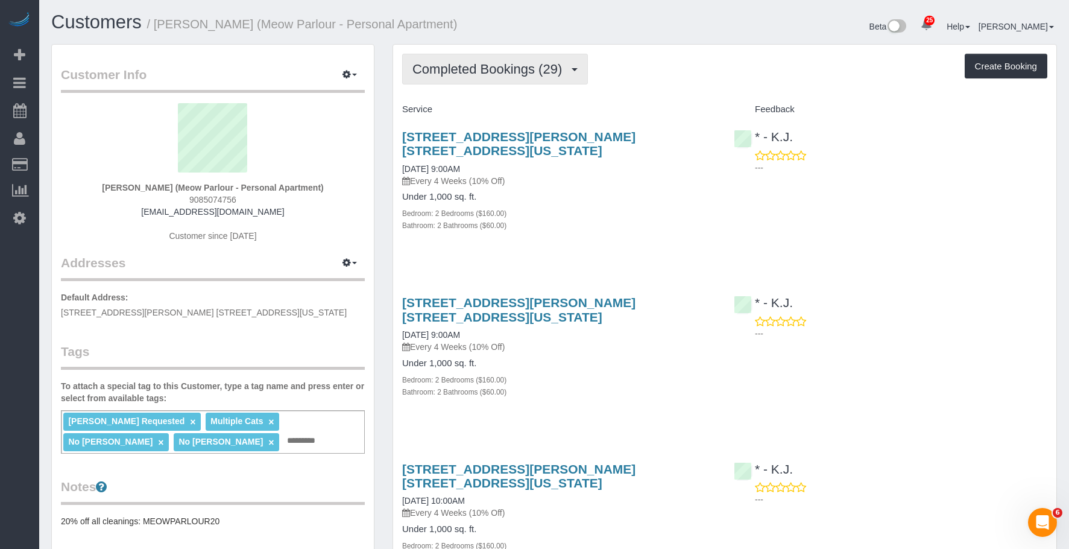
click at [470, 69] on span "Completed Bookings (29)" at bounding box center [490, 69] width 156 height 15
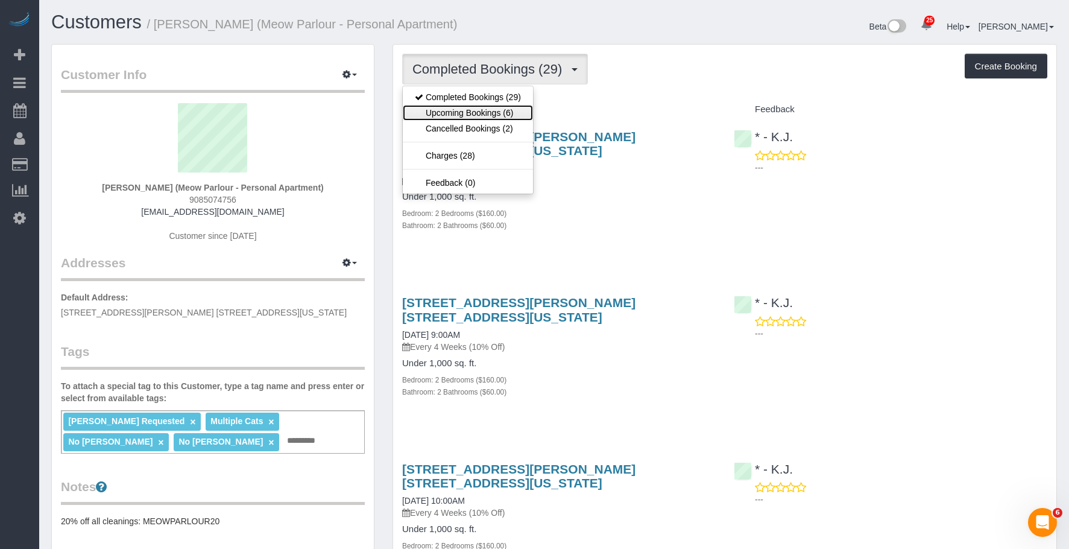
click at [466, 112] on link "Upcoming Bookings (6)" at bounding box center [468, 113] width 130 height 16
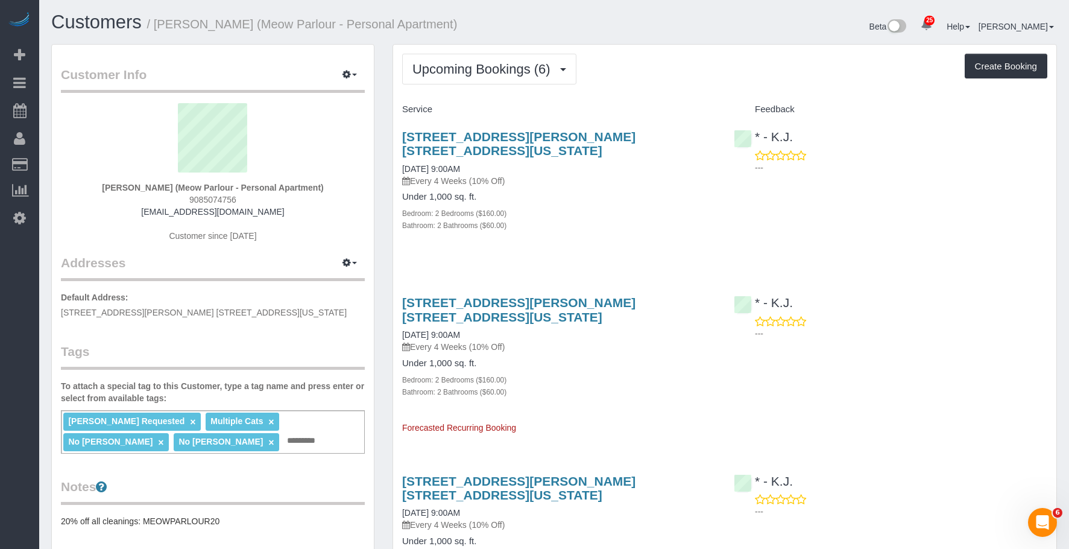
click at [588, 192] on div "Under 1,000 sq. ft. Bedroom: 2 Bedrooms ($160.00) Bathroom: 2 Bathrooms ($60.00)" at bounding box center [559, 211] width 314 height 39
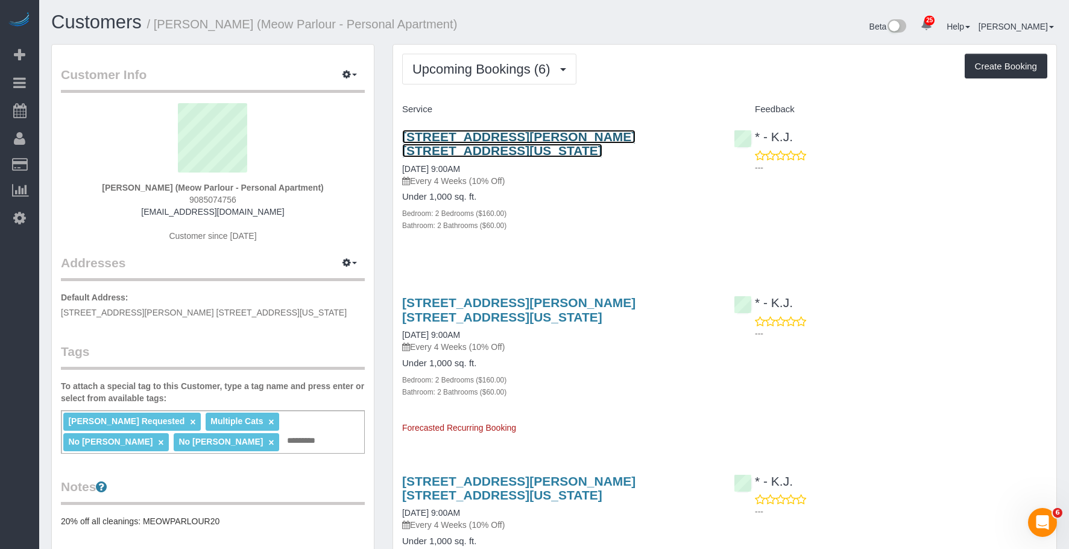
click at [626, 135] on link "60 Henry Street, Apt. 15f, New York, NY 10002" at bounding box center [518, 144] width 233 height 28
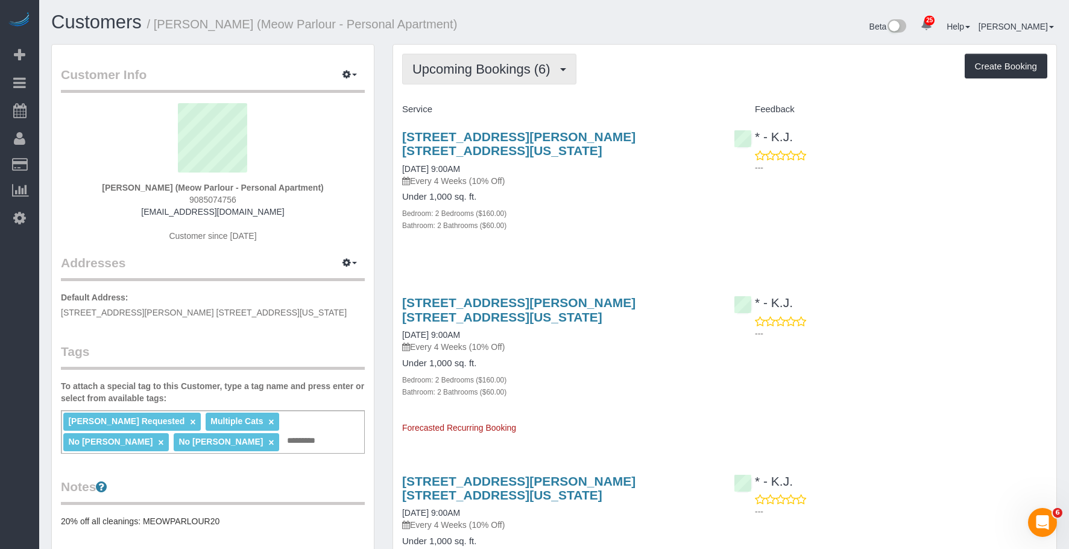
drag, startPoint x: 462, startPoint y: 58, endPoint x: 462, endPoint y: 70, distance: 12.1
click at [462, 59] on button "Upcoming Bookings (6)" at bounding box center [489, 69] width 174 height 31
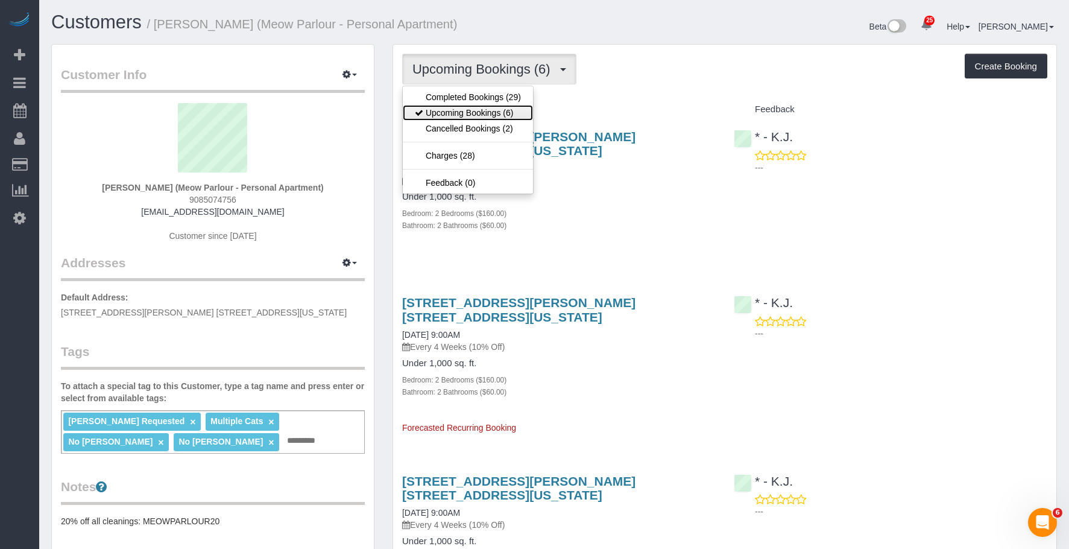
click at [461, 110] on link "Upcoming Bookings (6)" at bounding box center [468, 113] width 130 height 16
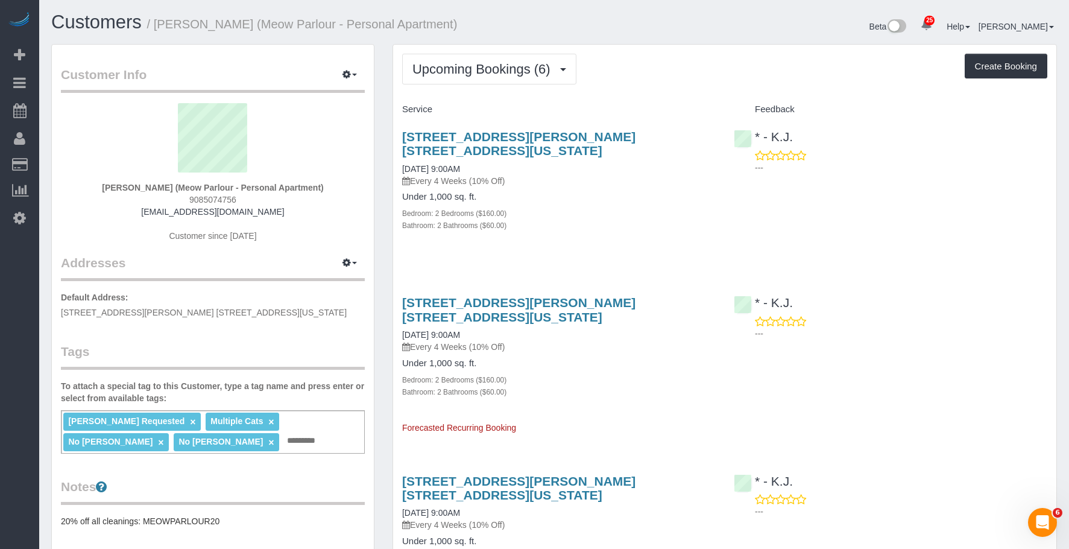
click at [607, 219] on div "Bathroom: 2 Bathrooms ($60.00)" at bounding box center [559, 225] width 314 height 12
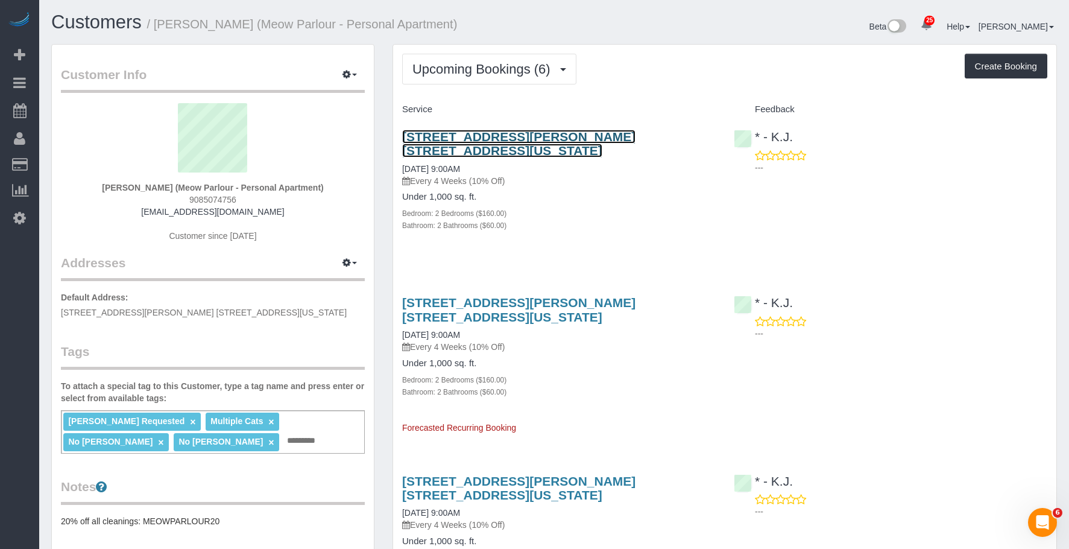
click at [590, 135] on link "60 Henry Street, Apt. 15f, New York, NY 10002" at bounding box center [518, 144] width 233 height 28
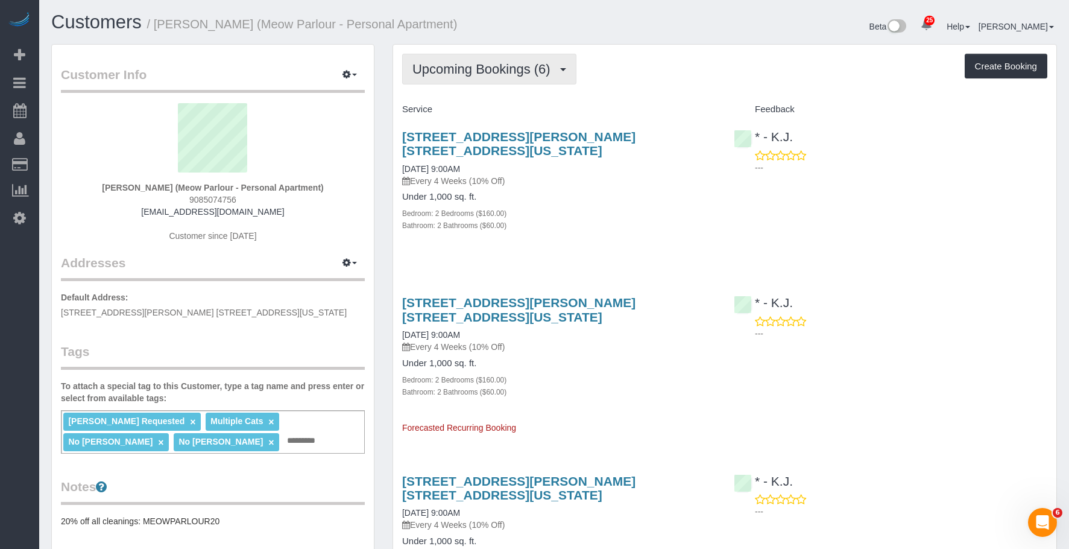
click at [526, 76] on span "Upcoming Bookings (6)" at bounding box center [484, 69] width 144 height 15
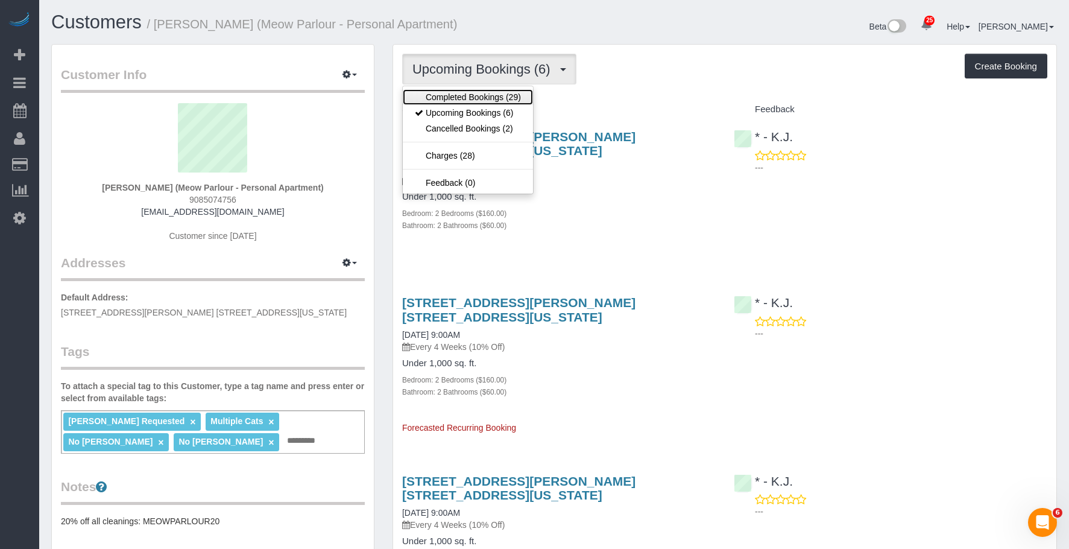
click at [486, 96] on link "Completed Bookings (29)" at bounding box center [468, 97] width 130 height 16
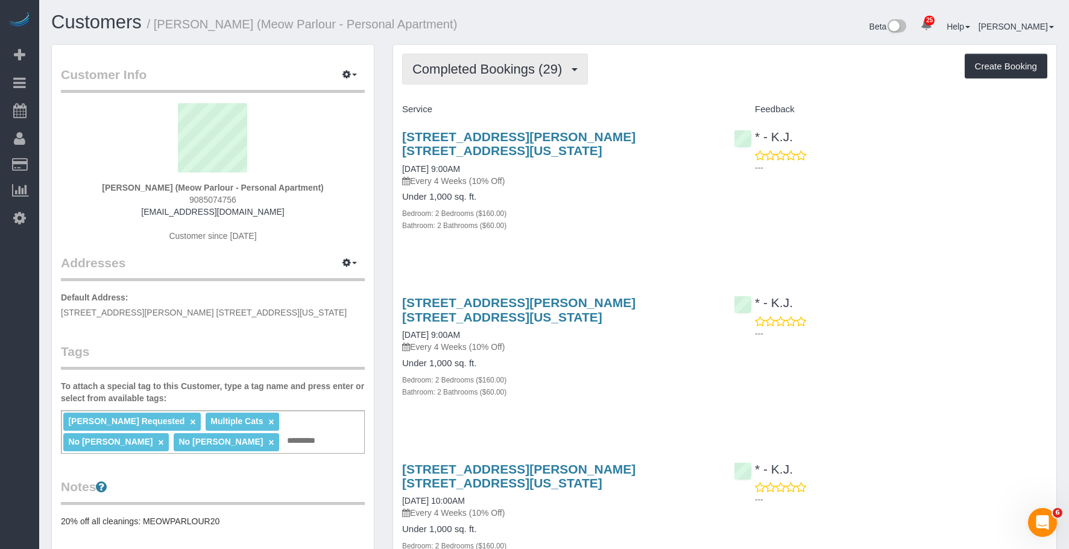
drag, startPoint x: 479, startPoint y: 90, endPoint x: 484, endPoint y: 79, distance: 11.9
click at [491, 68] on span "Completed Bookings (29)" at bounding box center [490, 69] width 156 height 15
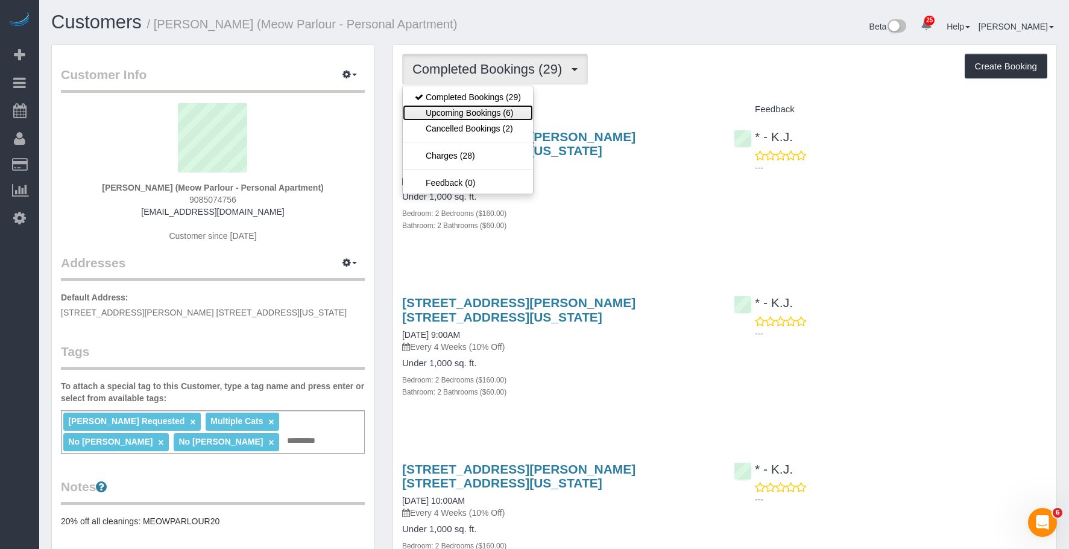
click at [470, 118] on link "Upcoming Bookings (6)" at bounding box center [468, 113] width 130 height 16
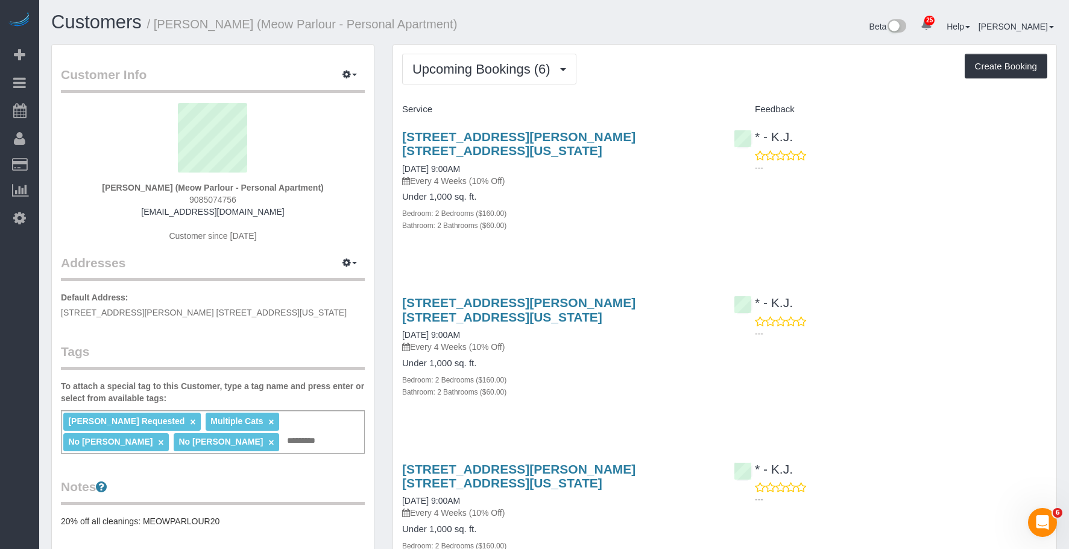
click at [558, 207] on div "Bedroom: 2 Bedrooms ($160.00)" at bounding box center [559, 213] width 314 height 12
click at [605, 219] on div "Bathroom: 2 Bathrooms ($60.00)" at bounding box center [559, 225] width 314 height 12
click at [583, 373] on div "Bedroom: 2 Bedrooms ($160.00)" at bounding box center [559, 379] width 314 height 12
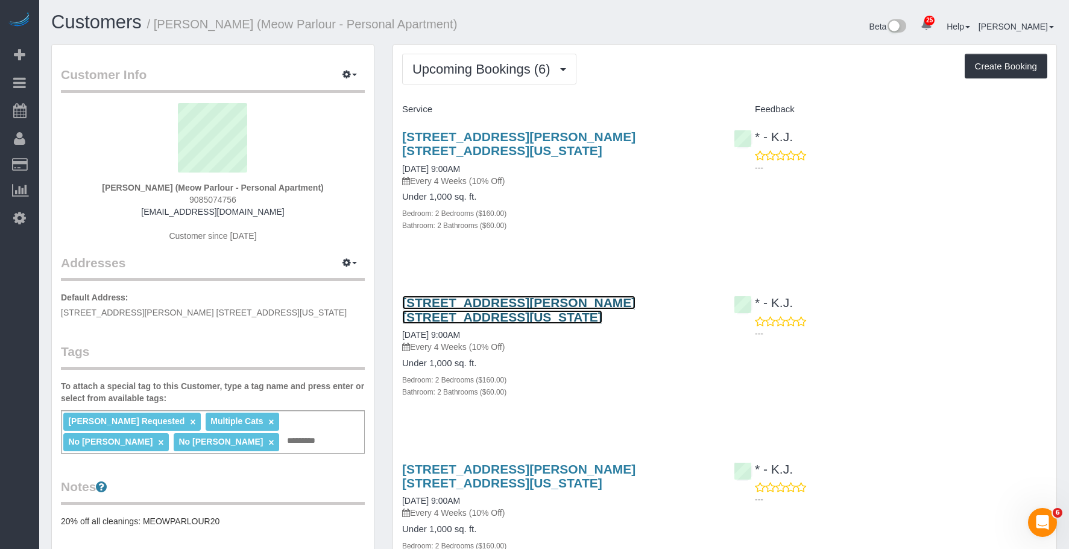
click at [588, 295] on link "60 Henry Street, Apt. 15f, New York, NY 10002" at bounding box center [518, 309] width 233 height 28
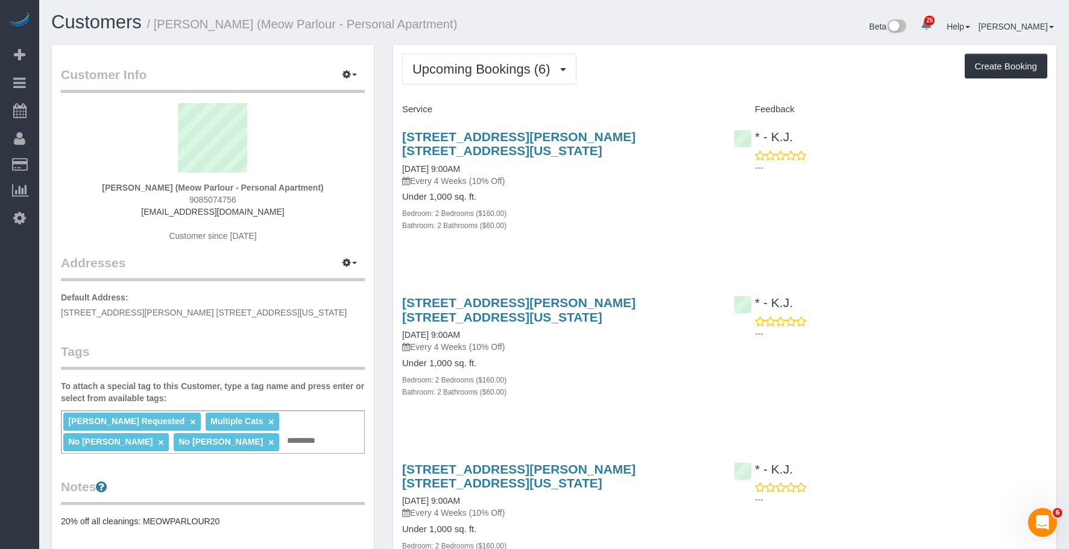
drag, startPoint x: 157, startPoint y: 25, endPoint x: 438, endPoint y: 33, distance: 281.1
click at [438, 33] on h1 "Customers / Christina Ha (Meow Parlour - Personal Apartment)" at bounding box center [298, 22] width 494 height 21
copy small "Christina Ha (Meow Parlour - Personal Apartment)"
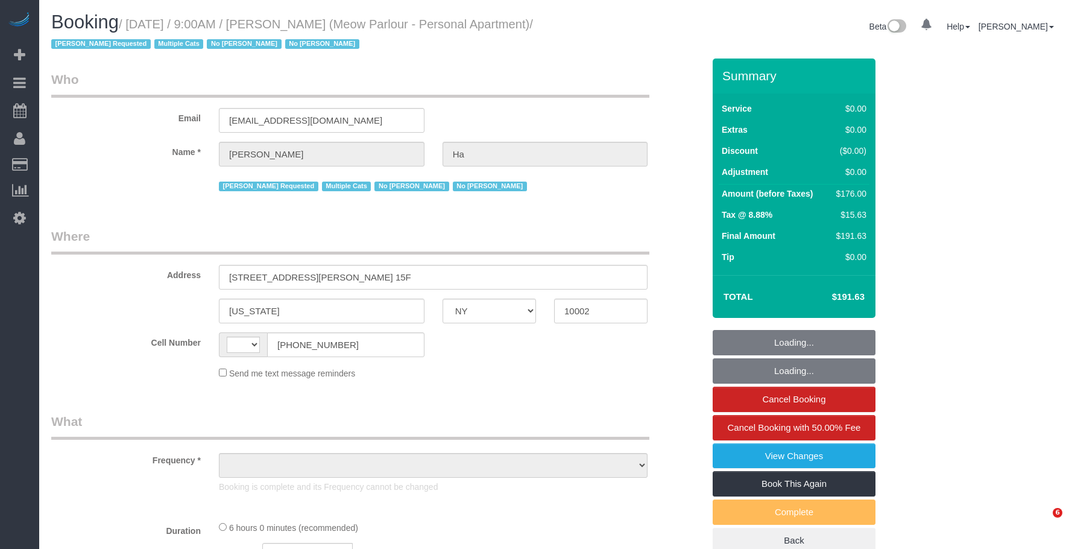
select select "NY"
select select "number:89"
select select "number:90"
select select "number:14"
select select "number:5"
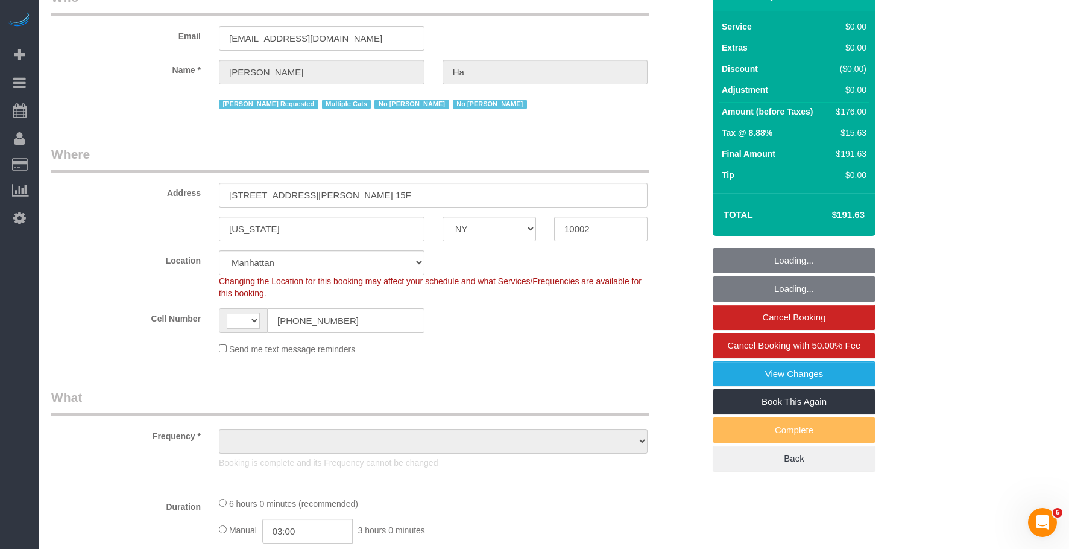
select select "string:[GEOGRAPHIC_DATA]"
select select "string:stripe-pm_1QvO004VGloSiKo7mEDYuwDn"
select select "2"
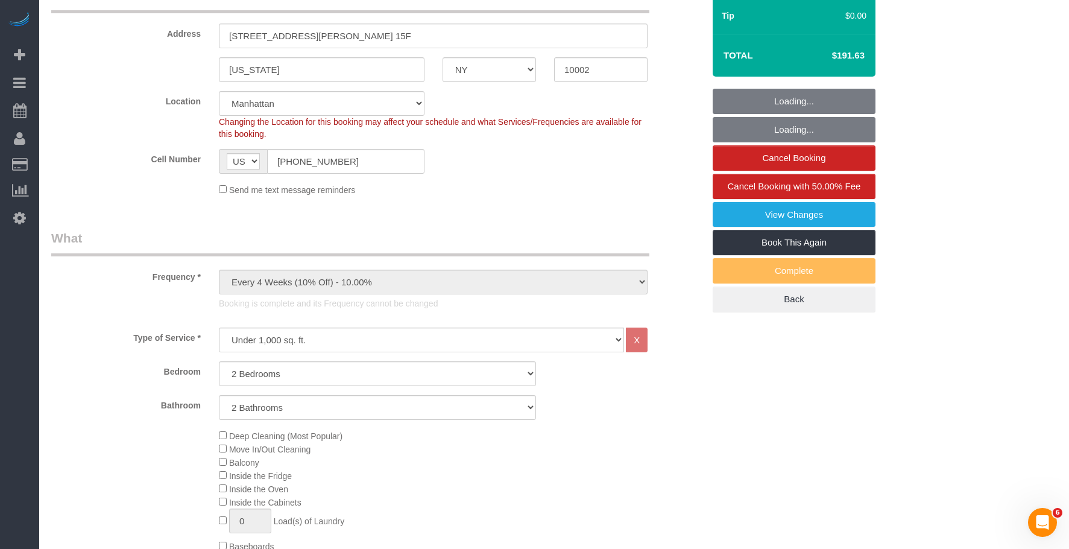
select select "object:1533"
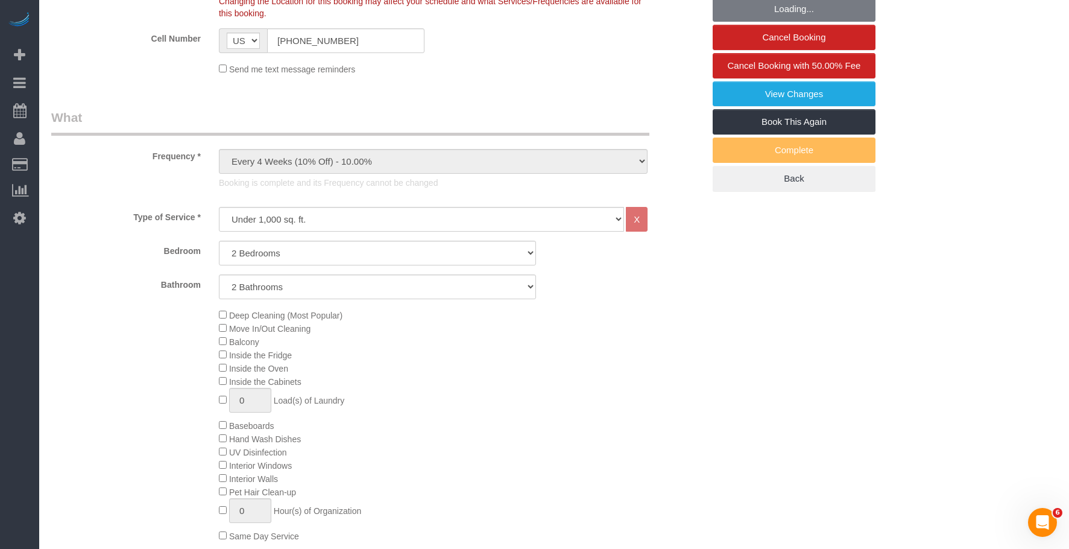
select select "spot1"
select select "2"
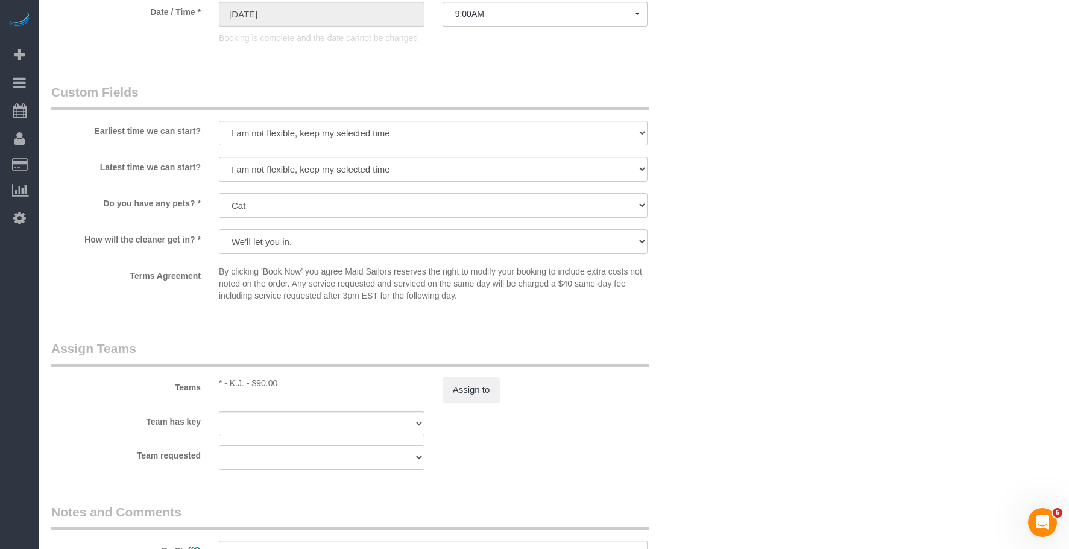
scroll to position [1447, 0]
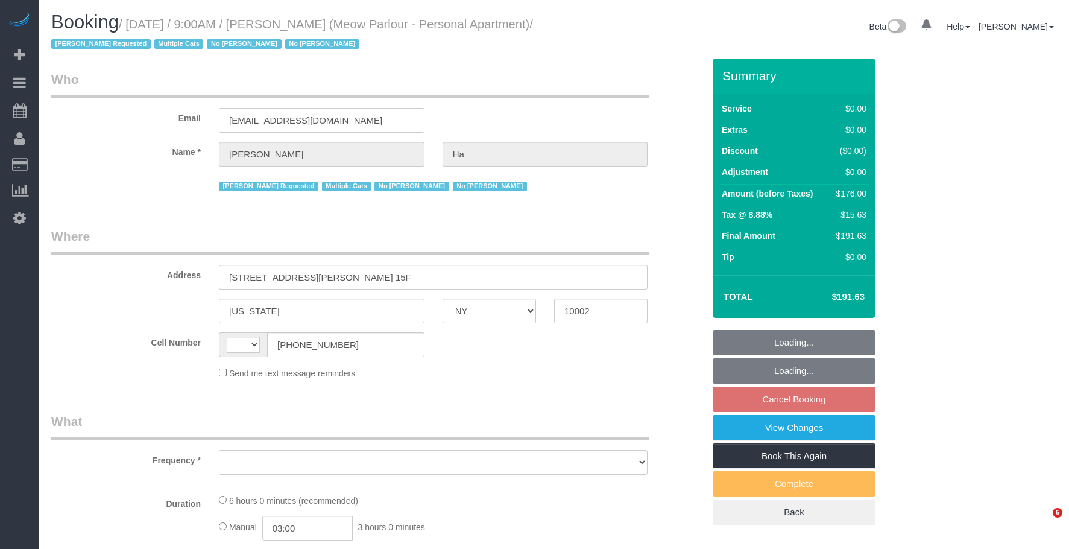
select select "NY"
select select "object:505"
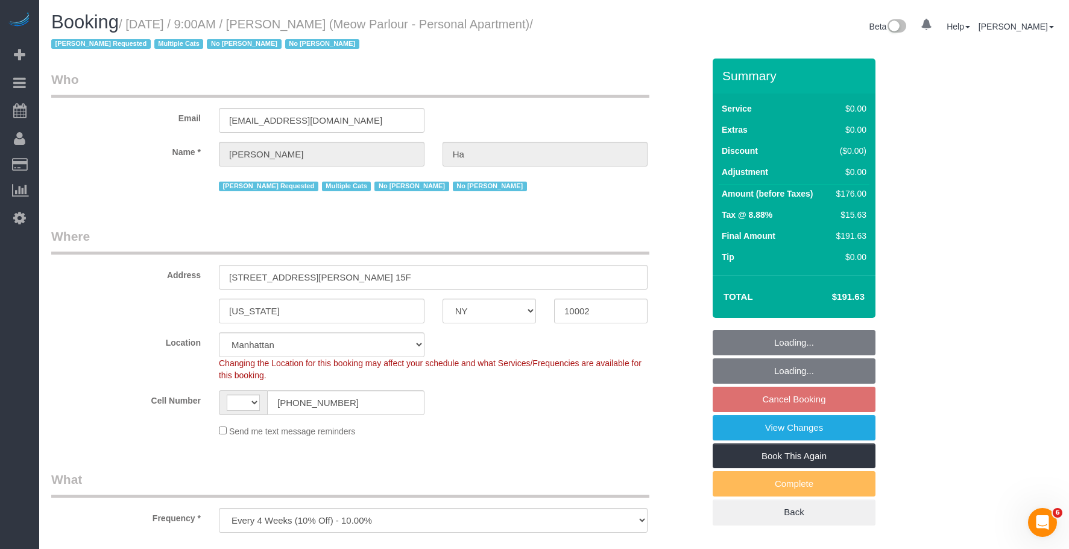
select select "string:stripe-pm_1QvO004VGloSiKo7mEDYuwDn"
select select "2"
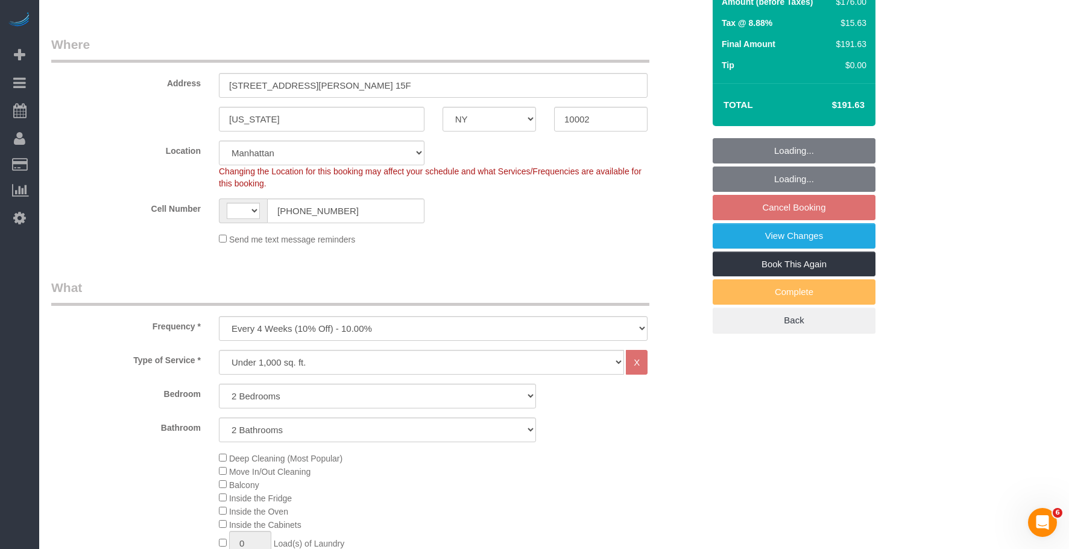
select select "string:US"
select select "spot2"
select select "number:89"
select select "number:90"
select select "number:14"
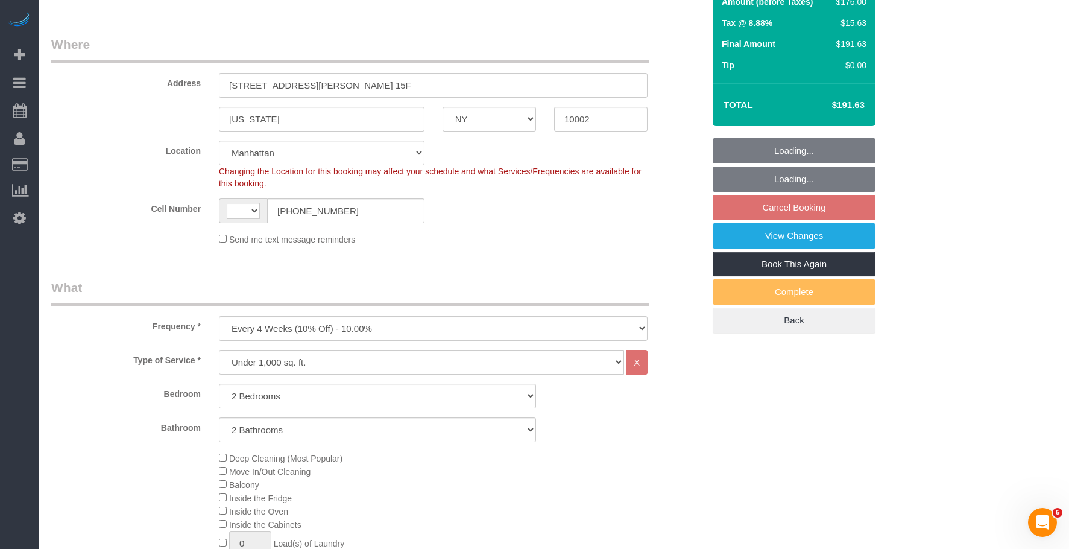
select select "number:5"
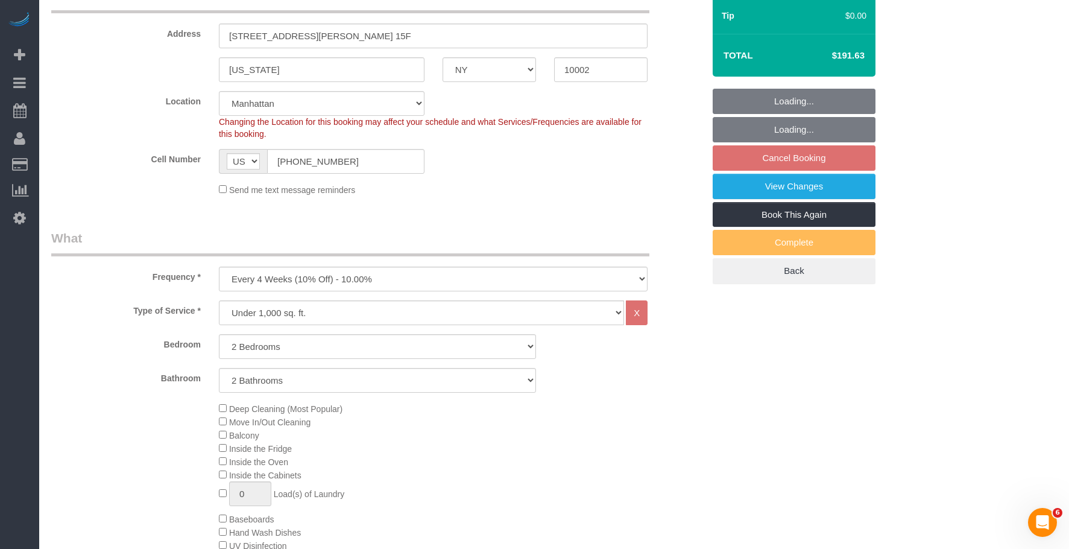
select select "object:1519"
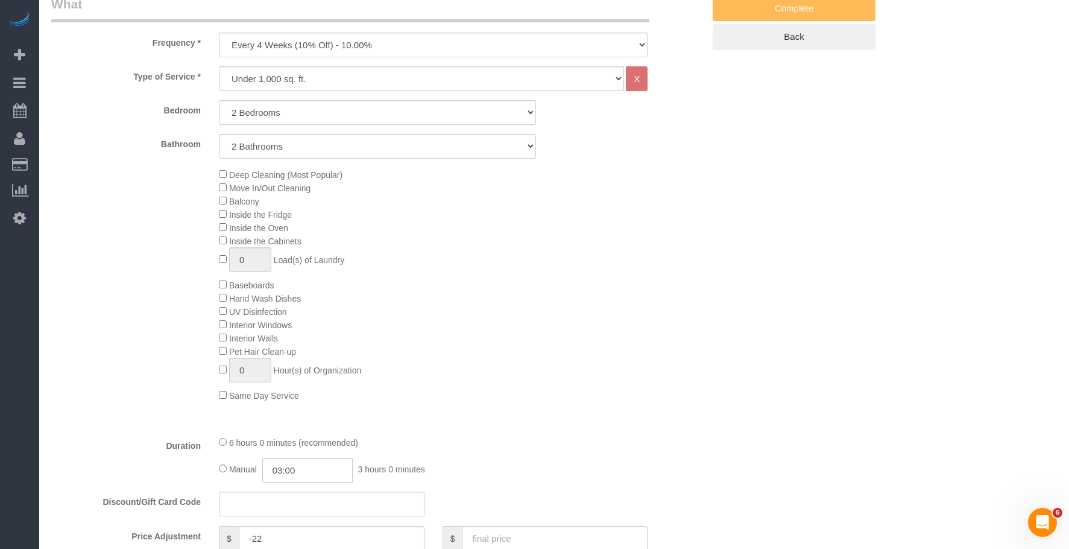
select select "2"
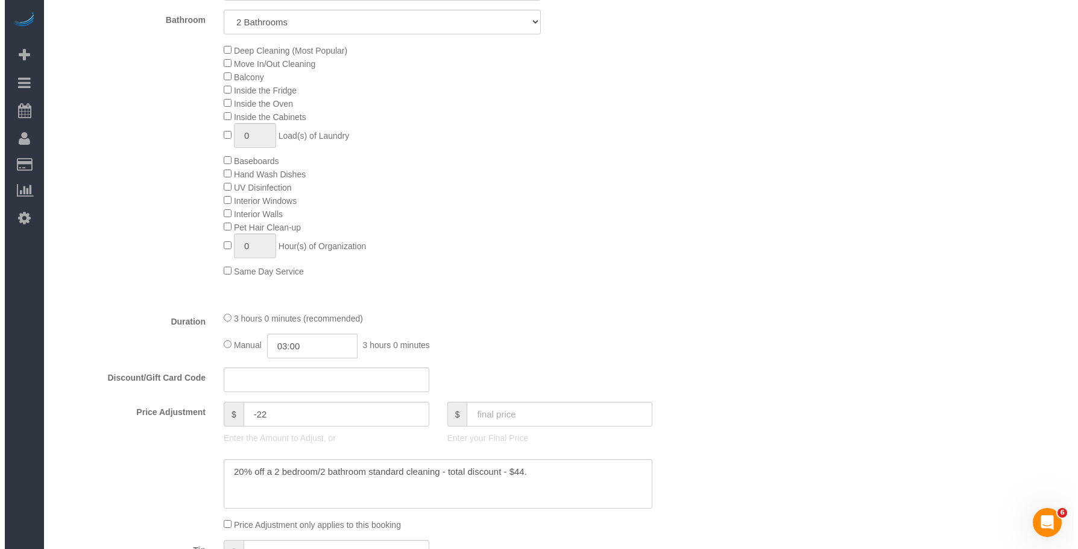
scroll to position [241, 0]
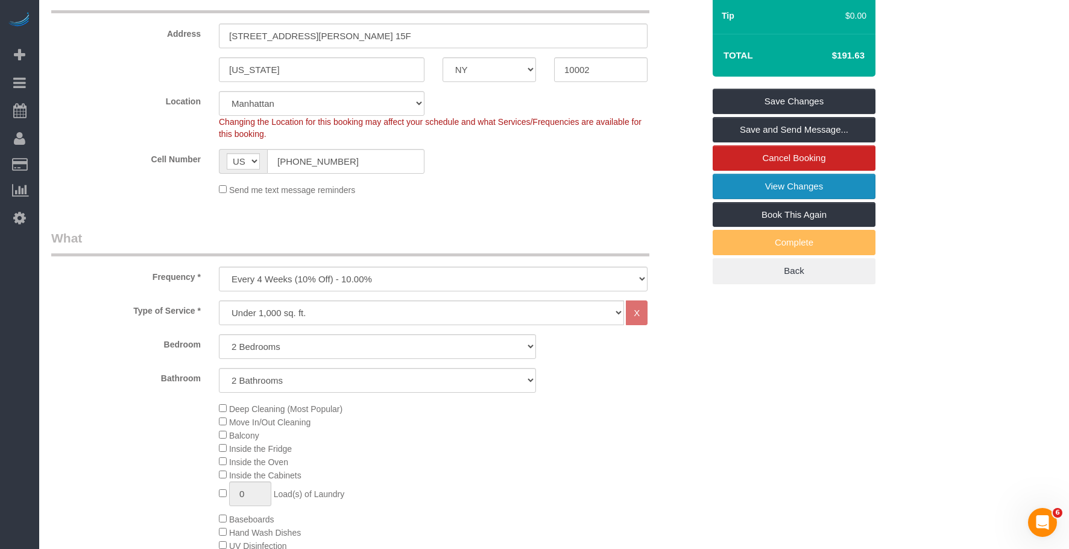
click at [751, 181] on link "View Changes" at bounding box center [794, 186] width 163 height 25
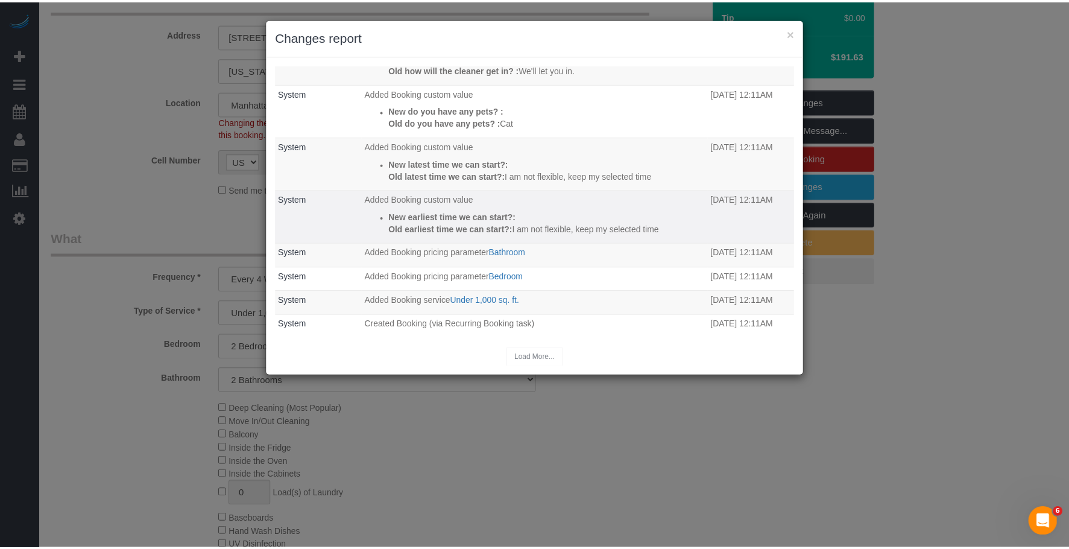
scroll to position [77, 0]
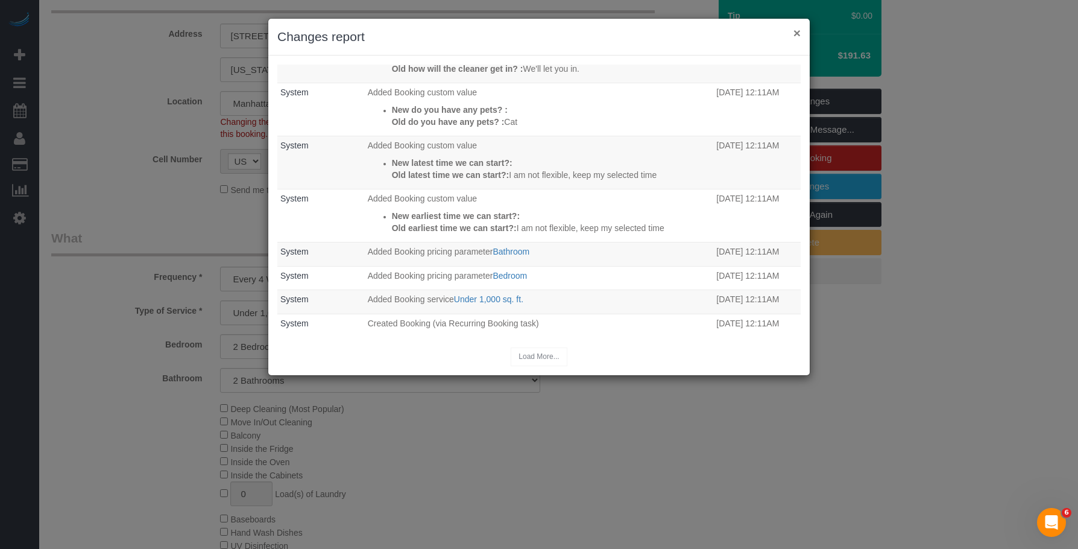
click at [797, 34] on button "×" at bounding box center [797, 33] width 7 height 13
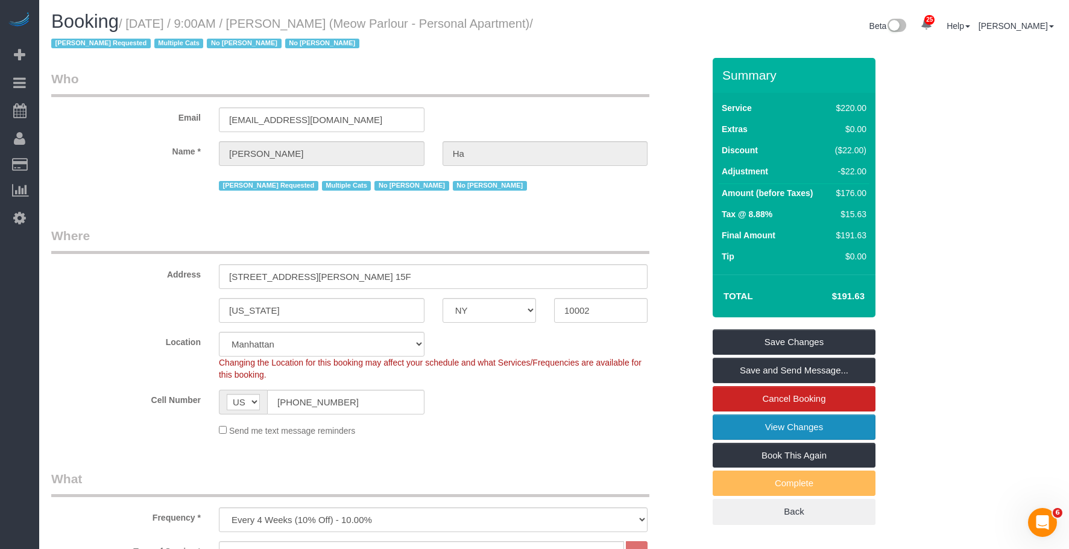
scroll to position [0, 0]
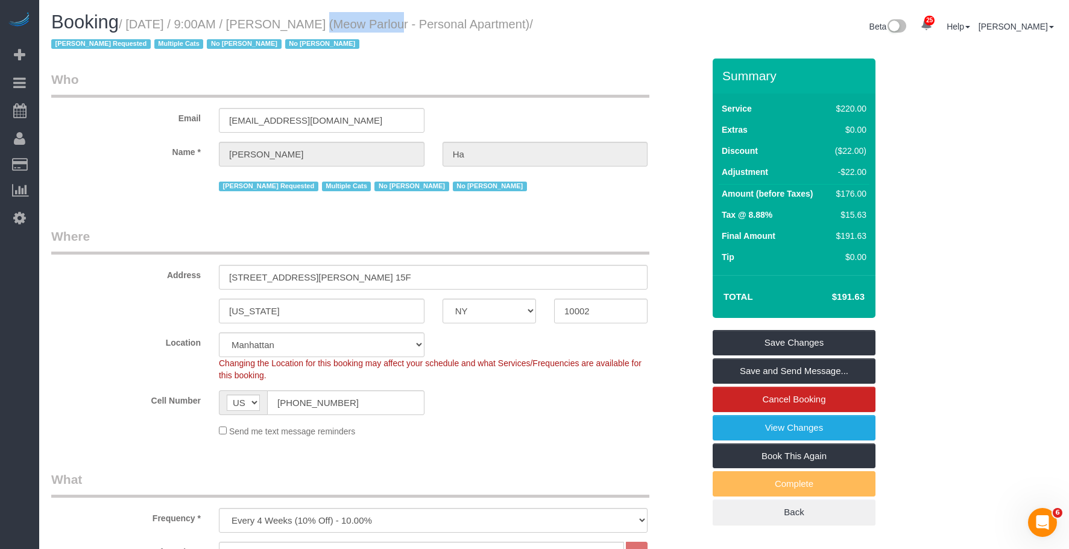
drag, startPoint x: 286, startPoint y: 26, endPoint x: 354, endPoint y: 22, distance: 68.3
click at [354, 22] on small "/ October 14, 2025 / 9:00AM / Christina Ha (Meow Parlour - Personal Apartment) …" at bounding box center [292, 34] width 482 height 34
copy small "[PERSON_NAME]"
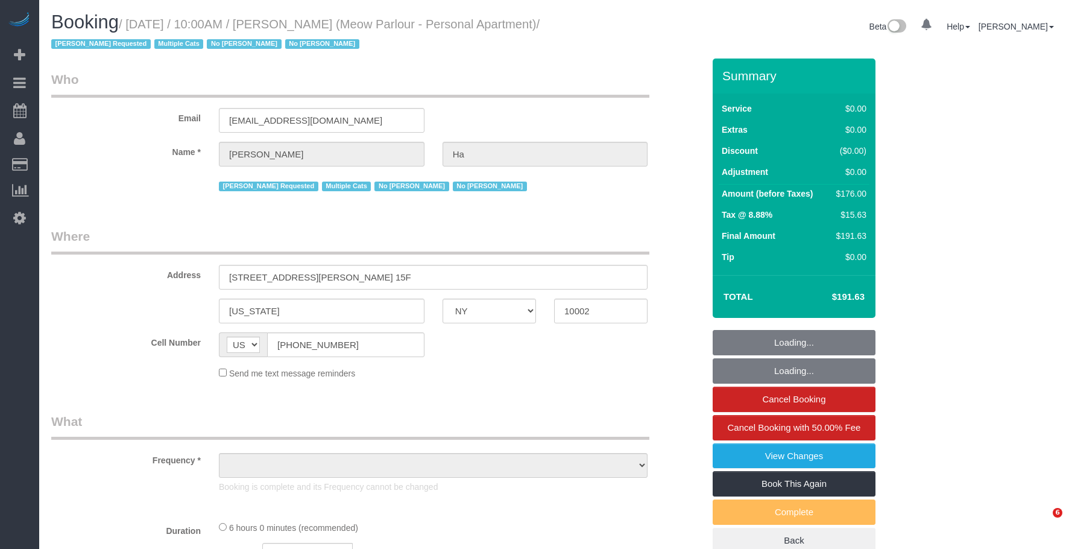
select select "NY"
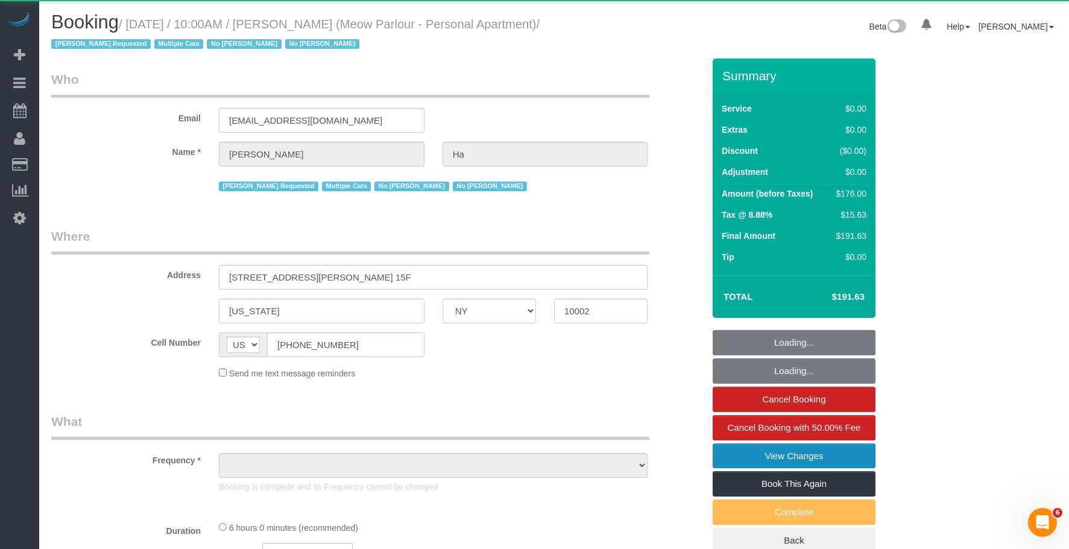
click at [742, 453] on link "View Changes" at bounding box center [794, 455] width 163 height 25
select select "string:stripe-pm_1QvO004VGloSiKo7mEDYuwDn"
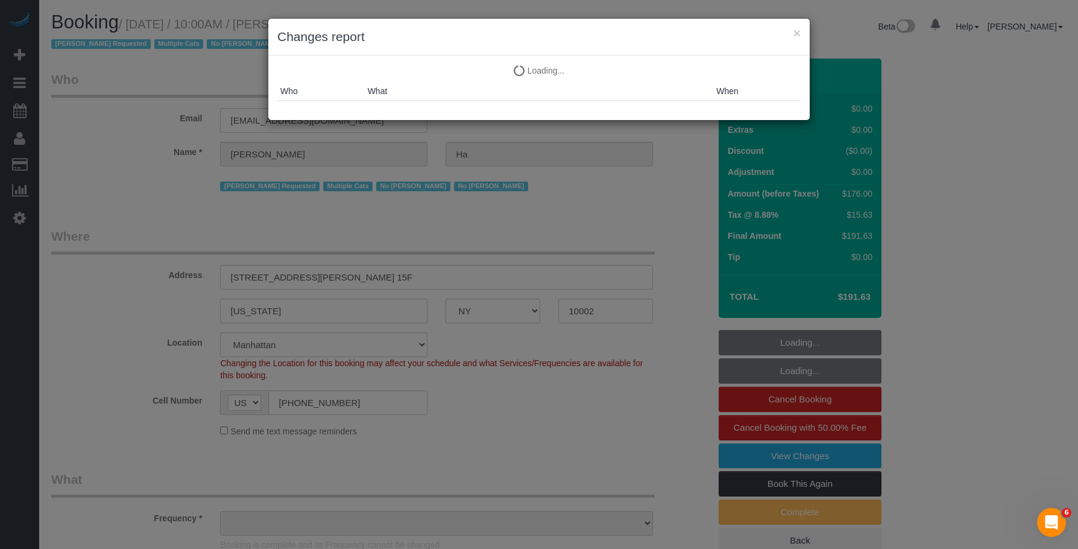
select select "2"
select select "number:89"
select select "number:90"
select select "number:14"
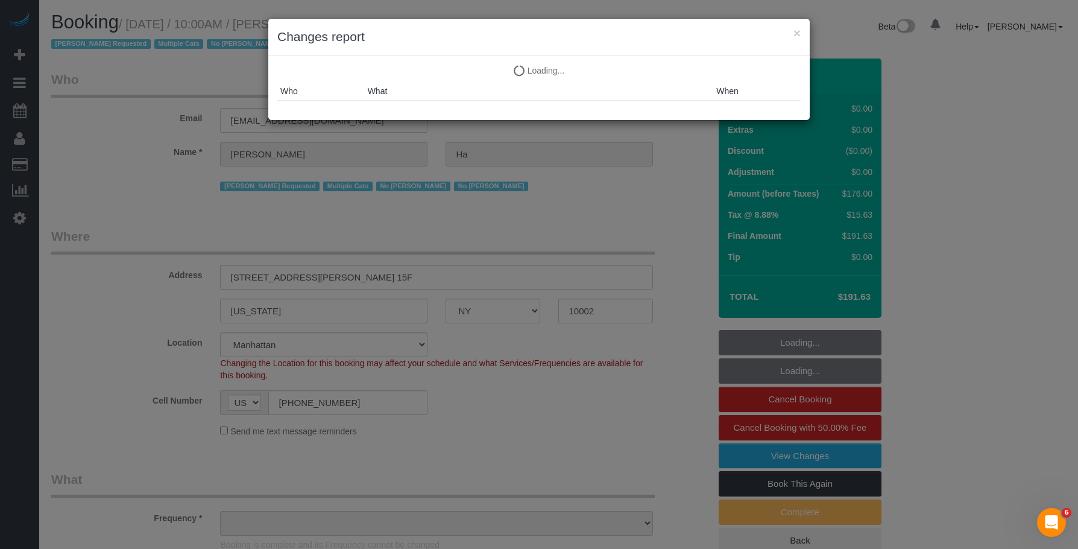
select select "number:5"
select select "object:1107"
select select "spot1"
select select "2"
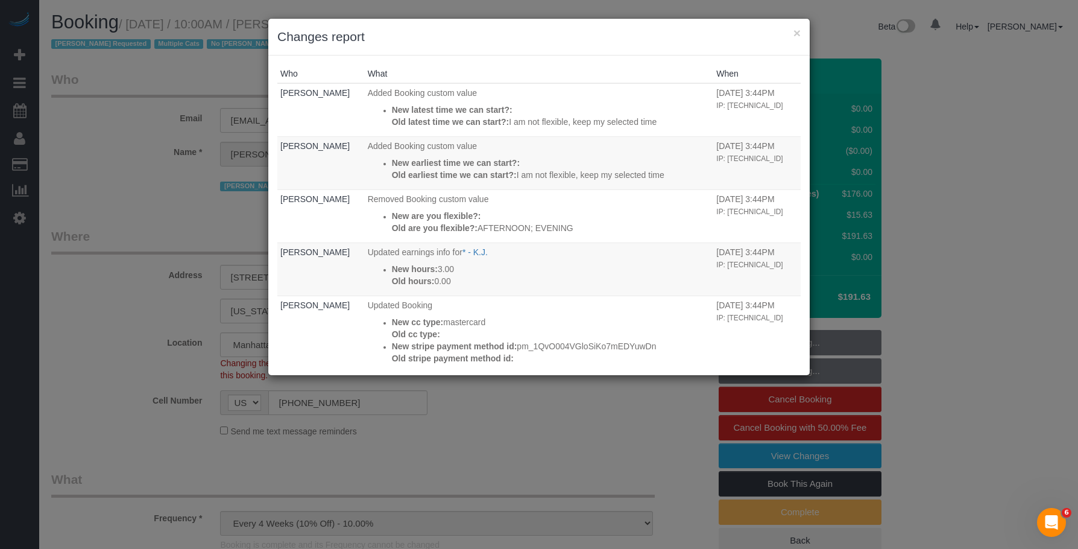
select select "object:1795"
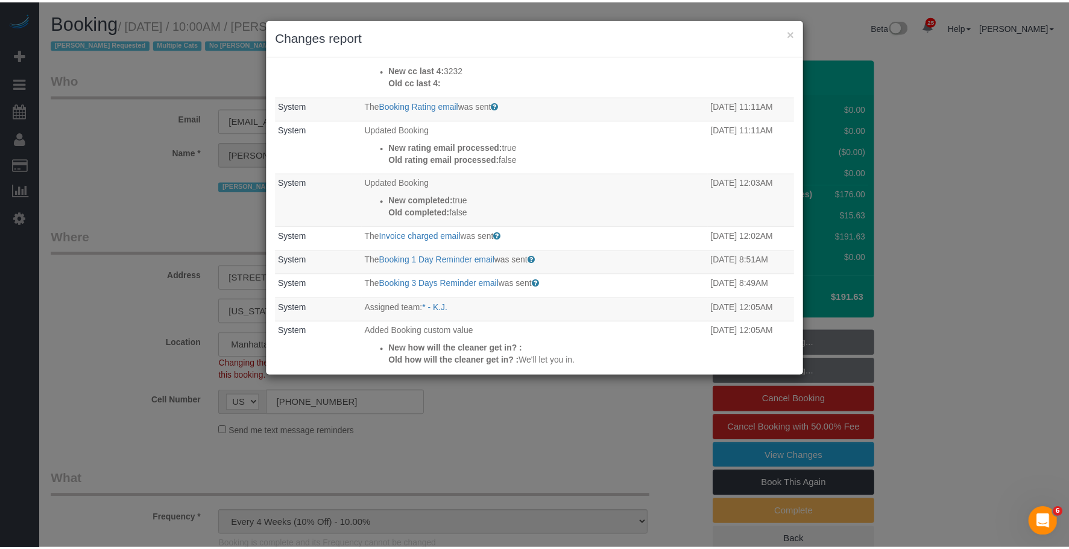
scroll to position [422, 0]
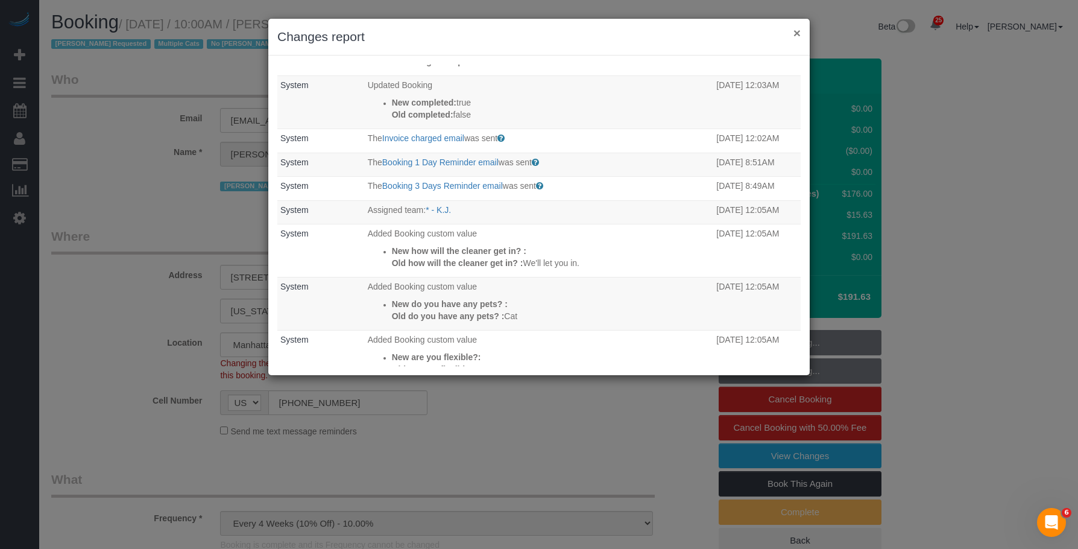
click at [800, 35] on button "×" at bounding box center [797, 33] width 7 height 13
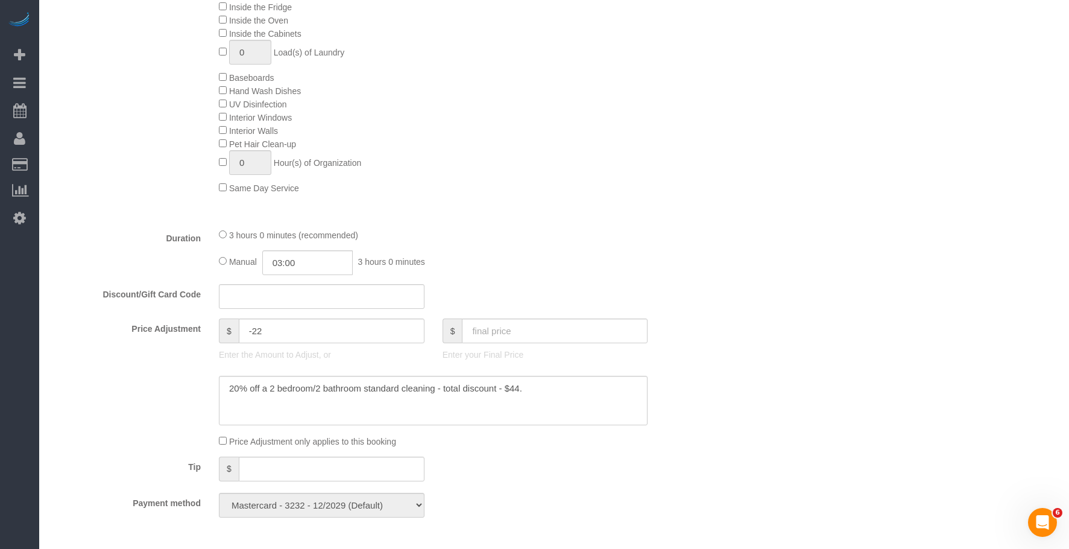
scroll to position [784, 0]
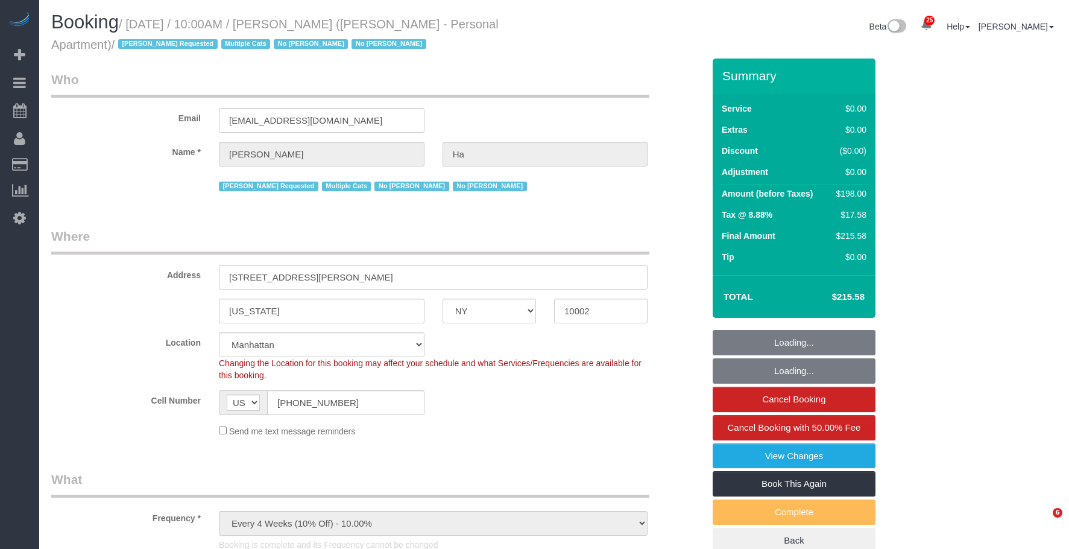
select select "NY"
select select "2"
select select "string:stripe"
select select "spot1"
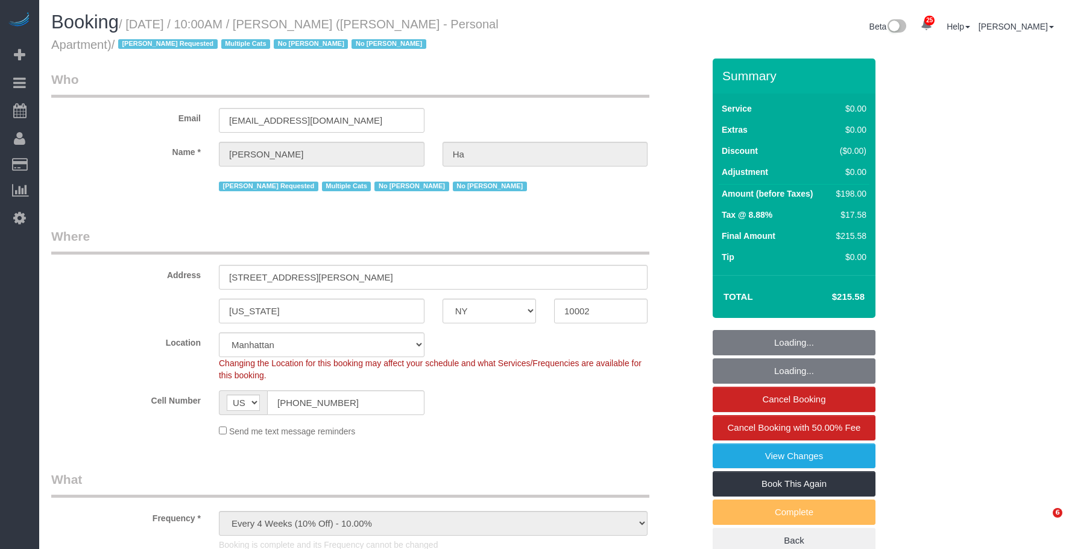
select select "number:89"
select select "number:90"
select select "number:14"
select select "number:5"
select select "NY"
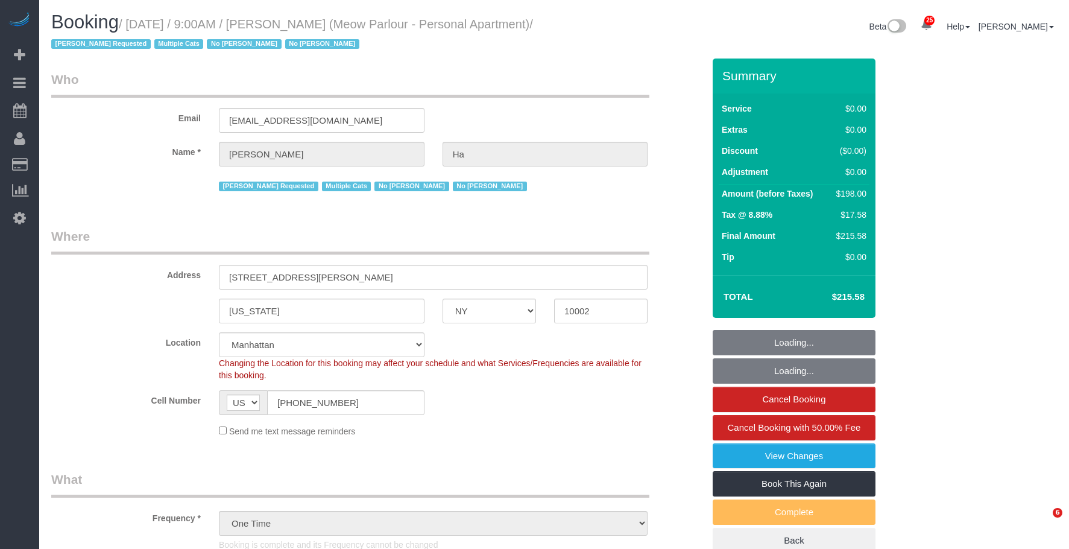
select select "string:stripe"
select select "number:89"
select select "number:90"
select select "number:14"
select select "number:5"
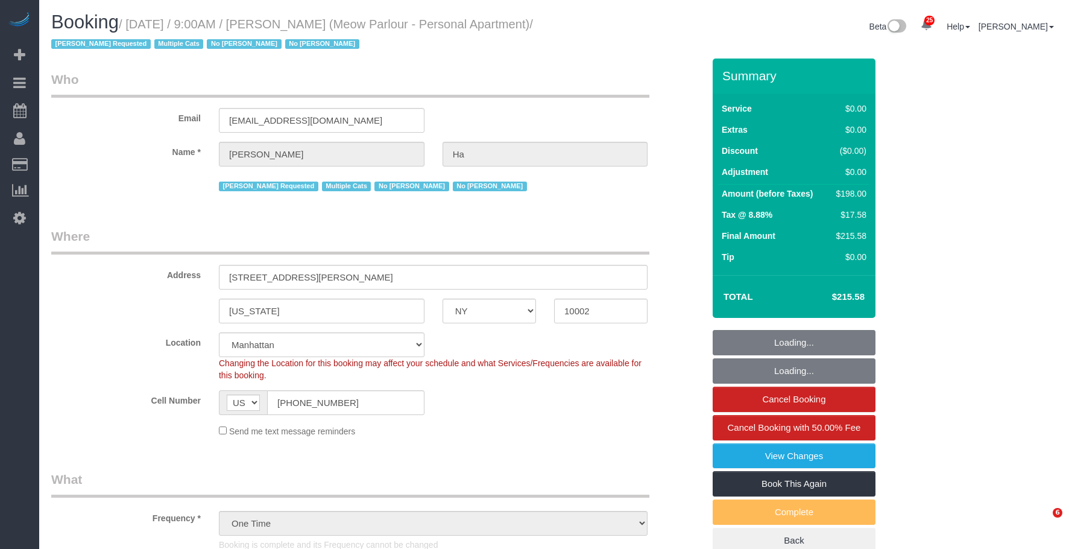
select select "object:1524"
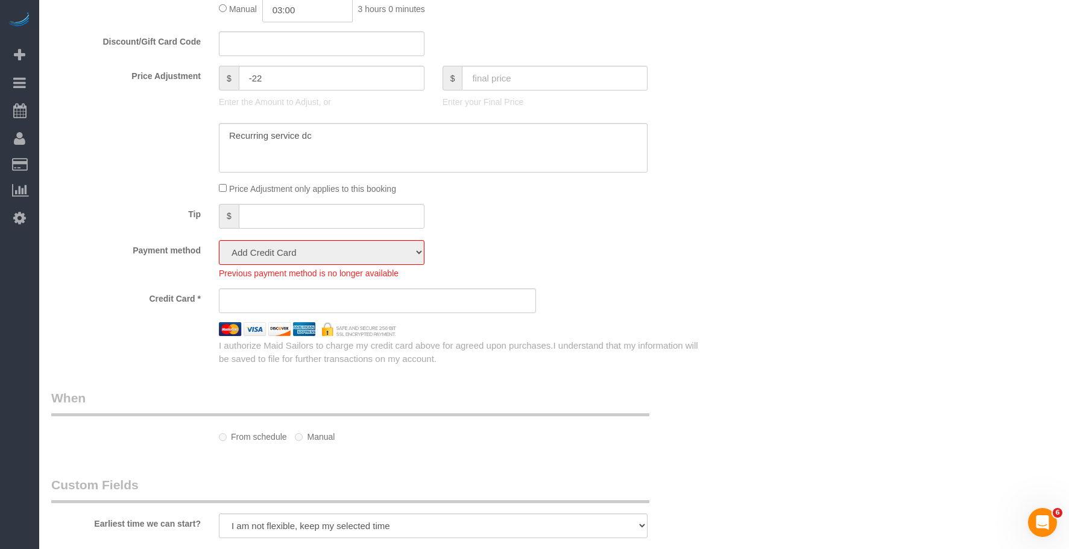
select select "2"
select select "spot1"
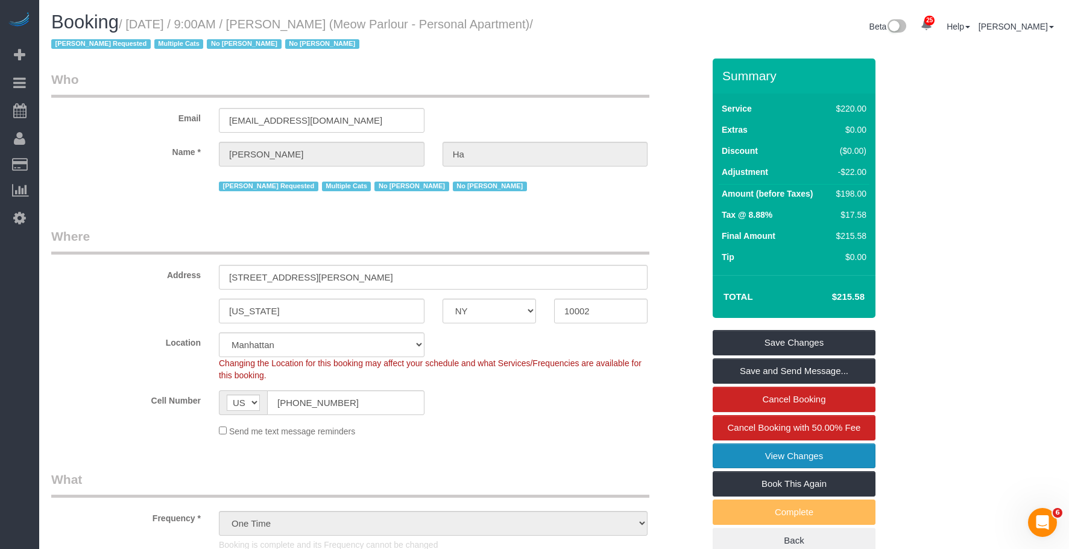
click at [734, 452] on link "View Changes" at bounding box center [794, 455] width 163 height 25
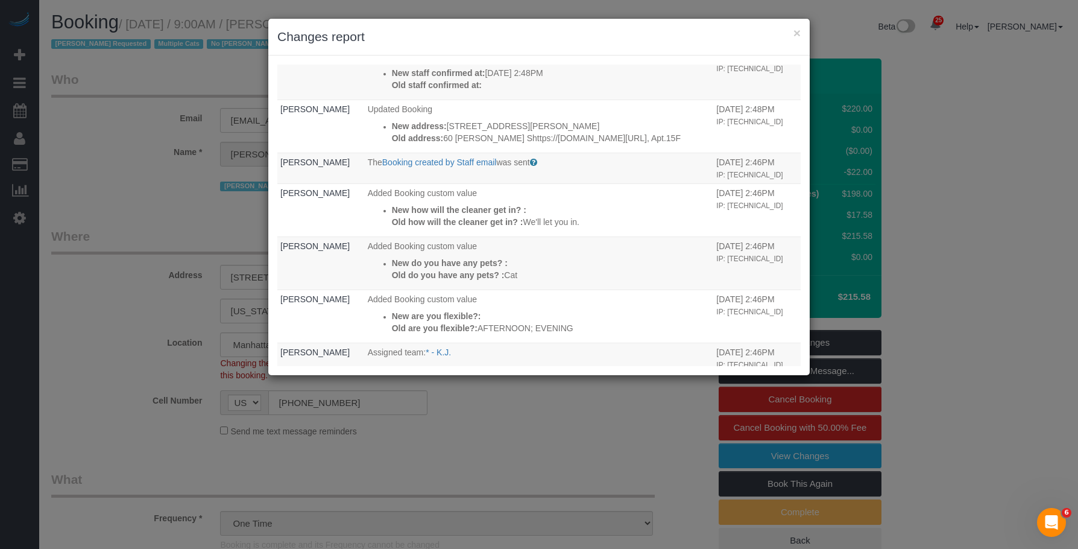
scroll to position [485, 0]
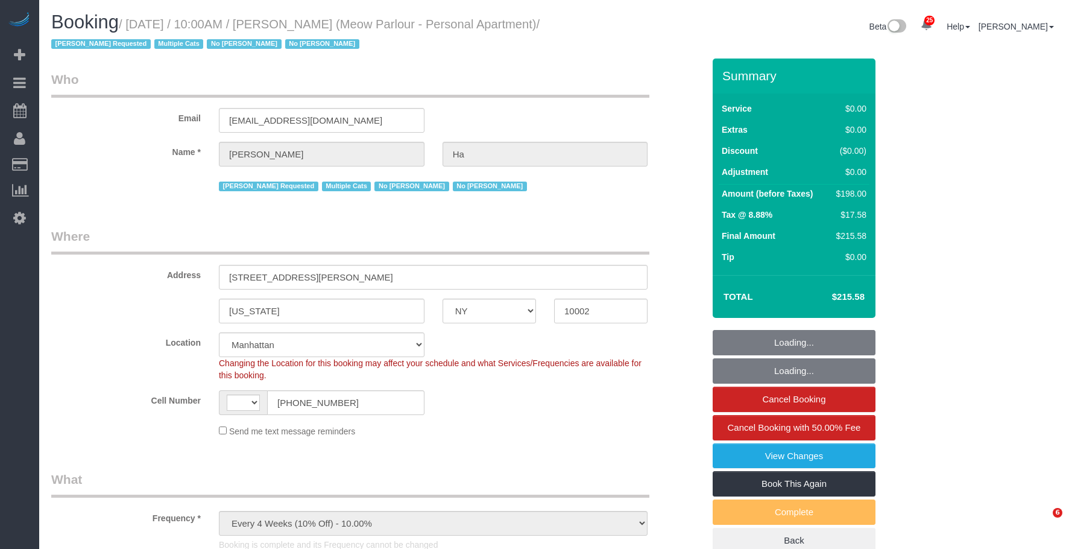
select select "NY"
select select "string:stripe"
select select "object:1421"
select select "string:[GEOGRAPHIC_DATA]"
select select "2"
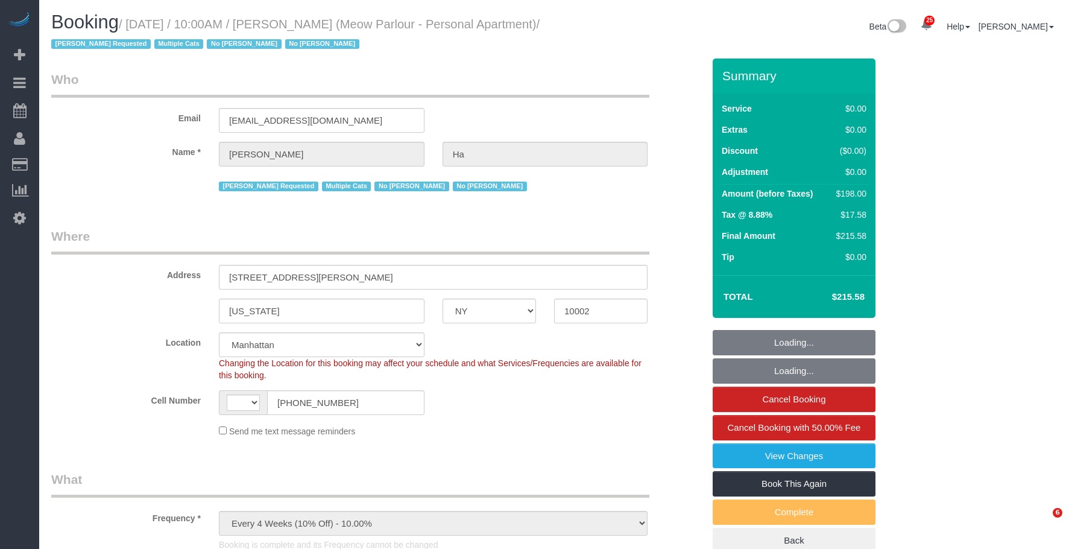
select select "2"
select select "spot1"
select select "number:89"
select select "number:90"
select select "number:14"
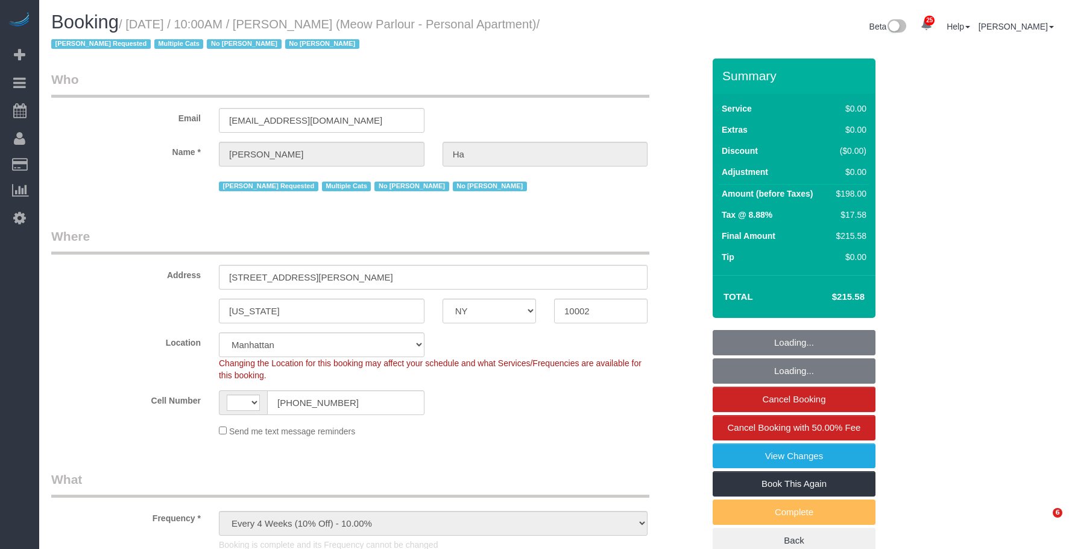
select select "number:5"
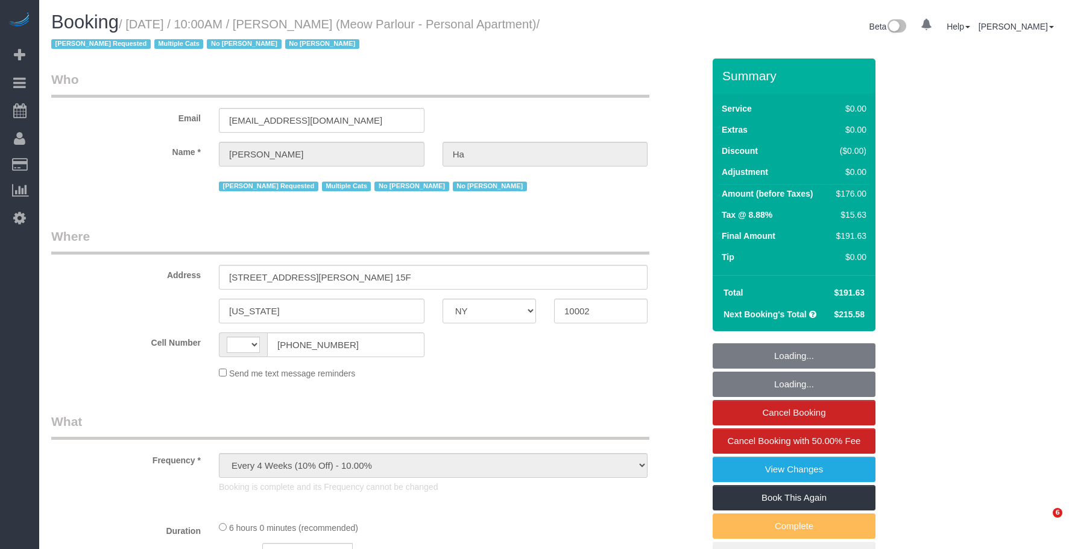
select select "NY"
select select "number:89"
select select "number:90"
select select "number:14"
select select "number:5"
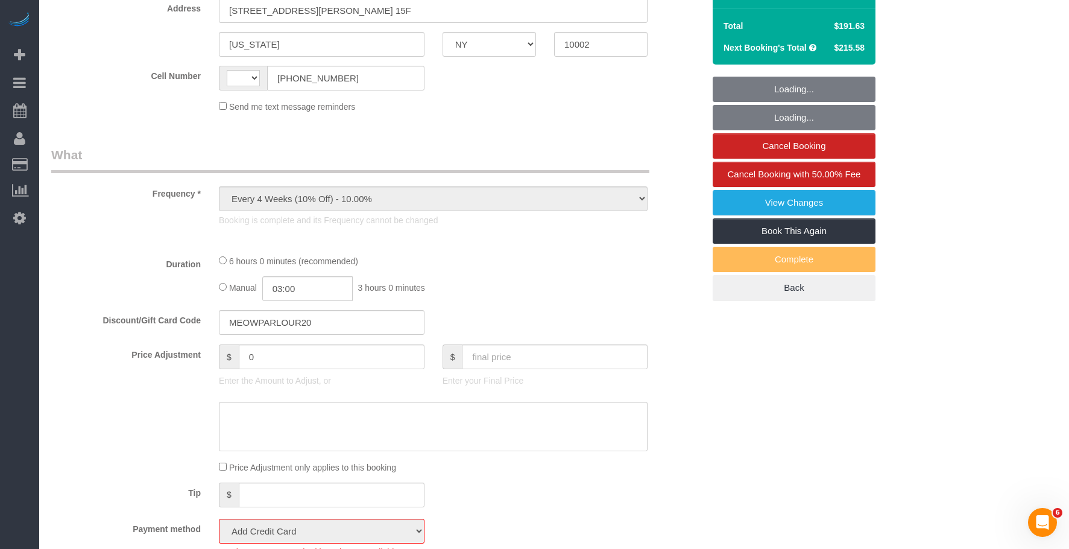
select select "2"
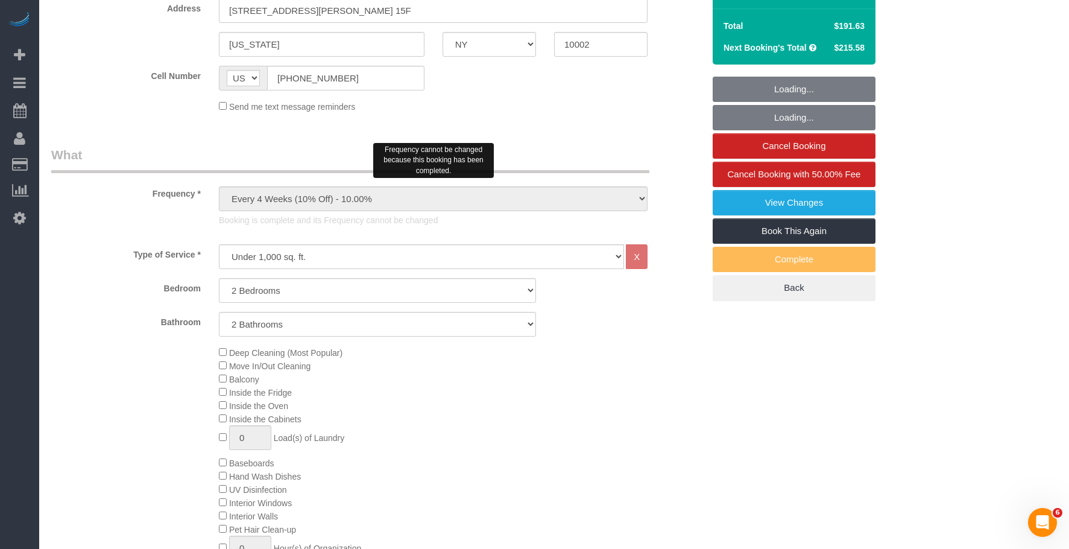
select select "string:[GEOGRAPHIC_DATA]"
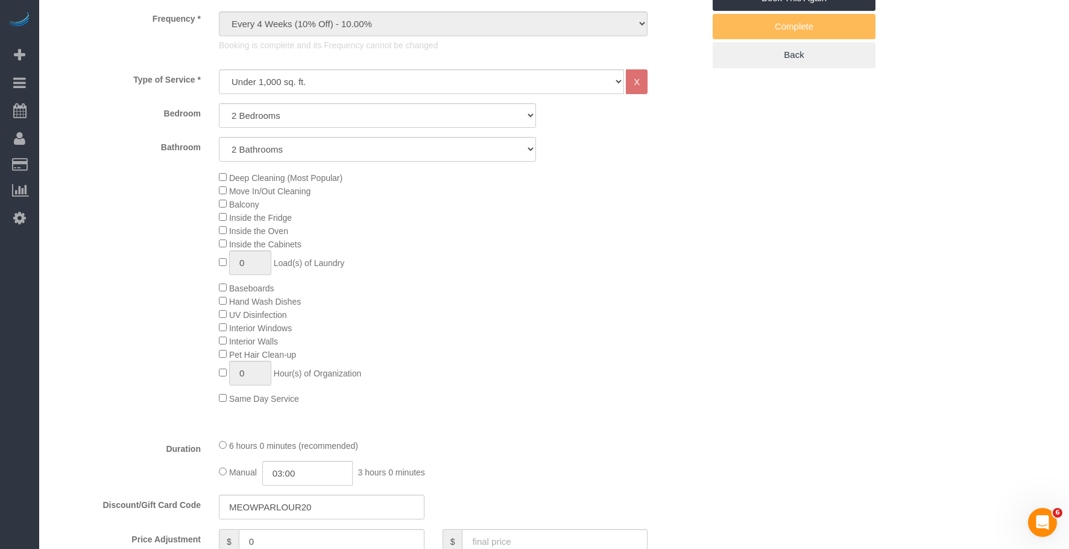
select select "spot1"
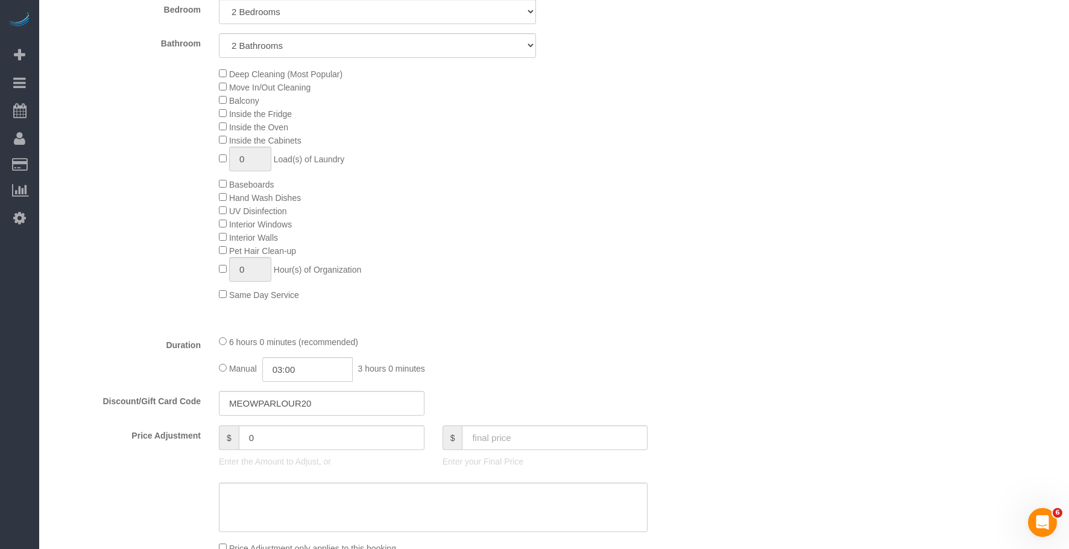
select select "object:1537"
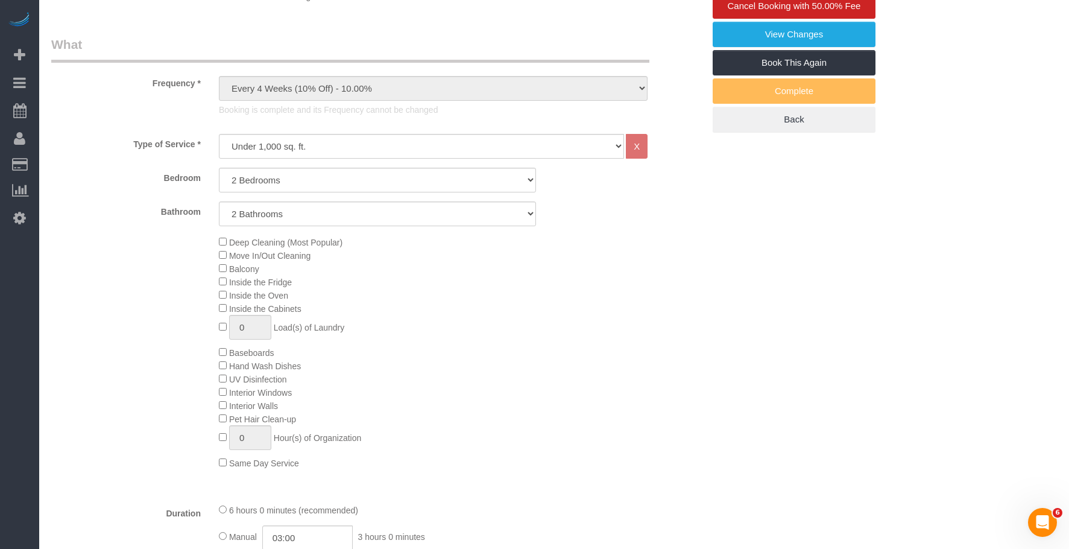
select select "2"
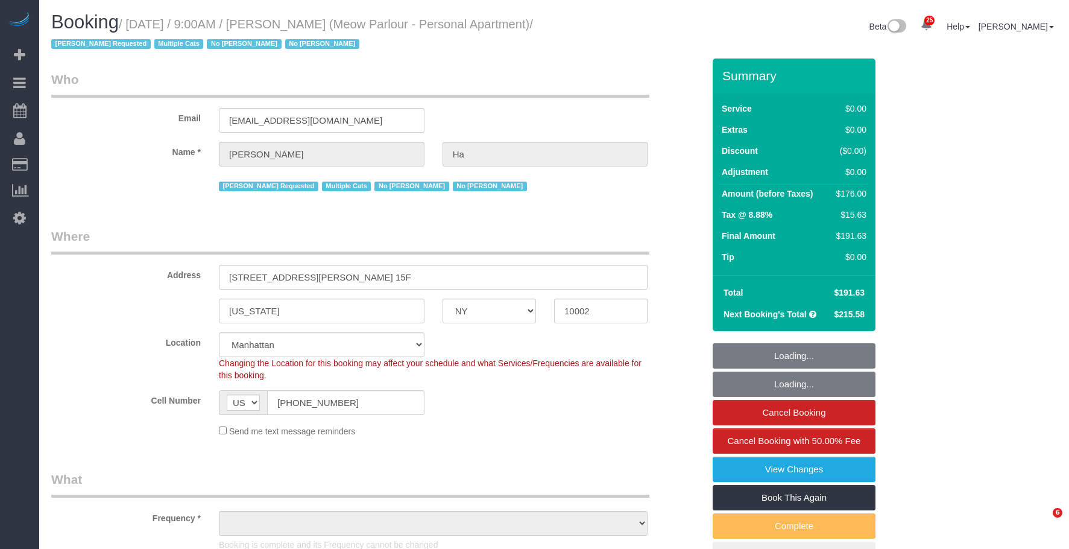
select select "NY"
select select "string:stripe"
select select "number:89"
select select "number:90"
select select "number:14"
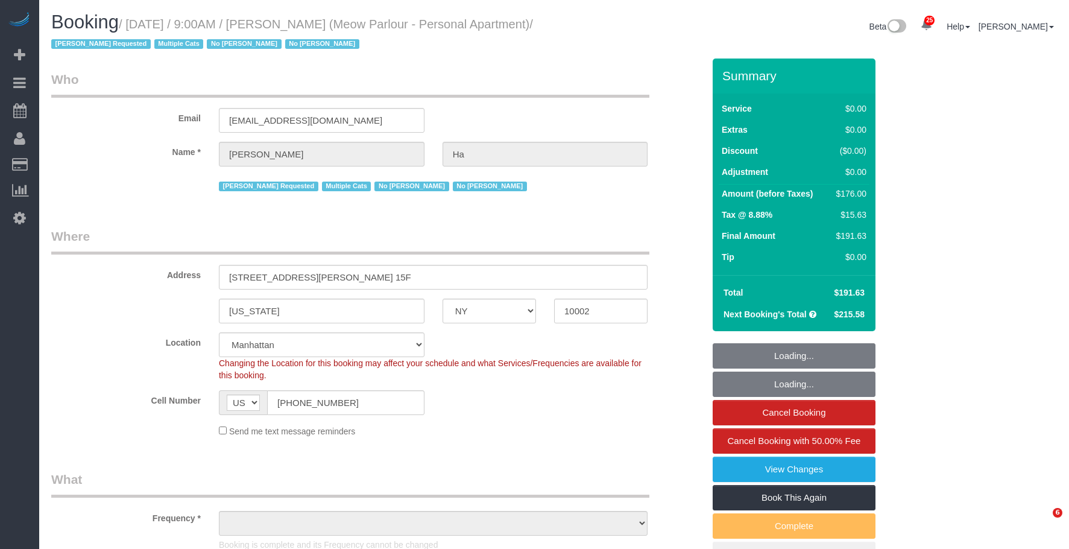
select select "number:5"
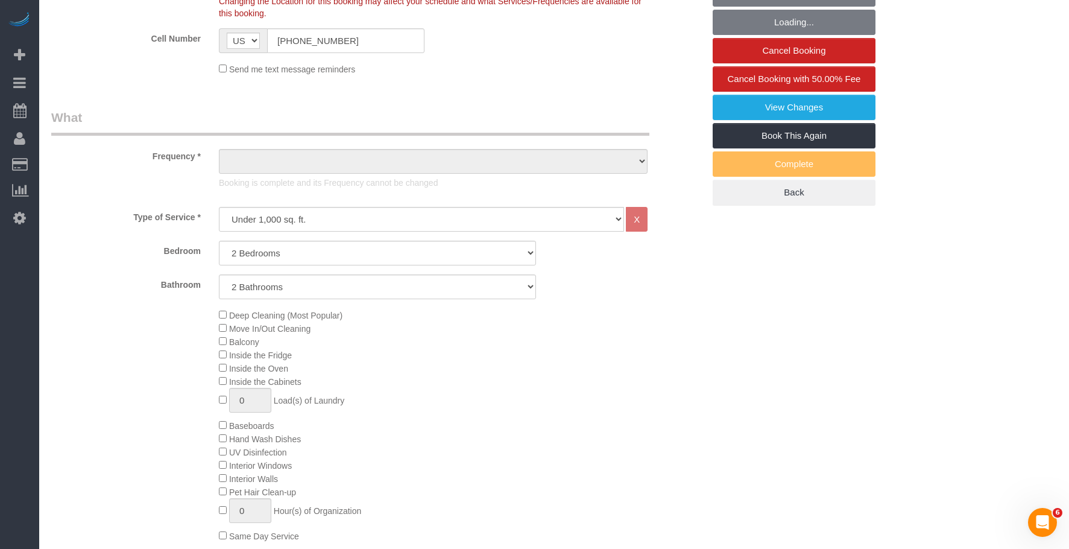
select select "object:1573"
select select "spot1"
select select "2"
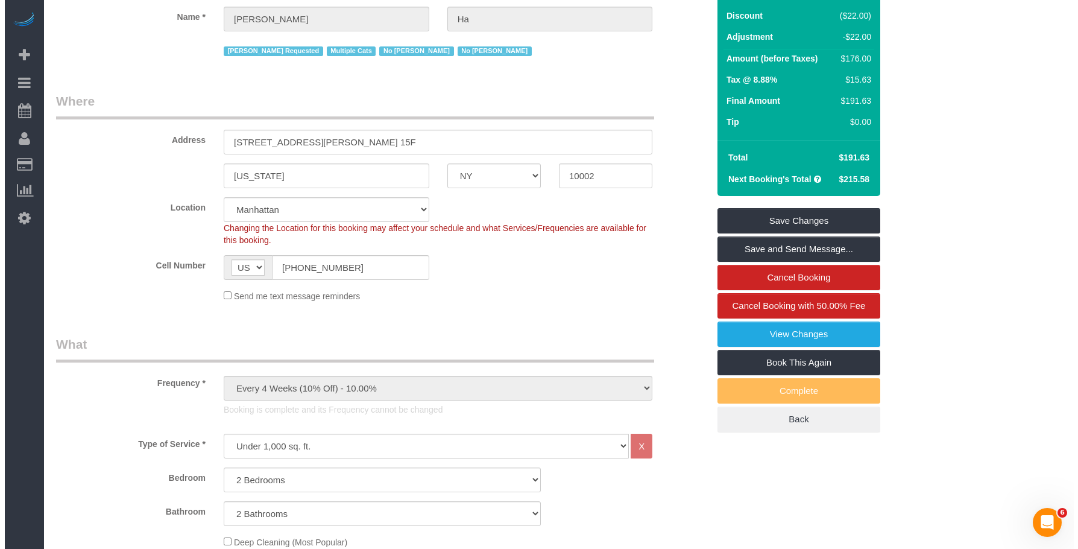
scroll to position [301, 0]
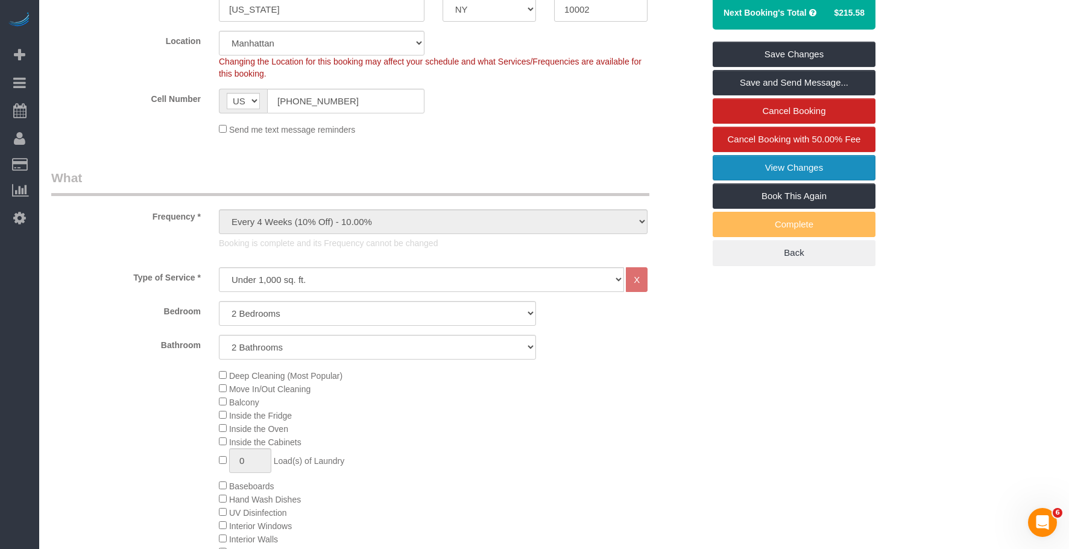
click at [735, 168] on link "View Changes" at bounding box center [794, 167] width 163 height 25
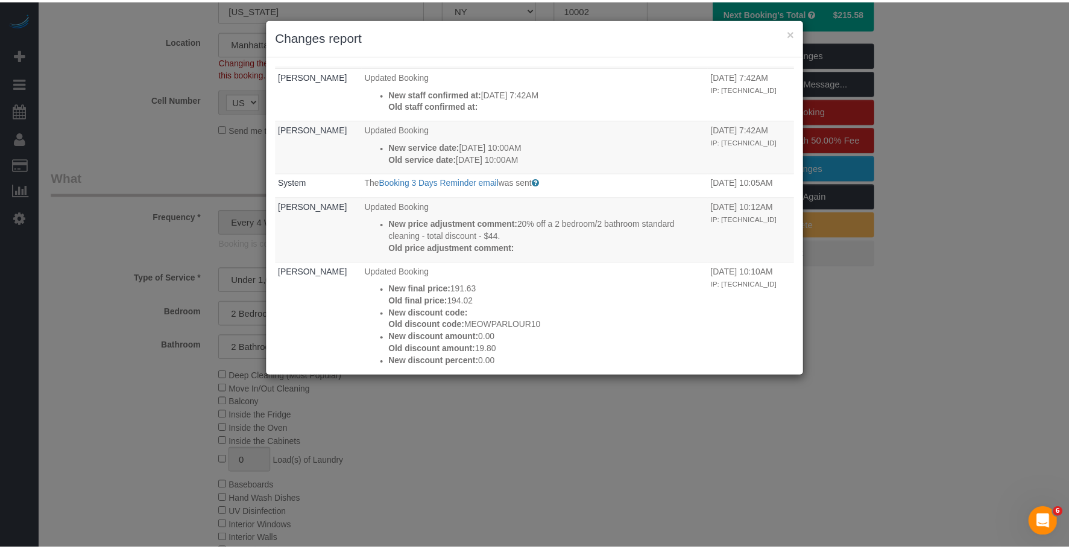
scroll to position [422, 0]
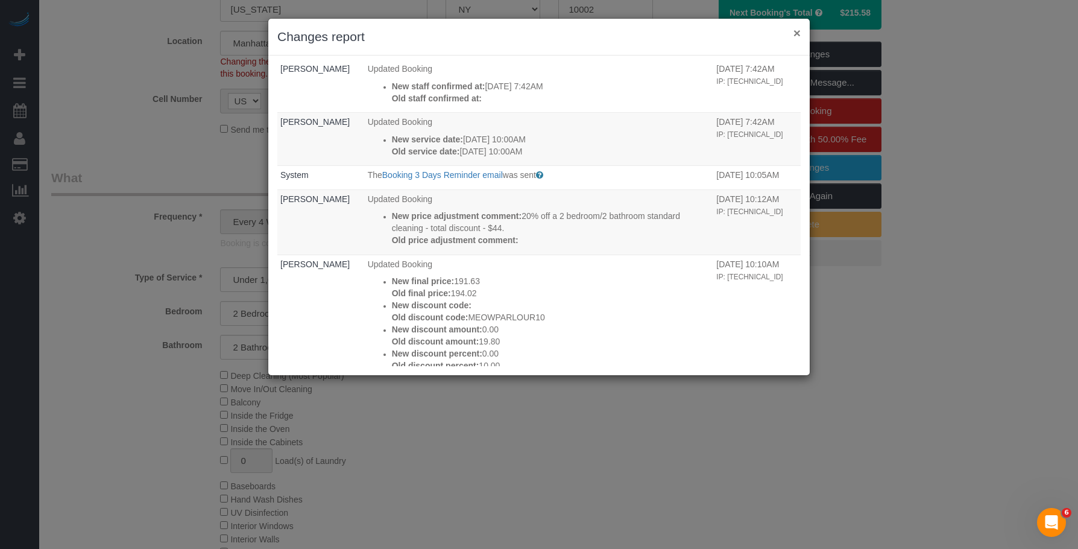
click at [798, 33] on button "×" at bounding box center [797, 33] width 7 height 13
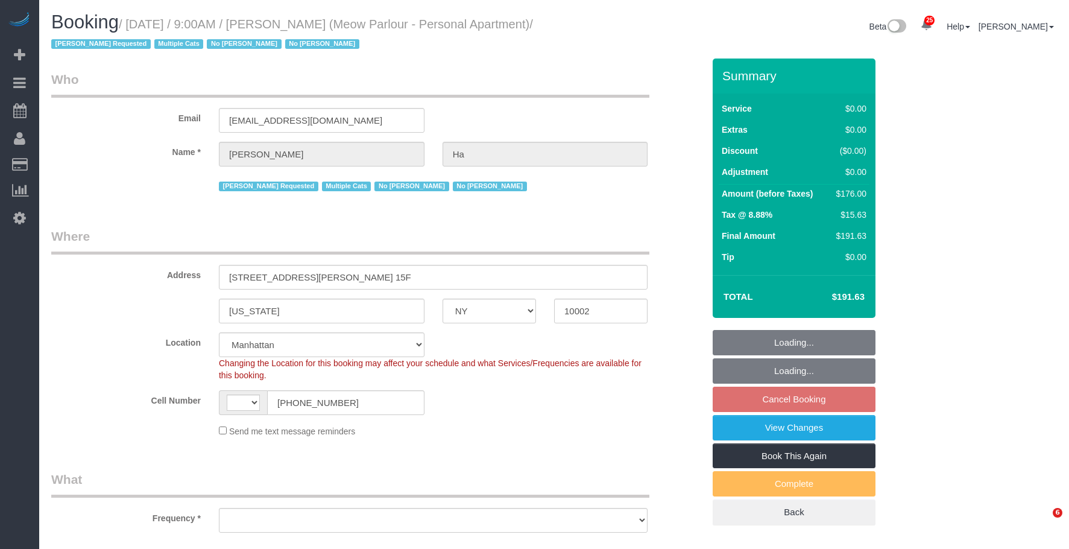
select select "NY"
select select "string:[GEOGRAPHIC_DATA]"
select select "2"
select select "number:89"
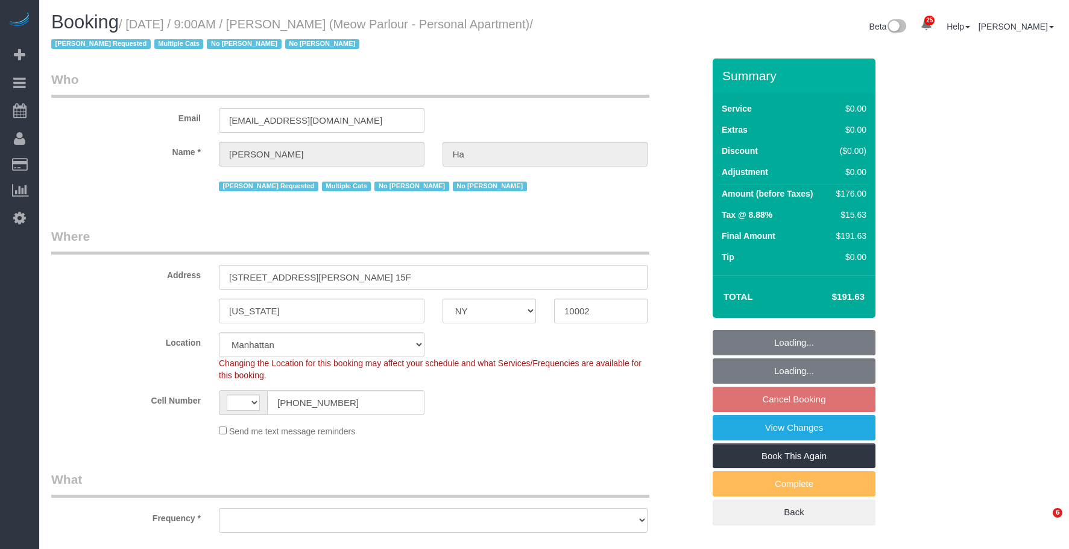
select select "number:90"
select select "number:14"
select select "number:5"
select select "object:1412"
select select "spot2"
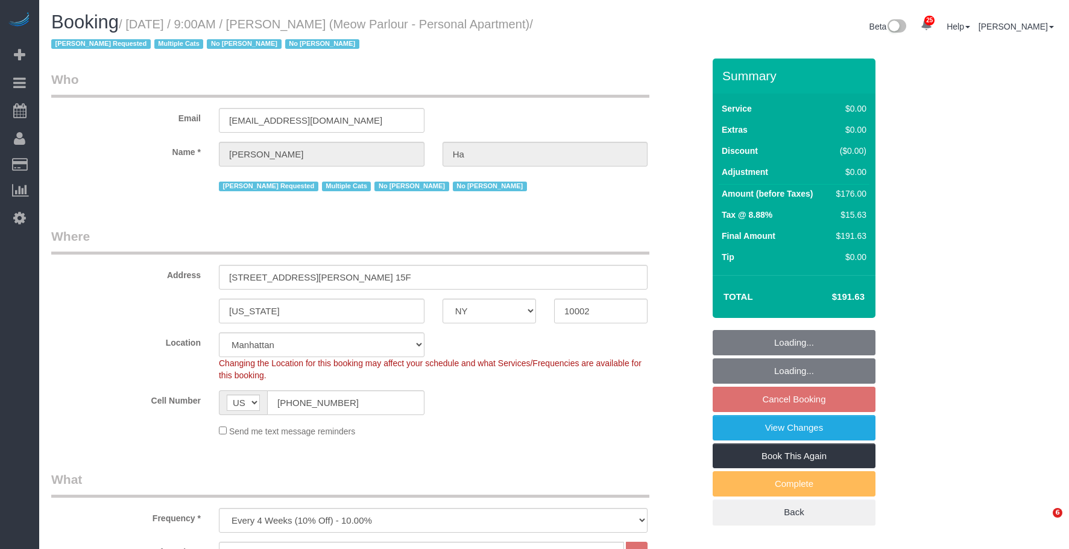
select select "object:1555"
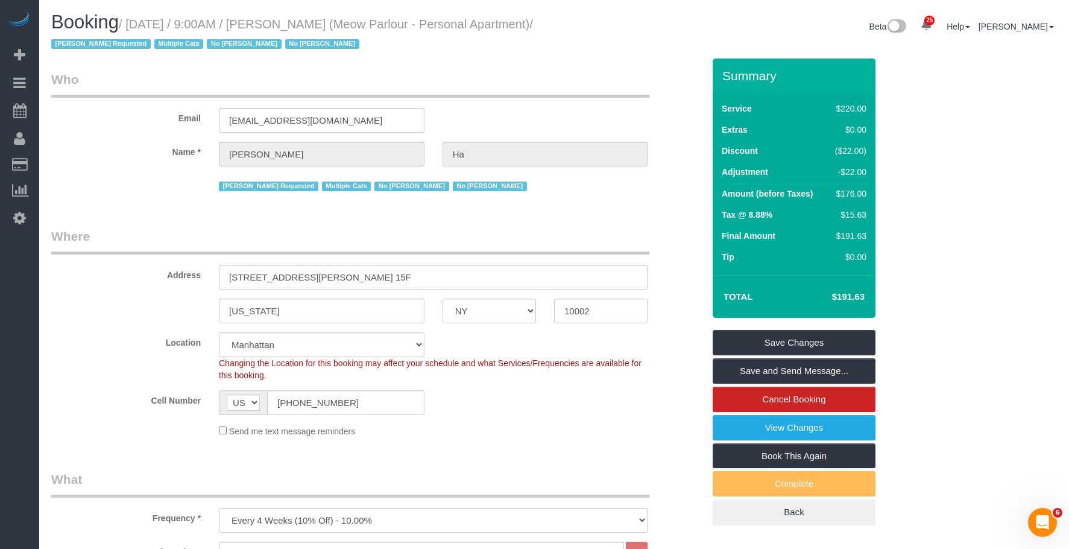
click at [627, 92] on legend "Who" at bounding box center [350, 84] width 598 height 27
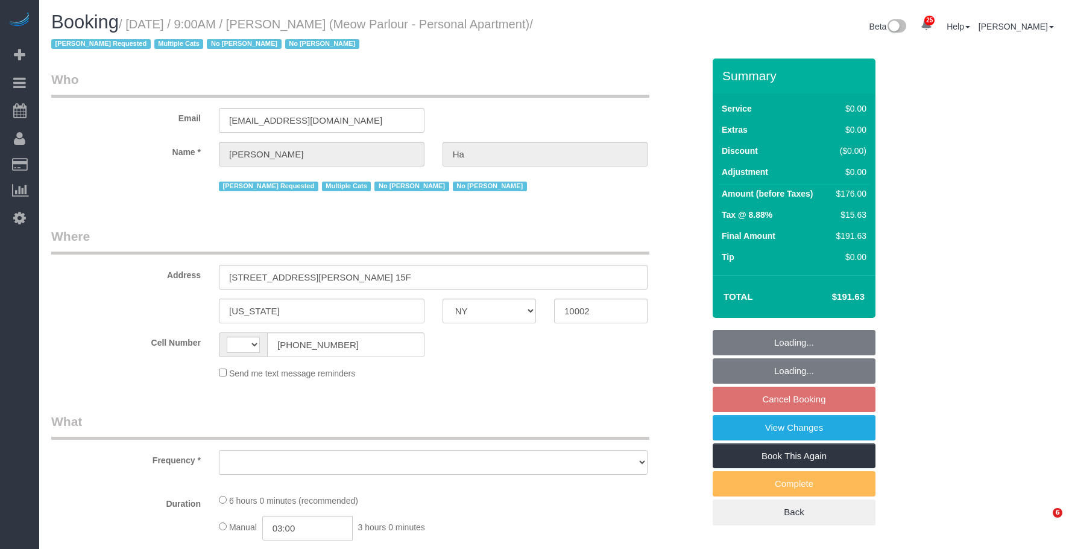
select select "NY"
select select "string:stripe-pm_1QvO004VGloSiKo7mEDYuwDn"
select select "2"
select select "number:89"
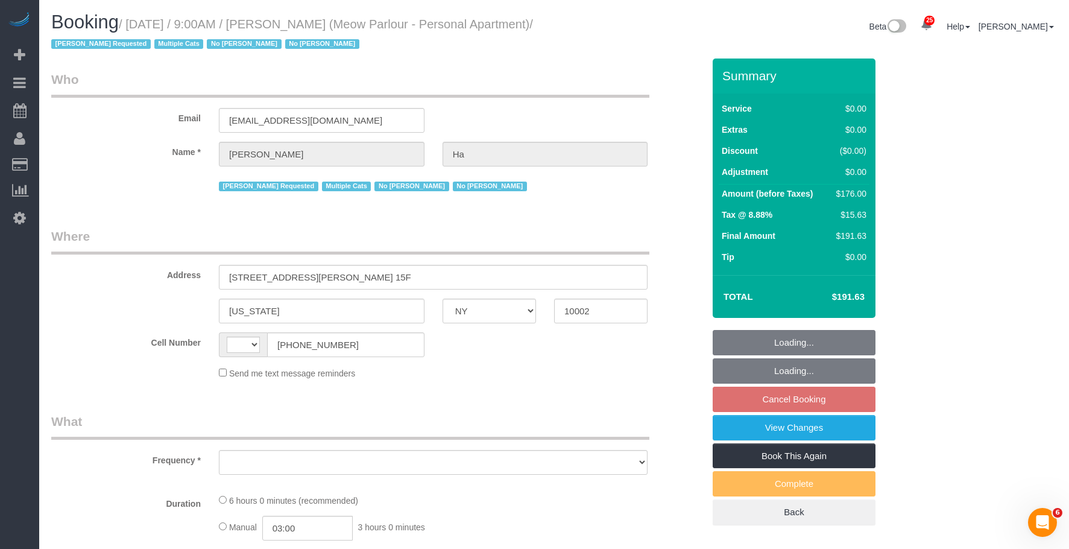
select select "number:90"
select select "number:14"
select select "number:5"
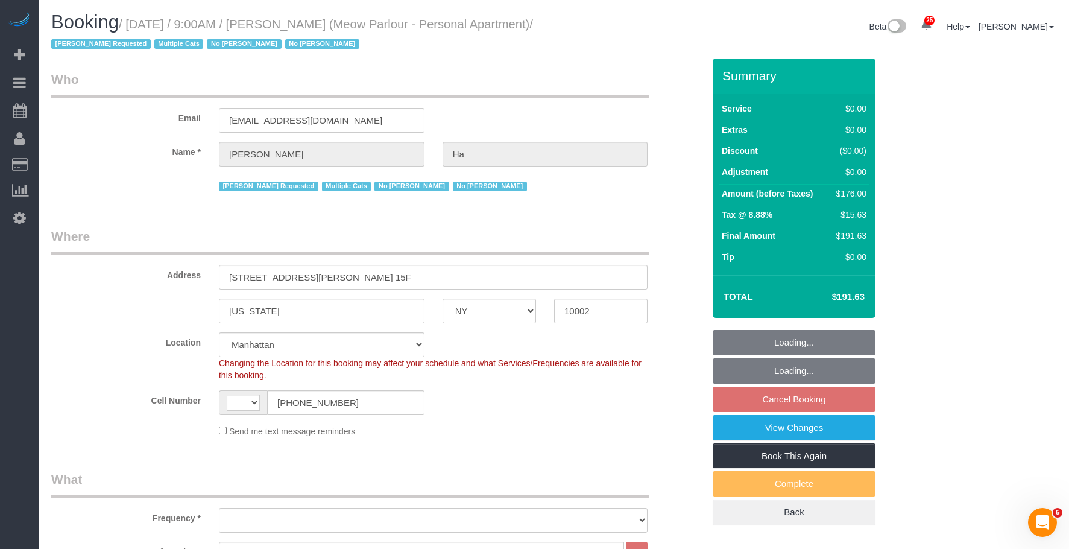
select select "string:[GEOGRAPHIC_DATA]"
select select "object:1077"
select select "2"
select select "spot2"
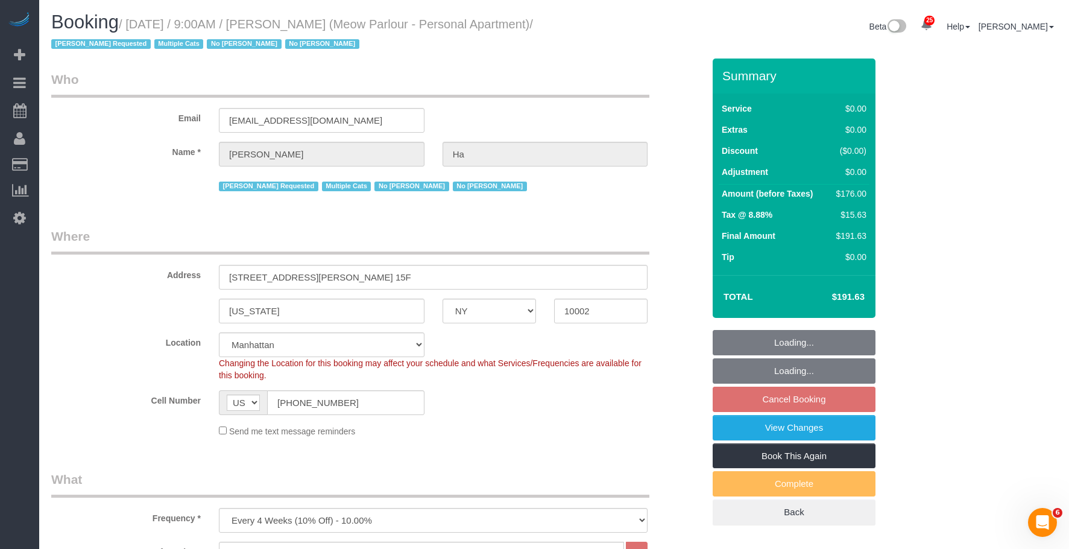
select select "object:1555"
select select "NY"
select select "string:[GEOGRAPHIC_DATA]"
select select "object:582"
select select "number:89"
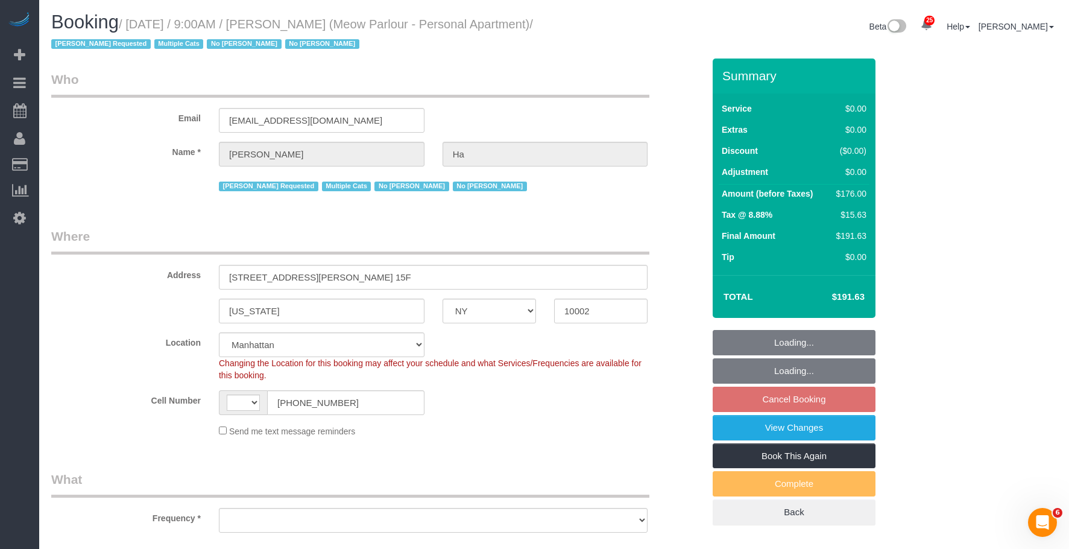
select select "number:90"
select select "number:14"
select select "number:5"
select select "2"
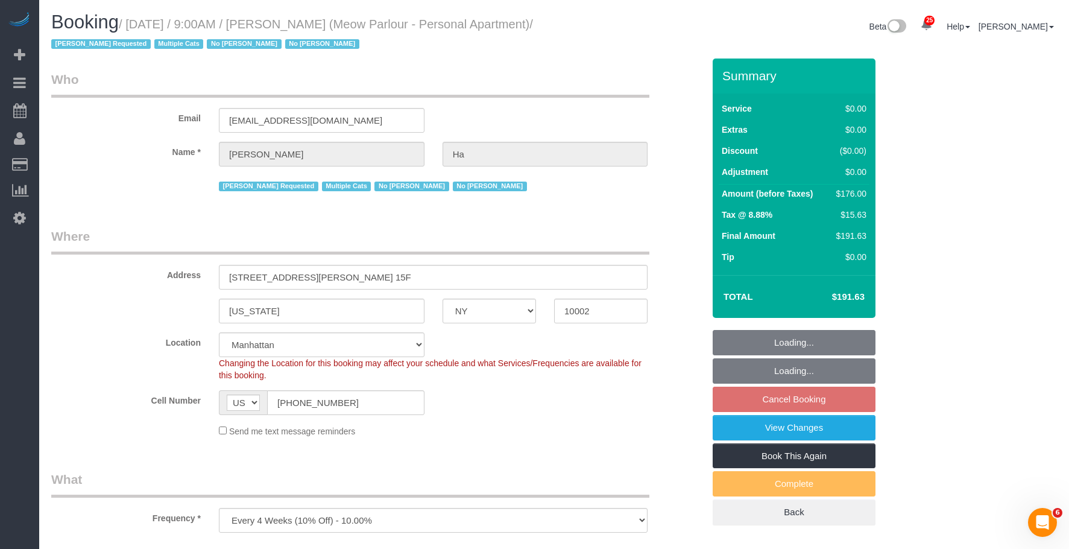
select select "spot2"
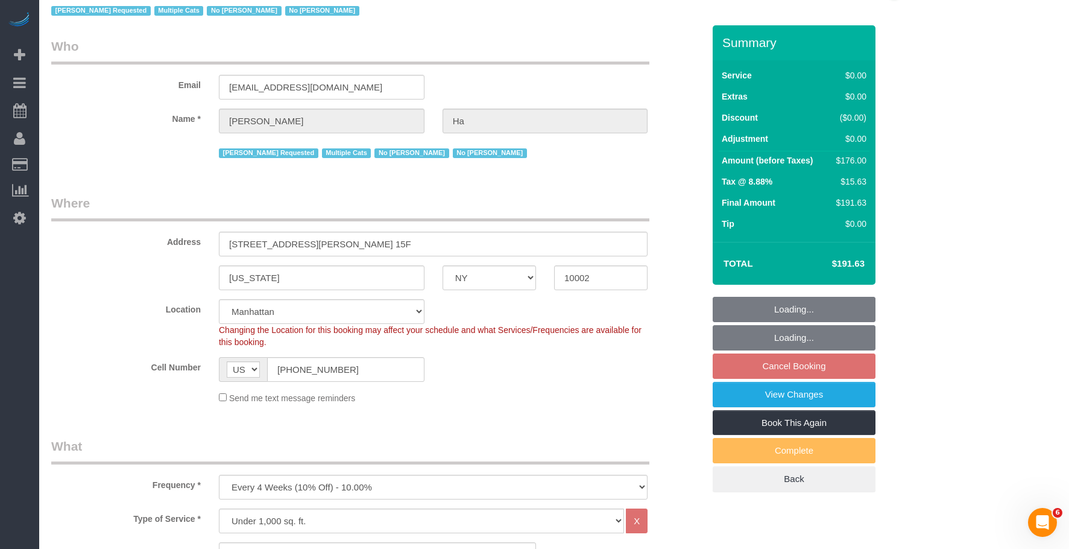
select select "object:1519"
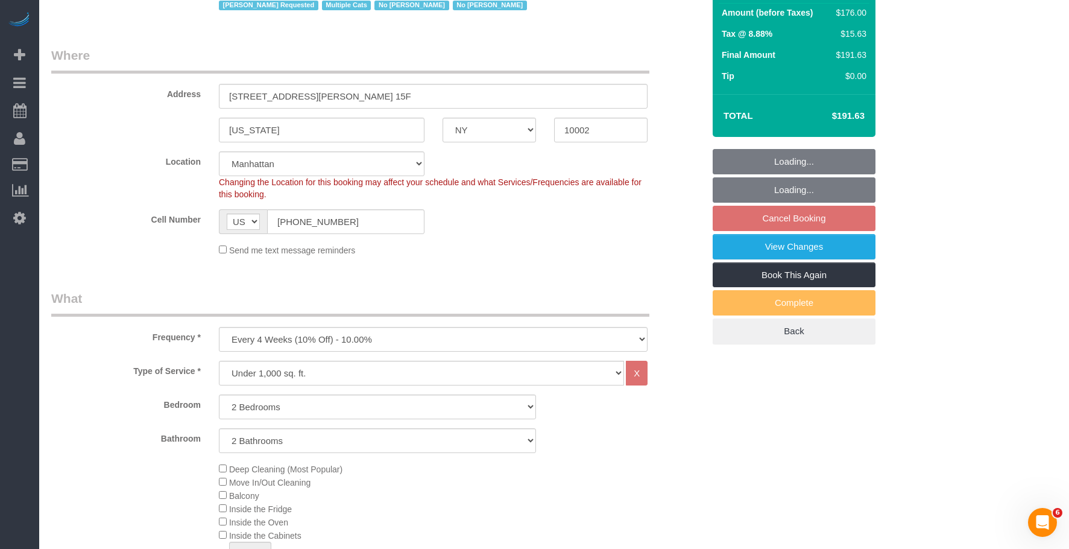
select select "2"
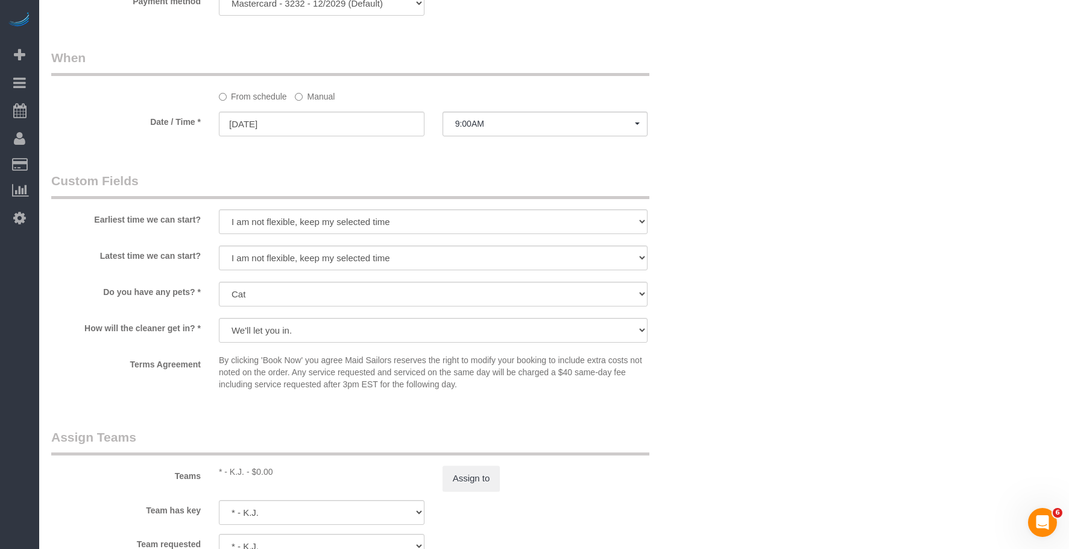
scroll to position [1206, 0]
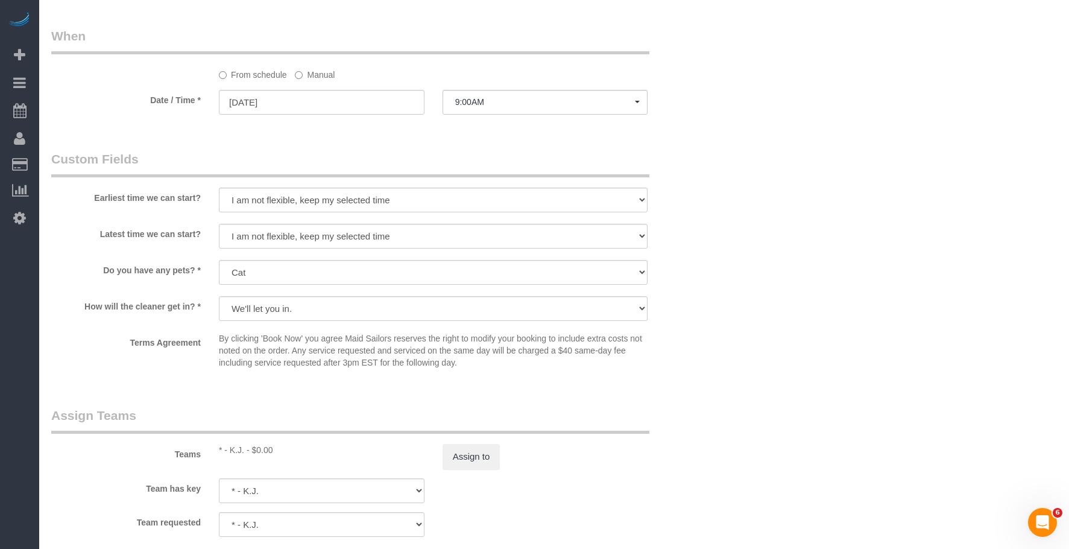
click at [325, 75] on label "Manual" at bounding box center [315, 73] width 40 height 16
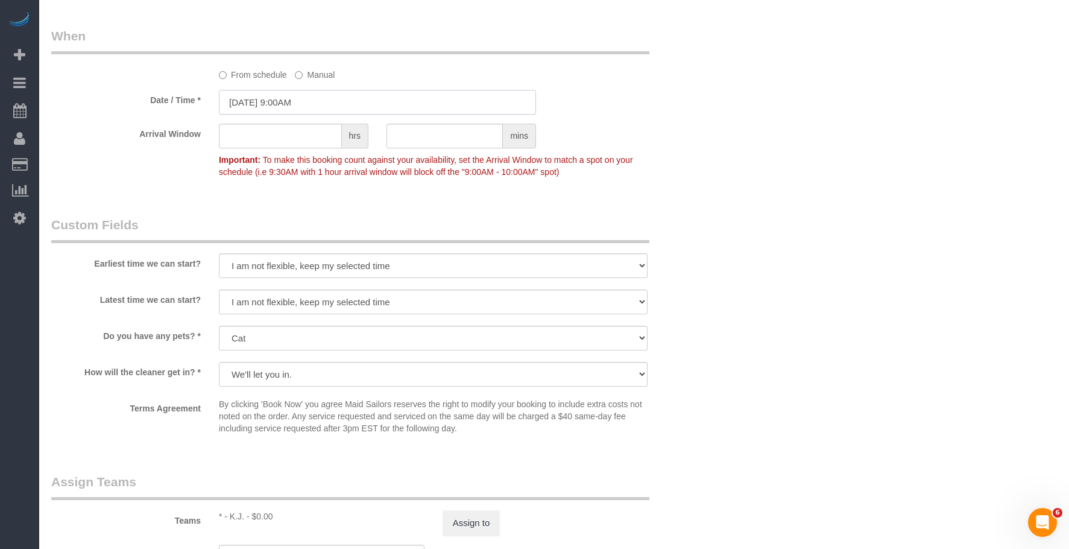
click at [330, 100] on input "[DATE] 9:00AM" at bounding box center [377, 102] width 317 height 25
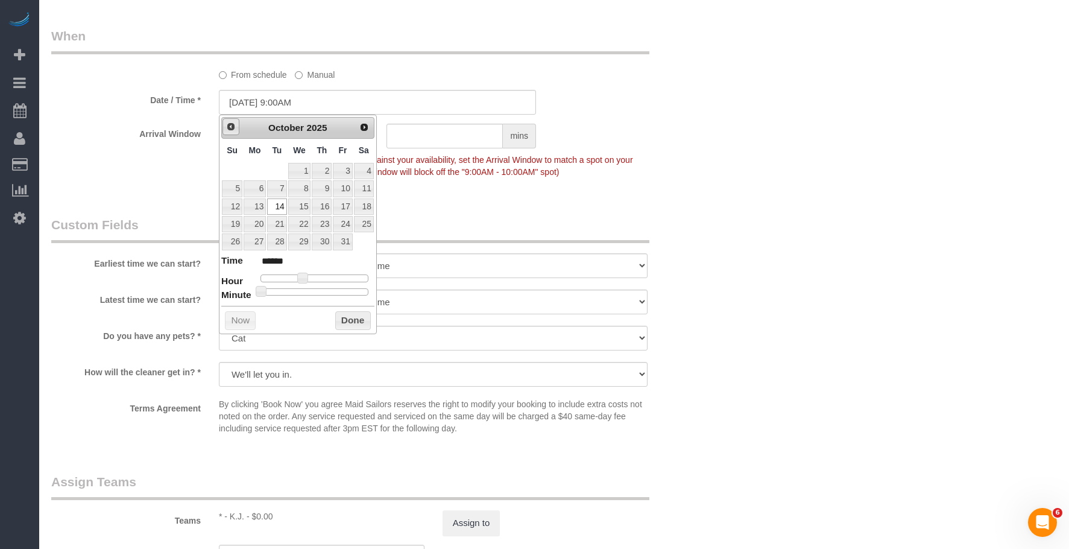
click at [229, 125] on span "Prev" at bounding box center [231, 127] width 10 height 10
click at [277, 240] on link "30" at bounding box center [276, 241] width 19 height 16
type input "[DATE] 9:00AM"
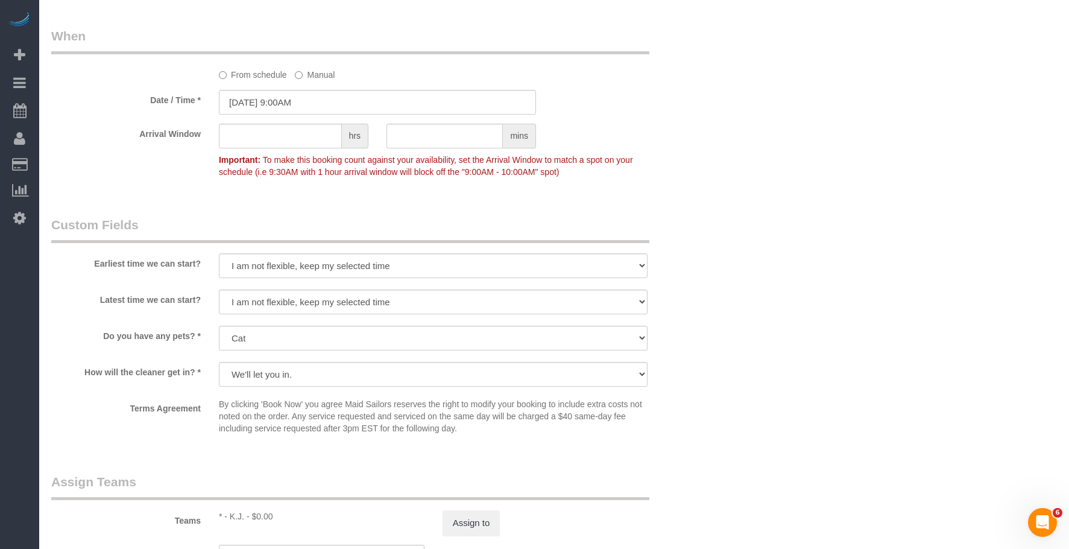
click at [667, 150] on div "Arrival Window hrs mins Important: To make this booking count against your avai…" at bounding box center [377, 154] width 670 height 60
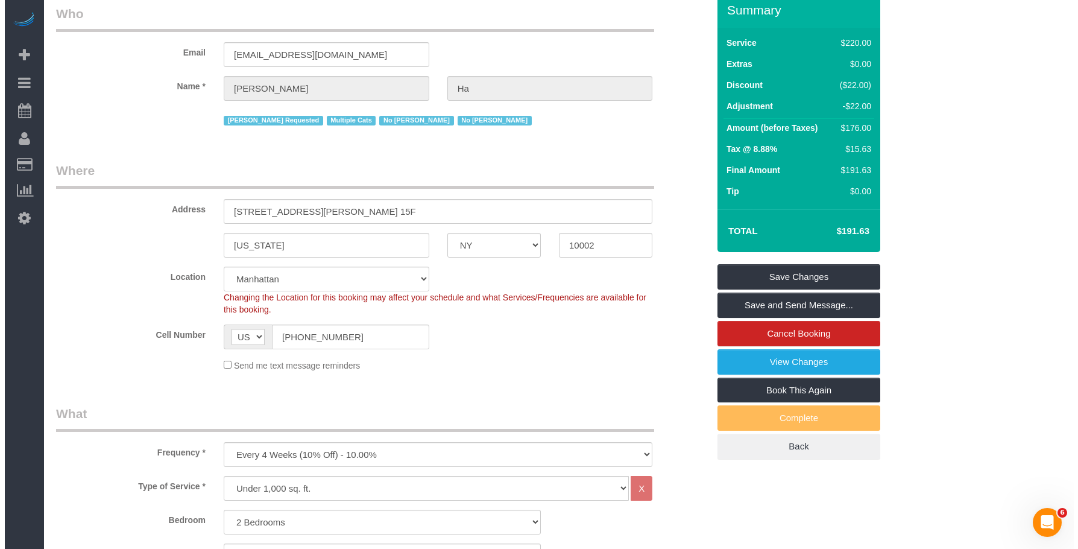
scroll to position [60, 0]
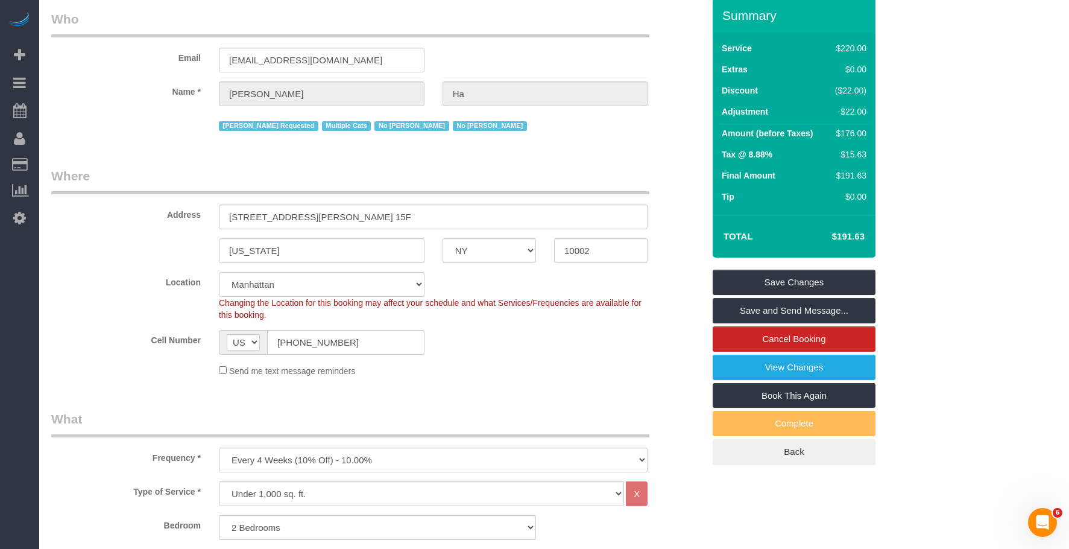
click at [821, 306] on link "Save and Send Message..." at bounding box center [794, 310] width 163 height 25
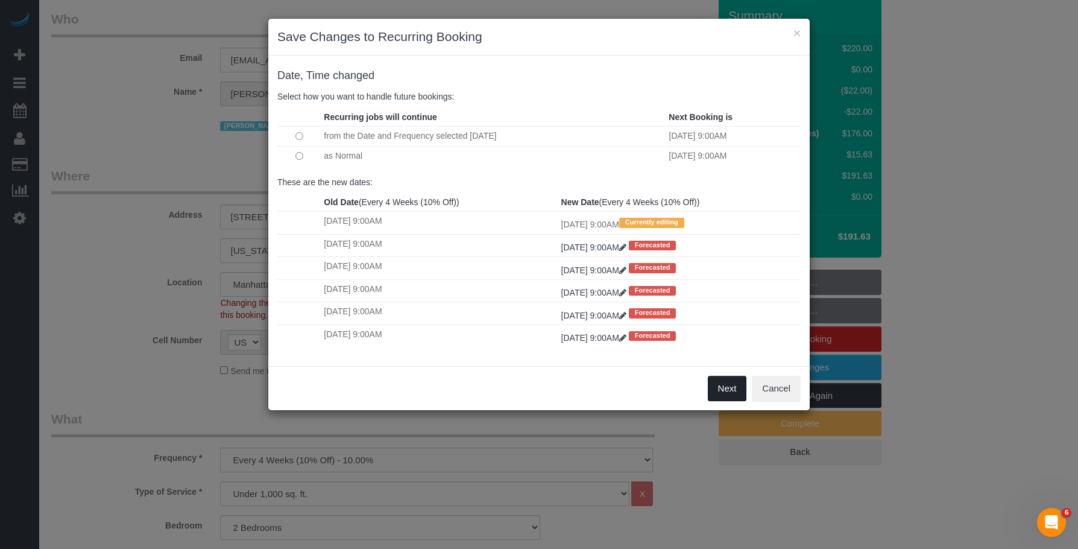
click at [722, 383] on button "Next" at bounding box center [727, 388] width 39 height 25
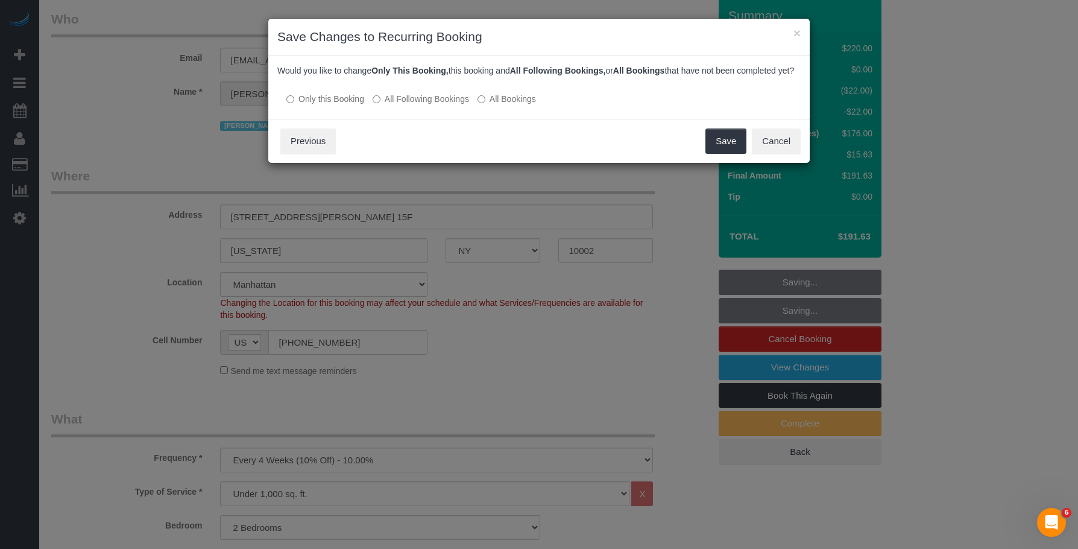
click at [380, 139] on div "Save Cancel Previous" at bounding box center [538, 141] width 541 height 44
drag, startPoint x: 675, startPoint y: 158, endPoint x: 715, endPoint y: 154, distance: 40.6
click at [674, 157] on div "Save Cancel Previous" at bounding box center [538, 141] width 541 height 44
click at [731, 153] on button "Save" at bounding box center [725, 140] width 41 height 25
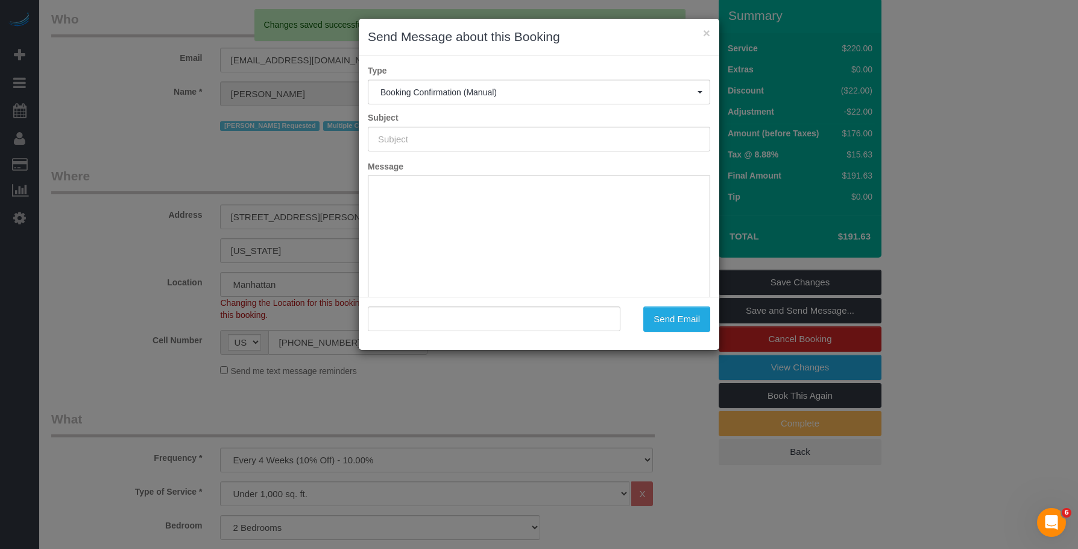
scroll to position [0, 0]
type input "Cleaning Confirmed for [DATE] 9:00am"
type input ""[PERSON_NAME]" <[EMAIL_ADDRESS][DOMAIN_NAME]>"
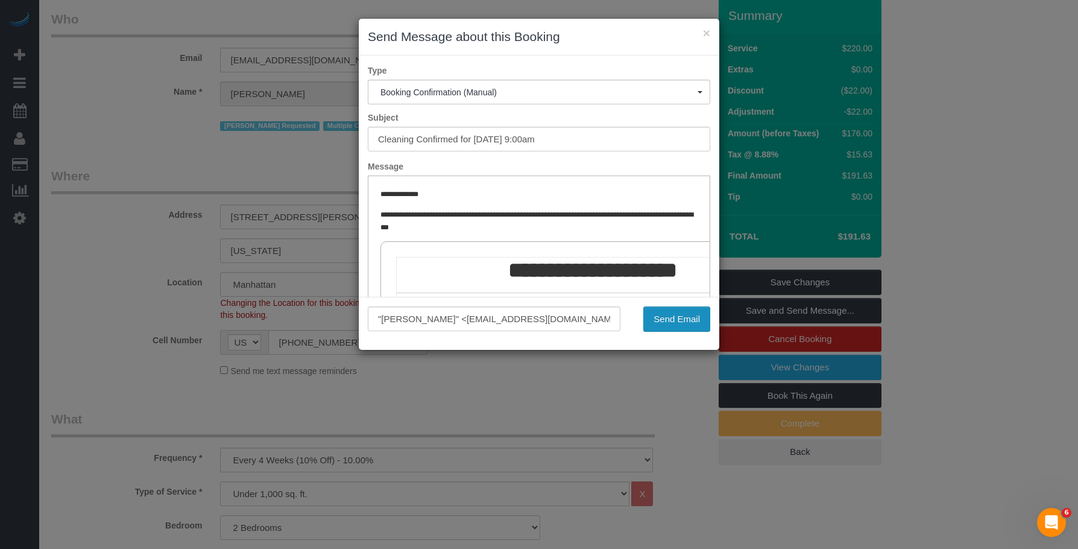
click at [687, 315] on button "Send Email" at bounding box center [676, 318] width 67 height 25
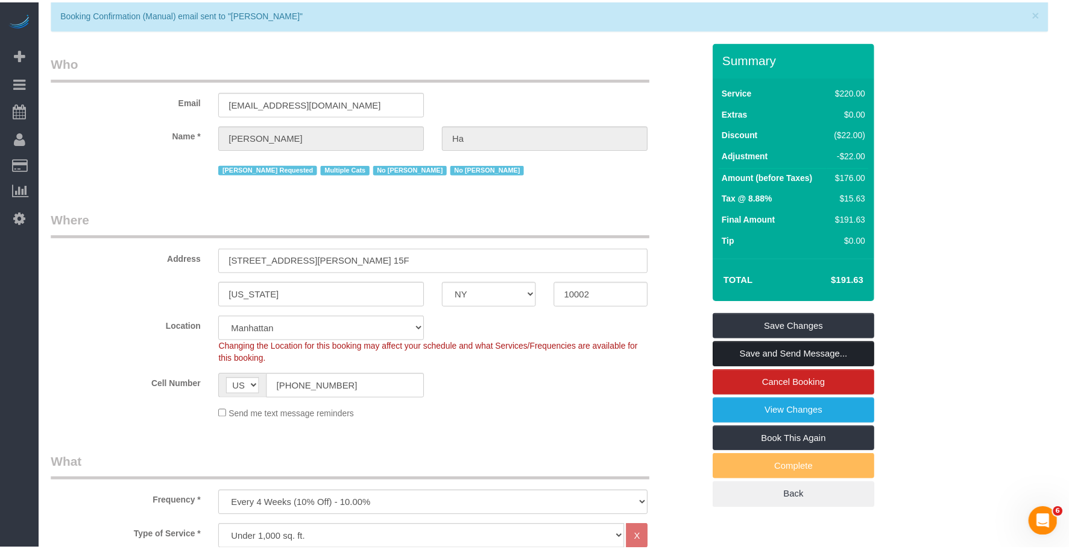
scroll to position [104, 0]
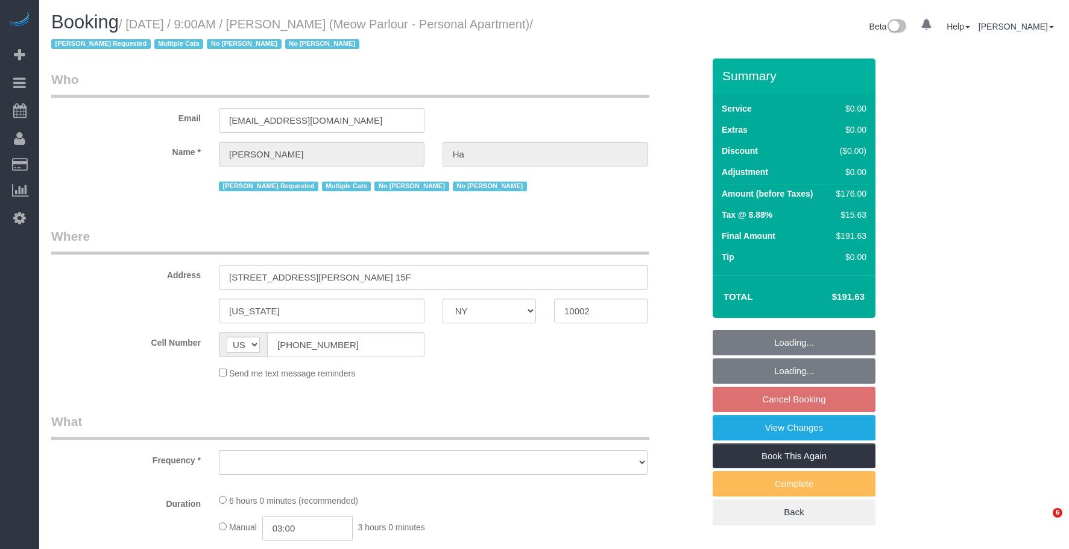
select select "NY"
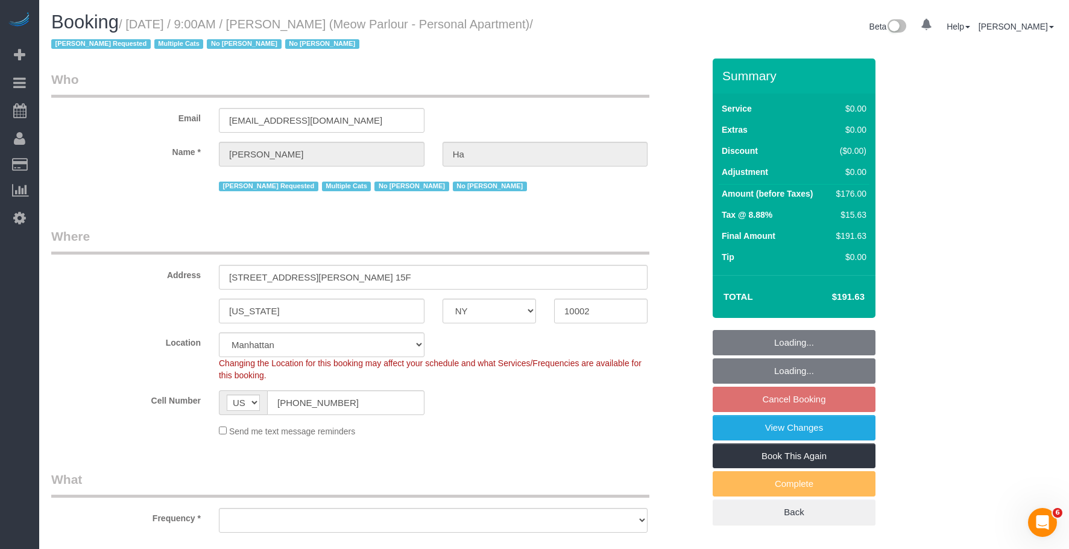
select select "string:stripe-pm_1QvO004VGloSiKo7mEDYuwDn"
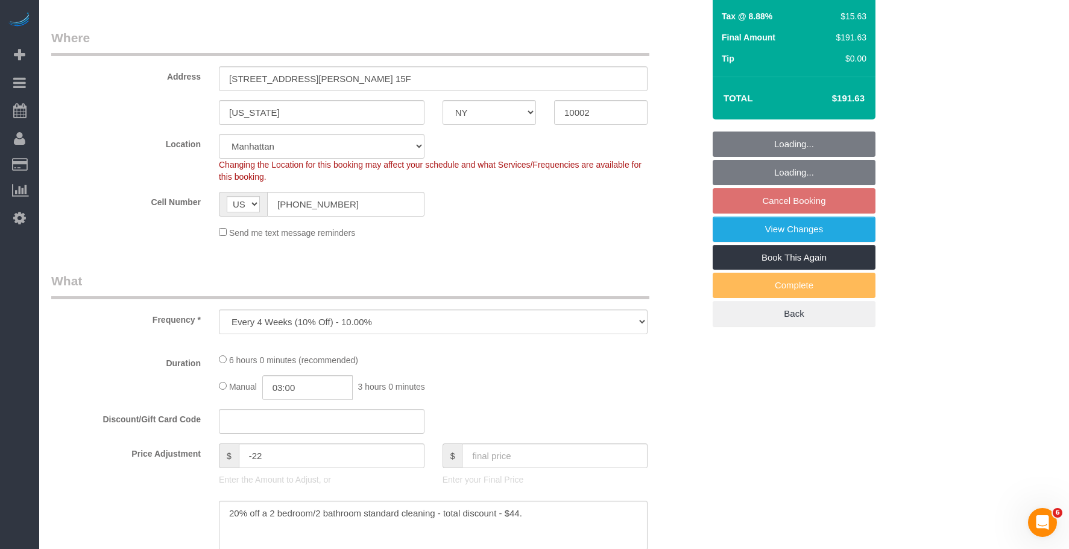
select select "object:1514"
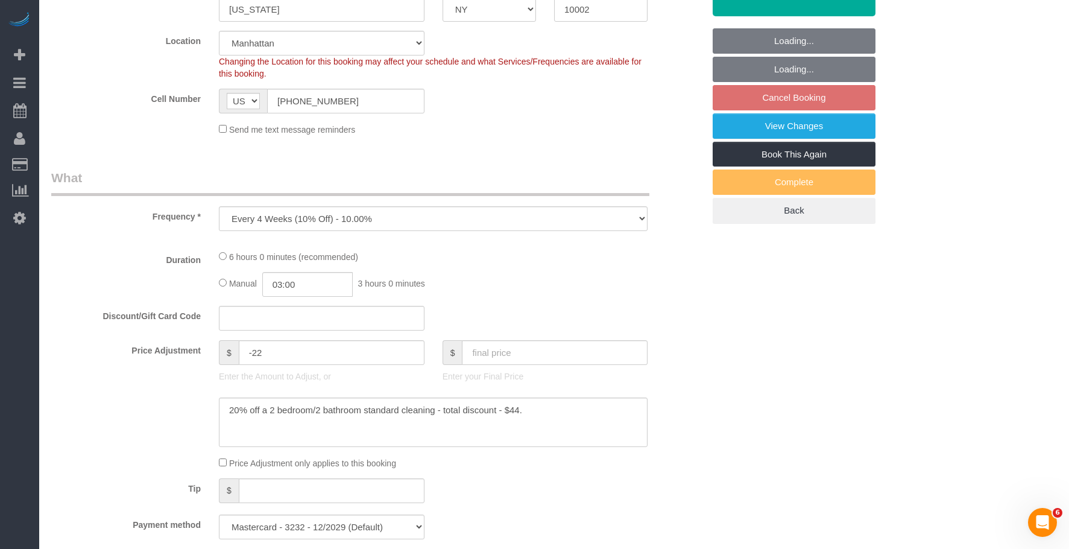
select select "2"
select select "spot2"
select select "number:89"
select select "number:90"
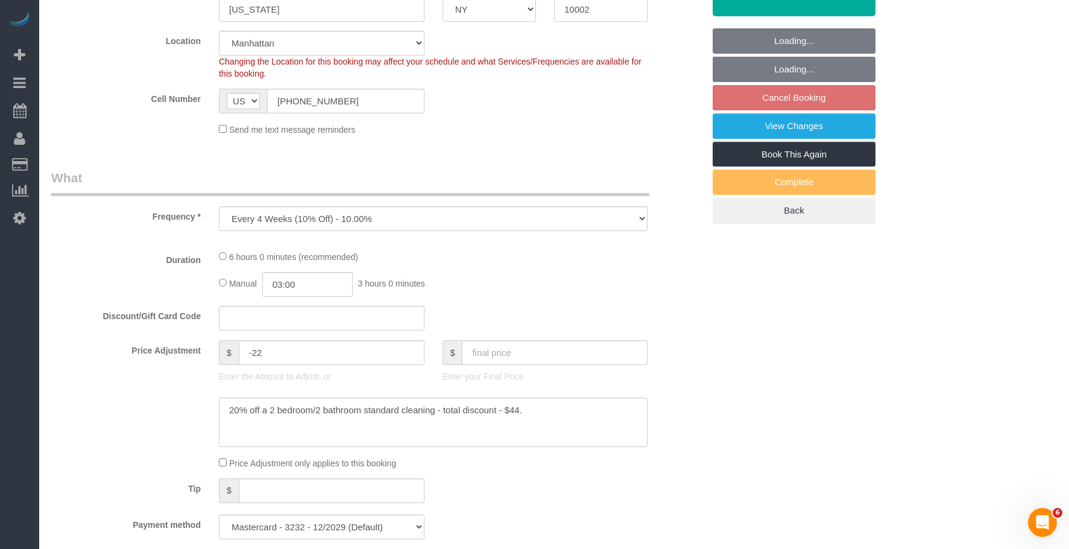
select select "number:14"
select select "number:5"
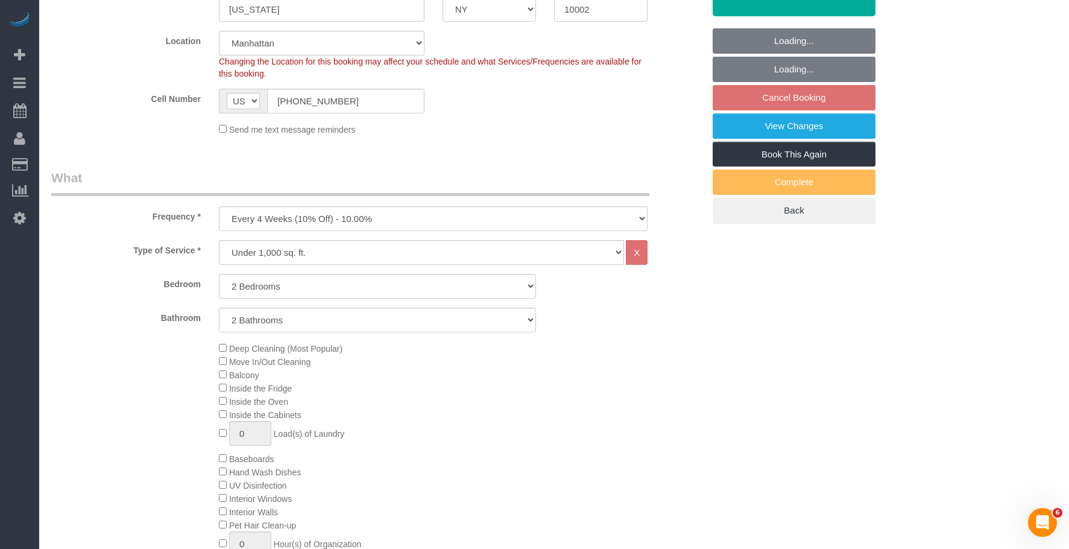
select select "2"
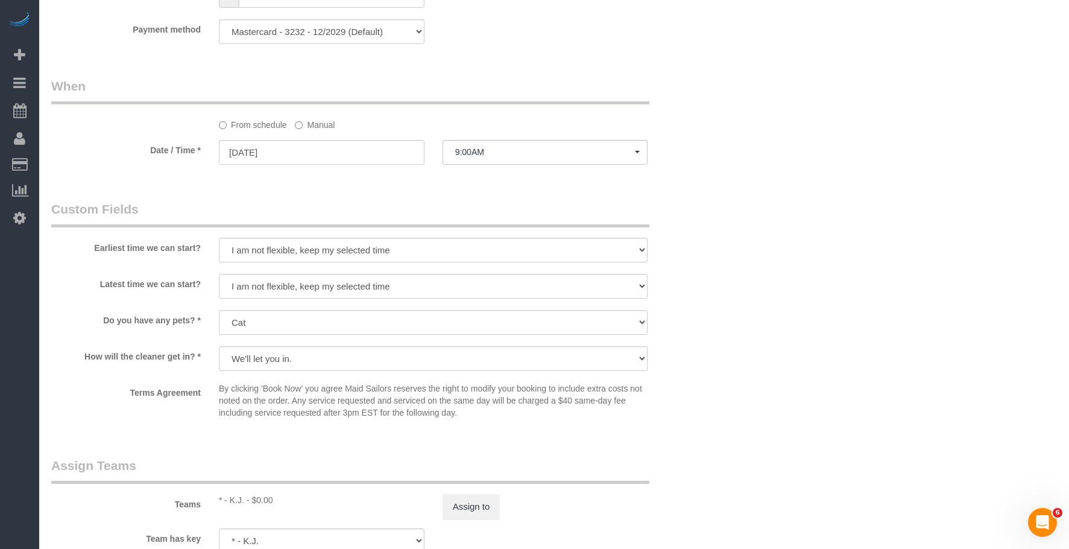
scroll to position [1146, 0]
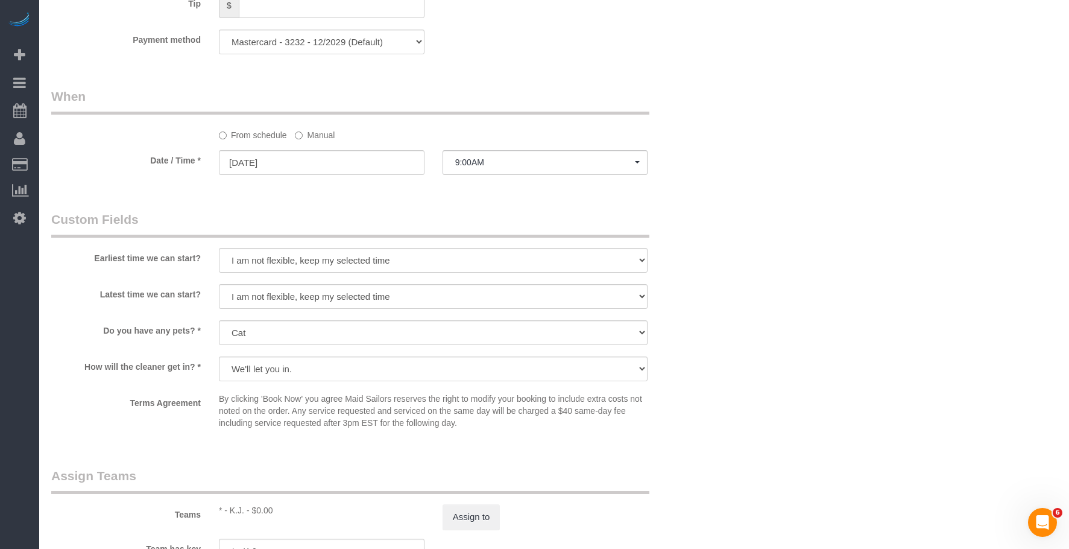
click at [320, 136] on label "Manual" at bounding box center [315, 133] width 40 height 16
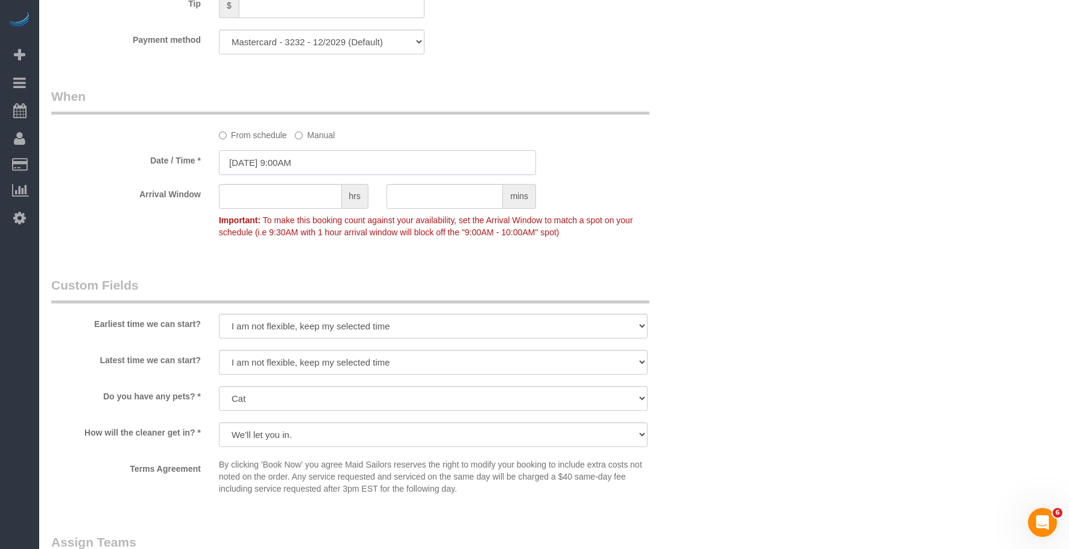
drag, startPoint x: 318, startPoint y: 150, endPoint x: 318, endPoint y: 157, distance: 7.3
click at [318, 151] on input "[DATE] 9:00AM" at bounding box center [377, 162] width 317 height 25
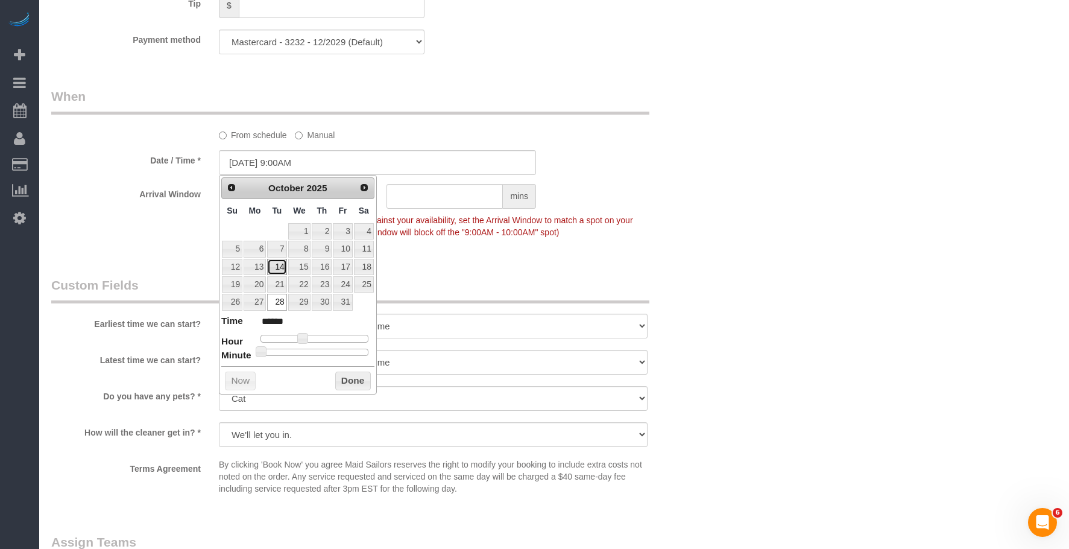
click at [277, 265] on link "14" at bounding box center [276, 267] width 19 height 16
type input "[DATE] 9:00AM"
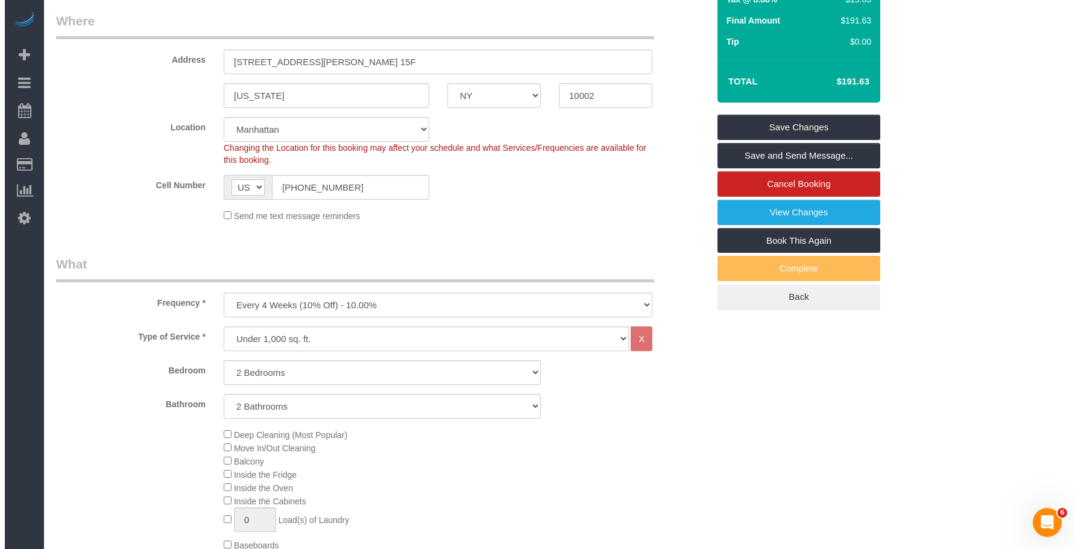
scroll to position [0, 0]
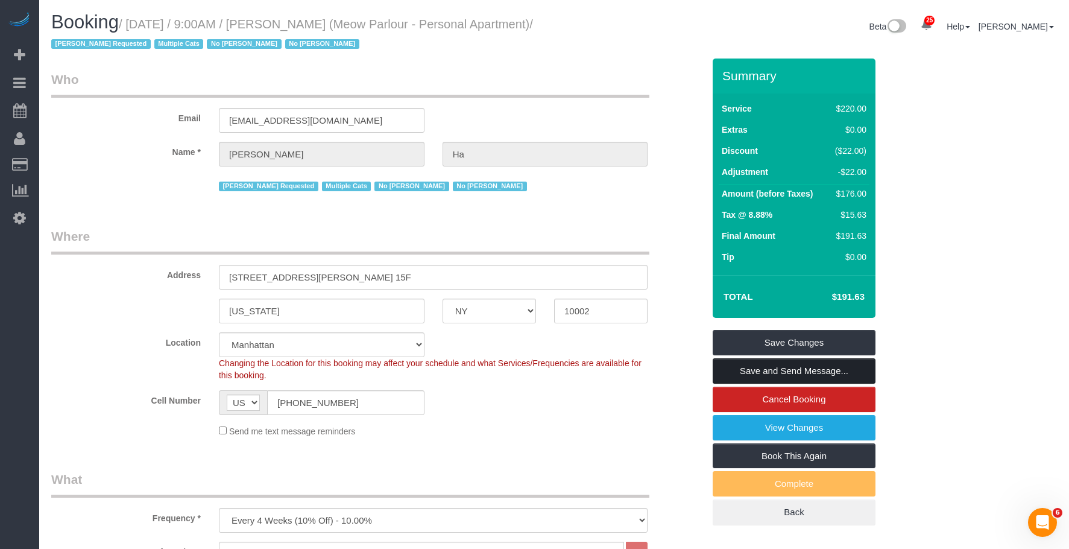
click at [819, 374] on link "Save and Send Message..." at bounding box center [794, 370] width 163 height 25
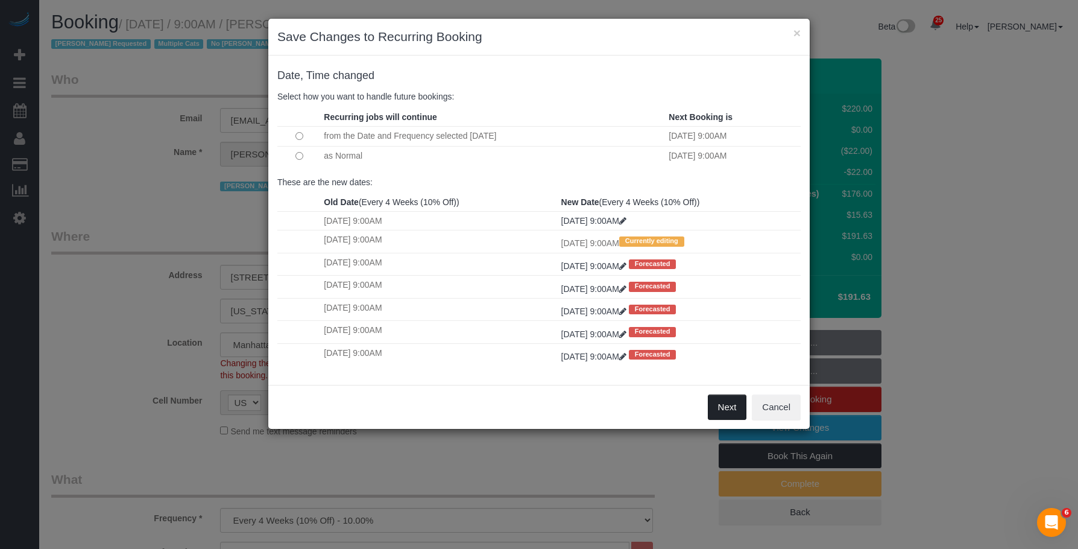
click at [728, 405] on button "Next" at bounding box center [727, 406] width 39 height 25
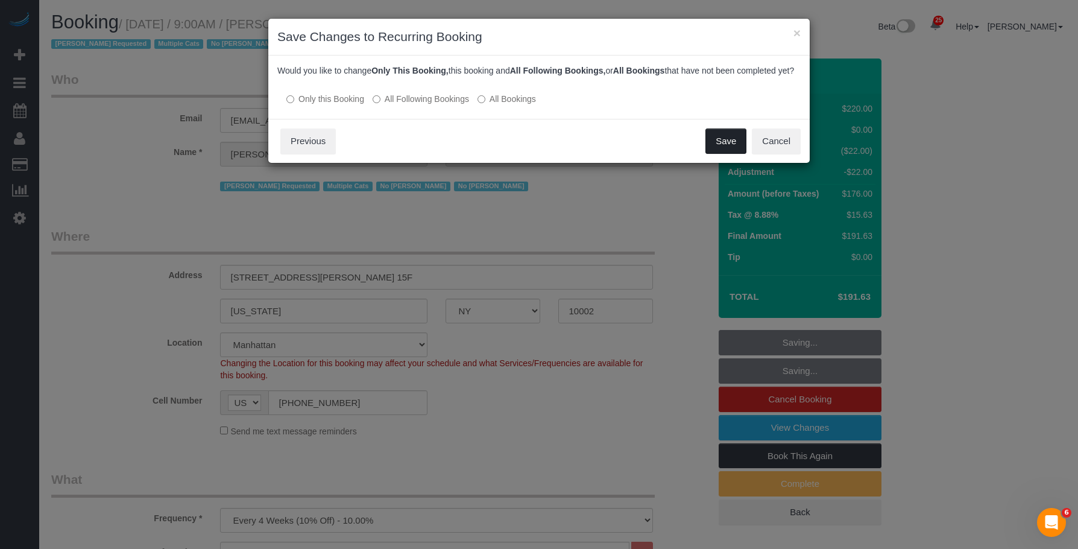
click at [722, 154] on button "Save" at bounding box center [725, 140] width 41 height 25
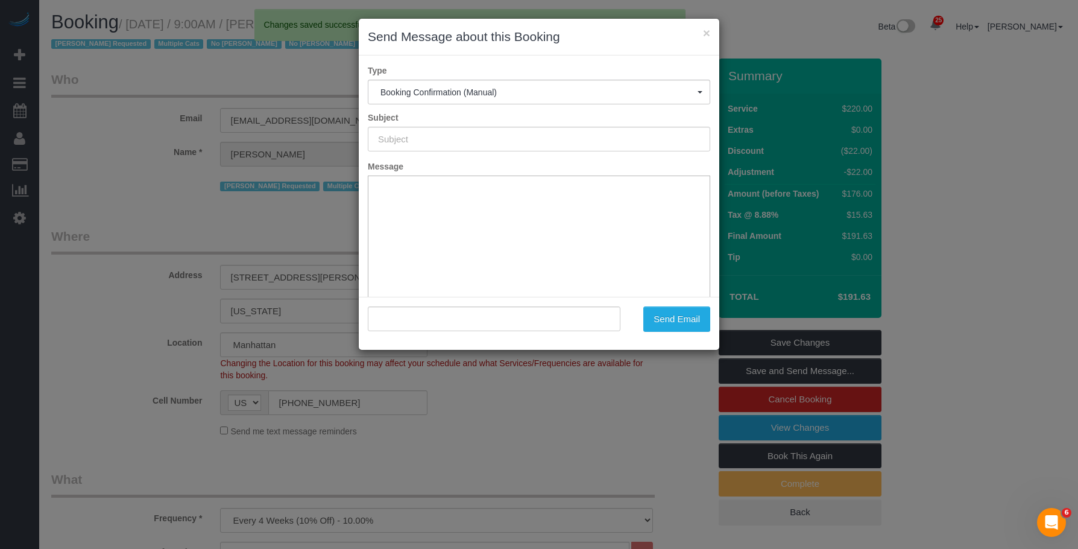
type input "Cleaning Confirmed for [DATE] 9:00am"
type input ""[PERSON_NAME]" <[EMAIL_ADDRESS][DOMAIN_NAME]>"
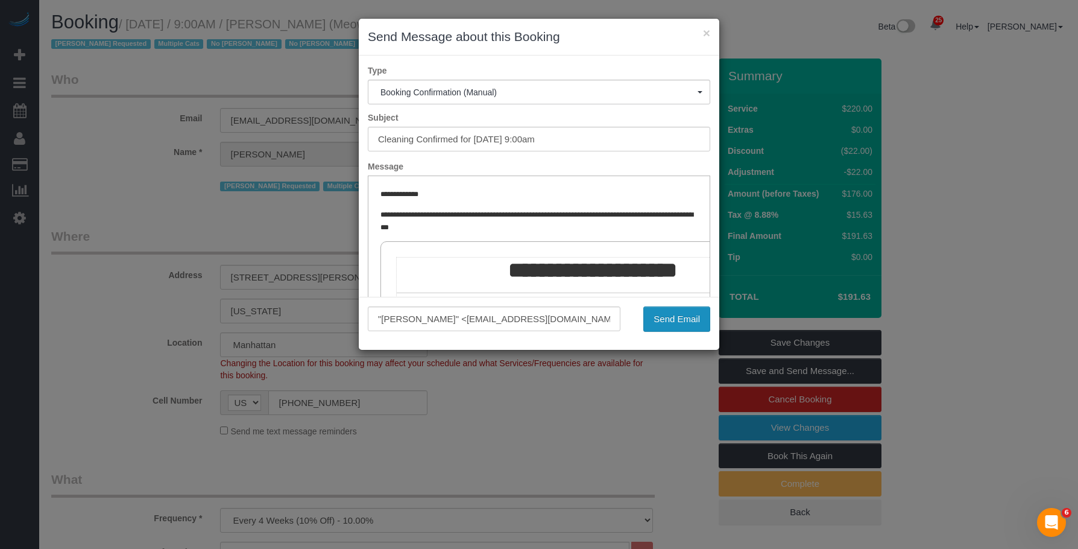
drag, startPoint x: 689, startPoint y: 318, endPoint x: 675, endPoint y: 310, distance: 15.9
click at [689, 318] on button "Send Email" at bounding box center [676, 318] width 67 height 25
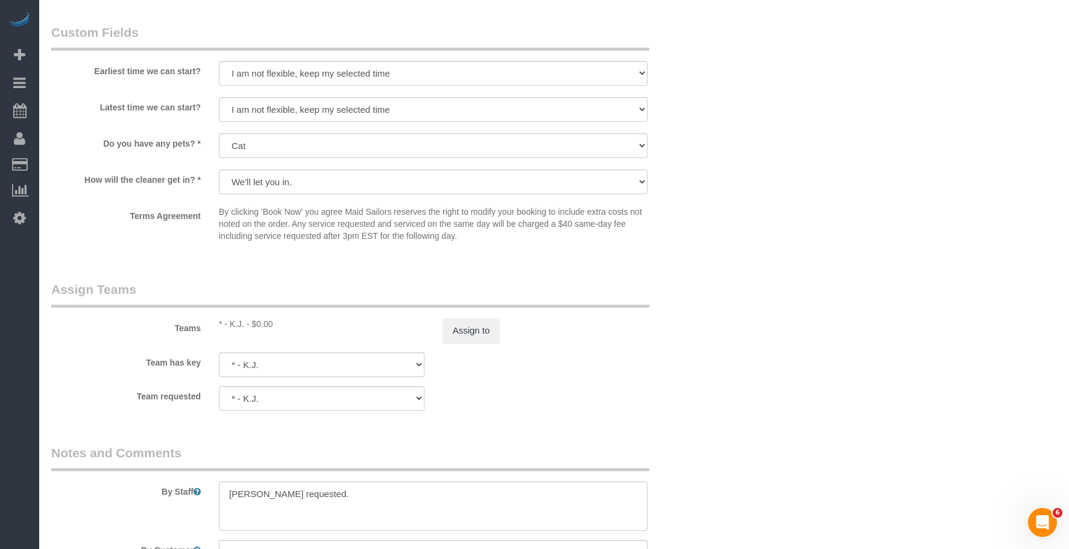
scroll to position [1507, 0]
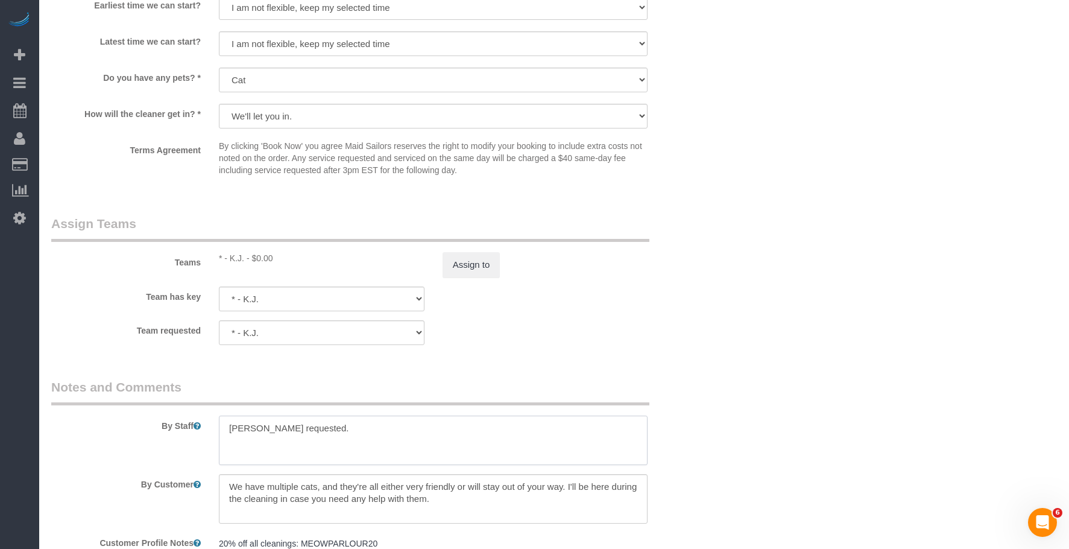
drag, startPoint x: 194, startPoint y: 425, endPoint x: 844, endPoint y: 381, distance: 651.5
click at [194, 424] on div "By Staff" at bounding box center [377, 421] width 670 height 87
